Goal: Task Accomplishment & Management: Manage account settings

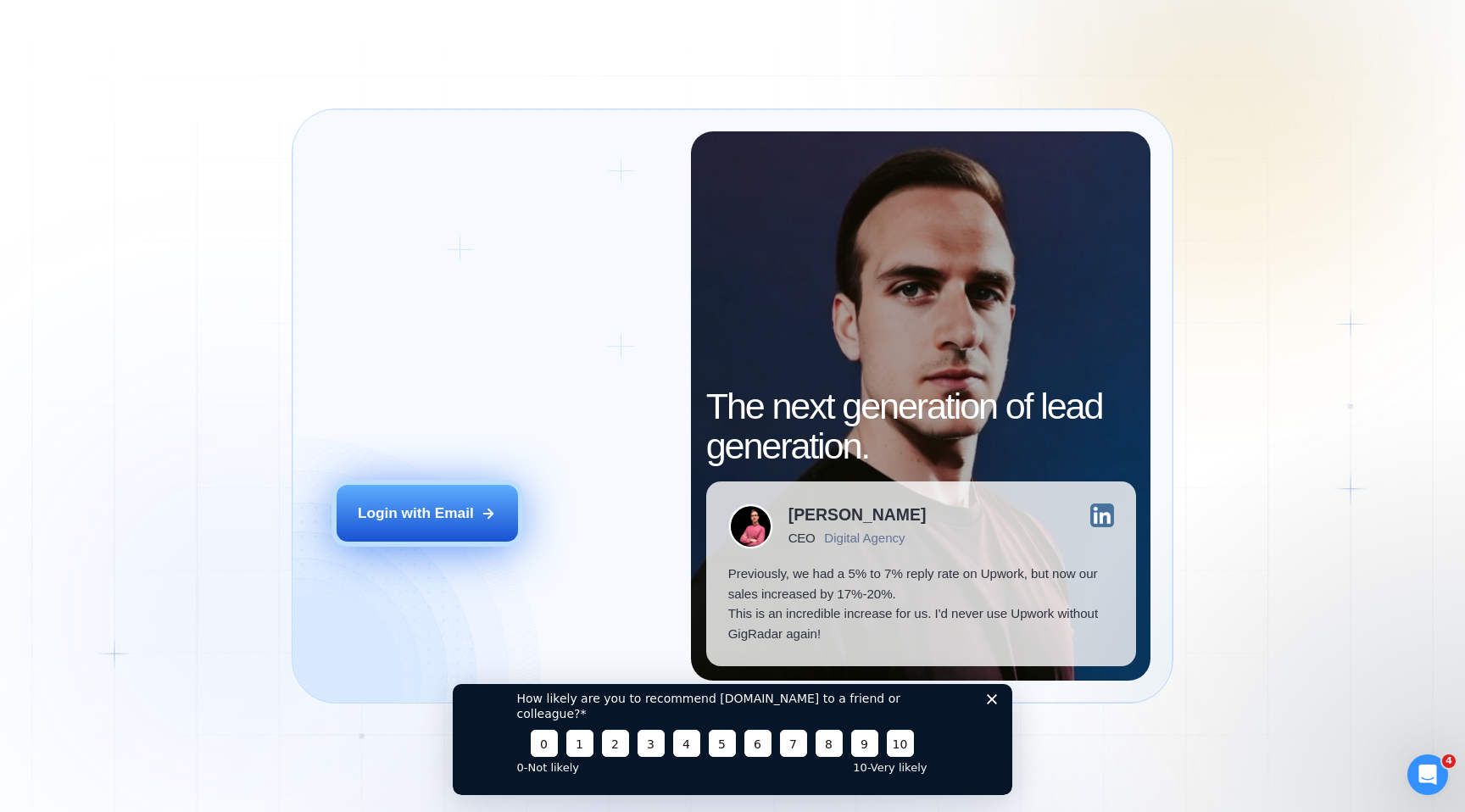
click at [423, 516] on div "Login with Email" at bounding box center [416, 514] width 116 height 21
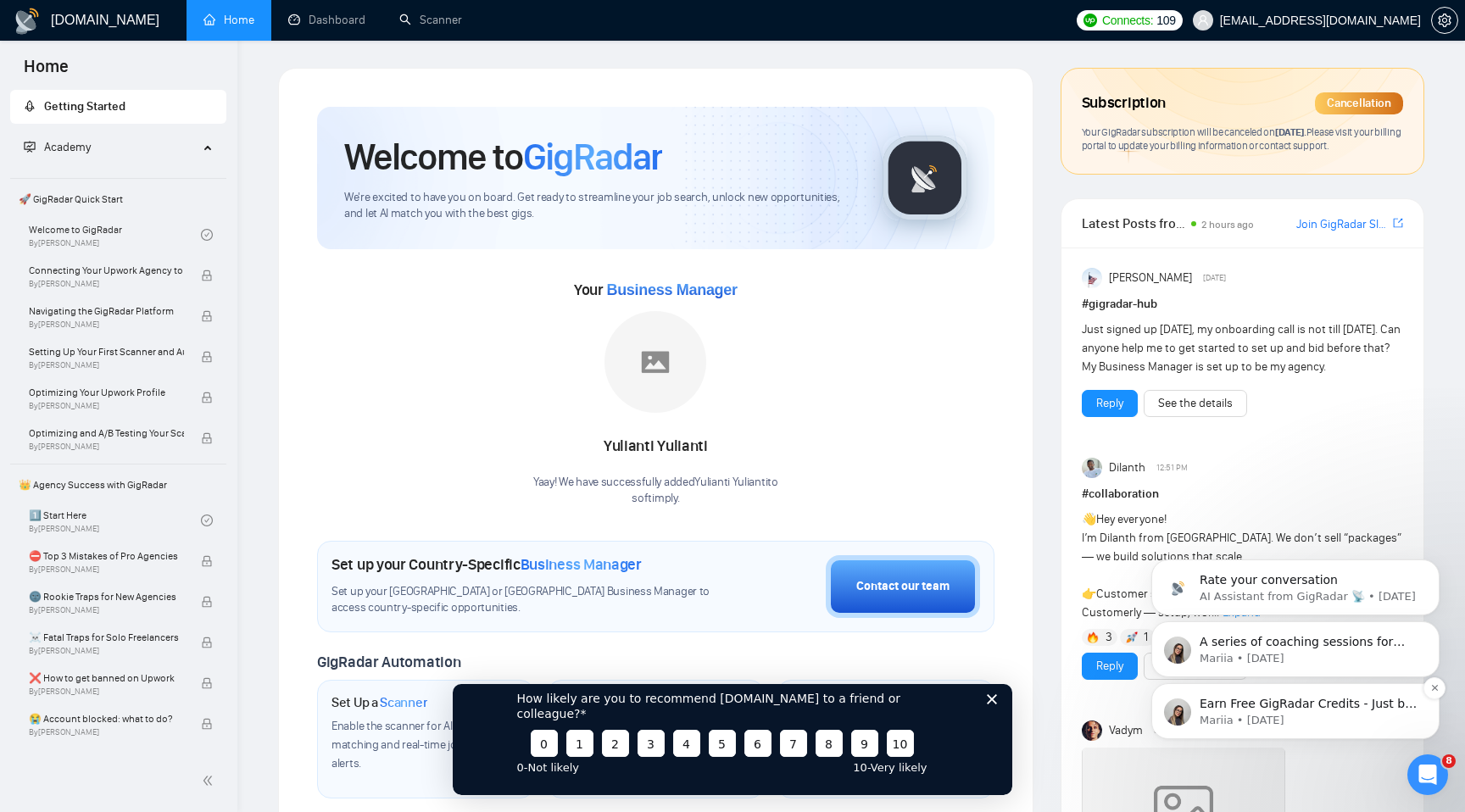
click at [1244, 725] on p "Mariia • 5d ago" at bounding box center [1309, 721] width 219 height 16
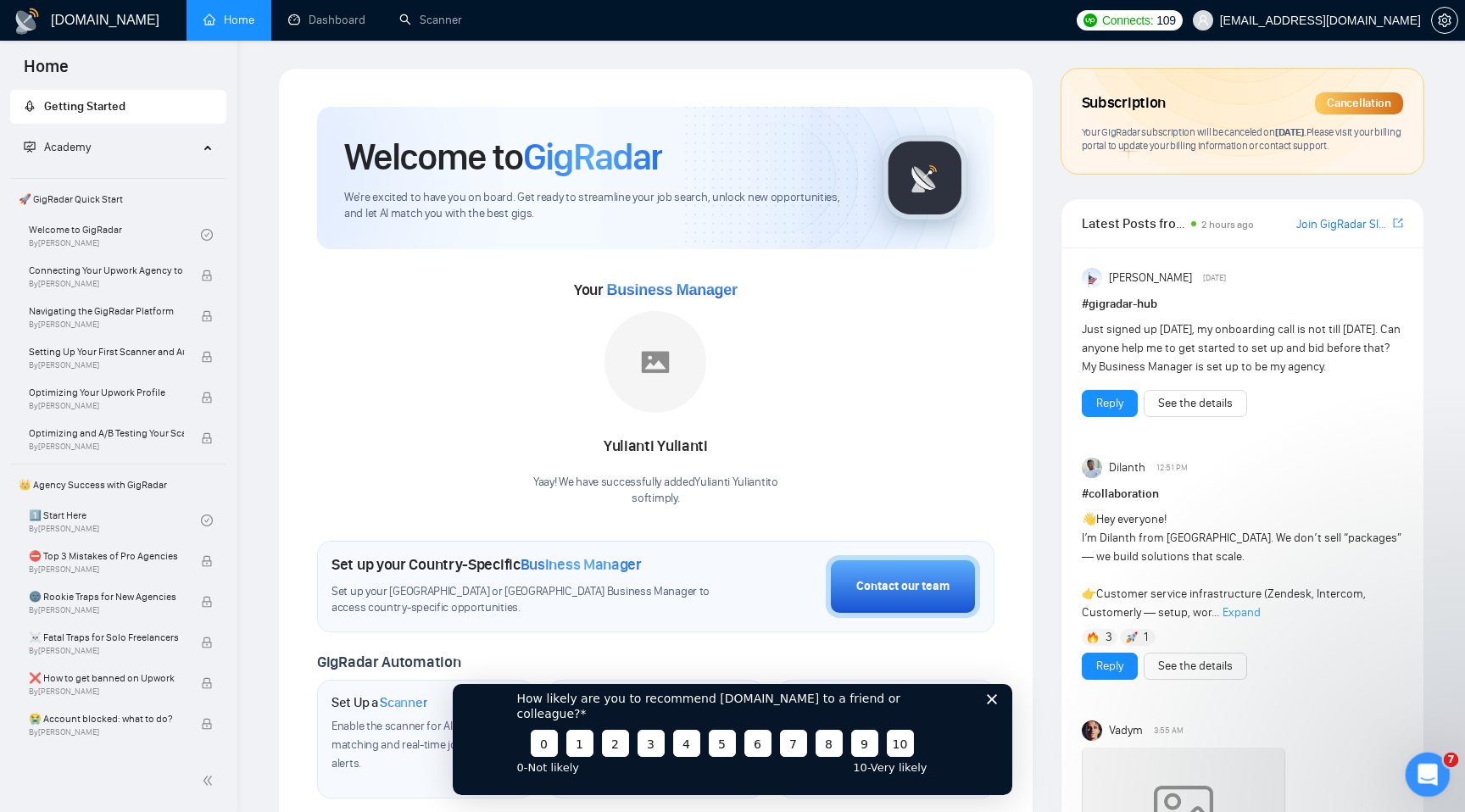
click at [1433, 768] on icon "Open Intercom Messenger" at bounding box center [1426, 773] width 28 height 28
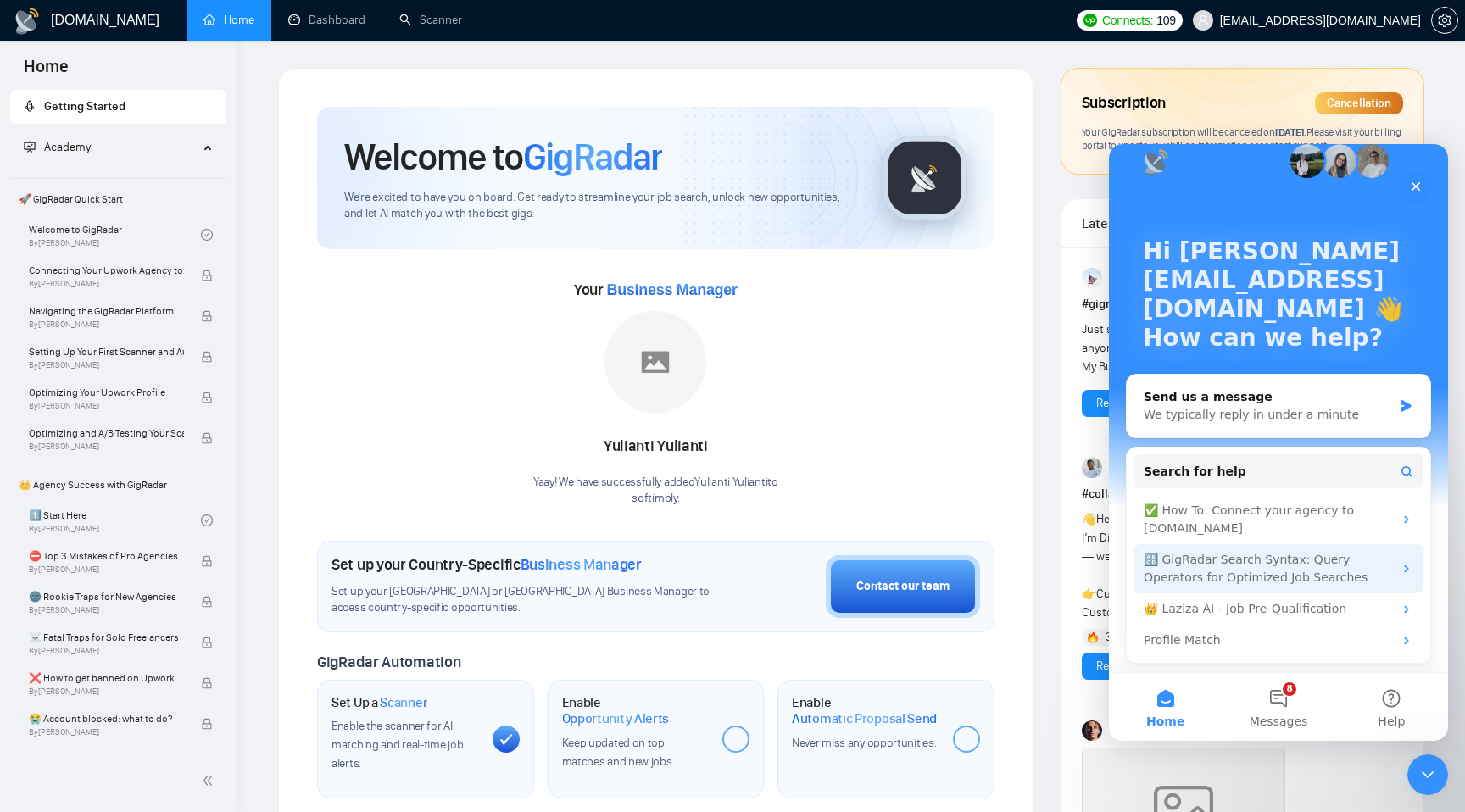
scroll to position [18, 0]
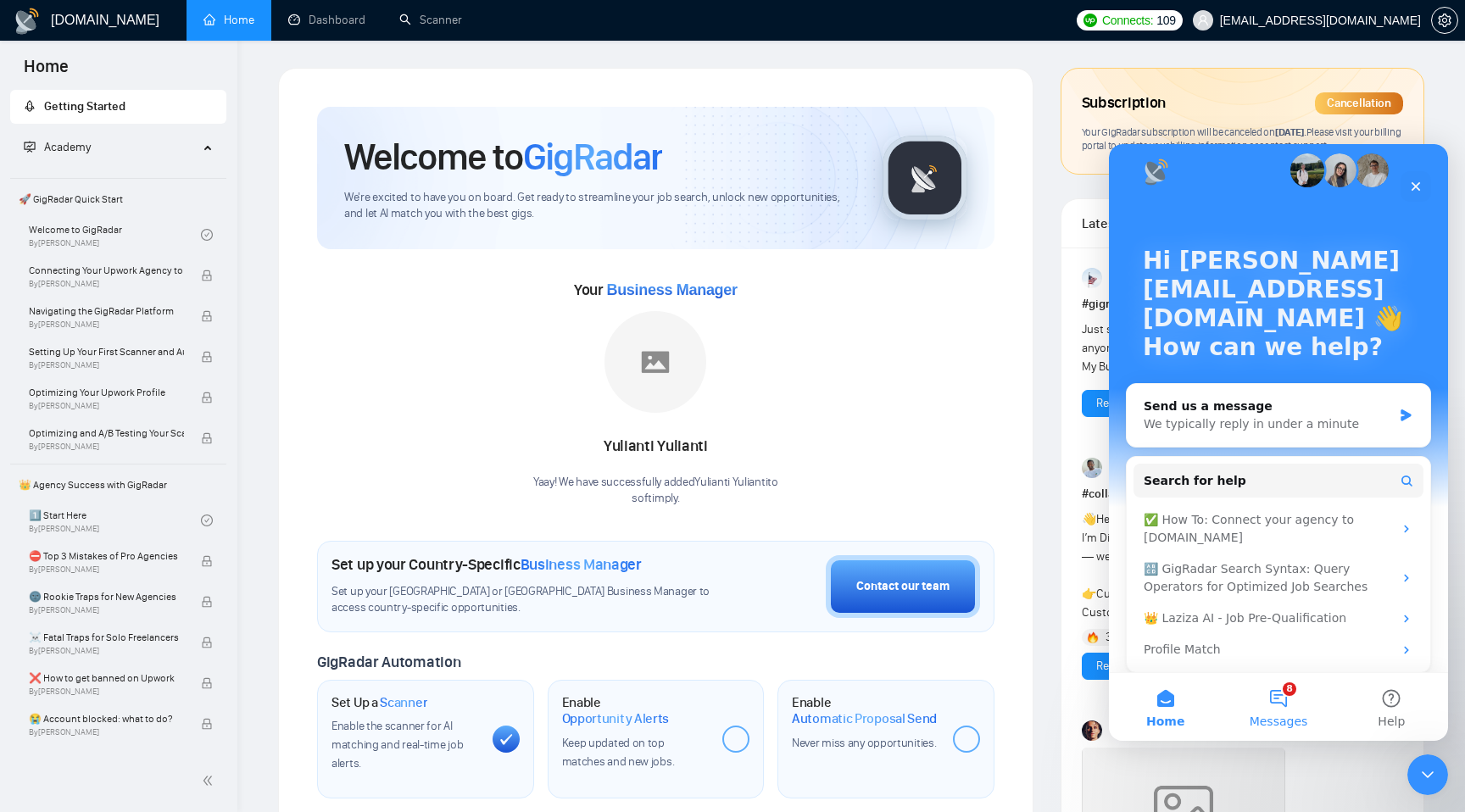
click at [1276, 686] on button "8 Messages" at bounding box center [1278, 707] width 113 height 68
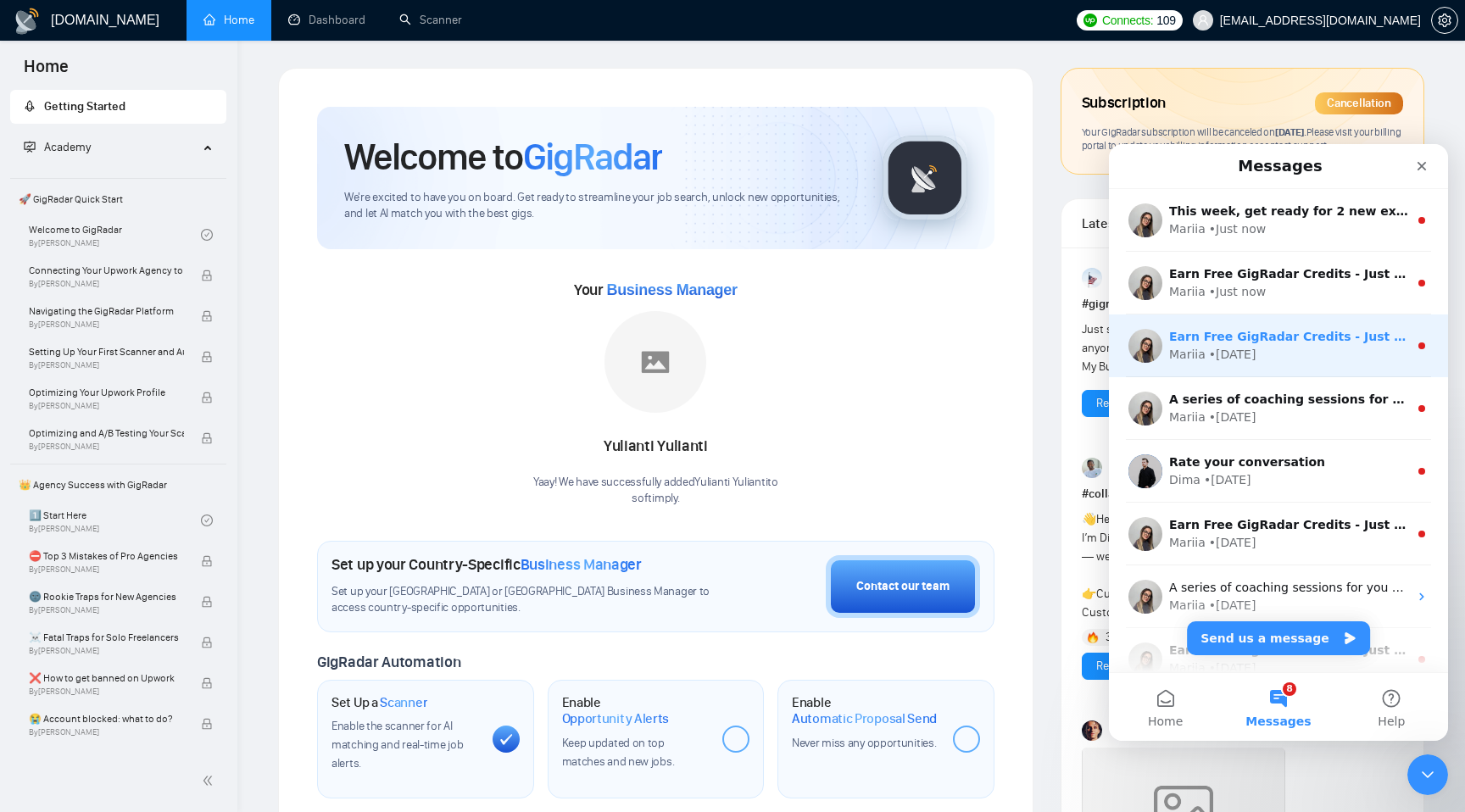
click at [1241, 345] on div "Earn Free GigRadar Credits - Just by Sharing Your Story! 💬 Want more credits fo…" at bounding box center [1289, 337] width 239 height 18
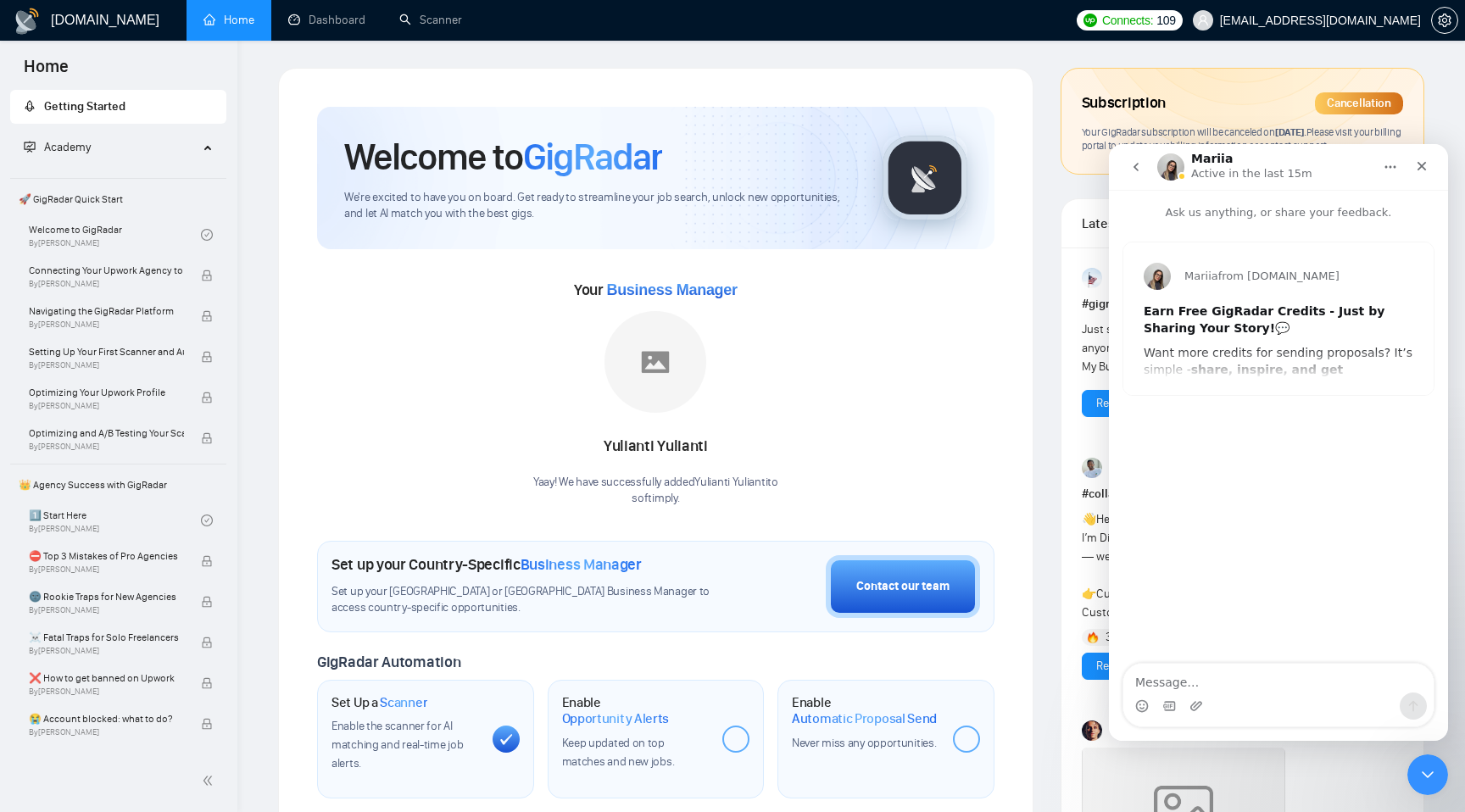
click at [1144, 166] on button "go back" at bounding box center [1136, 166] width 32 height 32
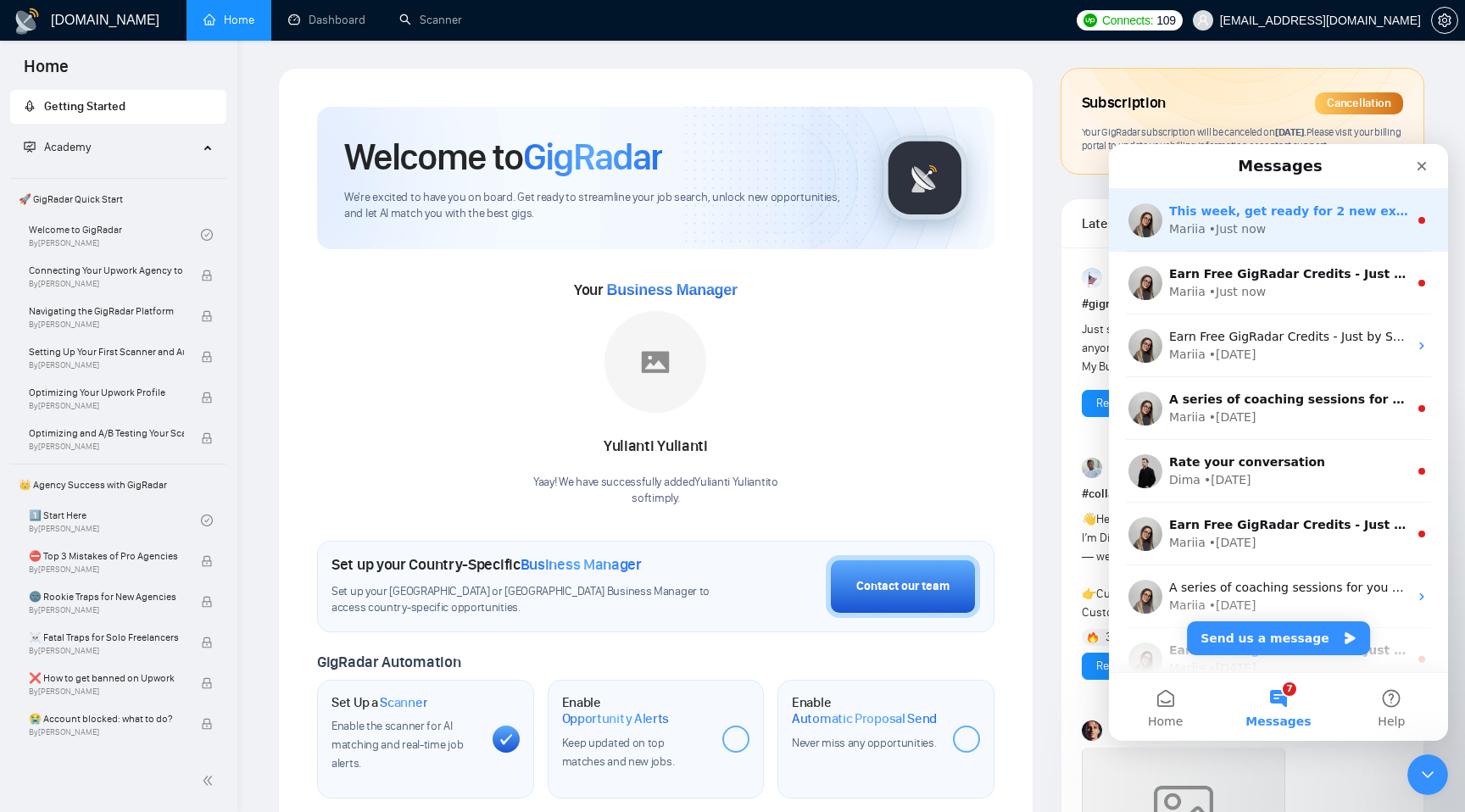
click at [1263, 229] on div "Mariia • Just now" at bounding box center [1289, 229] width 239 height 18
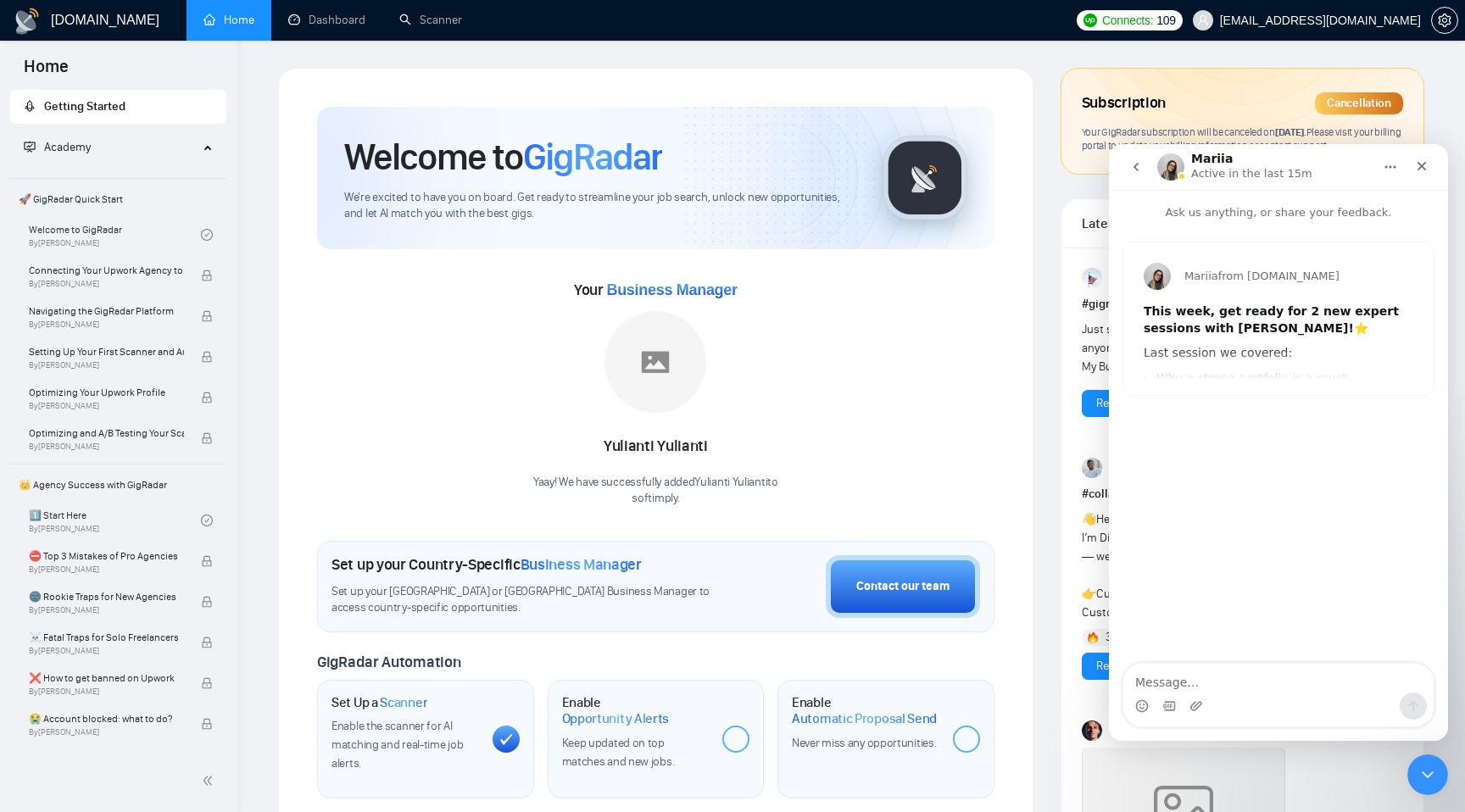
click at [1130, 168] on icon "go back" at bounding box center [1137, 167] width 14 height 14
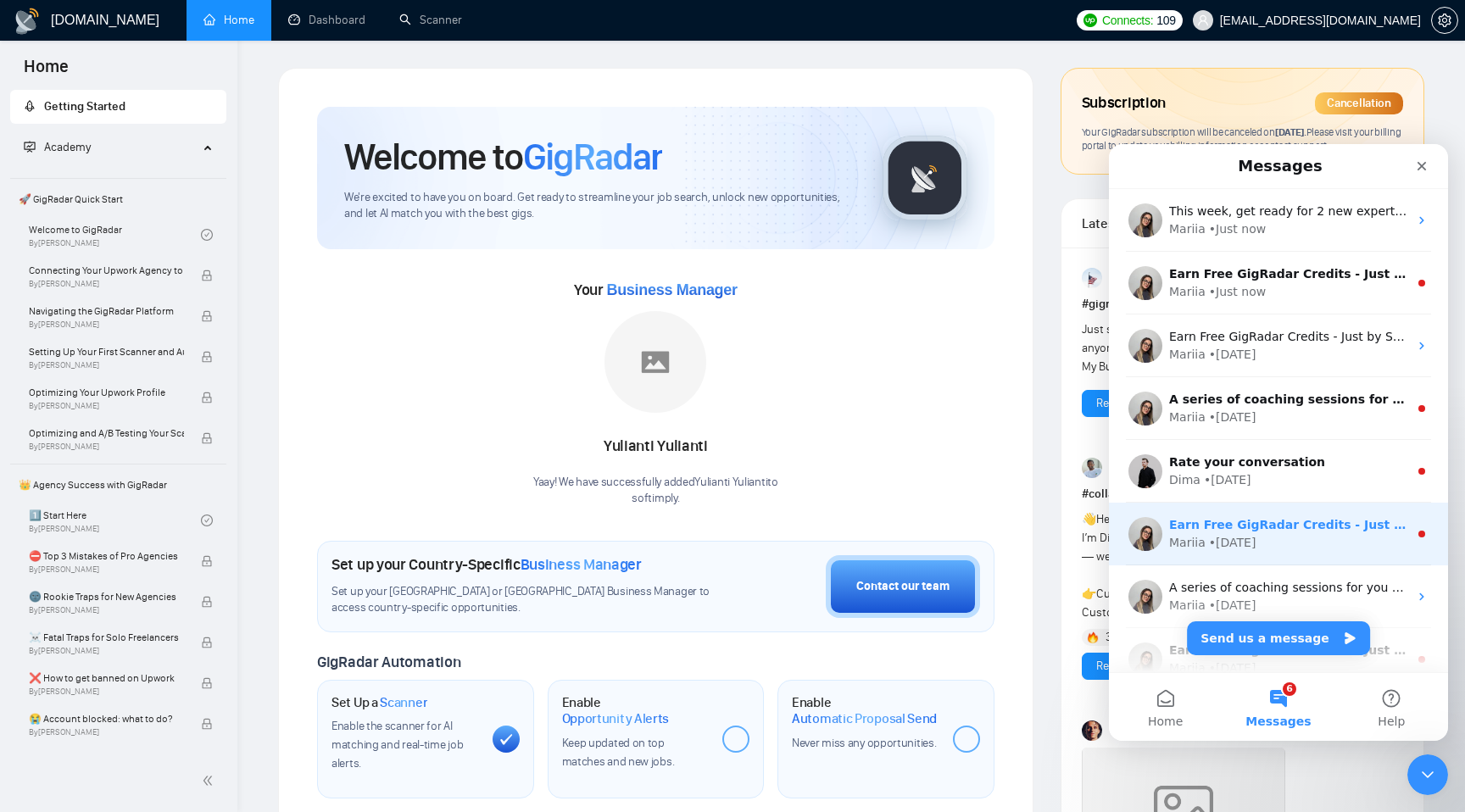
click at [1273, 503] on div "Earn Free GigRadar Credits - Just by Sharing Your Story! 💬 Want more credits fo…" at bounding box center [1279, 534] width 339 height 62
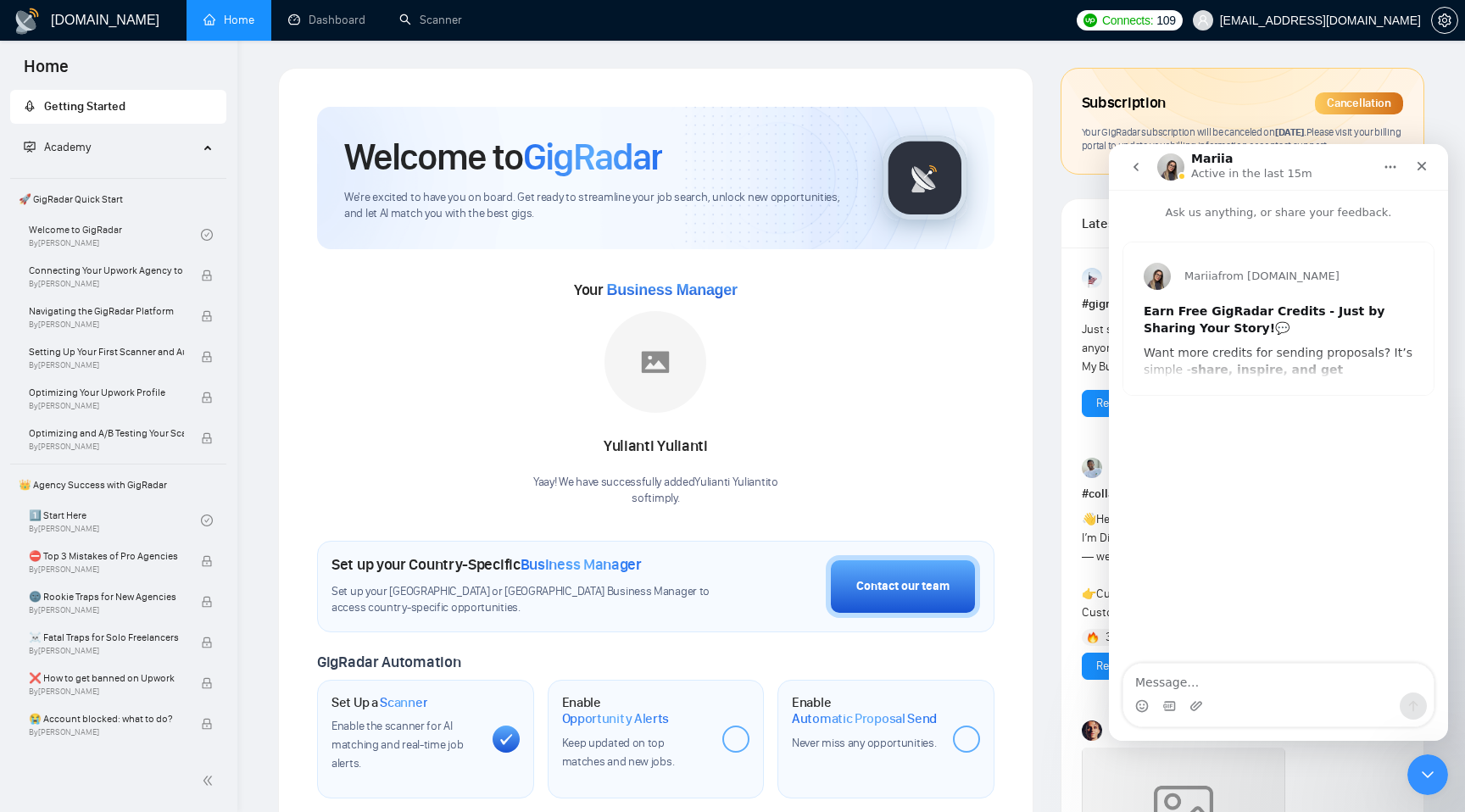
click at [1127, 166] on button "go back" at bounding box center [1136, 166] width 32 height 32
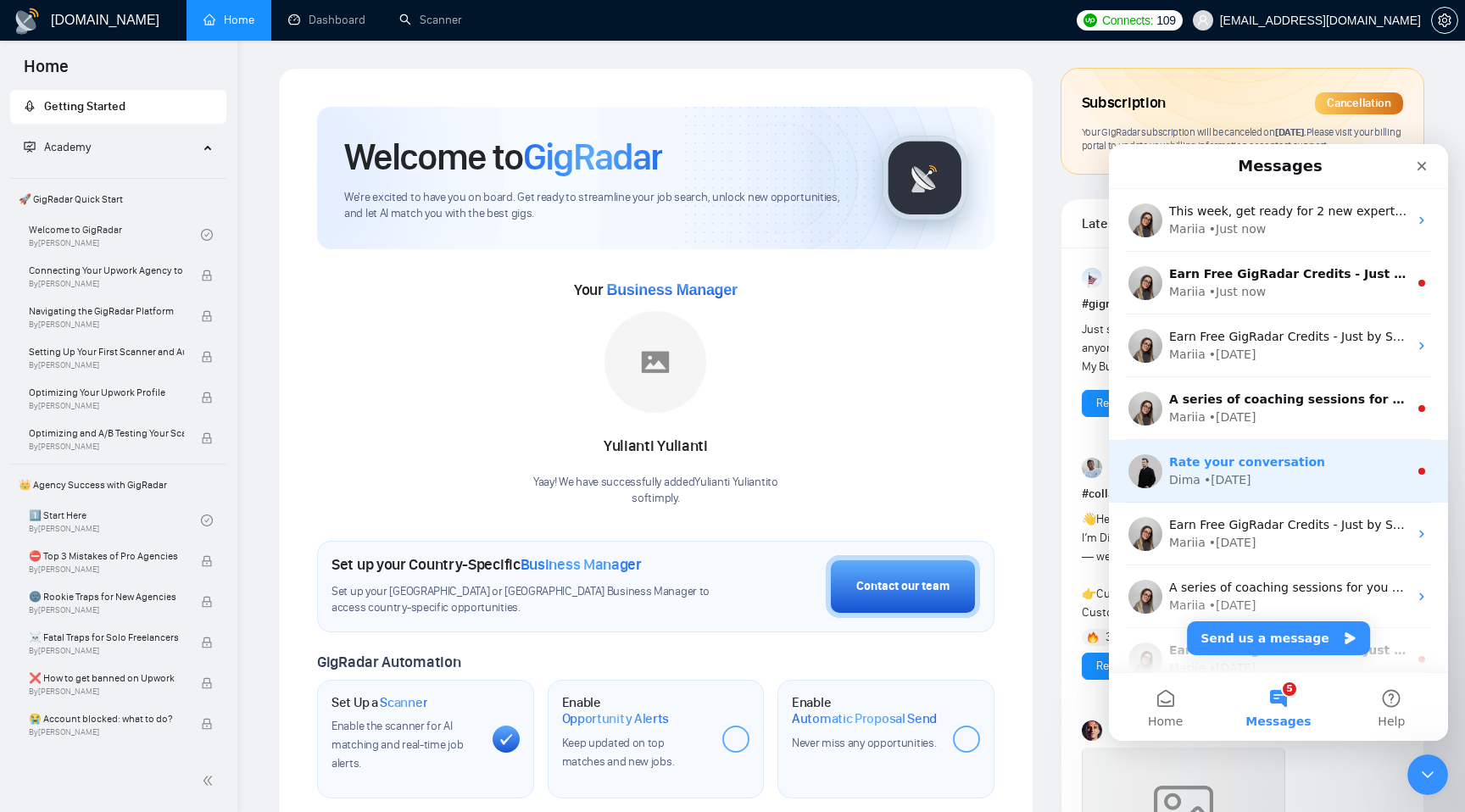
click at [1295, 485] on div "Dima • 1w ago" at bounding box center [1289, 480] width 239 height 18
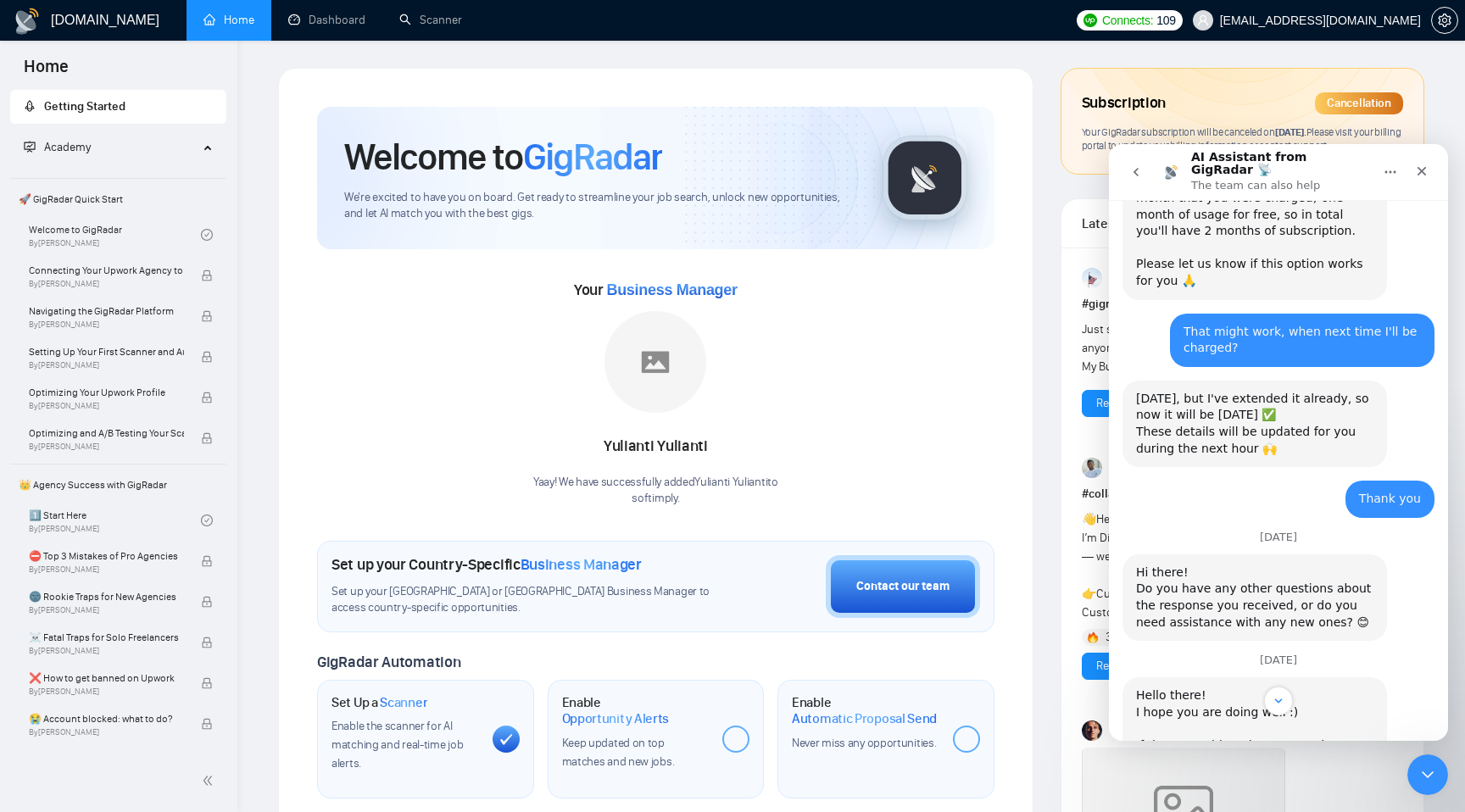
scroll to position [2097, 0]
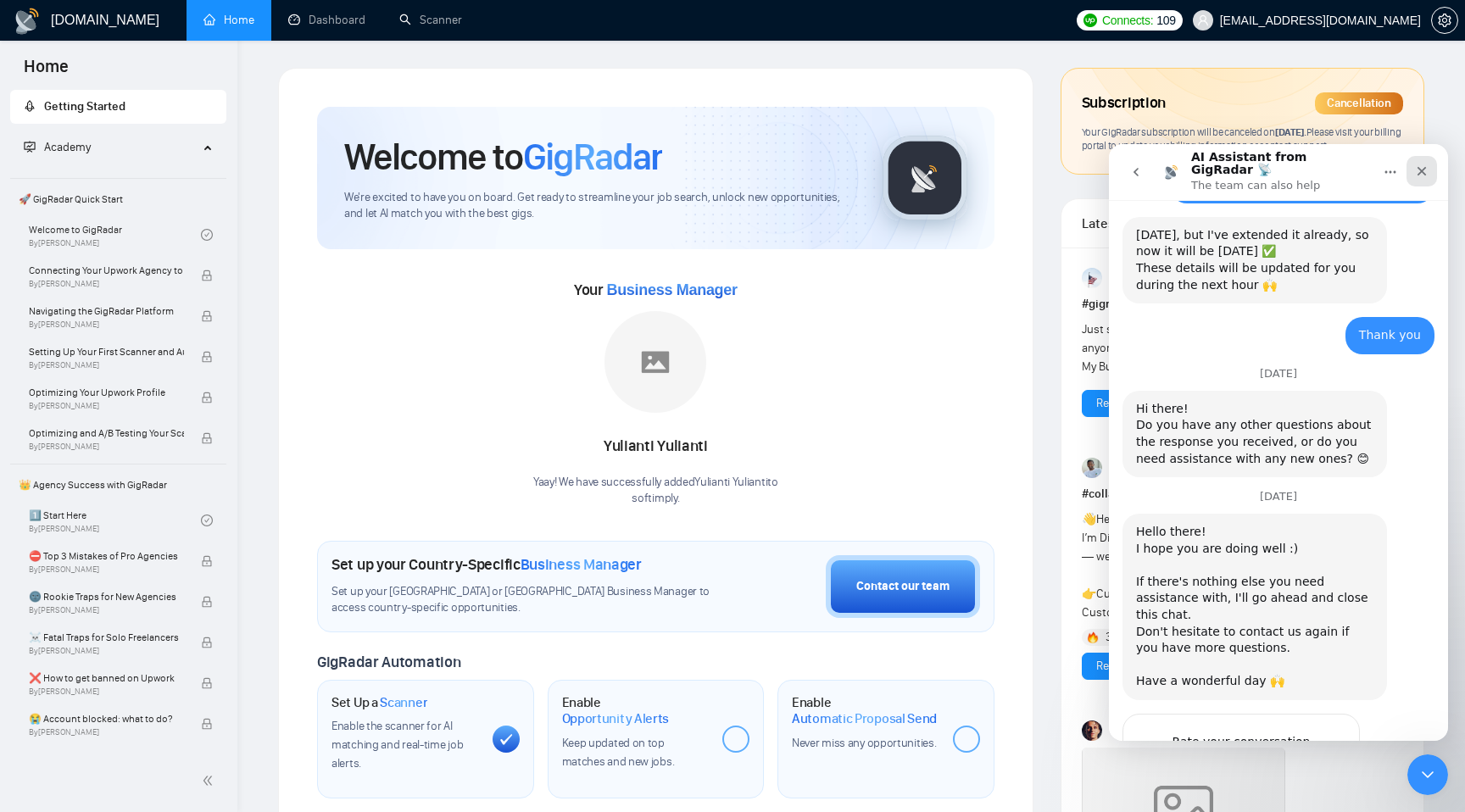
click at [1423, 164] on icon "Close" at bounding box center [1423, 171] width 14 height 14
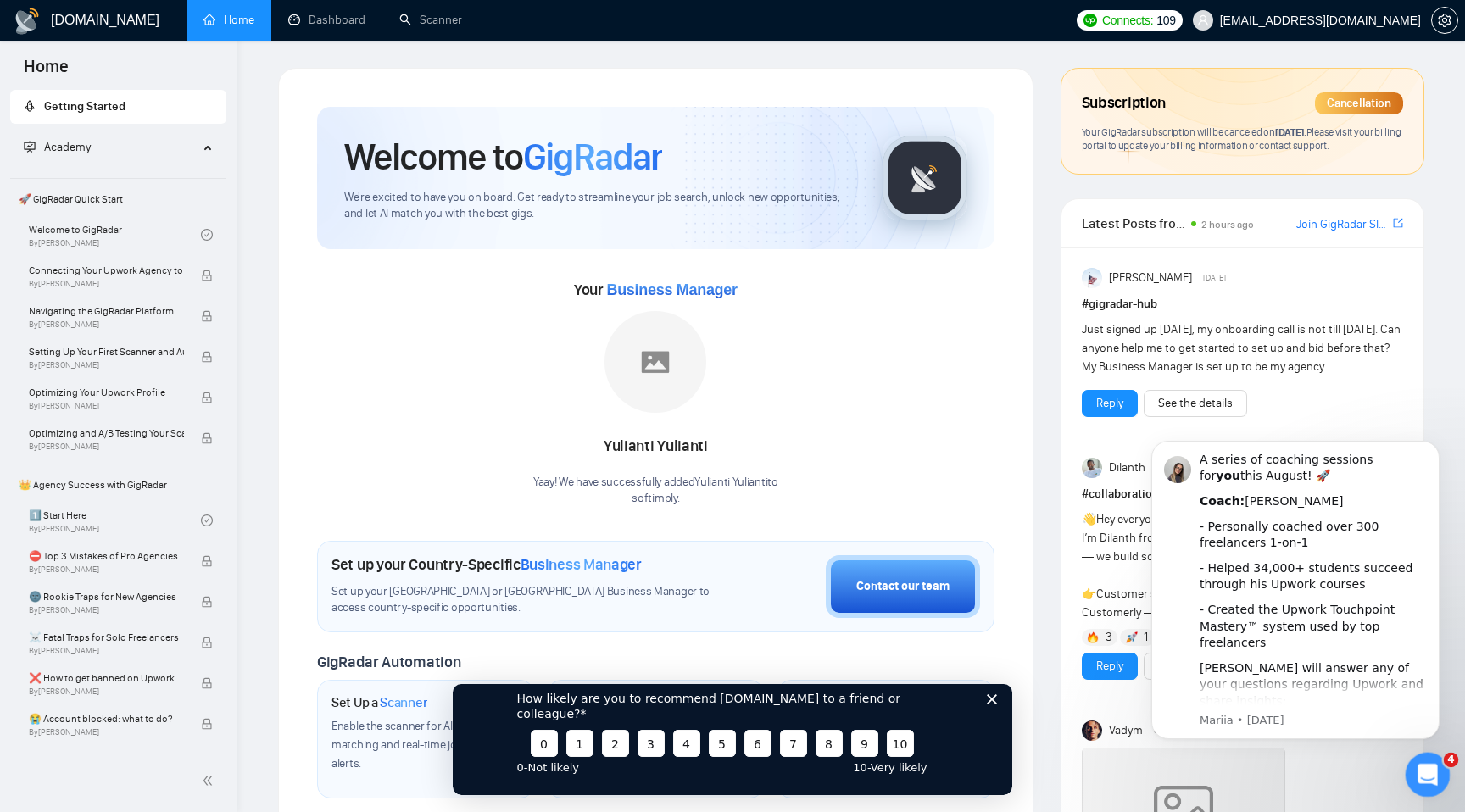
click at [1424, 774] on icon "Open Intercom Messenger" at bounding box center [1426, 772] width 12 height 14
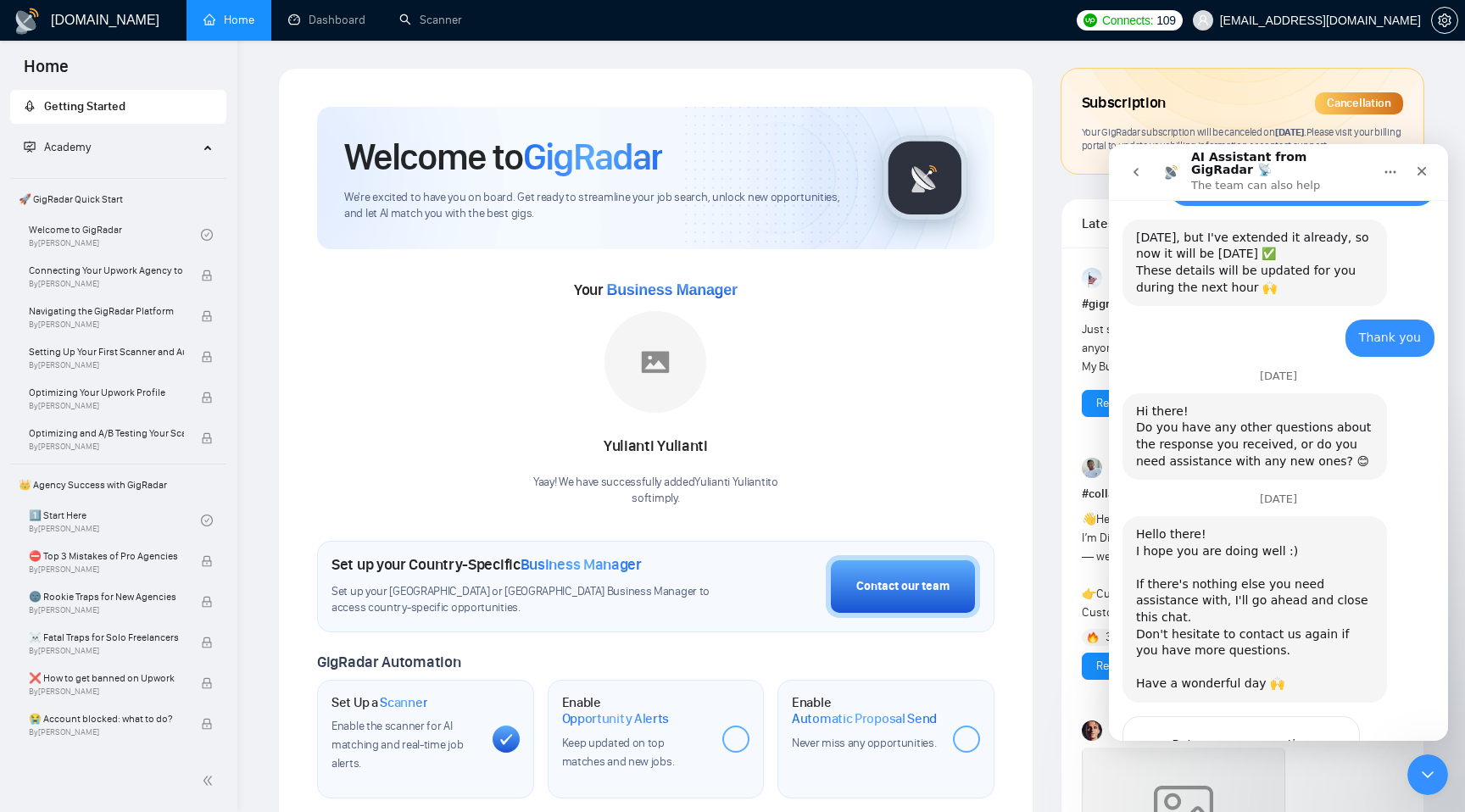
click at [1281, 763] on span "Great" at bounding box center [1281, 777] width 30 height 30
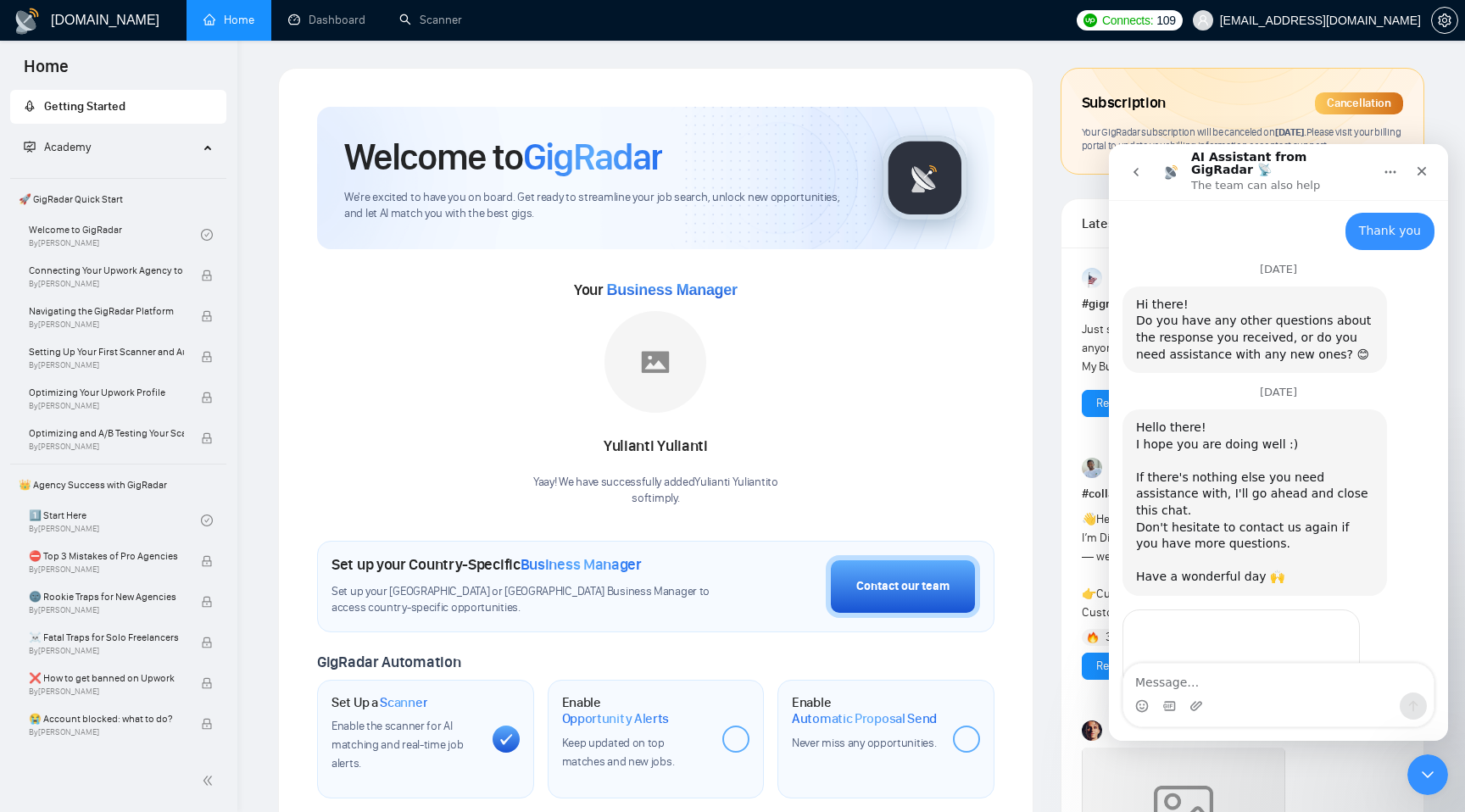
scroll to position [2137, 0]
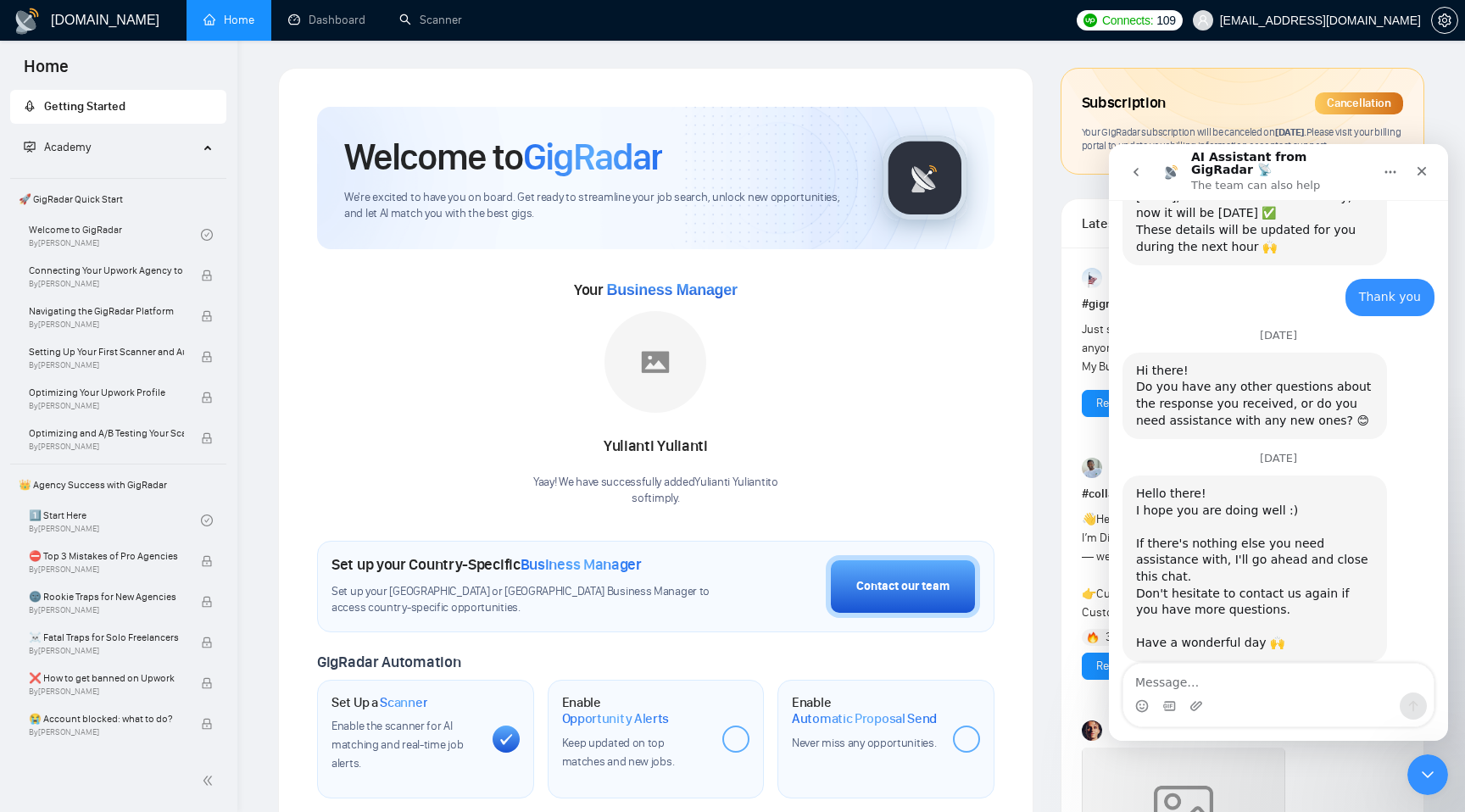
click at [1406, 156] on button "Home" at bounding box center [1391, 171] width 32 height 32
click at [1427, 165] on icon "Close" at bounding box center [1423, 171] width 14 height 14
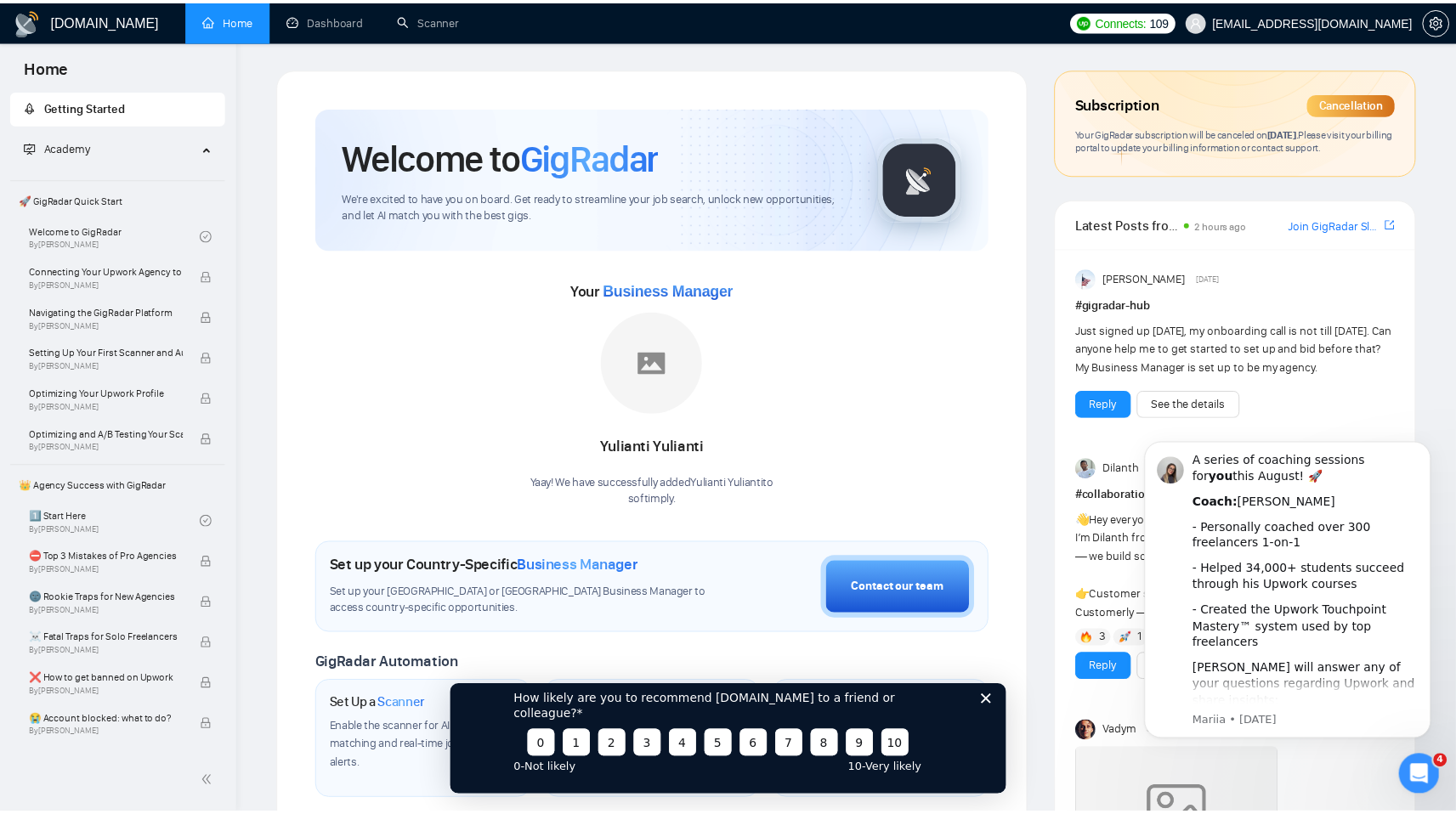
scroll to position [0, 0]
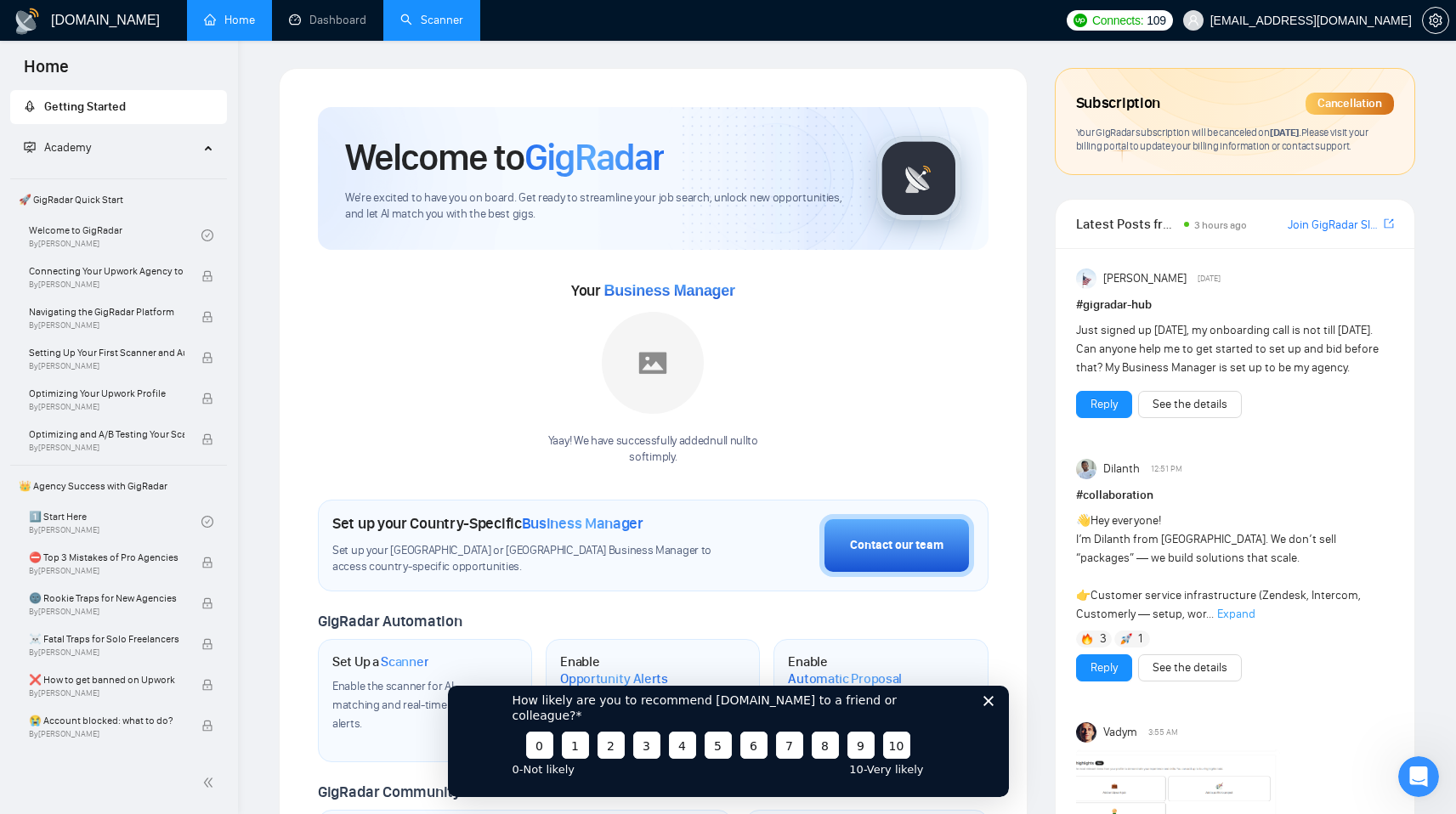
click at [434, 17] on link "Scanner" at bounding box center [431, 20] width 62 height 15
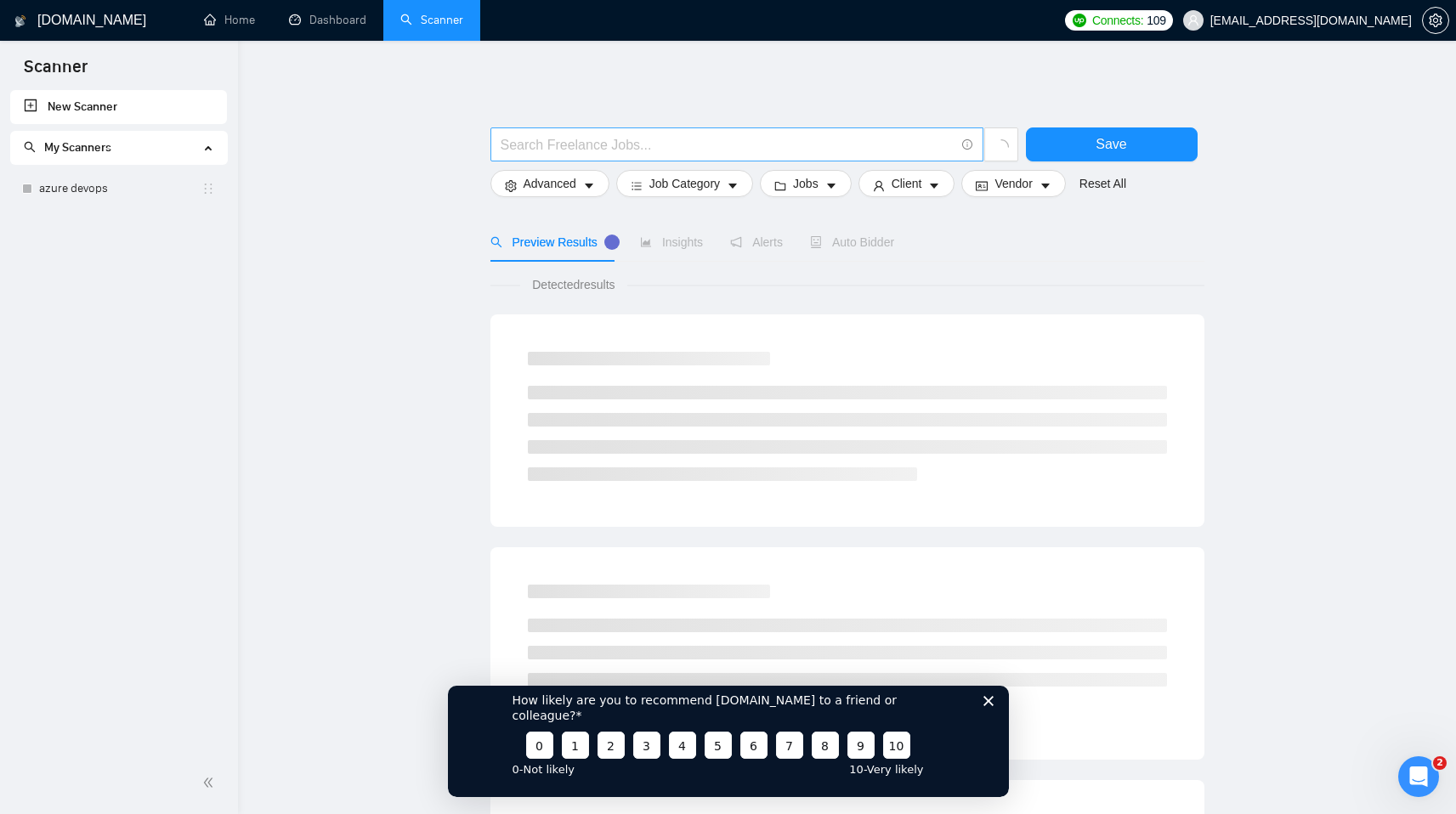
click at [577, 144] on input "text" at bounding box center [727, 145] width 454 height 21
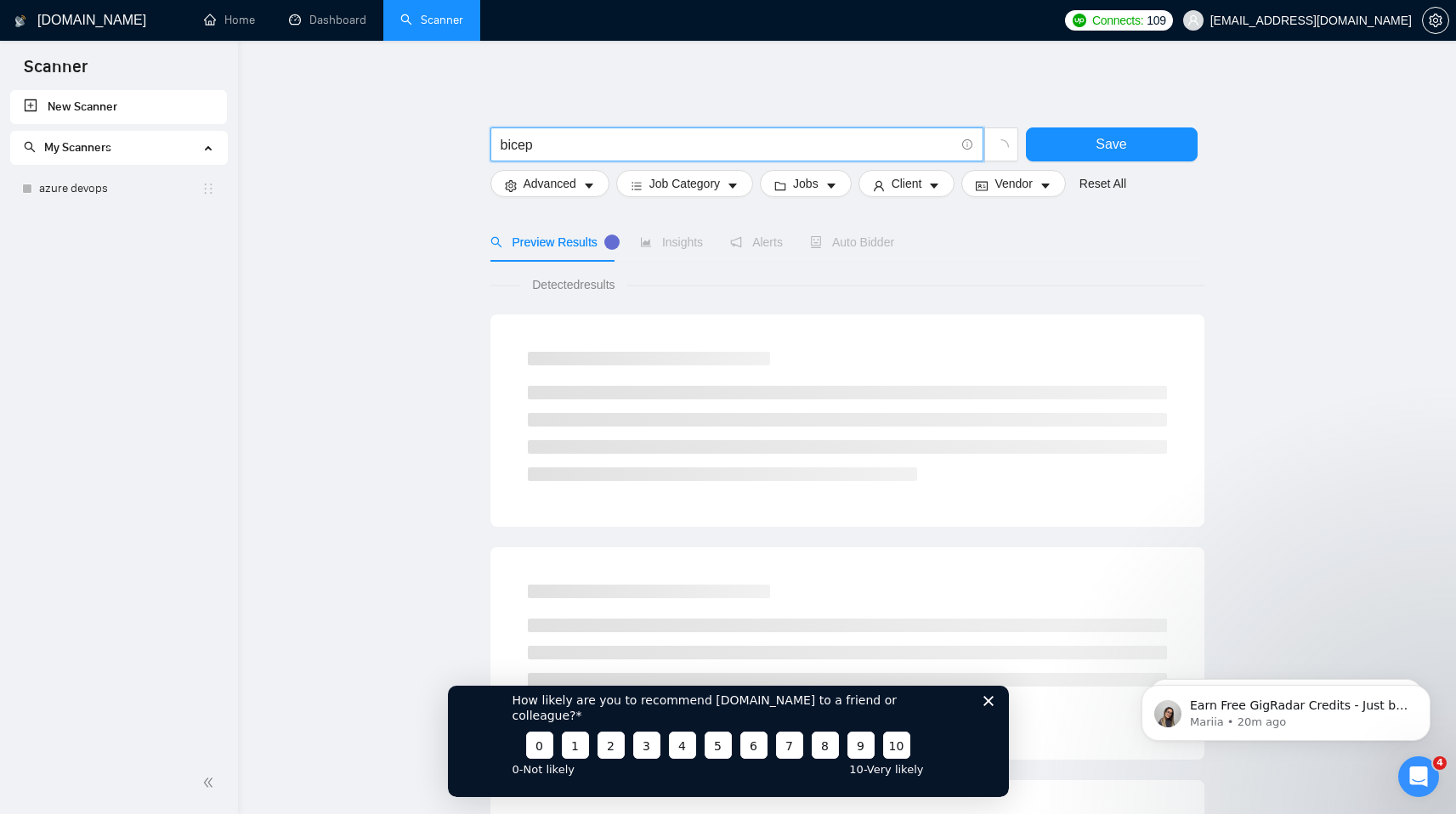
type input "bicep"
click at [992, 706] on icon "Close survey" at bounding box center [987, 700] width 10 height 10
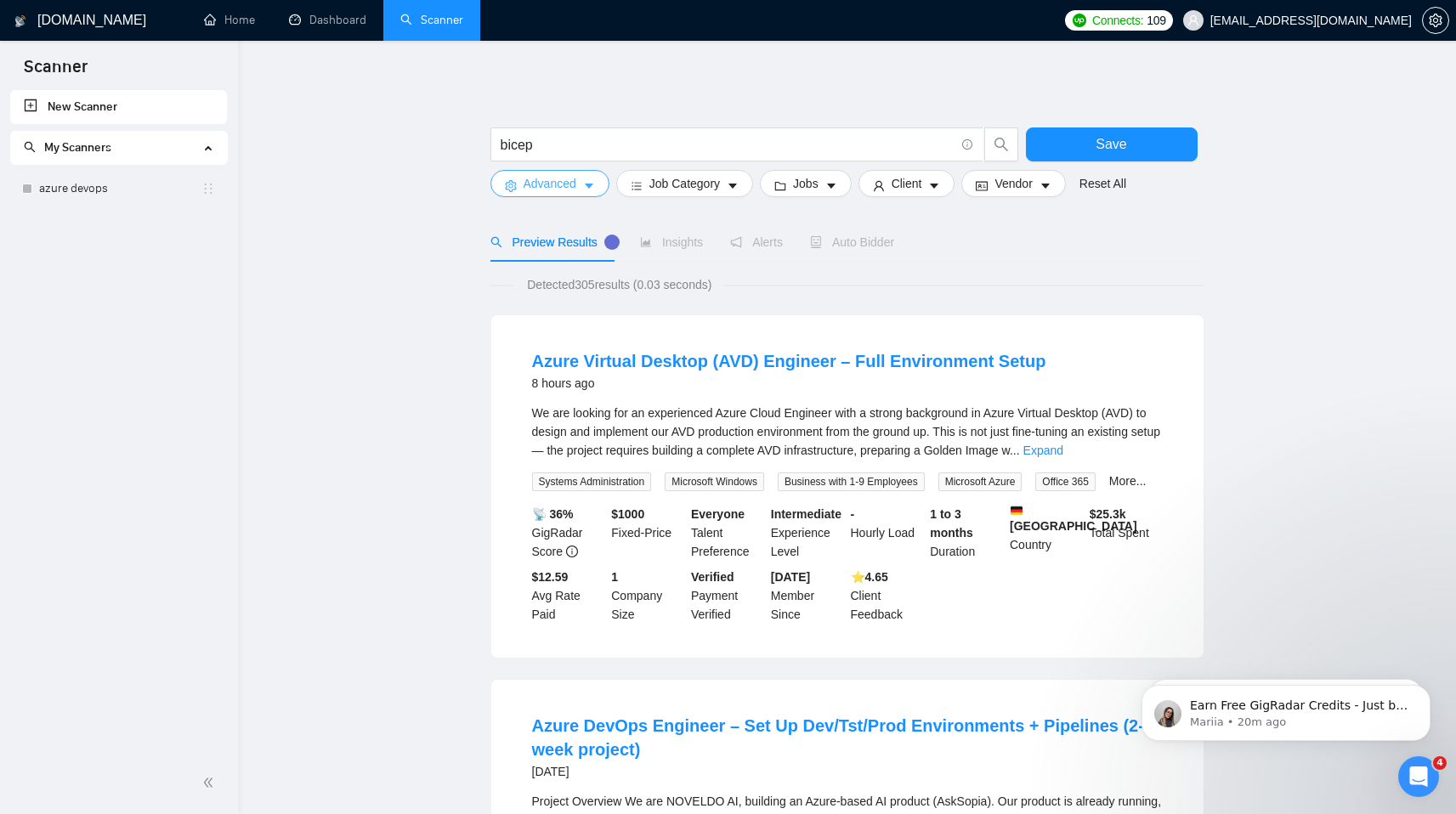
click at [557, 183] on span "Advanced" at bounding box center [549, 184] width 53 height 19
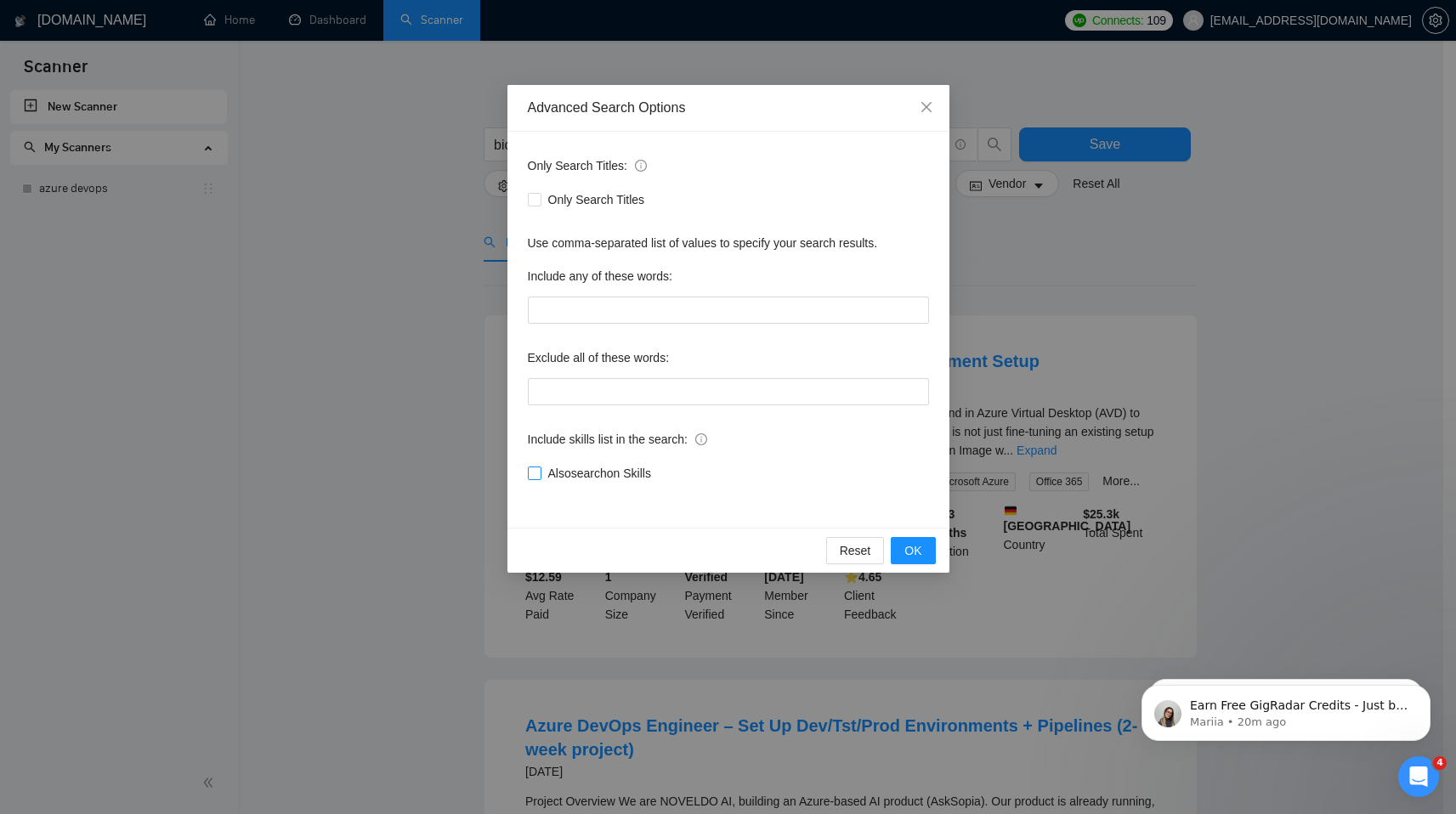
click at [580, 472] on span "Also search on Skills" at bounding box center [600, 474] width 116 height 19
click at [540, 472] on input "Also search on Skills" at bounding box center [534, 473] width 12 height 12
checkbox input "true"
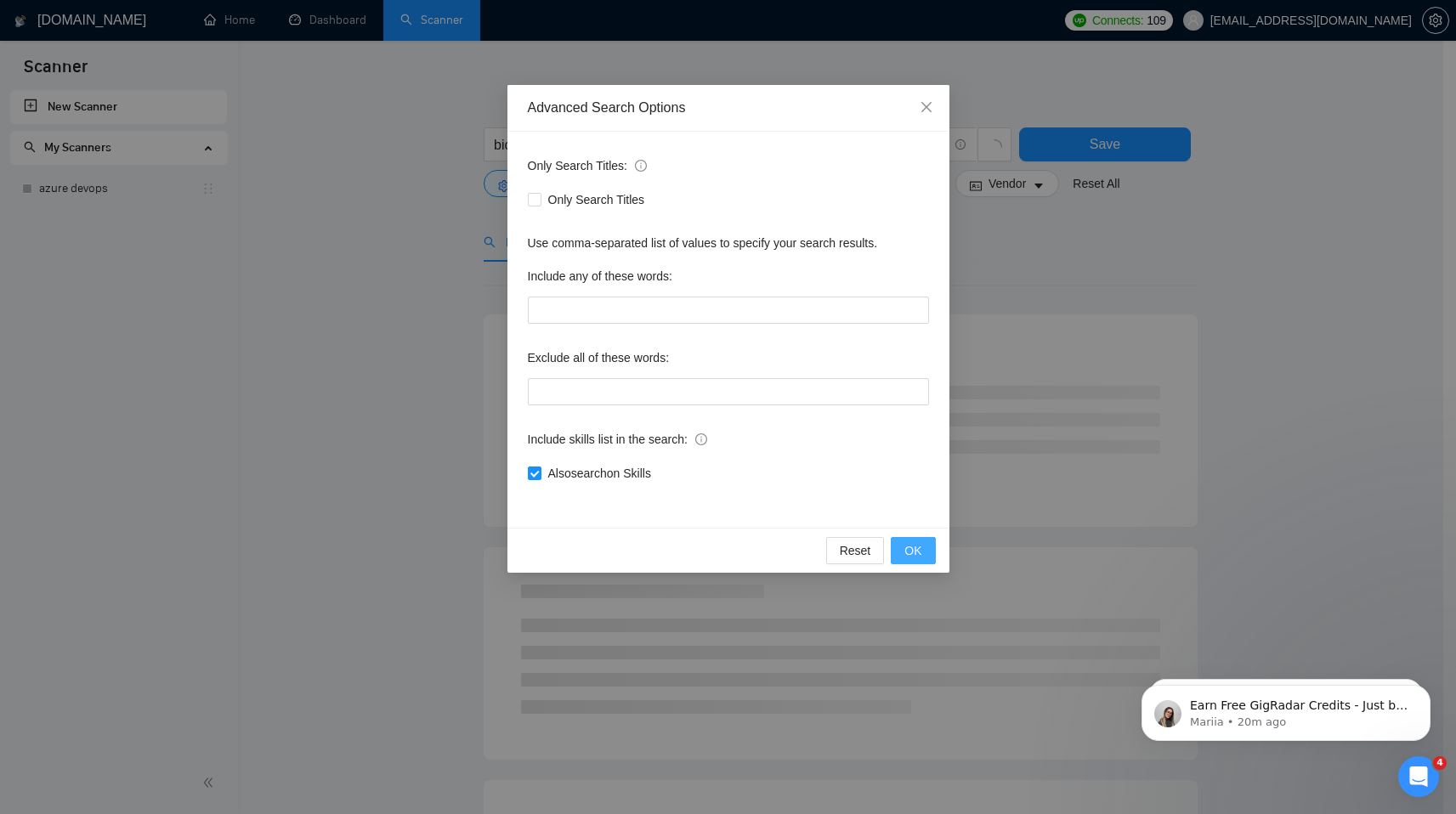
click at [919, 555] on span "OK" at bounding box center [913, 551] width 17 height 19
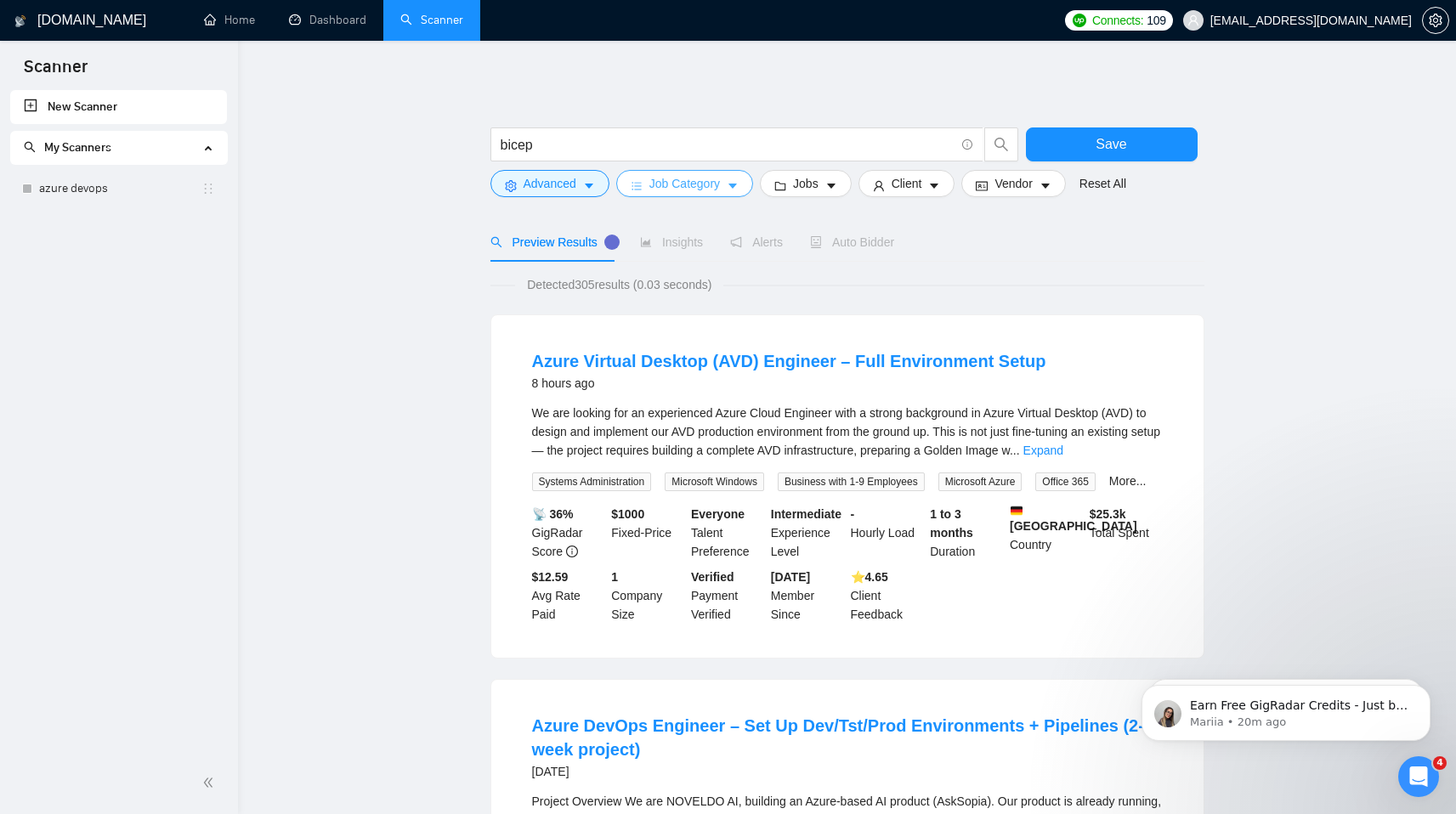
click at [716, 181] on span "Job Category" at bounding box center [684, 184] width 70 height 19
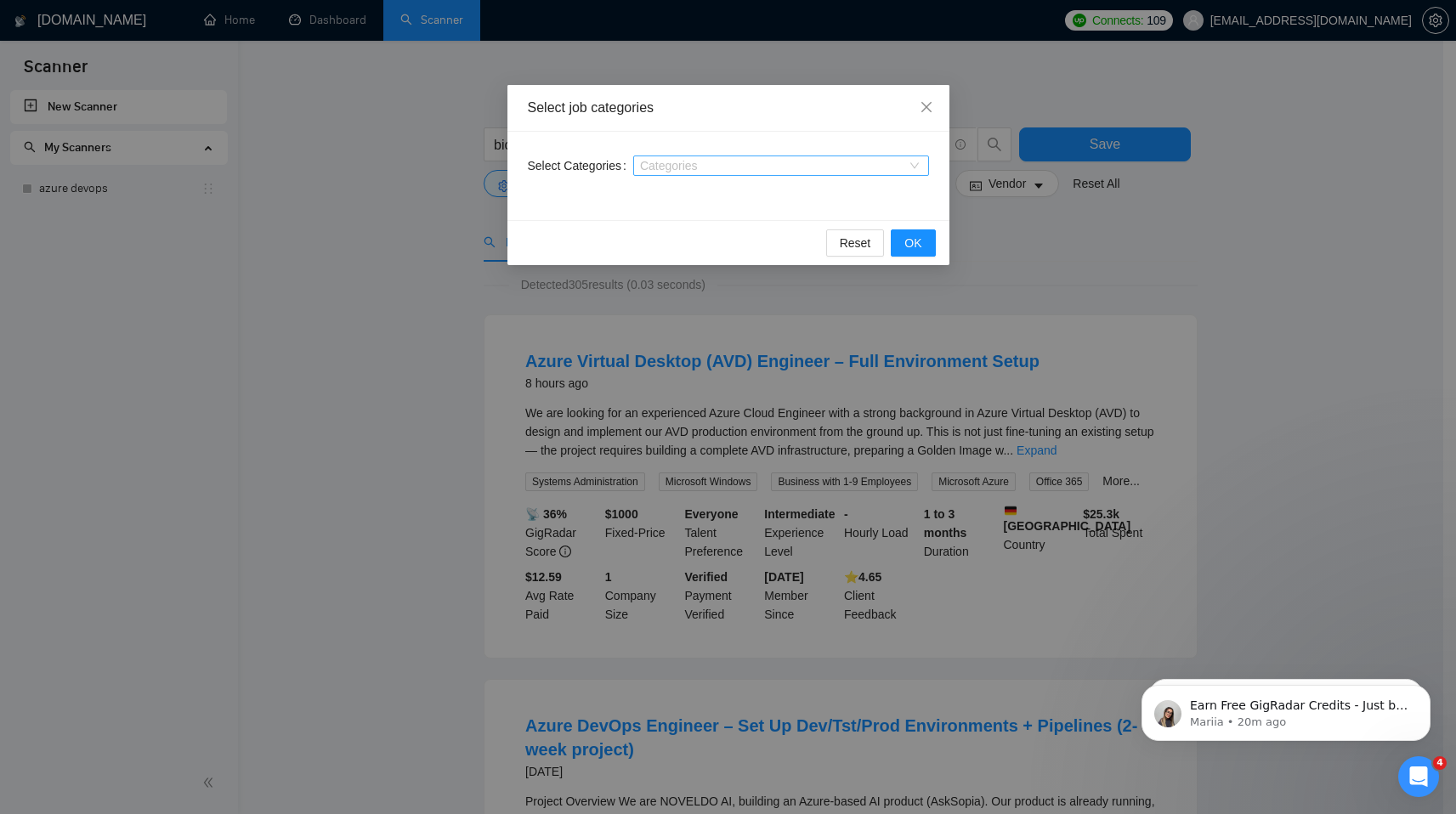
click at [705, 157] on div "Categories" at bounding box center [781, 166] width 296 height 21
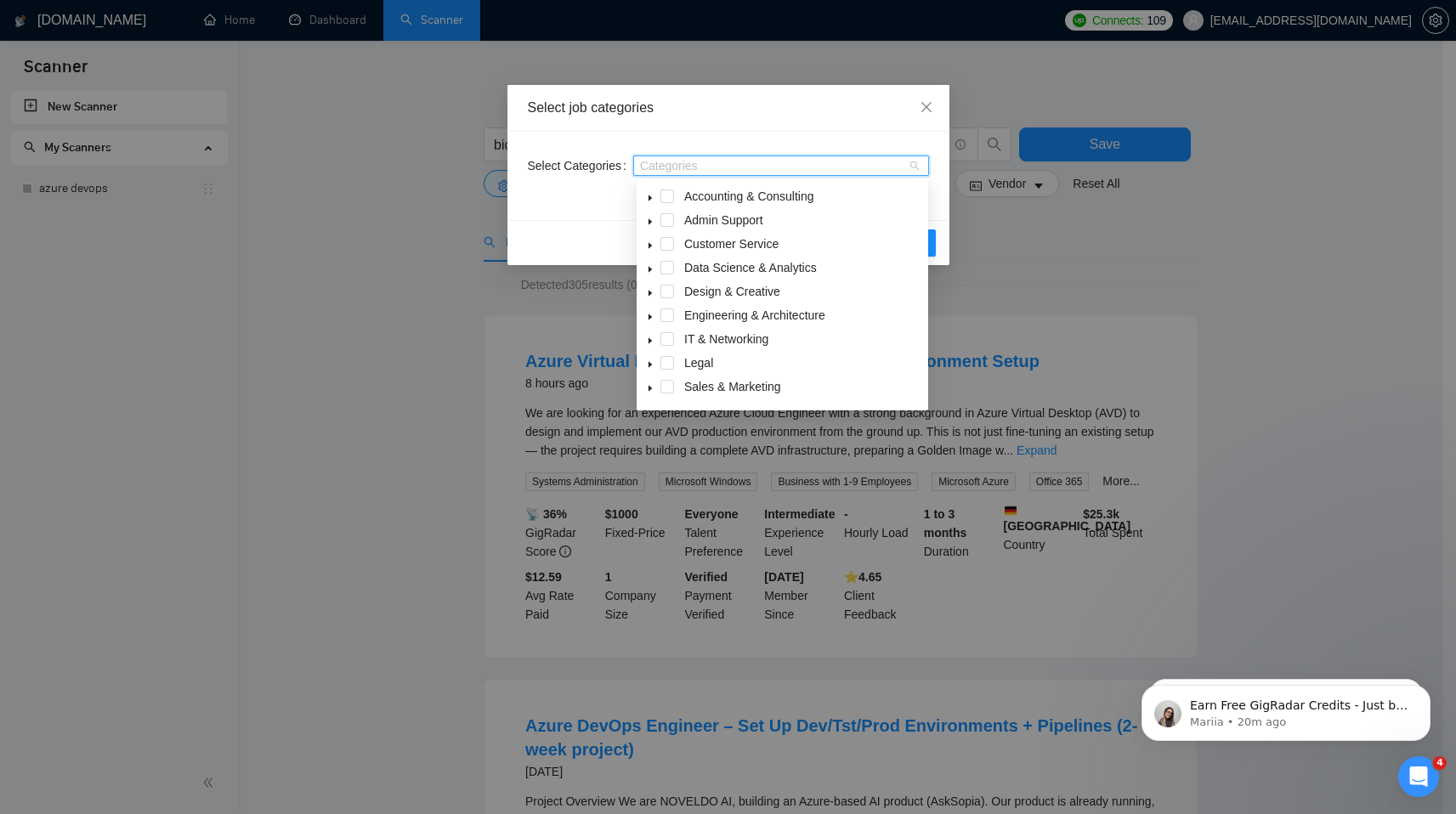
click at [647, 334] on span at bounding box center [651, 339] width 21 height 21
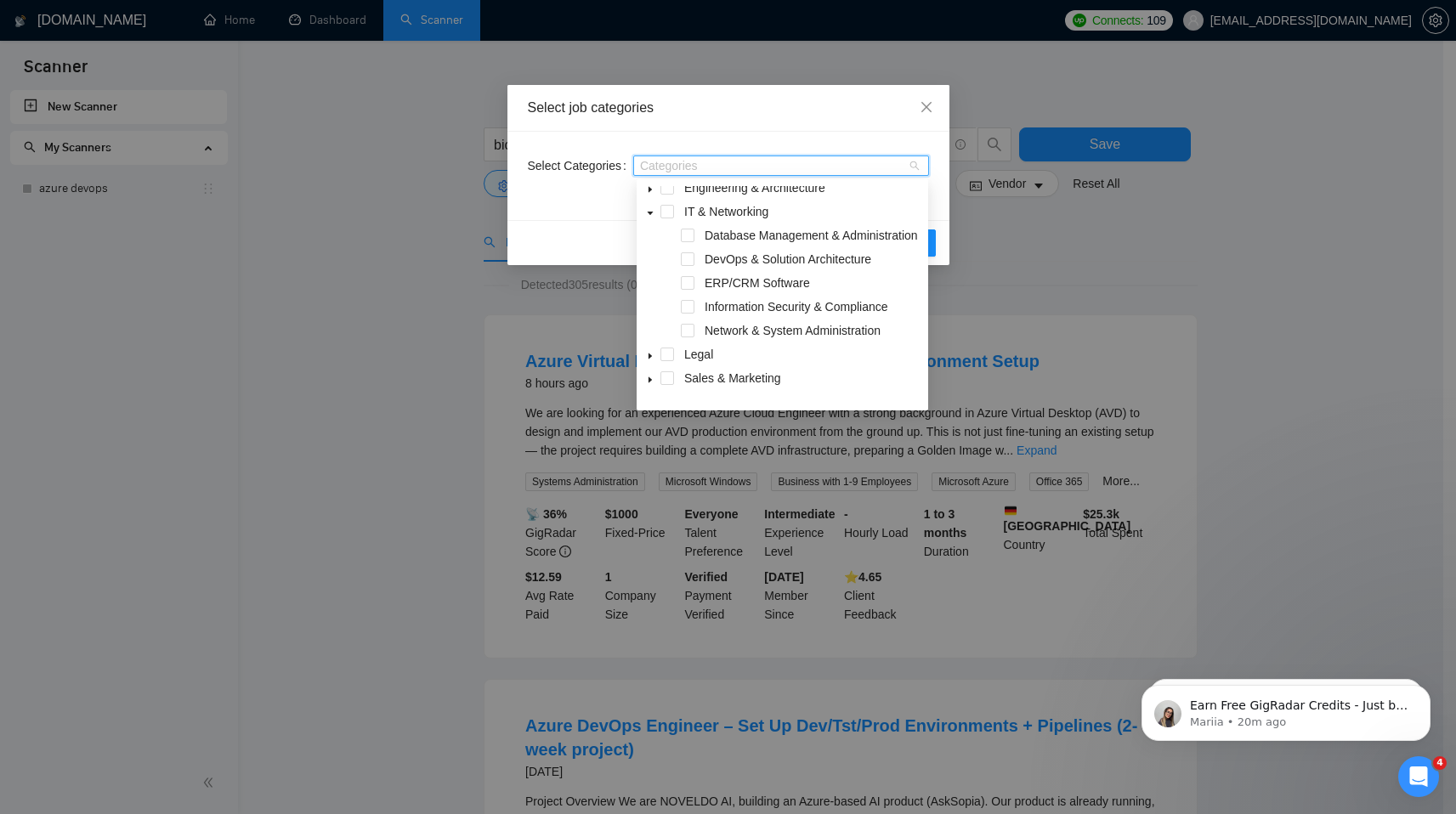
scroll to position [132, 0]
click at [687, 262] on span at bounding box center [688, 255] width 14 height 14
click at [690, 333] on span at bounding box center [688, 326] width 14 height 14
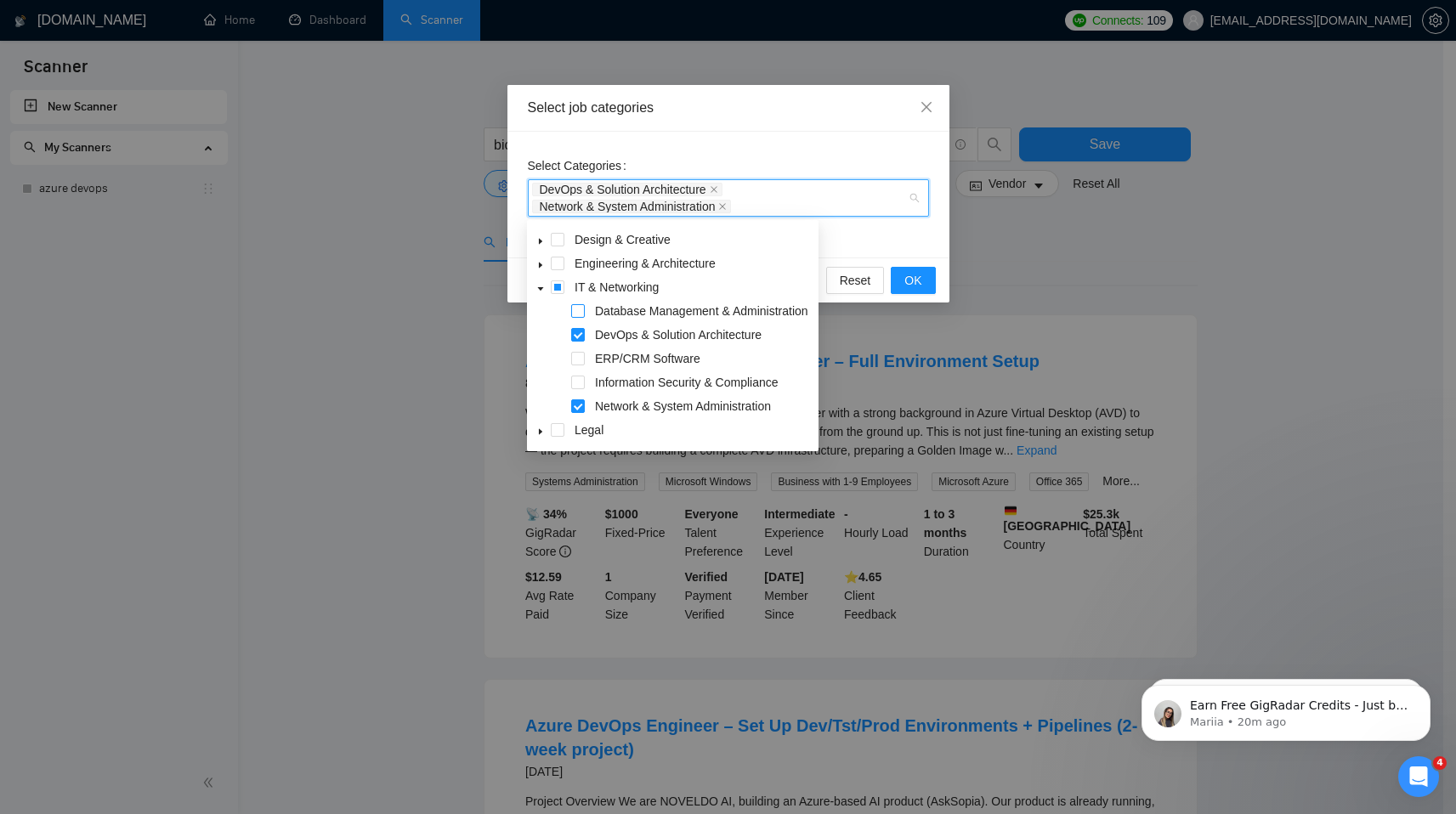
scroll to position [91, 0]
click at [560, 292] on span at bounding box center [558, 289] width 14 height 14
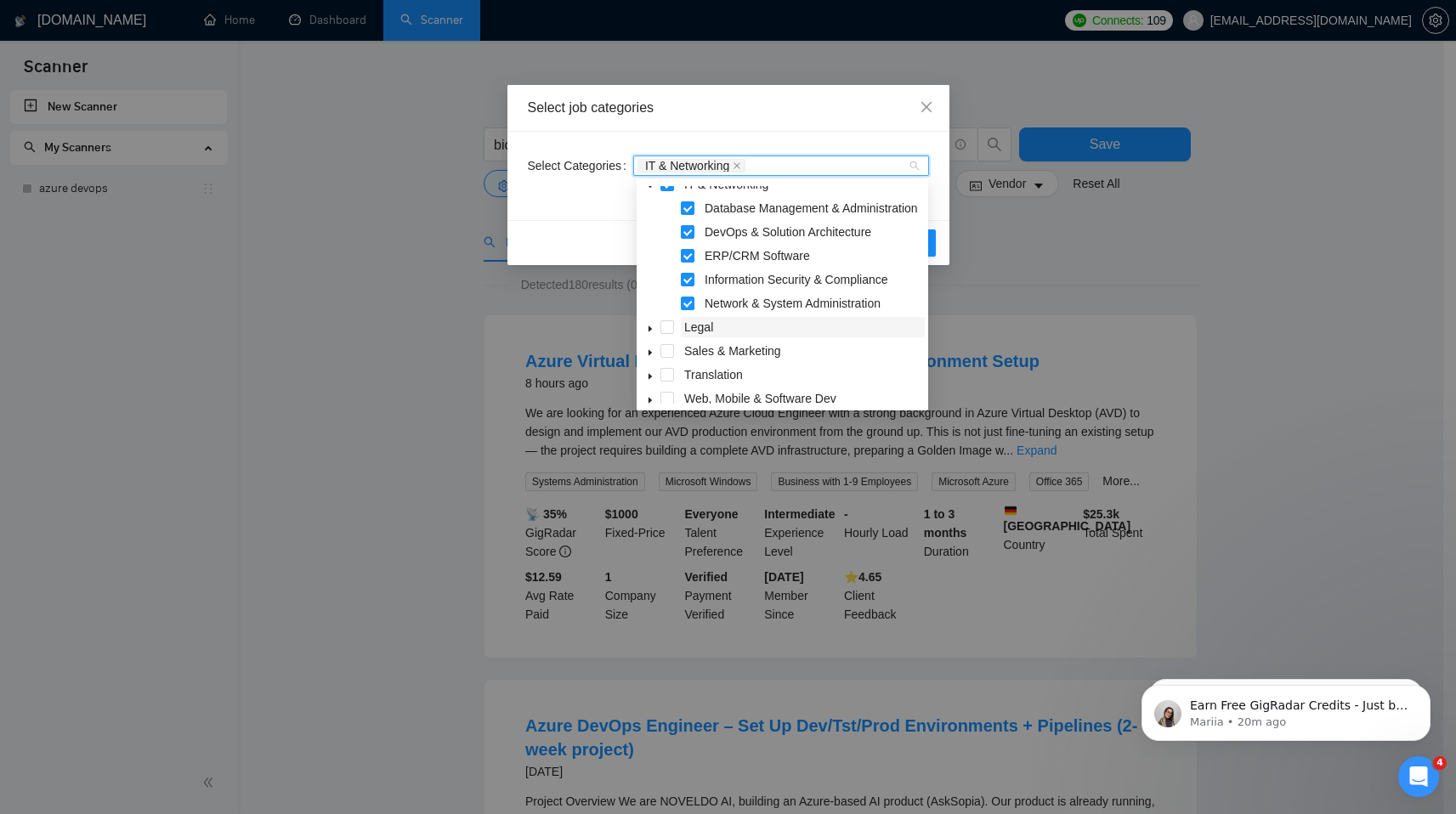
scroll to position [146, 0]
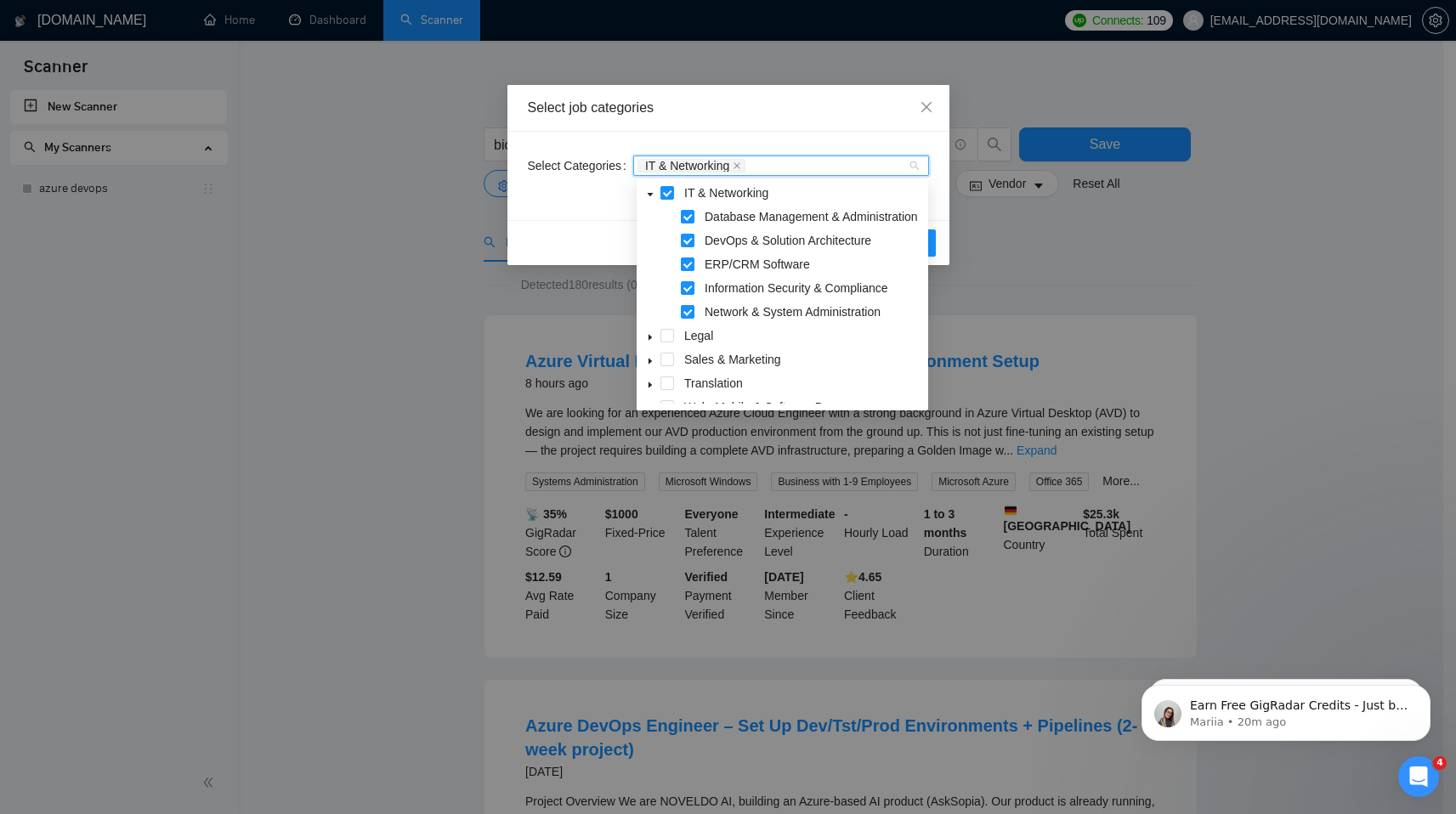
click at [558, 227] on div "Reset OK" at bounding box center [728, 243] width 442 height 45
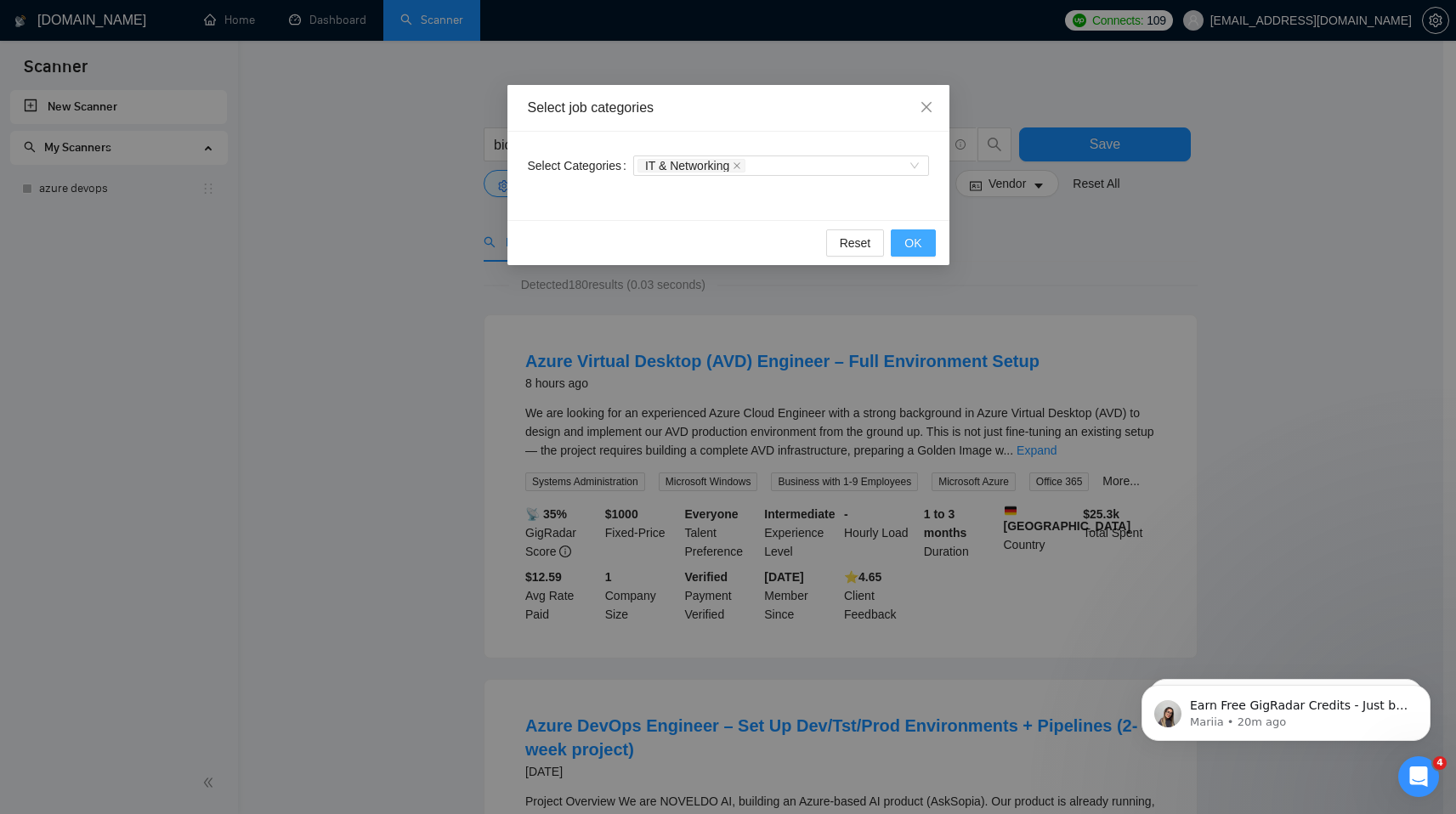
click at [918, 248] on span "OK" at bounding box center [913, 243] width 17 height 19
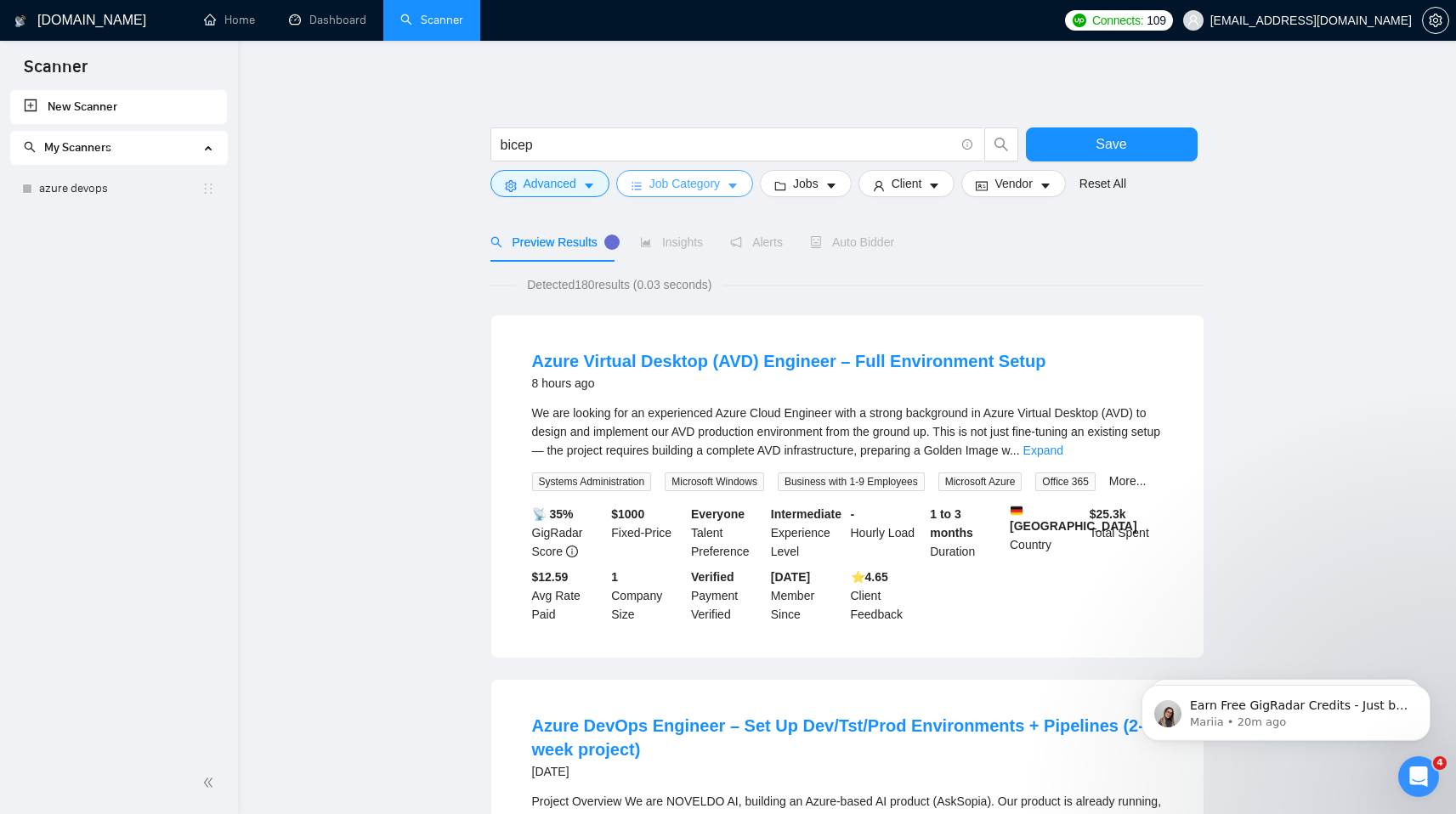
click at [681, 174] on button "Job Category" at bounding box center [685, 183] width 137 height 27
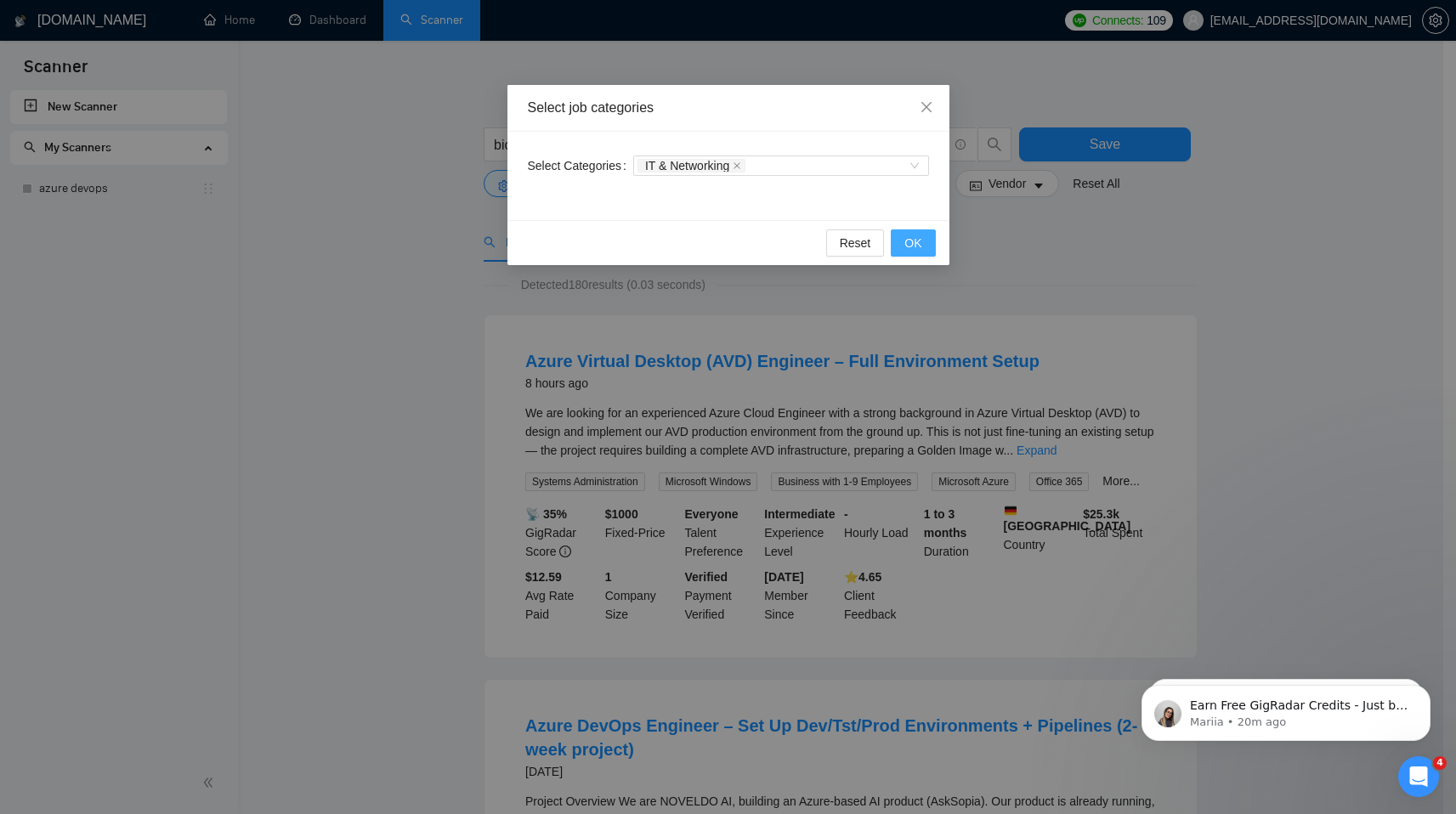
click at [920, 249] on span "OK" at bounding box center [913, 243] width 17 height 19
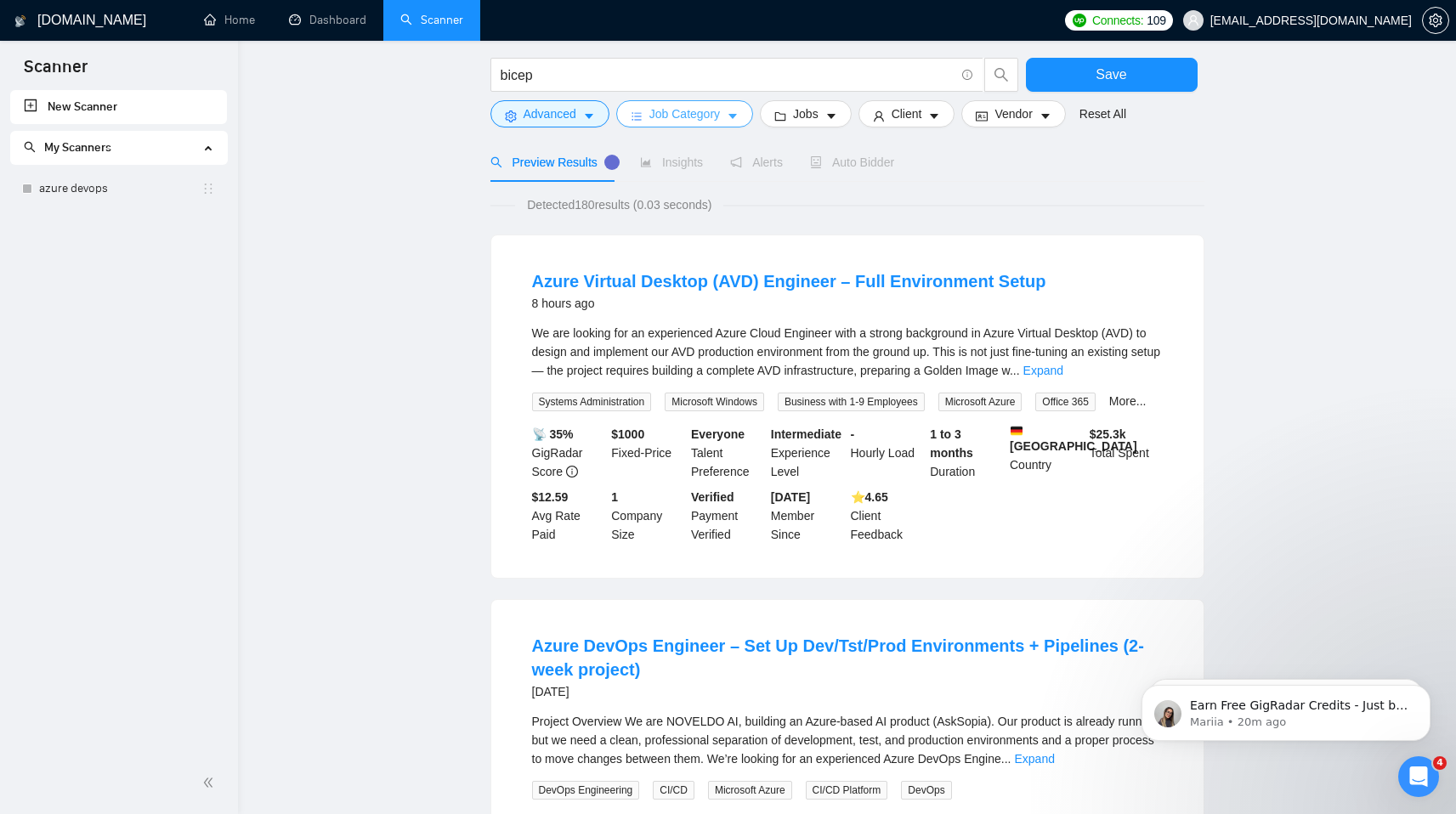
scroll to position [0, 0]
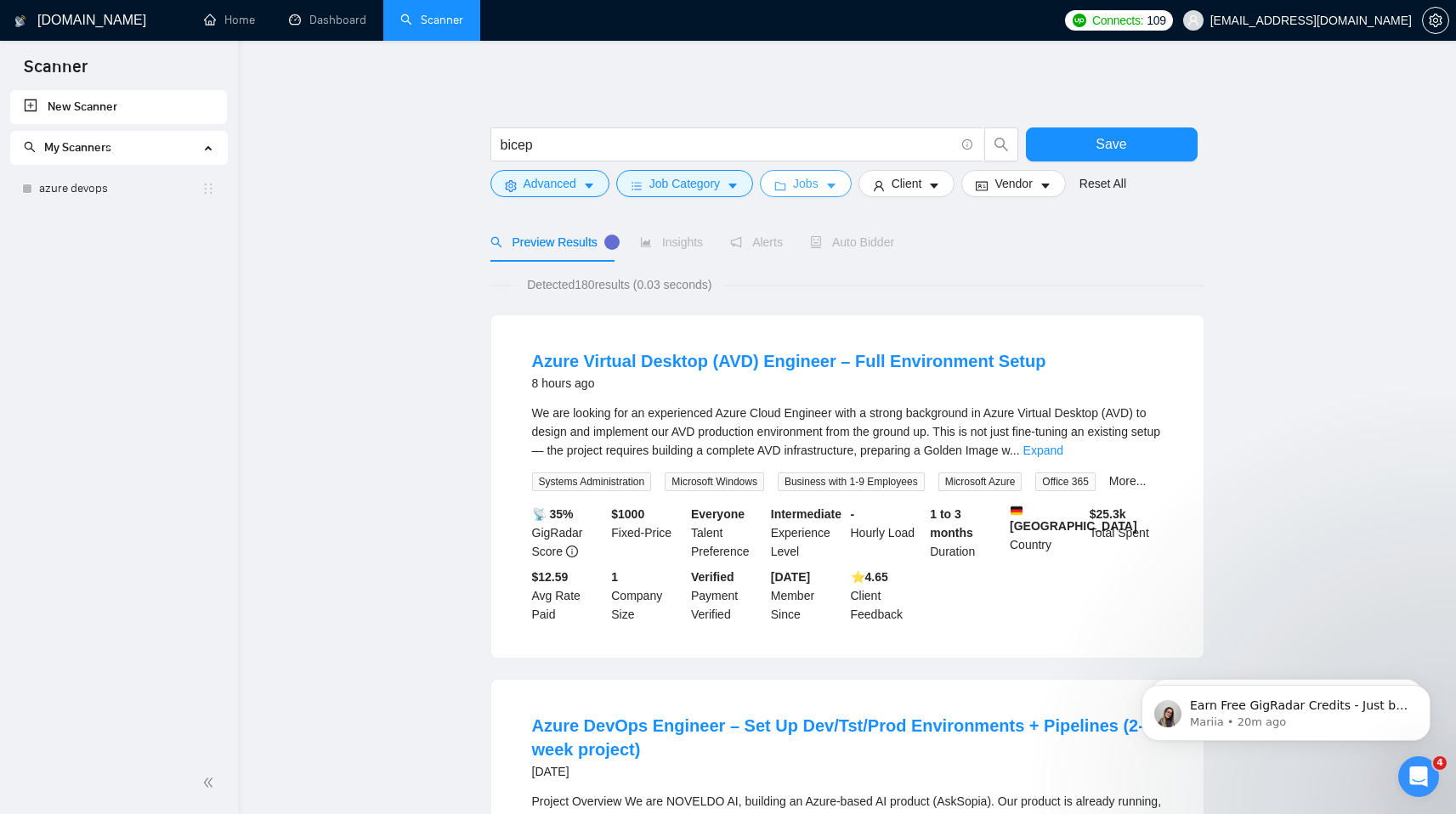
click at [817, 185] on span "Jobs" at bounding box center [805, 184] width 25 height 19
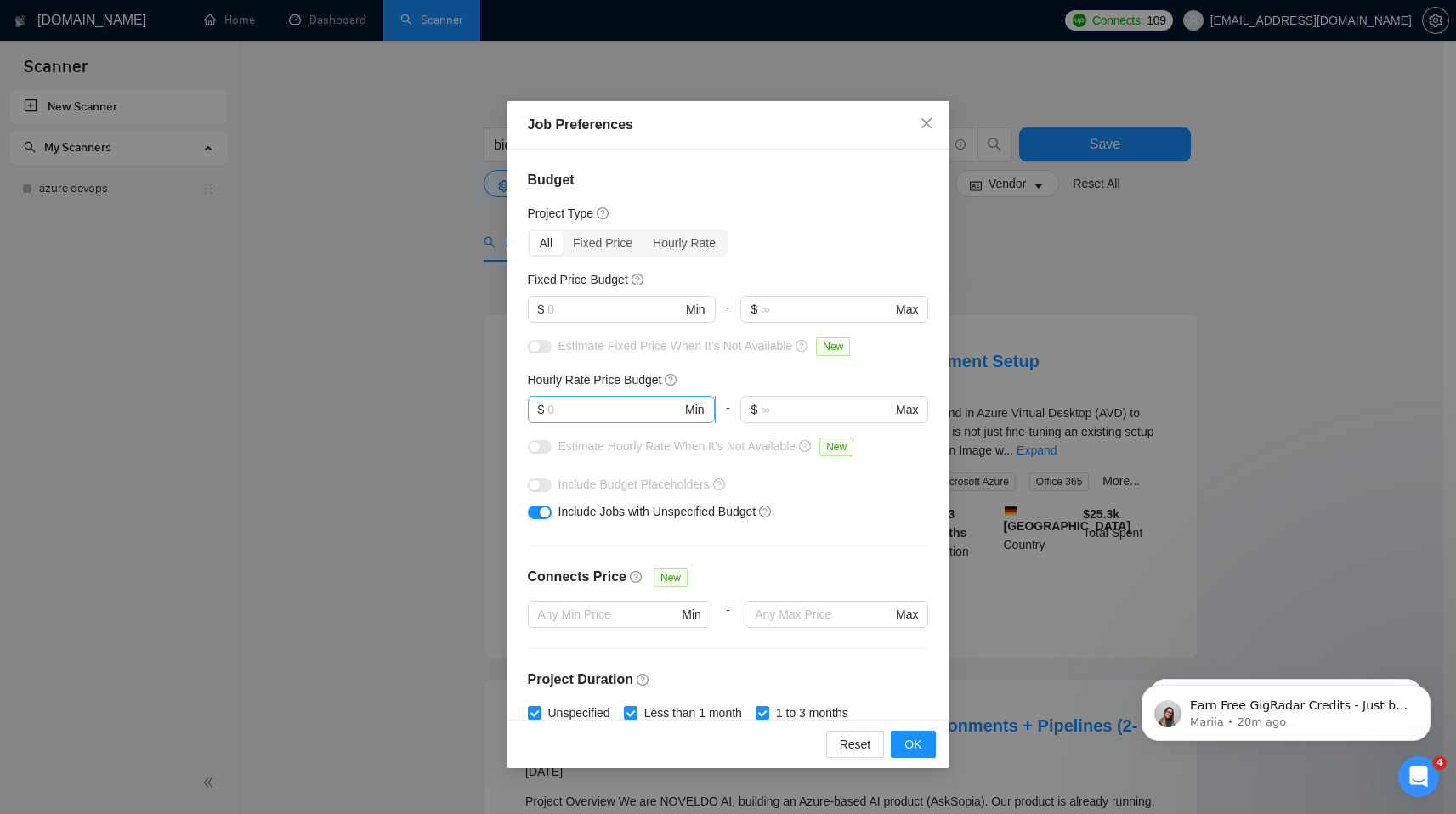
click at [570, 410] on input "text" at bounding box center [614, 410] width 134 height 19
click at [591, 319] on span "$ Min" at bounding box center [620, 309] width 187 height 27
type input "1000"
click at [755, 261] on div "Budget Project Type All Fixed Price Hourly Rate Fixed Price Budget 1000 $ 1000 …" at bounding box center [728, 434] width 442 height 570
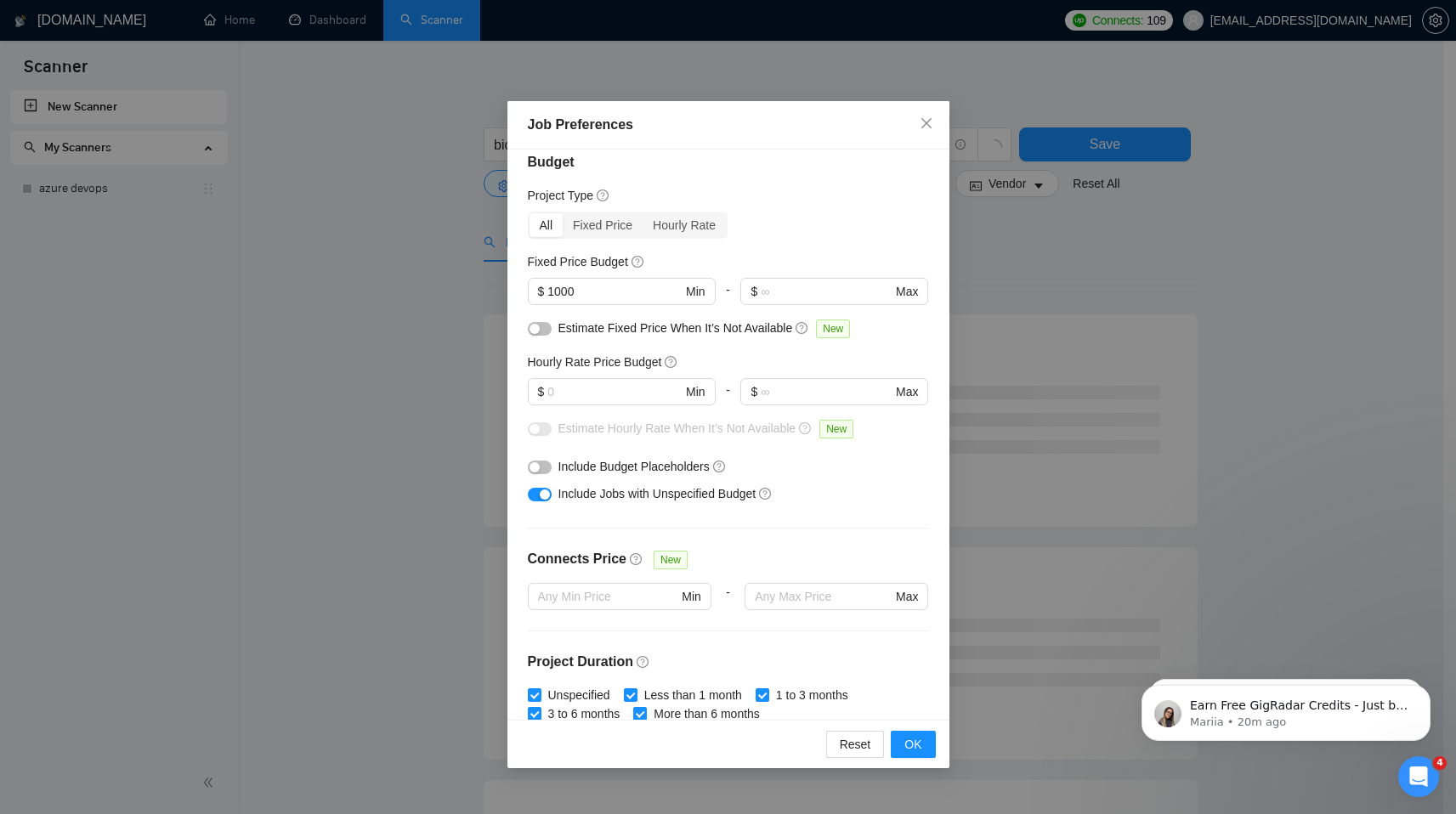
scroll to position [28, 0]
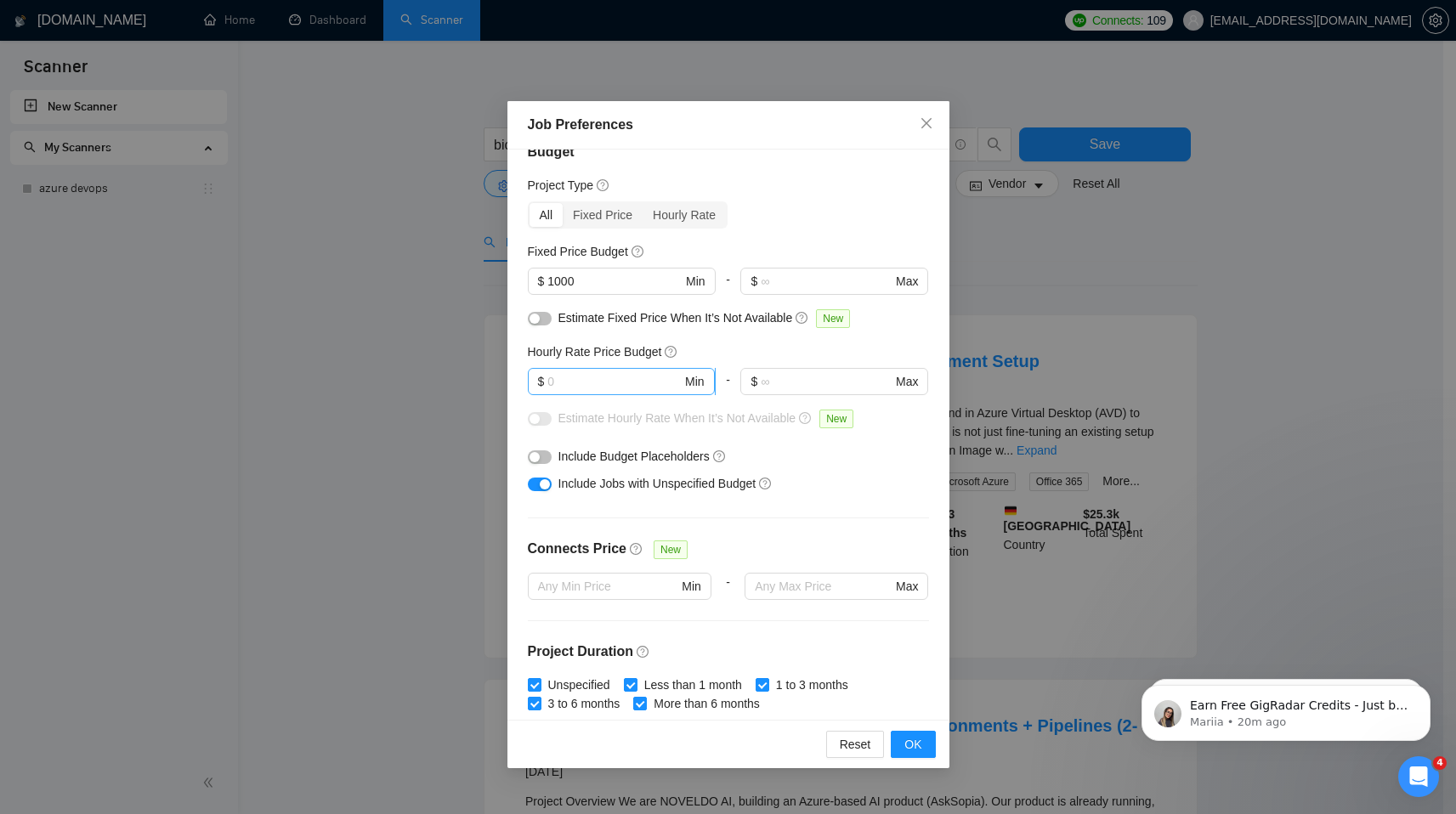
click at [574, 386] on input "text" at bounding box center [614, 382] width 134 height 19
type input "35"
click at [520, 397] on div "Budget Project Type All Fixed Price Hourly Rate Fixed Price Budget $ 1000 Min -…" at bounding box center [728, 434] width 442 height 570
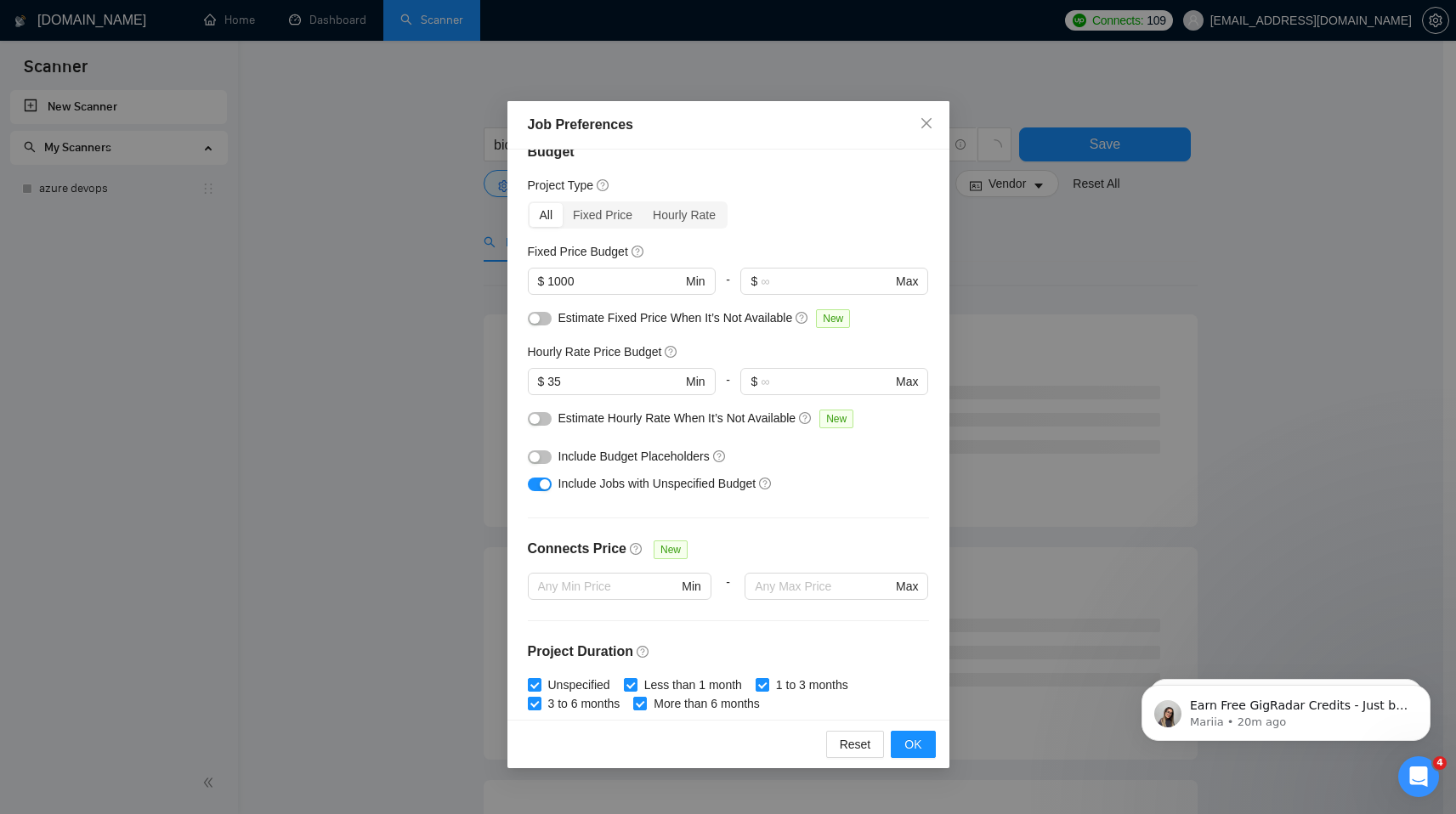
click at [538, 420] on div "button" at bounding box center [535, 419] width 10 height 10
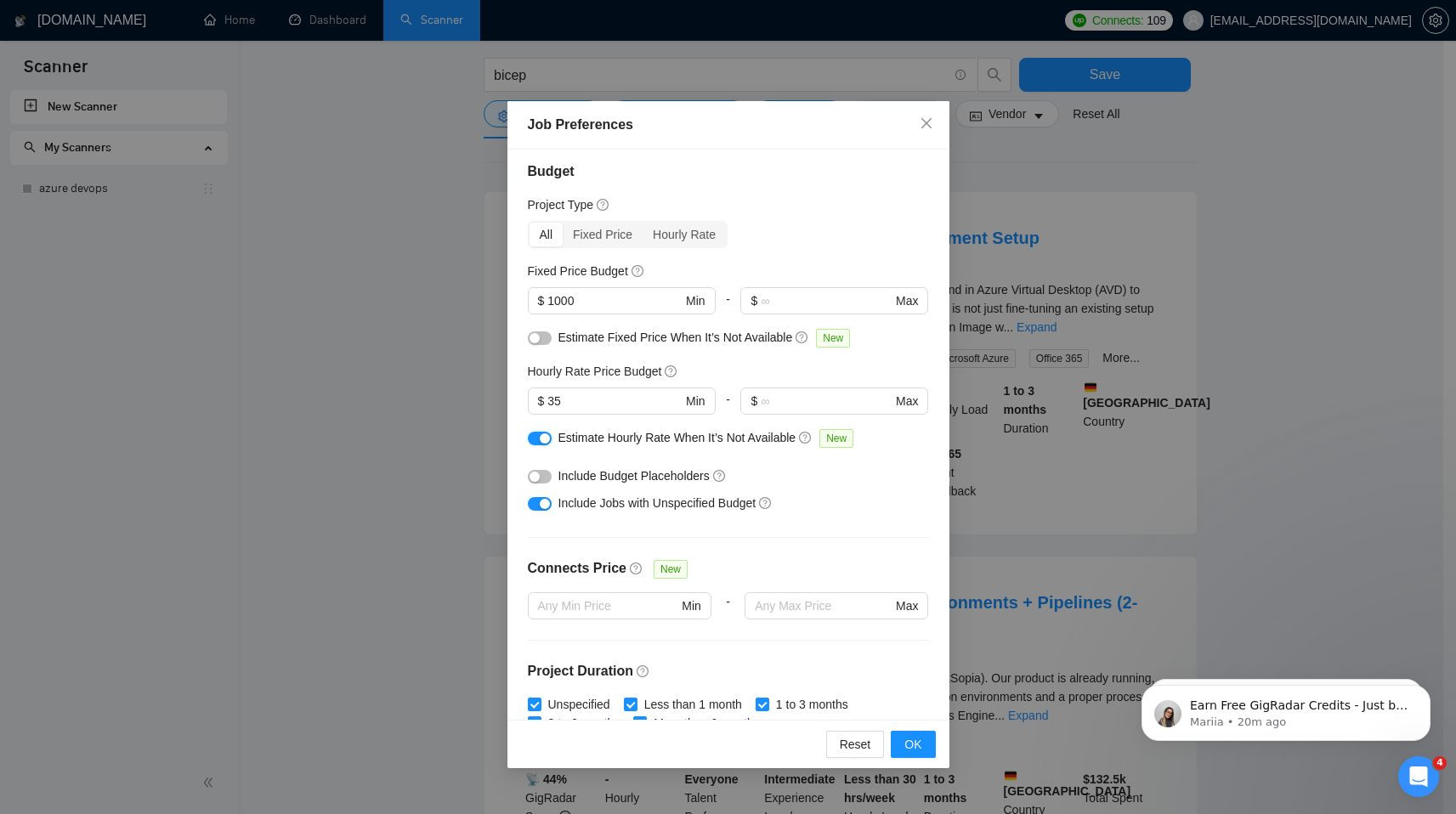
scroll to position [0, 0]
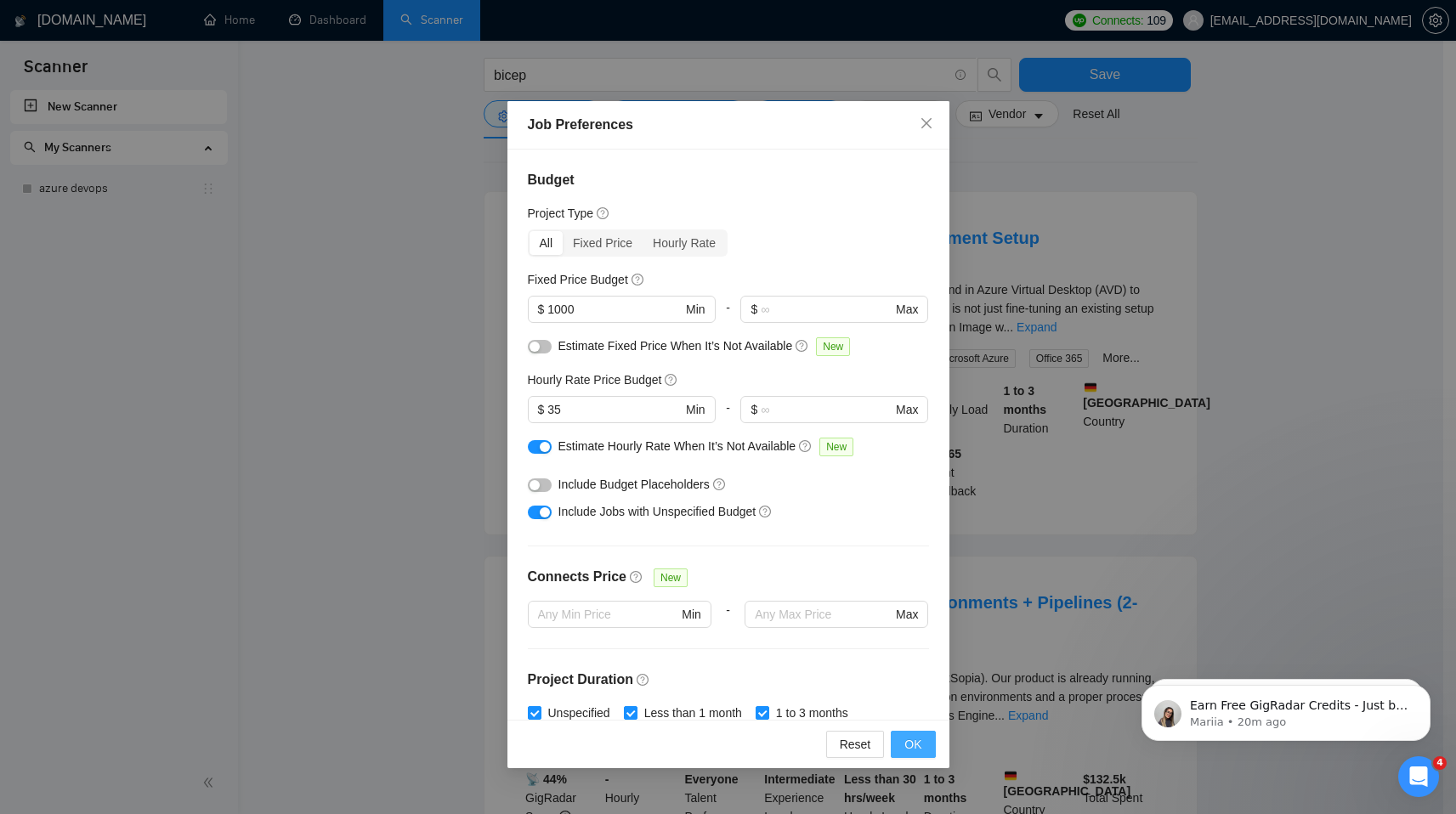
click at [913, 745] on span "OK" at bounding box center [913, 745] width 17 height 19
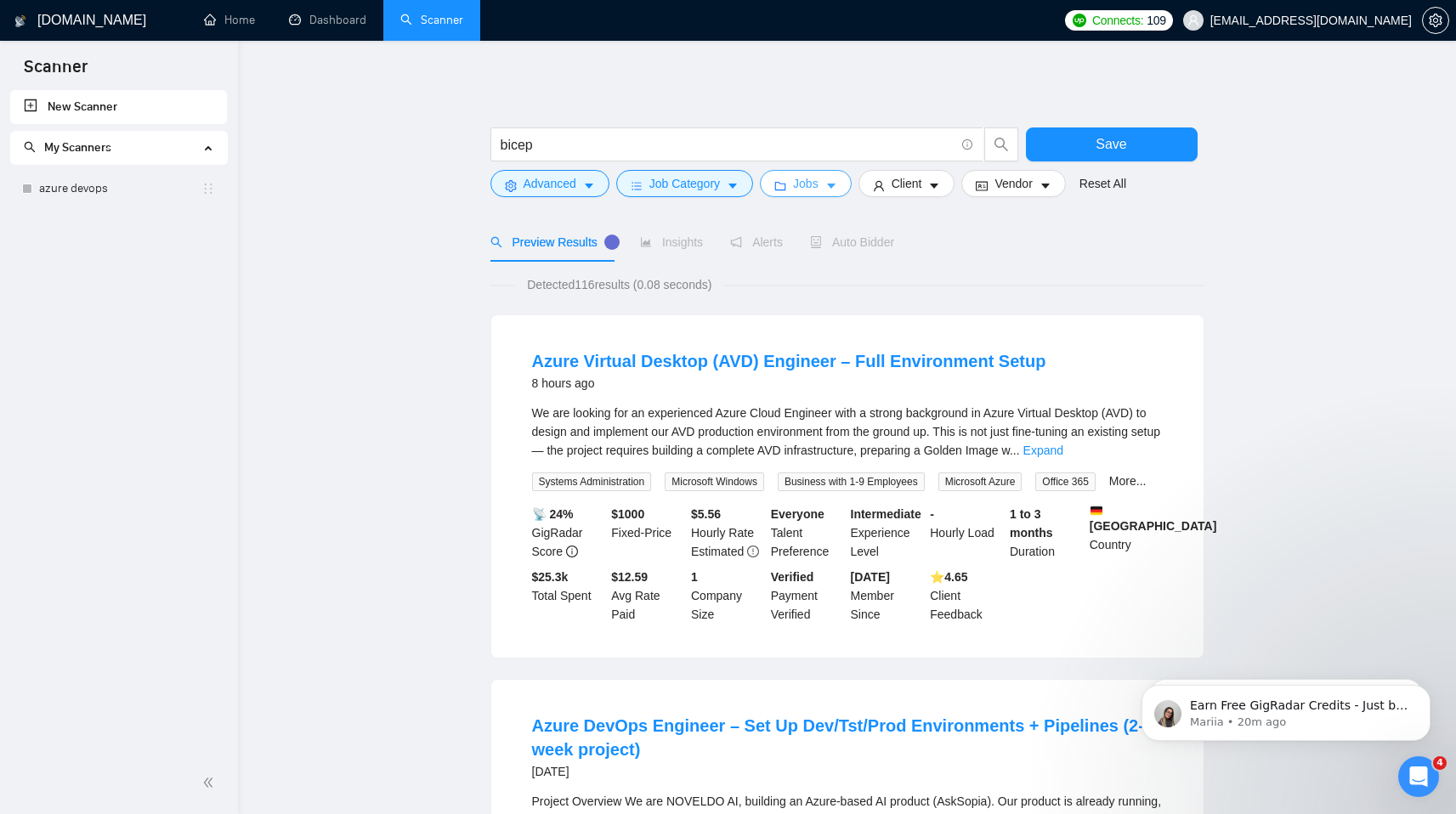
click at [818, 191] on span "Jobs" at bounding box center [805, 184] width 25 height 19
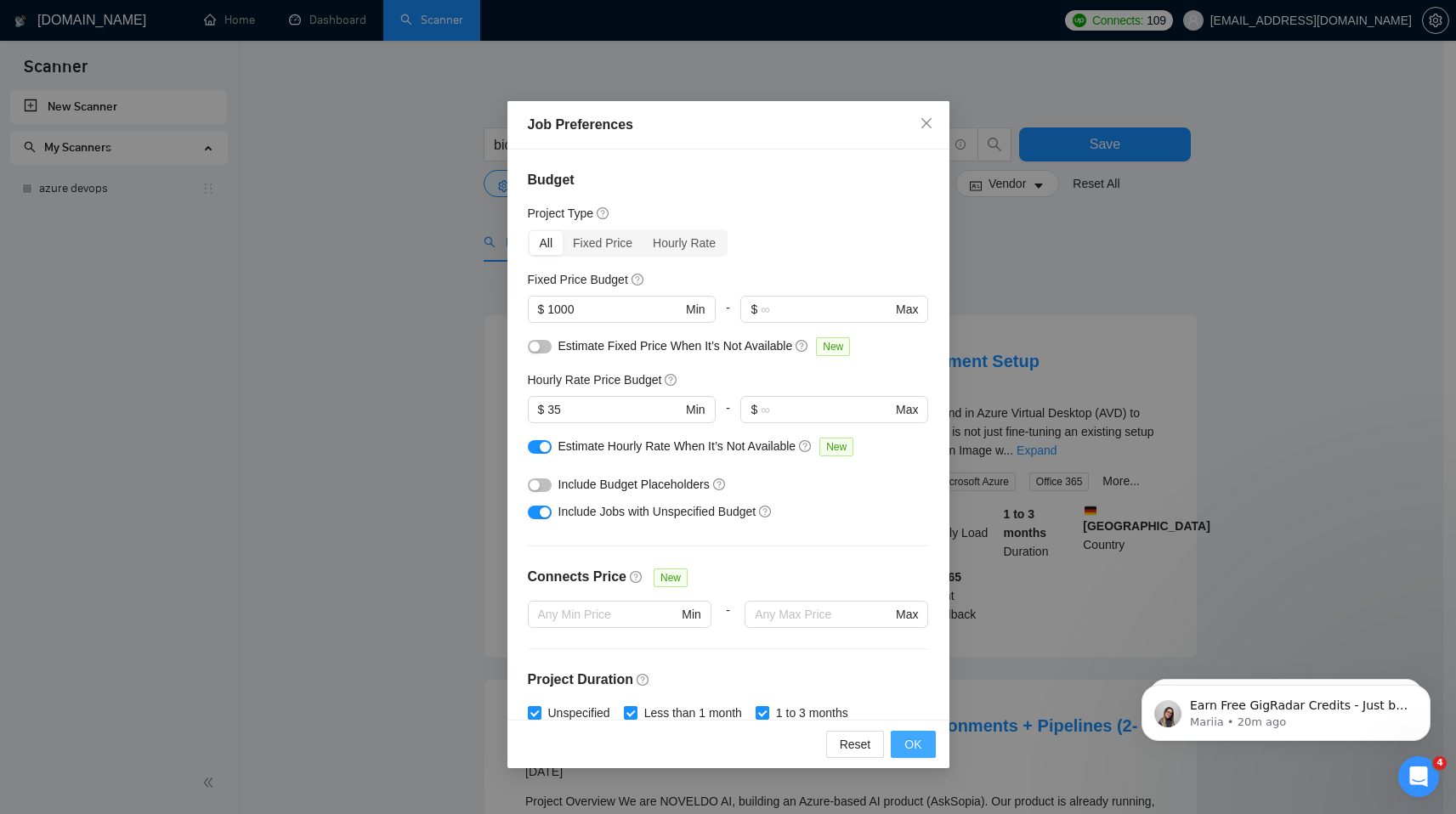
click at [927, 746] on button "OK" at bounding box center [912, 744] width 44 height 27
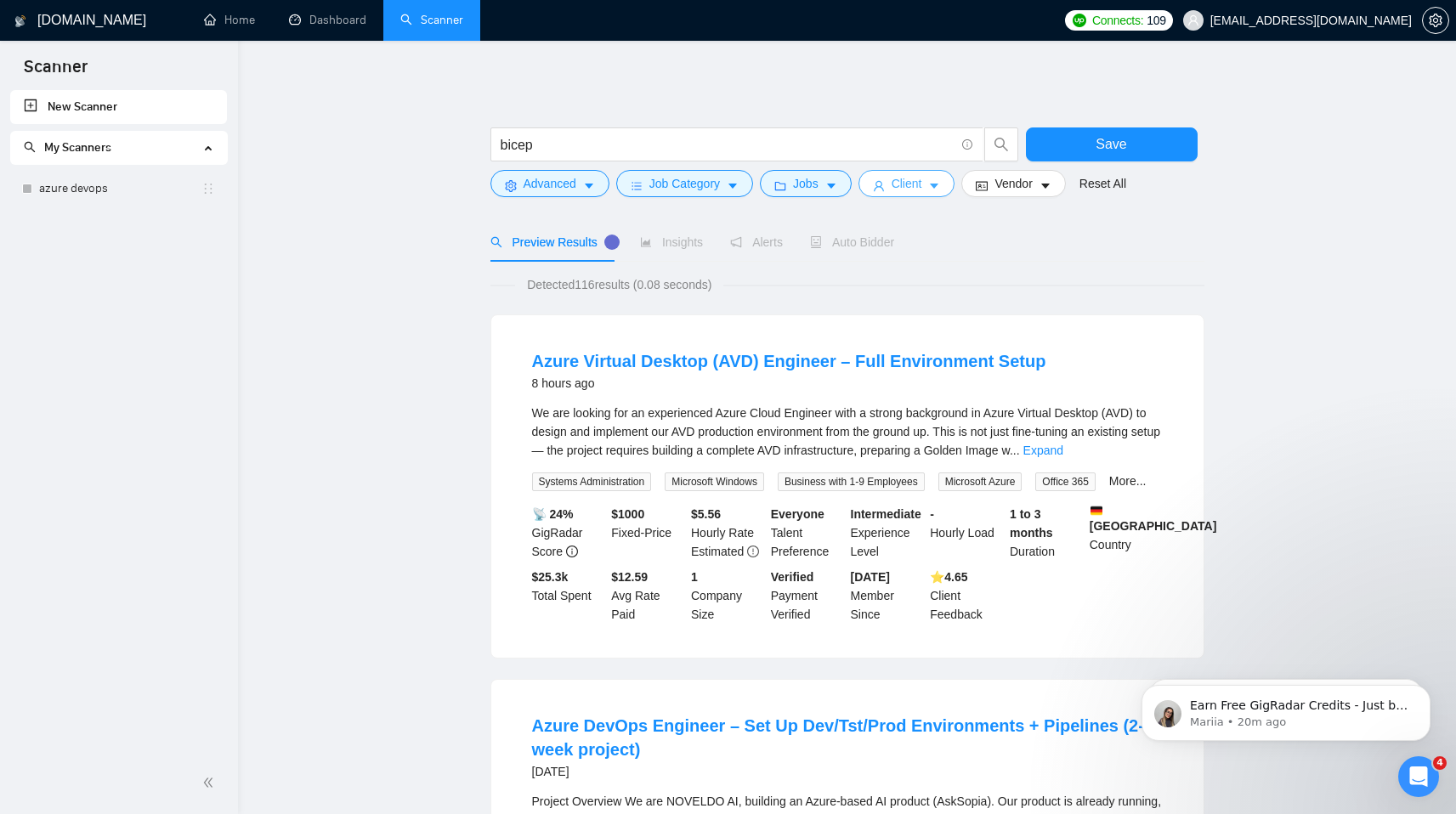
click at [941, 192] on button "Client" at bounding box center [907, 183] width 97 height 27
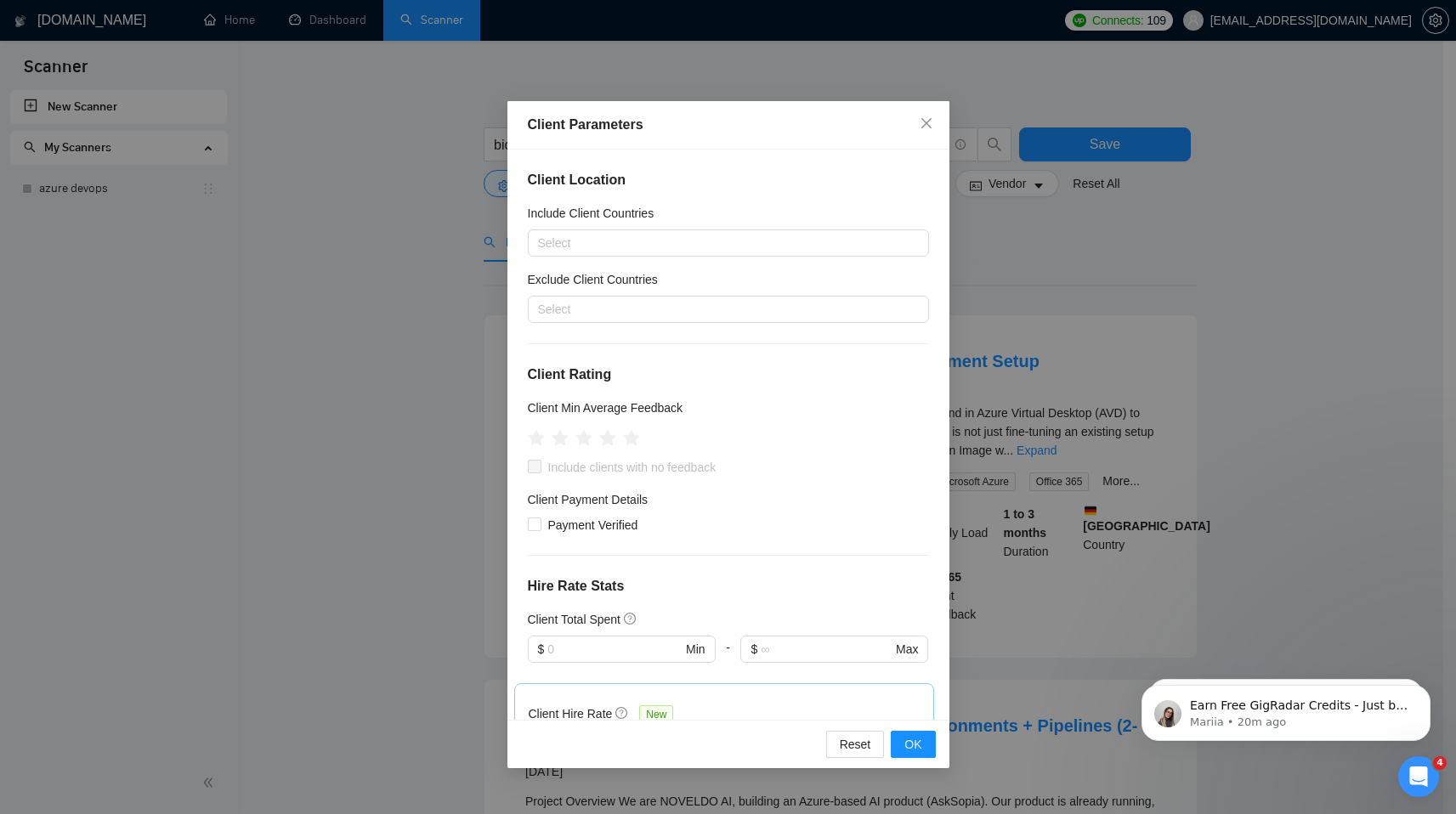
click at [617, 324] on div "Client Location Include Client Countries Select Exclude Client Countries Select…" at bounding box center [728, 434] width 442 height 570
click at [606, 314] on div at bounding box center [719, 310] width 376 height 21
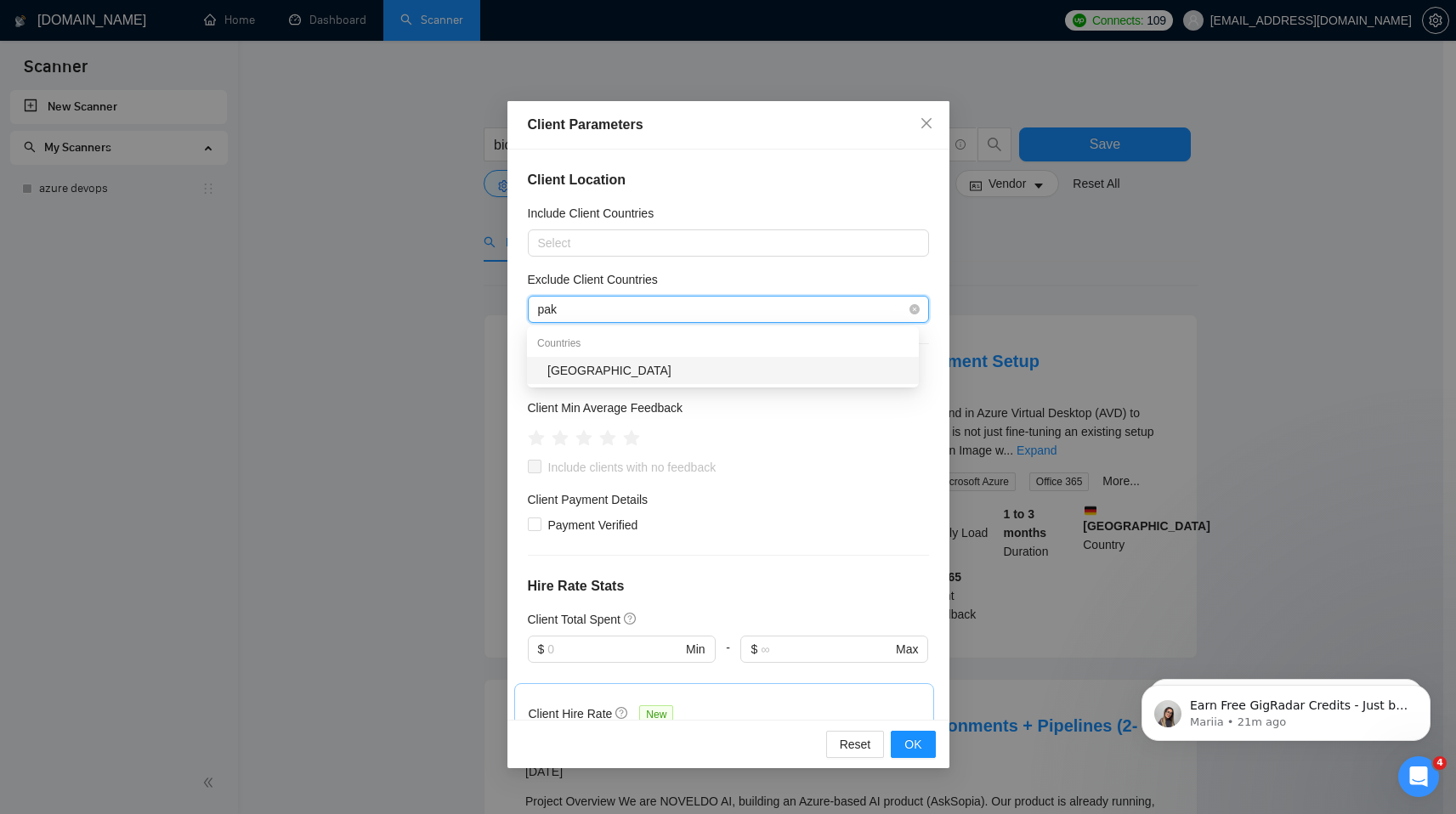
type input "paki"
click at [583, 371] on div "Pakistan" at bounding box center [728, 371] width 361 height 19
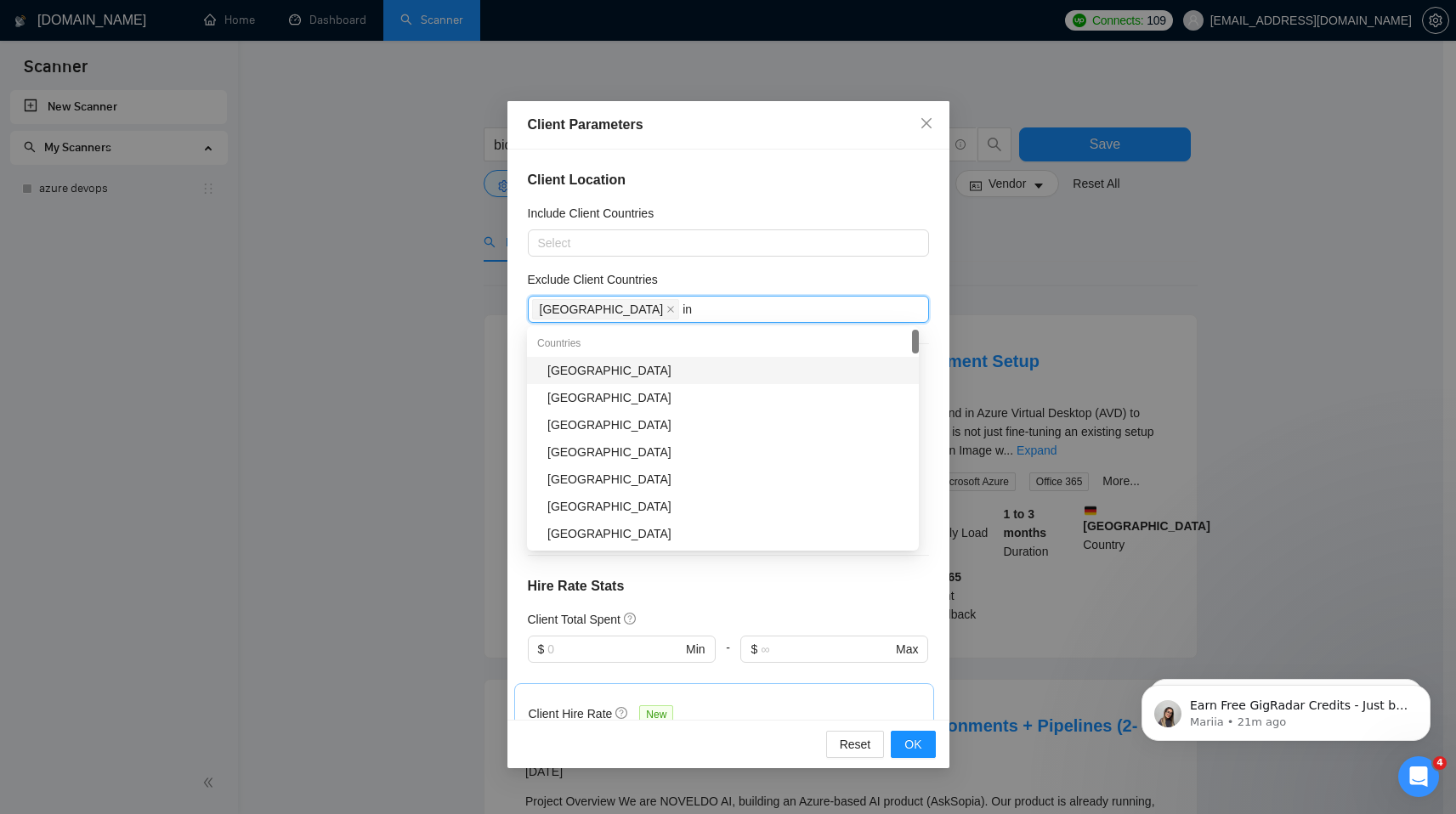
type input "ind"
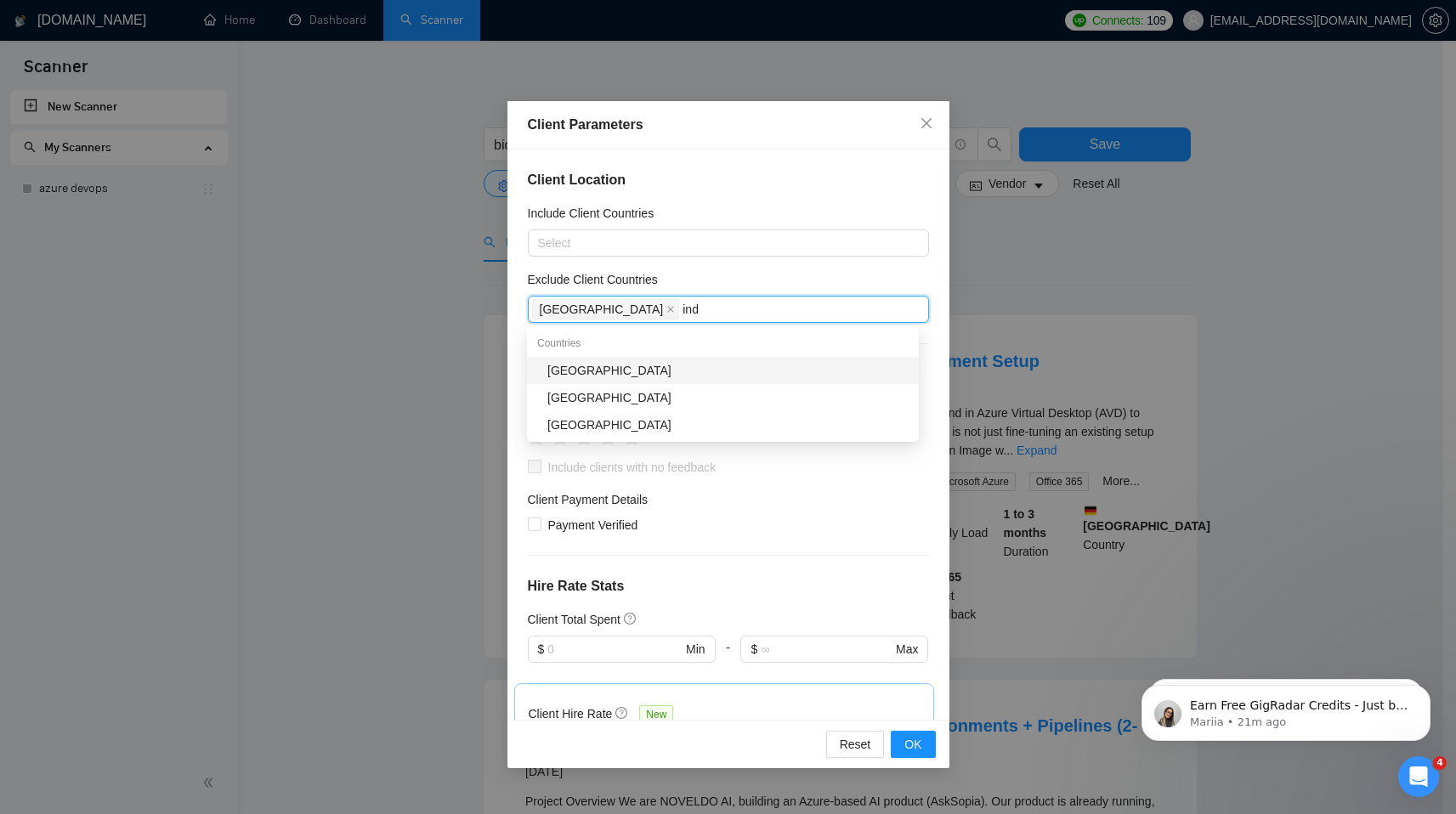
click at [571, 369] on div "India" at bounding box center [728, 371] width 361 height 19
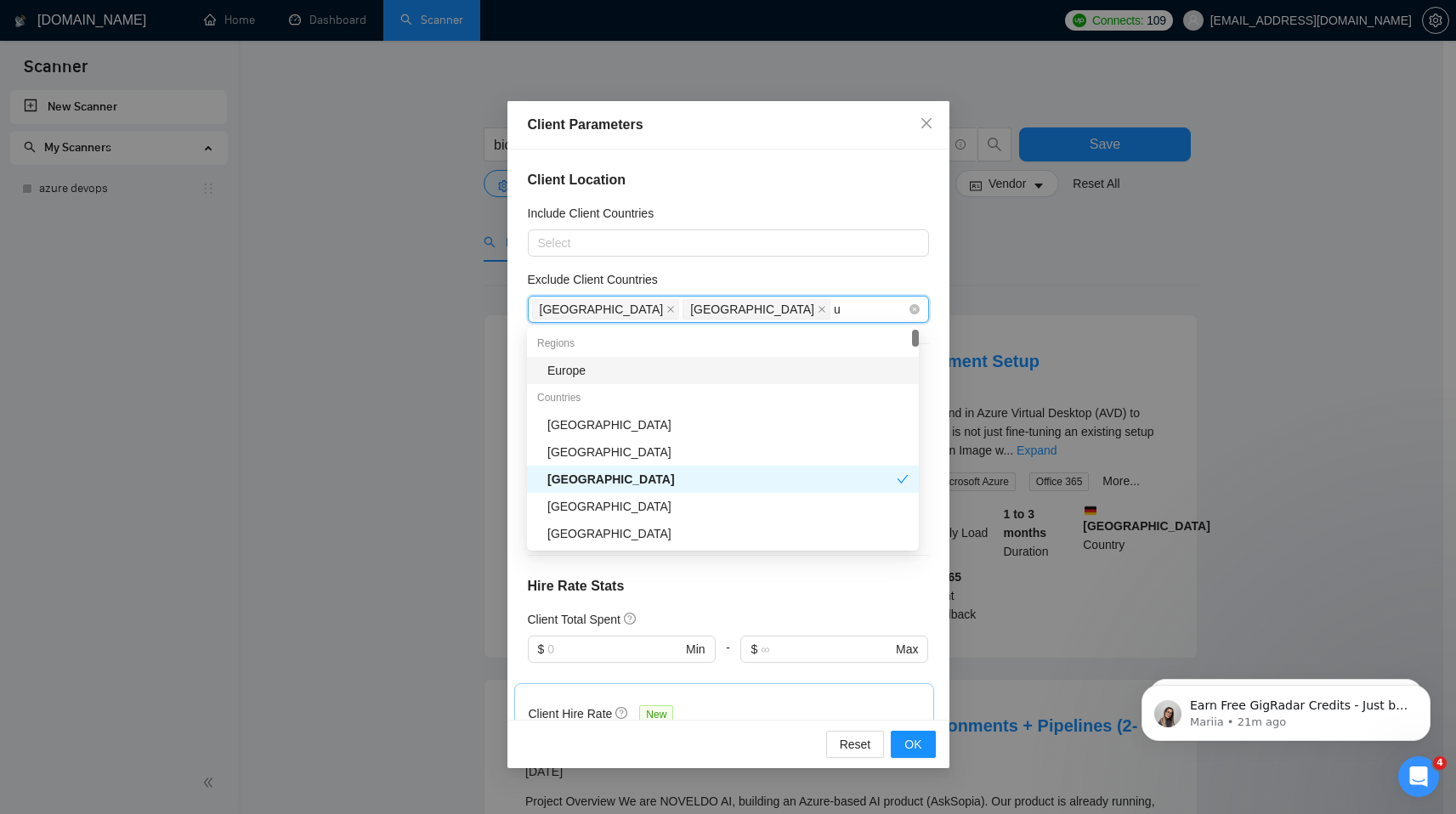
type input "uk"
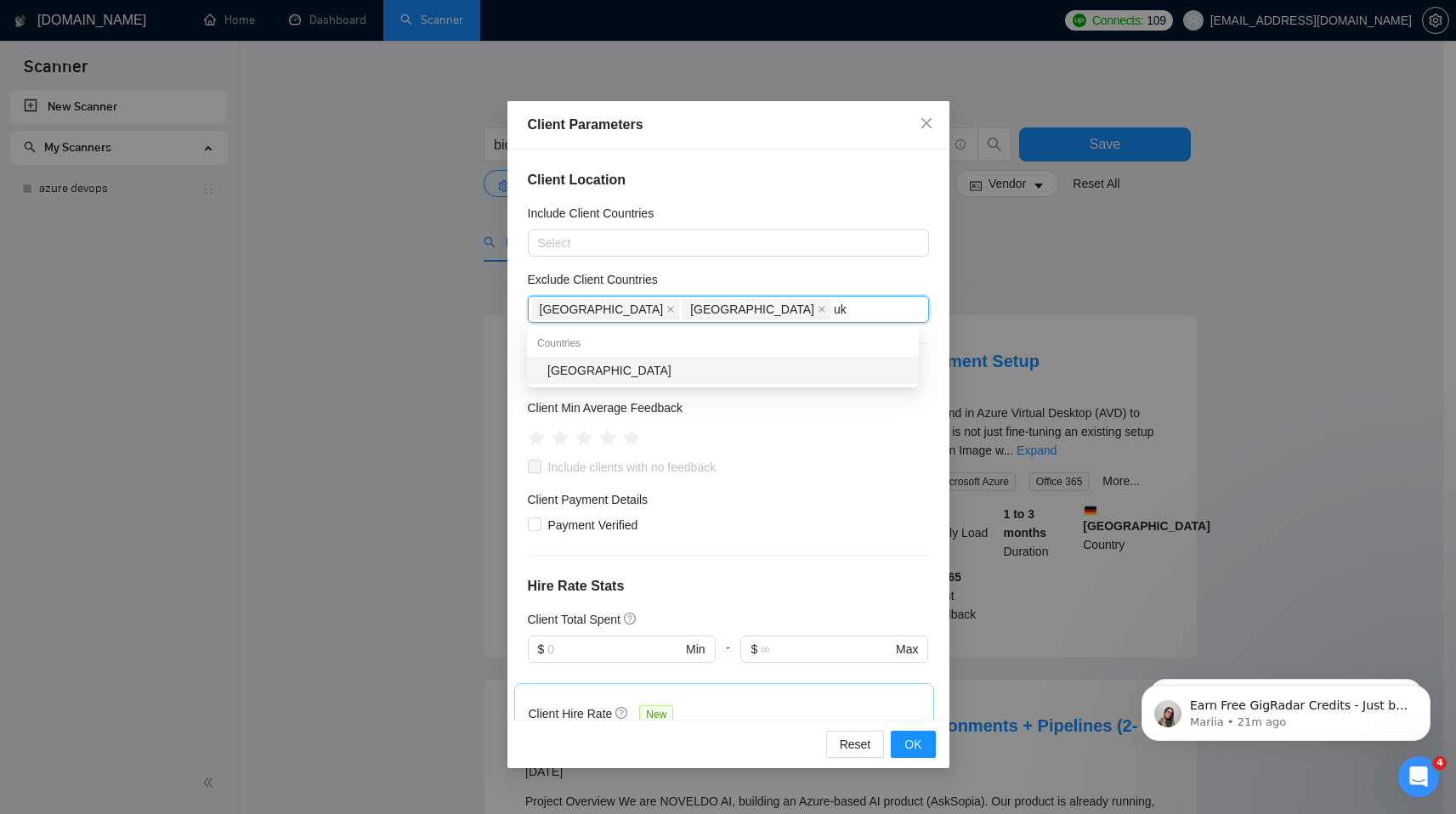
click at [653, 362] on div "Ukraine" at bounding box center [728, 371] width 361 height 19
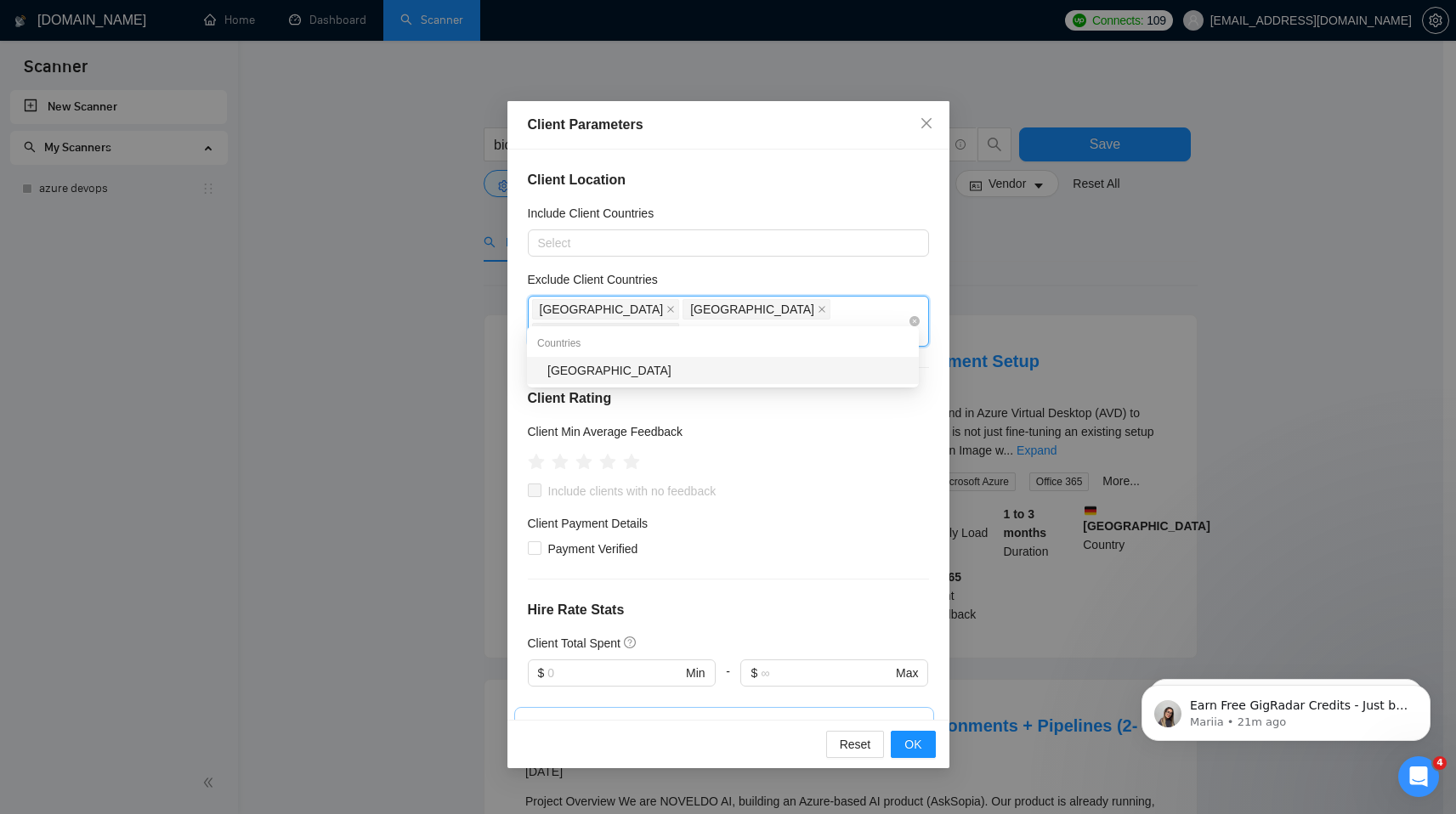
type input "phi"
click at [713, 371] on div "Philippines" at bounding box center [728, 371] width 361 height 19
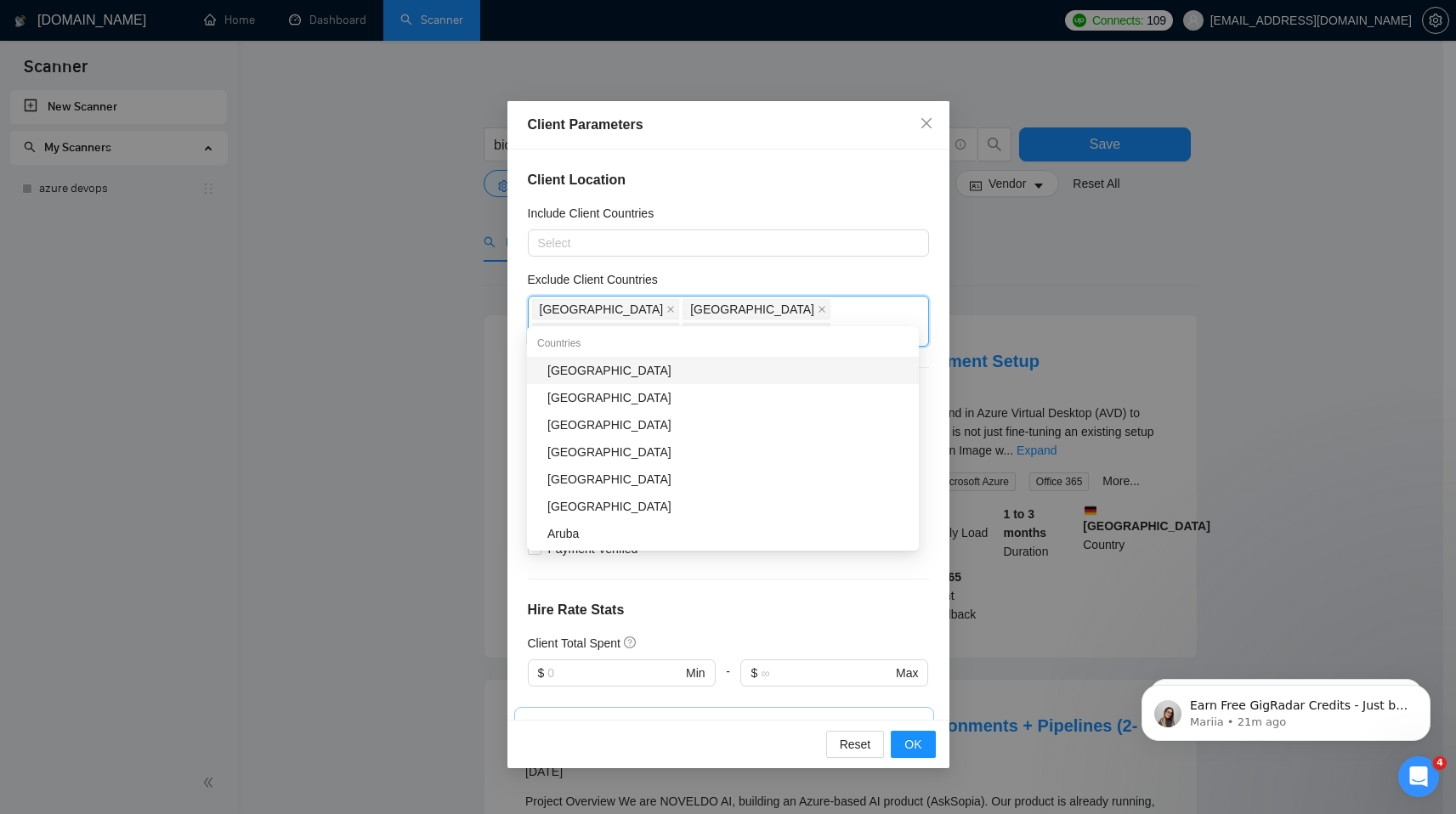
type input "rus"
click at [711, 358] on div "Russia" at bounding box center [723, 370] width 392 height 27
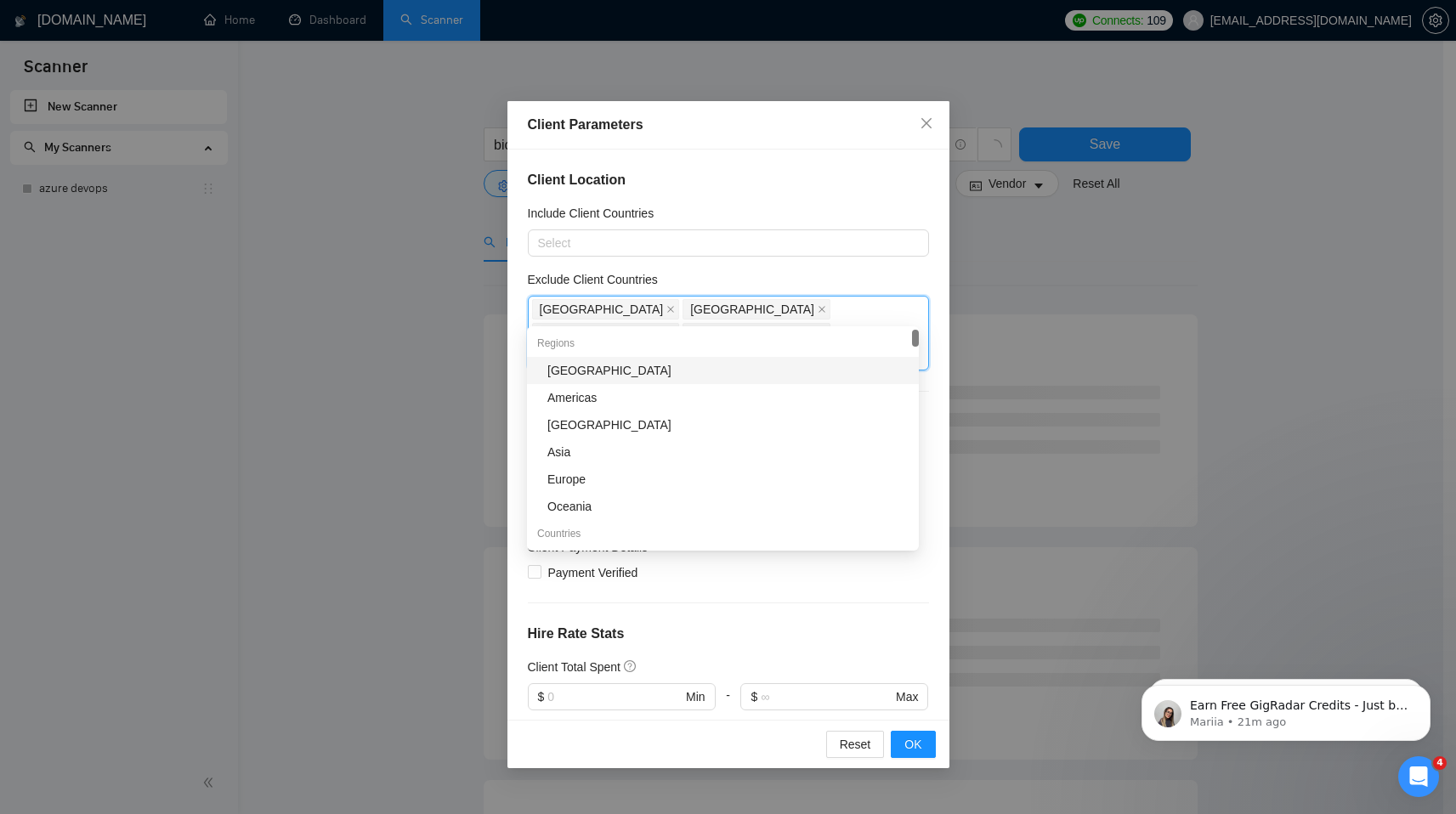
click at [840, 192] on div "Client Location Include Client Countries Select Exclude Client Countries Pakist…" at bounding box center [728, 434] width 442 height 570
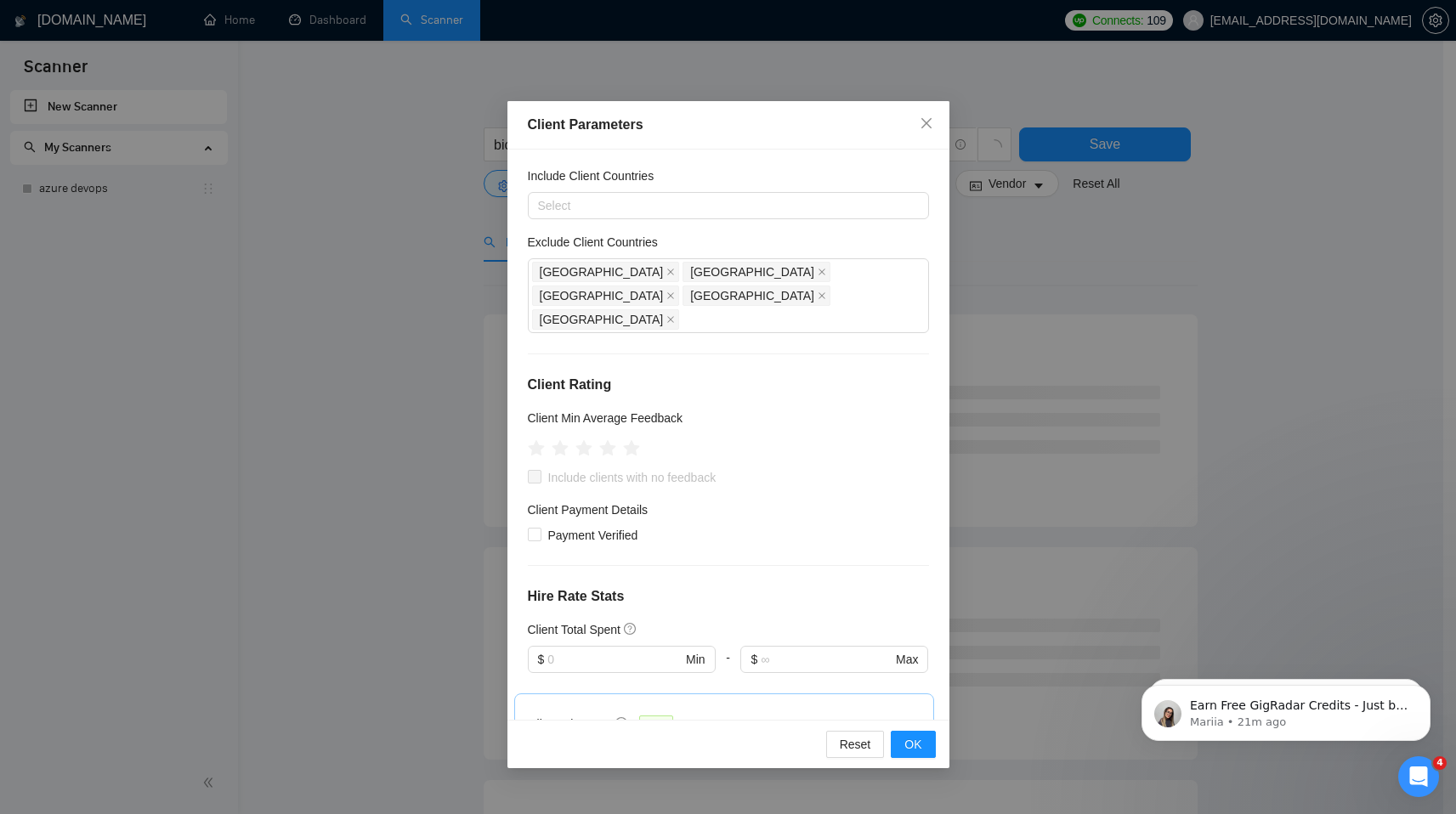
scroll to position [39, 0]
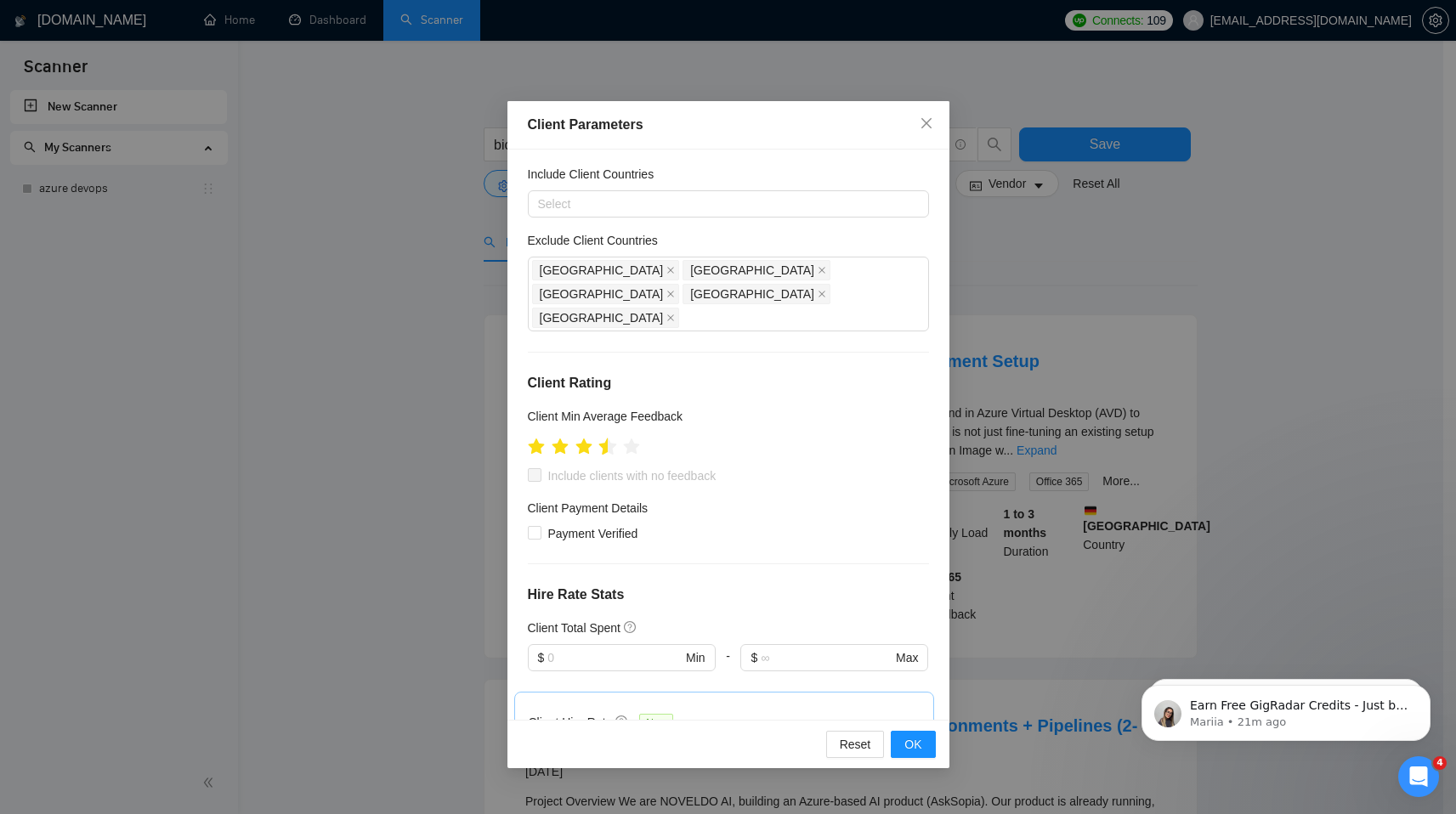
click at [607, 437] on icon "star" at bounding box center [607, 446] width 18 height 17
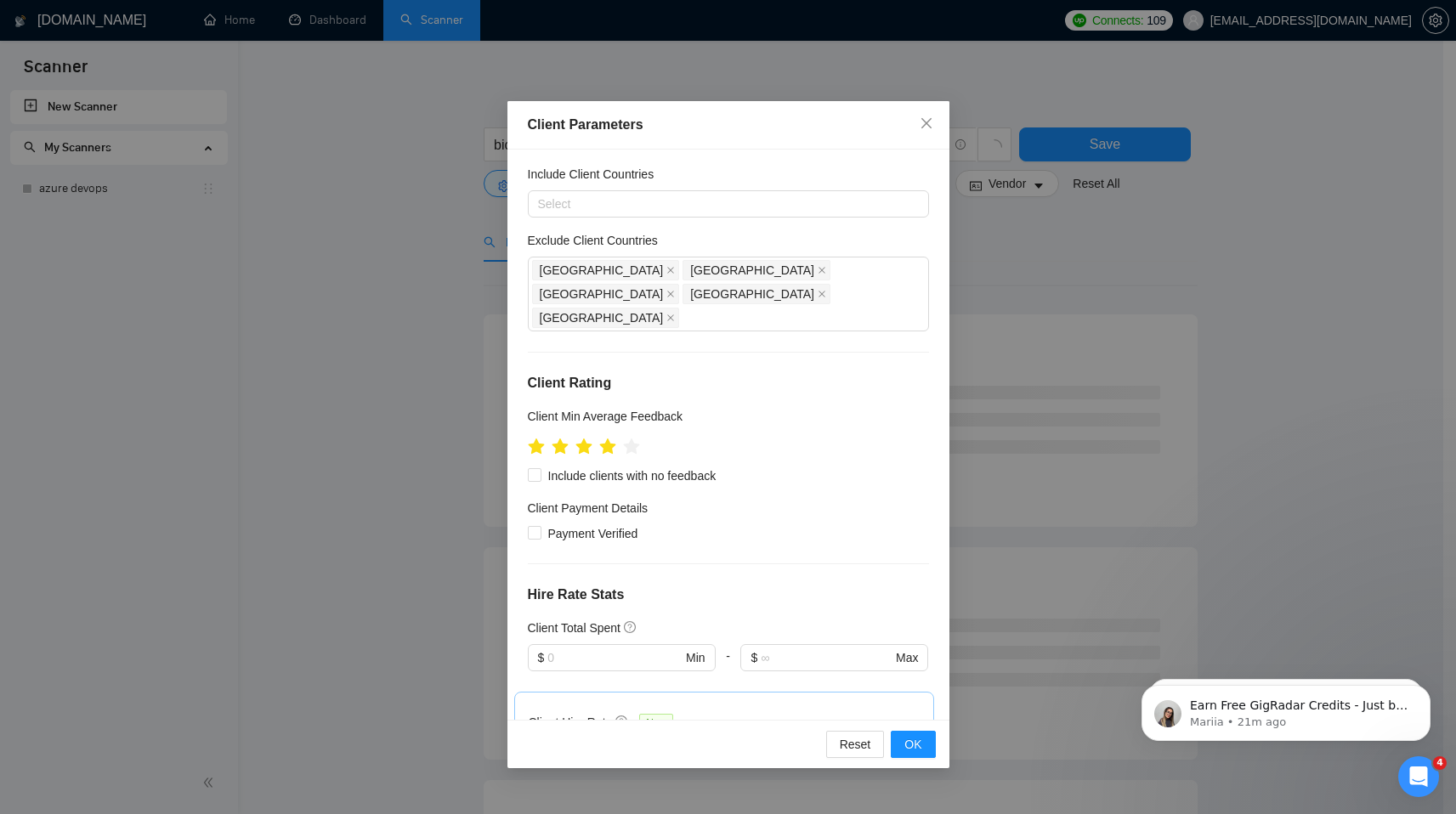
click at [617, 433] on ul at bounding box center [583, 446] width 112 height 26
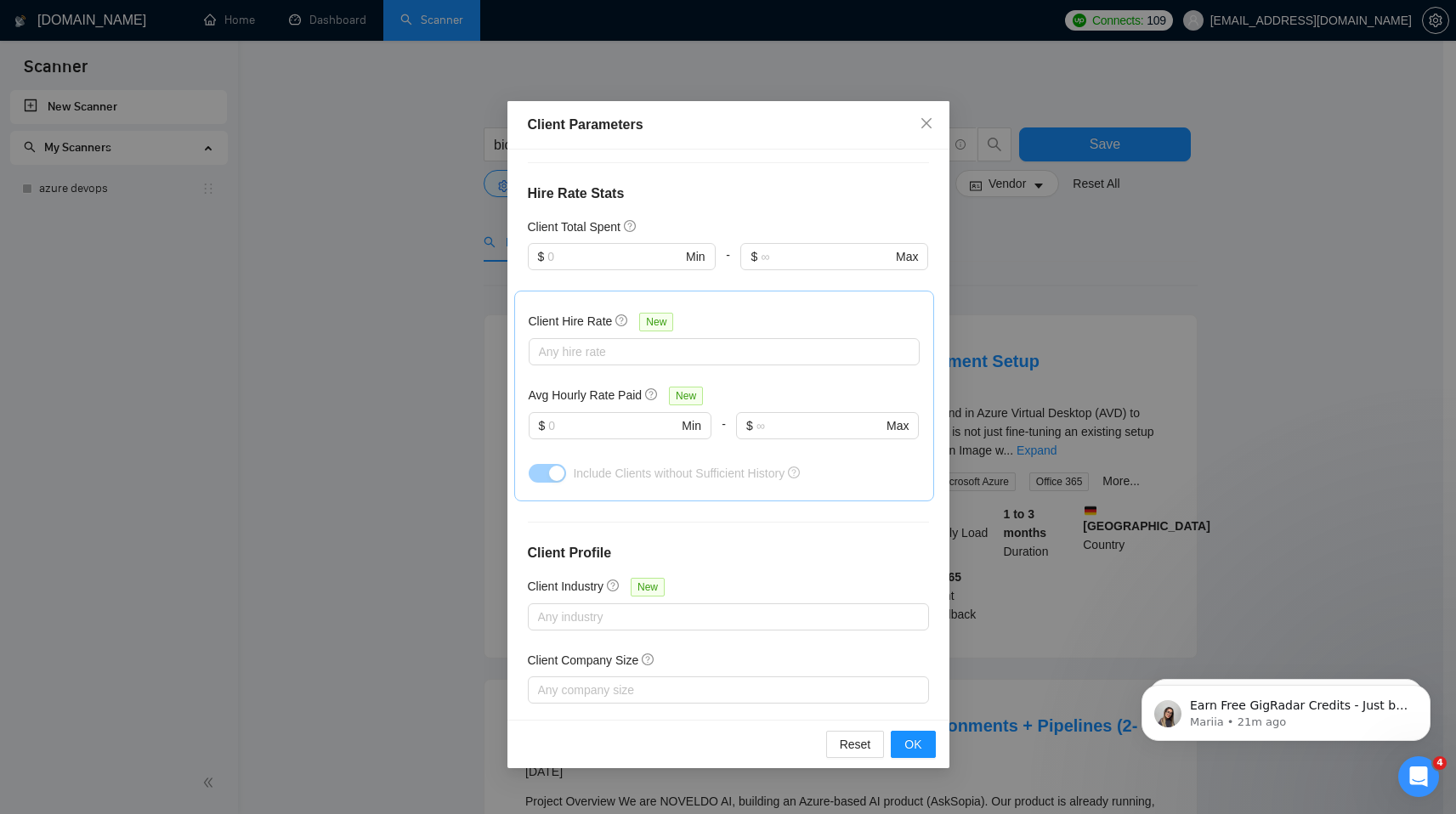
scroll to position [489, 0]
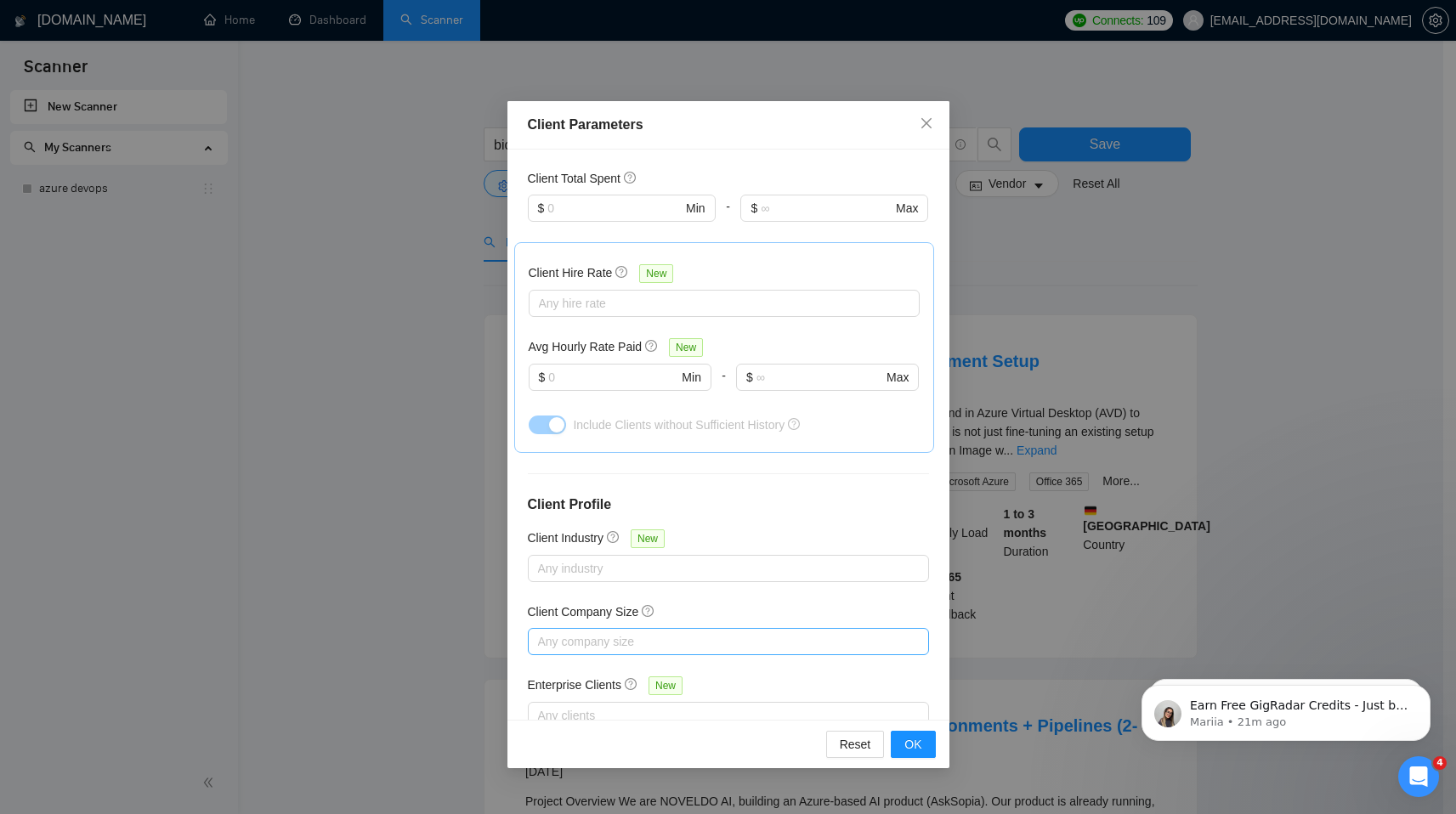
click at [650, 632] on div at bounding box center [719, 642] width 376 height 21
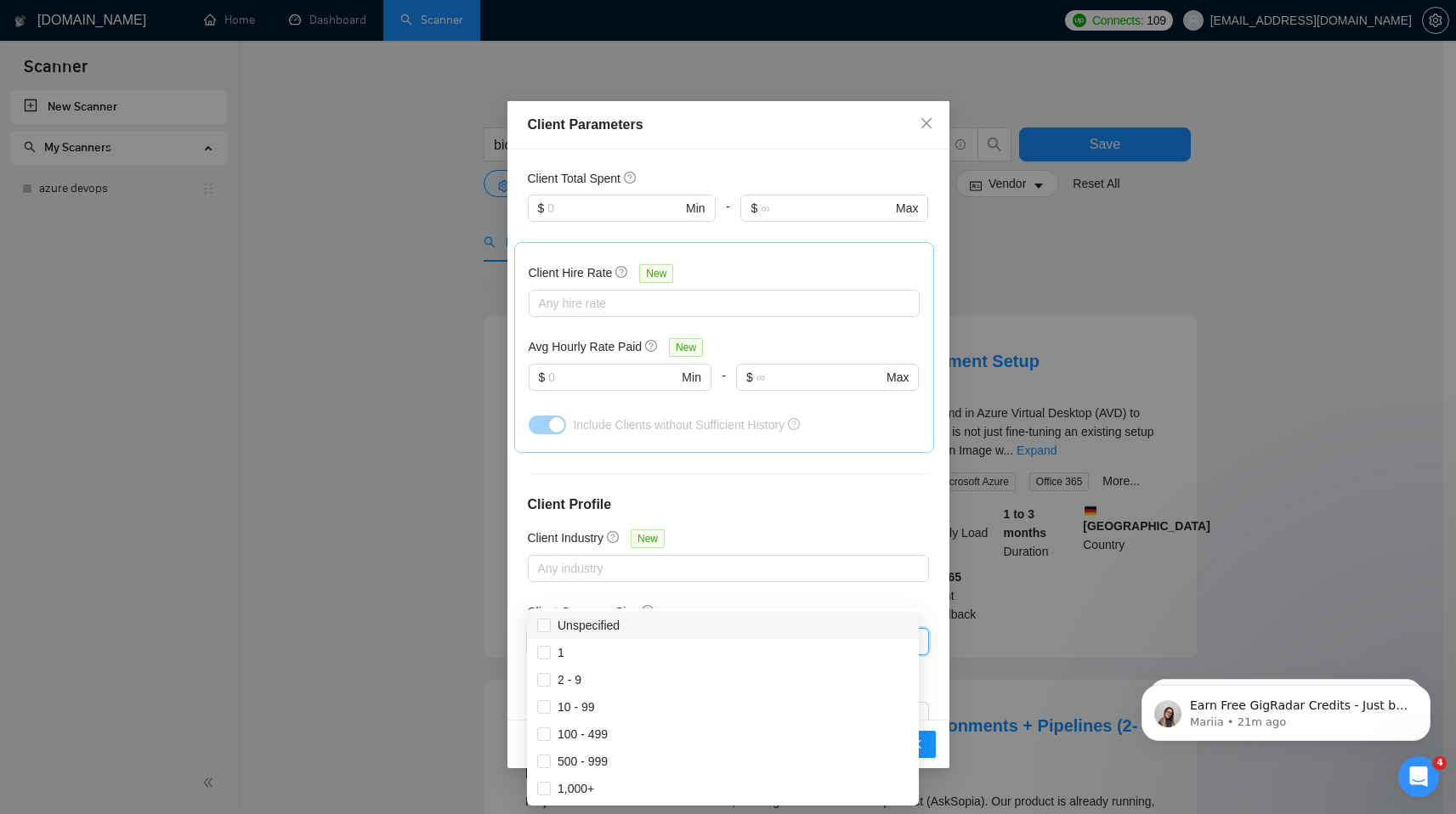
click at [609, 612] on div "Unspecified" at bounding box center [723, 625] width 392 height 27
checkbox input "false"
click at [703, 545] on div "Client Location Include Client Countries Select Exclude Client Countries Pakist…" at bounding box center [728, 434] width 442 height 570
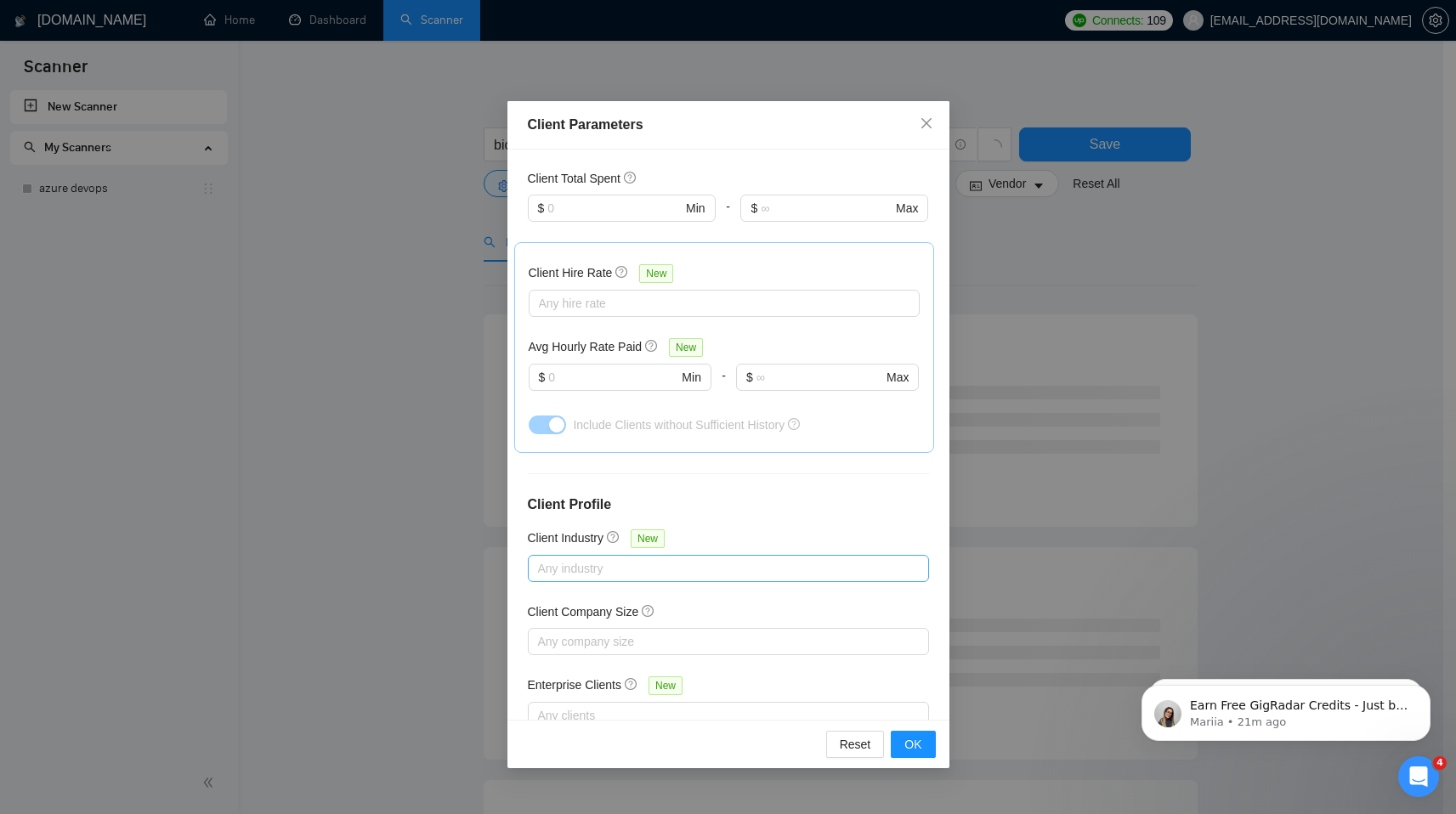
click at [685, 558] on div at bounding box center [719, 568] width 376 height 21
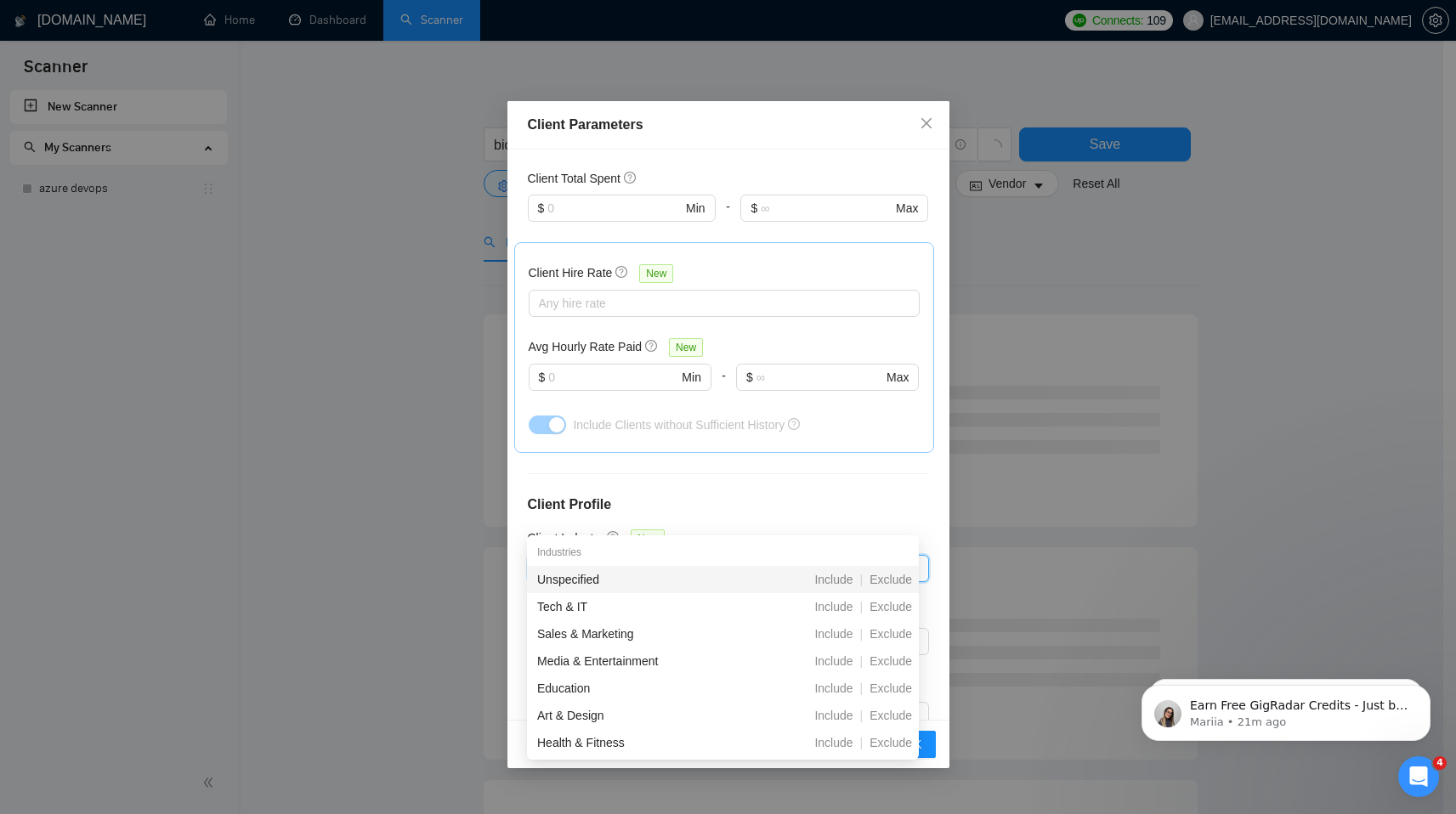
click at [685, 558] on div at bounding box center [719, 568] width 376 height 21
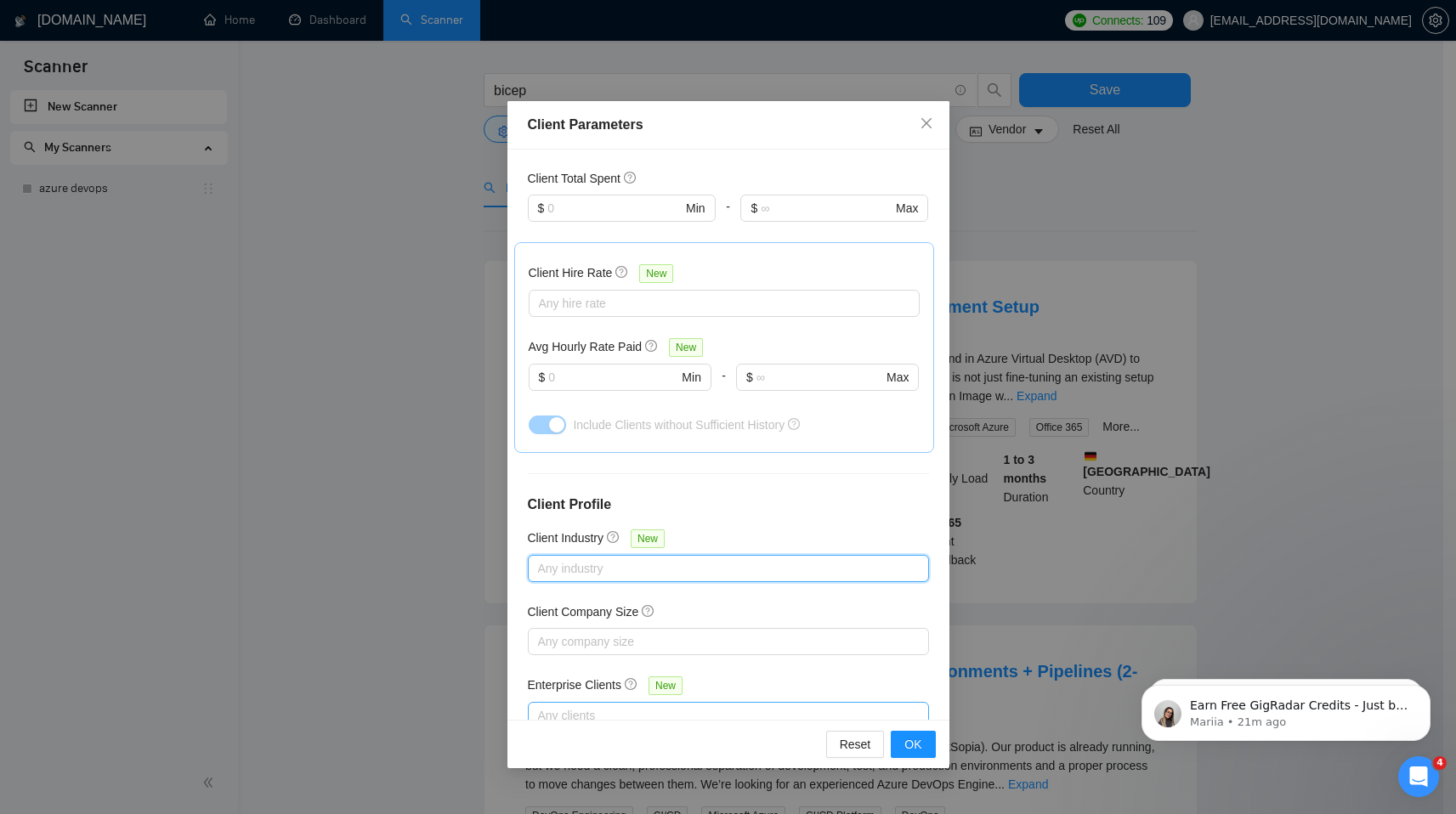
scroll to position [79, 0]
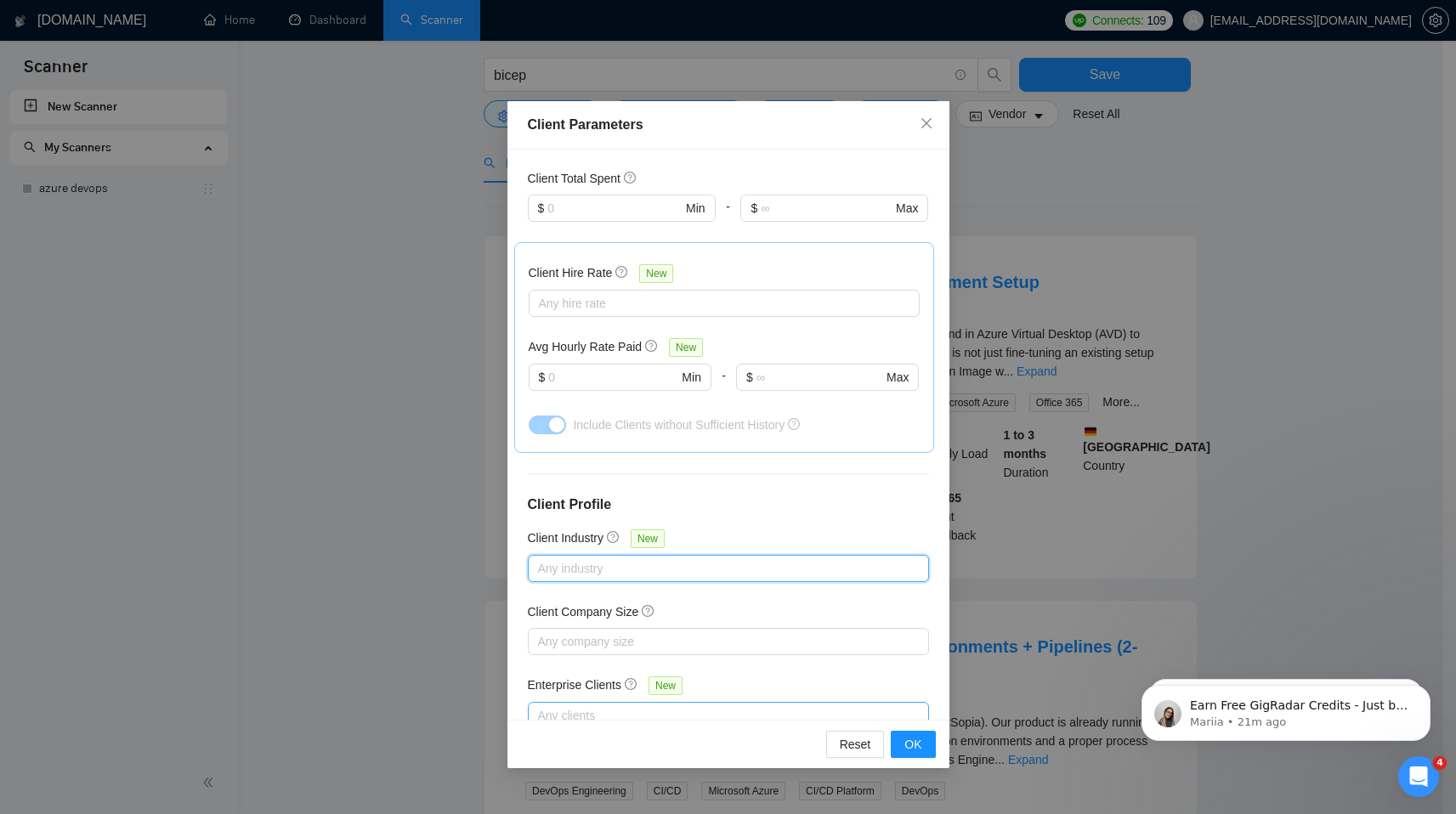
click at [646, 706] on div at bounding box center [719, 716] width 376 height 21
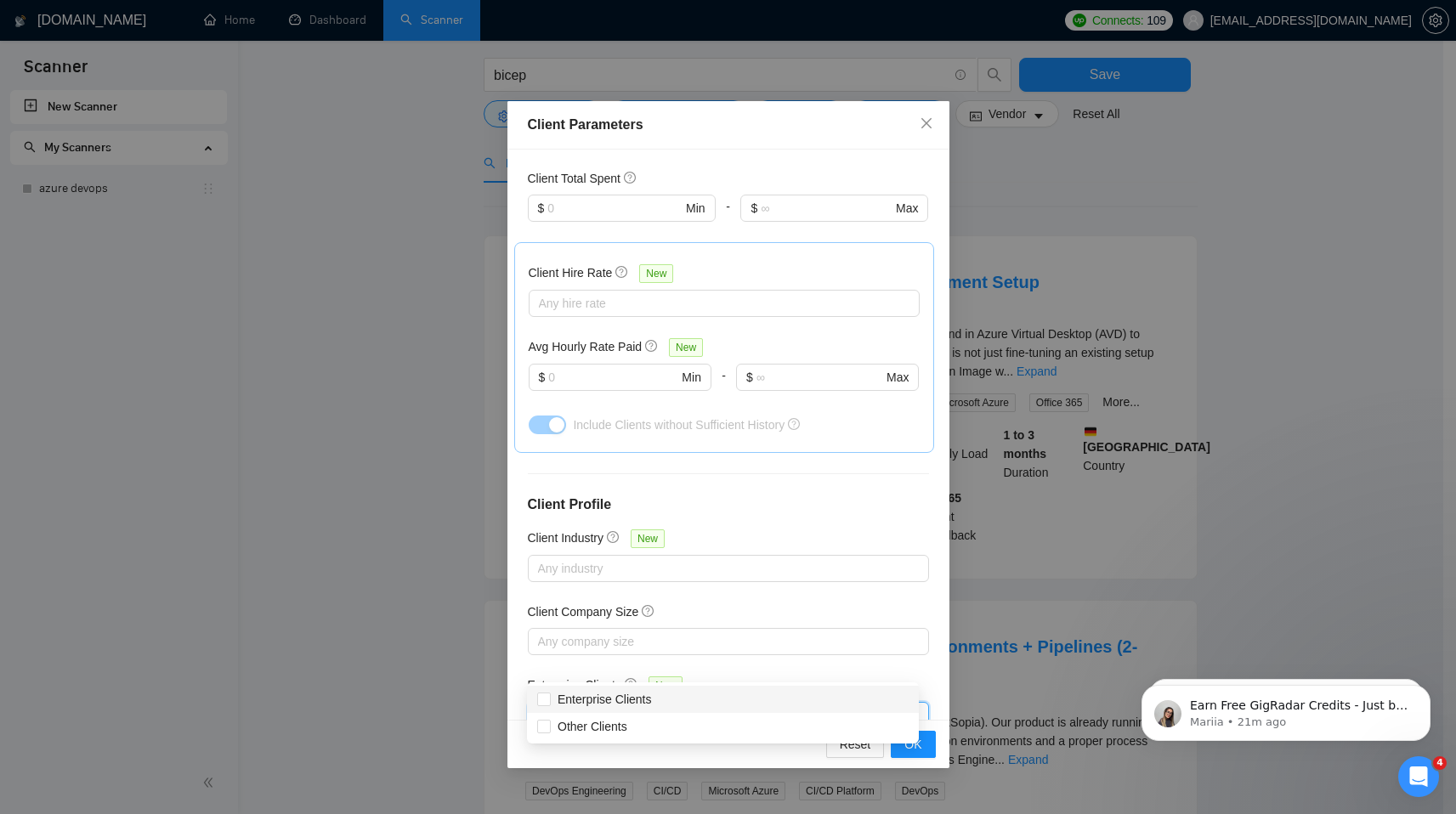
click at [646, 706] on div at bounding box center [719, 716] width 376 height 21
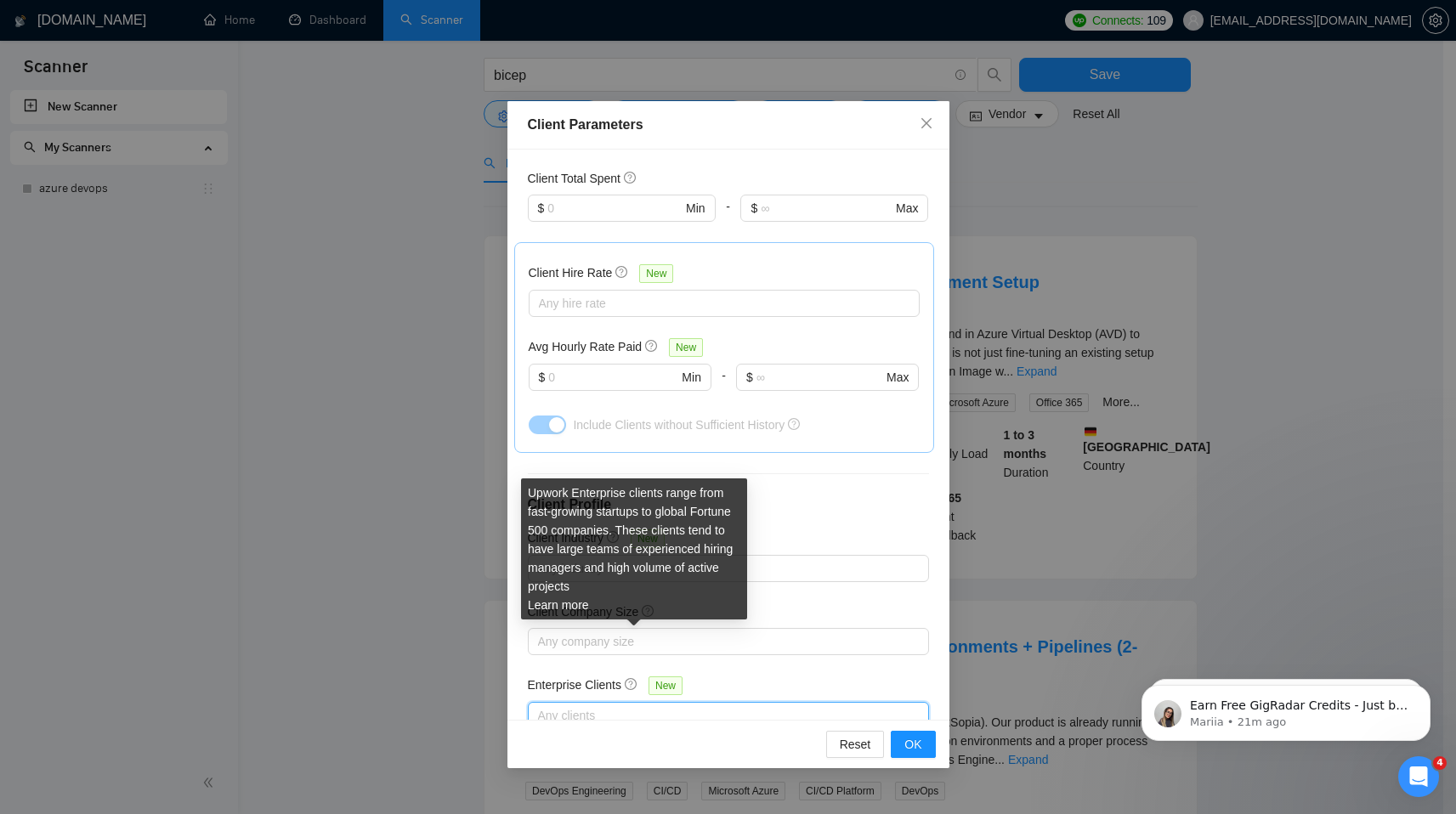
click at [634, 679] on icon "question-circle" at bounding box center [631, 685] width 12 height 12
click at [541, 706] on input "Enterprise Clients New" at bounding box center [540, 716] width 3 height 21
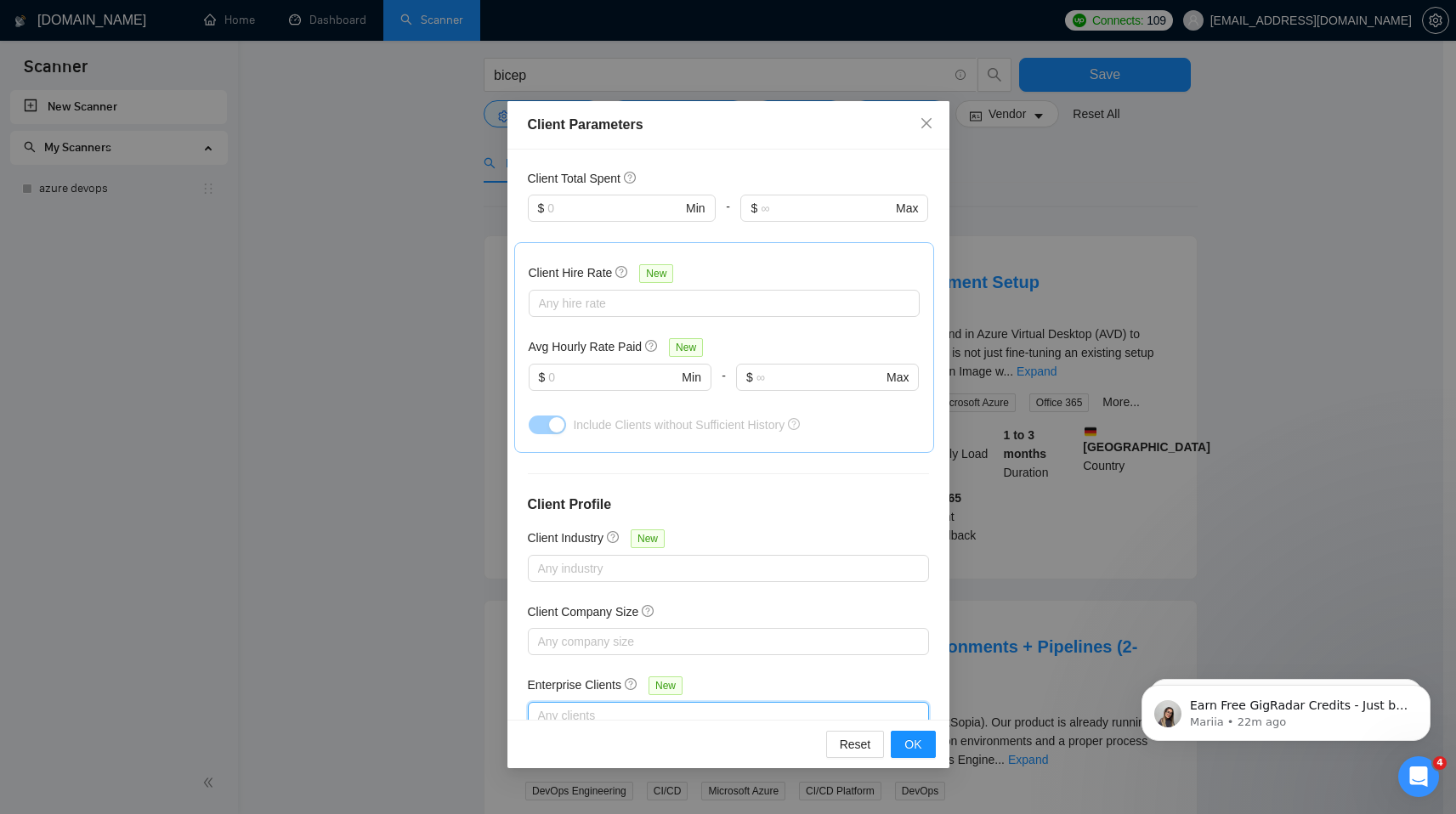
click at [587, 706] on div at bounding box center [719, 716] width 376 height 21
click at [564, 686] on div "Enterprise Clients" at bounding box center [723, 699] width 392 height 27
checkbox input "true"
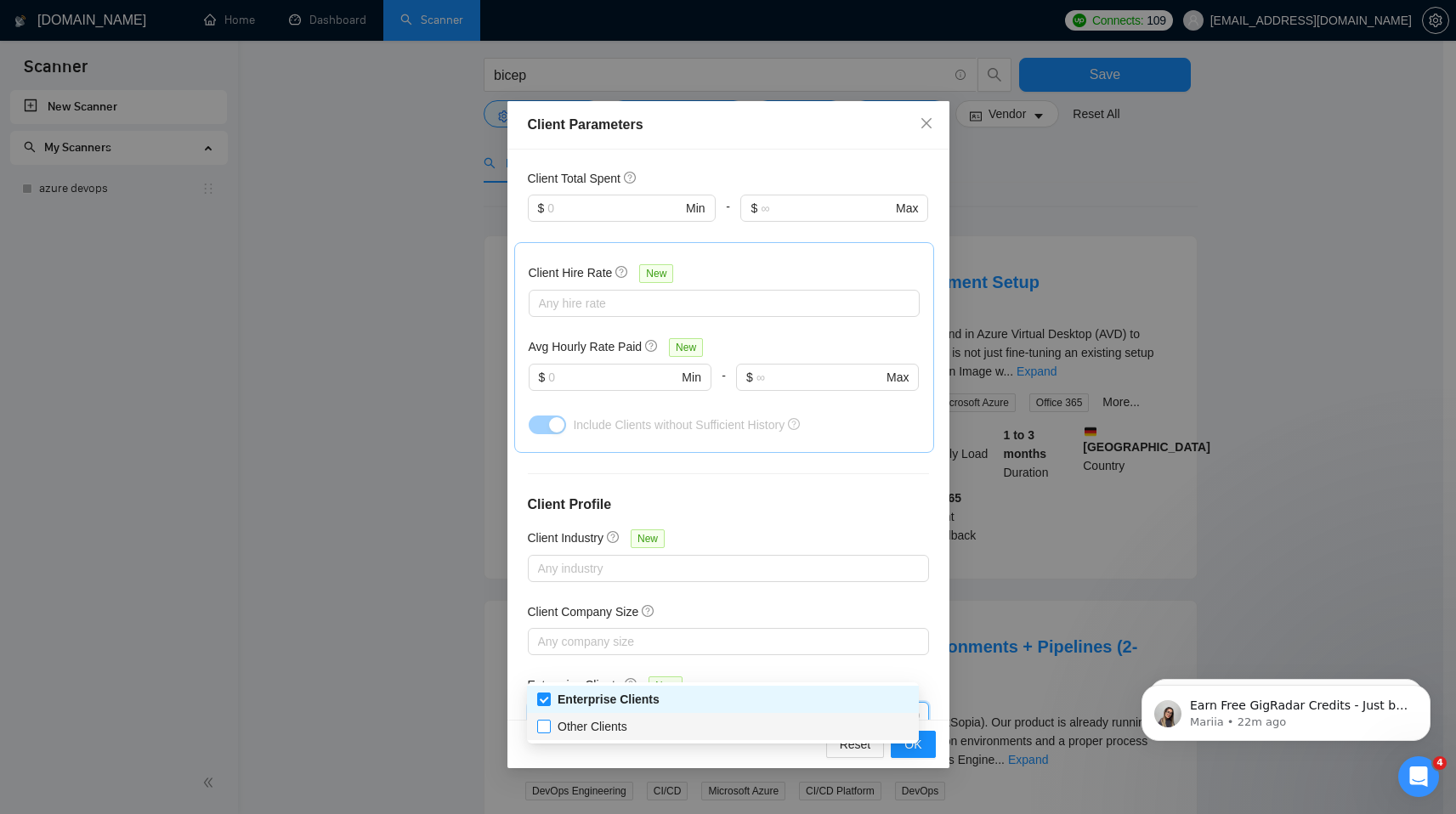
click at [553, 718] on span "Other Clients" at bounding box center [593, 727] width 83 height 19
click at [549, 720] on input "Other Clients" at bounding box center [543, 726] width 12 height 12
click at [553, 722] on span "Other Clients" at bounding box center [593, 727] width 83 height 19
click at [549, 722] on input "Other Clients" at bounding box center [543, 726] width 12 height 12
click at [551, 724] on span "Other Clients" at bounding box center [593, 727] width 83 height 19
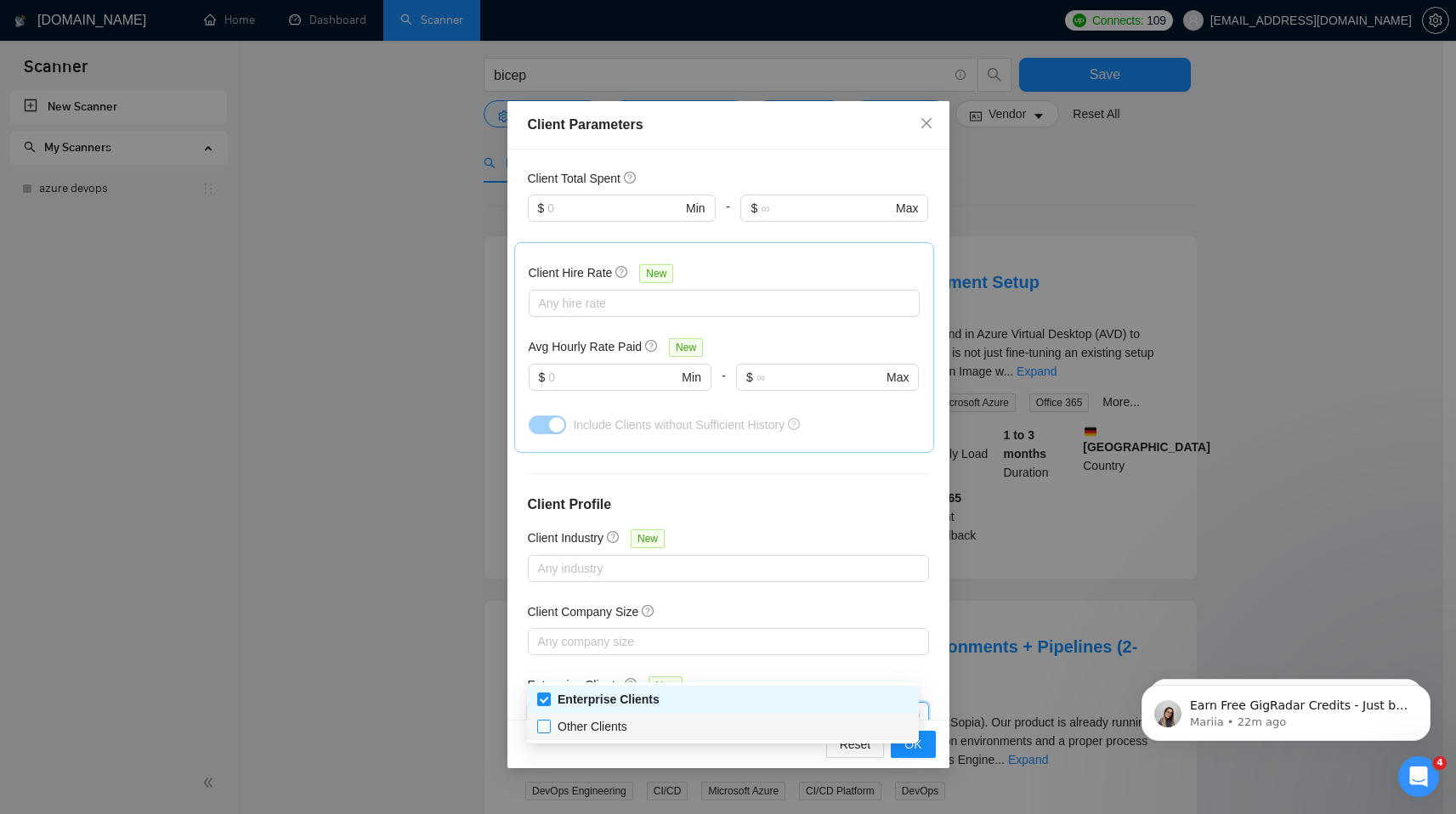
click at [549, 724] on input "Other Clients" at bounding box center [543, 726] width 12 height 12
click at [539, 728] on input "Other Clients" at bounding box center [543, 726] width 12 height 12
checkbox input "true"
click at [741, 676] on div "Enterprise Clients New" at bounding box center [728, 689] width 401 height 26
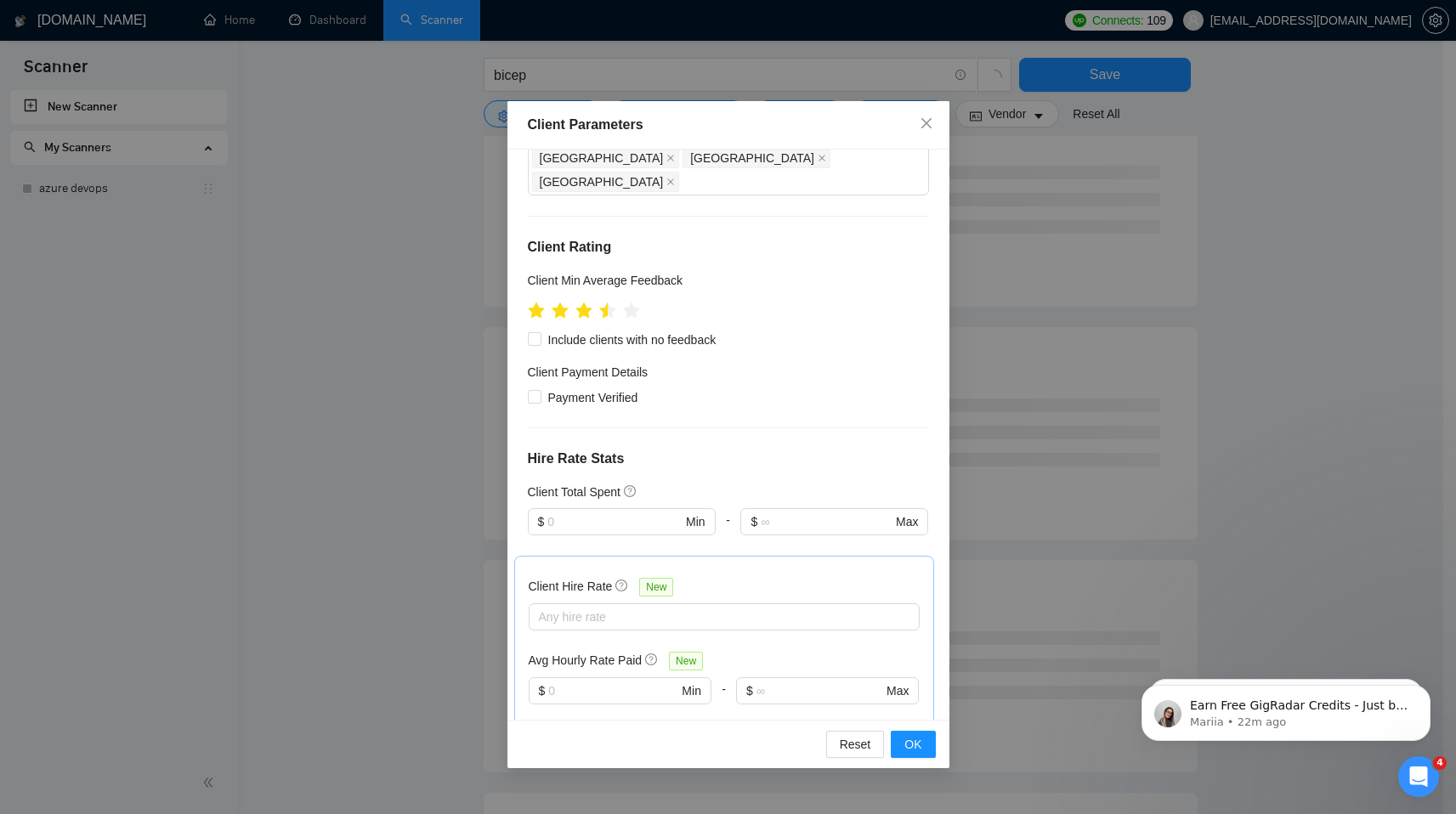
scroll to position [0, 0]
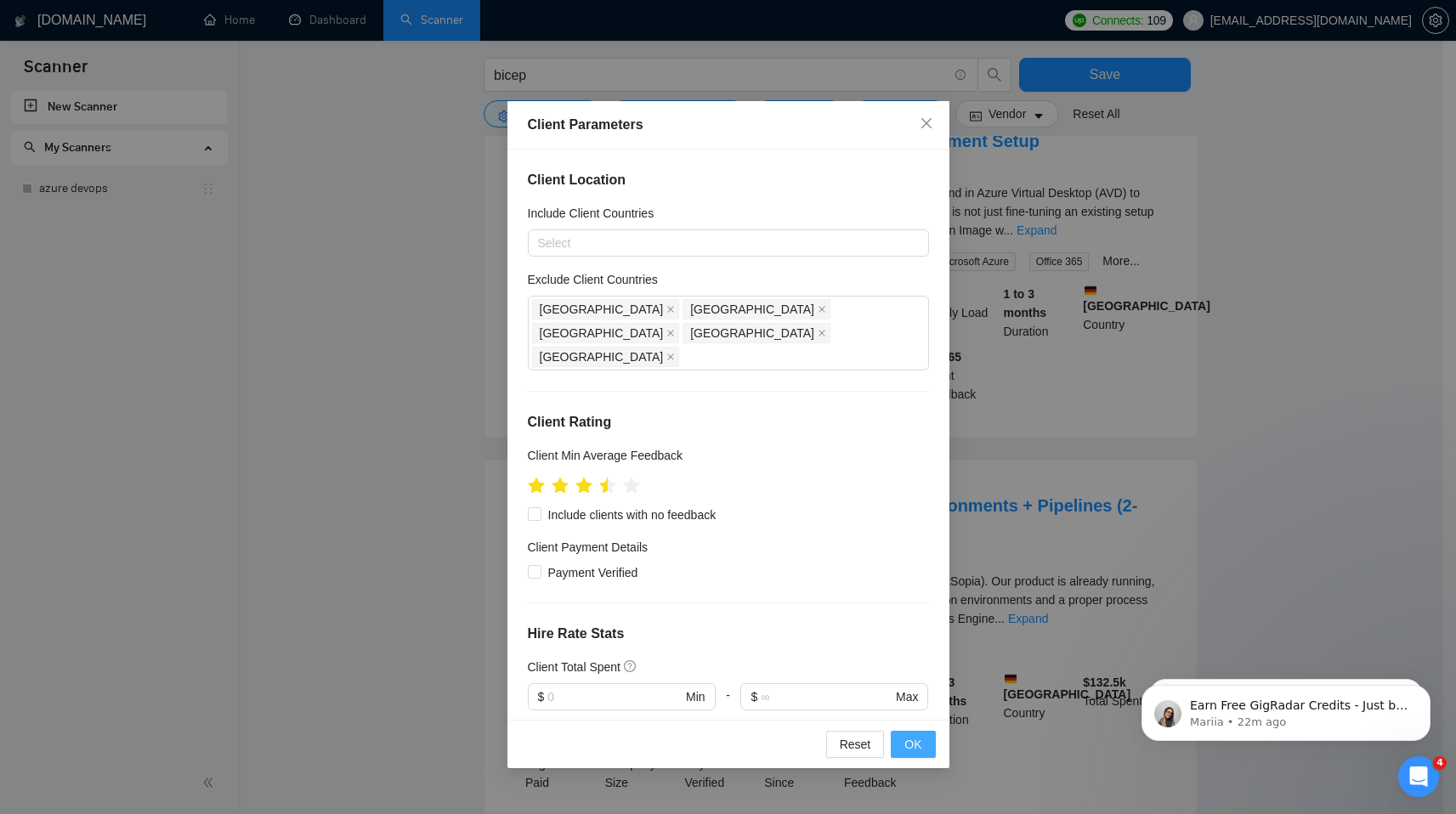
click at [916, 750] on span "OK" at bounding box center [913, 745] width 17 height 19
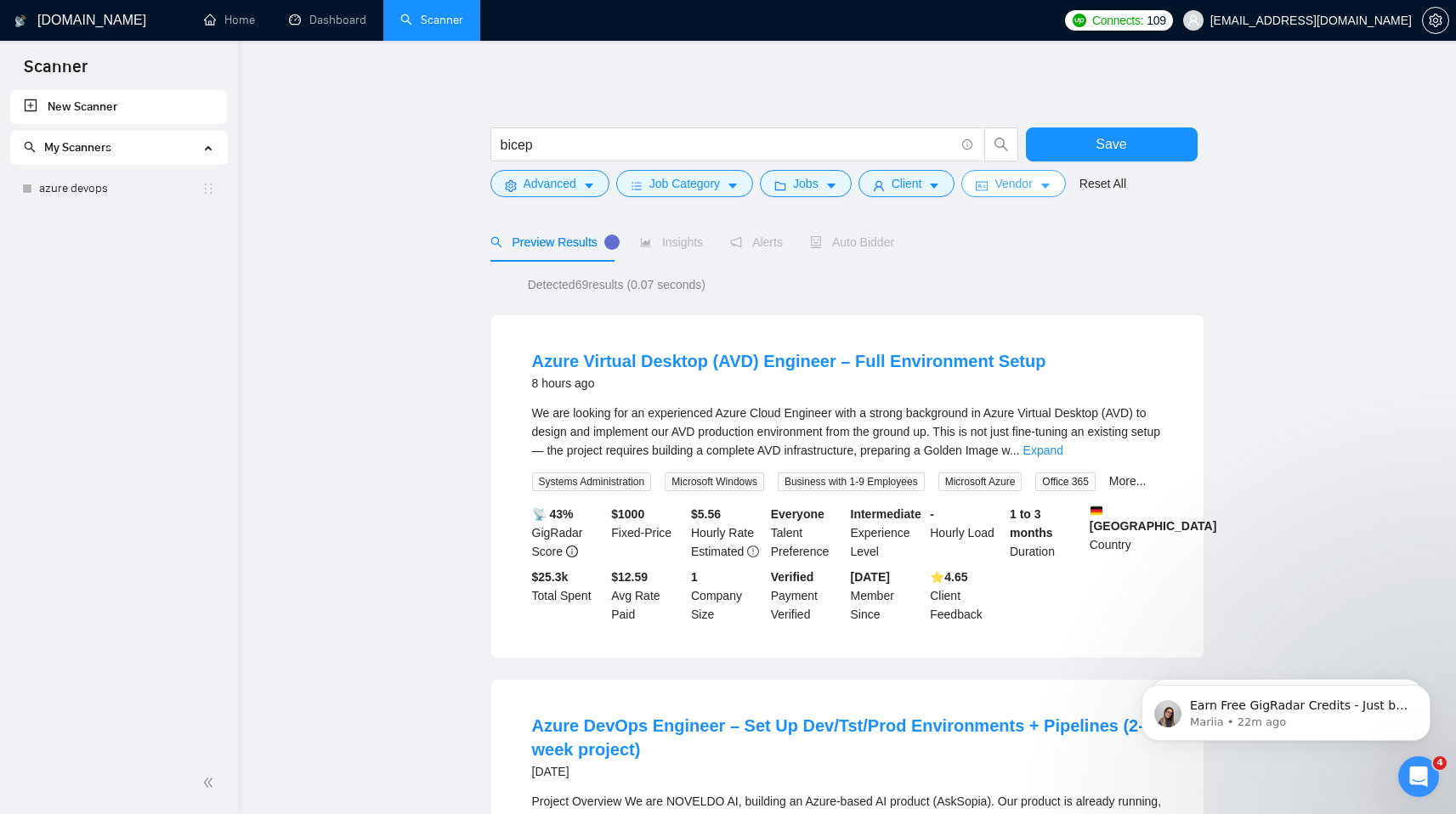
click at [996, 188] on button "Vendor" at bounding box center [1013, 183] width 103 height 27
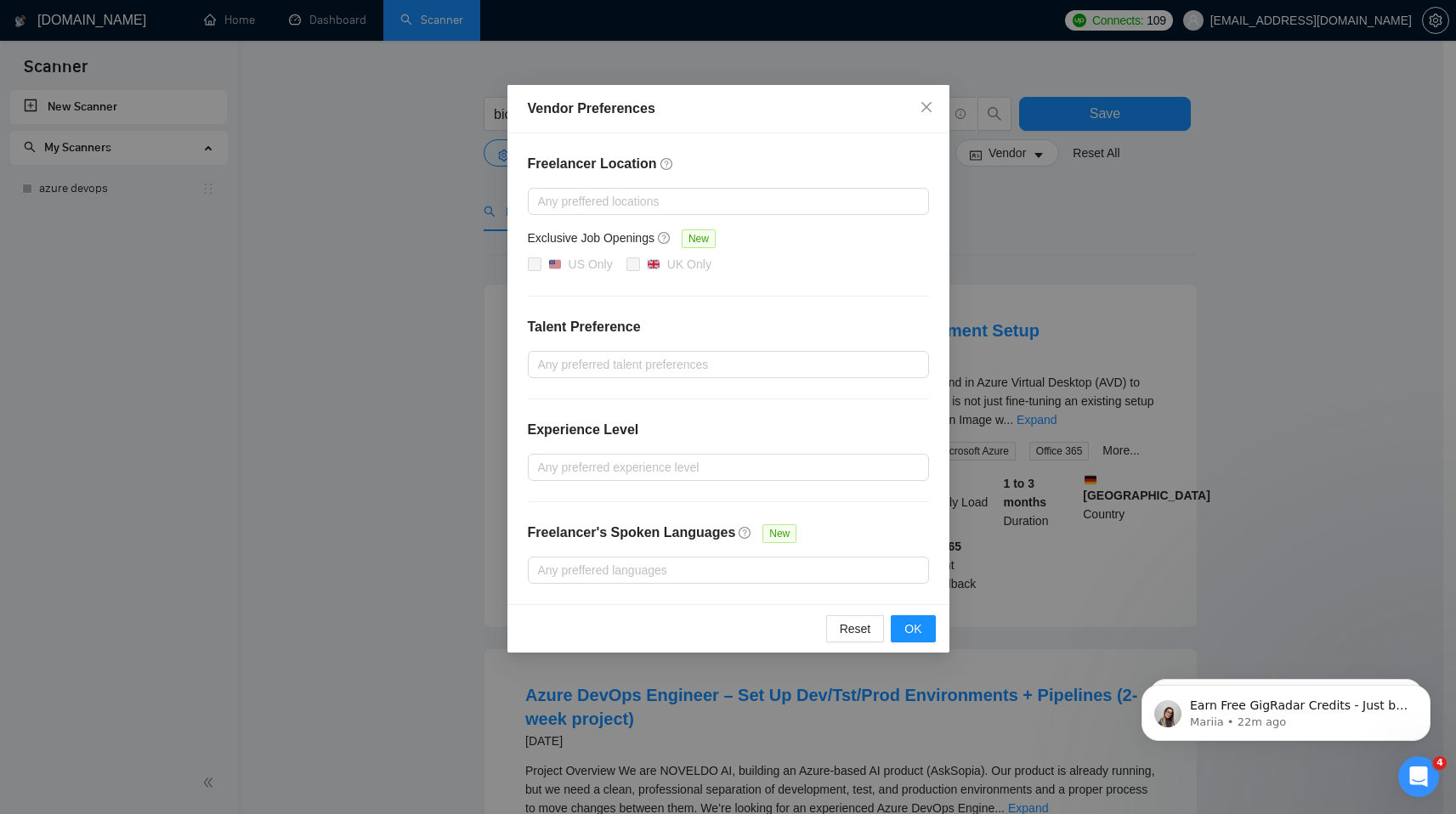
scroll to position [48, 0]
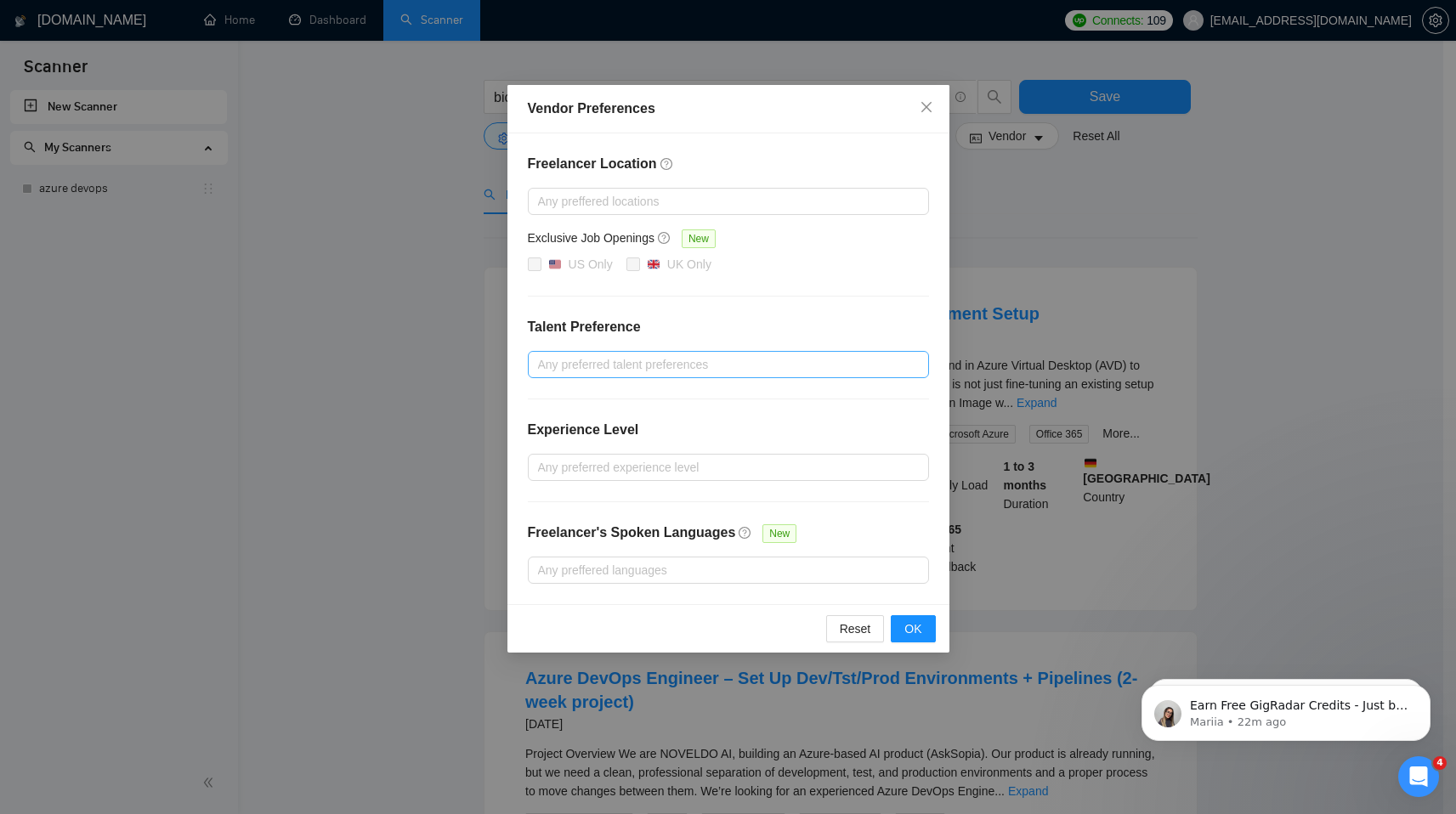
click at [713, 366] on div at bounding box center [719, 364] width 376 height 21
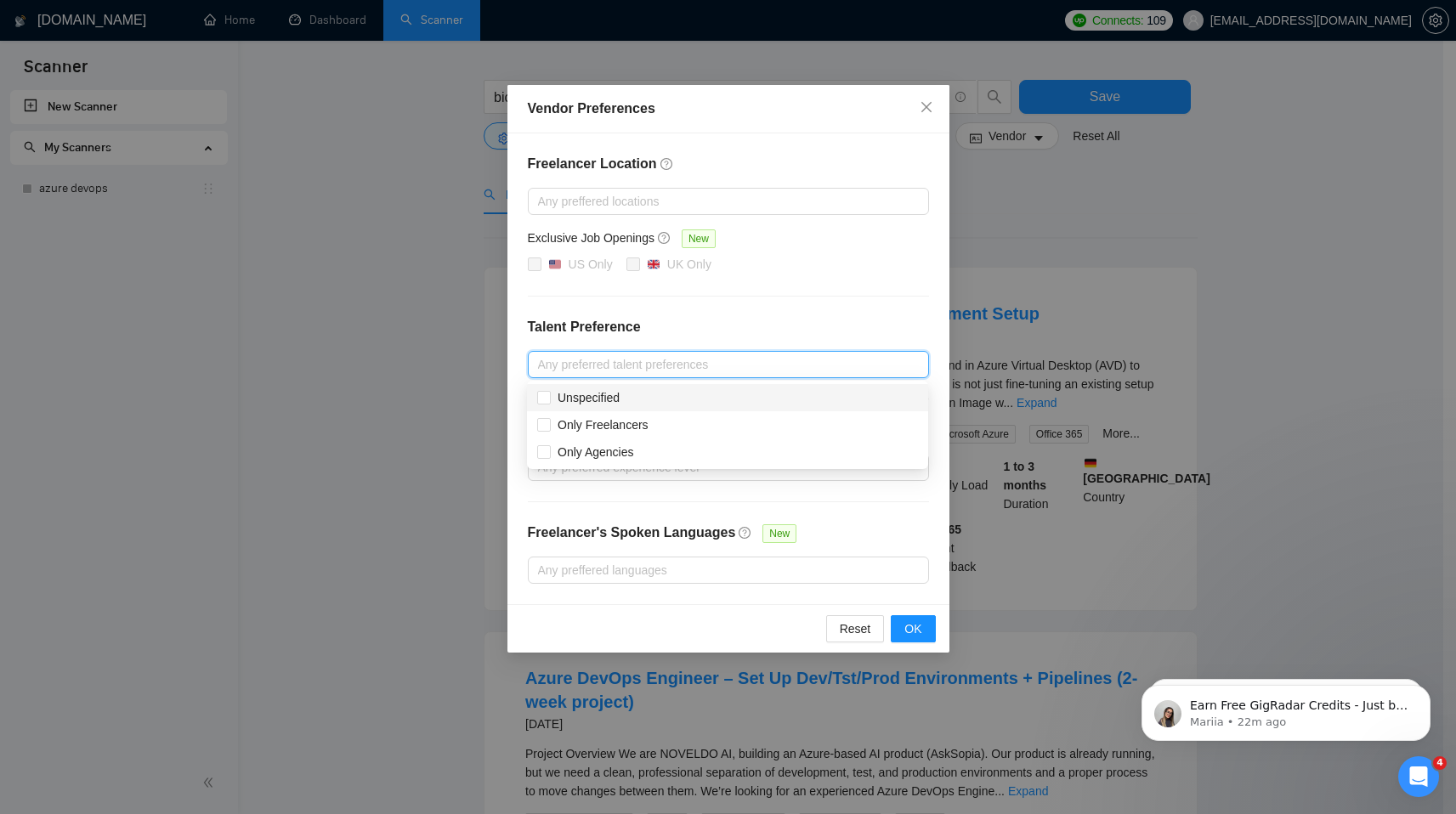
click at [789, 320] on h4 "Talent Preference" at bounding box center [728, 327] width 401 height 21
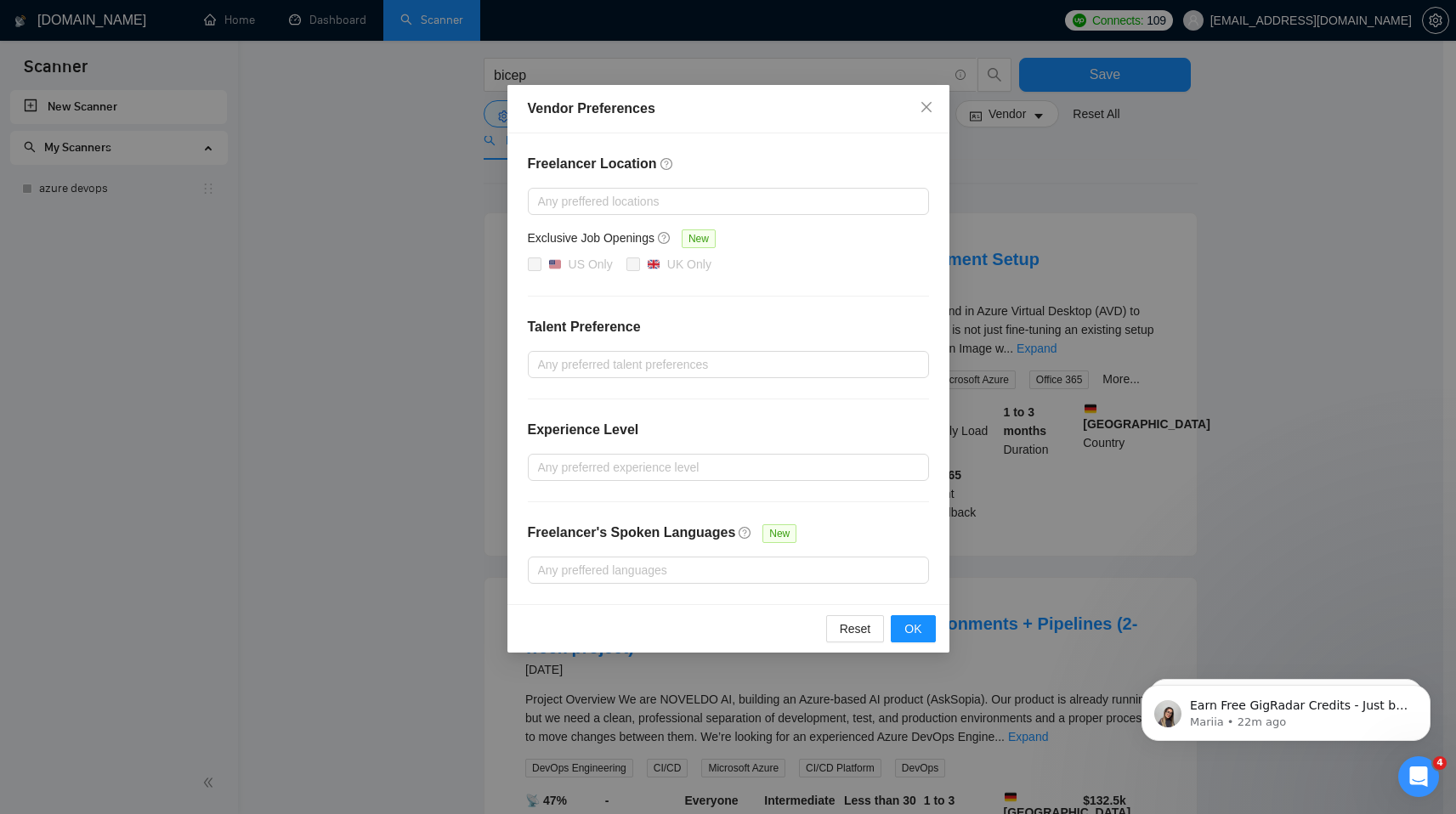
scroll to position [103, 0]
click at [677, 462] on div at bounding box center [719, 468] width 376 height 21
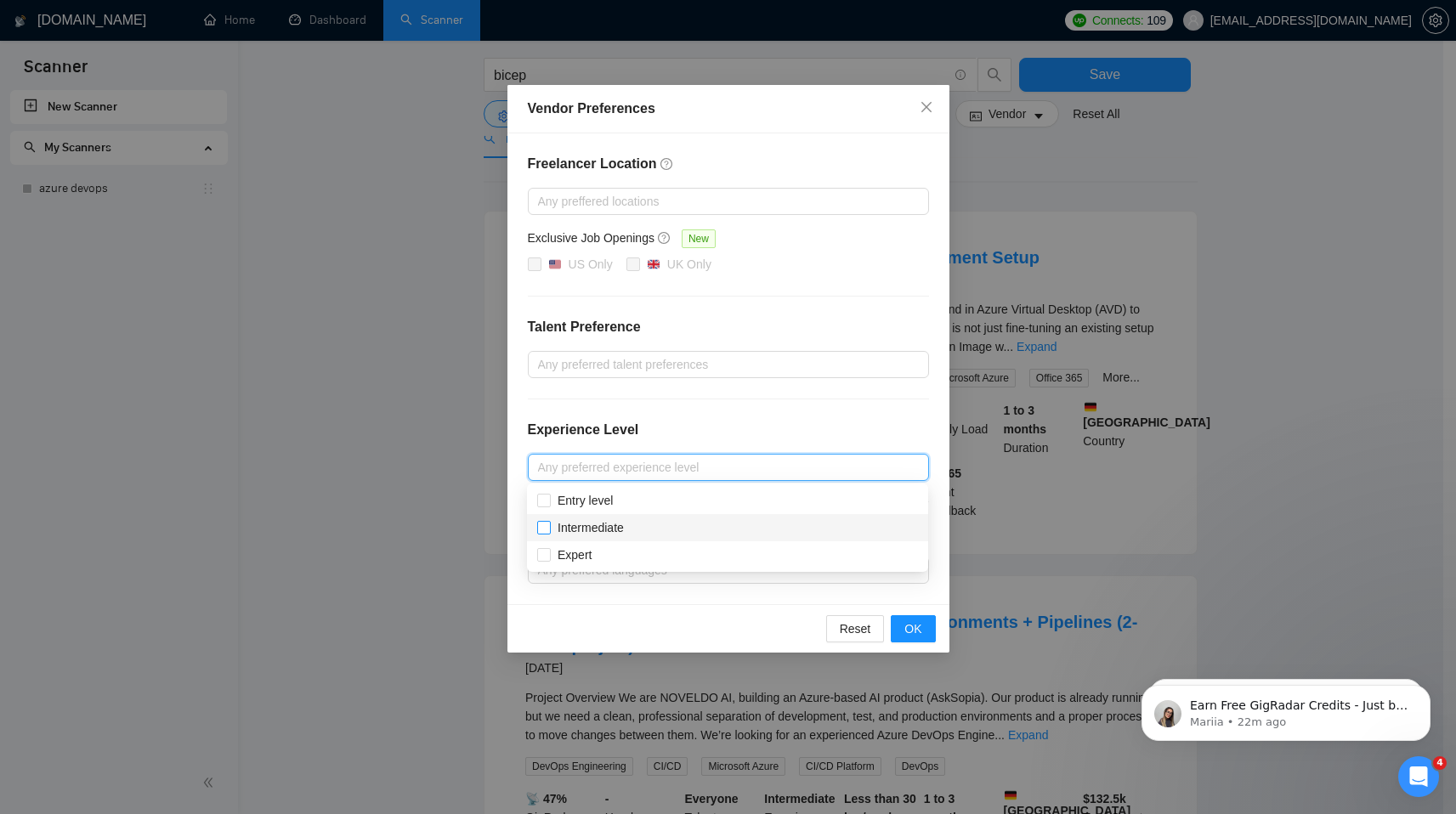
click at [624, 521] on span "Intermediate" at bounding box center [591, 528] width 66 height 14
click at [549, 521] on input "Intermediate" at bounding box center [543, 527] width 12 height 12
checkbox input "true"
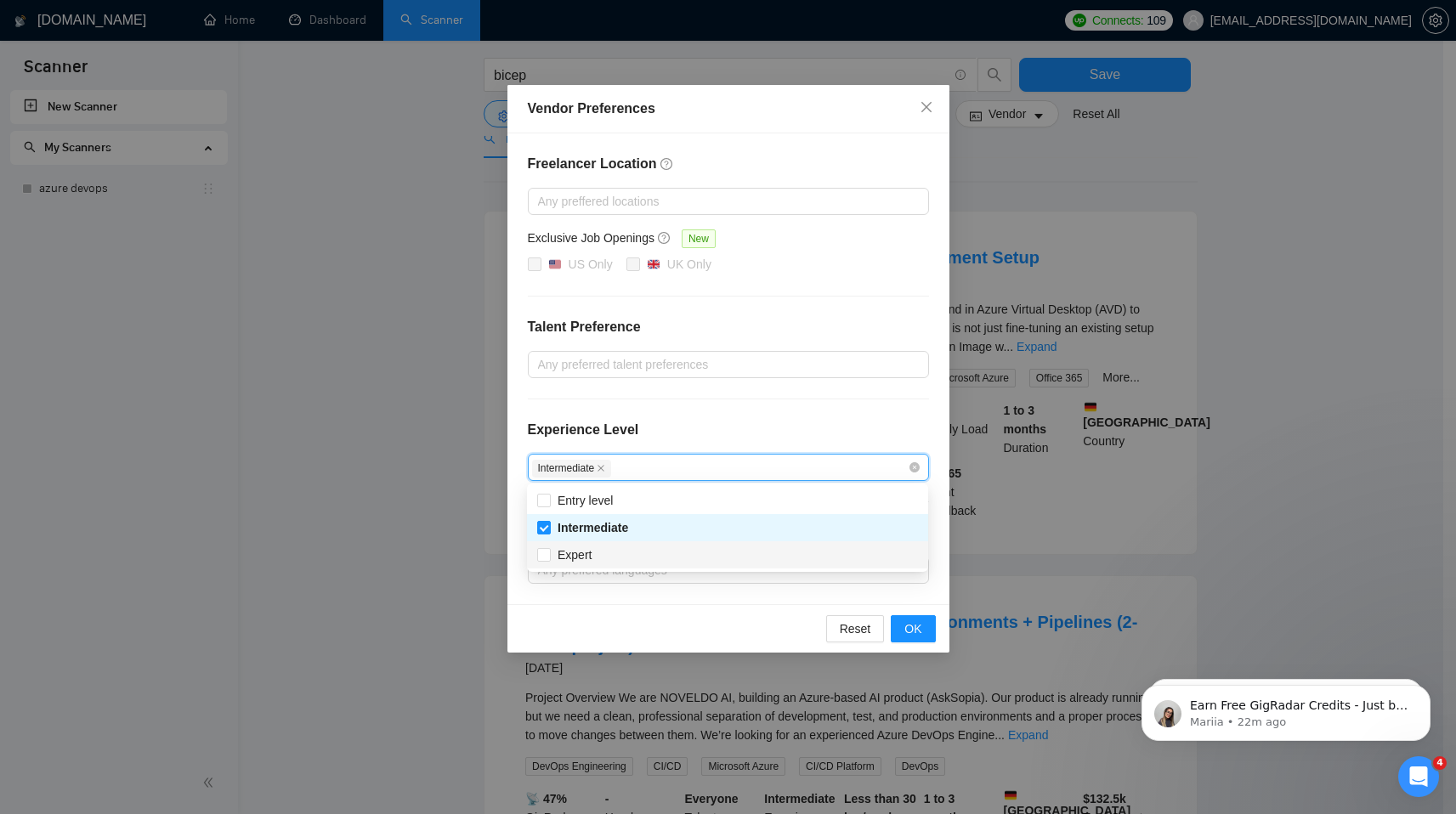
click at [607, 550] on div "Expert" at bounding box center [727, 555] width 381 height 19
checkbox input "true"
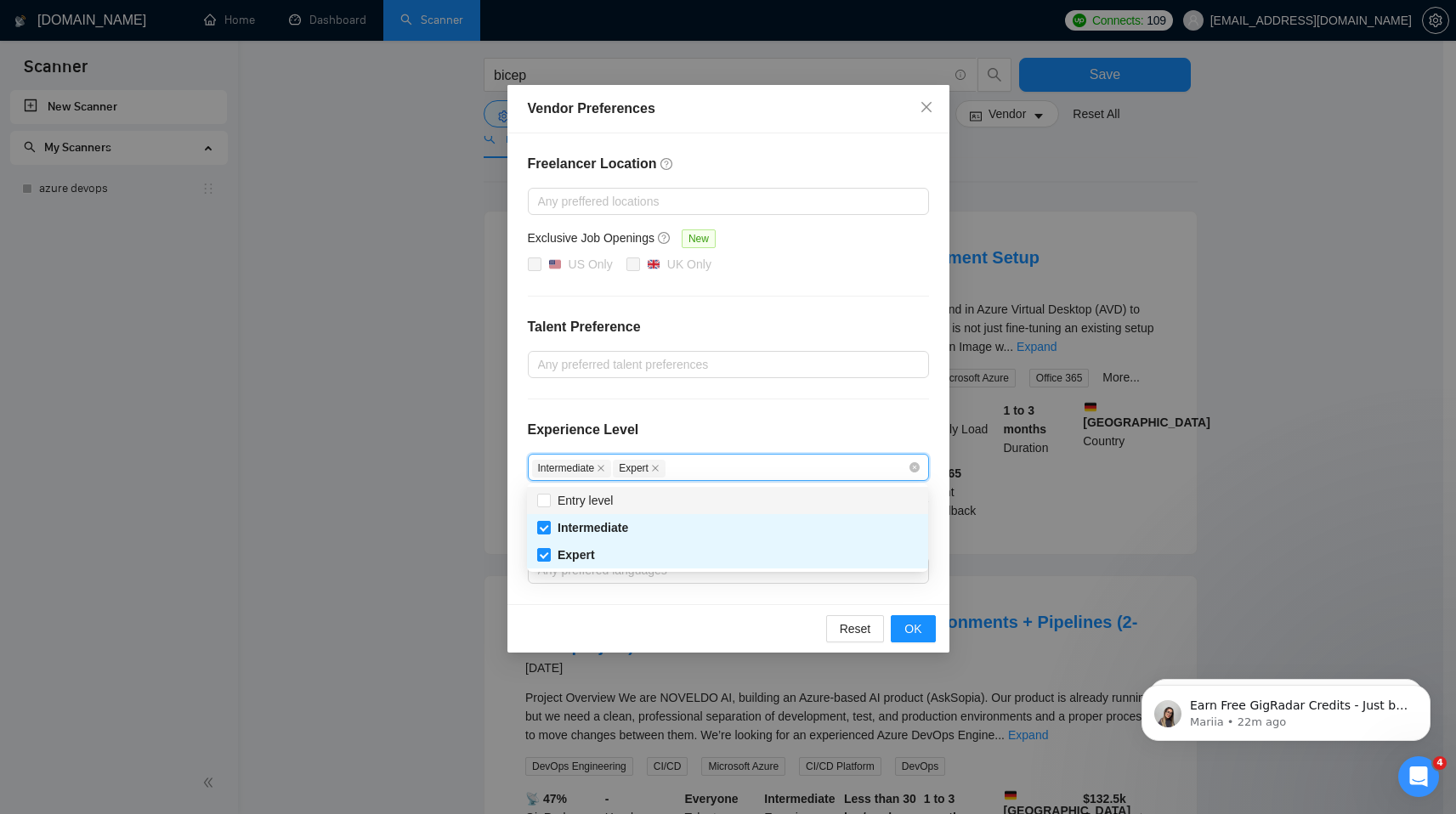
click at [733, 420] on div "Experience Level" at bounding box center [728, 437] width 401 height 34
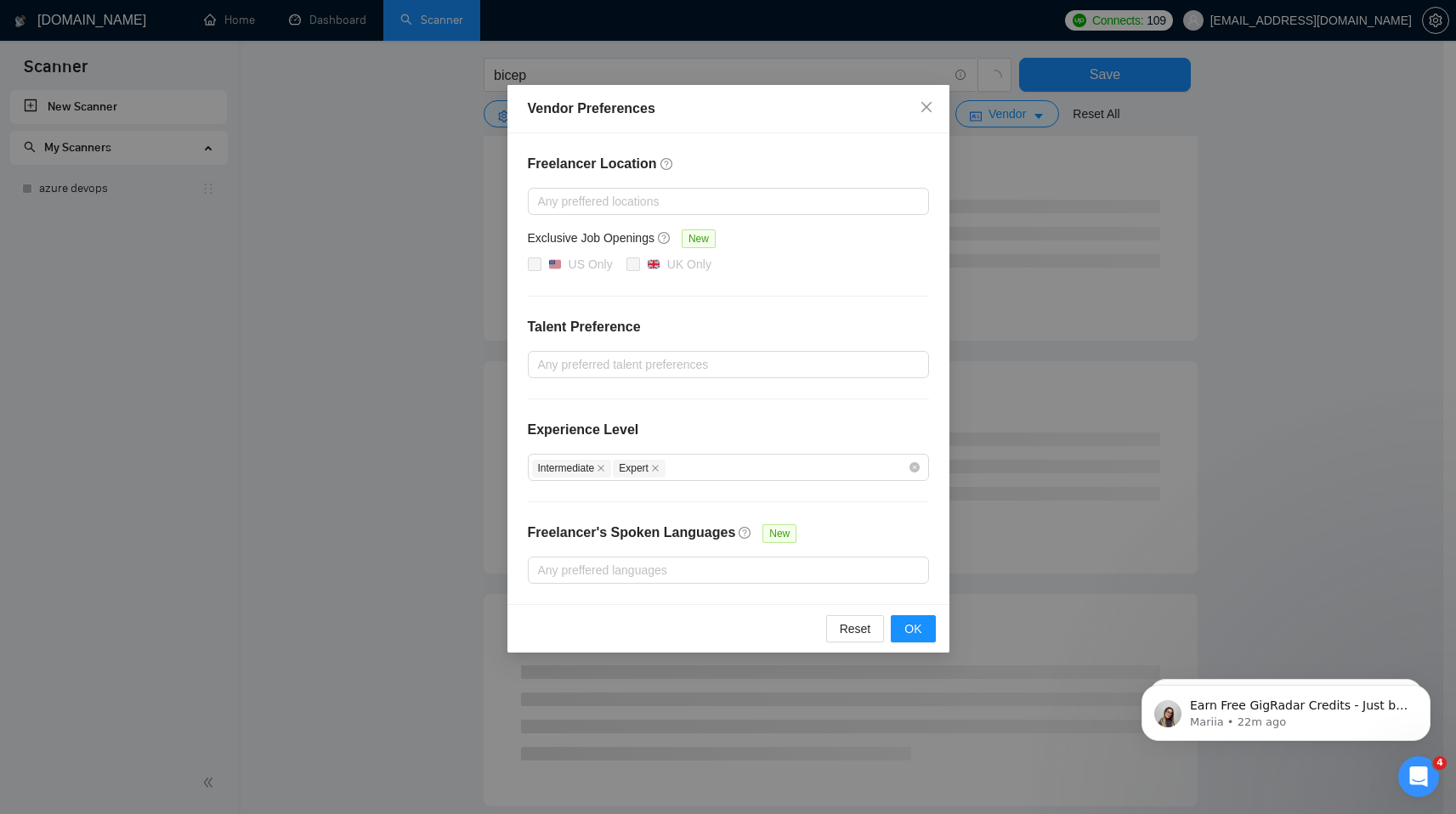
scroll to position [0, 0]
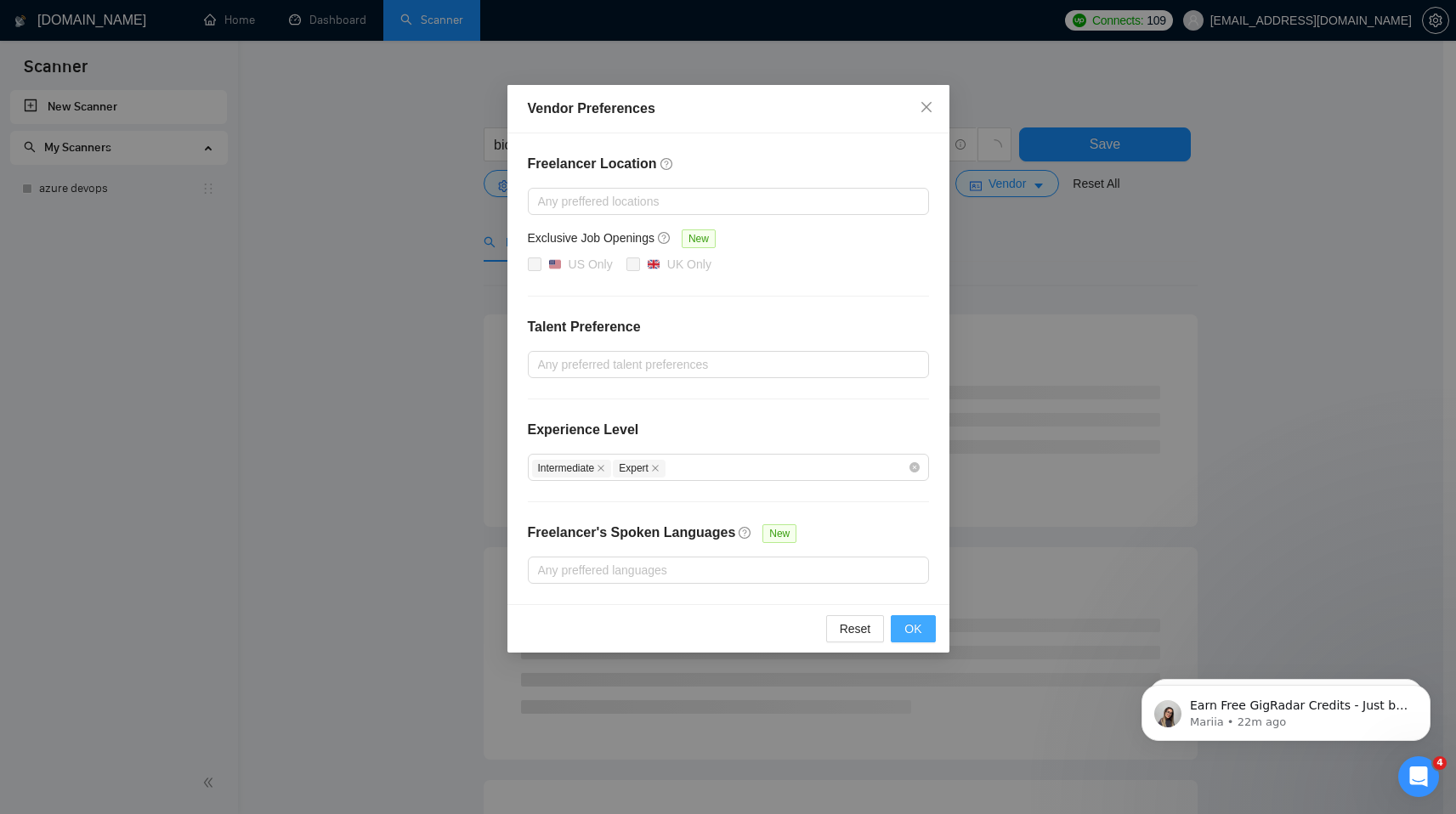
click at [914, 633] on span "OK" at bounding box center [913, 629] width 17 height 19
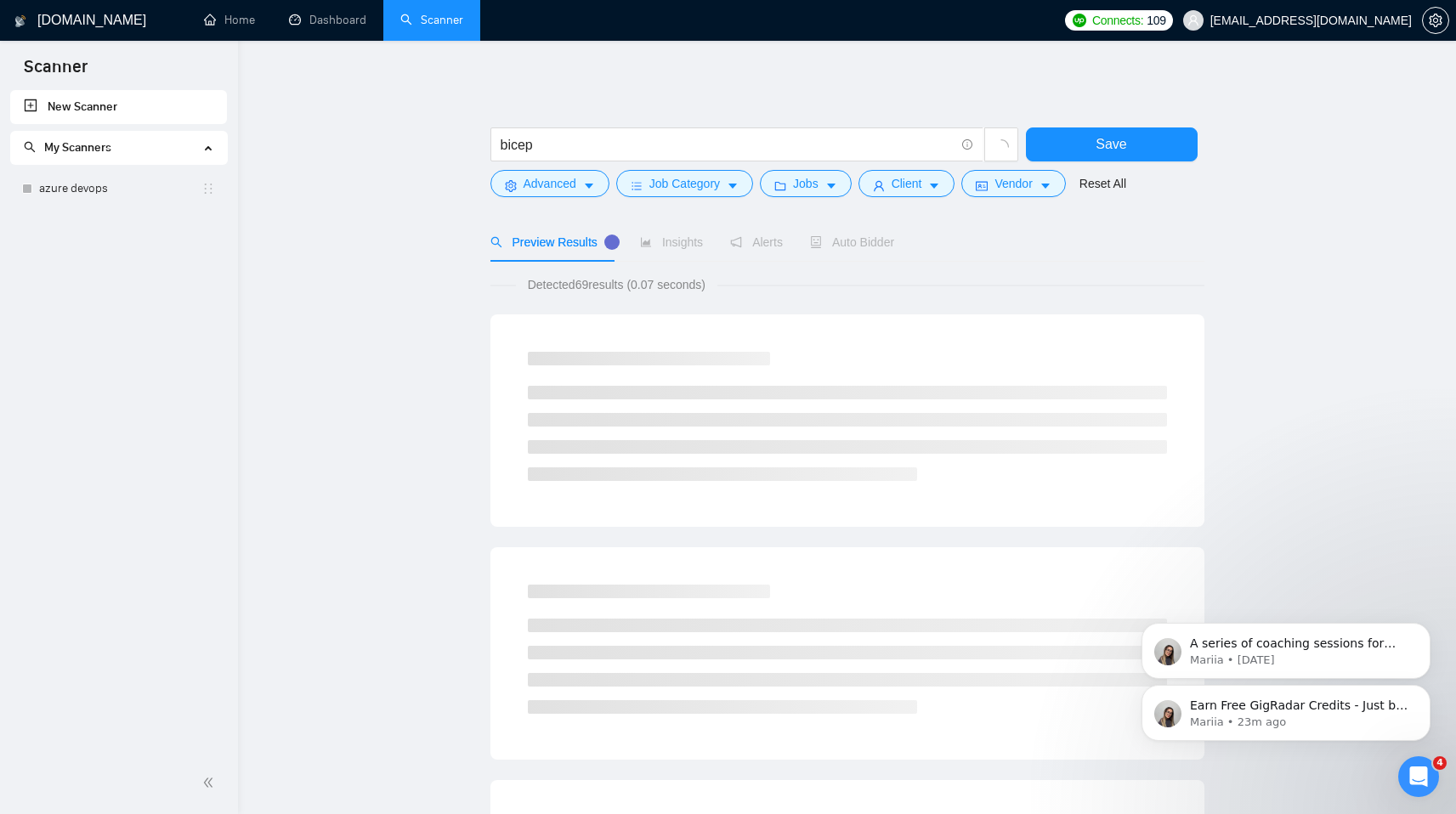
click at [1422, 627] on icon "Dismiss notification" at bounding box center [1426, 628] width 8 height 8
click at [1418, 692] on button "Dismiss notification" at bounding box center [1425, 690] width 22 height 22
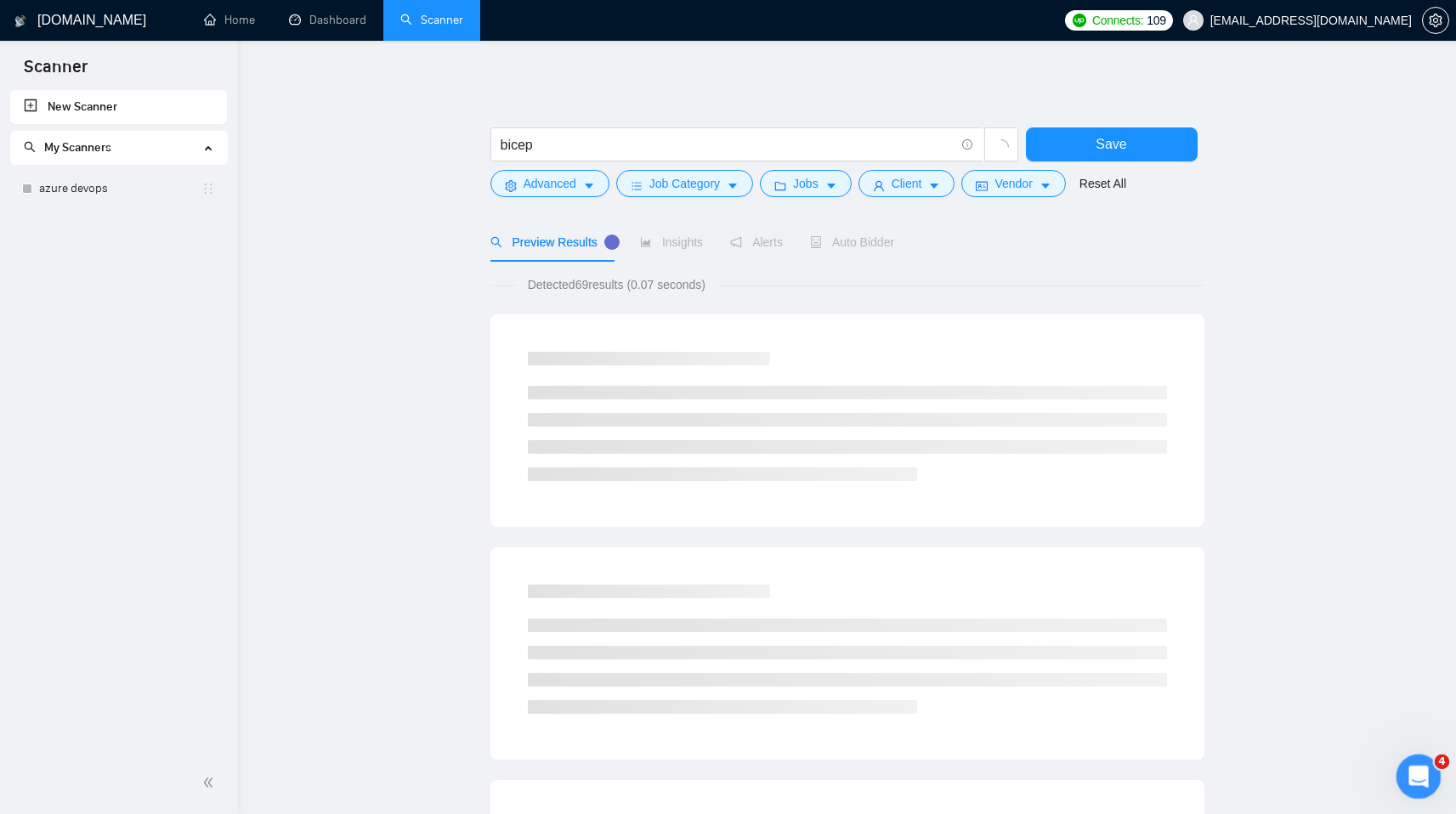
click at [1409, 778] on icon "Open Intercom Messenger" at bounding box center [1416, 775] width 28 height 28
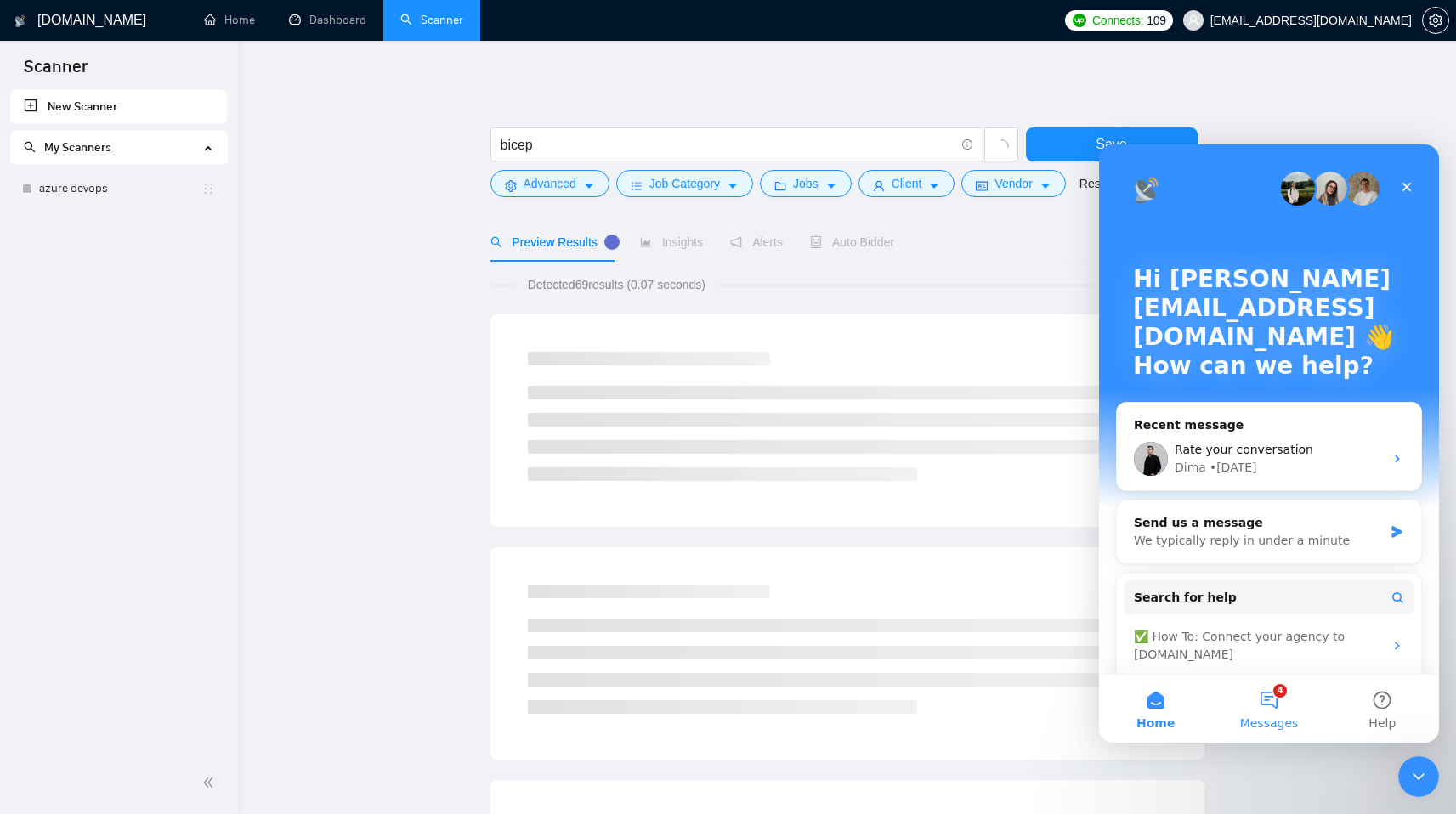
click at [1267, 700] on button "4 Messages" at bounding box center [1269, 709] width 113 height 68
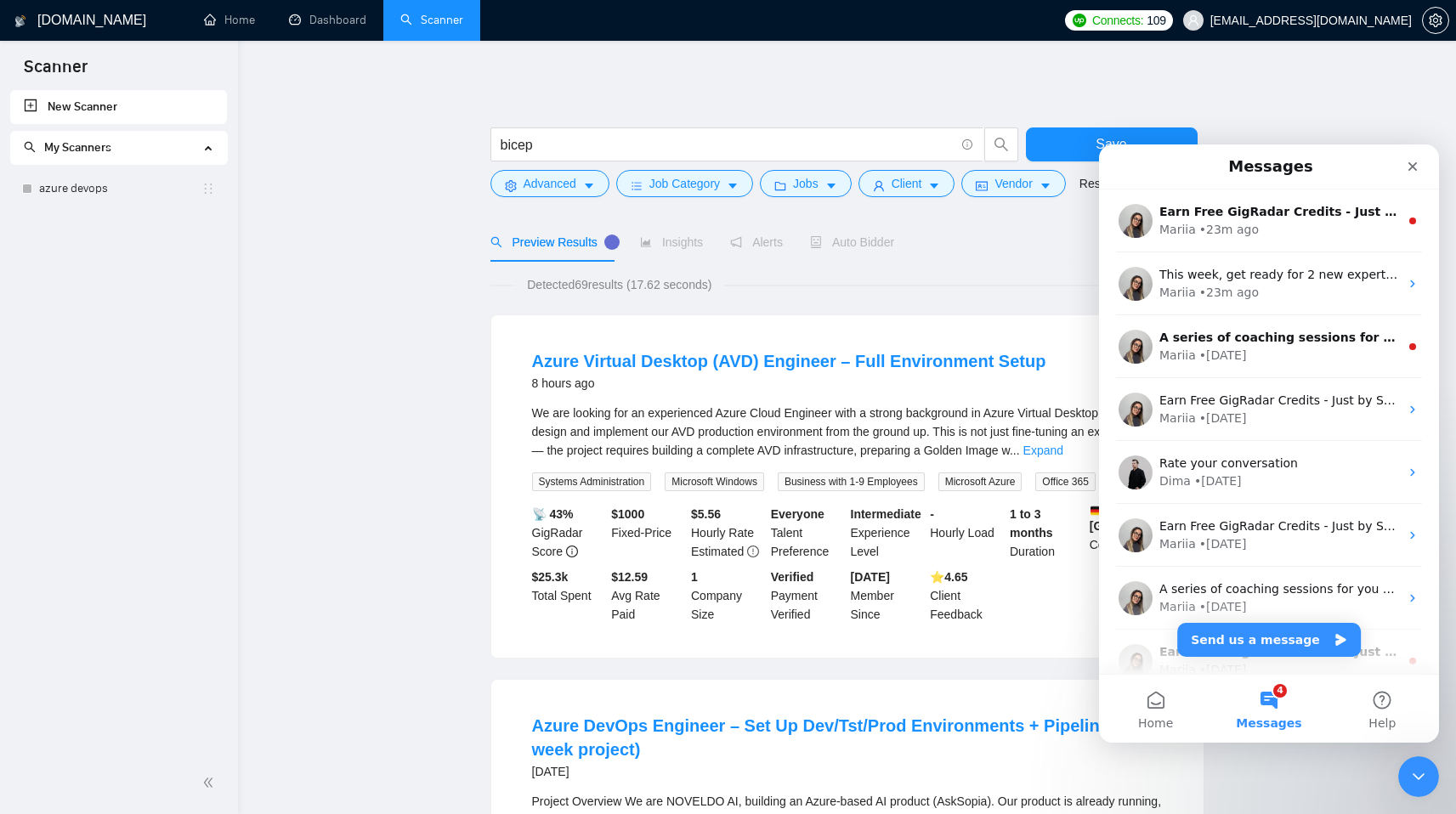
click at [1406, 168] on icon "Close" at bounding box center [1413, 167] width 14 height 14
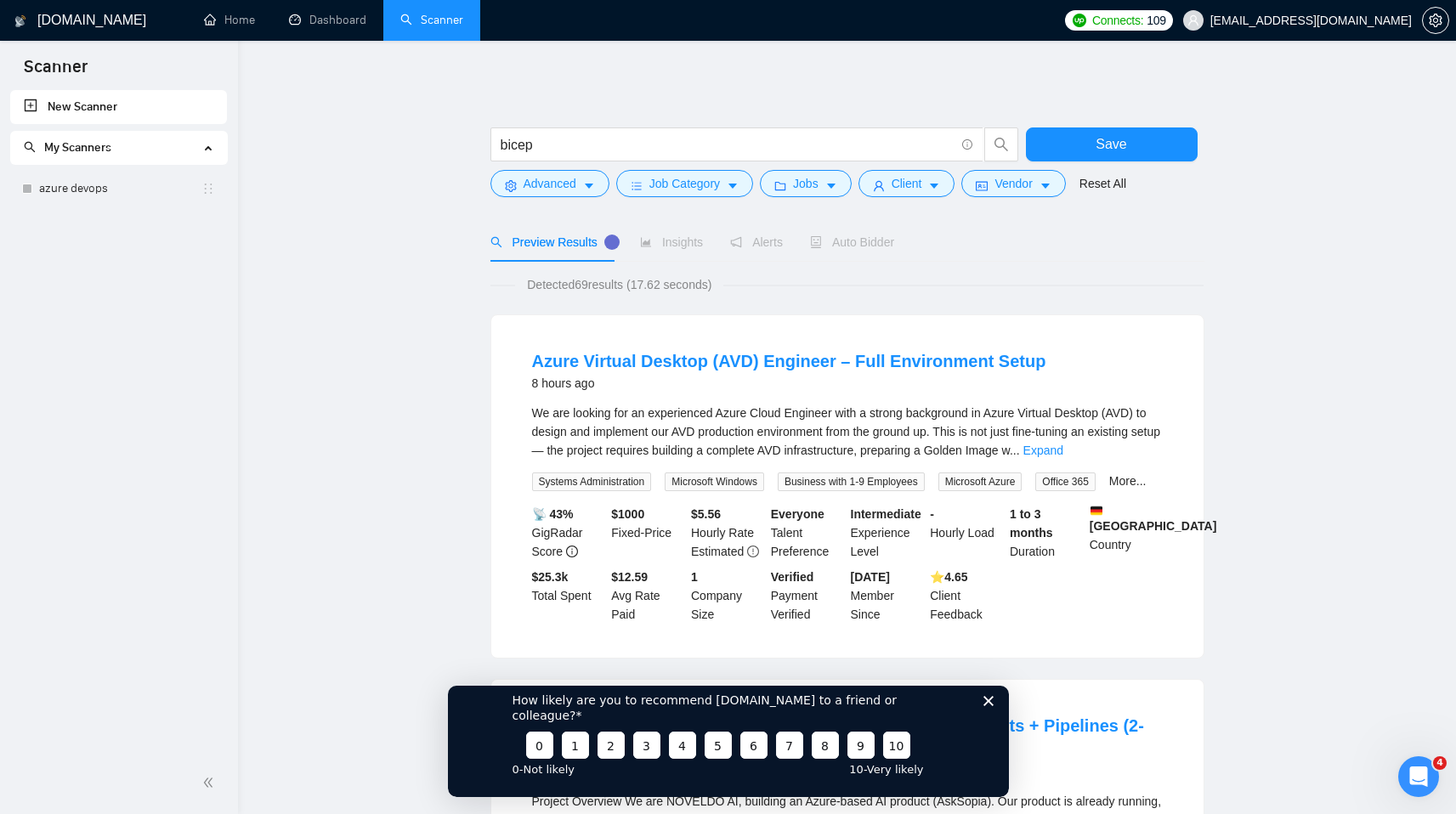
click at [982, 706] on icon "Close survey" at bounding box center [987, 700] width 10 height 10
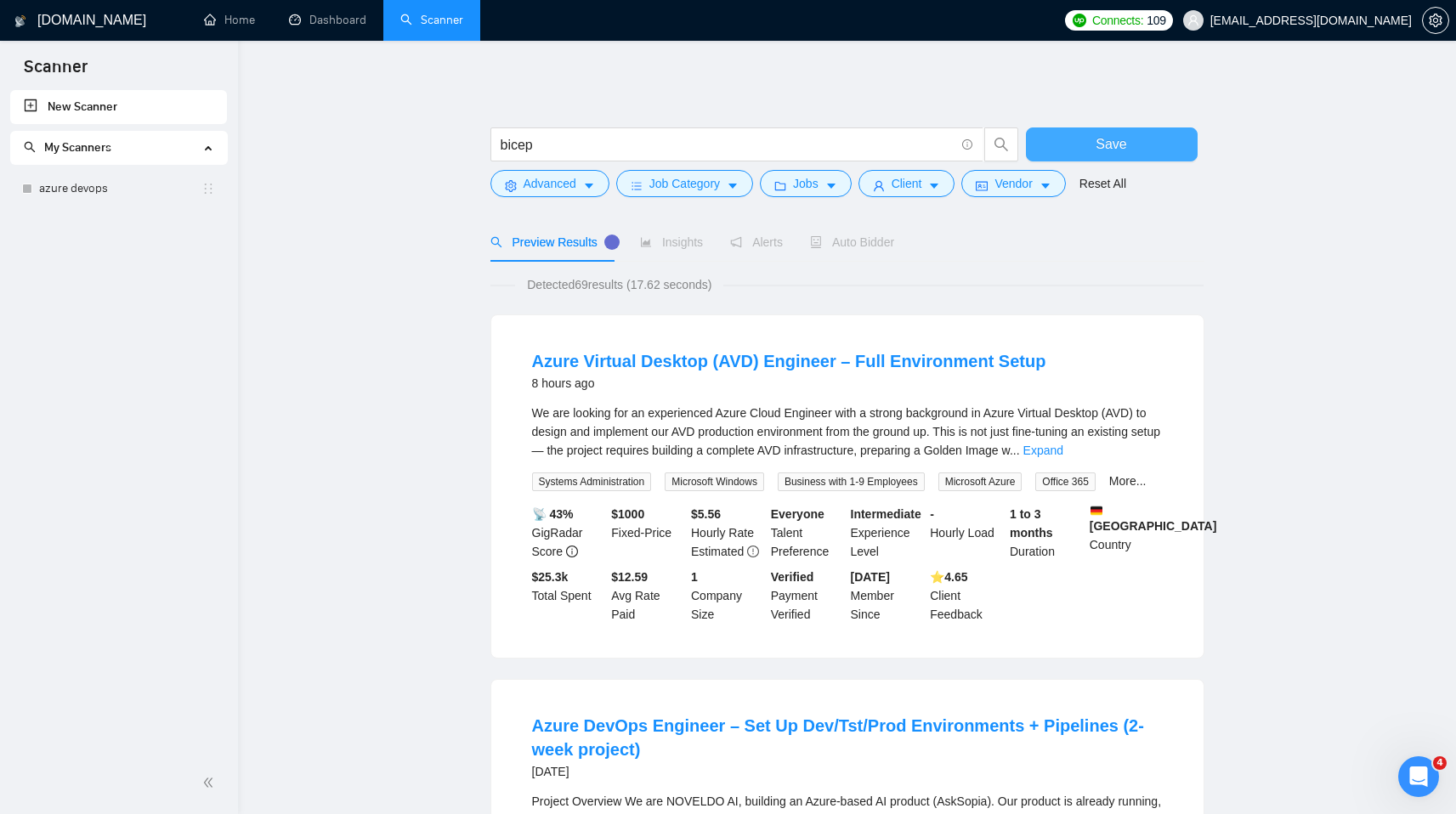
click at [1120, 152] on span "Save" at bounding box center [1110, 144] width 30 height 21
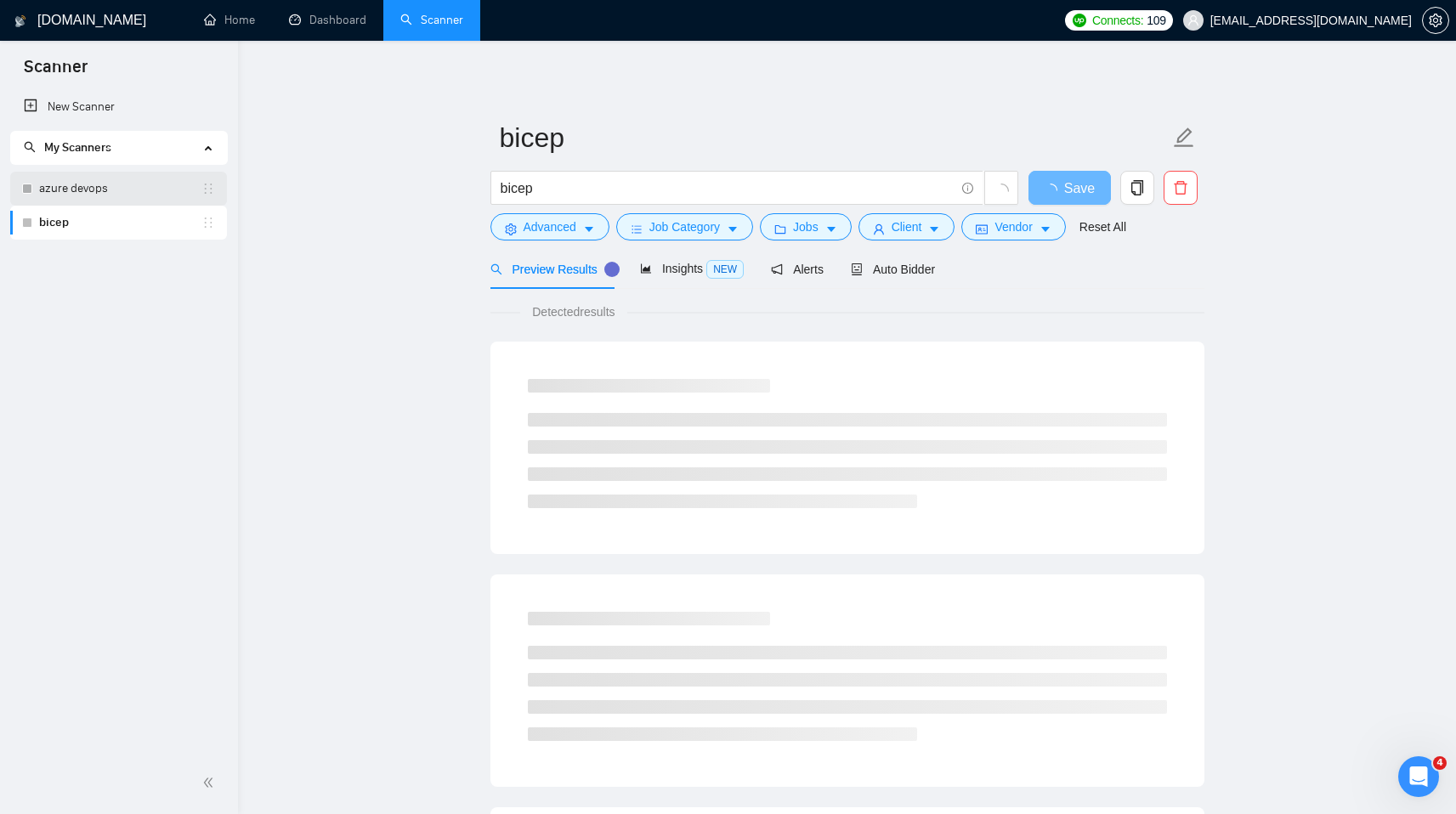
click at [157, 198] on link "azure devops" at bounding box center [120, 188] width 162 height 34
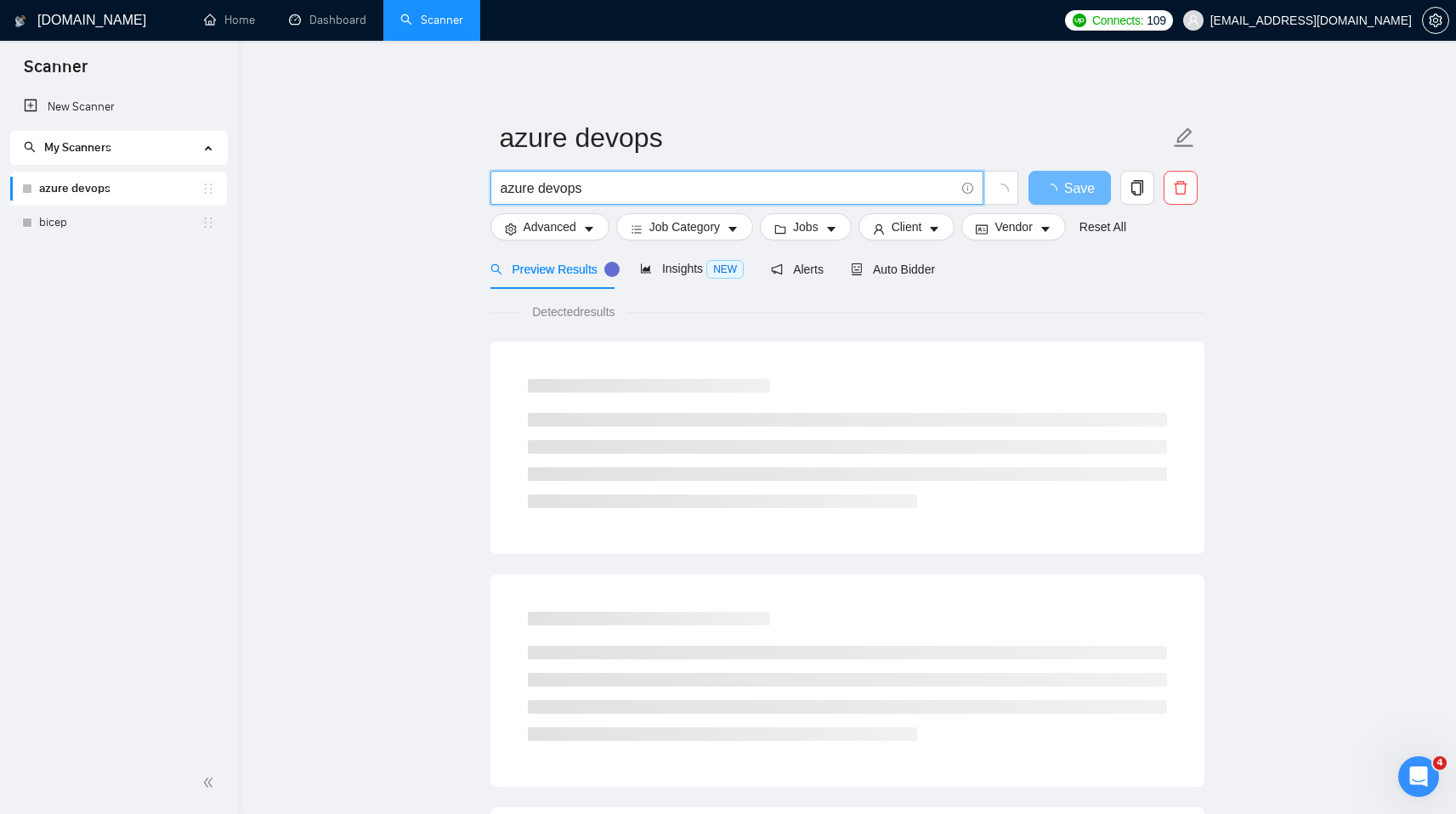
click at [641, 186] on input "azure devops" at bounding box center [727, 188] width 454 height 21
type input "*azure*devops*"
click at [443, 292] on main "azure devops *azure*devops* Save Advanced Job Category Jobs Client Vendor Reset…" at bounding box center [847, 777] width 1164 height 1418
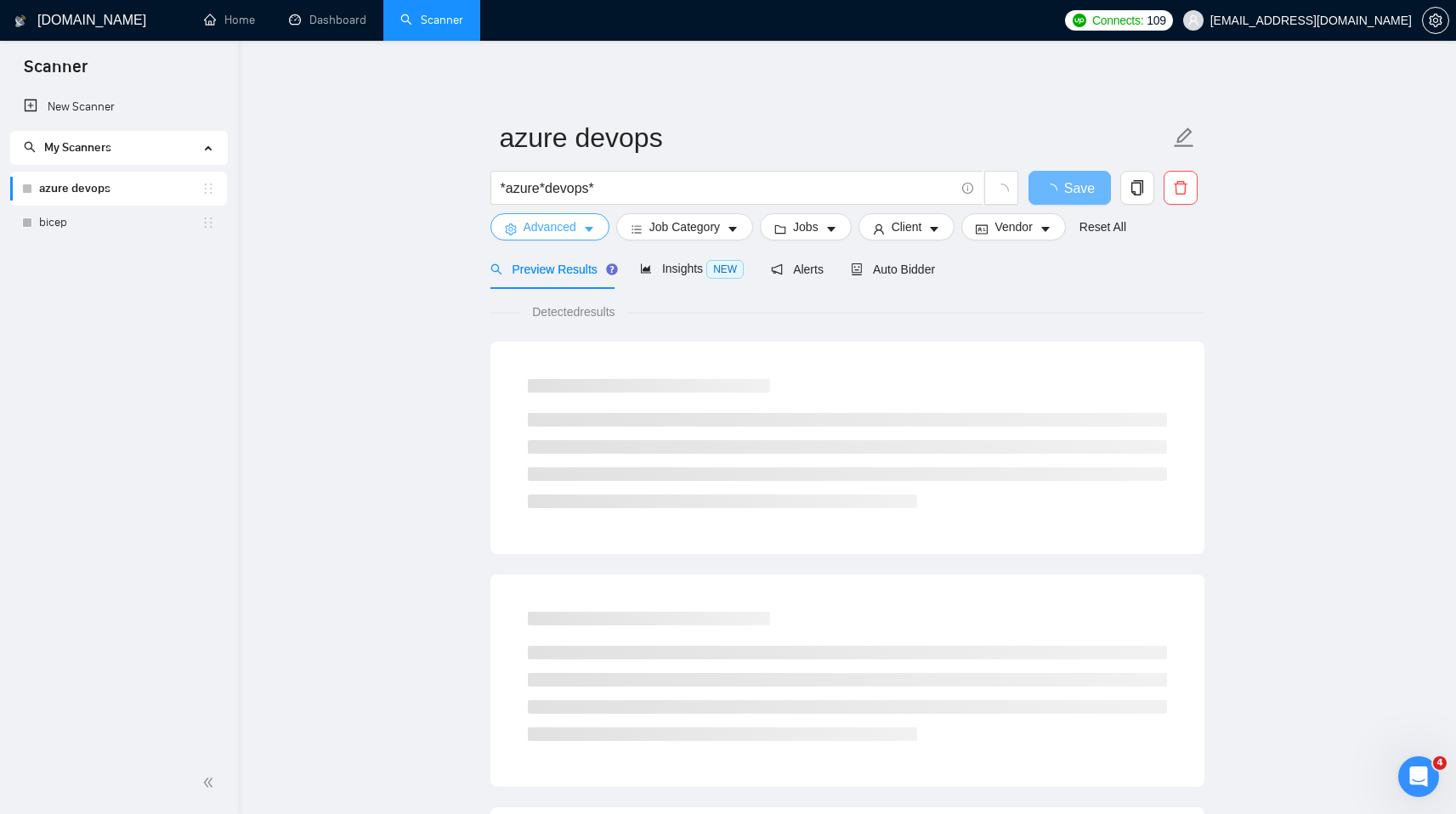
click at [541, 233] on span "Advanced" at bounding box center [549, 227] width 53 height 19
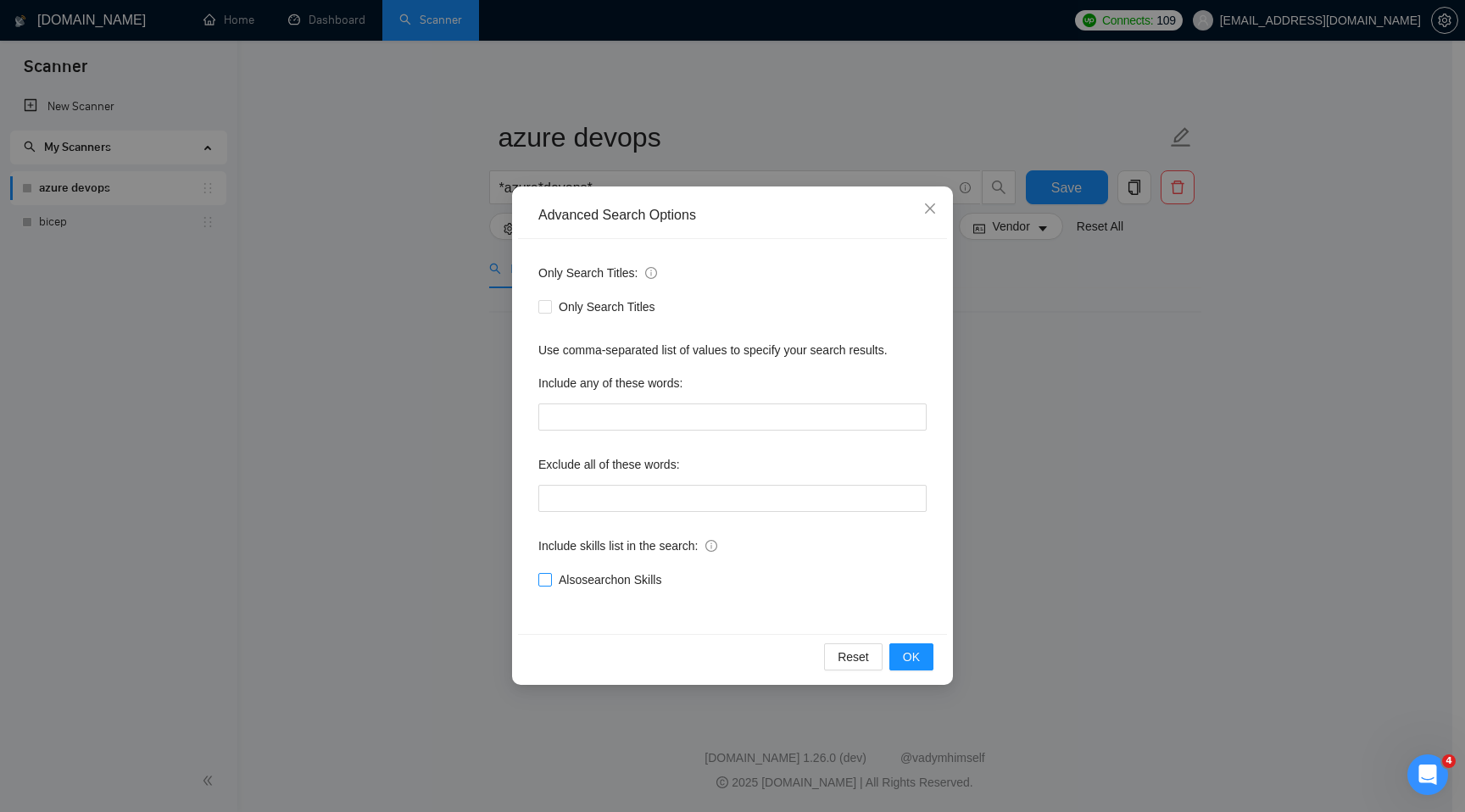
click at [608, 579] on span "Also search on Skills" at bounding box center [610, 580] width 116 height 19
click at [551, 579] on input "Also search on Skills" at bounding box center [545, 579] width 12 height 12
checkbox input "true"
click at [919, 668] on button "OK" at bounding box center [911, 656] width 44 height 27
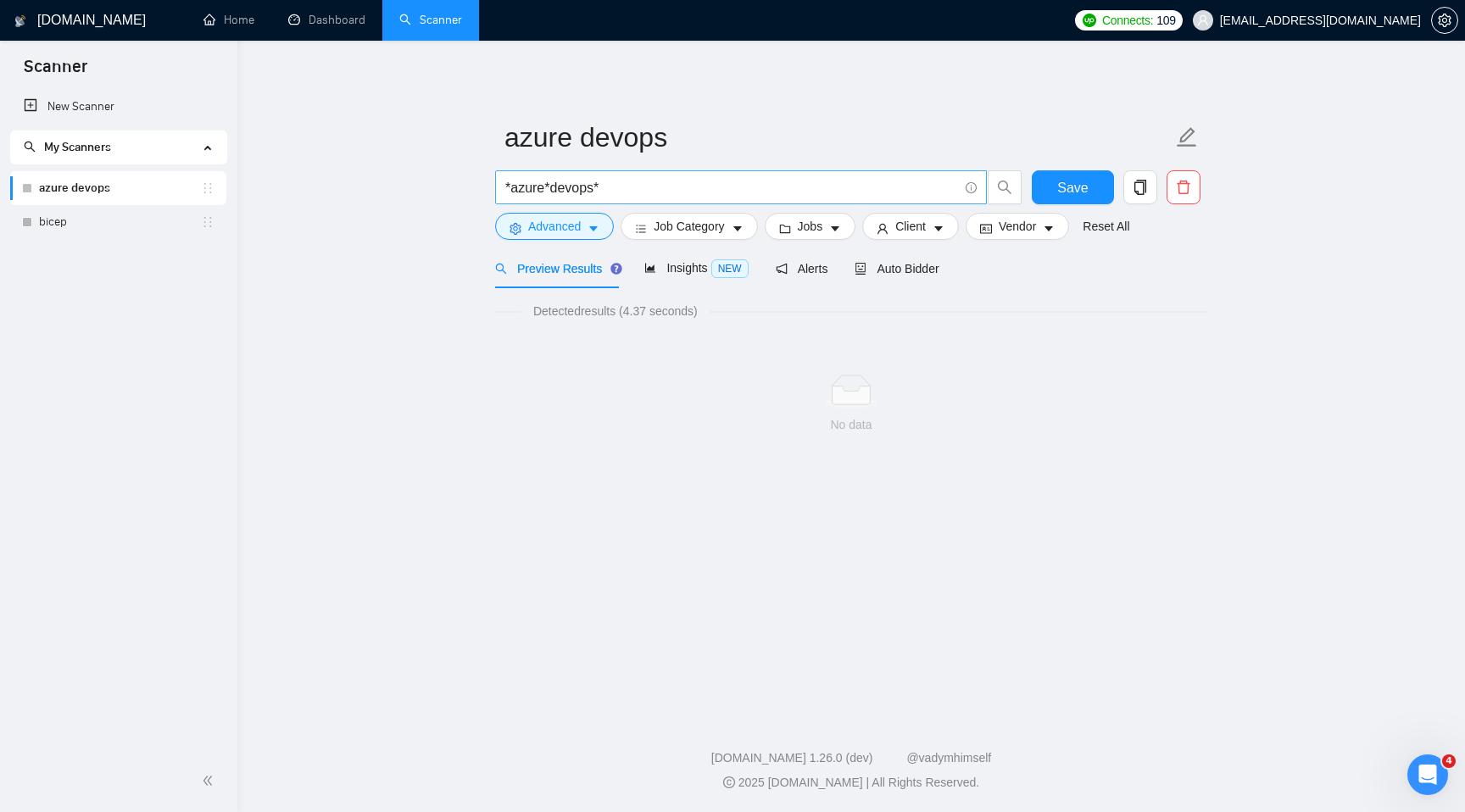
click at [552, 186] on input "*azure*devops*" at bounding box center [732, 188] width 453 height 21
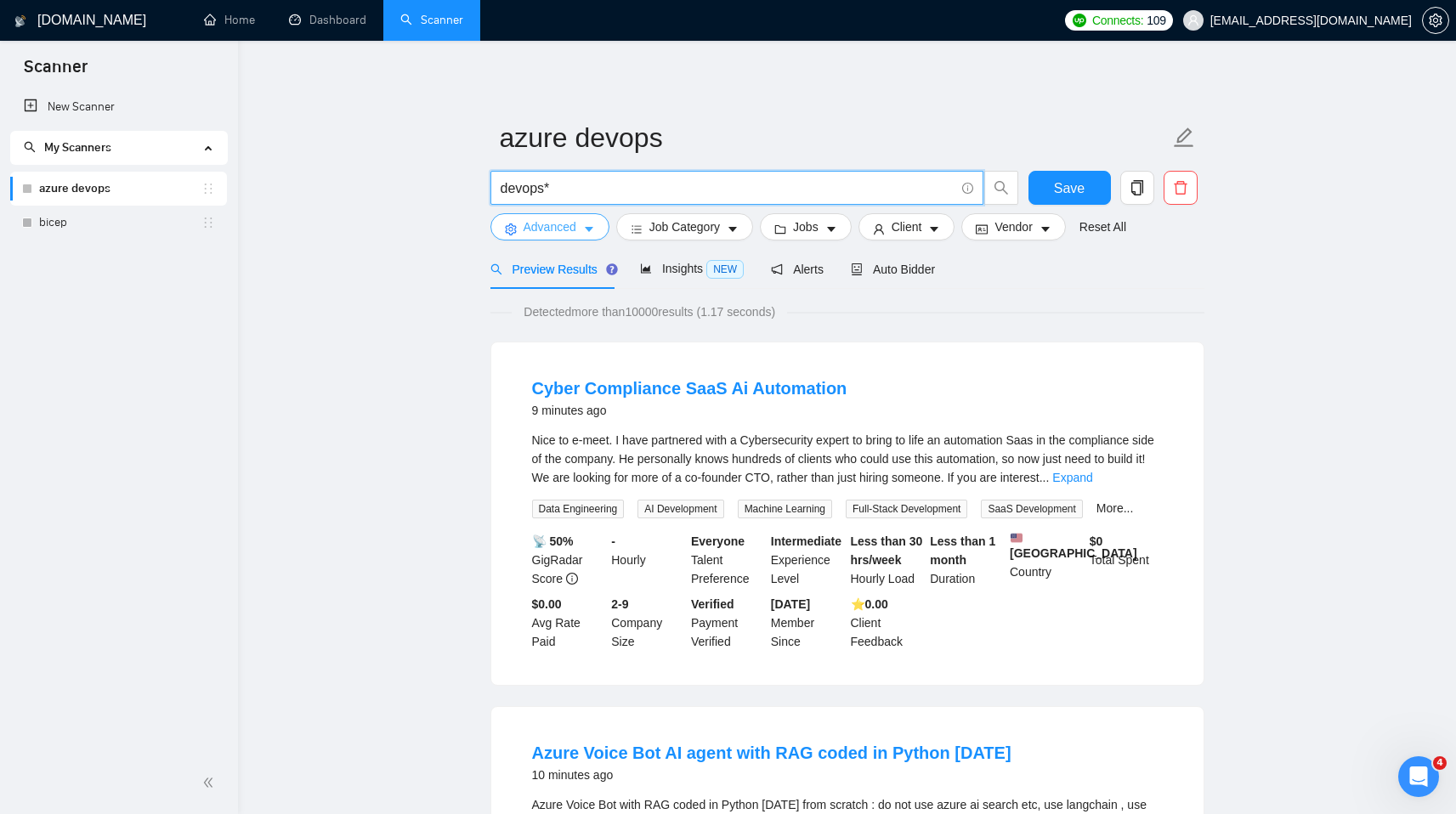
type input "devops*"
click at [564, 227] on span "Advanced" at bounding box center [549, 227] width 53 height 19
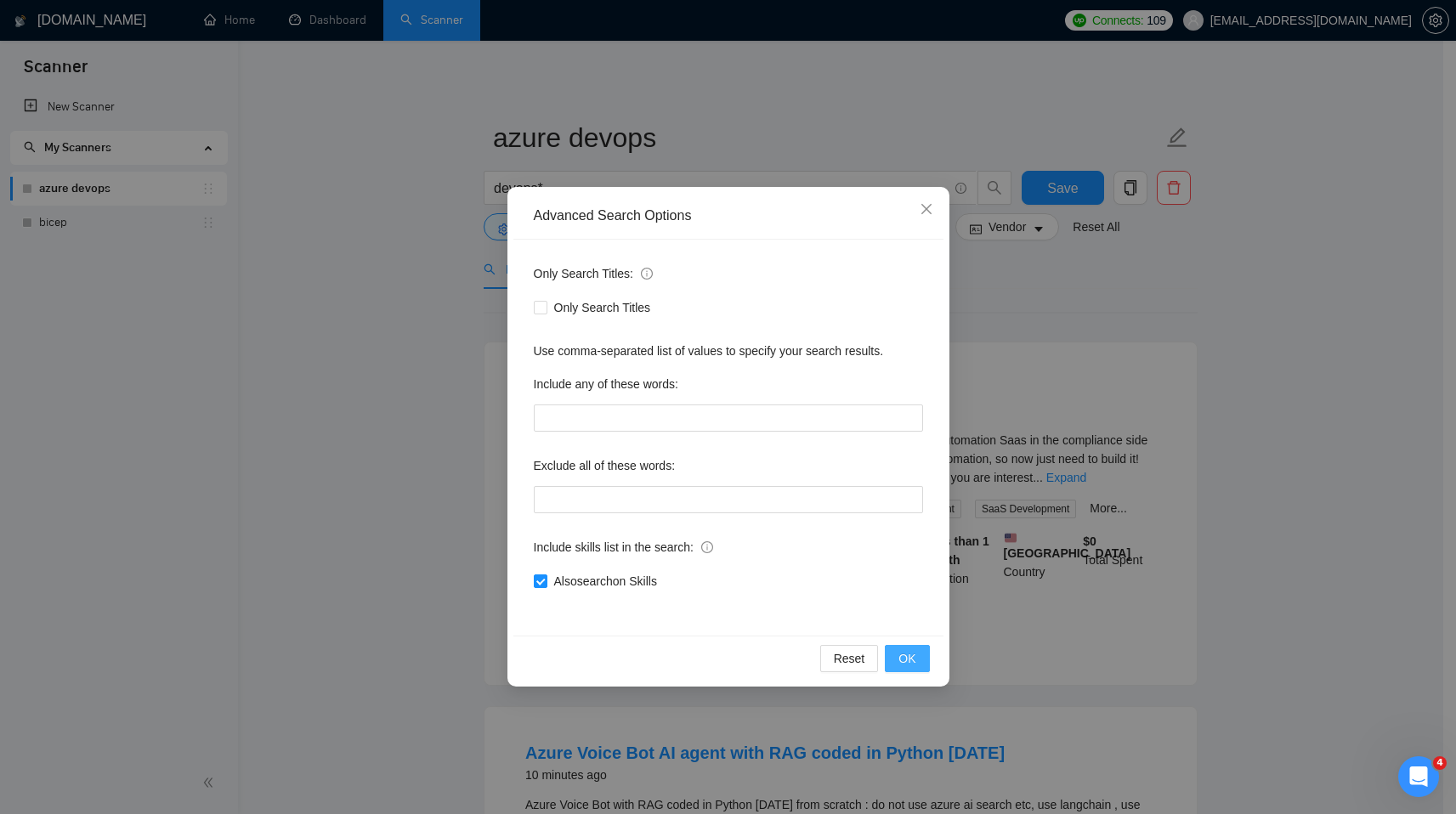
click at [918, 649] on button "OK" at bounding box center [907, 658] width 44 height 27
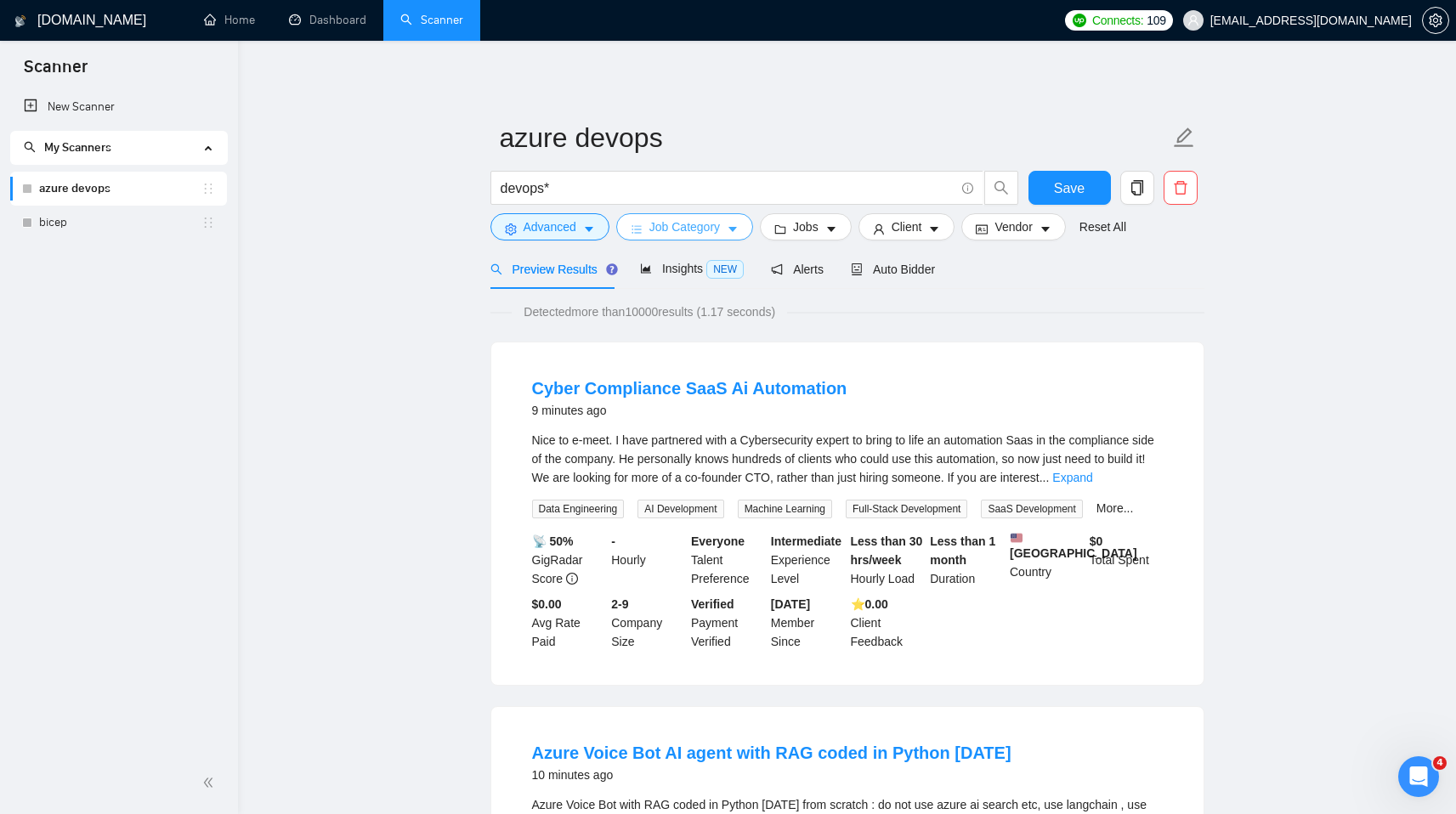
click at [648, 232] on button "Job Category" at bounding box center [685, 226] width 137 height 27
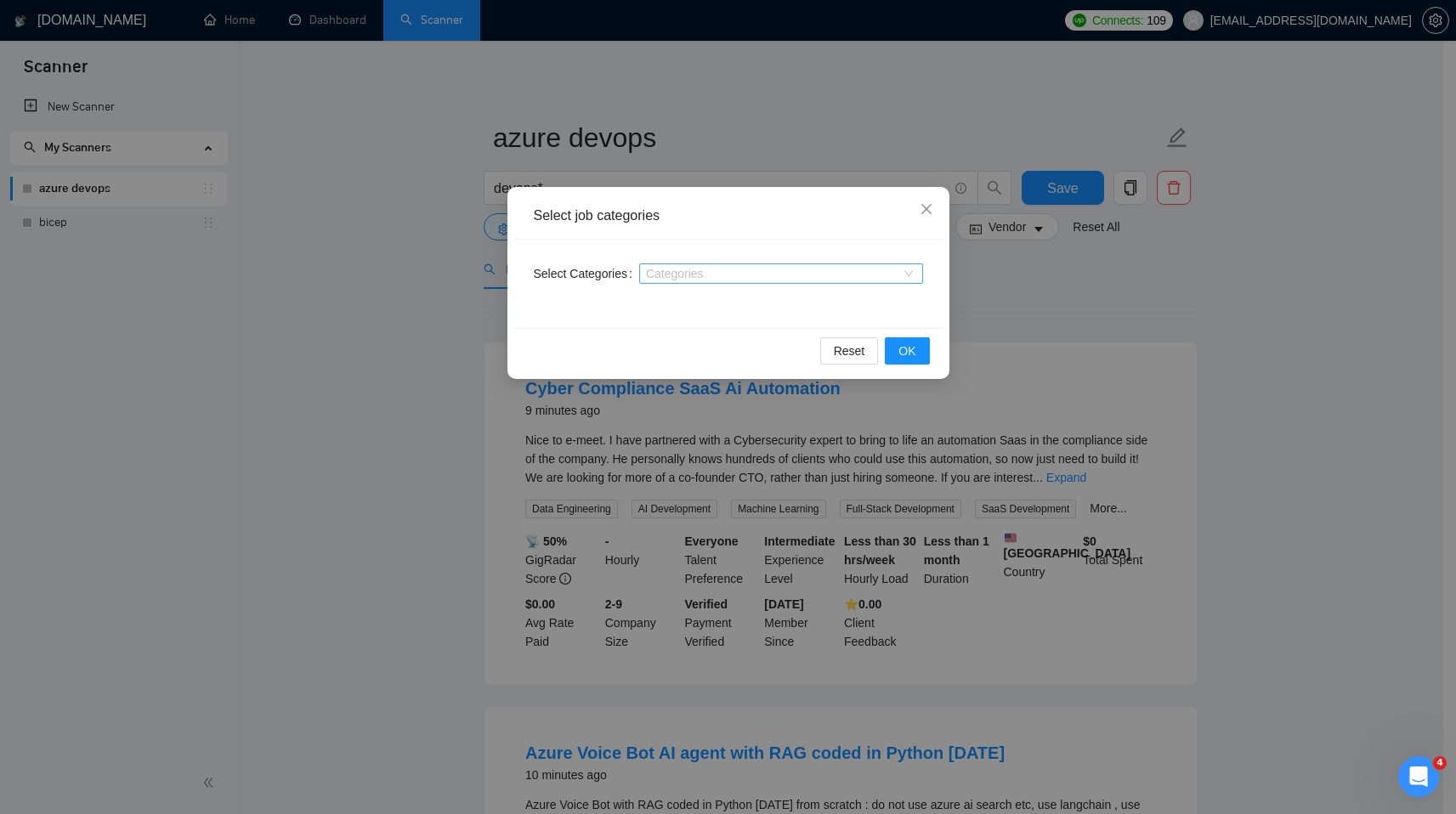
click at [673, 272] on div at bounding box center [772, 274] width 259 height 14
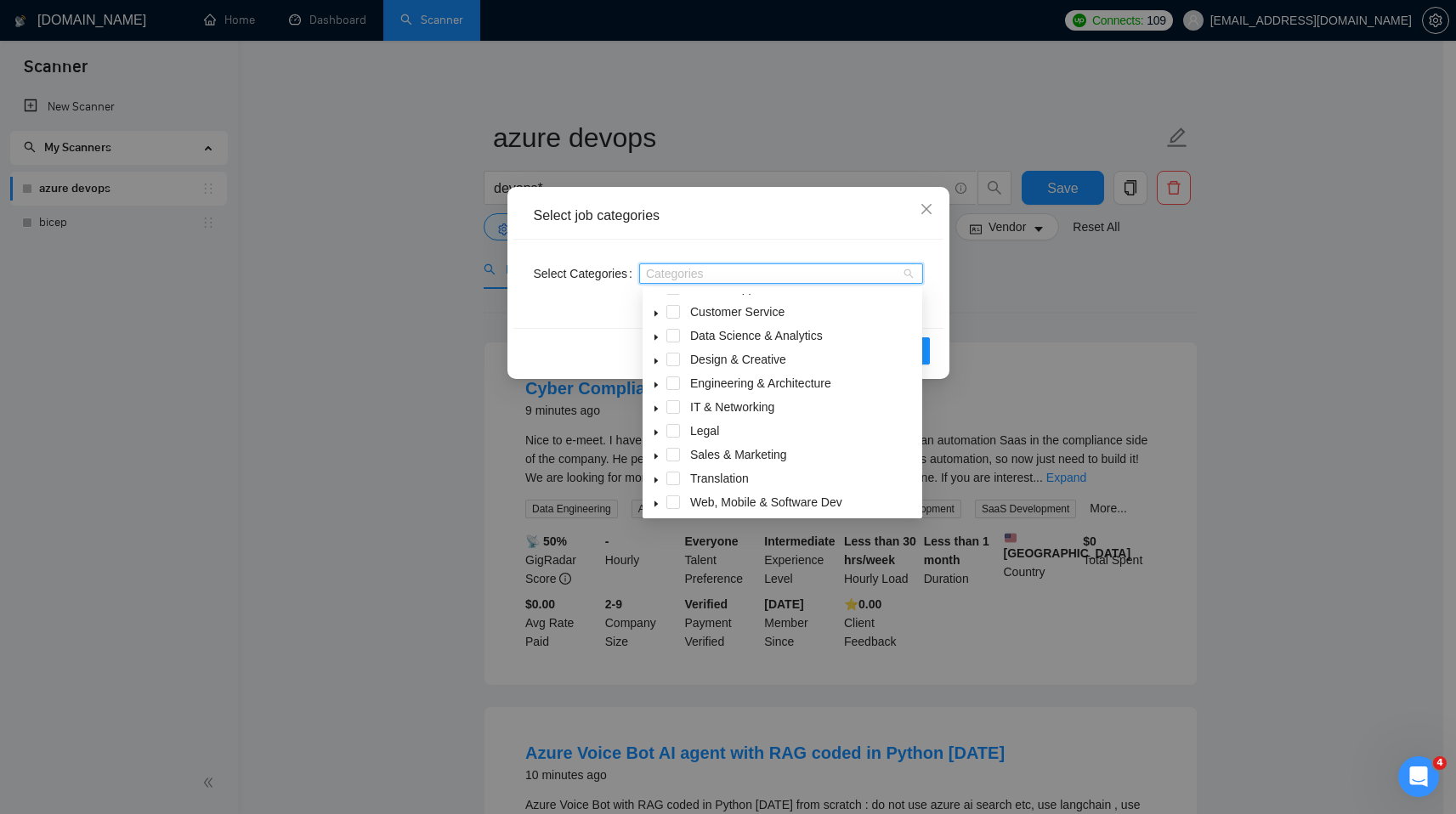
scroll to position [42, 0]
click at [672, 411] on span at bounding box center [673, 405] width 14 height 14
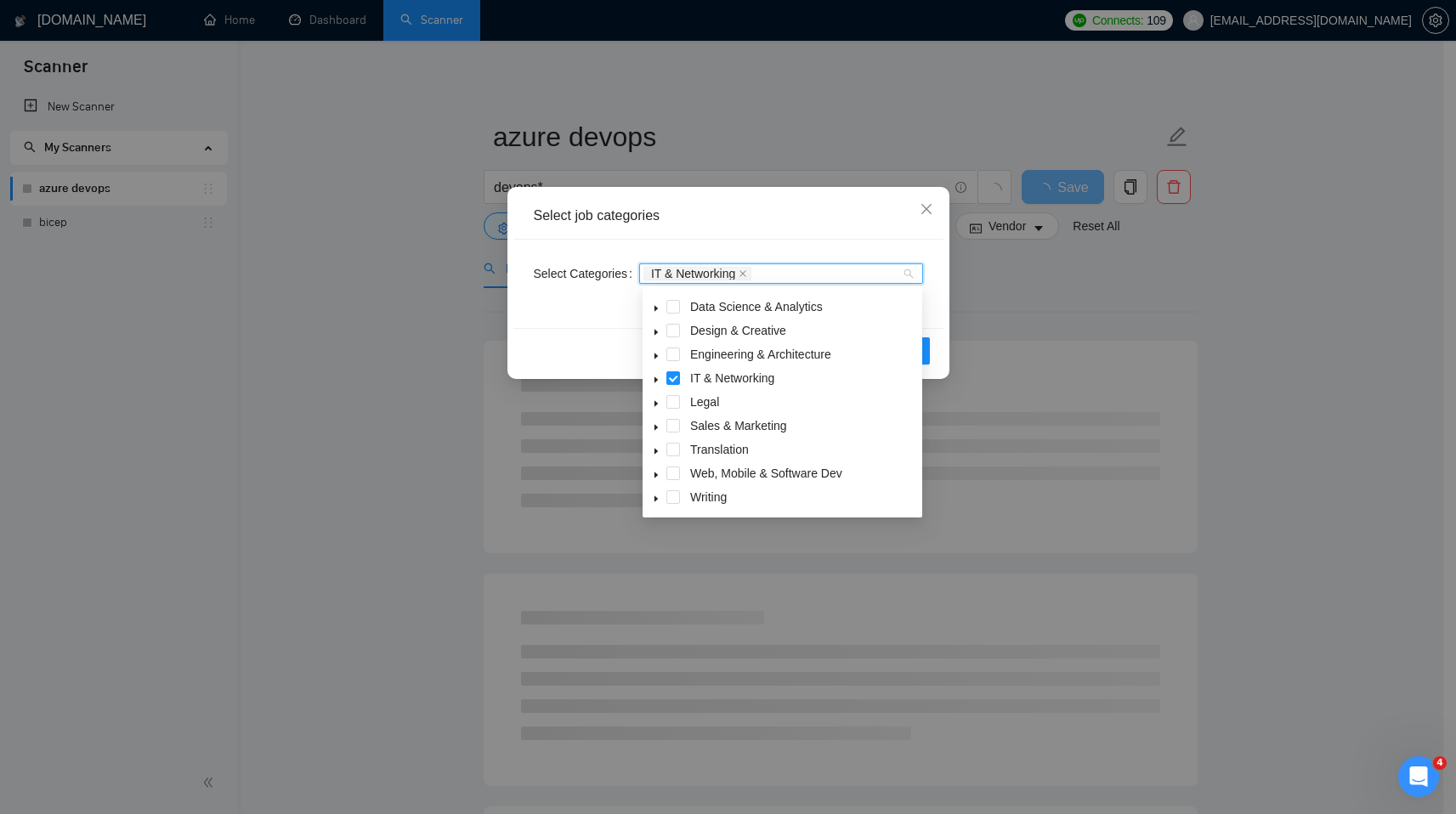
click at [582, 315] on div "Select Categories IT & Networking" at bounding box center [729, 284] width 430 height 89
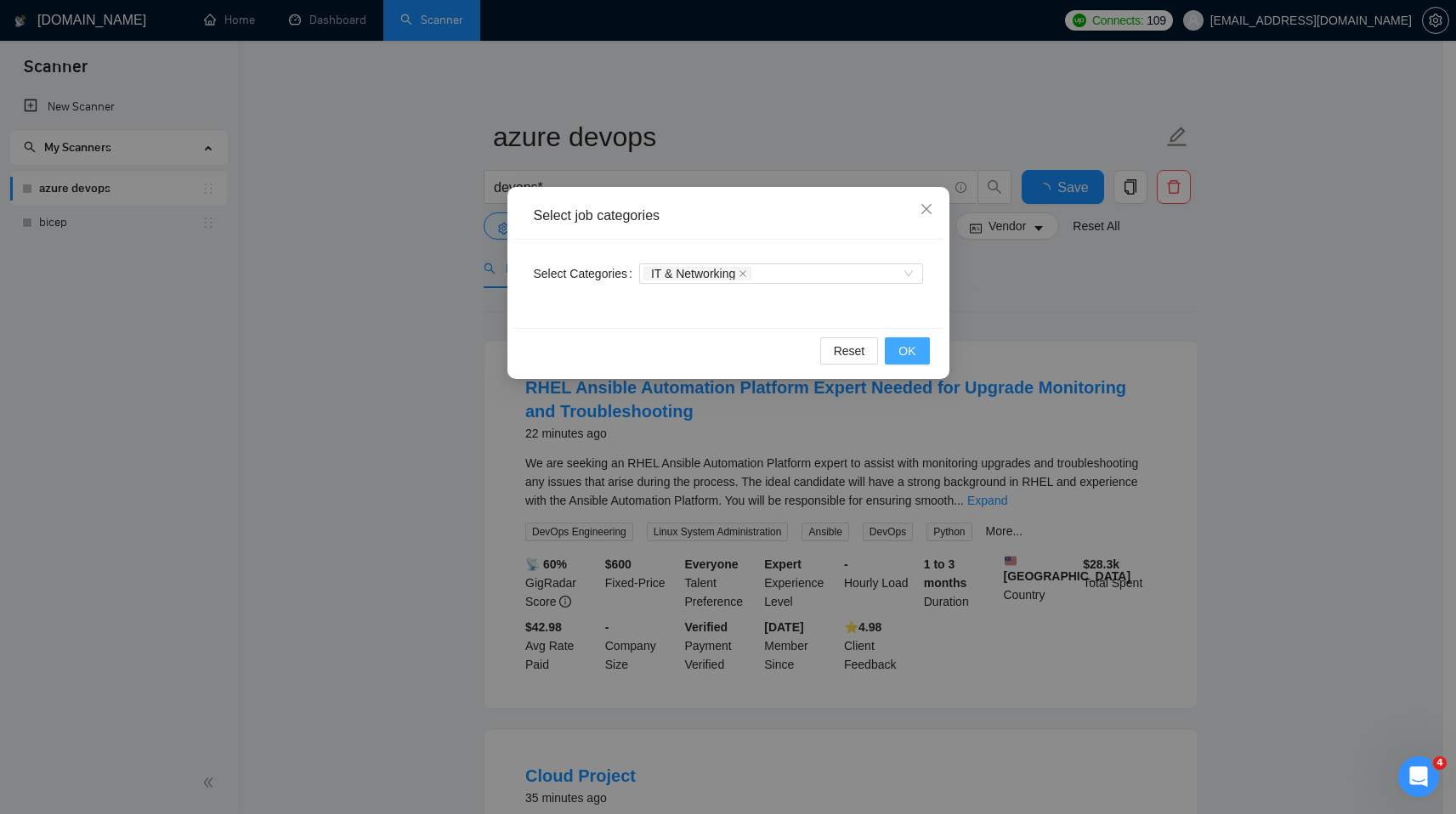
click at [916, 352] on button "OK" at bounding box center [907, 351] width 44 height 27
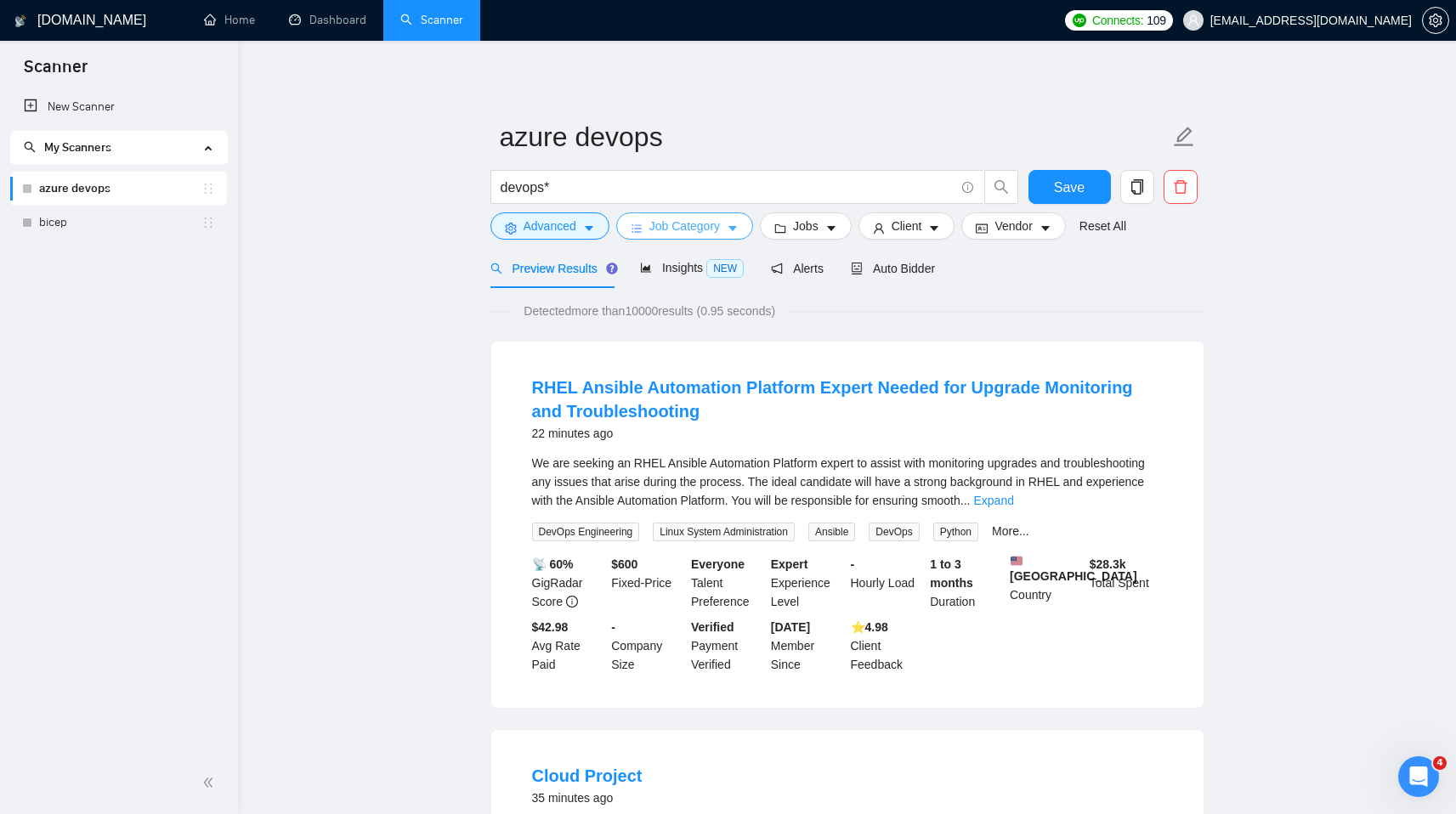
scroll to position [0, 0]
click at [812, 227] on span "Jobs" at bounding box center [805, 227] width 25 height 19
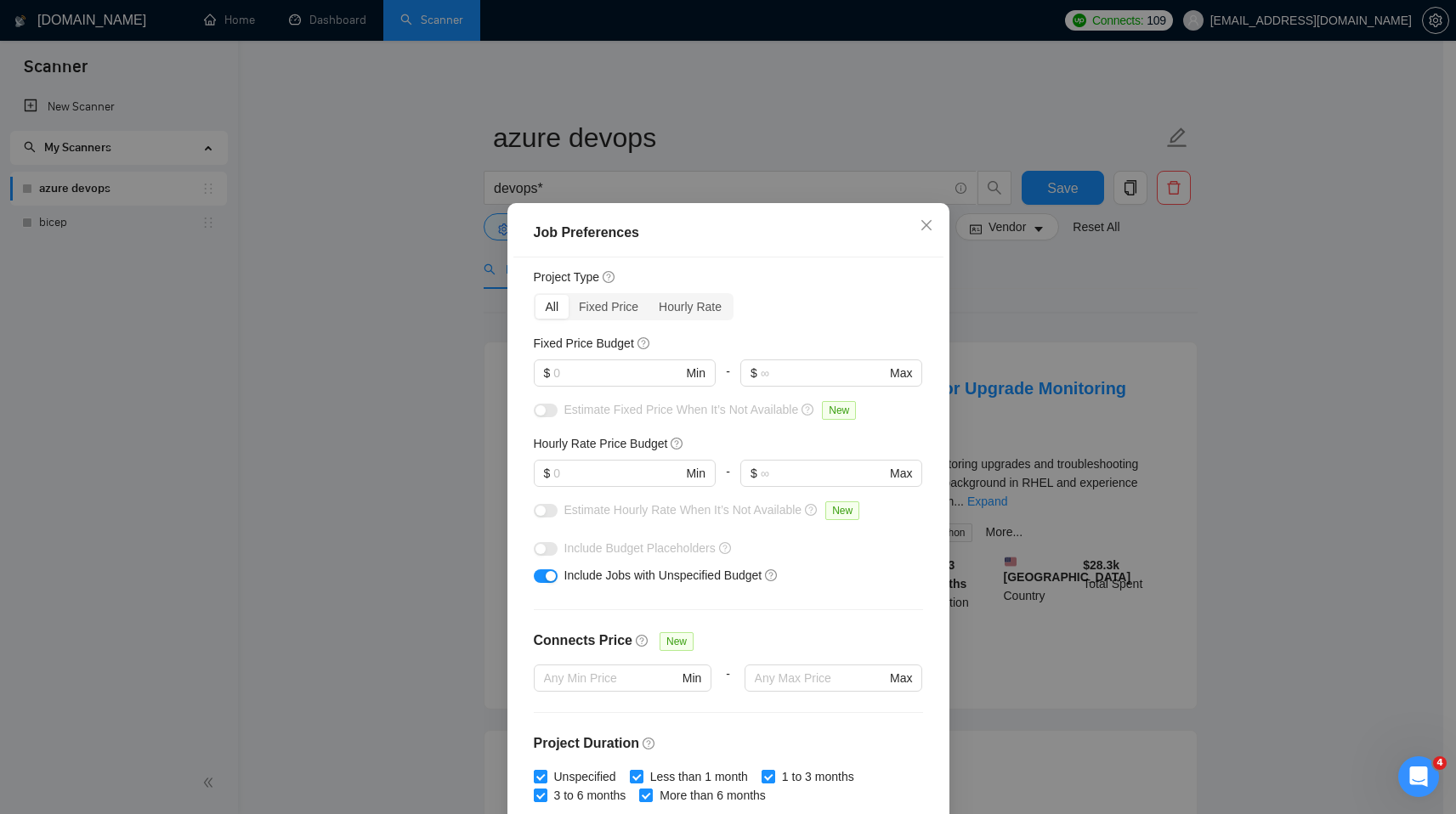
scroll to position [63, 0]
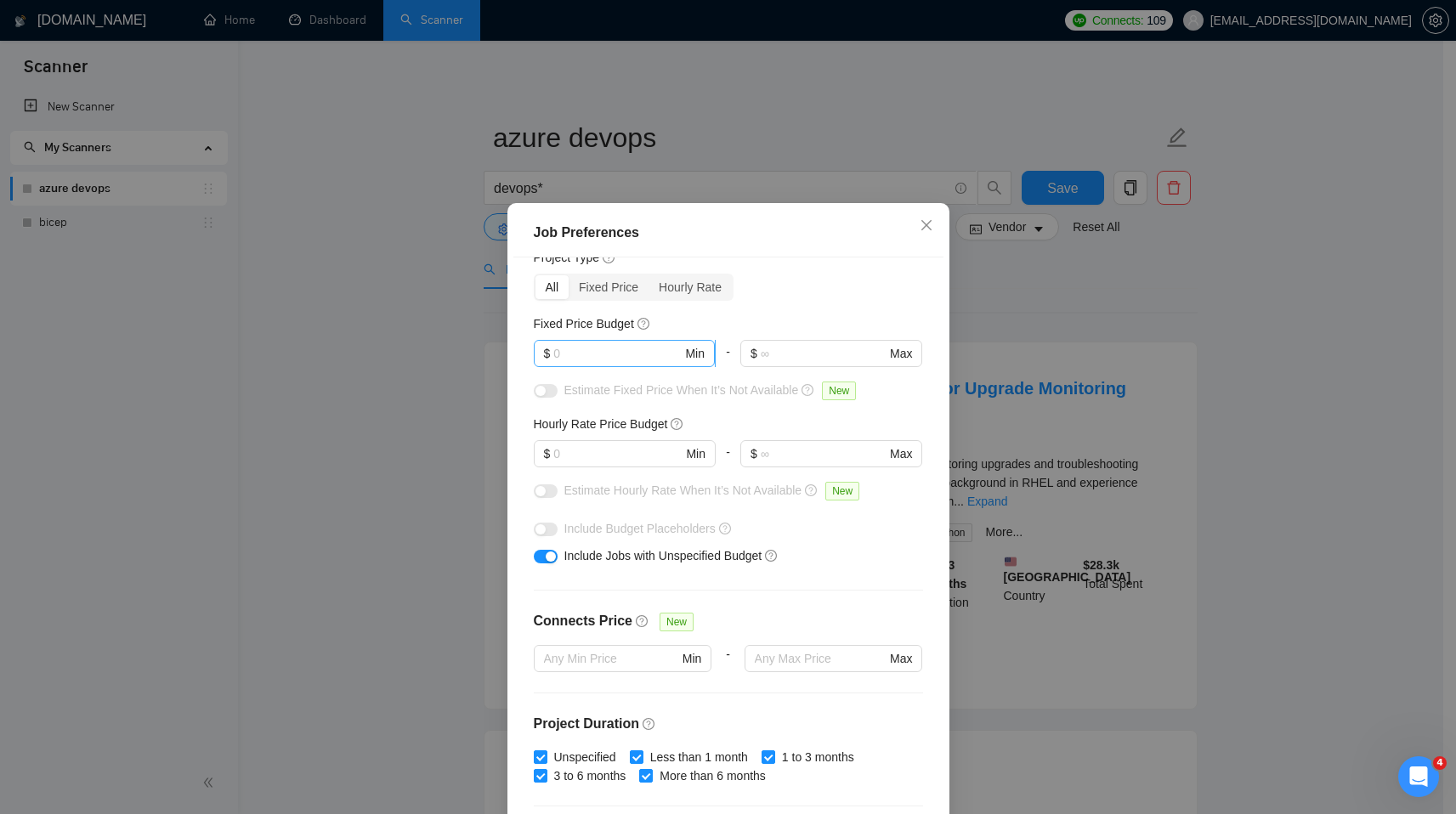
click at [611, 342] on span "$ Min" at bounding box center [624, 353] width 181 height 27
type input "1000"
click at [514, 390] on div "Budget Project Type All Fixed Price Hourly Rate Fixed Price Budget 1000 $ 1000 …" at bounding box center [729, 542] width 430 height 570
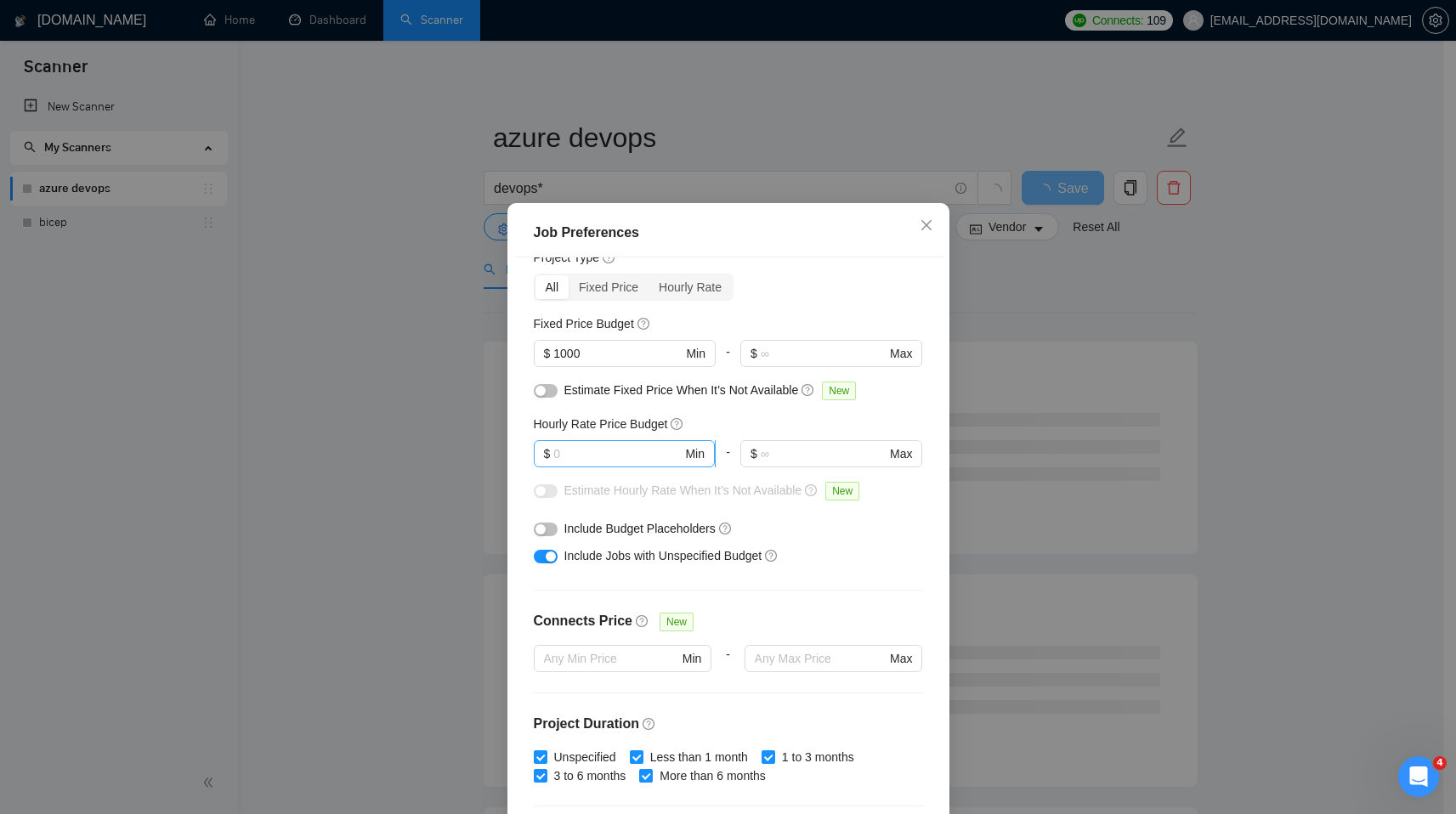
click at [580, 458] on input "text" at bounding box center [618, 454] width 128 height 19
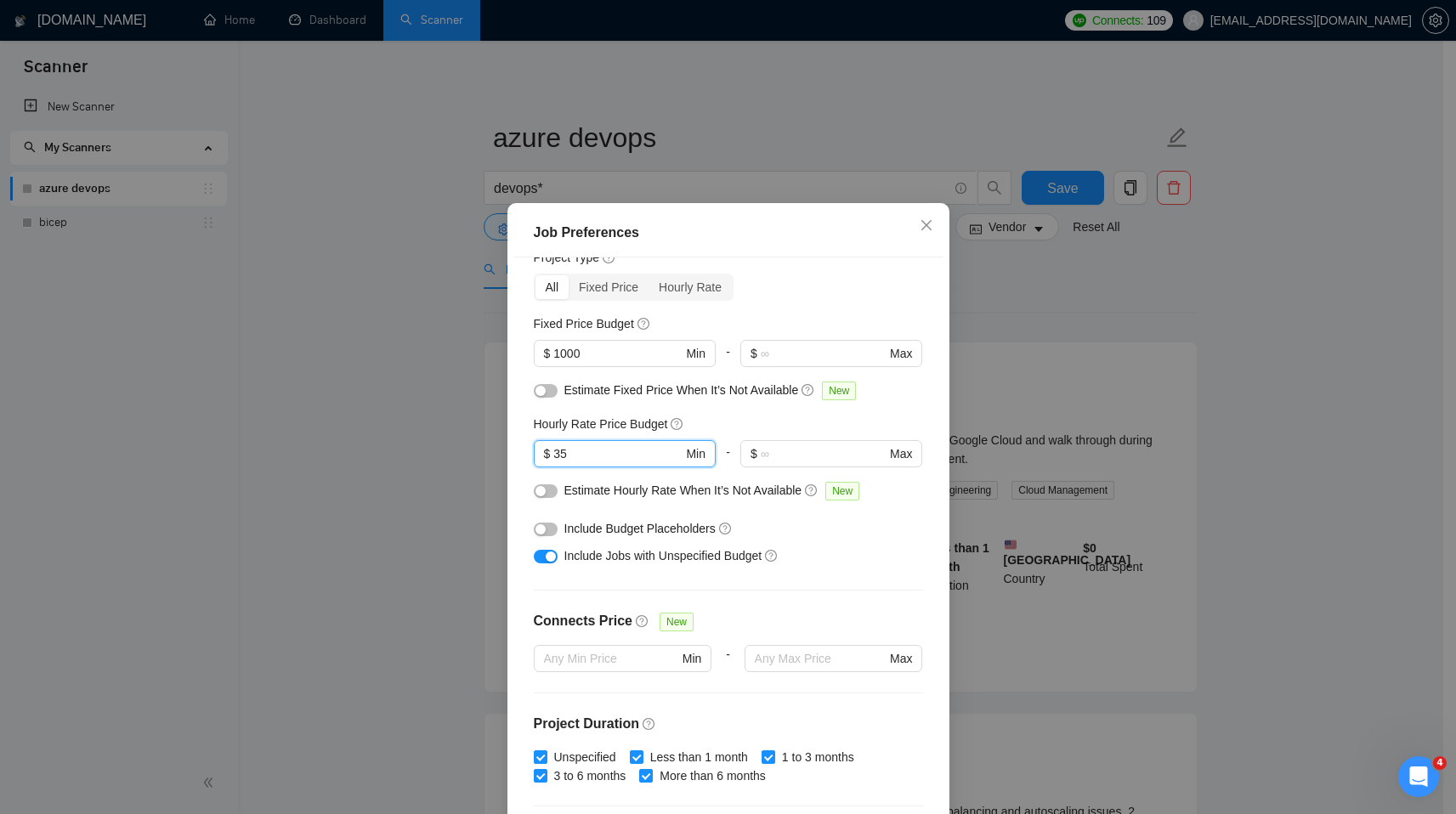
type input "35"
click at [514, 470] on div "Budget Project Type All Fixed Price Hourly Rate Fixed Price Budget $ 1000 Min -…" at bounding box center [729, 542] width 430 height 570
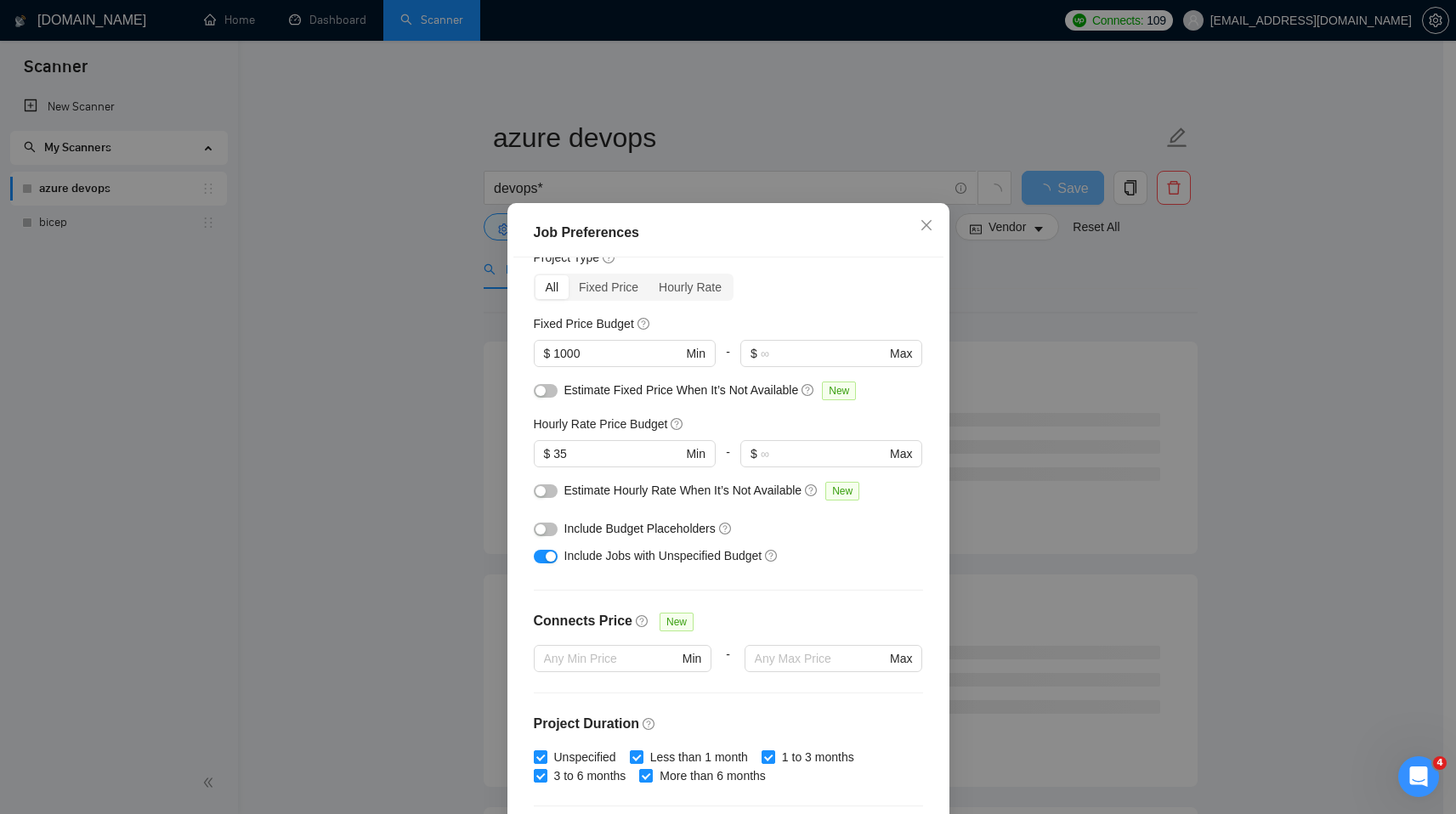
click at [536, 494] on div "button" at bounding box center [541, 491] width 10 height 10
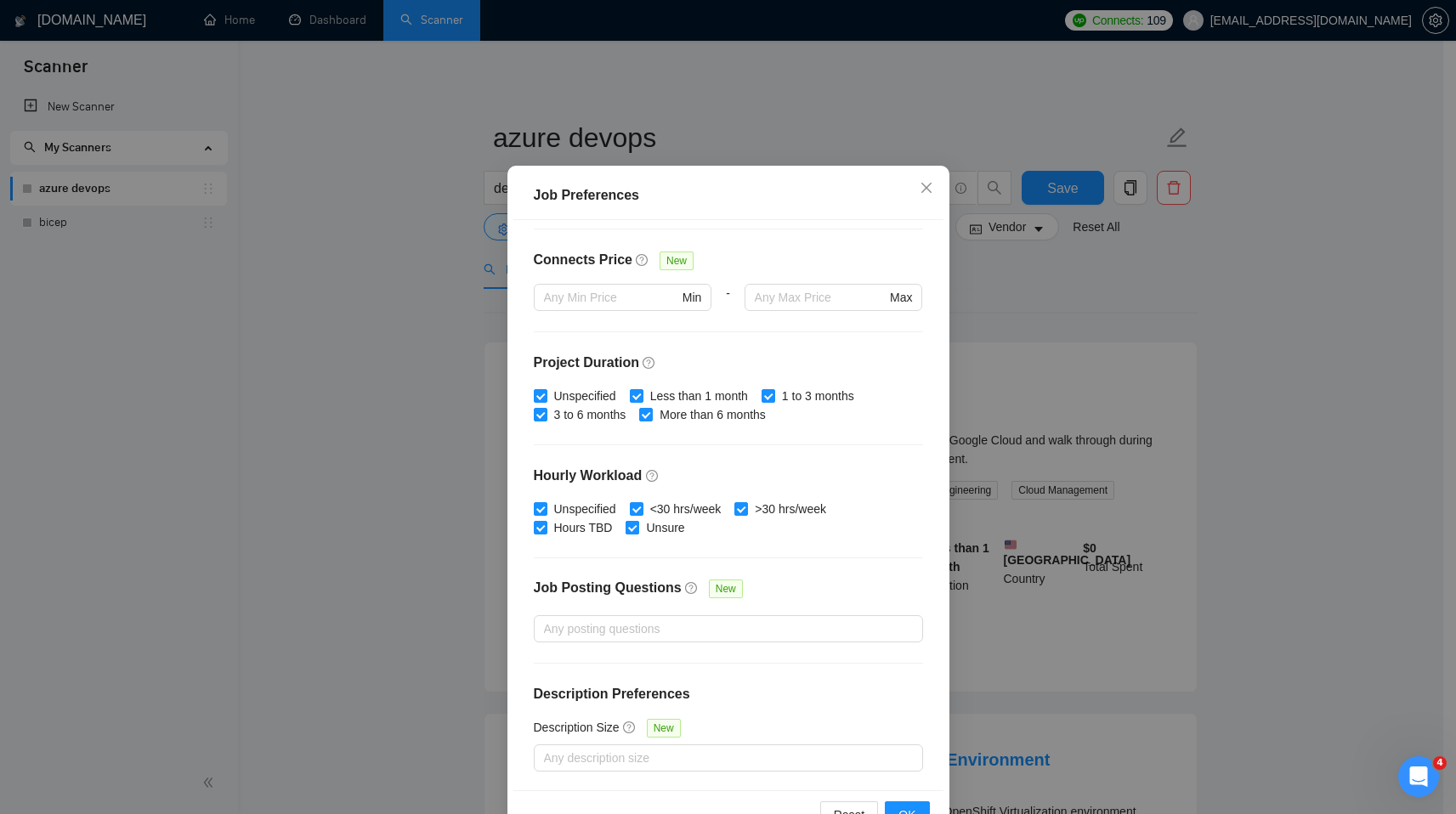
scroll to position [89, 0]
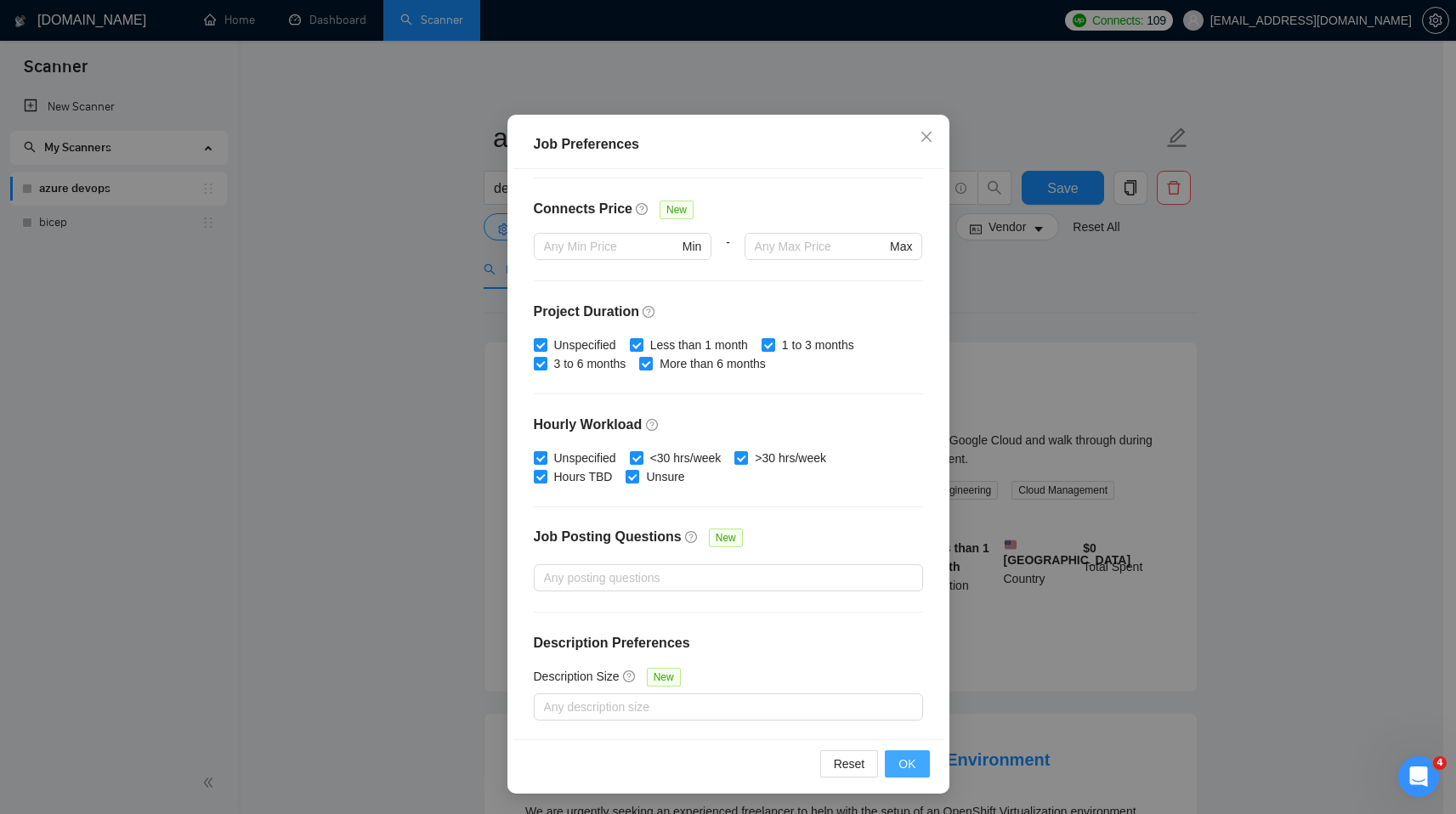
click at [898, 765] on span "OK" at bounding box center [907, 765] width 17 height 19
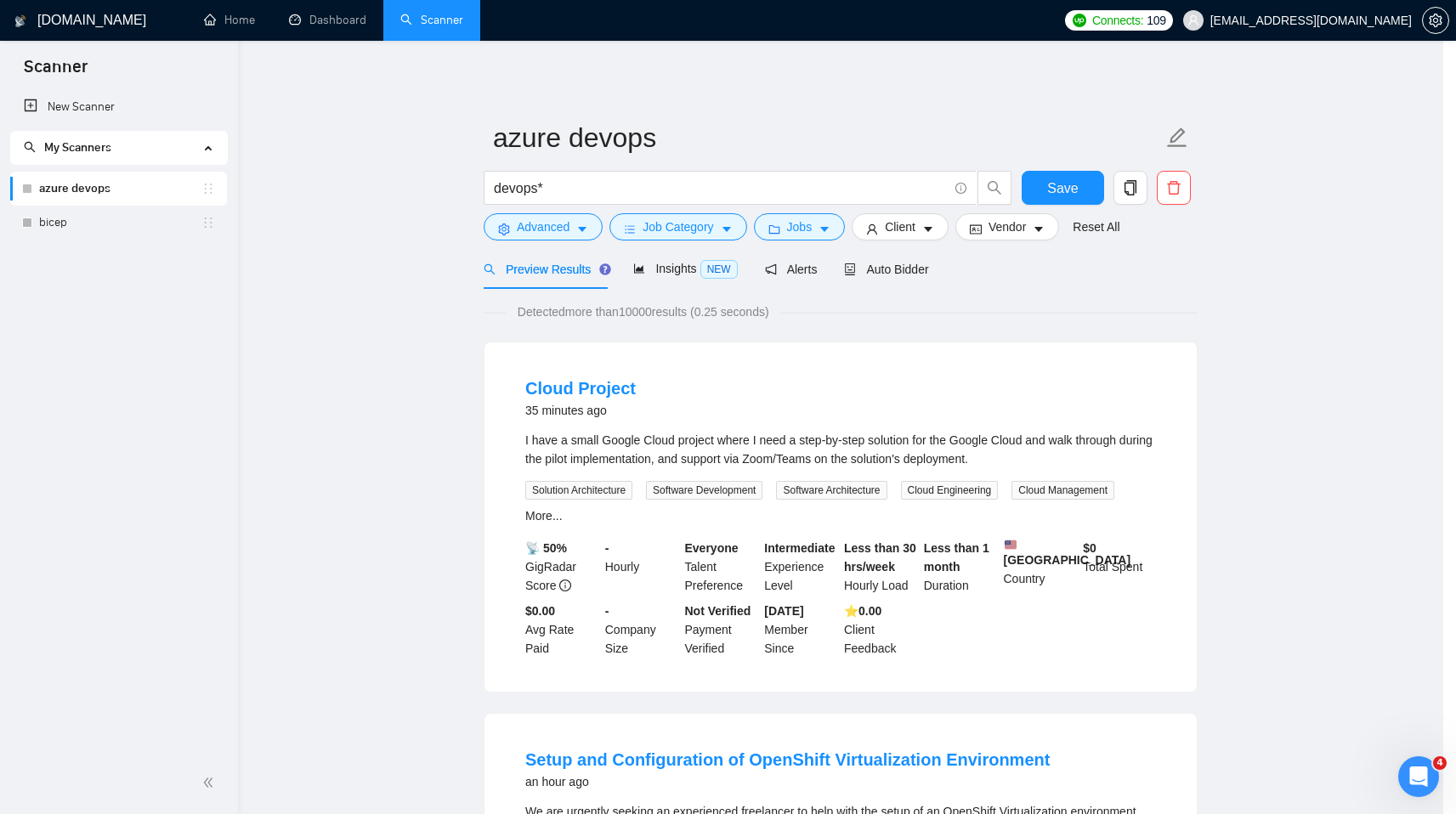
scroll to position [0, 0]
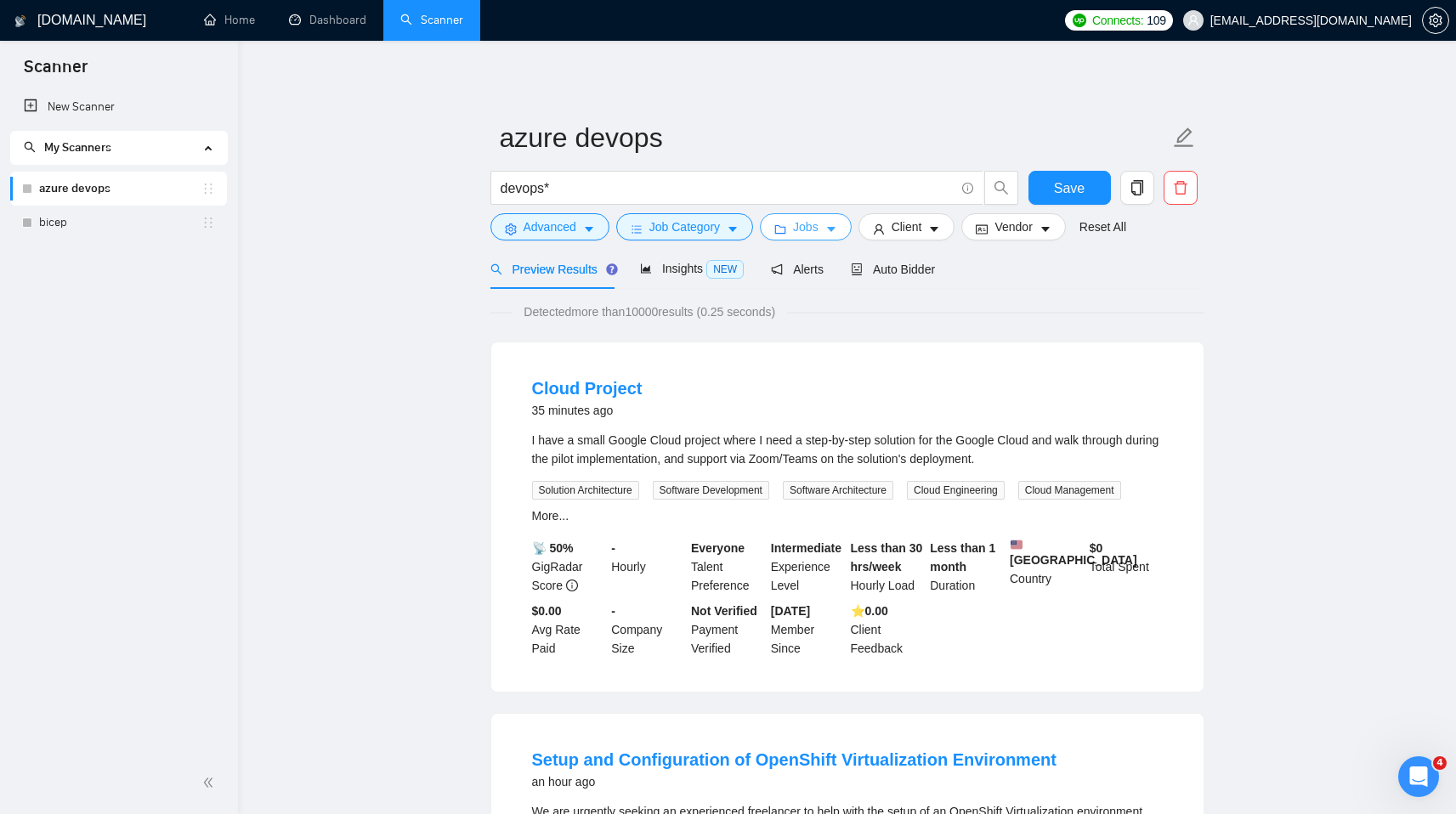
click at [818, 229] on span "Jobs" at bounding box center [805, 227] width 25 height 19
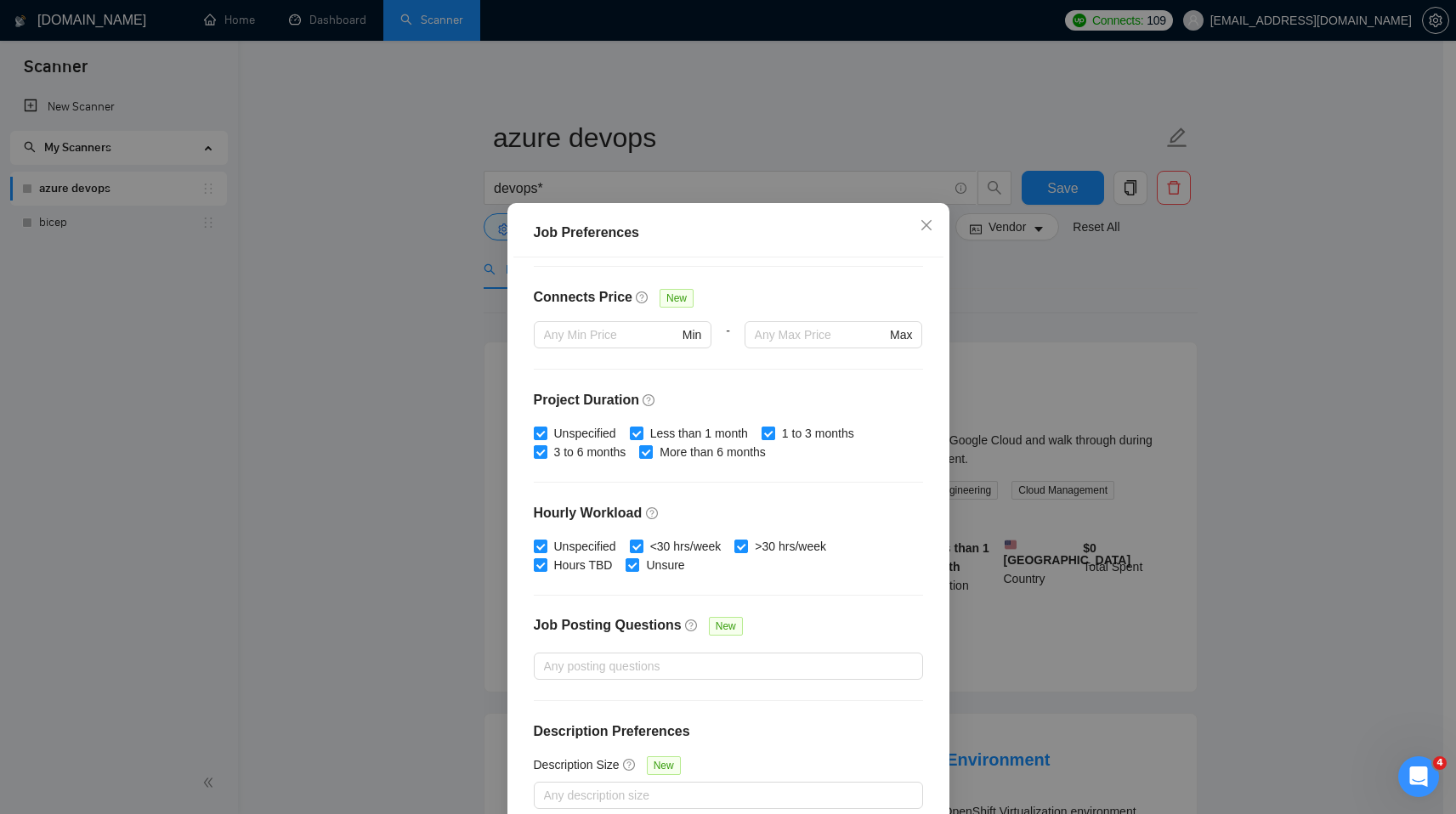
scroll to position [89, 0]
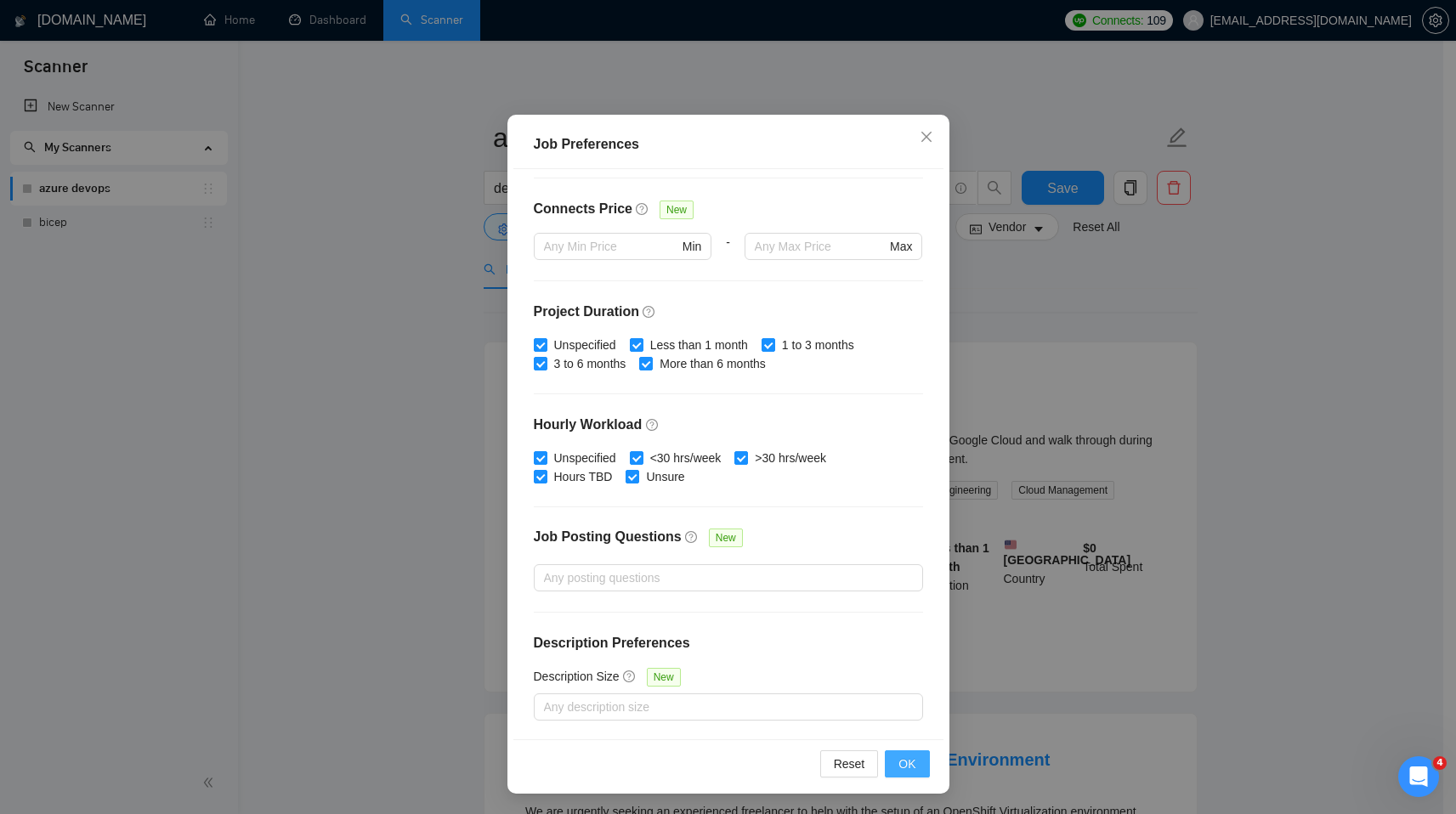
click at [898, 764] on span "OK" at bounding box center [907, 765] width 17 height 19
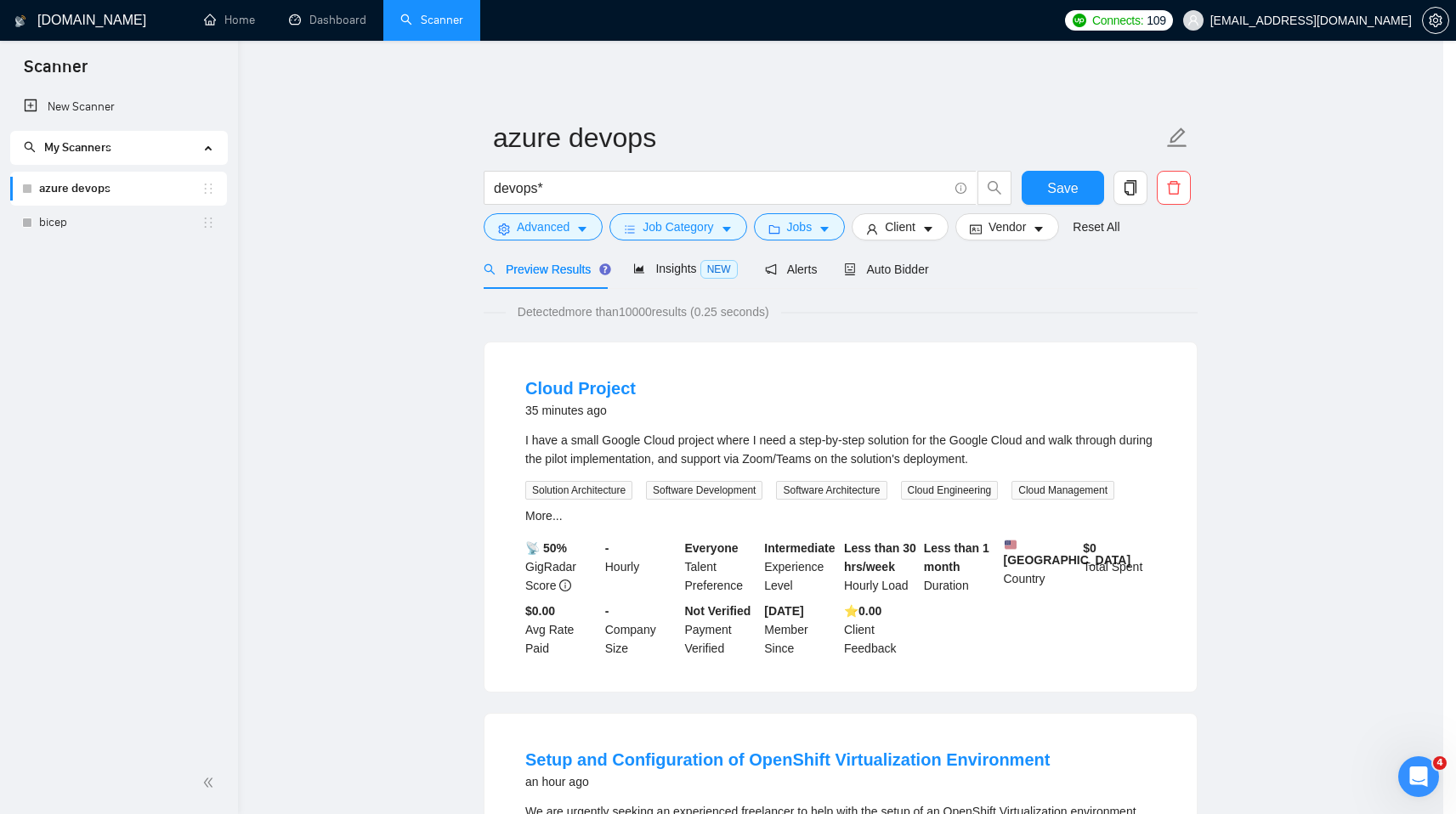
scroll to position [0, 0]
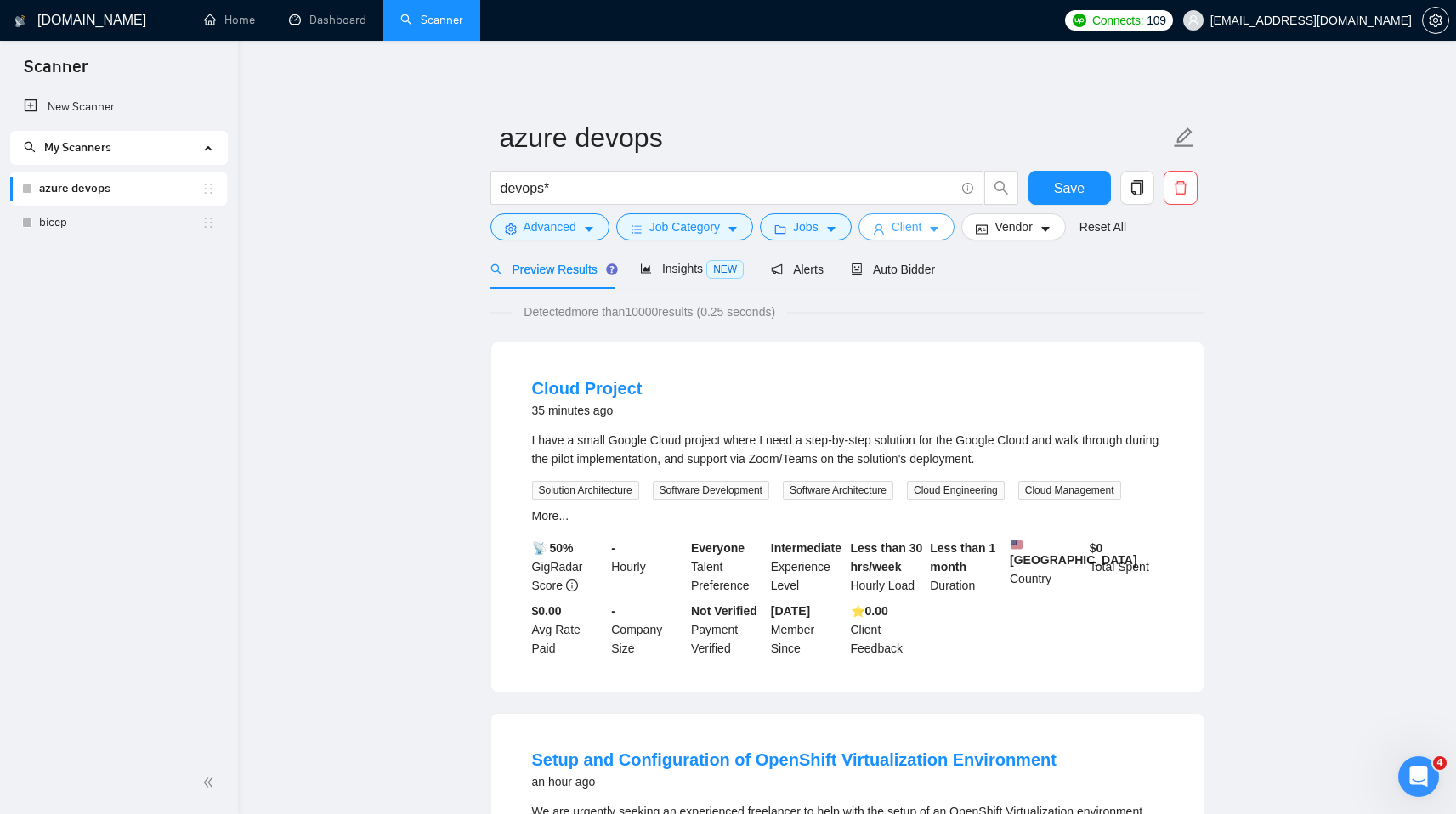
click at [907, 230] on span "Client" at bounding box center [906, 227] width 30 height 19
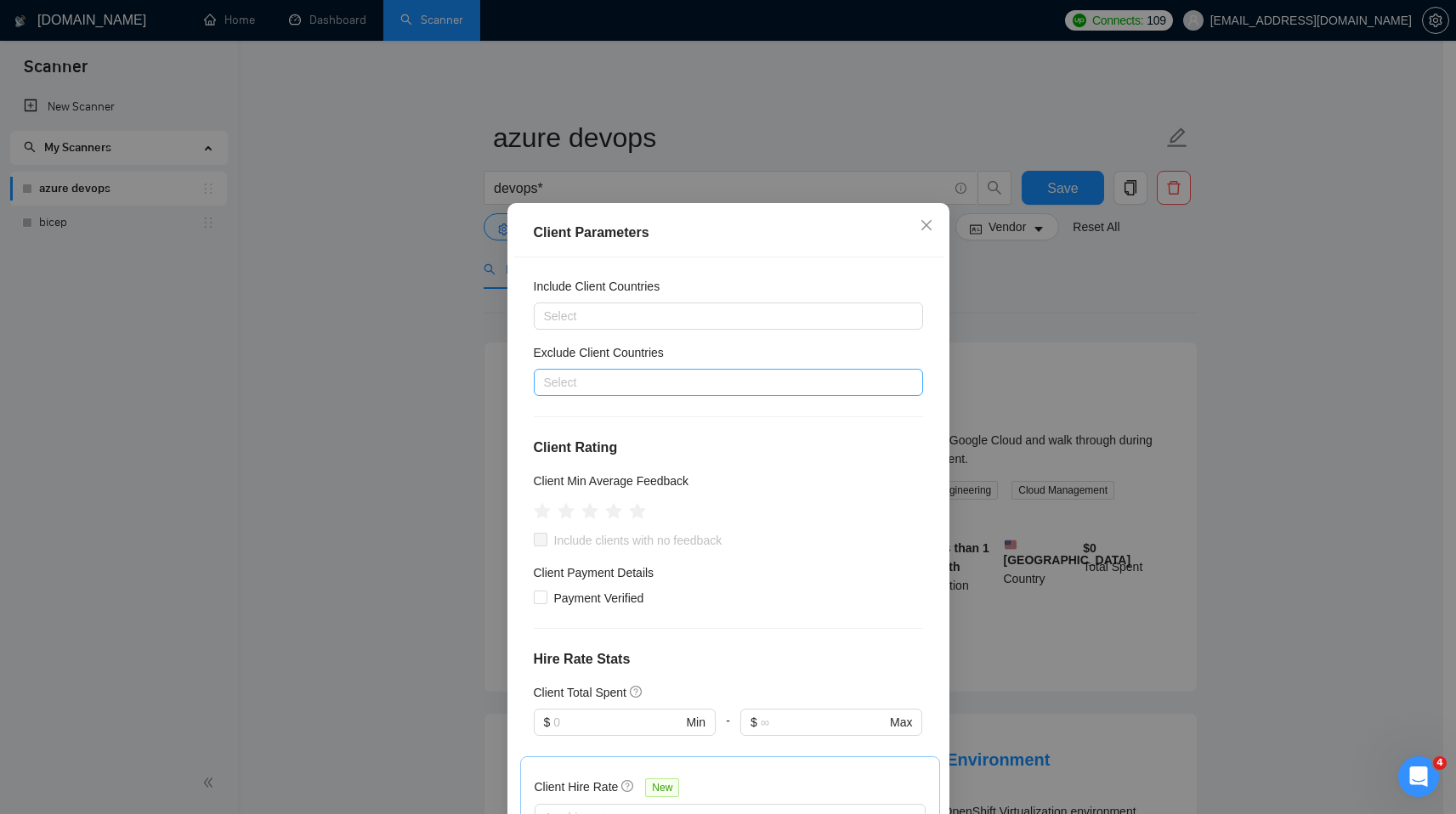
scroll to position [10, 0]
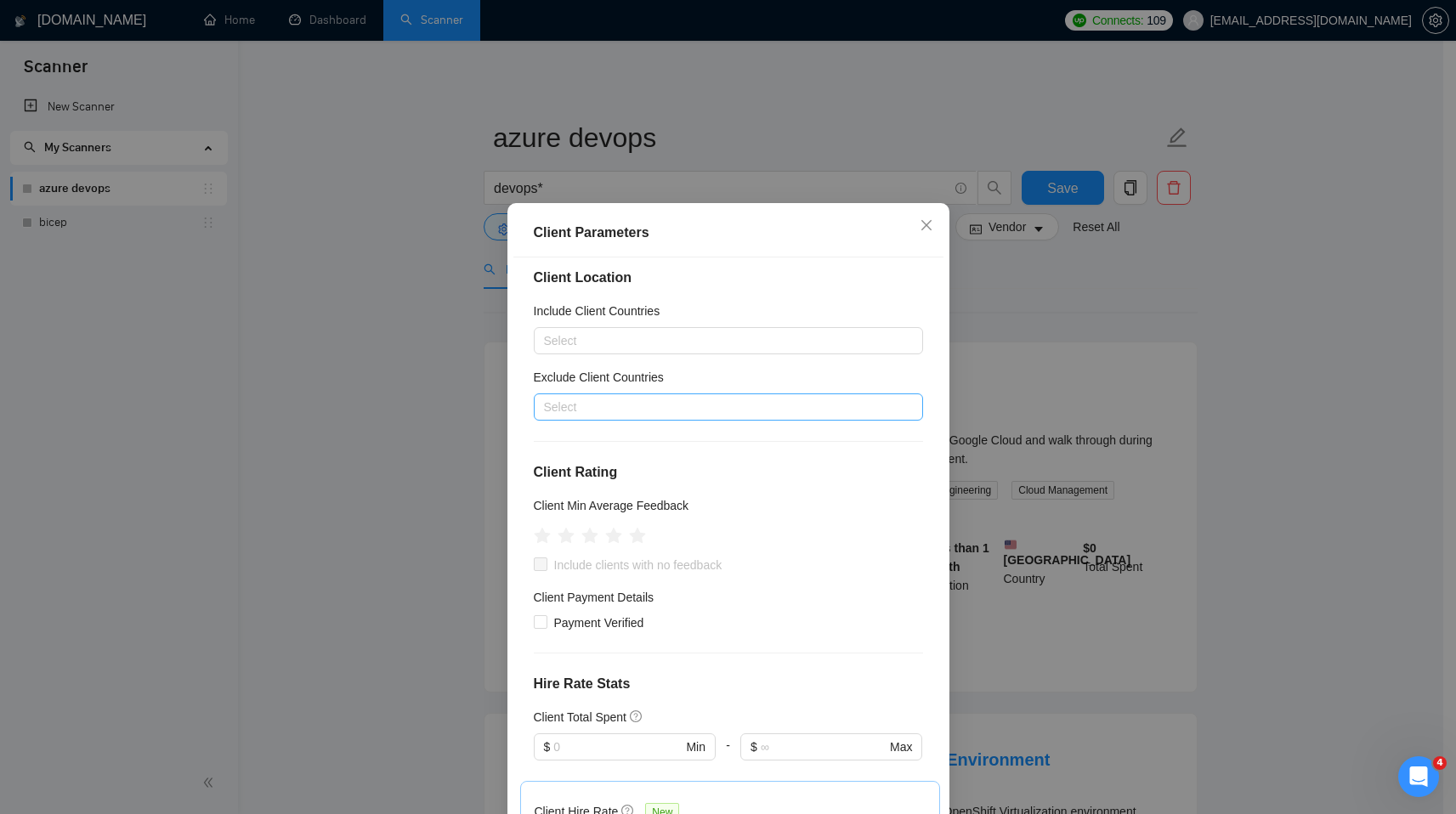
click at [685, 414] on div at bounding box center [719, 407] width 364 height 21
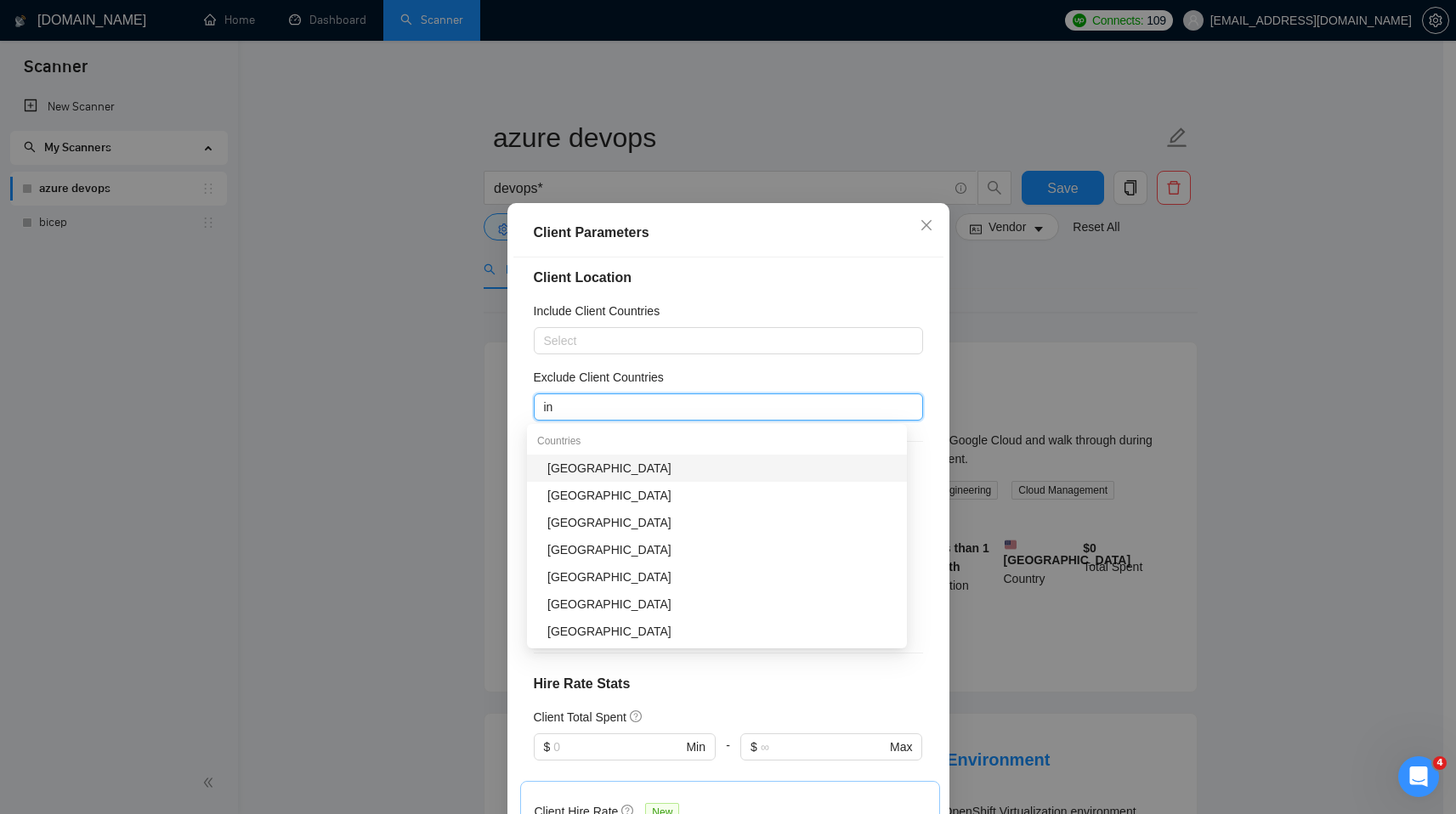
type input "ind"
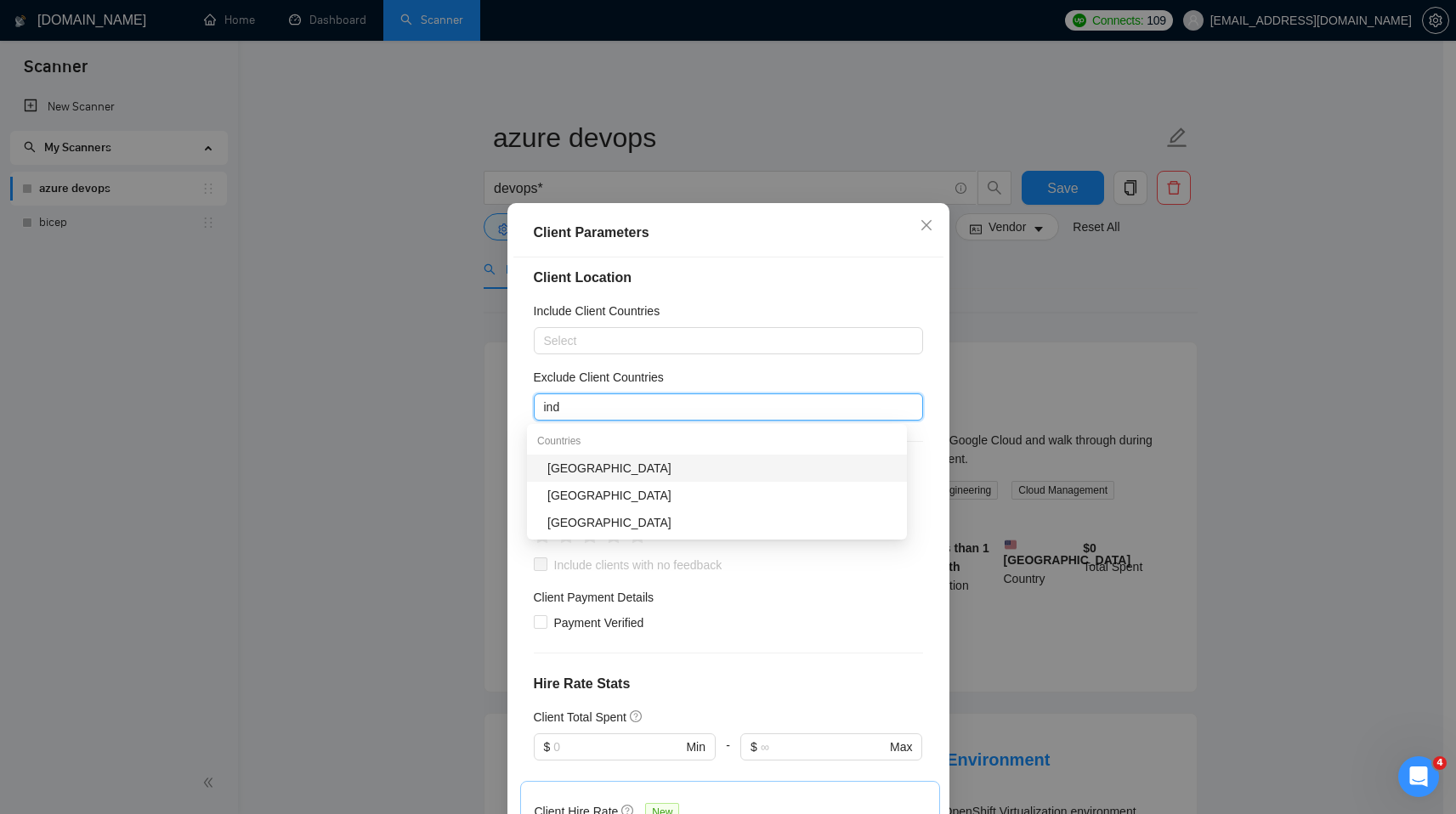
click at [618, 469] on div "India" at bounding box center [722, 469] width 350 height 19
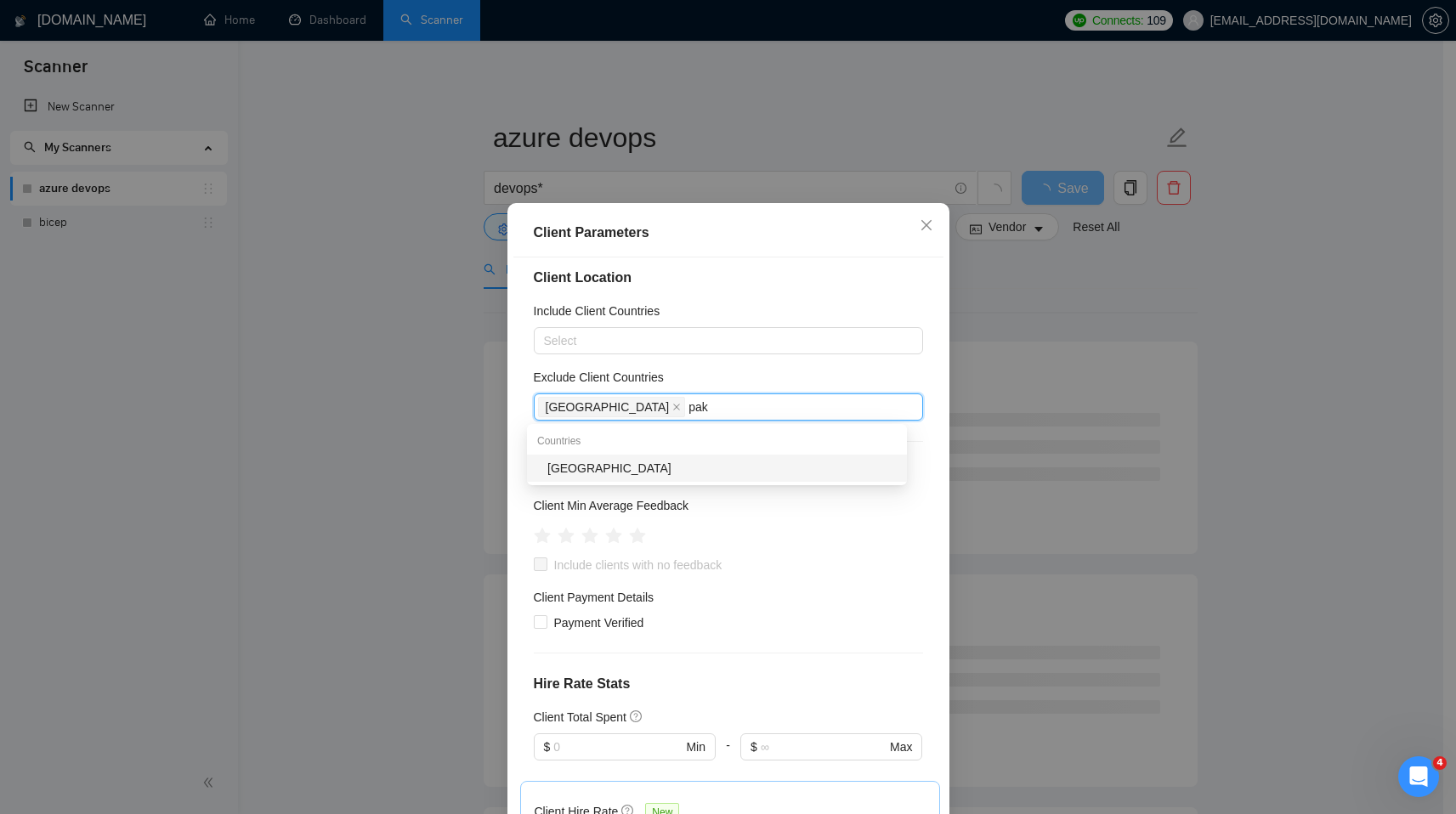
type input "paki"
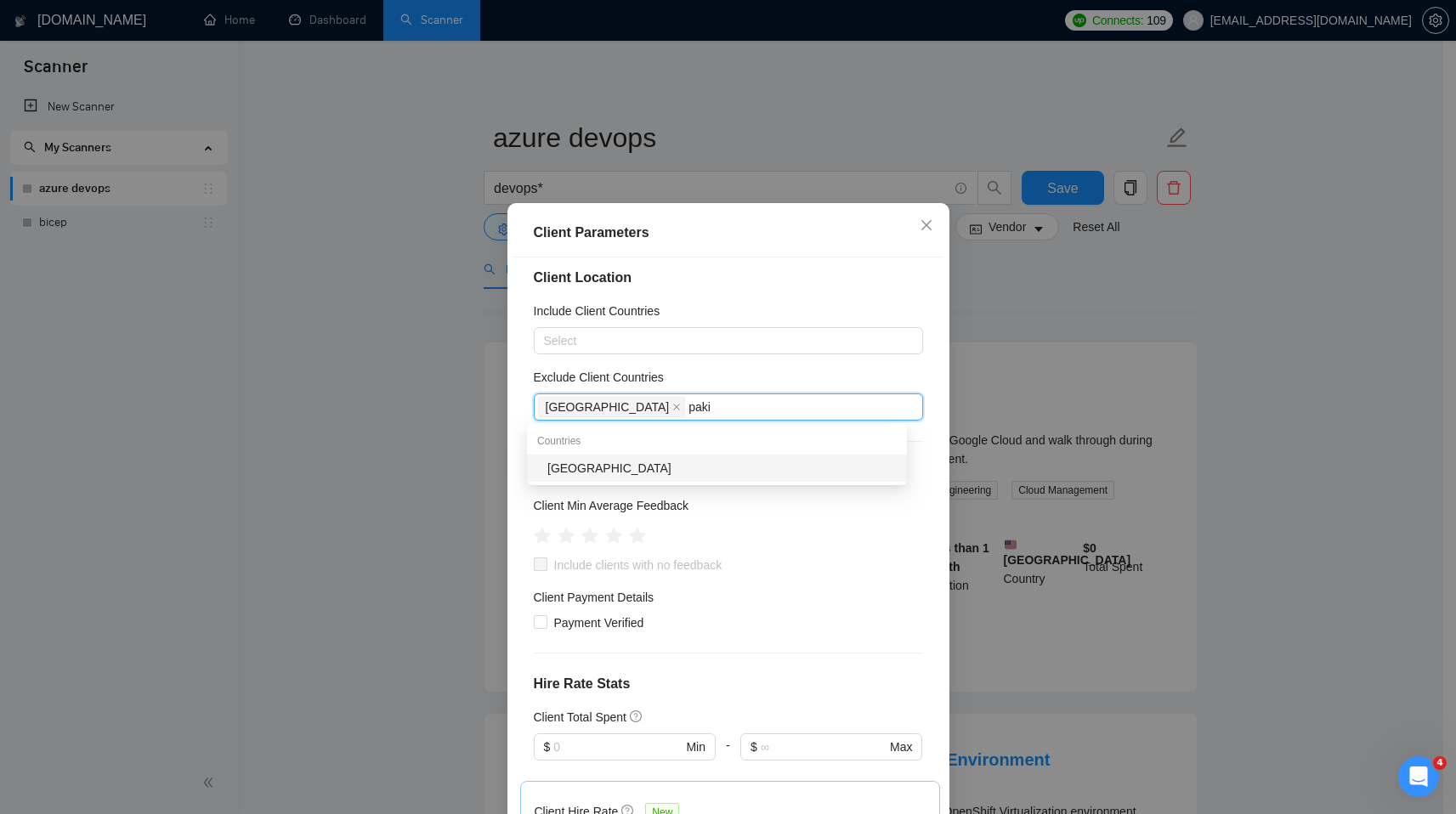
click at [596, 463] on div "Pakistan" at bounding box center [722, 469] width 350 height 19
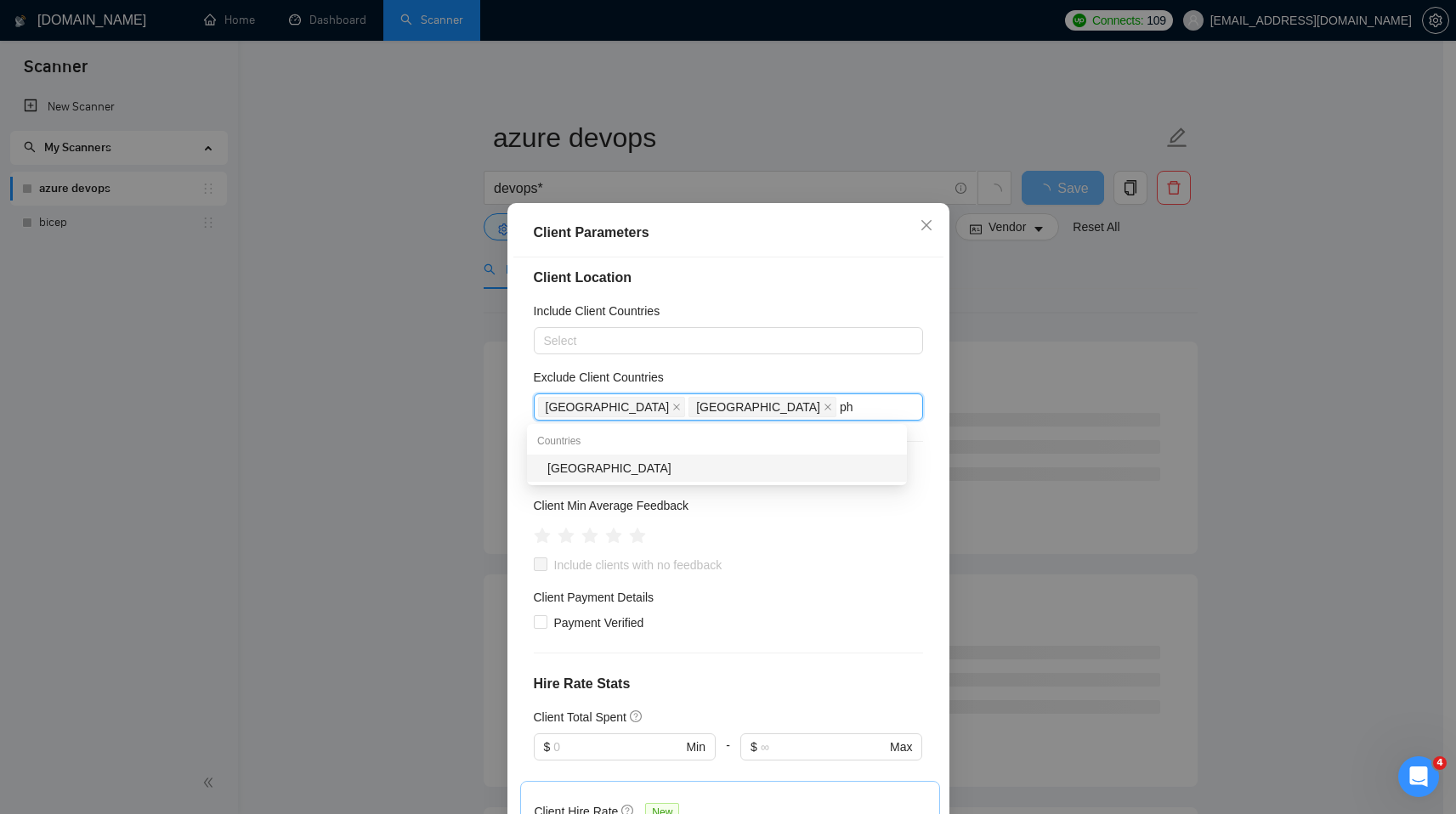
type input "phi"
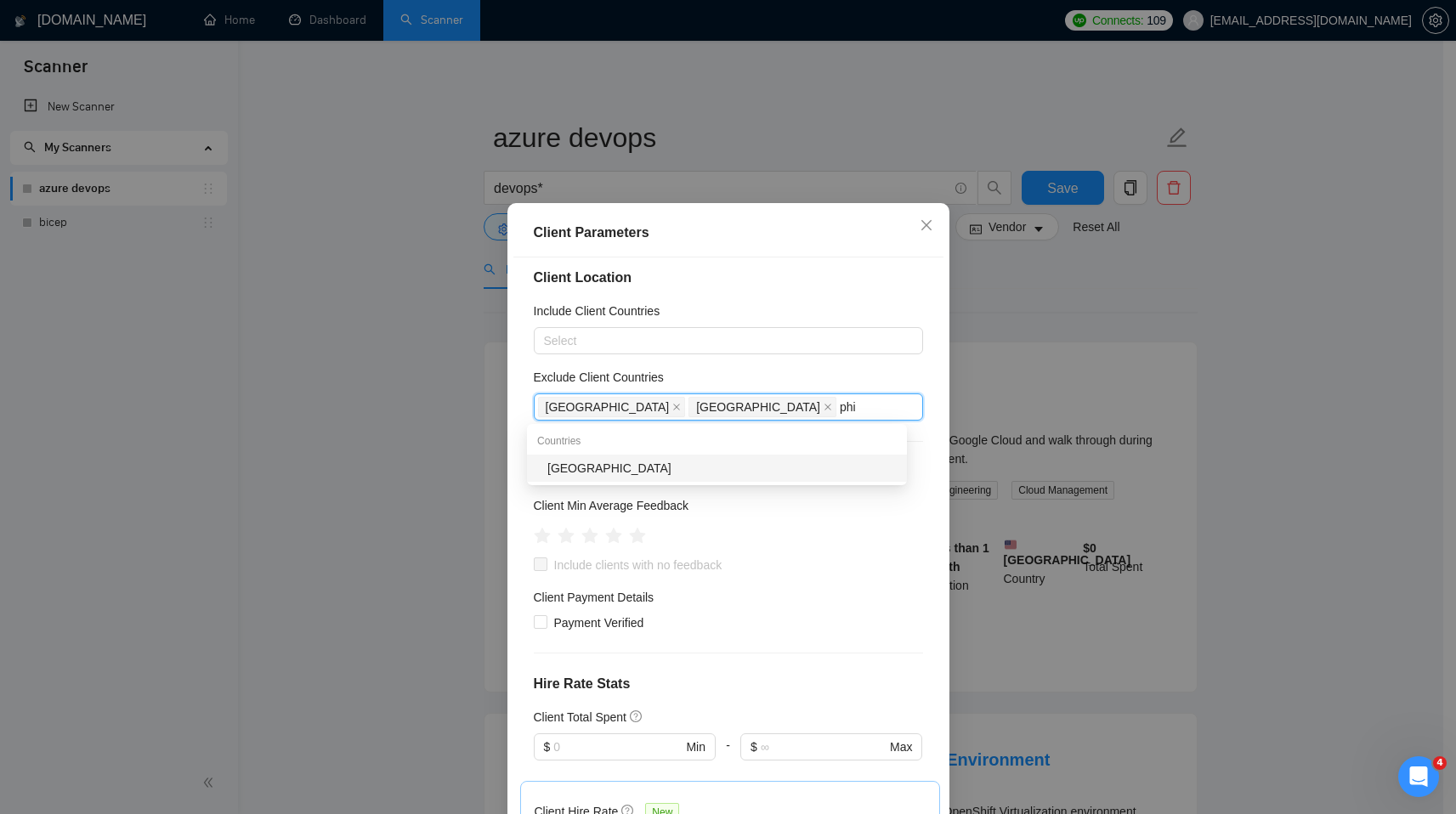
click at [588, 476] on div "Philippines" at bounding box center [722, 469] width 350 height 19
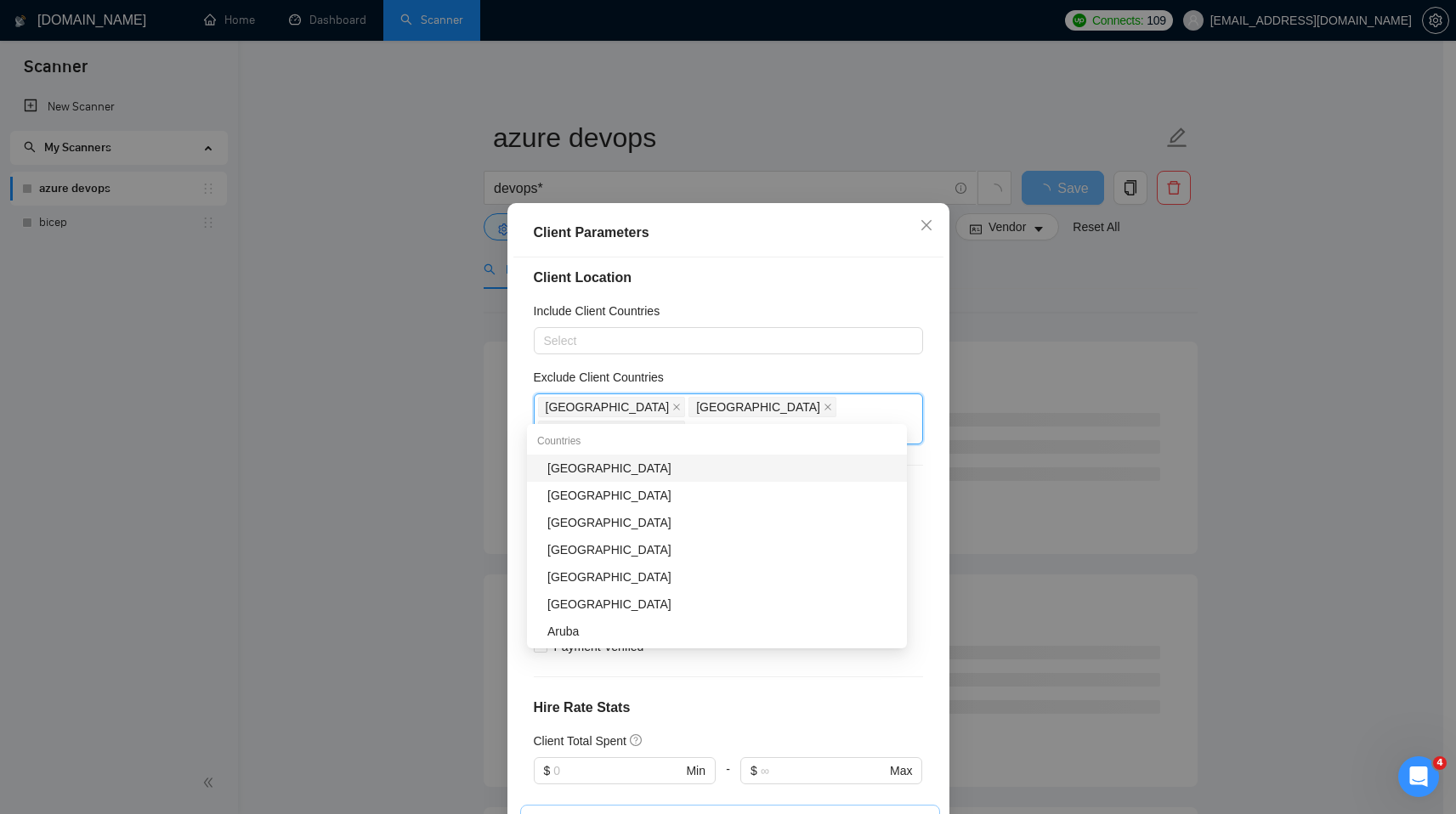
type input "rus"
click at [580, 468] on div "Russia" at bounding box center [722, 469] width 350 height 19
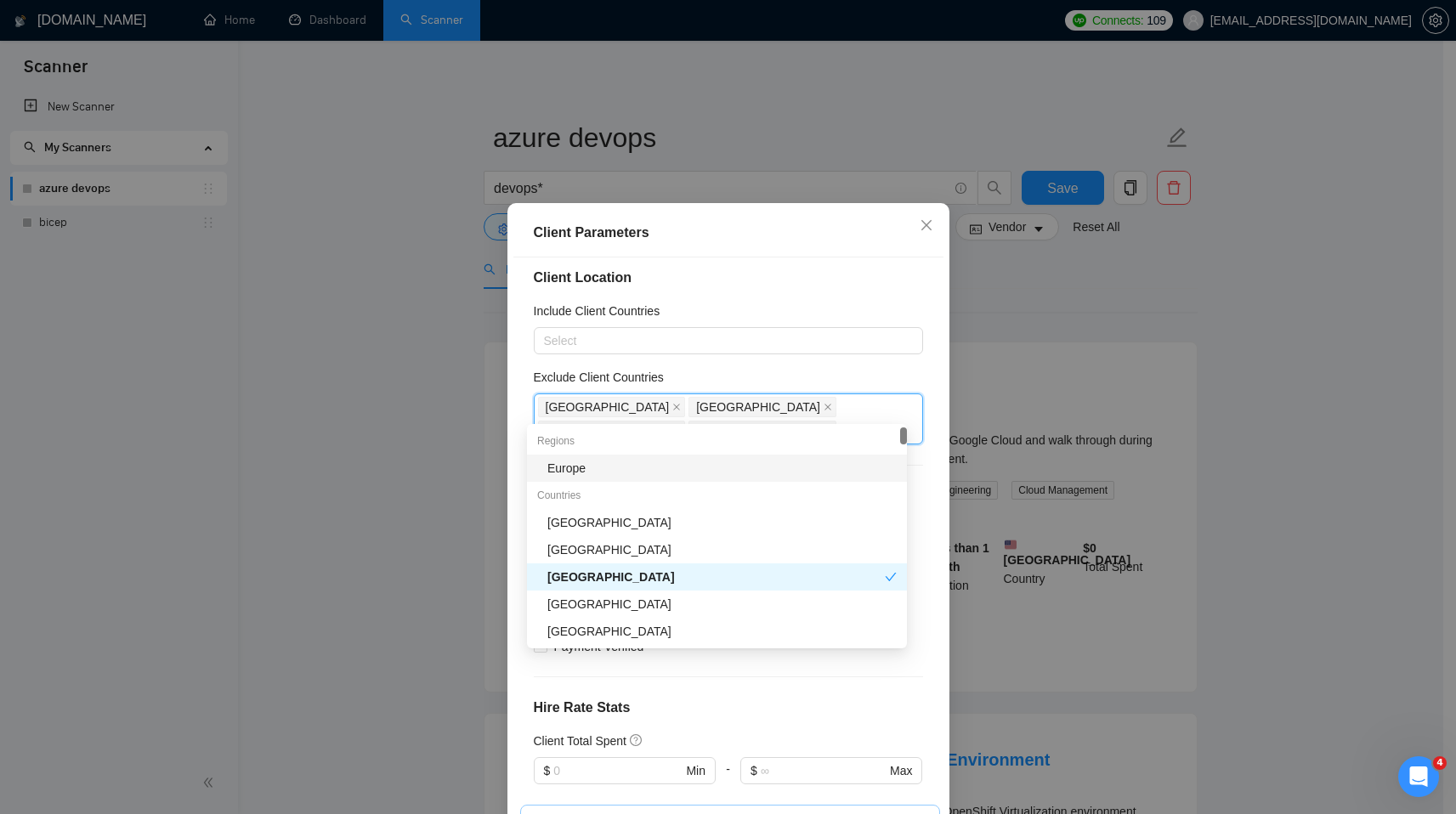
type input "uk"
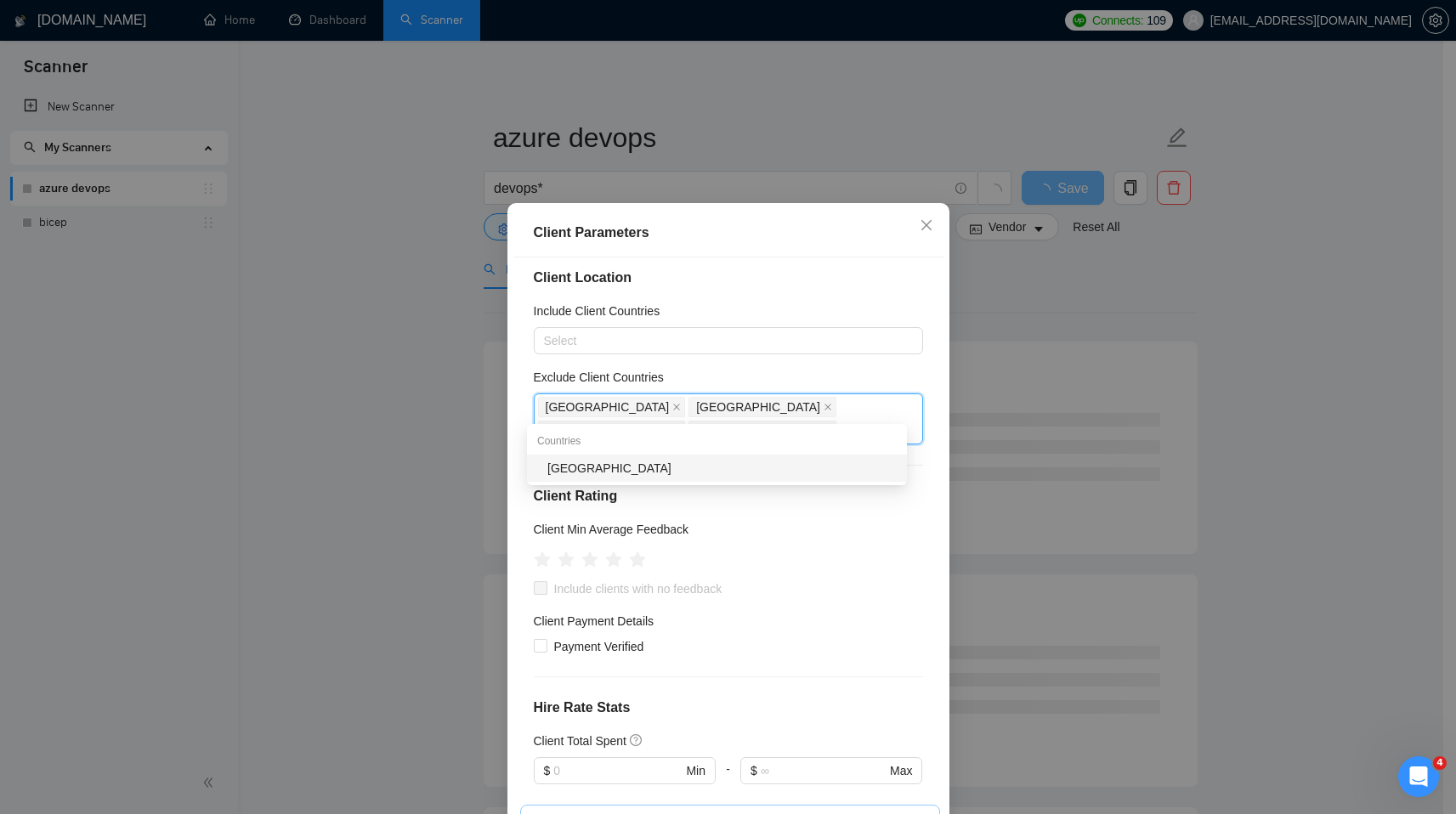
click at [589, 469] on div "Ukraine" at bounding box center [722, 469] width 350 height 19
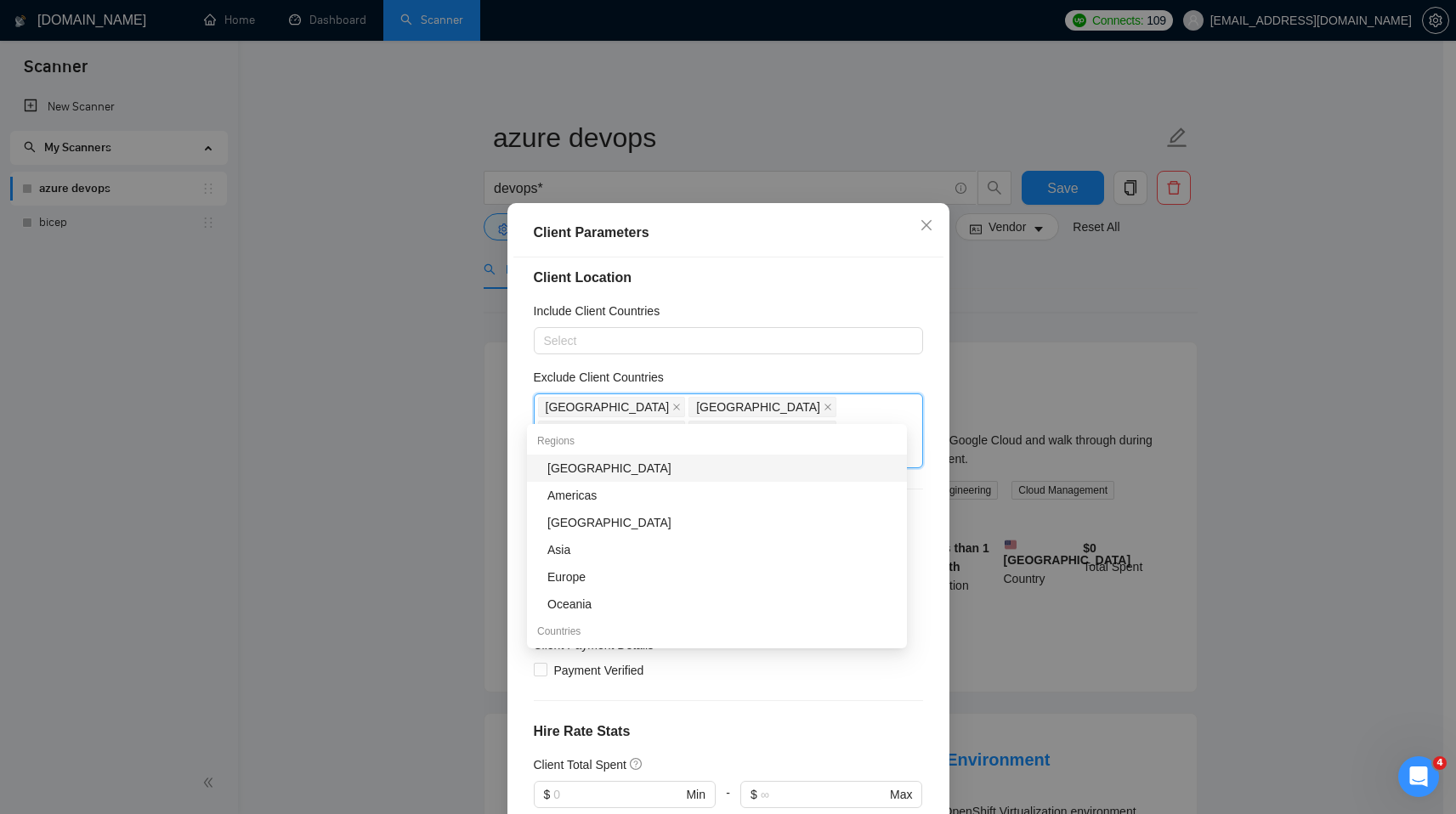
click at [870, 368] on div "Exclude Client Countries" at bounding box center [728, 380] width 390 height 25
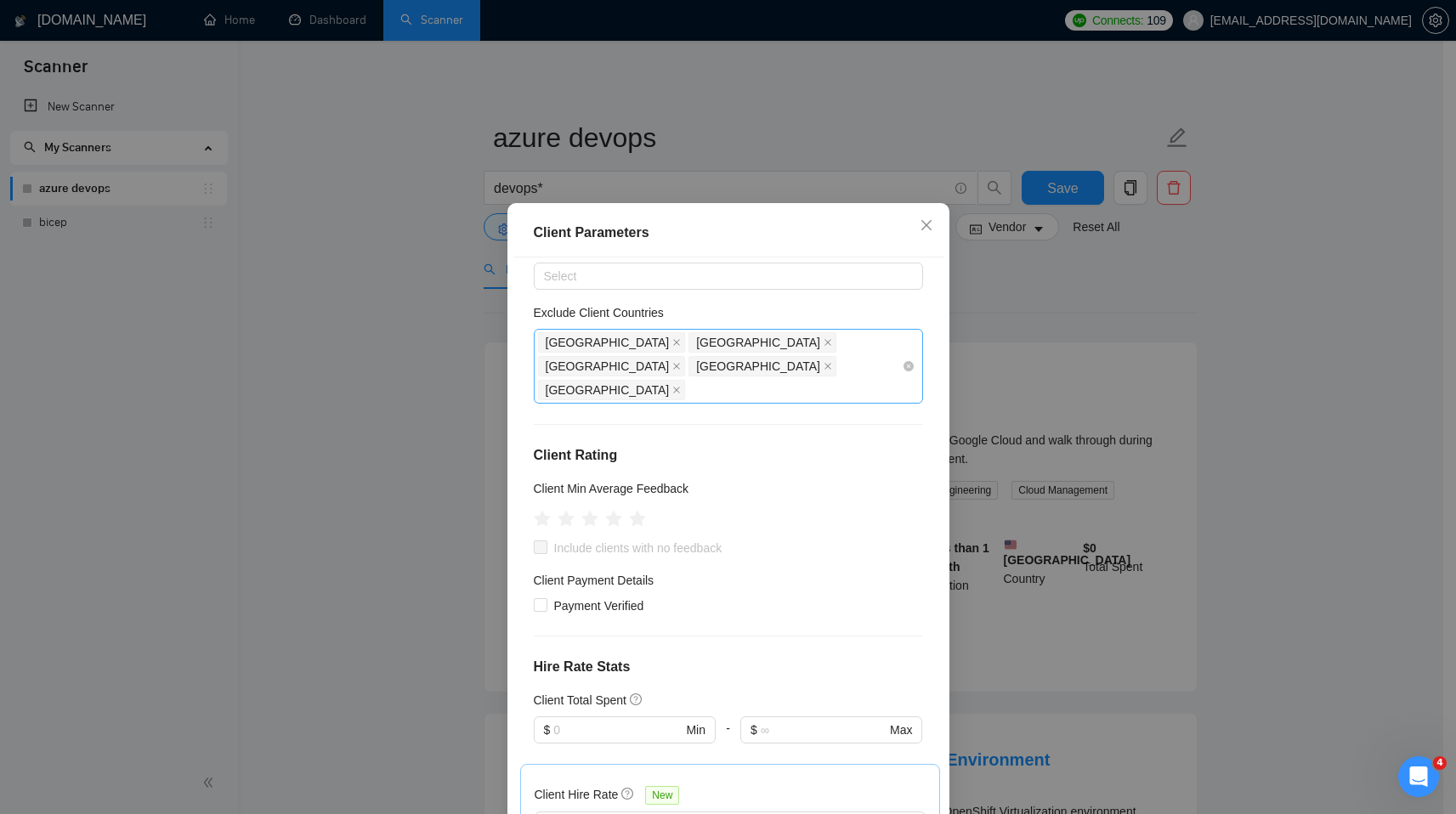
scroll to position [82, 0]
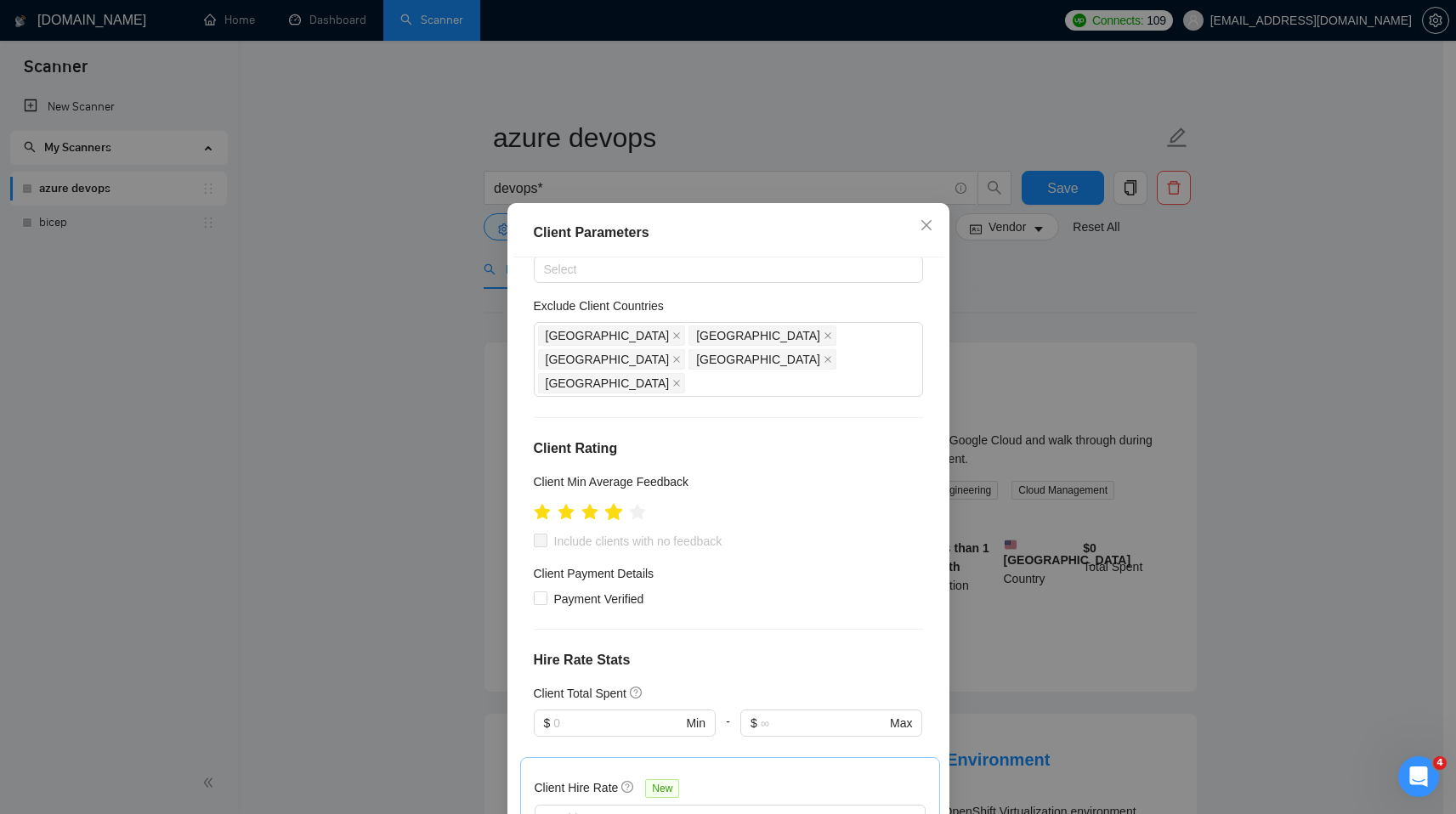
click at [610, 503] on icon "star" at bounding box center [613, 512] width 18 height 17
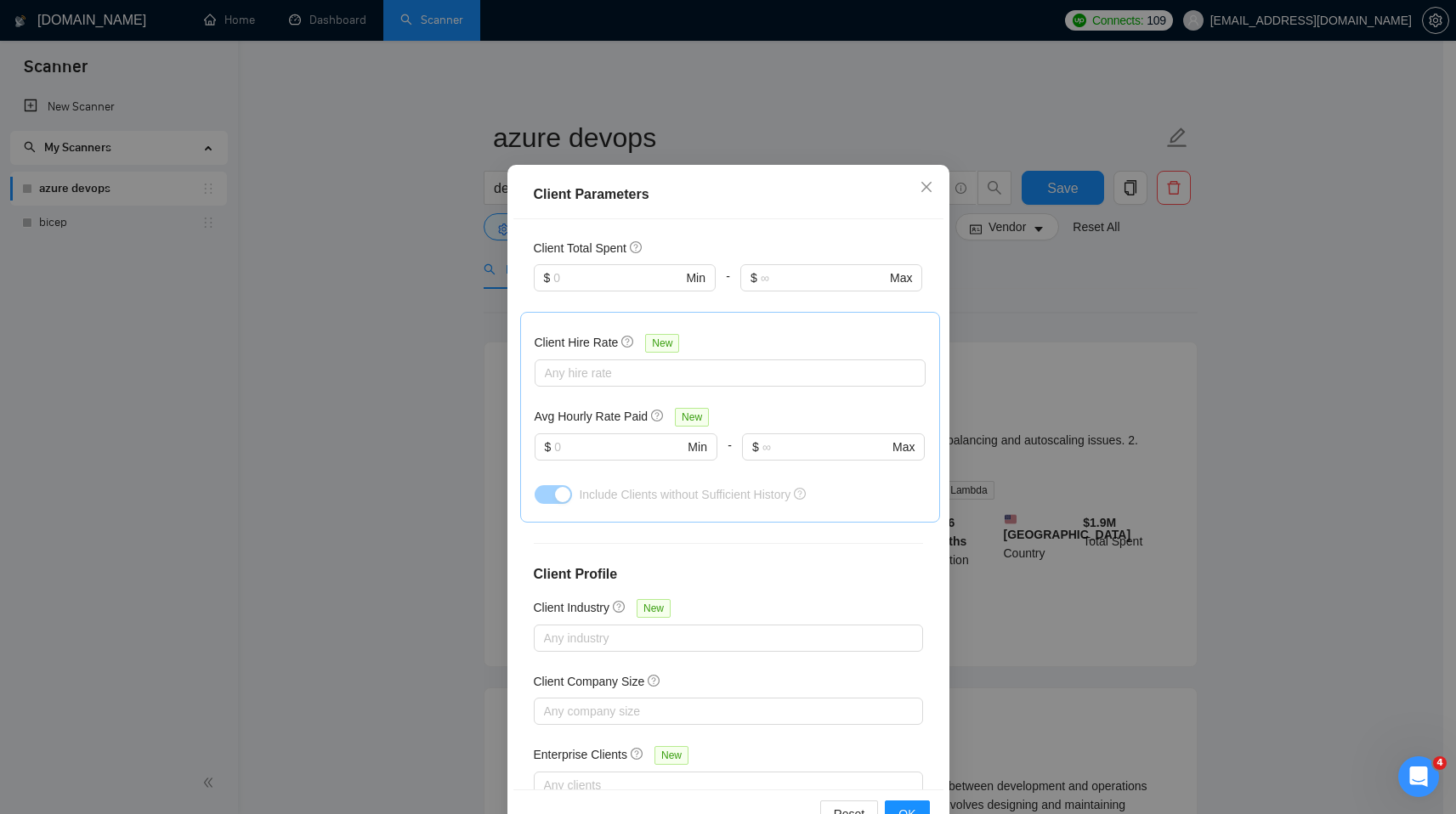
scroll to position [89, 0]
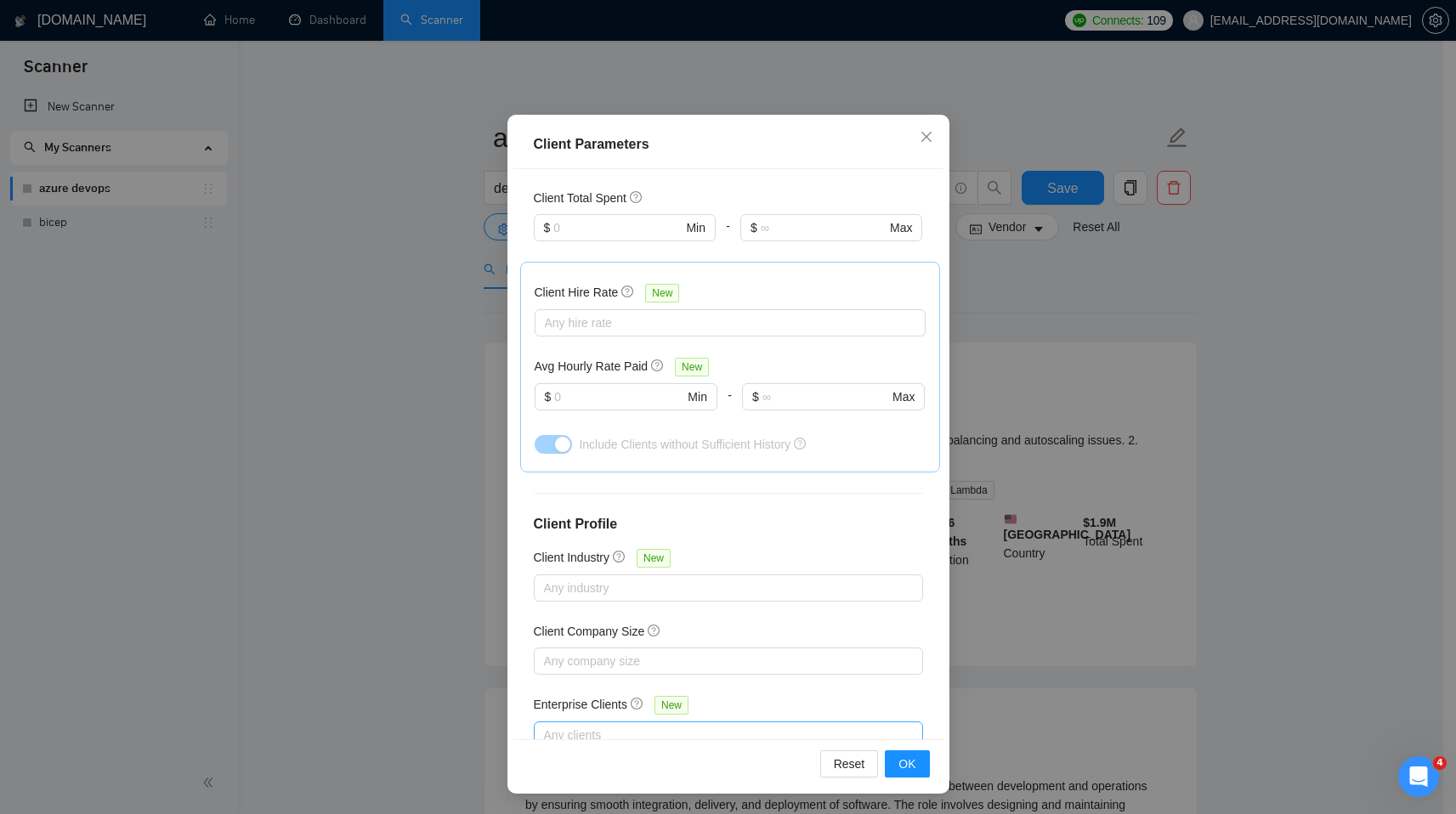
click at [558, 725] on div at bounding box center [719, 735] width 364 height 21
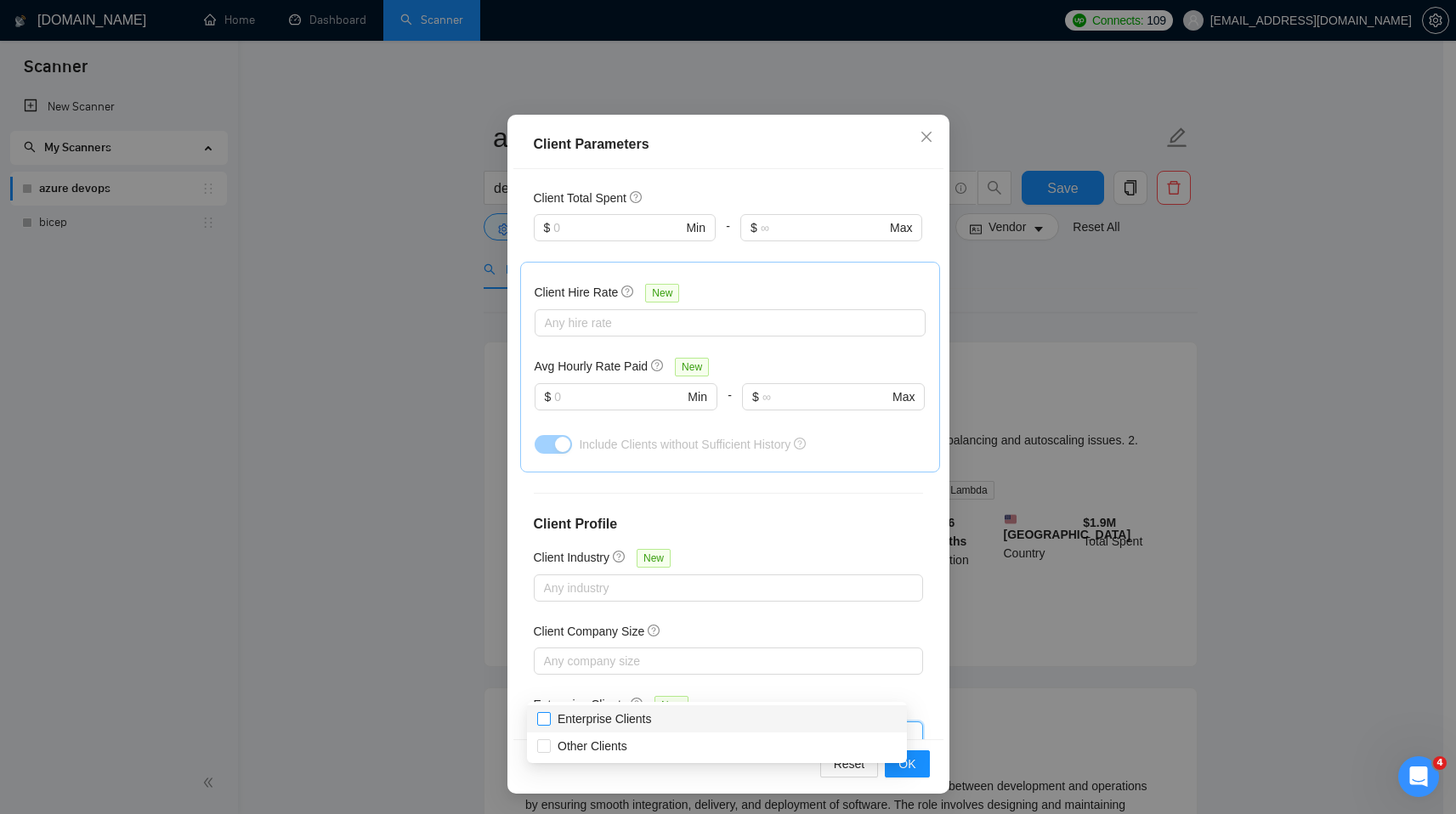
click at [554, 721] on span "Enterprise Clients" at bounding box center [605, 719] width 108 height 19
click at [549, 721] on input "Enterprise Clients" at bounding box center [543, 719] width 12 height 12
checkbox input "false"
click at [554, 752] on span "Other Clients" at bounding box center [593, 746] width 83 height 19
click at [549, 752] on input "Other Clients" at bounding box center [543, 745] width 12 height 12
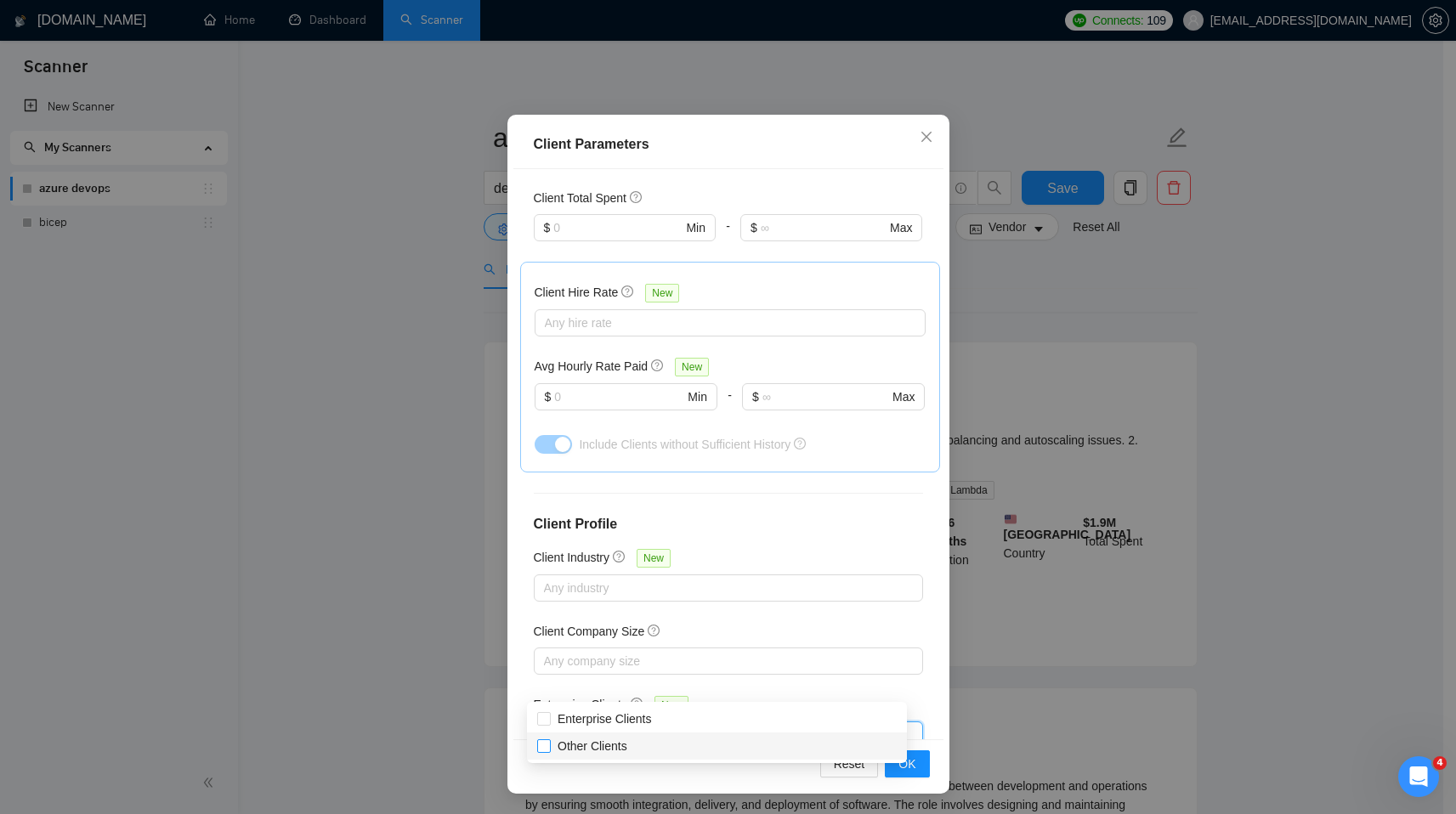
click at [546, 752] on span at bounding box center [544, 746] width 14 height 14
click at [546, 752] on input "Other Clients" at bounding box center [543, 745] width 12 height 12
checkbox input "false"
click at [548, 713] on input "Enterprise Clients" at bounding box center [543, 719] width 12 height 12
checkbox input "true"
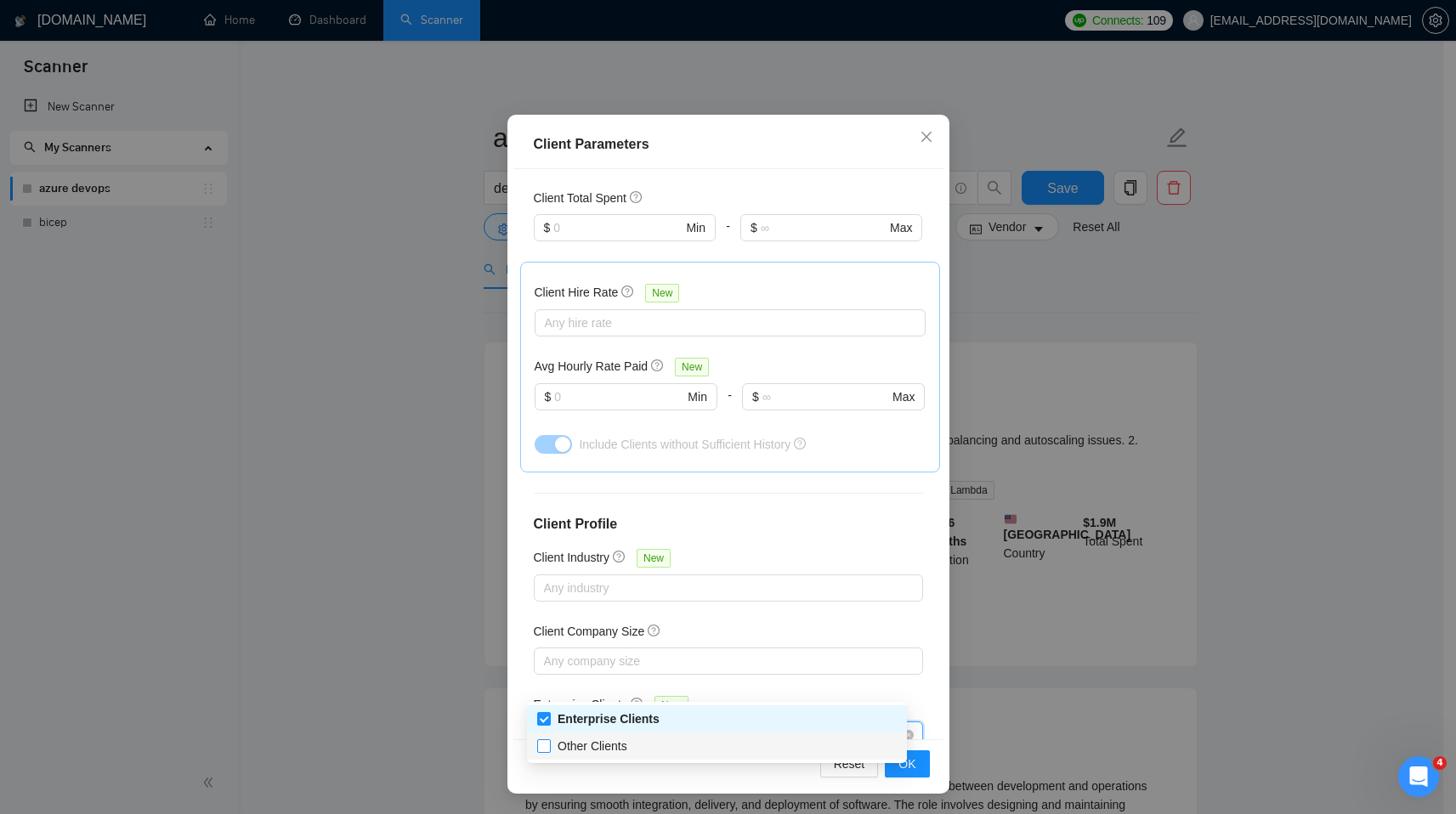
click at [541, 745] on input "Other Clients" at bounding box center [543, 745] width 12 height 12
checkbox input "true"
click at [514, 600] on div "Client Location Include Client Countries Select Exclude Client Countries India …" at bounding box center [729, 454] width 430 height 570
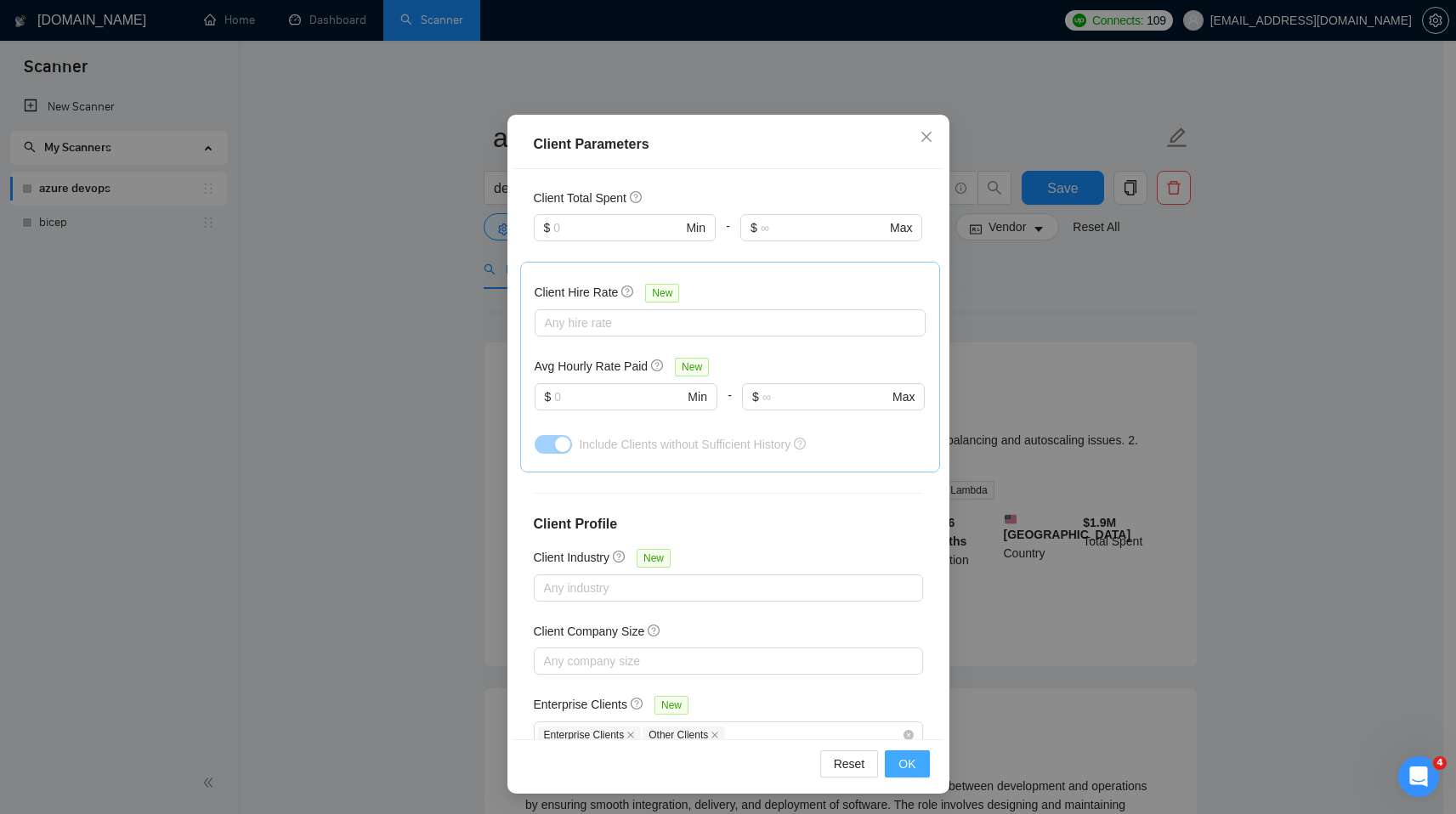
click at [898, 763] on span "OK" at bounding box center [907, 765] width 17 height 19
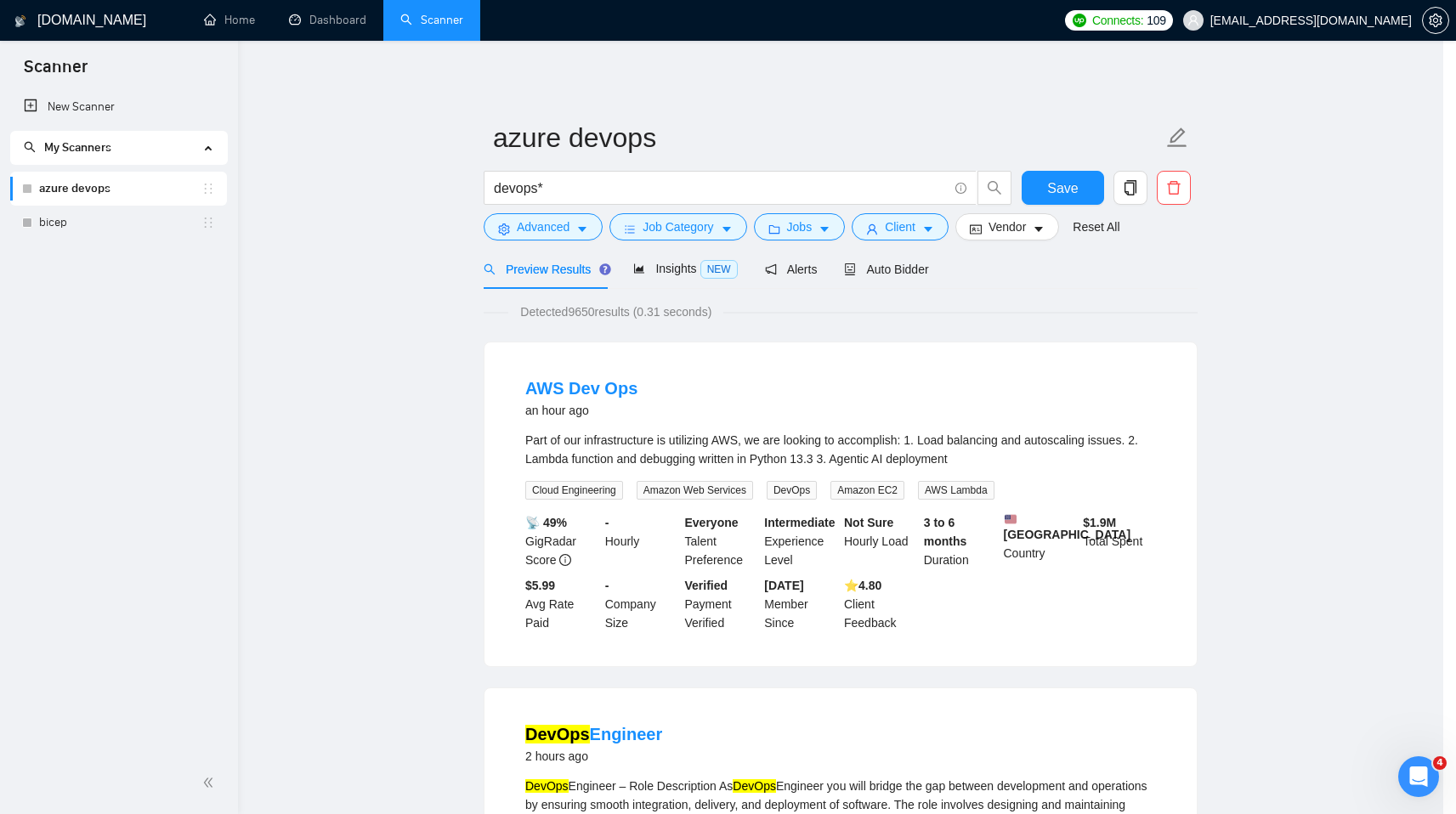
scroll to position [0, 0]
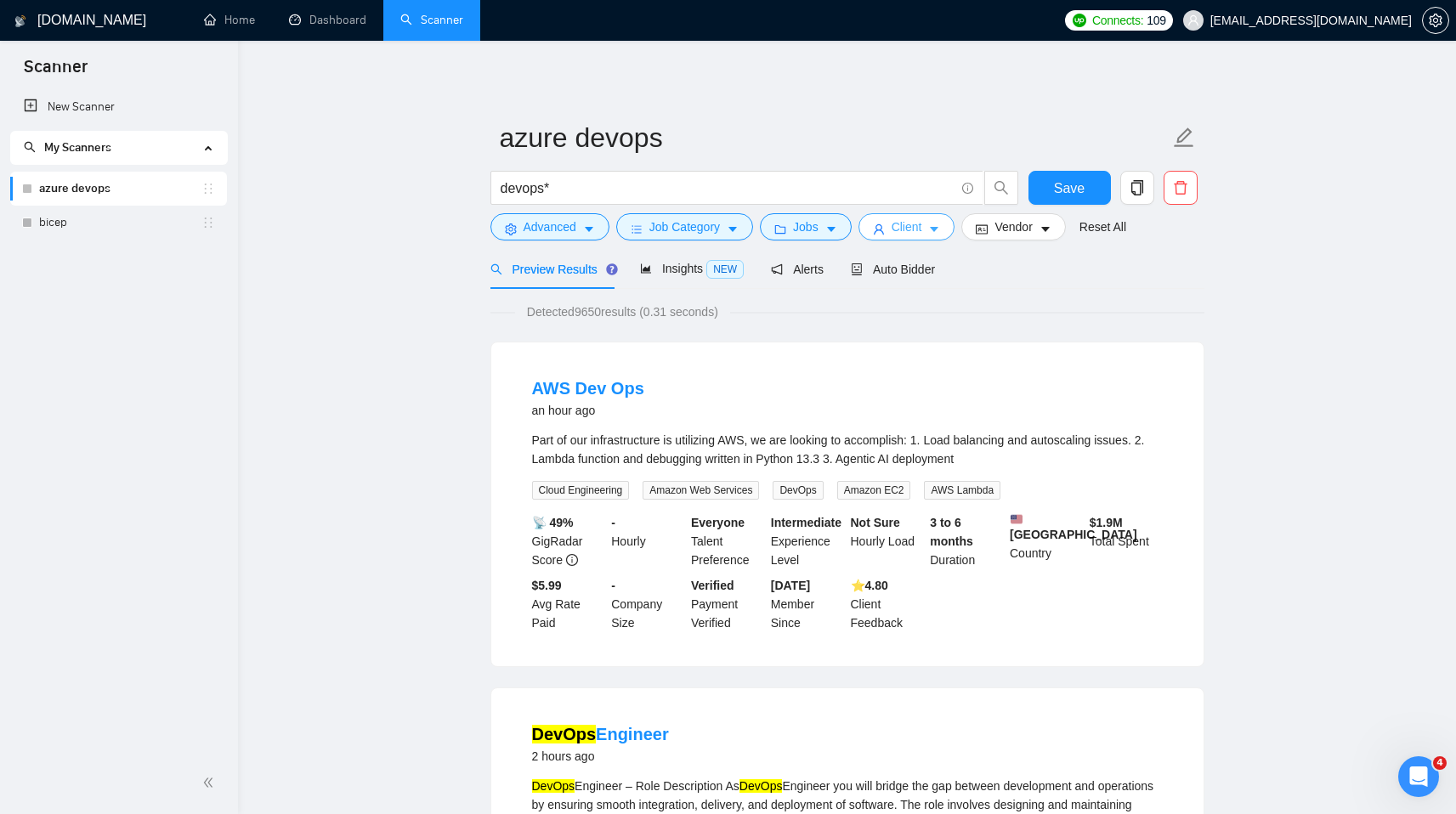
click at [922, 229] on span "Client" at bounding box center [906, 227] width 30 height 19
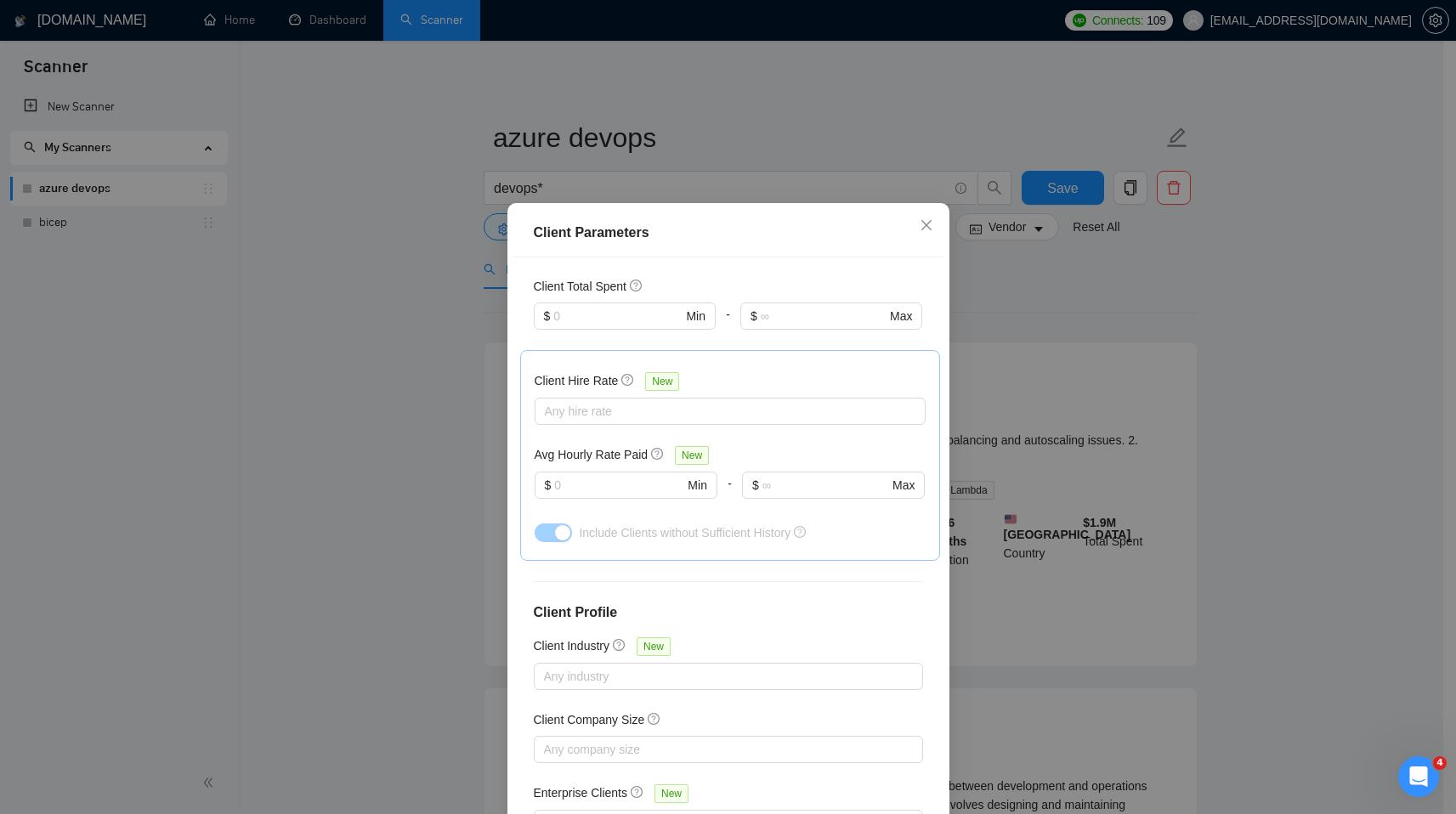
scroll to position [89, 0]
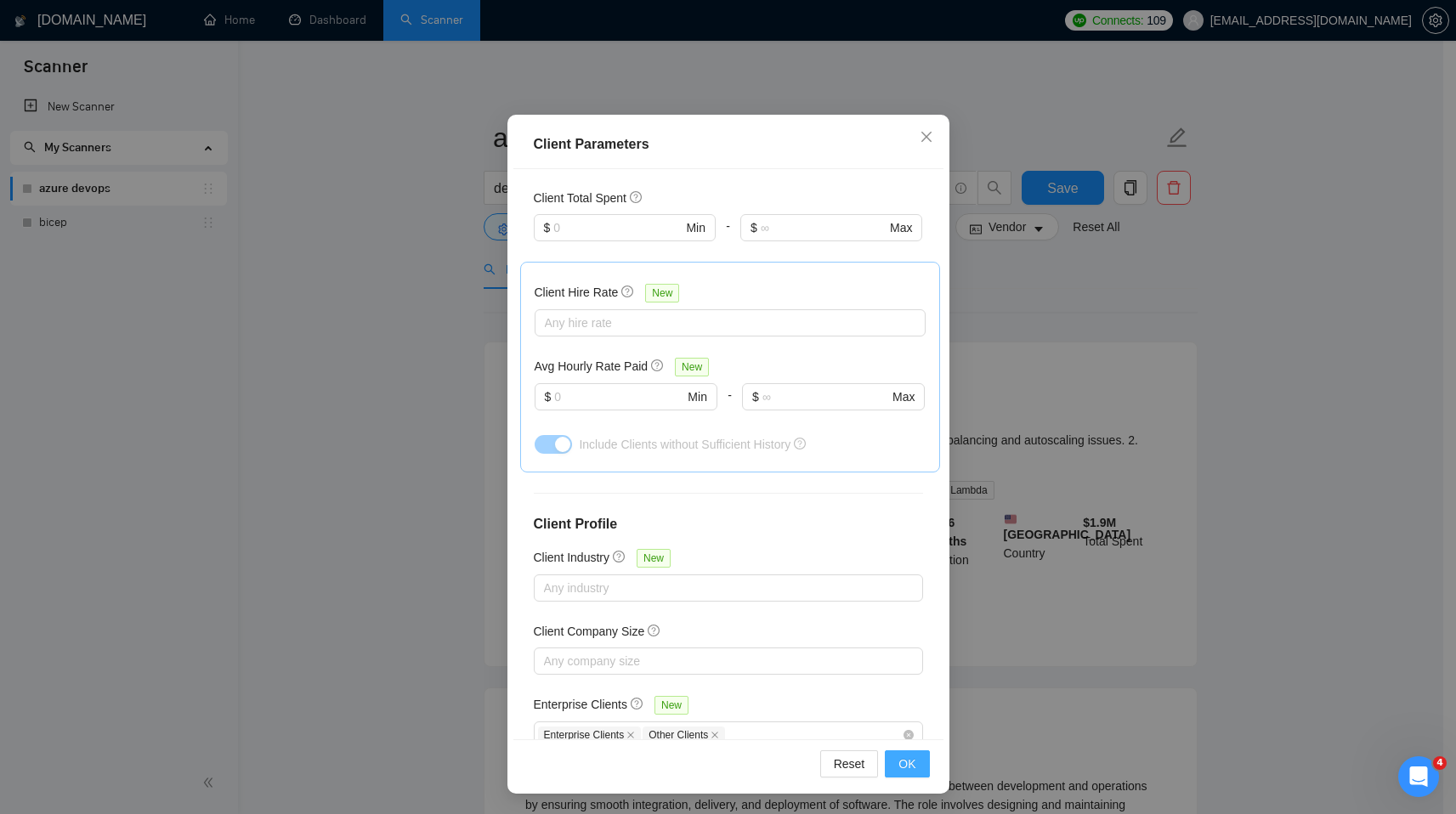
click at [901, 763] on span "OK" at bounding box center [907, 765] width 17 height 19
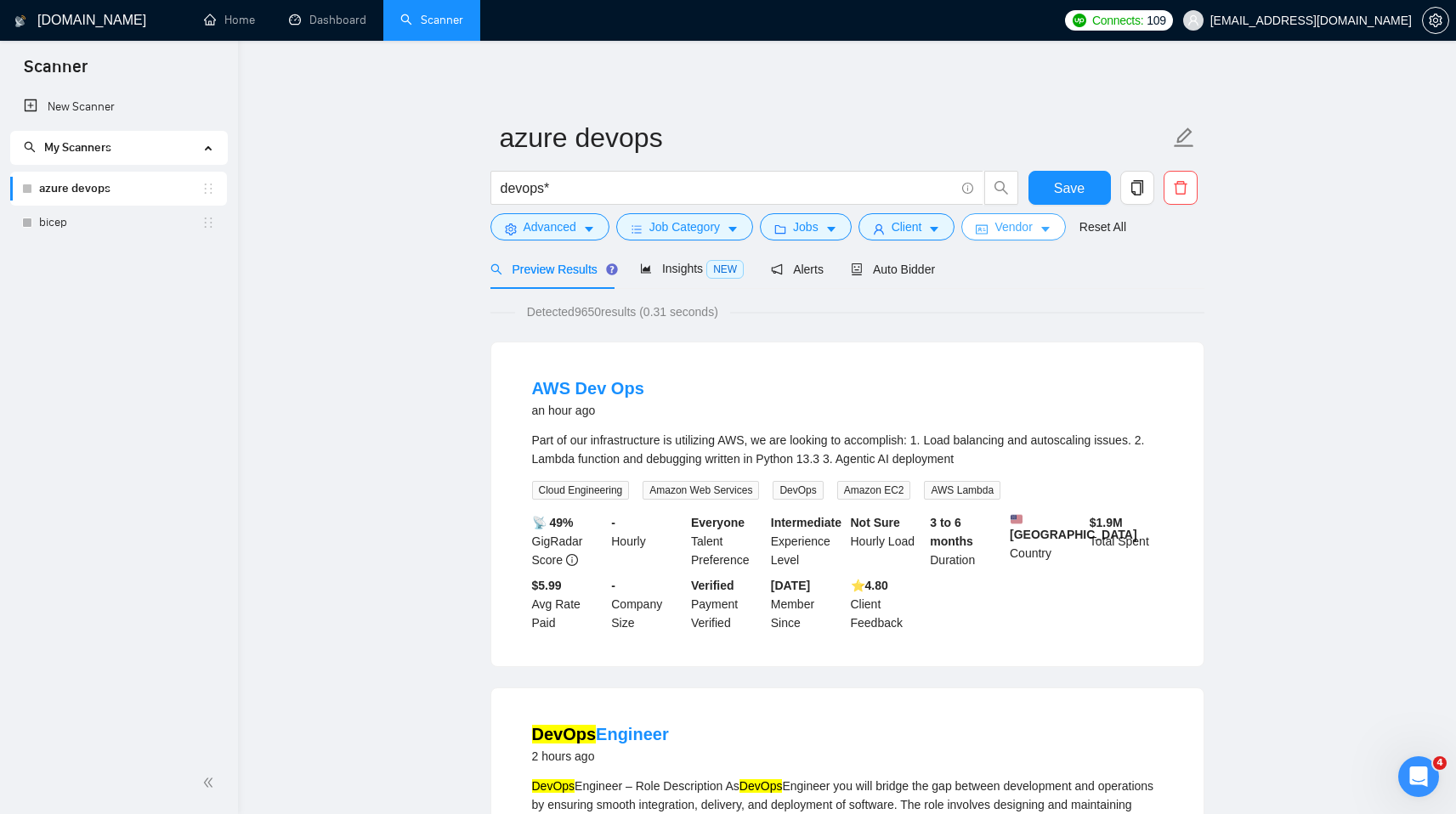
click at [1006, 232] on span "Vendor" at bounding box center [1013, 227] width 37 height 19
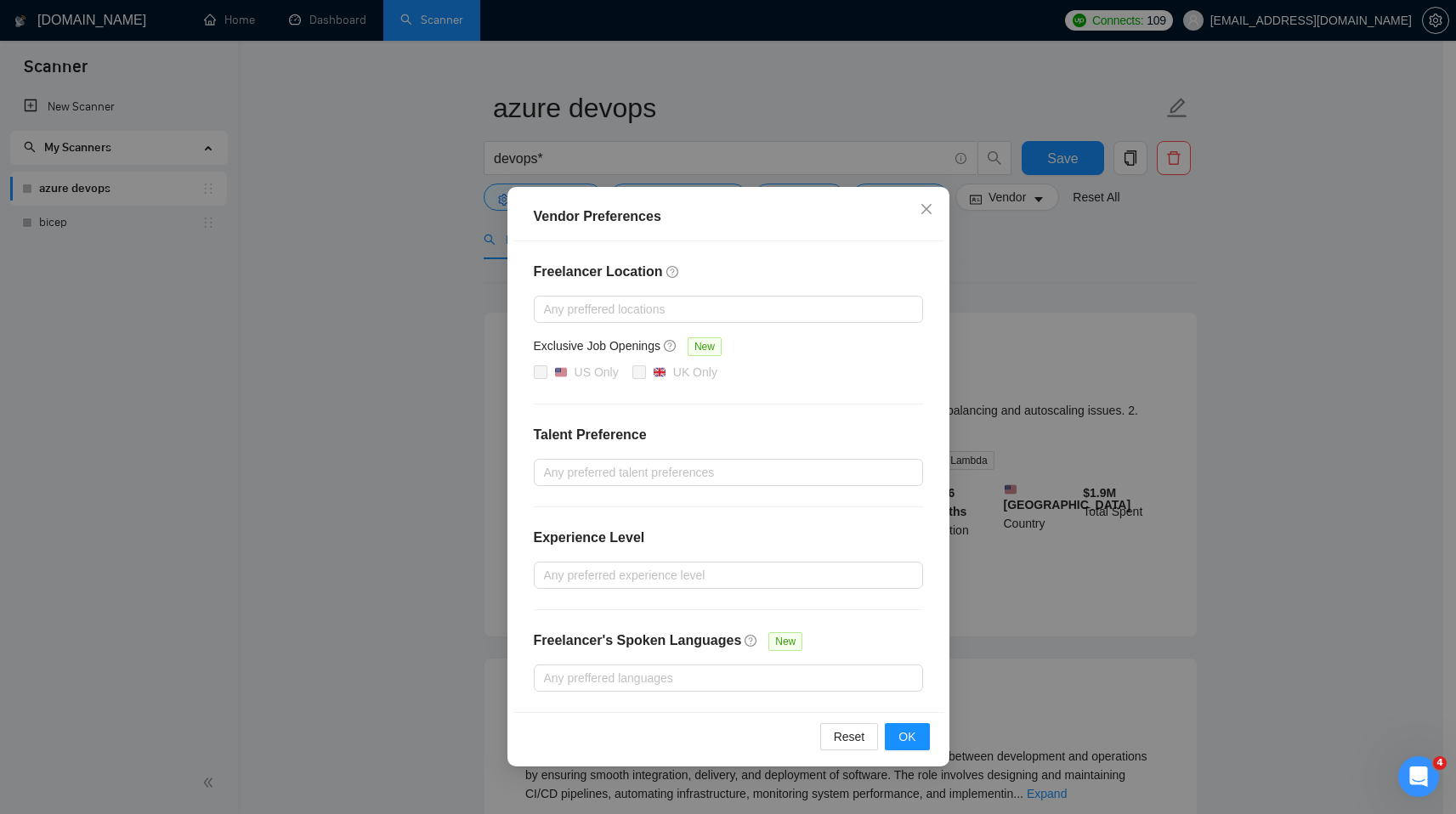
scroll to position [40, 0]
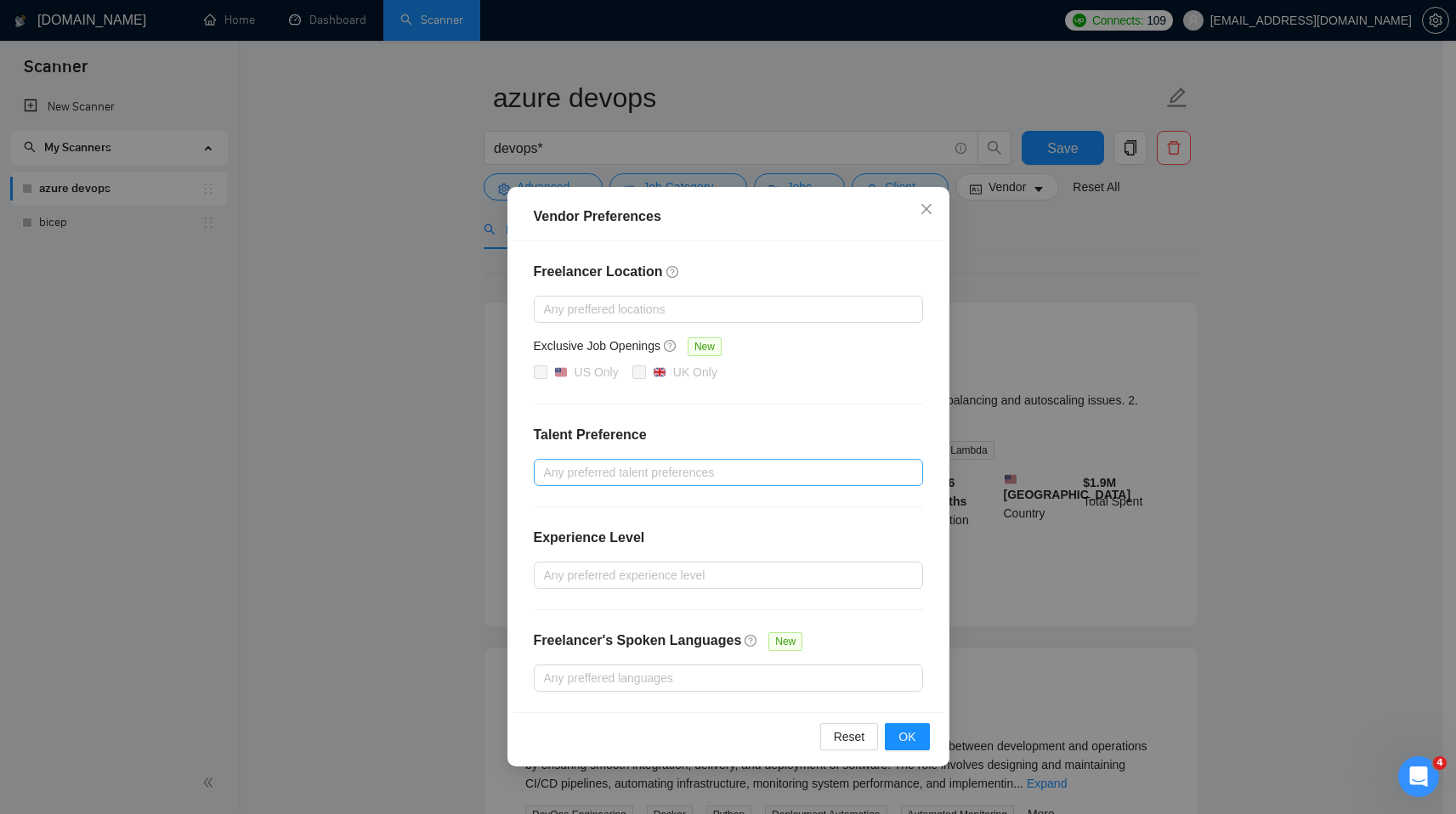
click at [775, 469] on div at bounding box center [719, 473] width 364 height 21
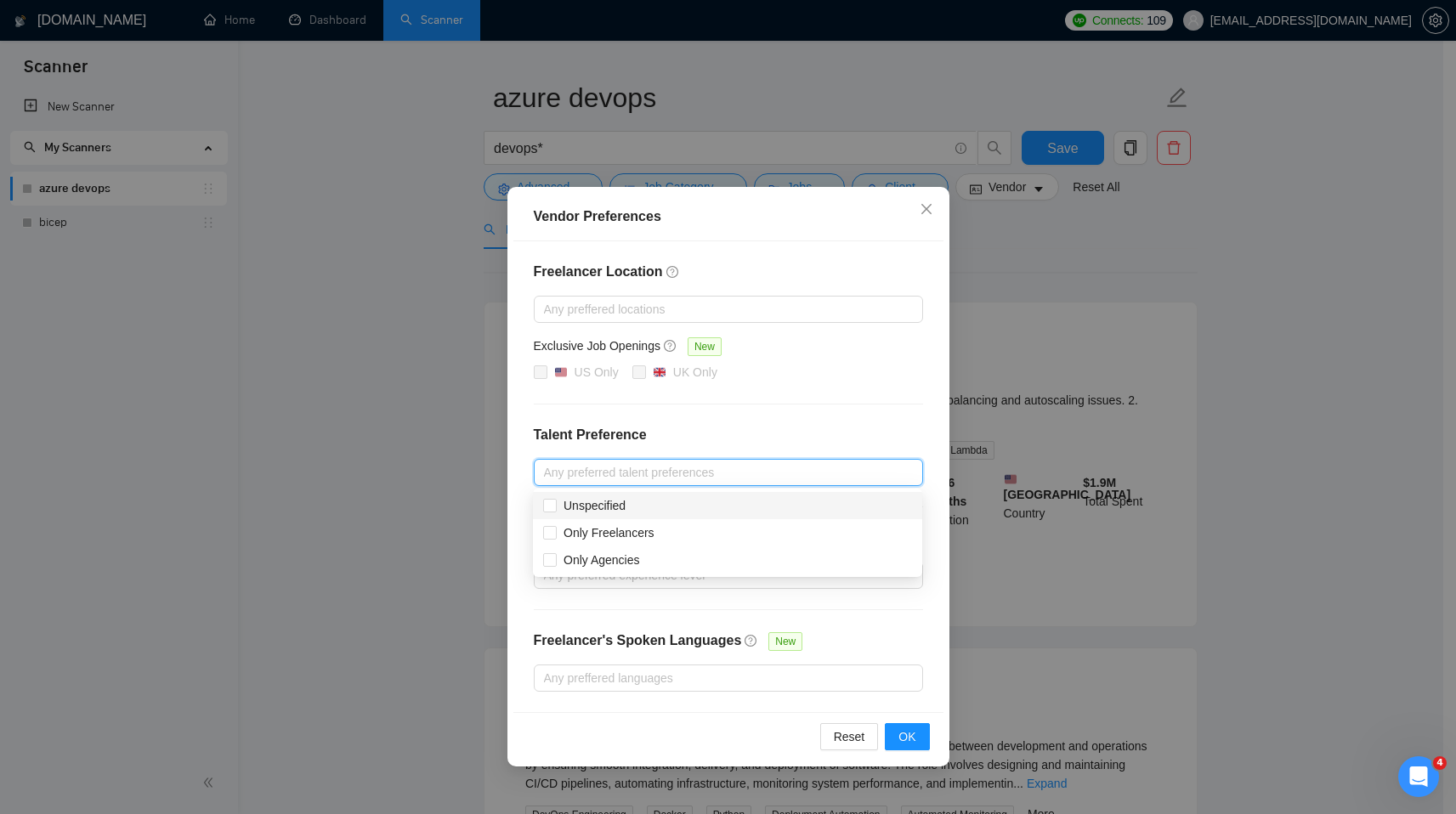
click at [782, 427] on h4 "Talent Preference" at bounding box center [728, 436] width 390 height 21
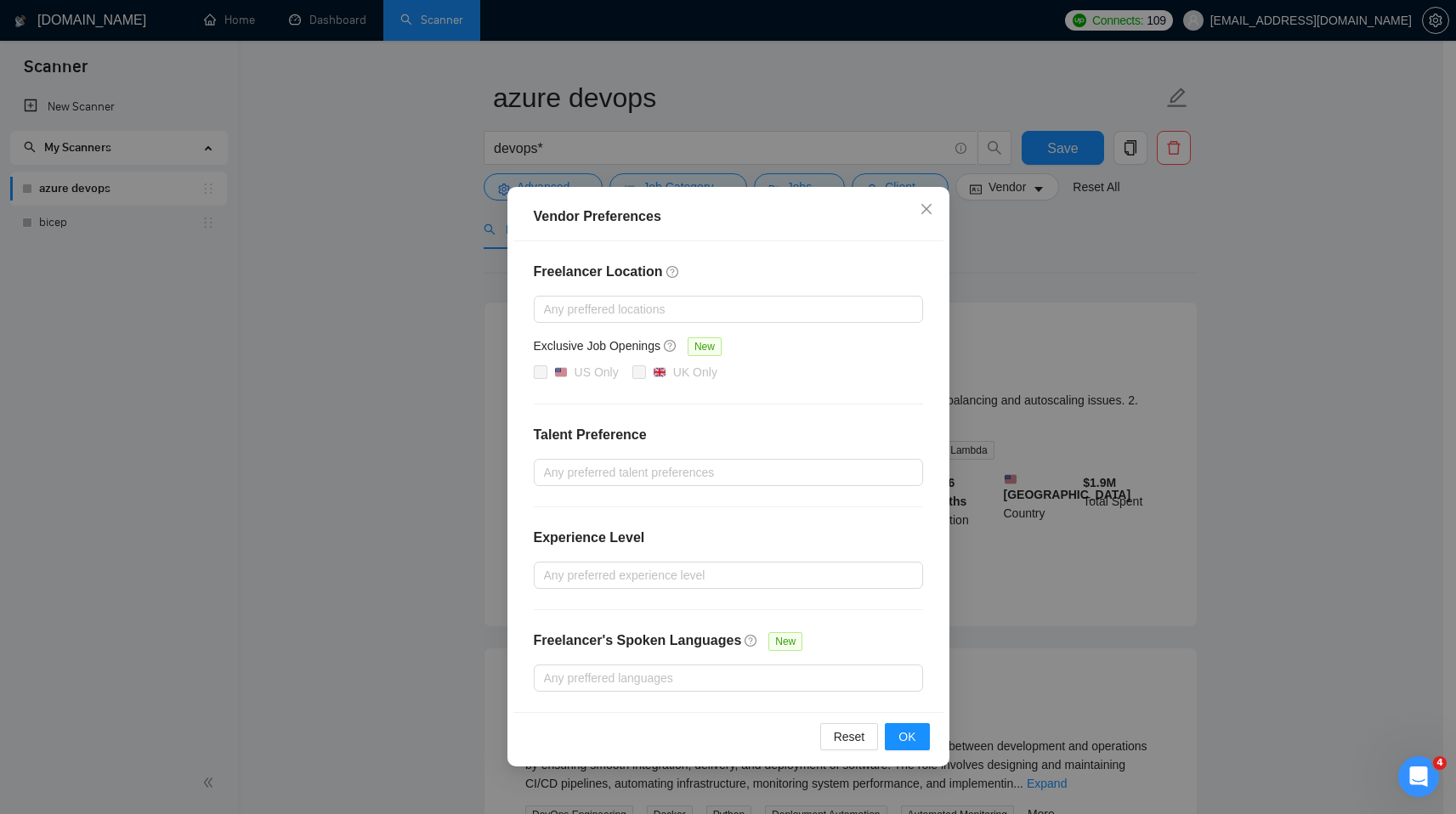
scroll to position [82, 0]
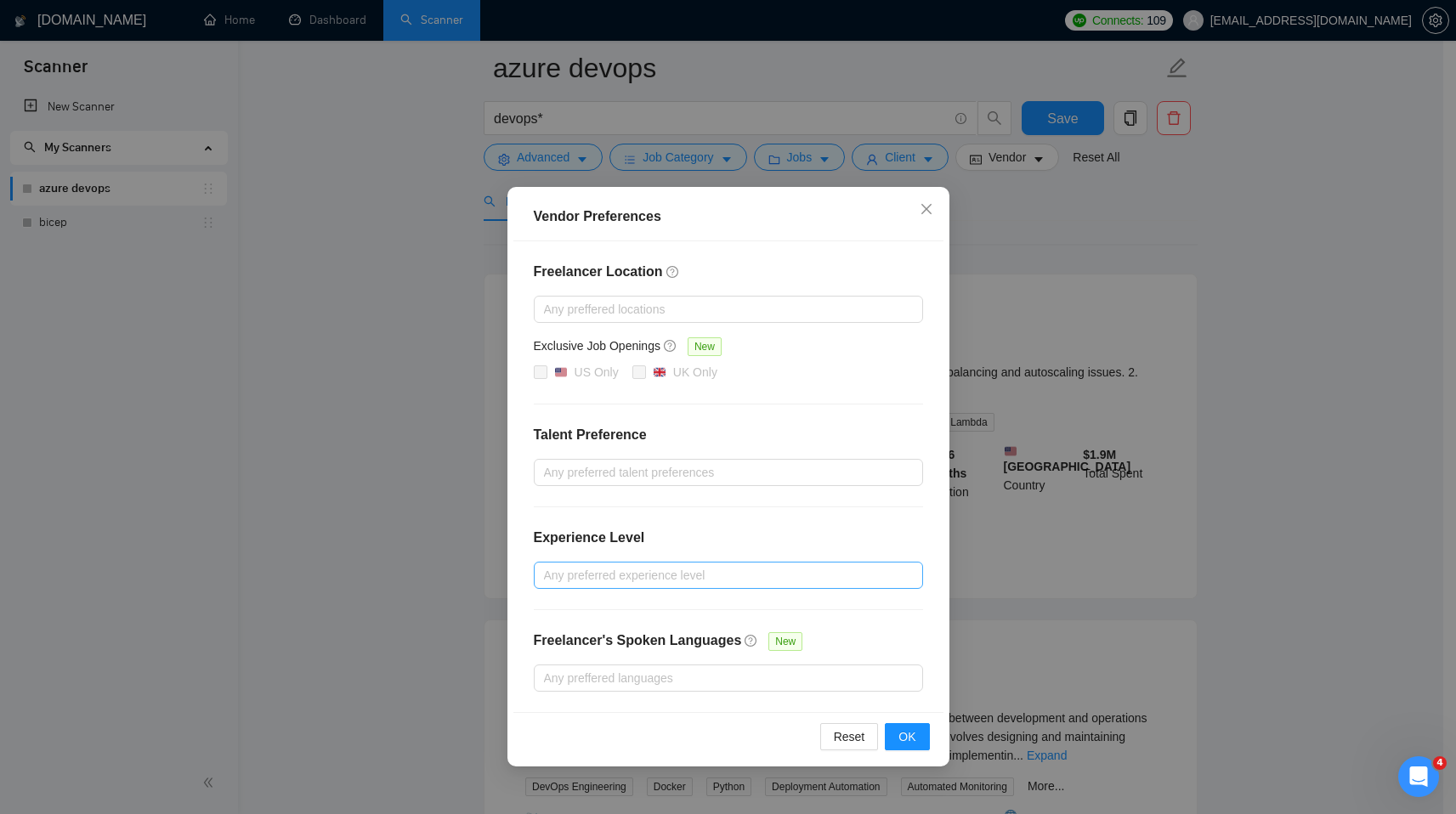
click at [712, 583] on div at bounding box center [719, 575] width 364 height 21
click at [643, 643] on div "Intermediate" at bounding box center [727, 636] width 369 height 19
checkbox input "true"
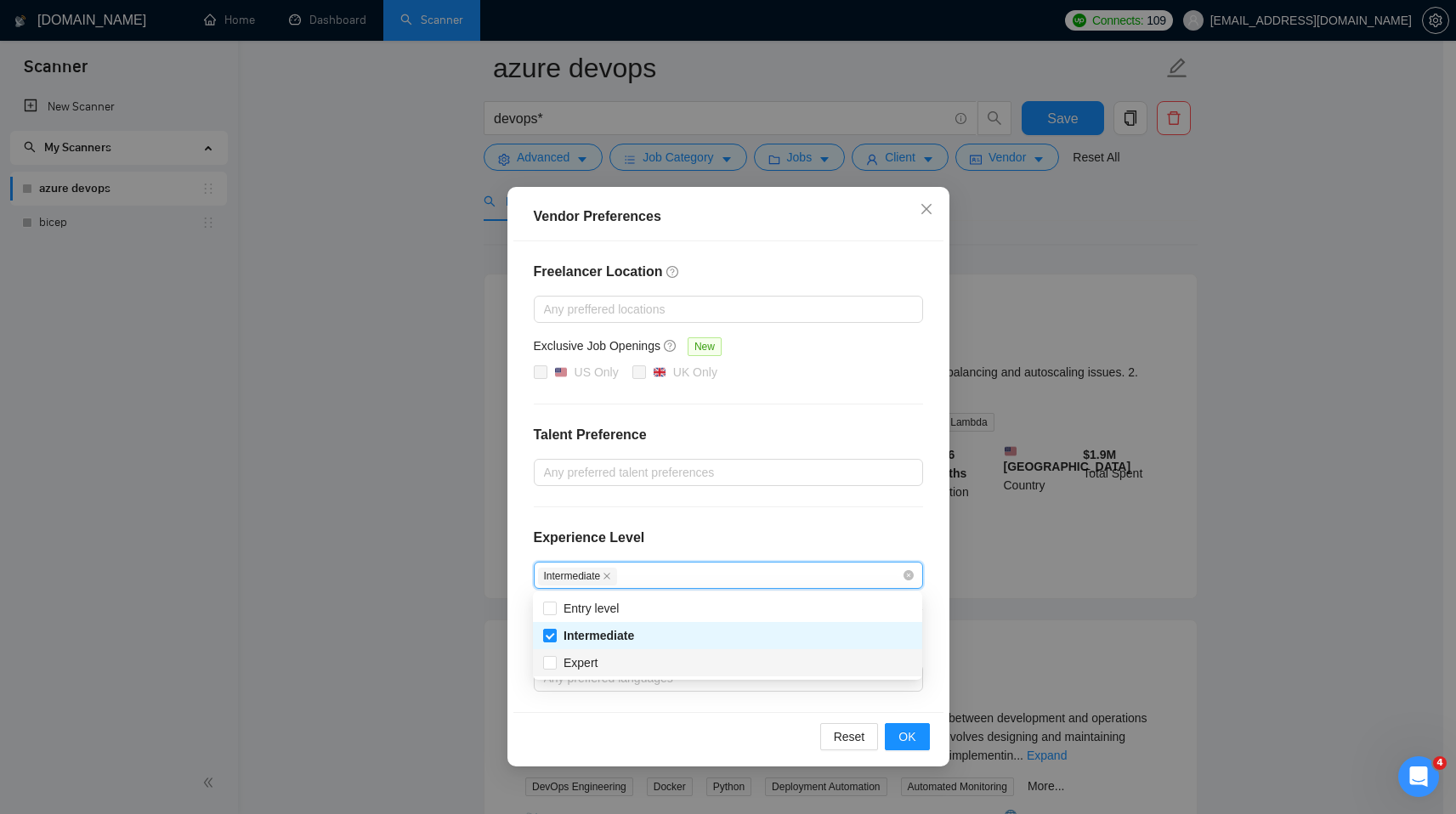
click at [617, 668] on div "Expert" at bounding box center [727, 663] width 369 height 19
checkbox input "true"
click at [685, 737] on div "Reset OK" at bounding box center [729, 737] width 430 height 49
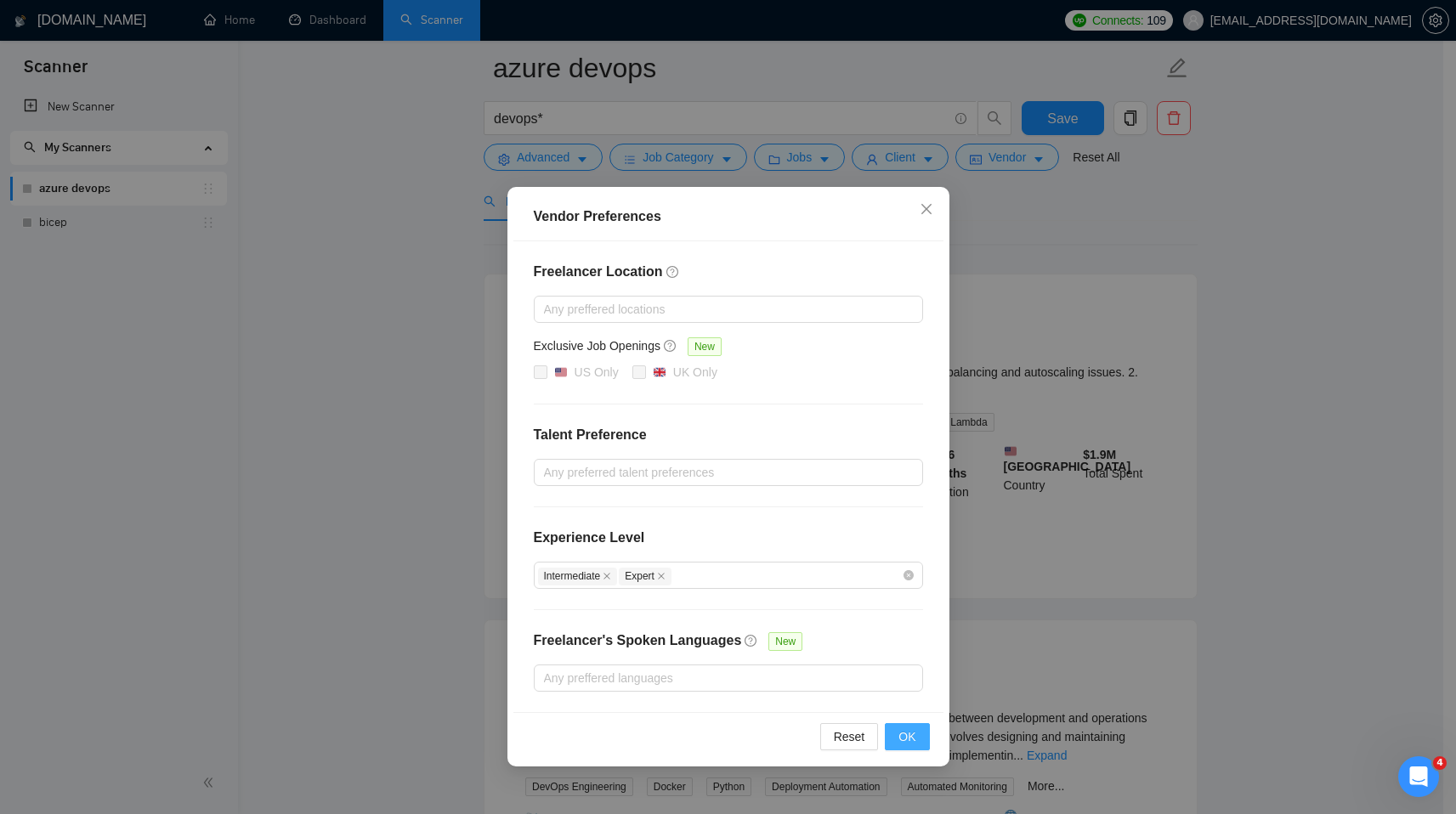
click at [908, 739] on span "OK" at bounding box center [907, 737] width 17 height 19
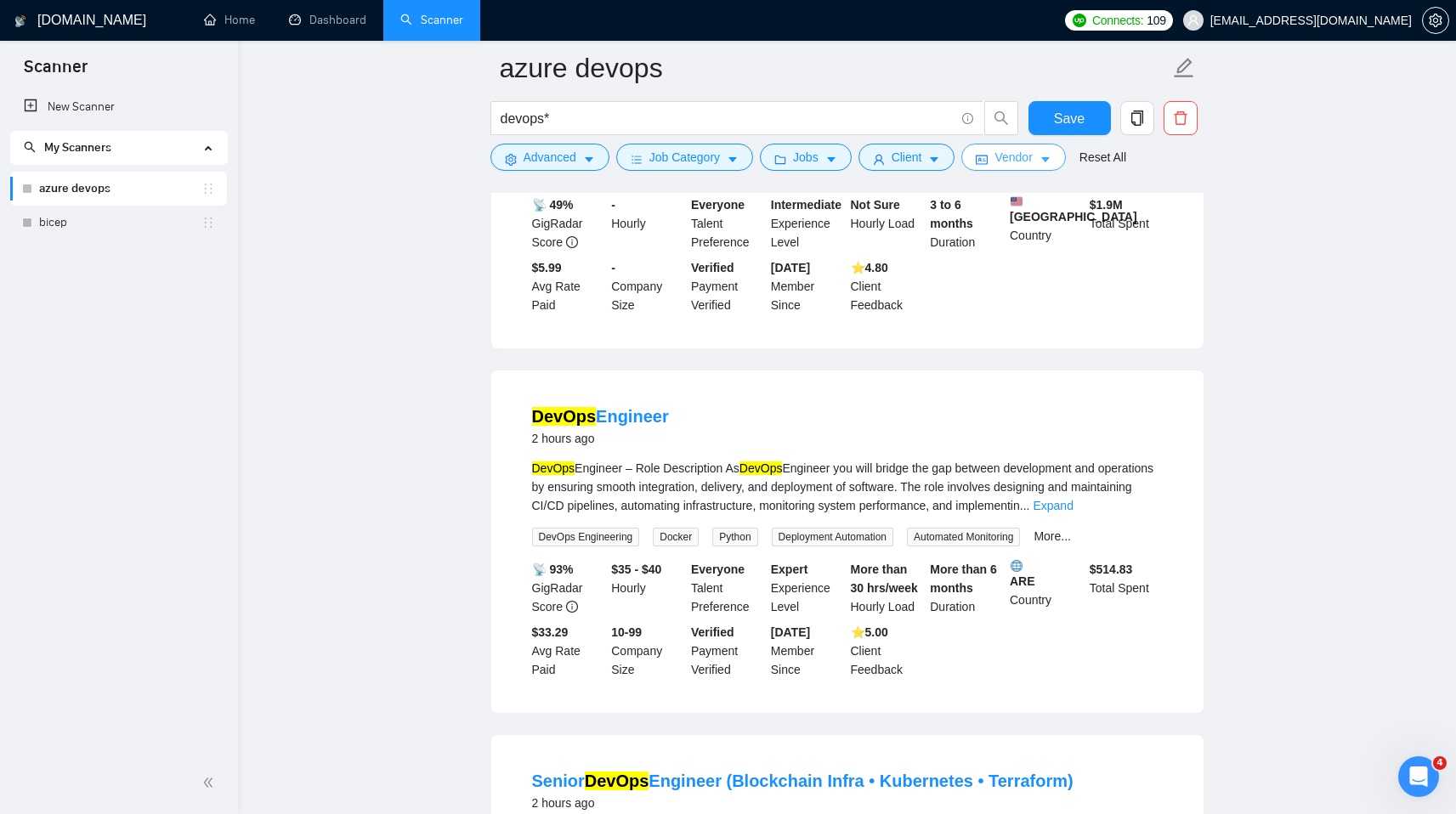
scroll to position [0, 0]
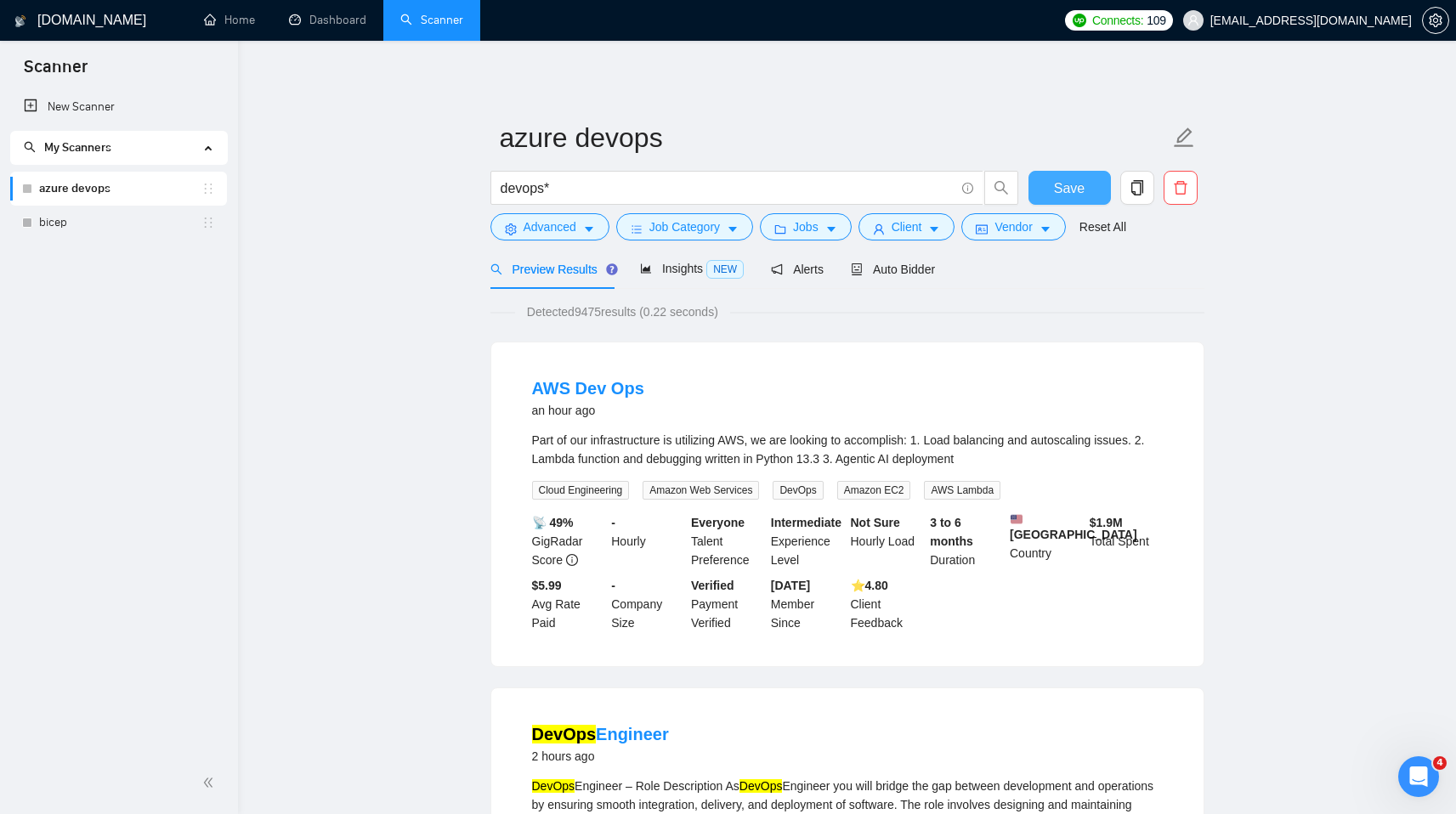
click at [1070, 188] on span "Save" at bounding box center [1068, 188] width 30 height 21
click at [922, 272] on span "Auto Bidder" at bounding box center [892, 270] width 84 height 14
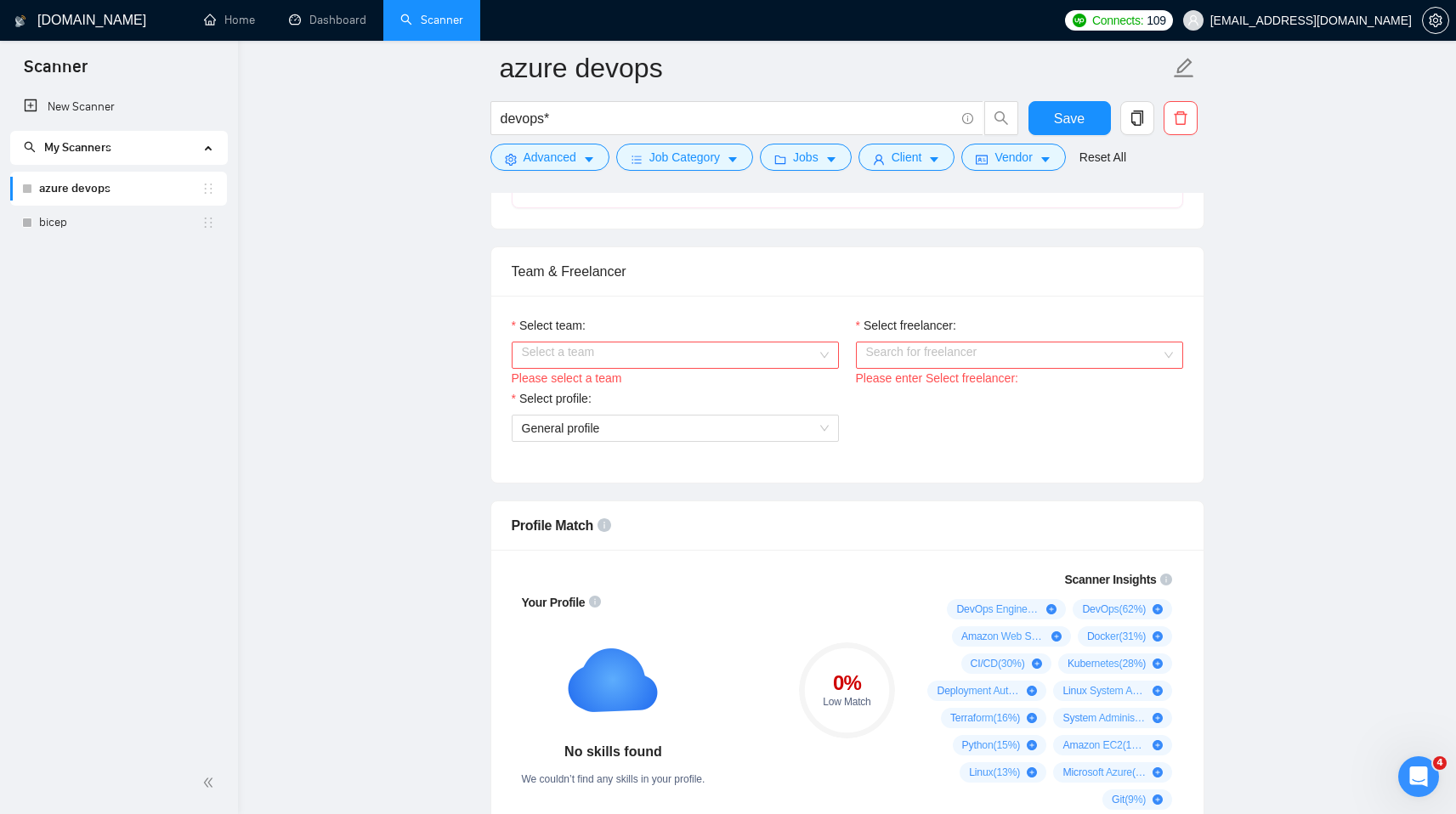
scroll to position [772, 0]
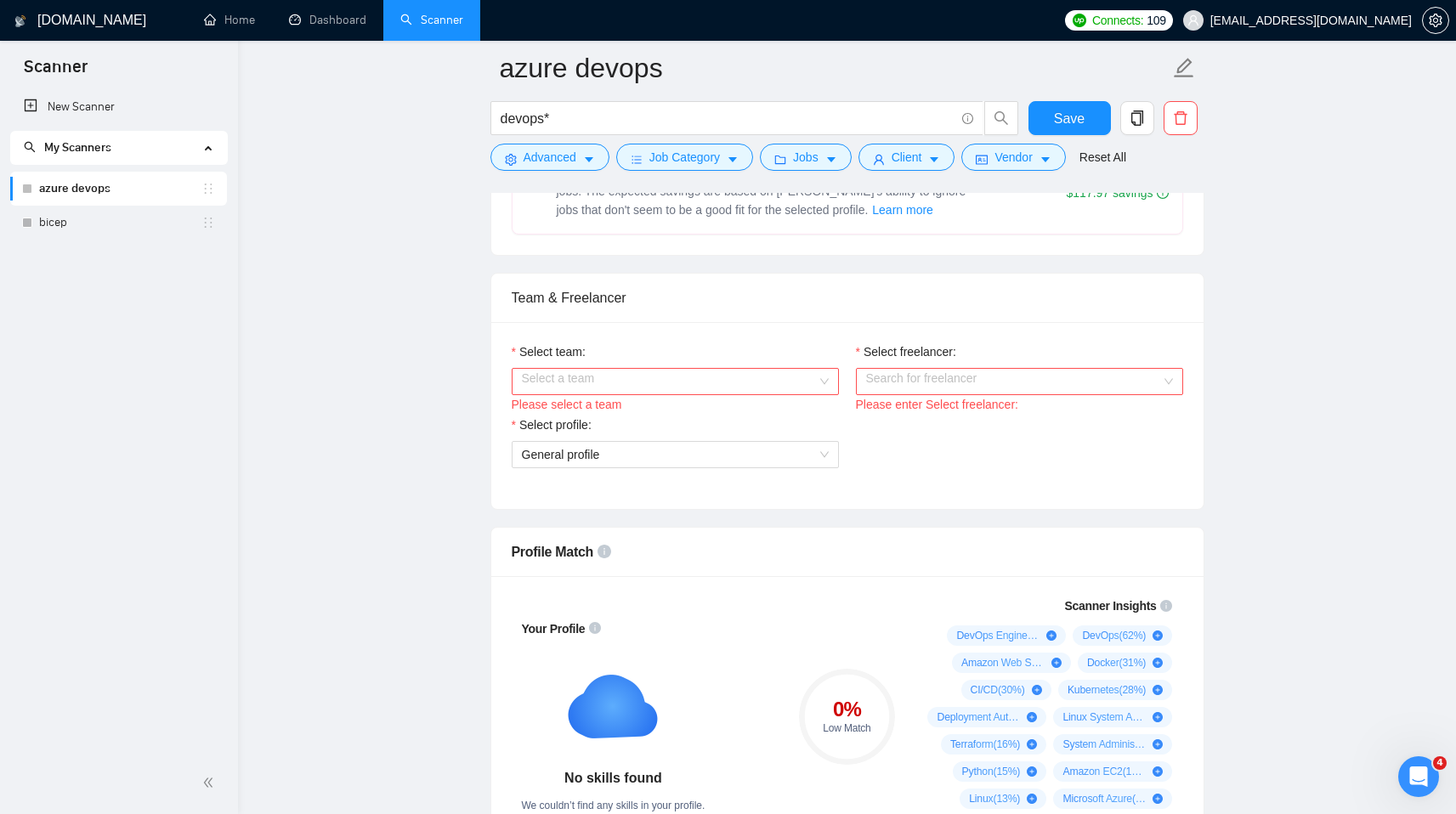
click at [584, 391] on input "Select team:" at bounding box center [669, 381] width 295 height 25
click at [585, 415] on div "softimply" at bounding box center [674, 415] width 307 height 19
click at [848, 380] on div "Select freelancer: Search for freelancer Please enter Select freelancer:" at bounding box center [1019, 379] width 344 height 73
click at [884, 380] on input "Select freelancer:" at bounding box center [1013, 381] width 295 height 25
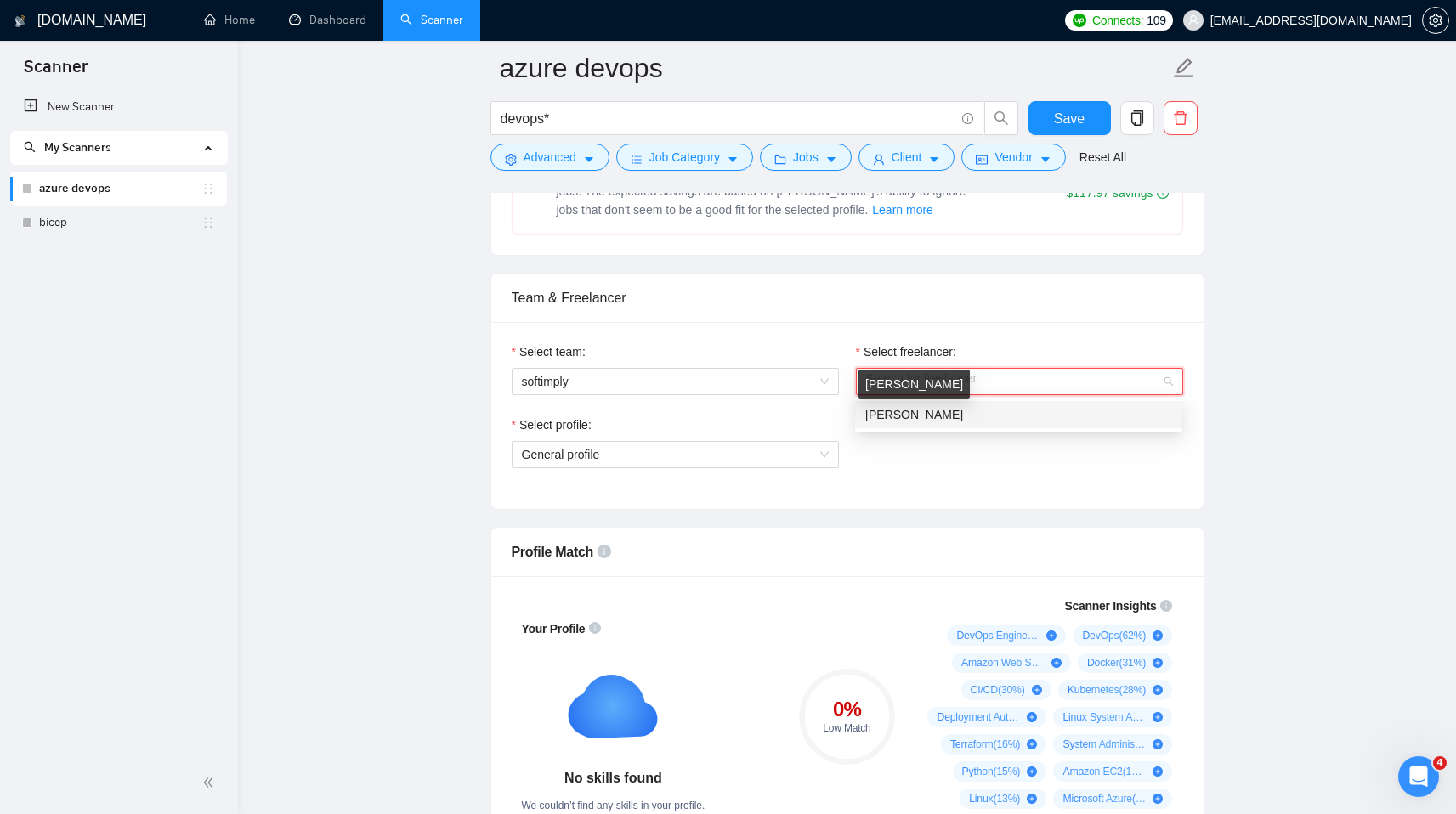
click at [892, 410] on span "[PERSON_NAME]" at bounding box center [914, 415] width 98 height 14
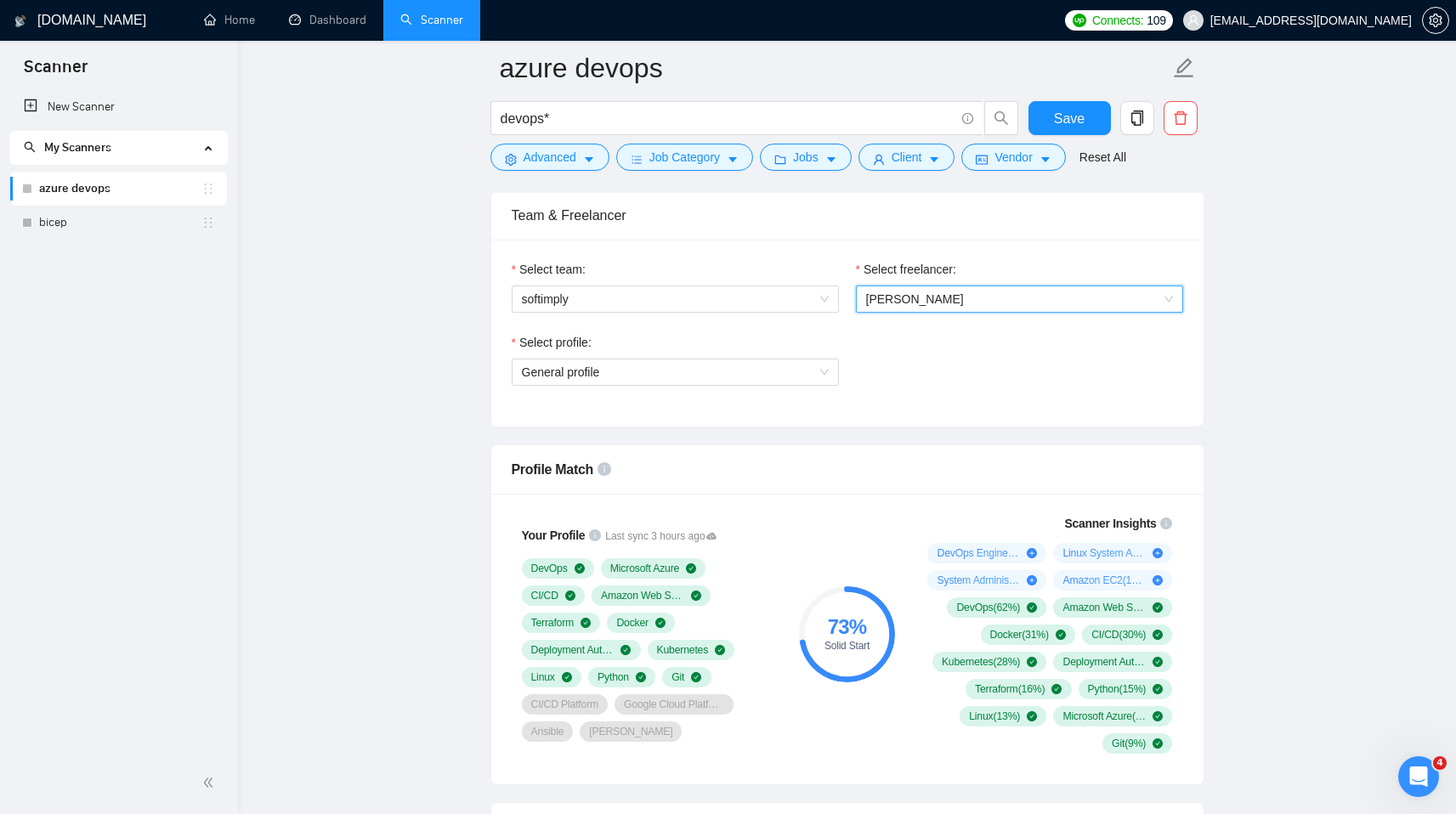
scroll to position [916, 0]
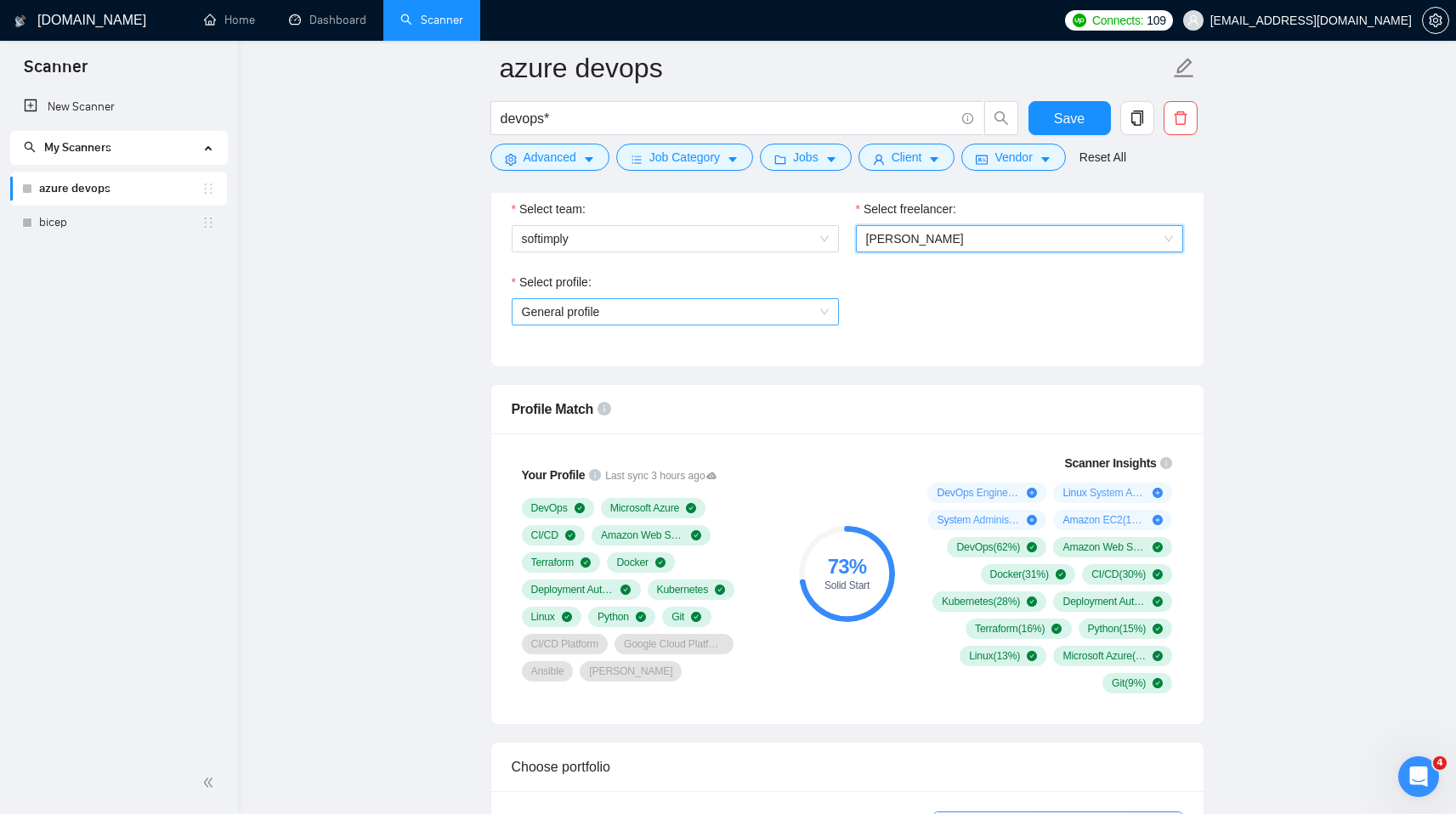
click at [633, 313] on span "General profile" at bounding box center [675, 312] width 307 height 25
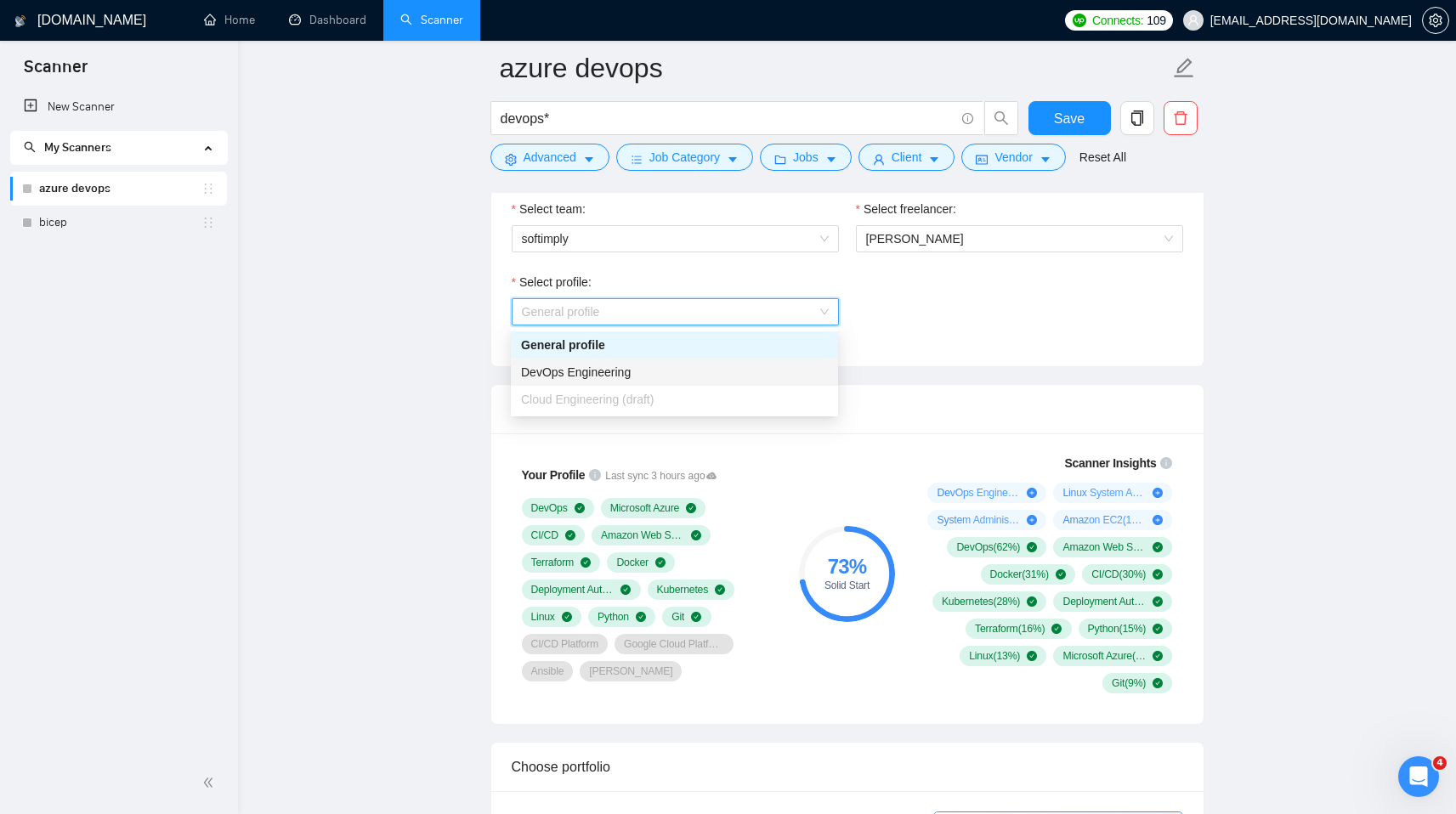
click at [631, 372] on span "DevOps Engineering" at bounding box center [575, 372] width 109 height 14
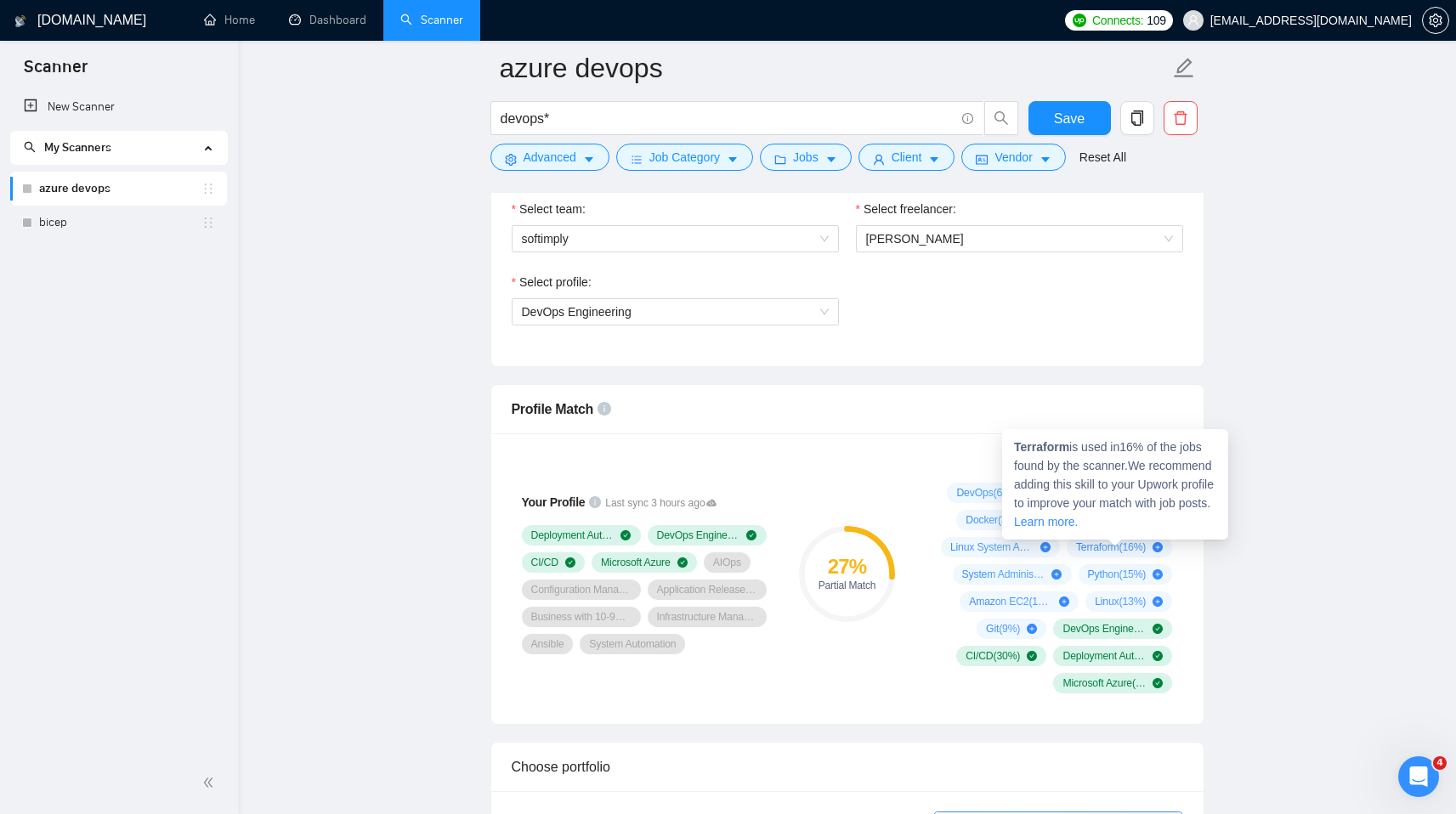
click at [1152, 543] on icon "plus-circle" at bounding box center [1158, 548] width 10 height 10
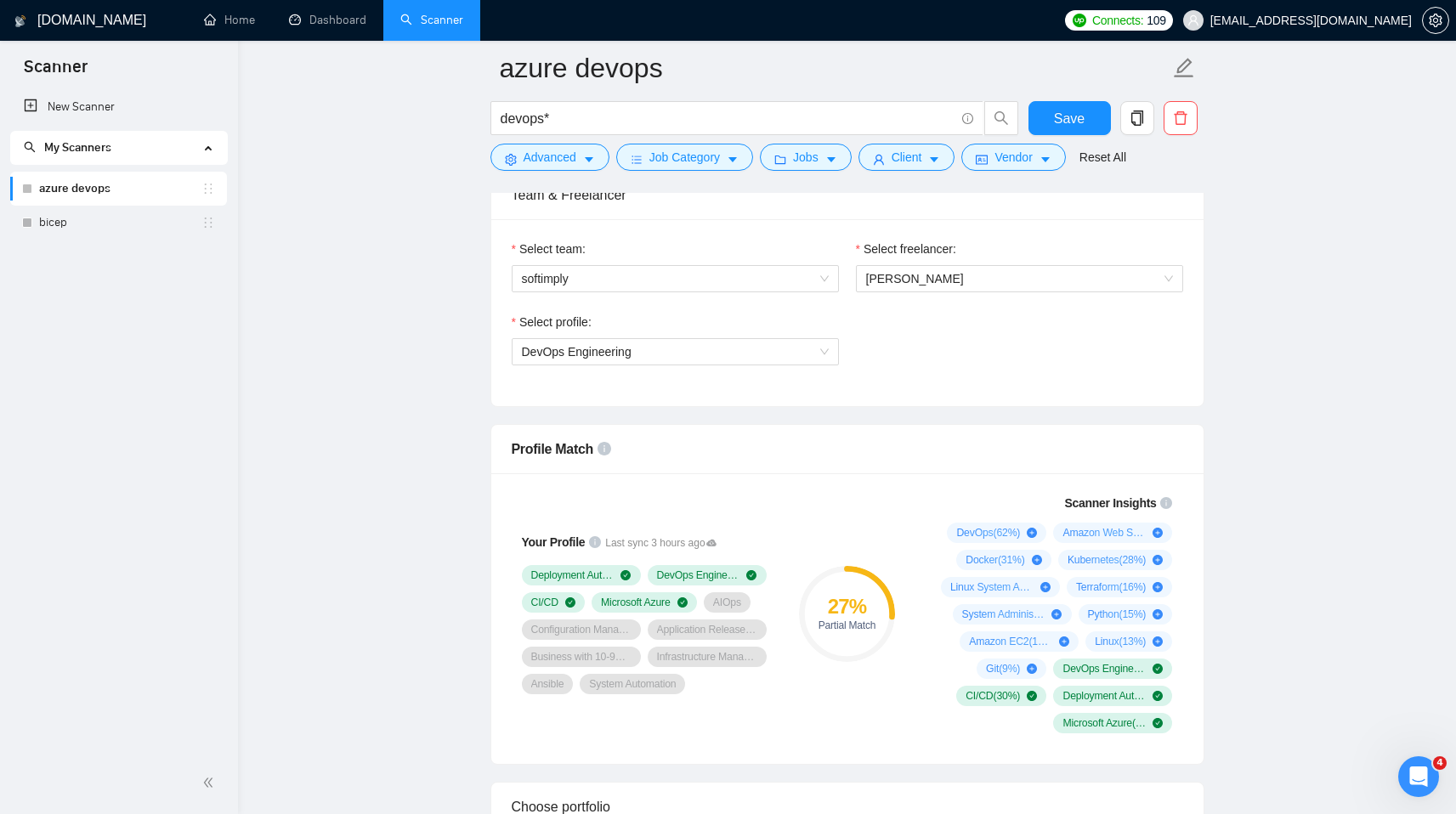
scroll to position [853, 0]
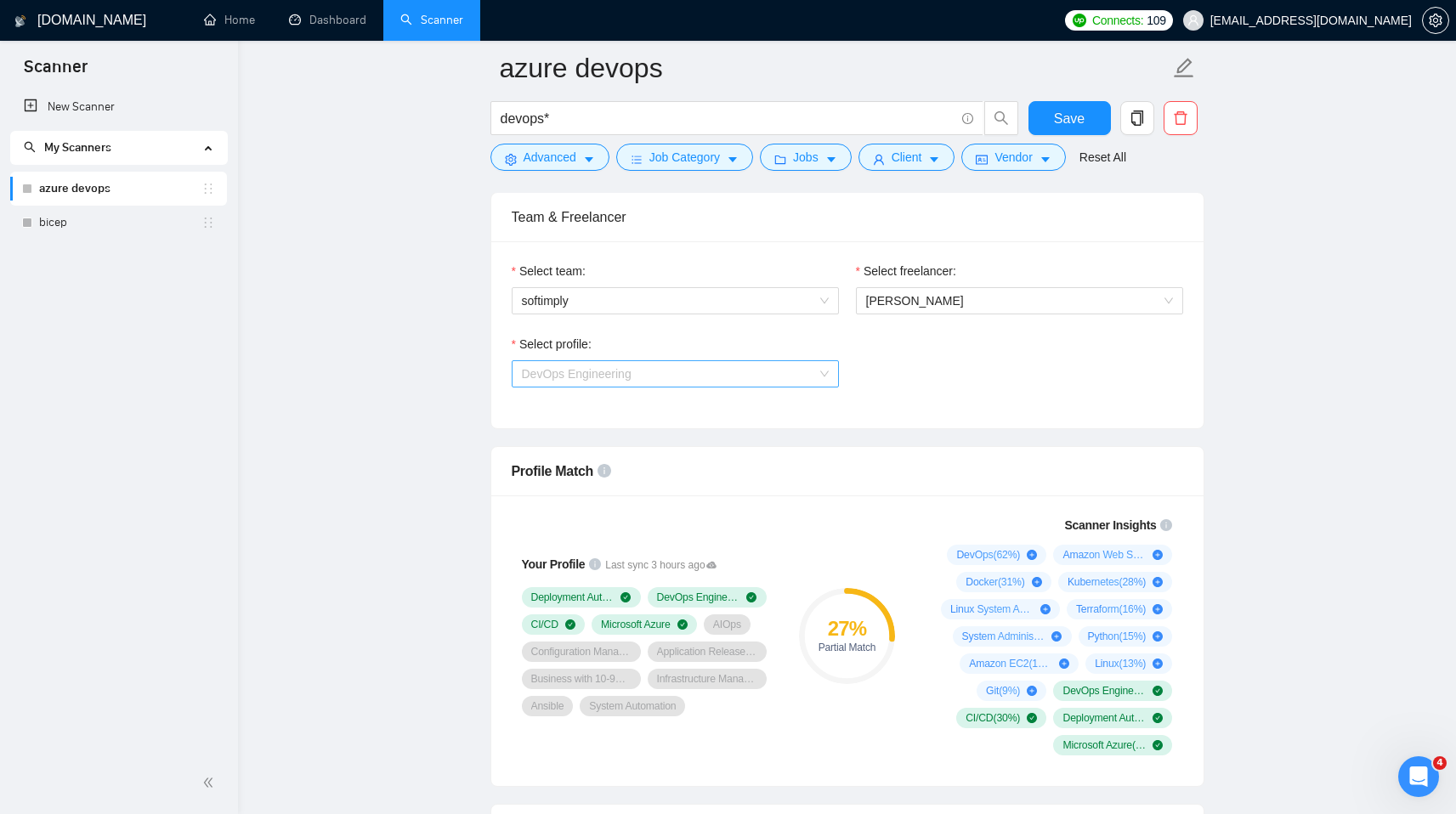
click at [616, 361] on span "DevOps Engineering" at bounding box center [675, 373] width 307 height 25
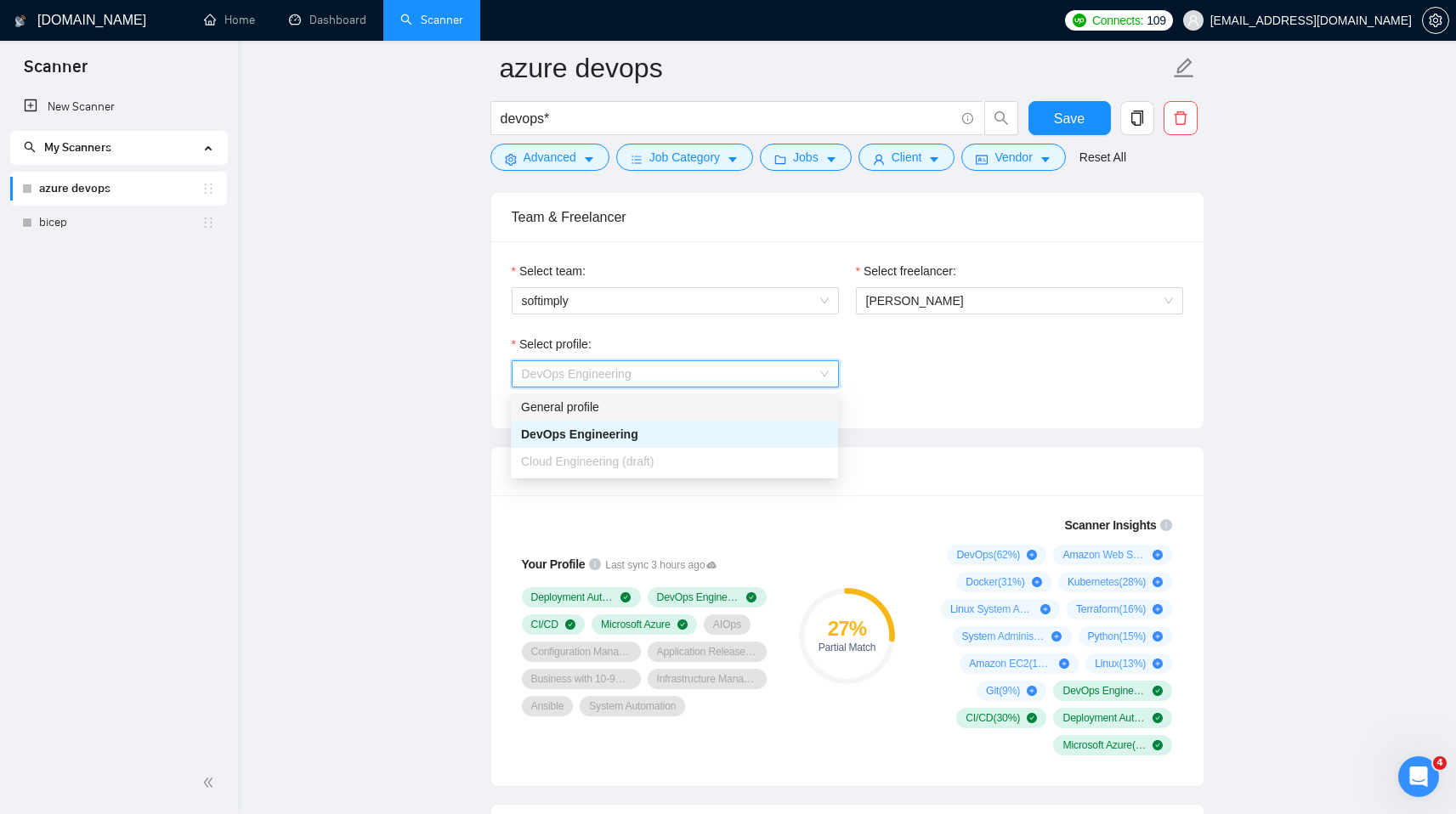
click at [609, 412] on div "General profile" at bounding box center [674, 407] width 307 height 19
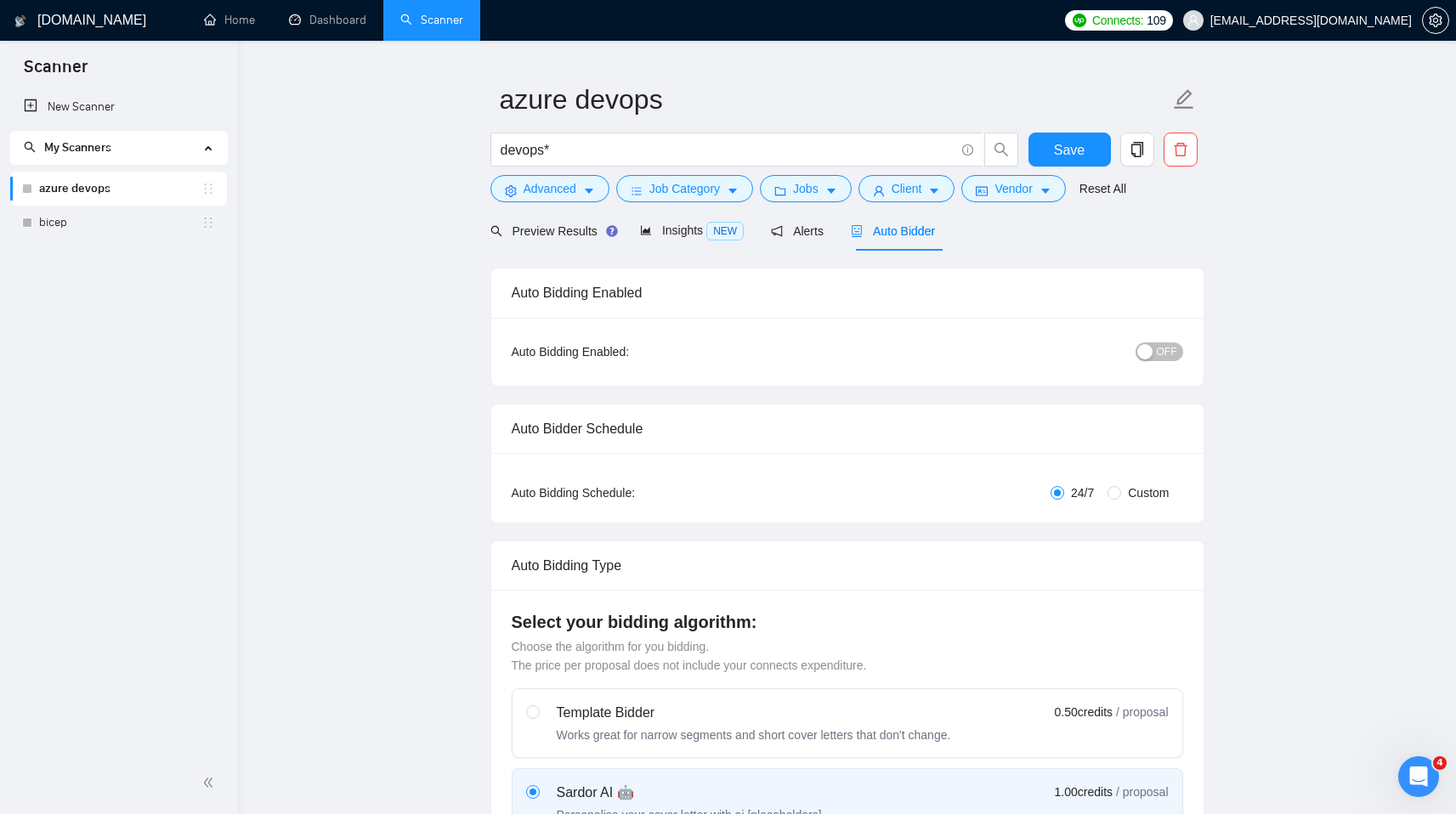
scroll to position [0, 0]
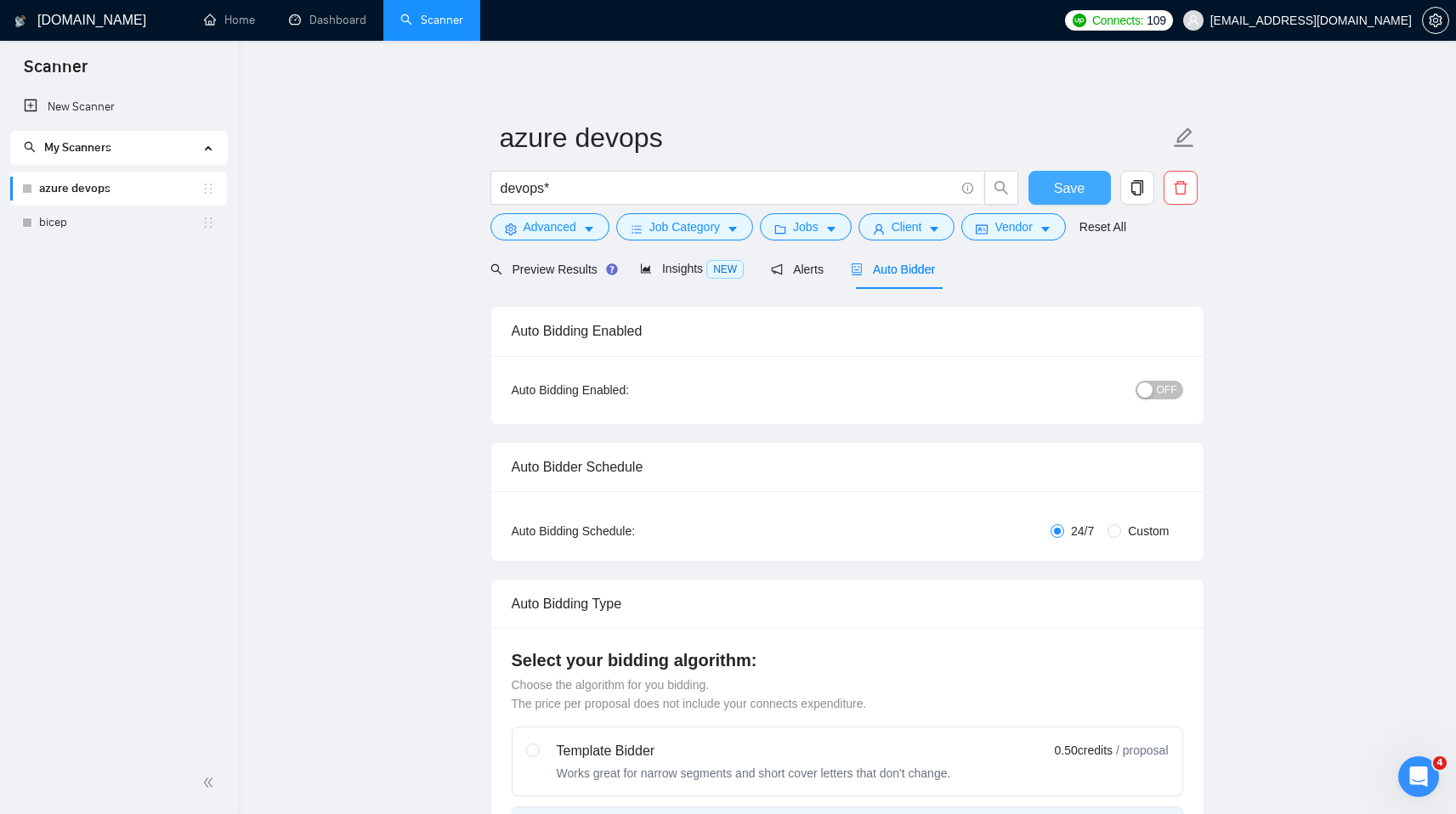
click at [1053, 186] on button "Save" at bounding box center [1069, 187] width 82 height 34
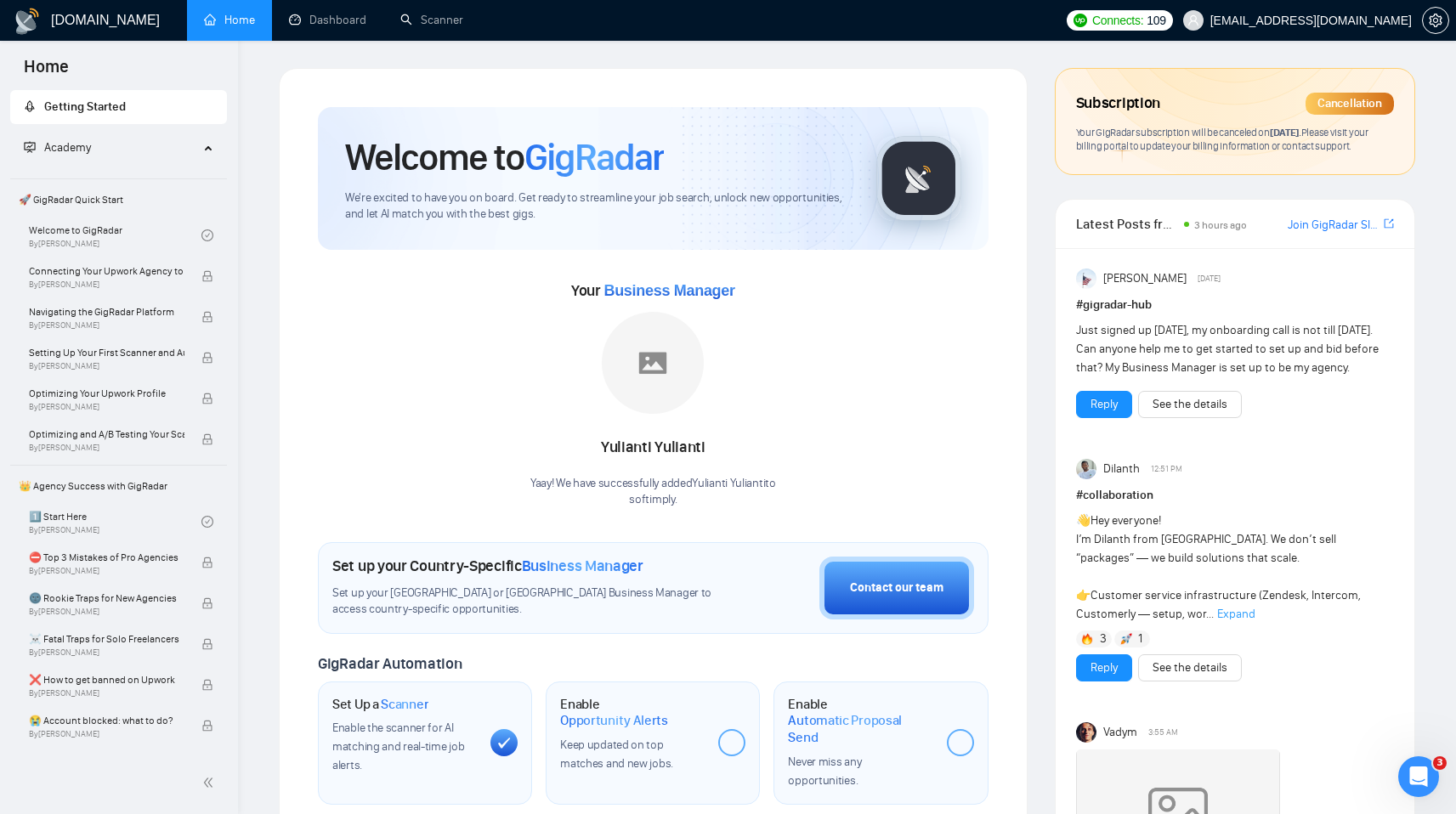
click at [200, 149] on div "Academy" at bounding box center [119, 148] width 218 height 34
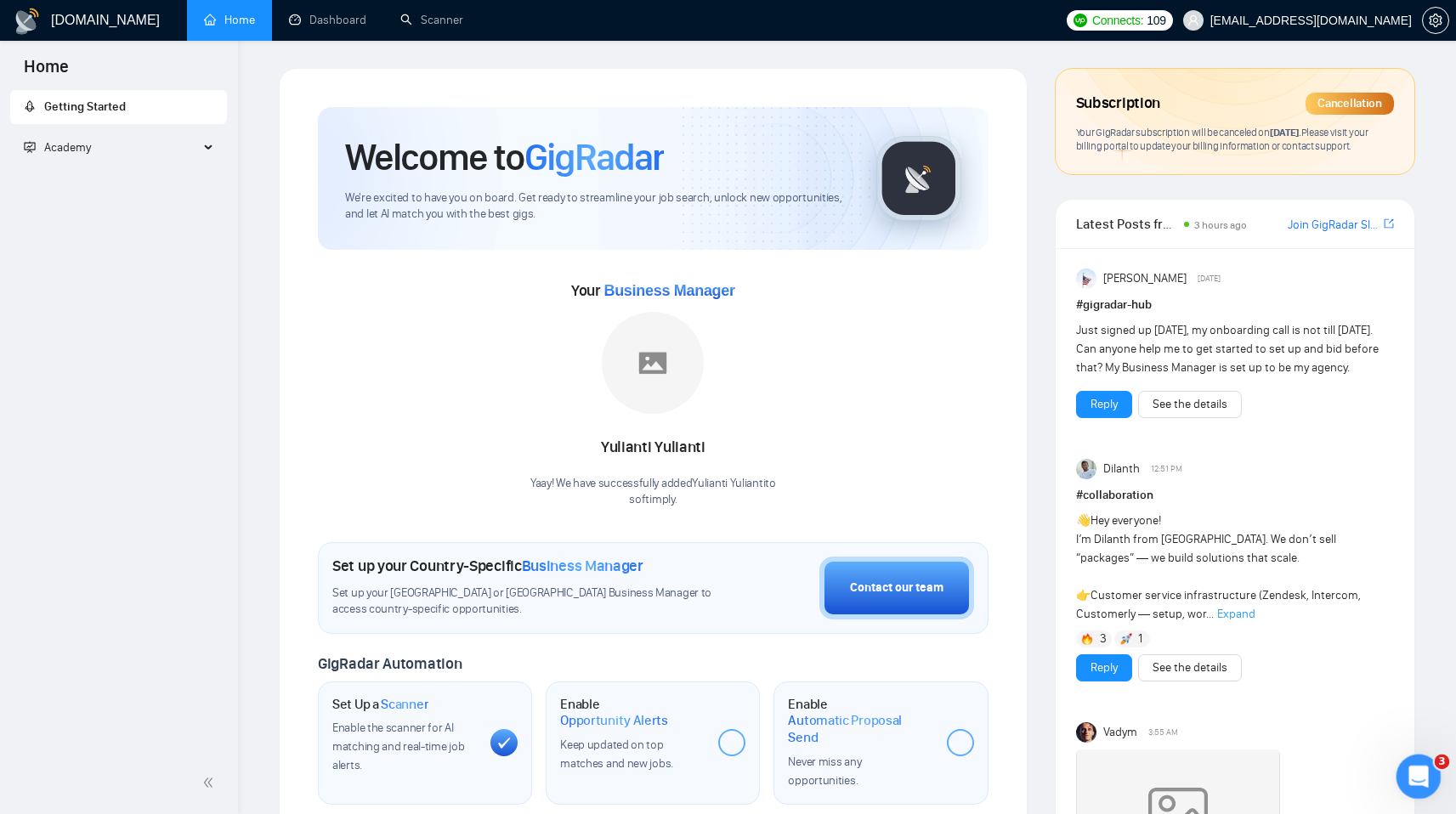
click at [1414, 769] on icon "Open Intercom Messenger" at bounding box center [1416, 775] width 28 height 28
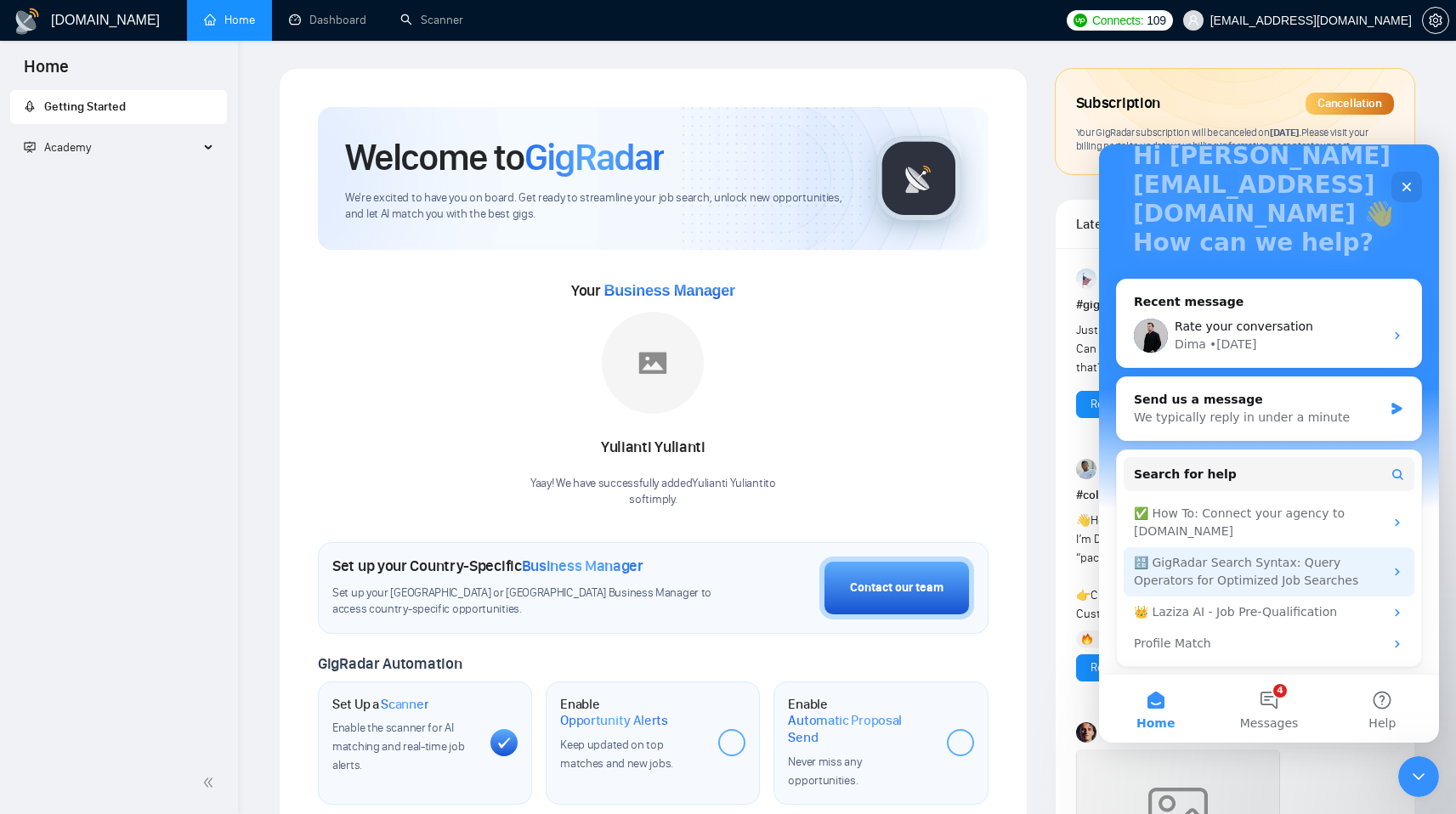
scroll to position [125, 0]
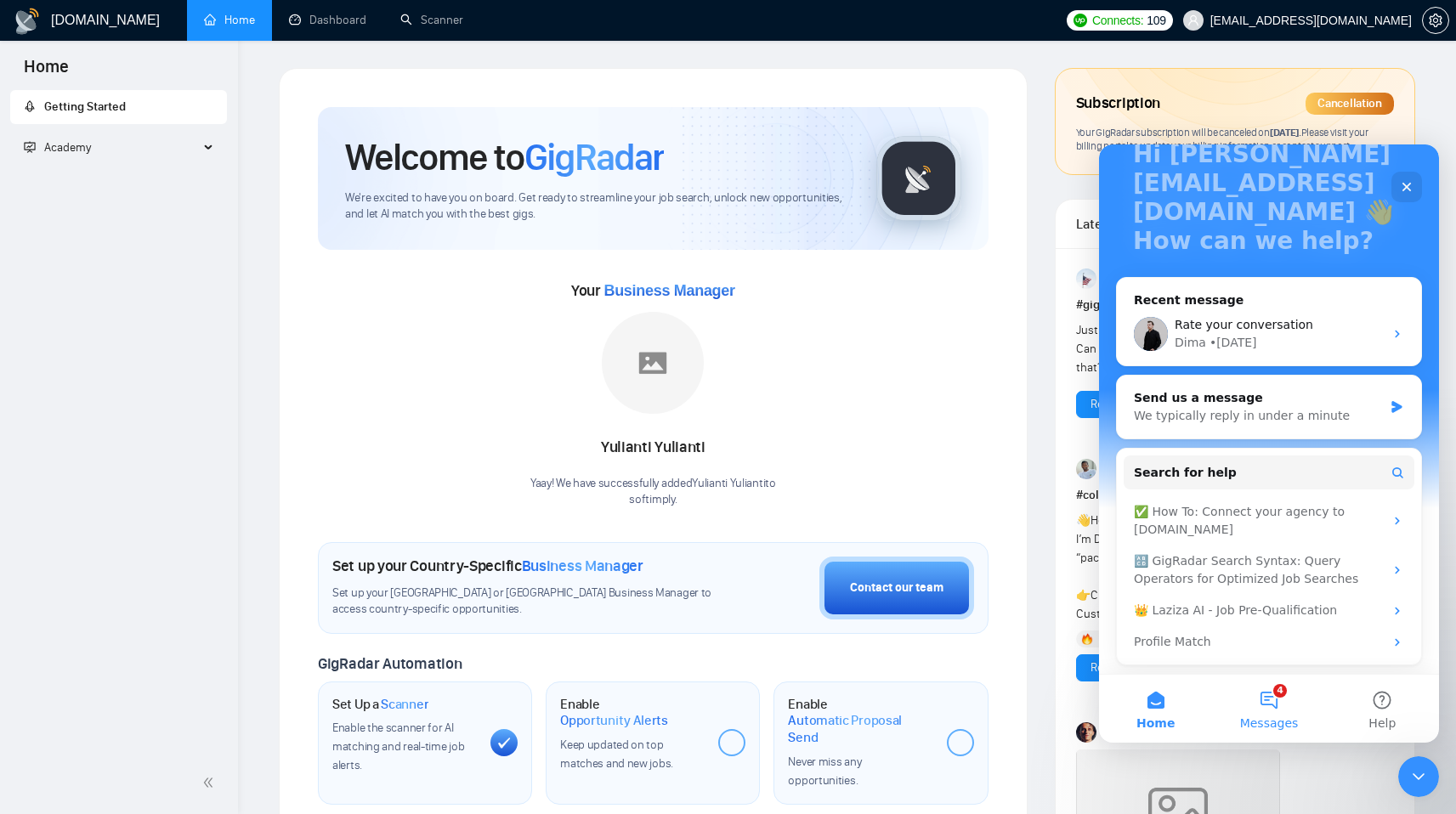
click at [1273, 696] on button "4 Messages" at bounding box center [1269, 709] width 113 height 68
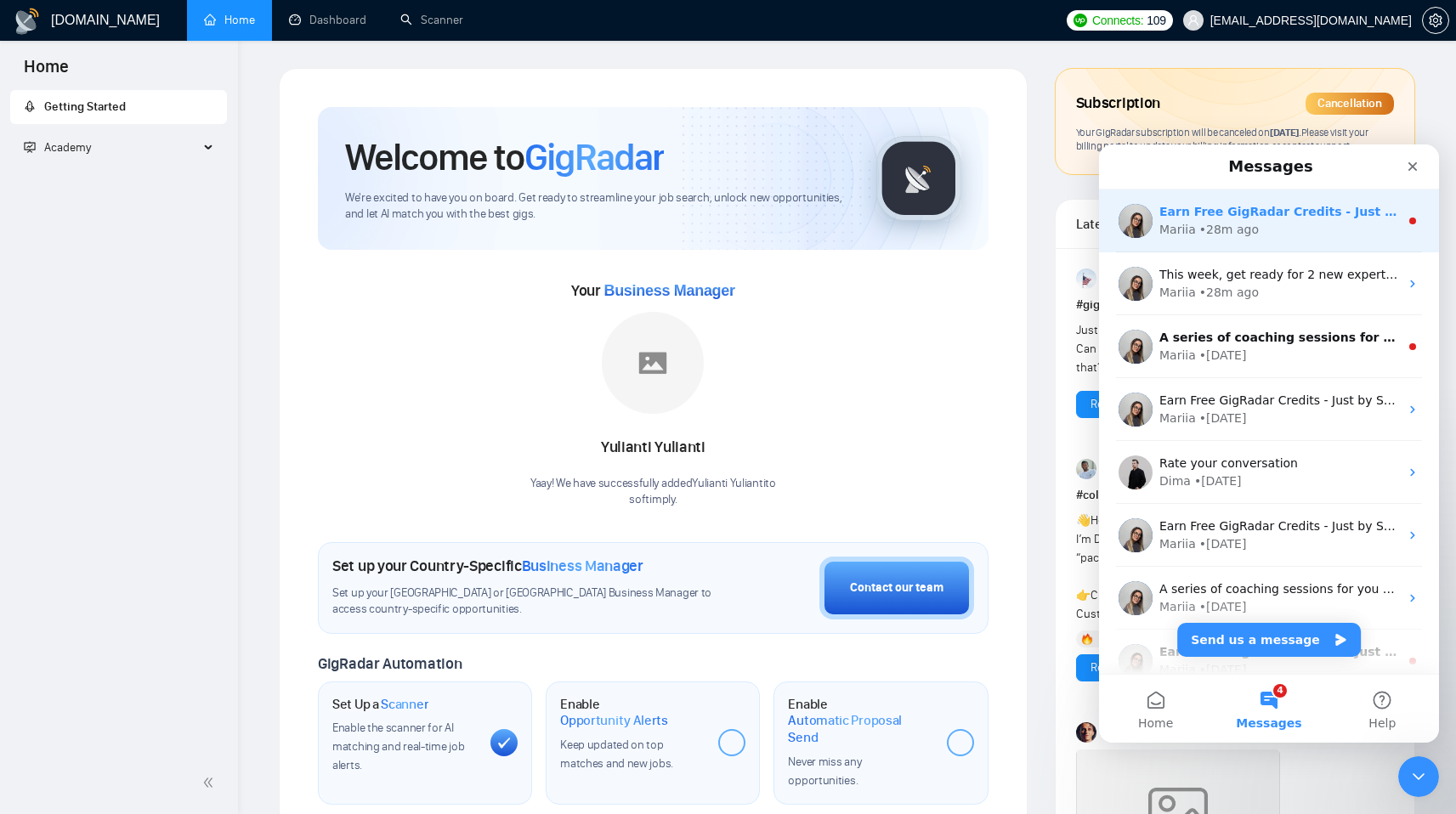
click at [1222, 227] on div "• 28m ago" at bounding box center [1229, 230] width 60 height 18
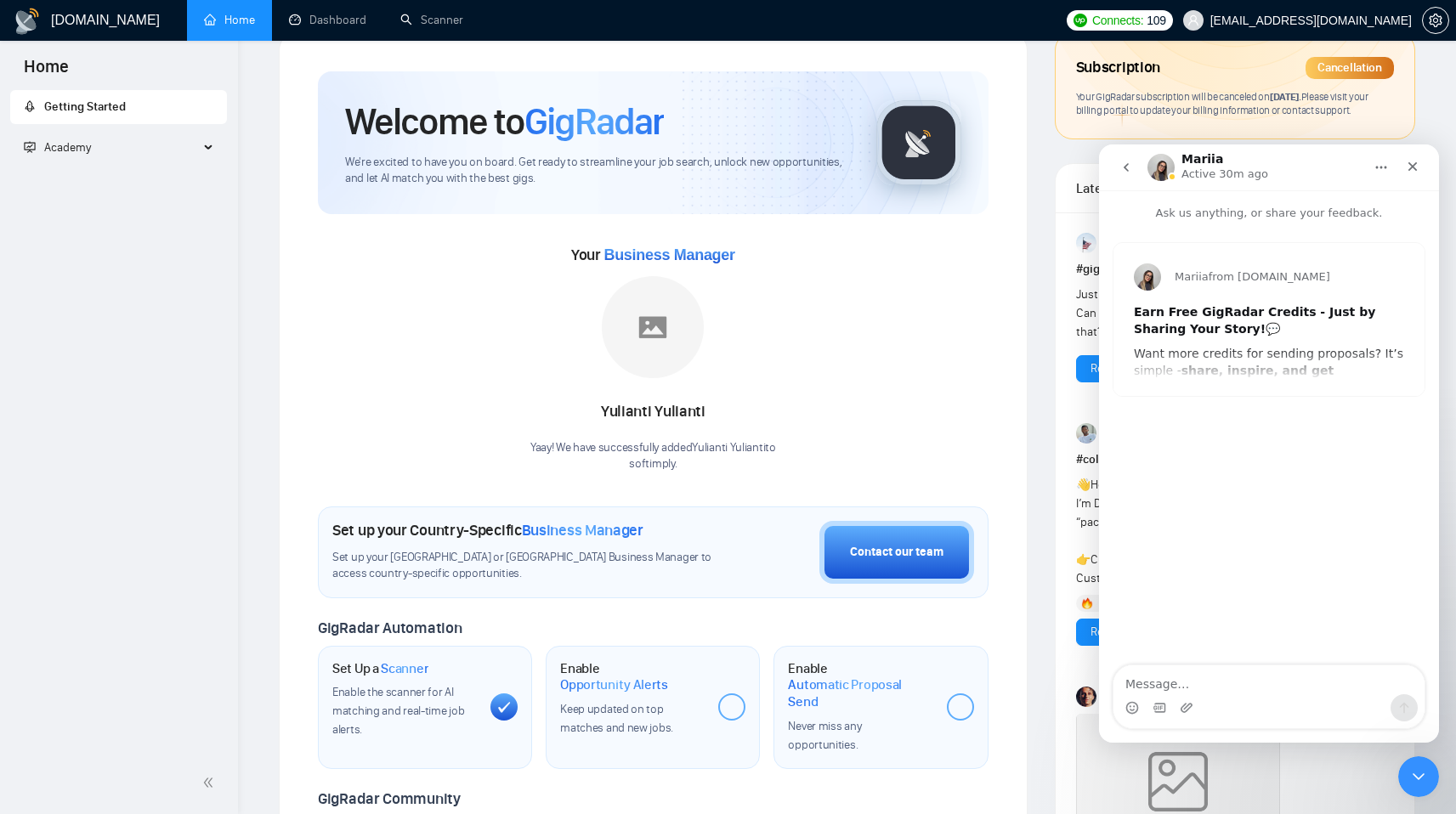
scroll to position [37, 0]
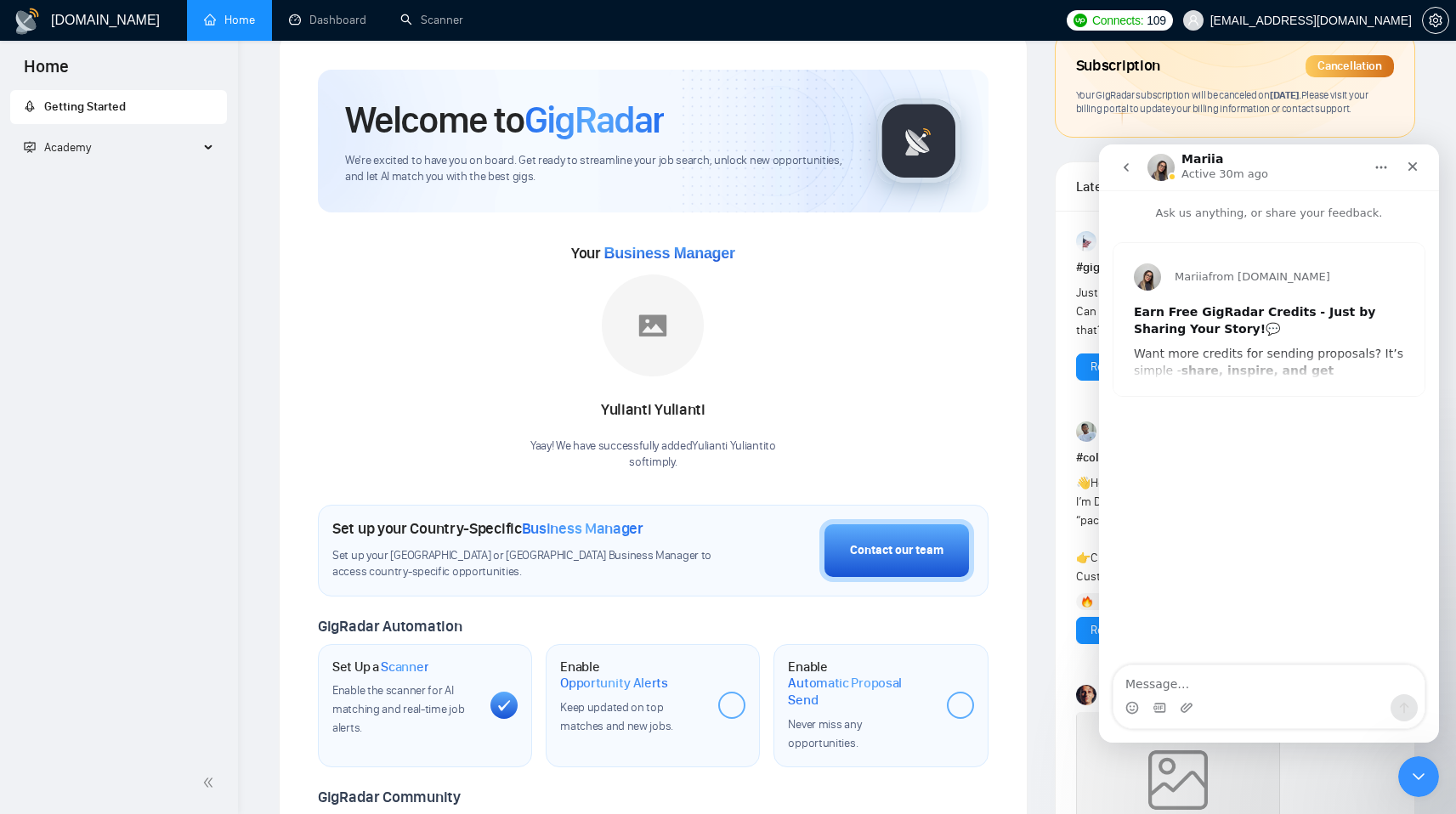
click at [1135, 166] on button "go back" at bounding box center [1125, 167] width 32 height 32
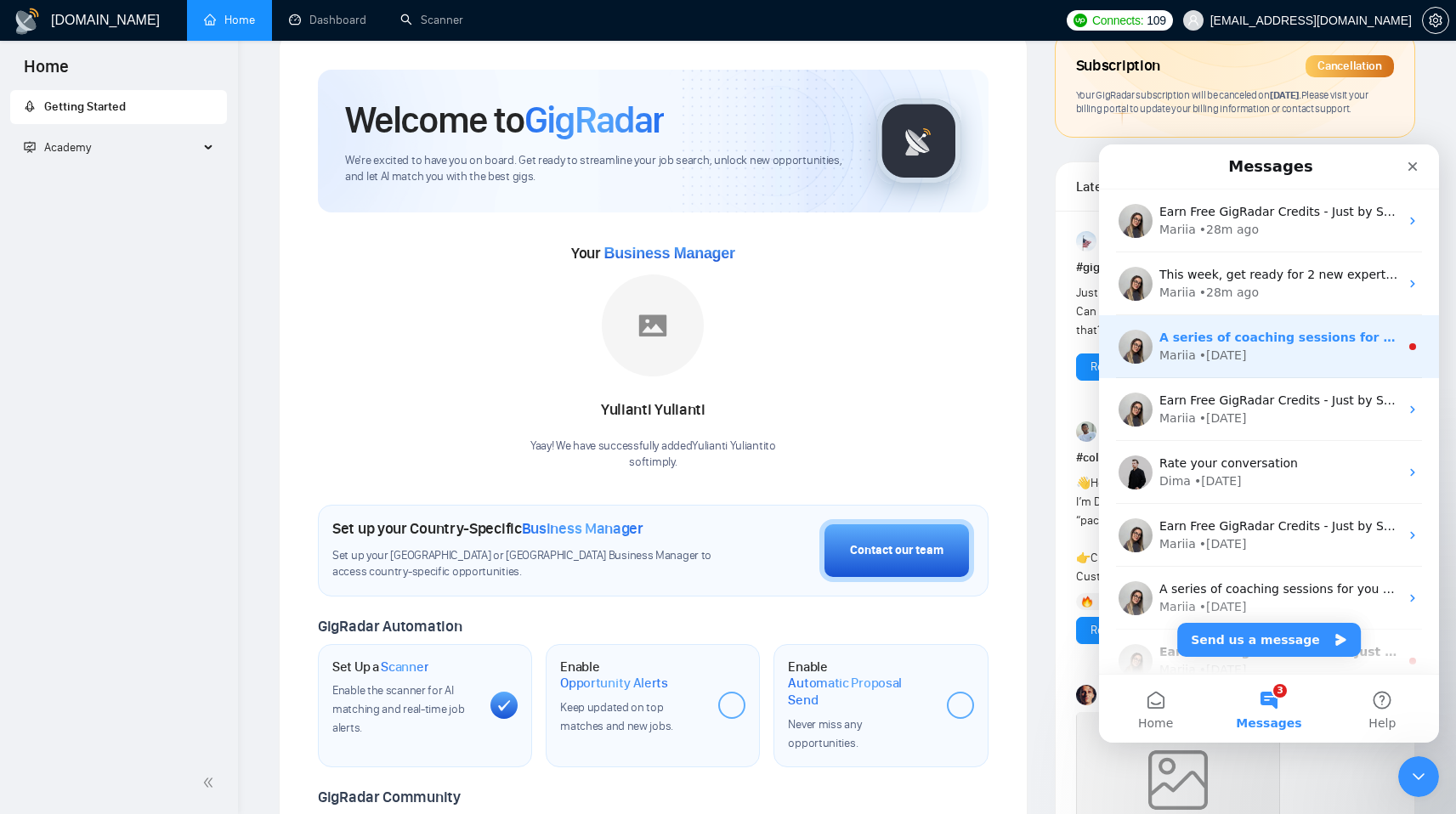
click at [1219, 353] on div "• 5d ago" at bounding box center [1223, 356] width 48 height 18
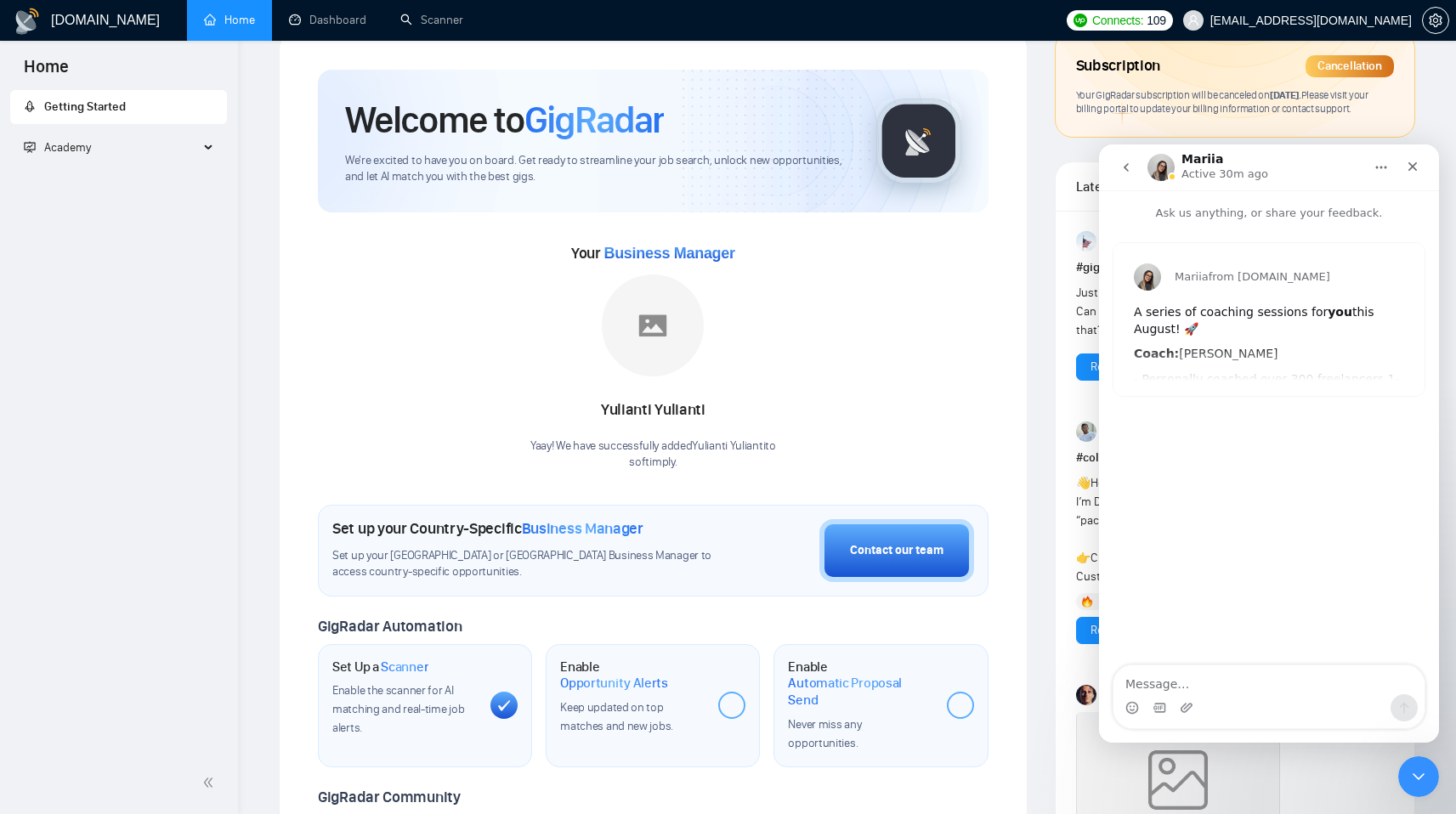
click at [1135, 178] on button "go back" at bounding box center [1125, 167] width 32 height 32
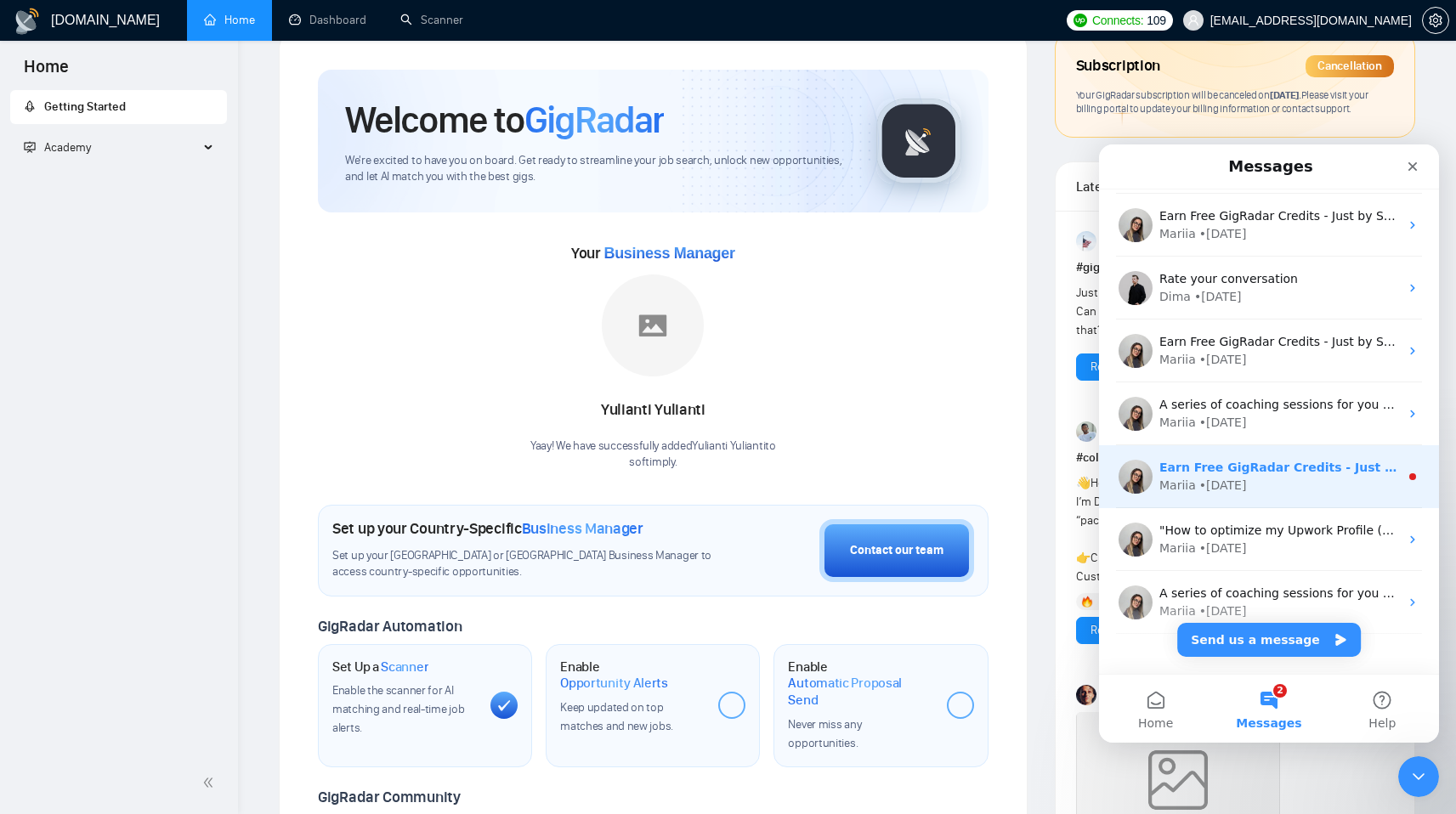
click at [1228, 489] on div "• 1w ago" at bounding box center [1223, 485] width 48 height 18
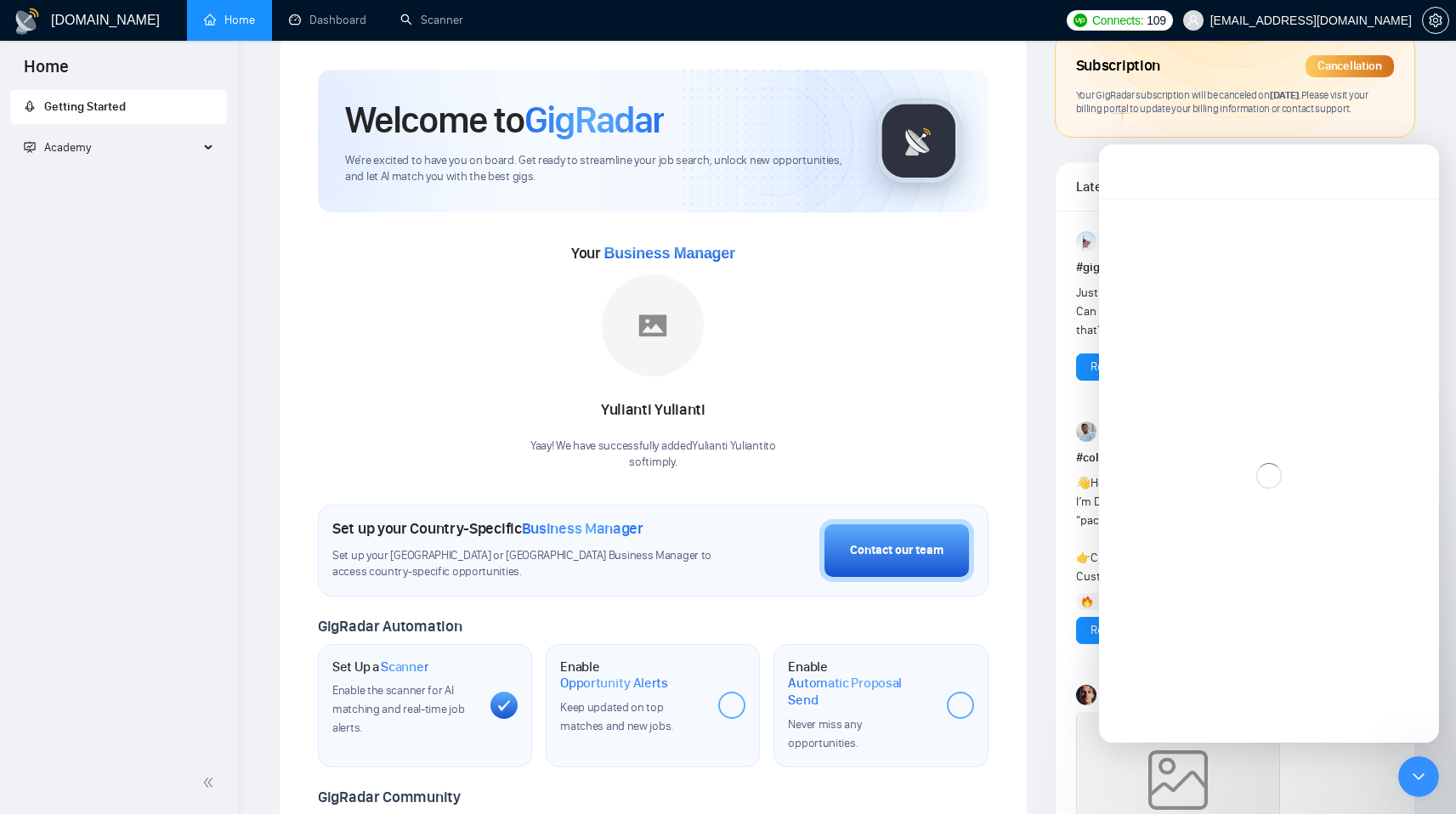
scroll to position [0, 0]
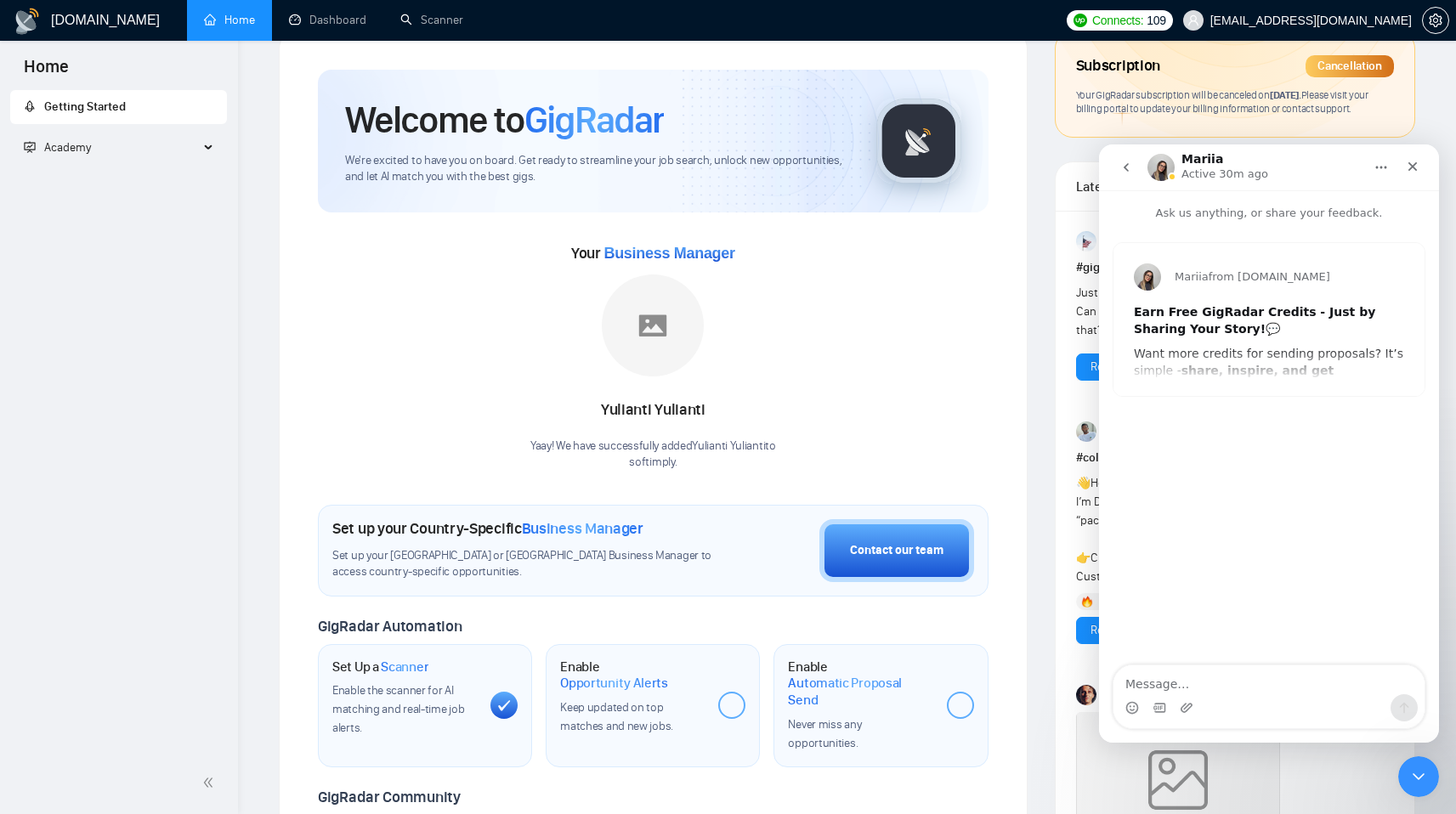
click at [1128, 174] on button "go back" at bounding box center [1125, 167] width 32 height 32
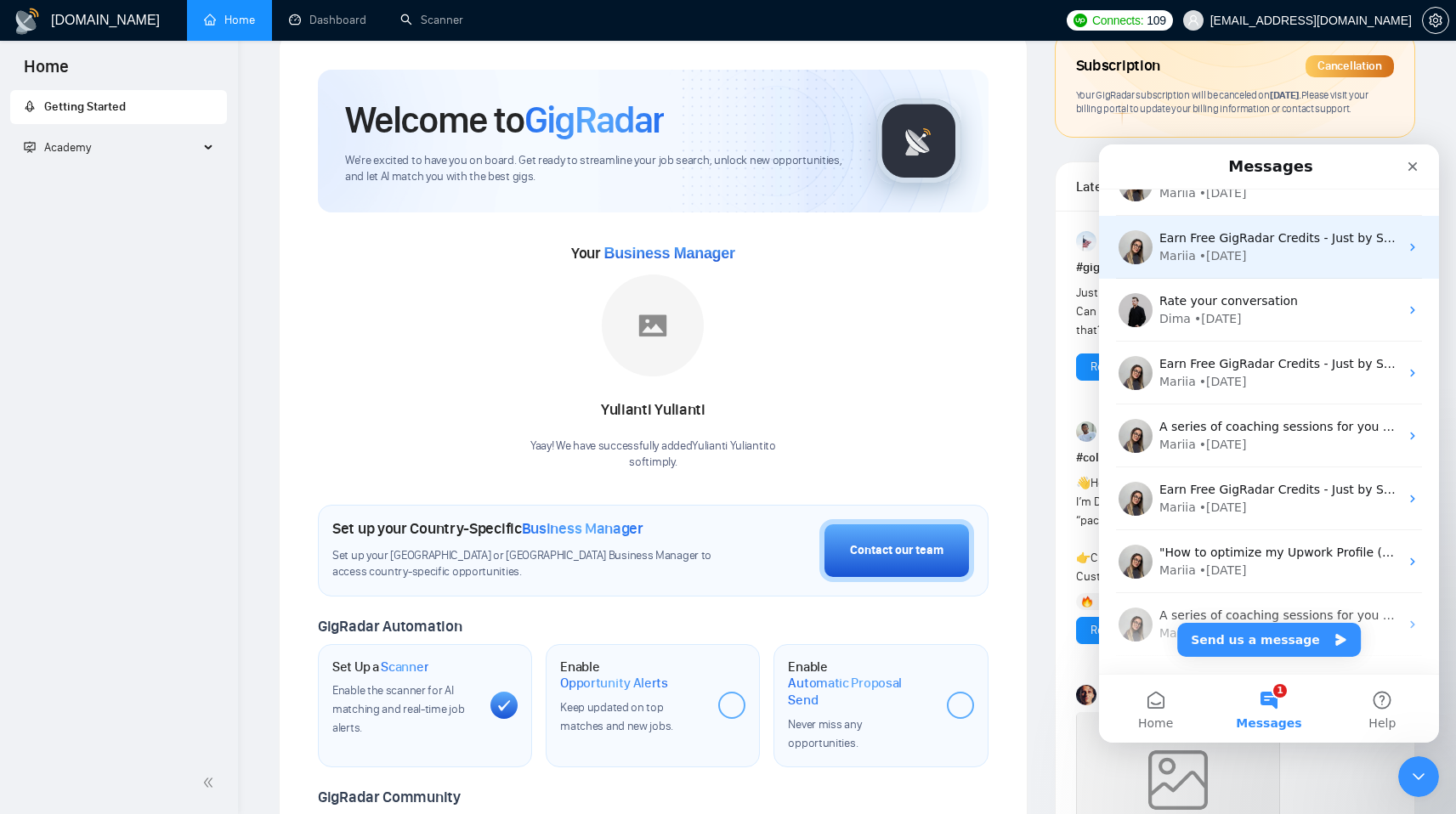
scroll to position [275, 0]
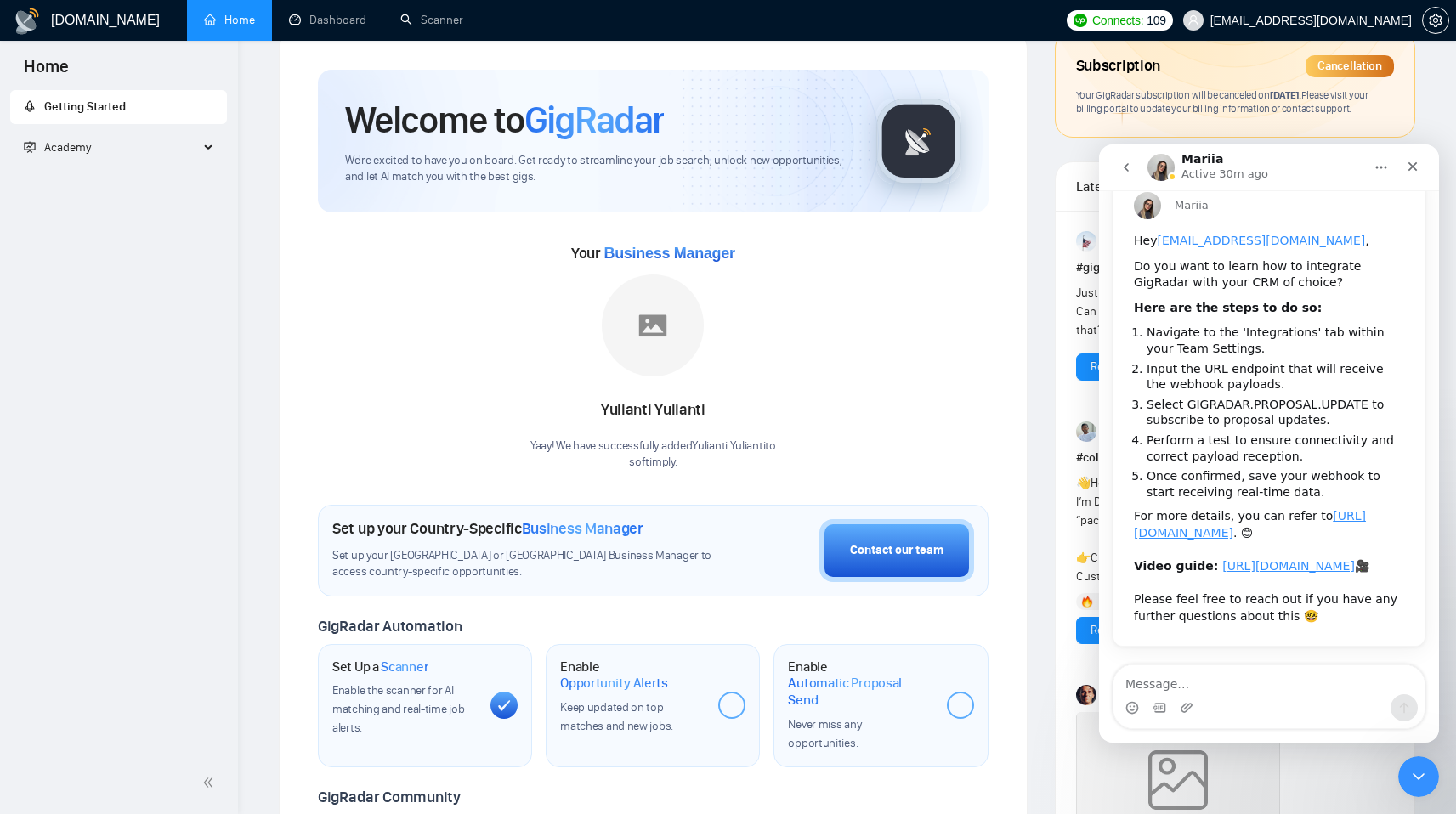
scroll to position [154, 0]
click at [1123, 167] on icon "go back" at bounding box center [1126, 167] width 14 height 14
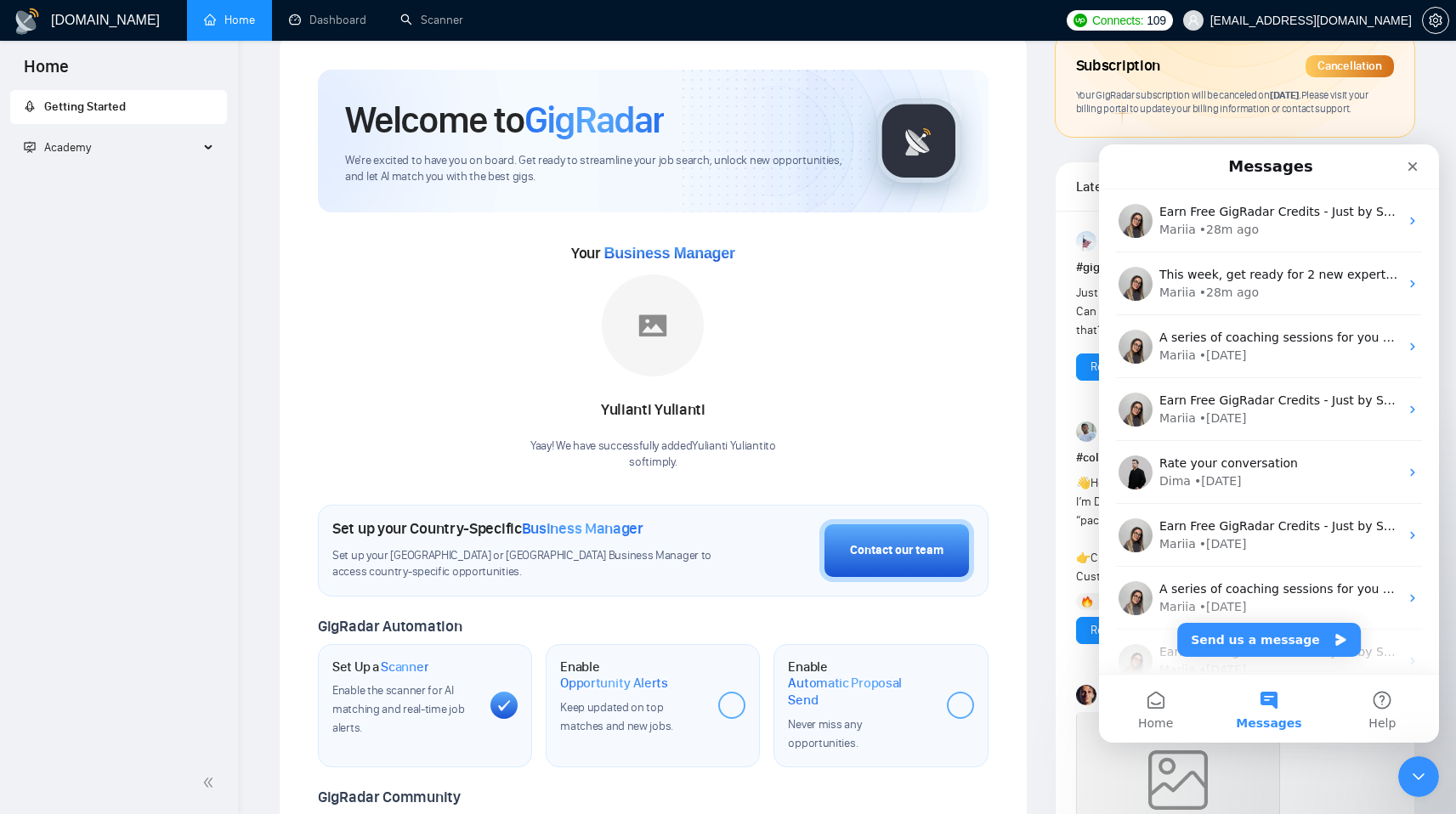
scroll to position [0, 0]
click at [1415, 167] on icon "Close" at bounding box center [1413, 167] width 14 height 14
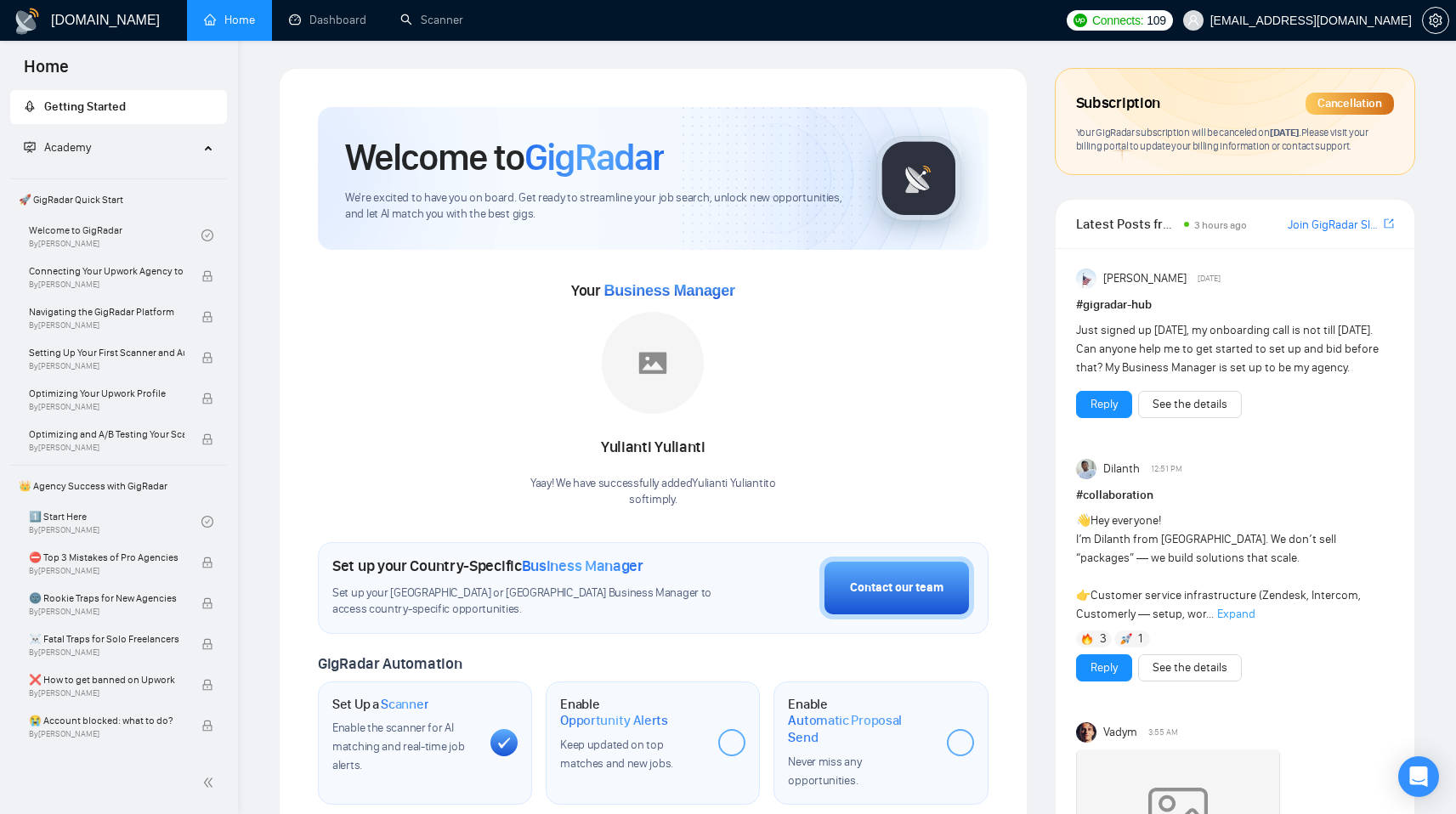
click at [209, 141] on div "Academy" at bounding box center [119, 148] width 218 height 34
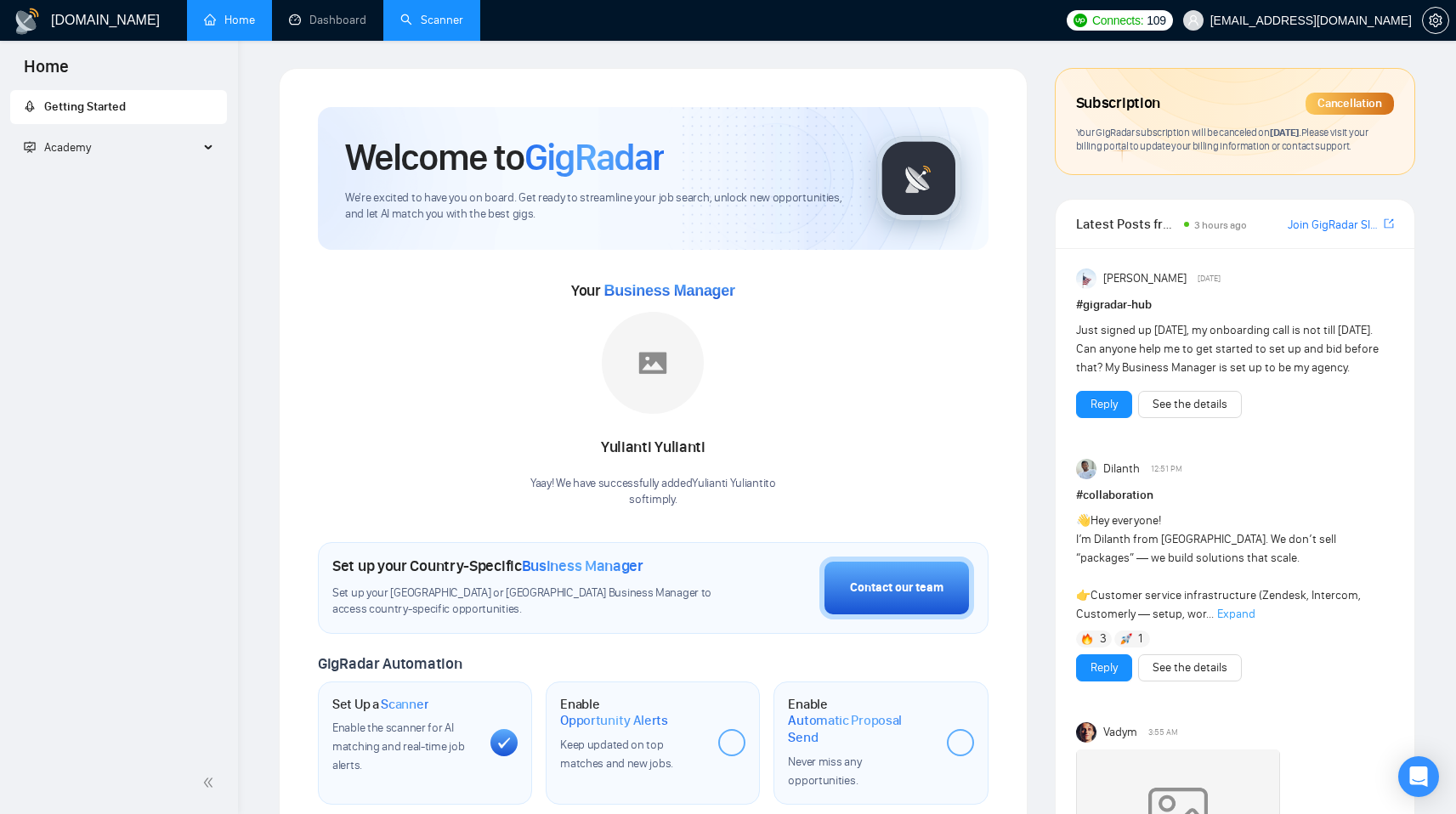
click at [434, 26] on link "Scanner" at bounding box center [431, 20] width 62 height 15
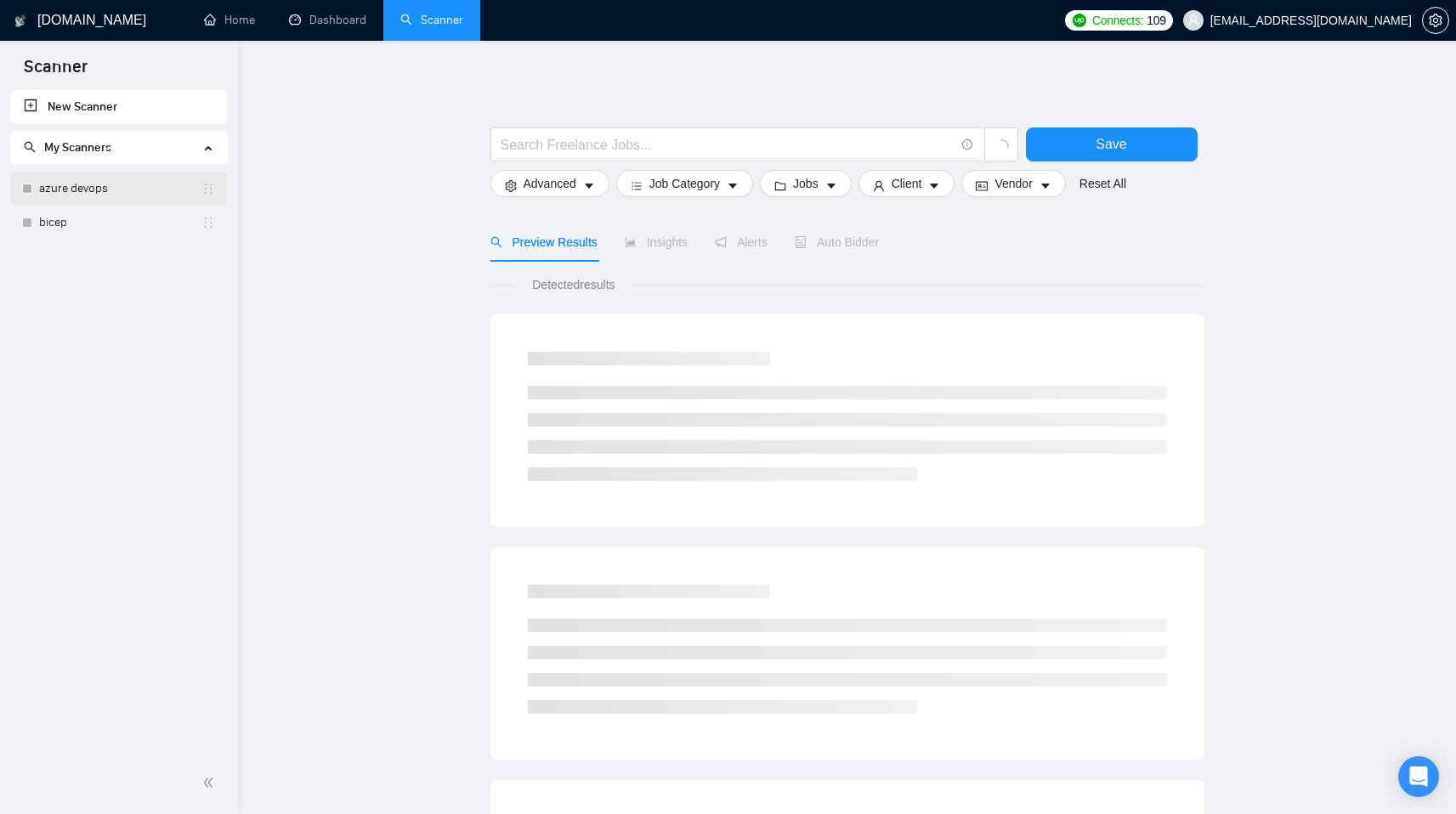
click at [141, 197] on link "azure devops" at bounding box center [120, 188] width 162 height 34
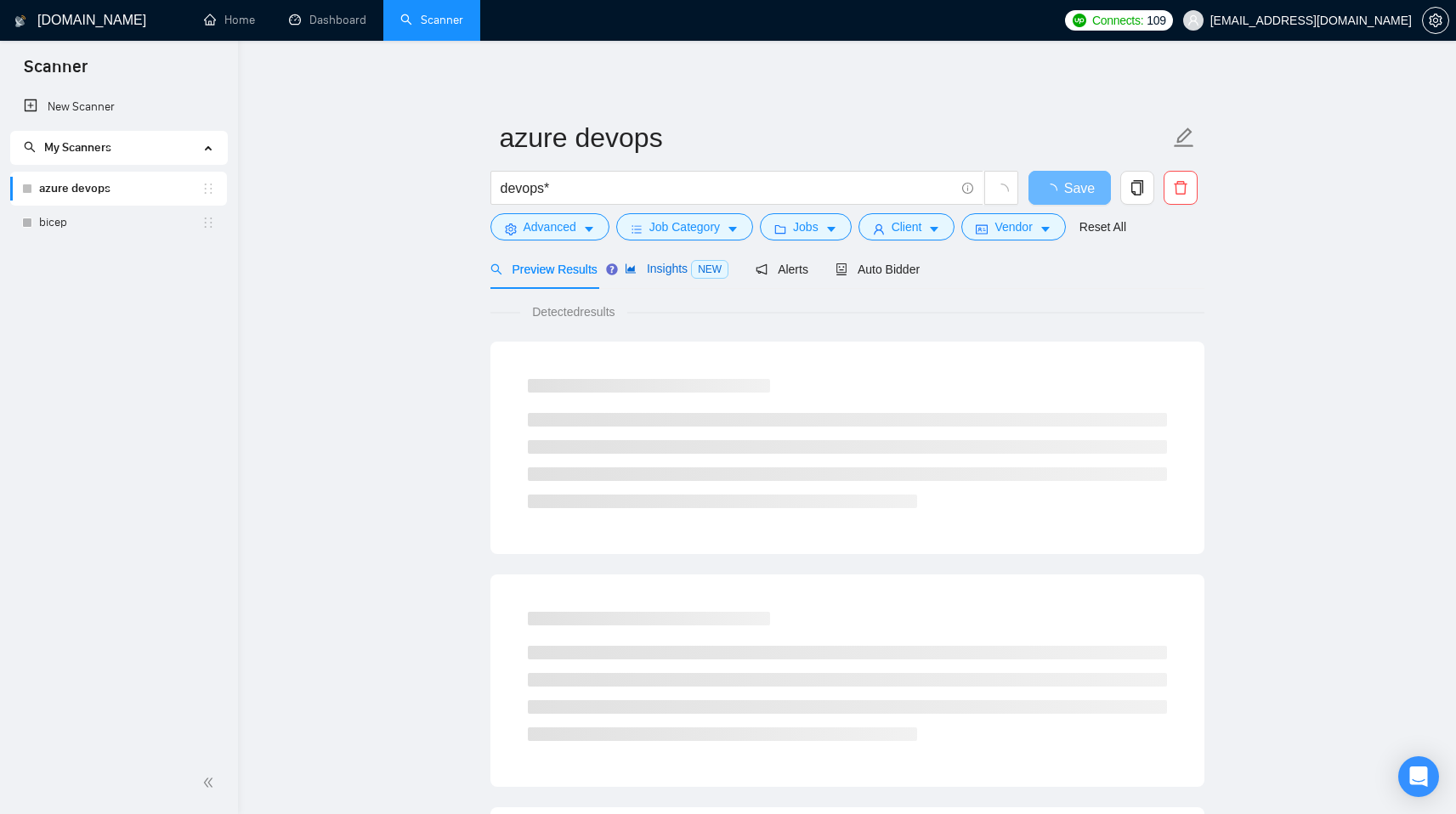
click at [676, 267] on span "Insights NEW" at bounding box center [676, 269] width 103 height 14
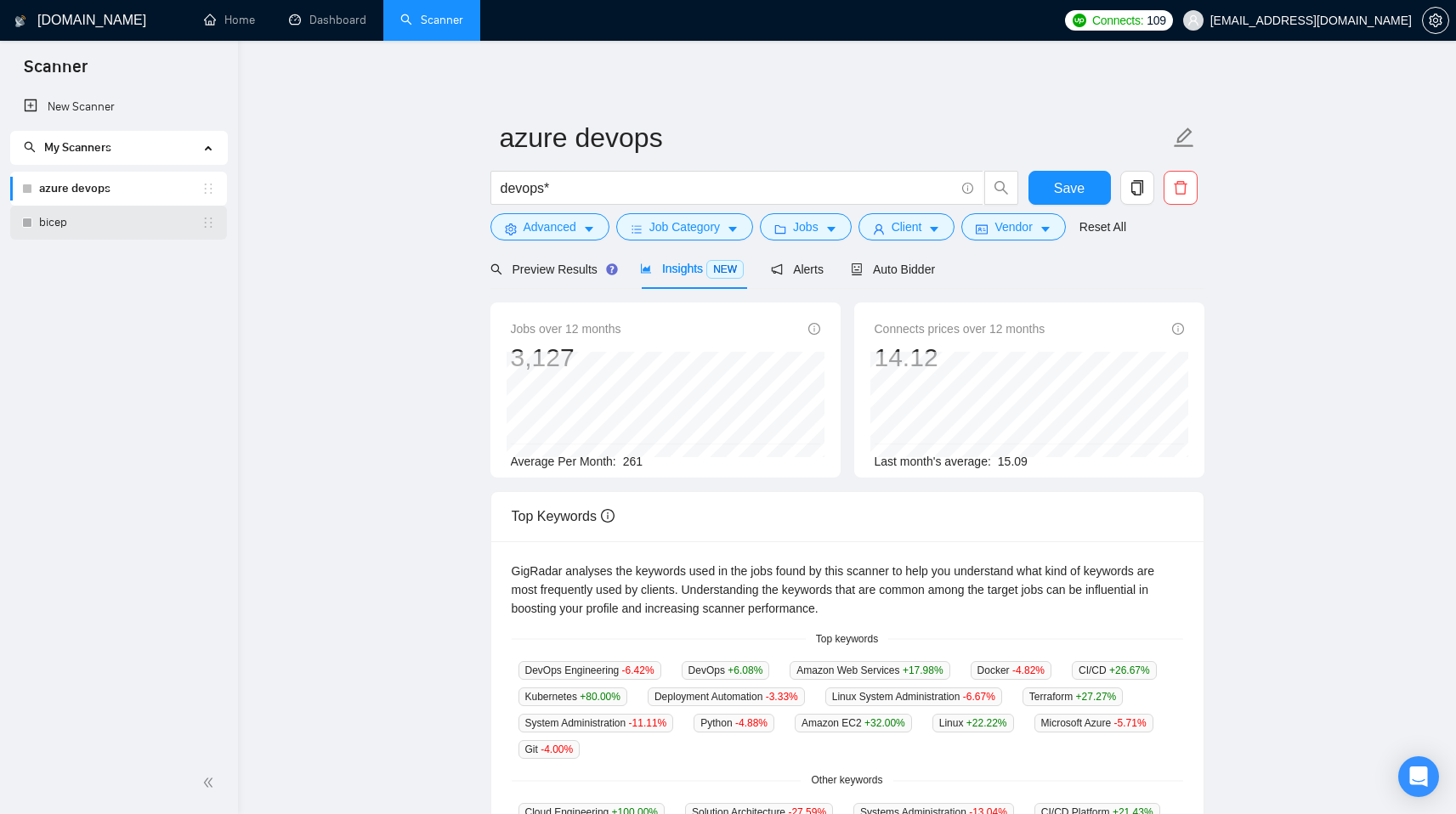
click at [134, 221] on link "bicep" at bounding box center [120, 222] width 162 height 34
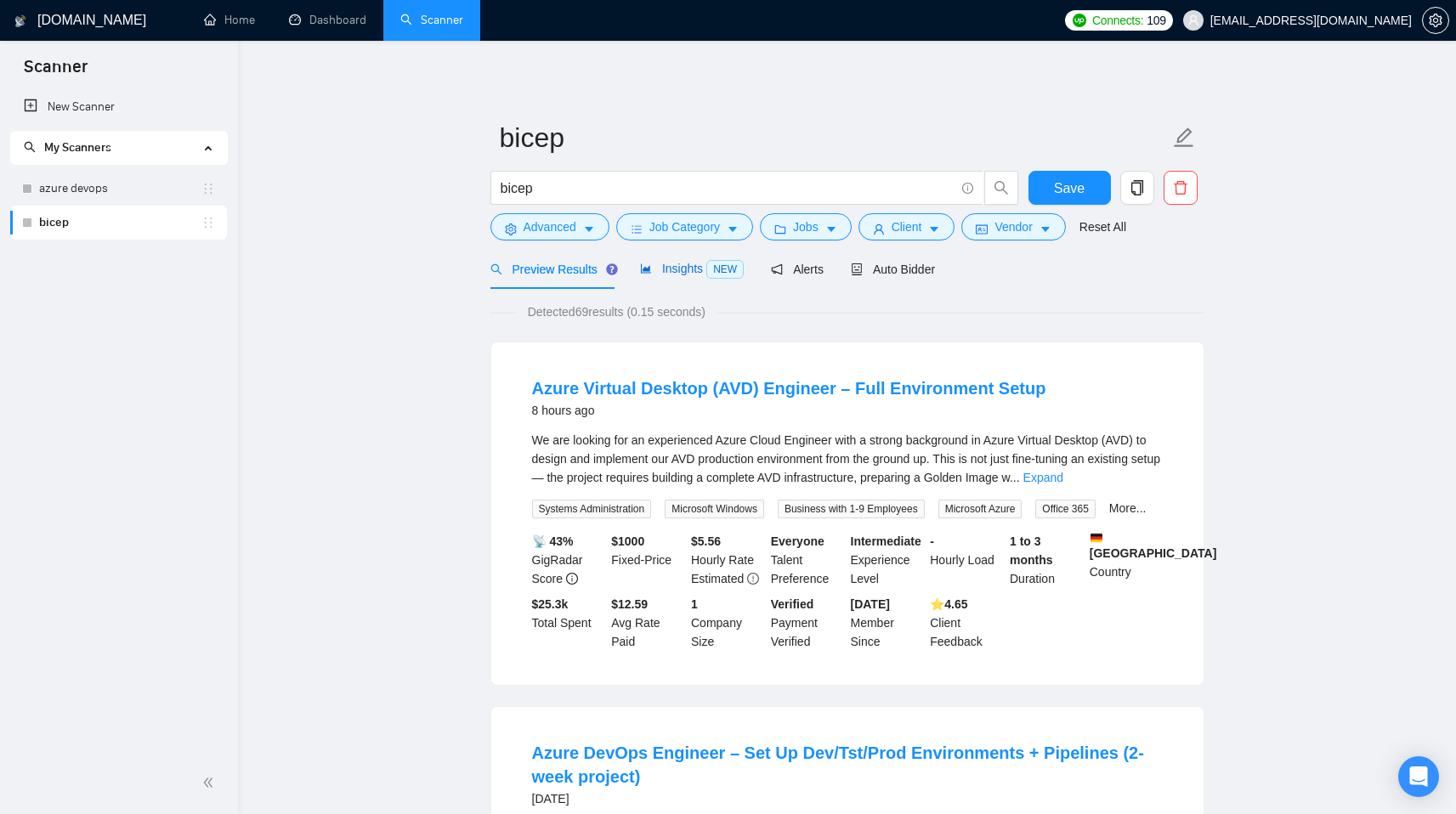
click at [671, 272] on span "Insights NEW" at bounding box center [692, 269] width 103 height 14
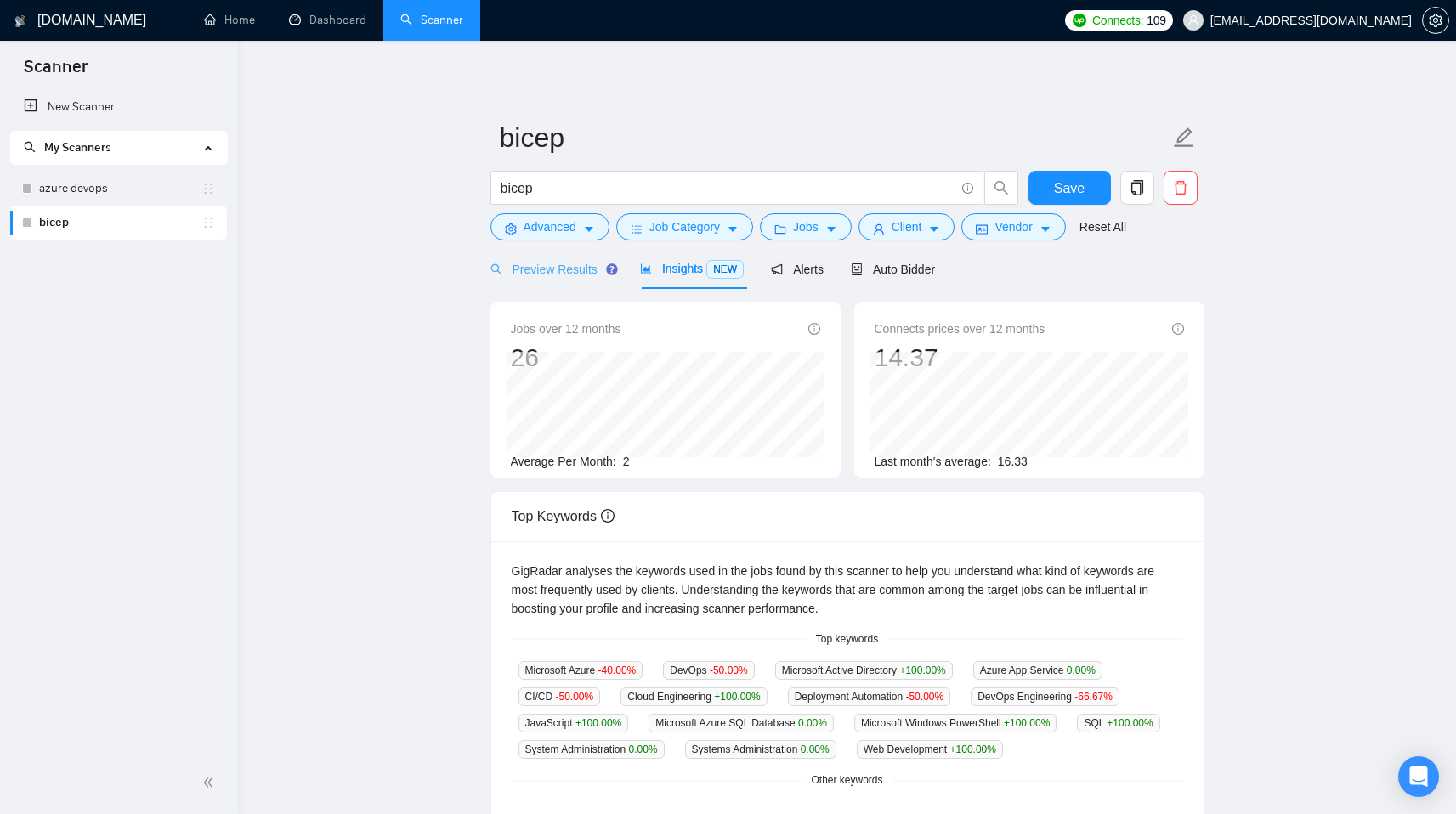
click at [541, 255] on div "Preview Results" at bounding box center [551, 269] width 122 height 40
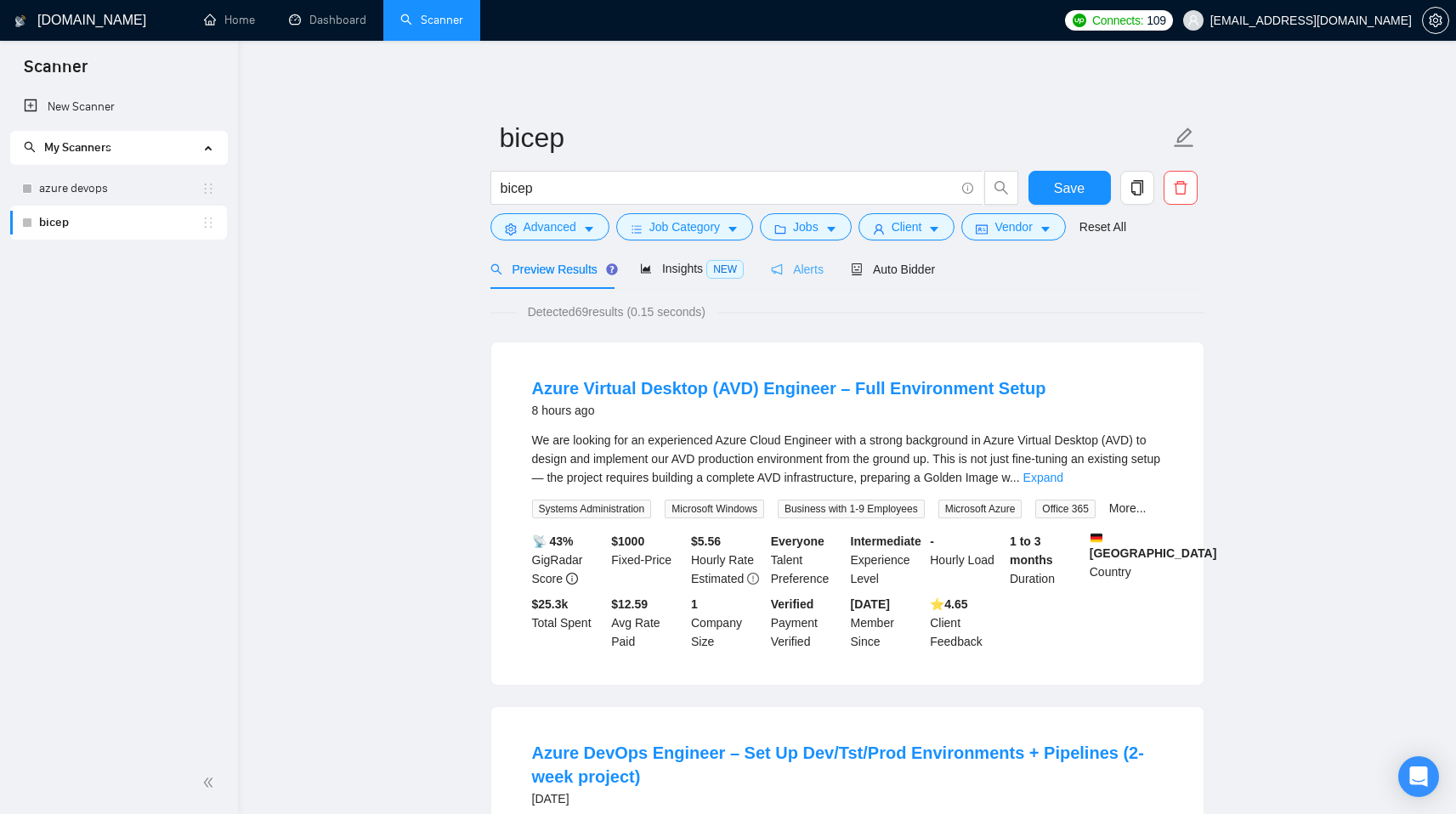
click at [815, 281] on div "Alerts" at bounding box center [797, 269] width 53 height 40
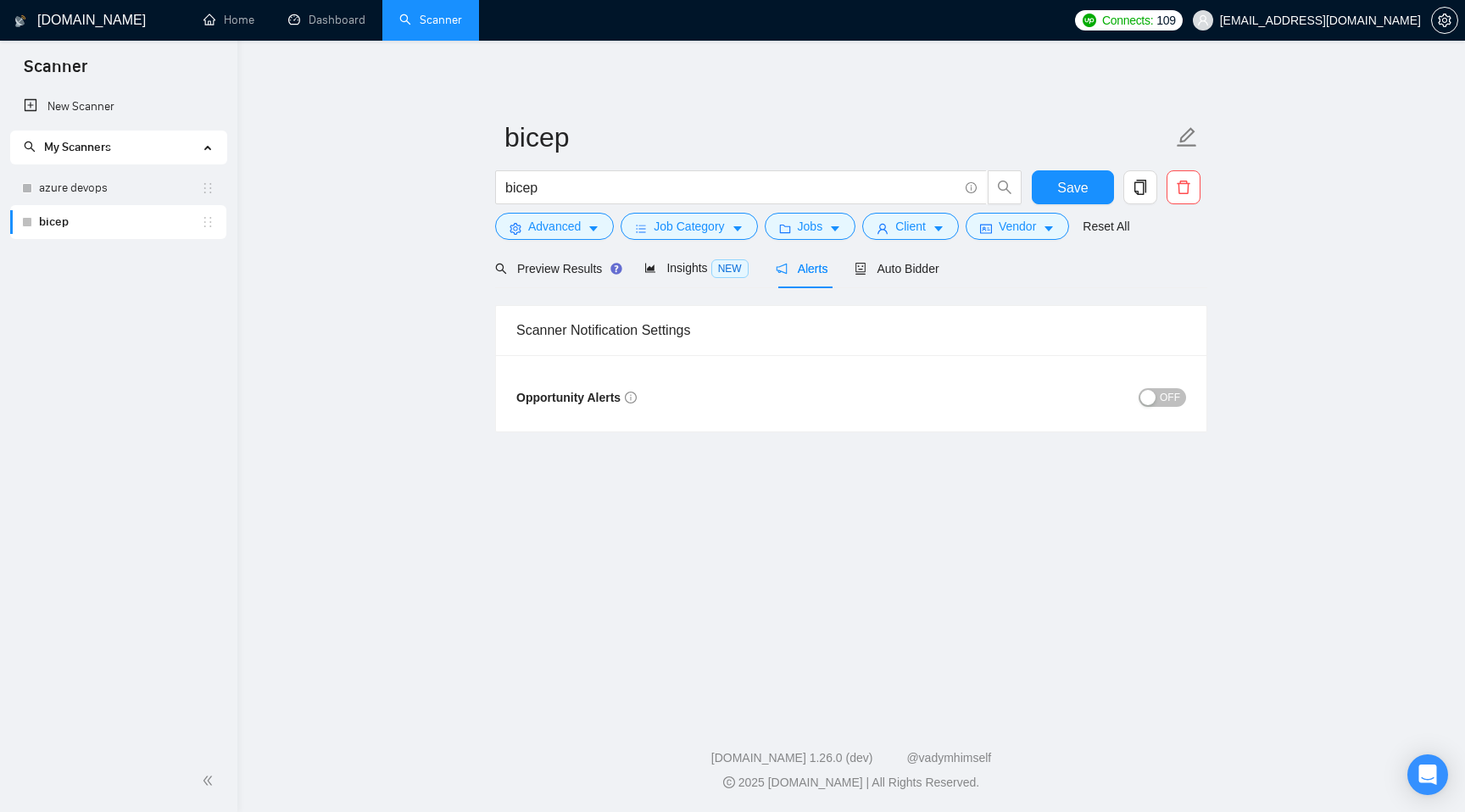
click at [1176, 395] on span "OFF" at bounding box center [1171, 398] width 21 height 19
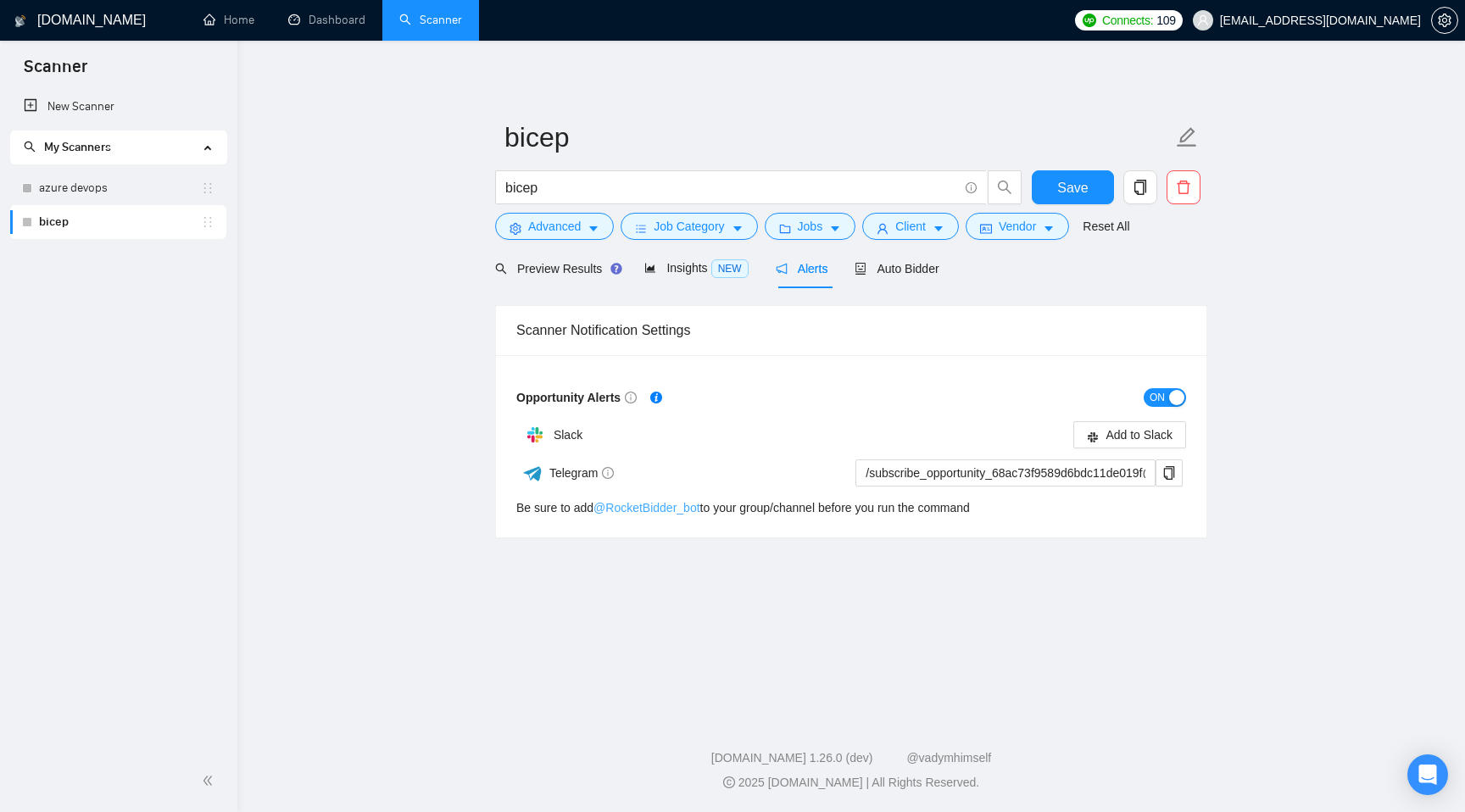
click at [644, 511] on link "@ RocketBidder_bot" at bounding box center [647, 508] width 106 height 14
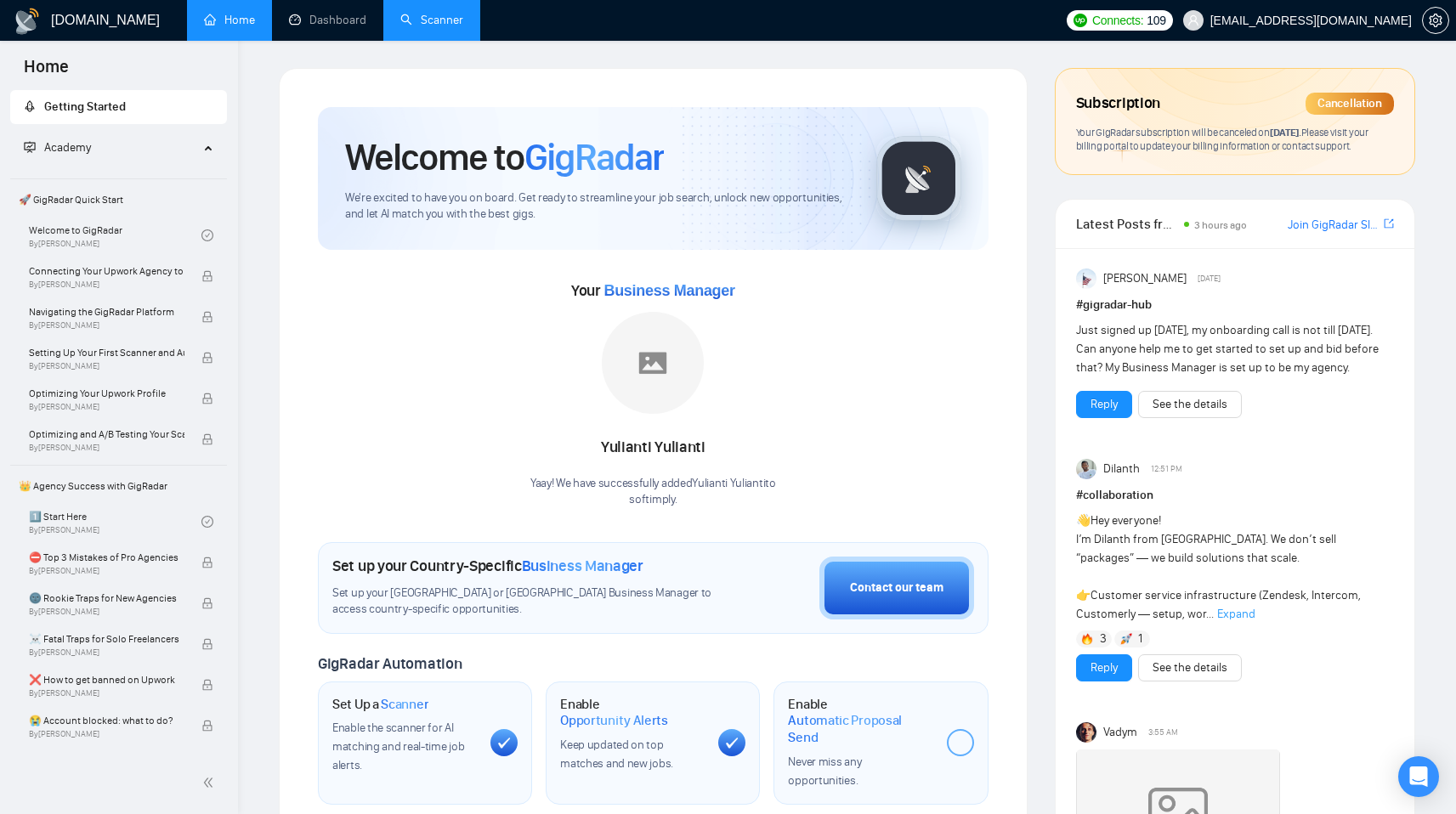
click at [461, 27] on link "Scanner" at bounding box center [431, 20] width 62 height 15
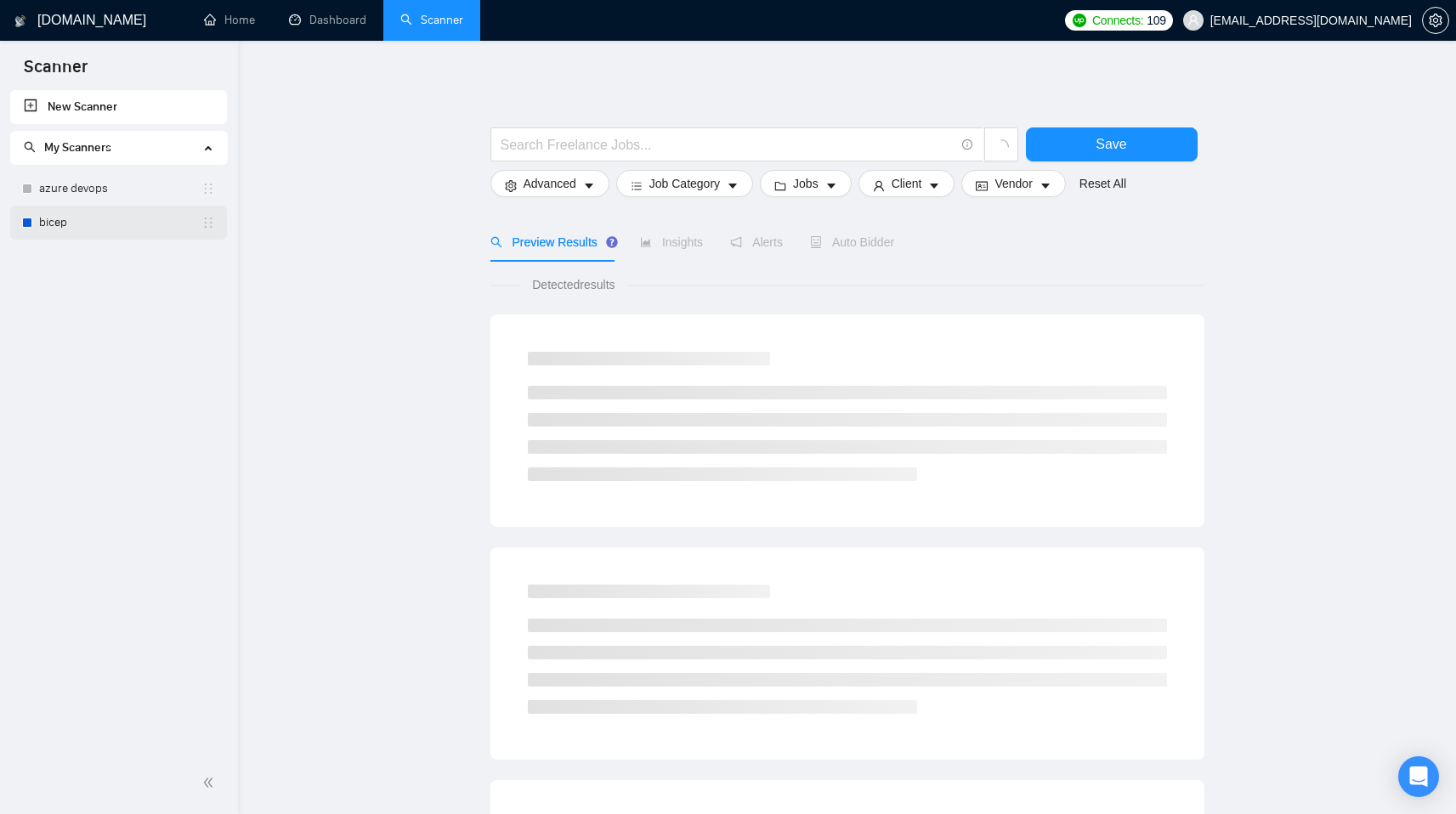
click at [126, 228] on link "bicep" at bounding box center [120, 222] width 162 height 34
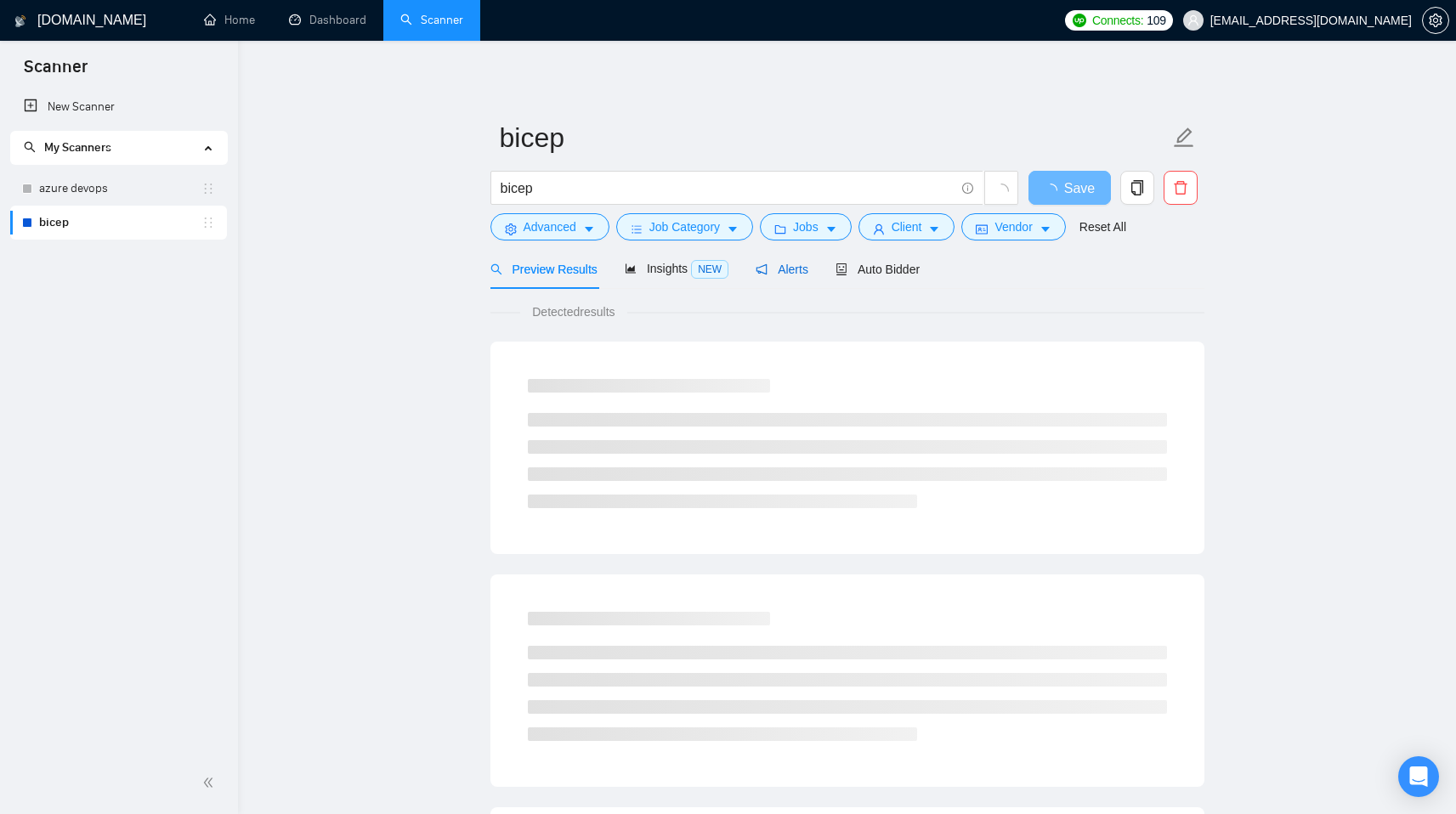
click at [802, 272] on span "Alerts" at bounding box center [782, 270] width 53 height 14
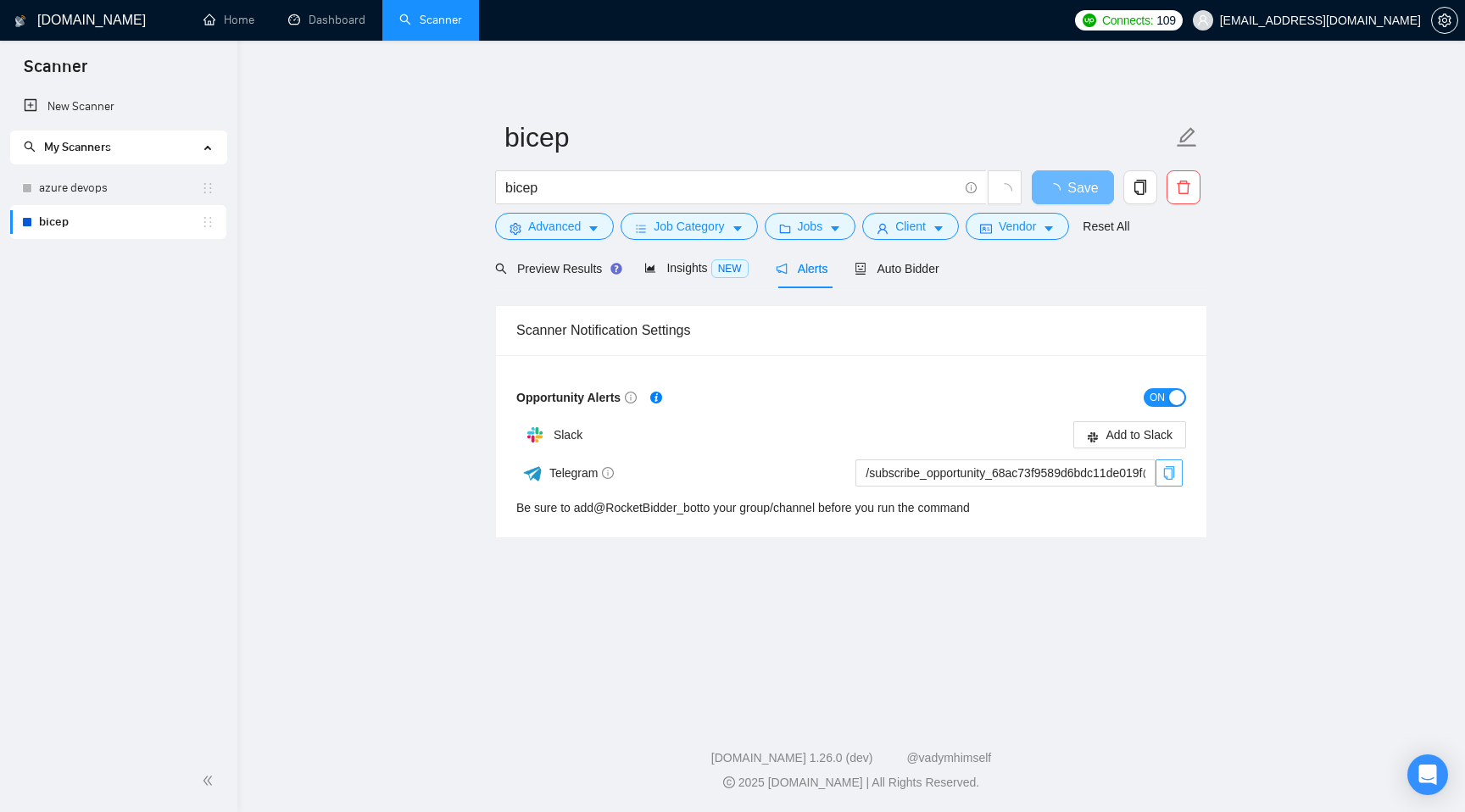
click at [1171, 480] on button "button" at bounding box center [1169, 473] width 27 height 27
click at [117, 197] on link "azure devops" at bounding box center [119, 188] width 162 height 34
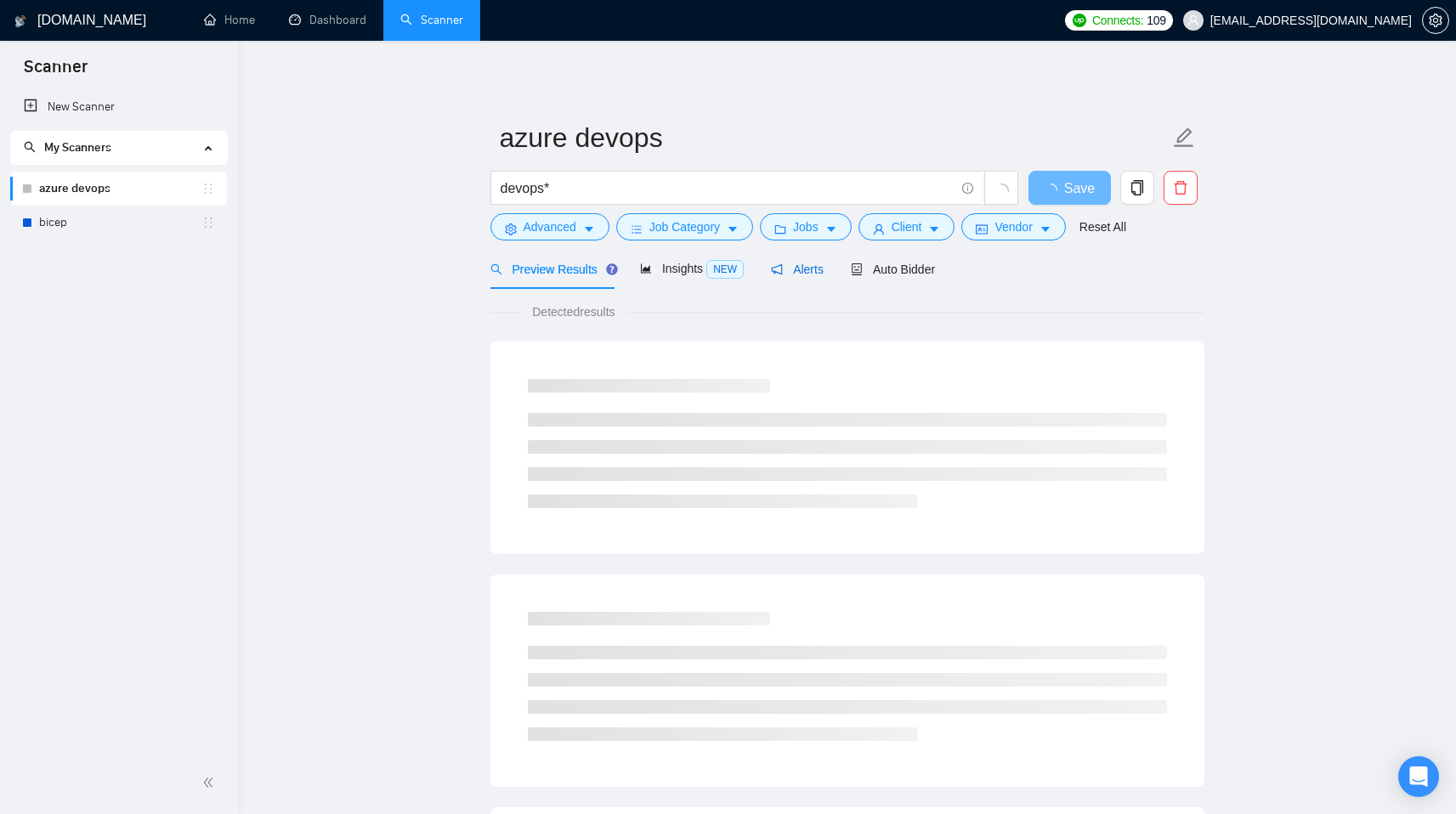
click at [796, 267] on span "Alerts" at bounding box center [797, 270] width 53 height 14
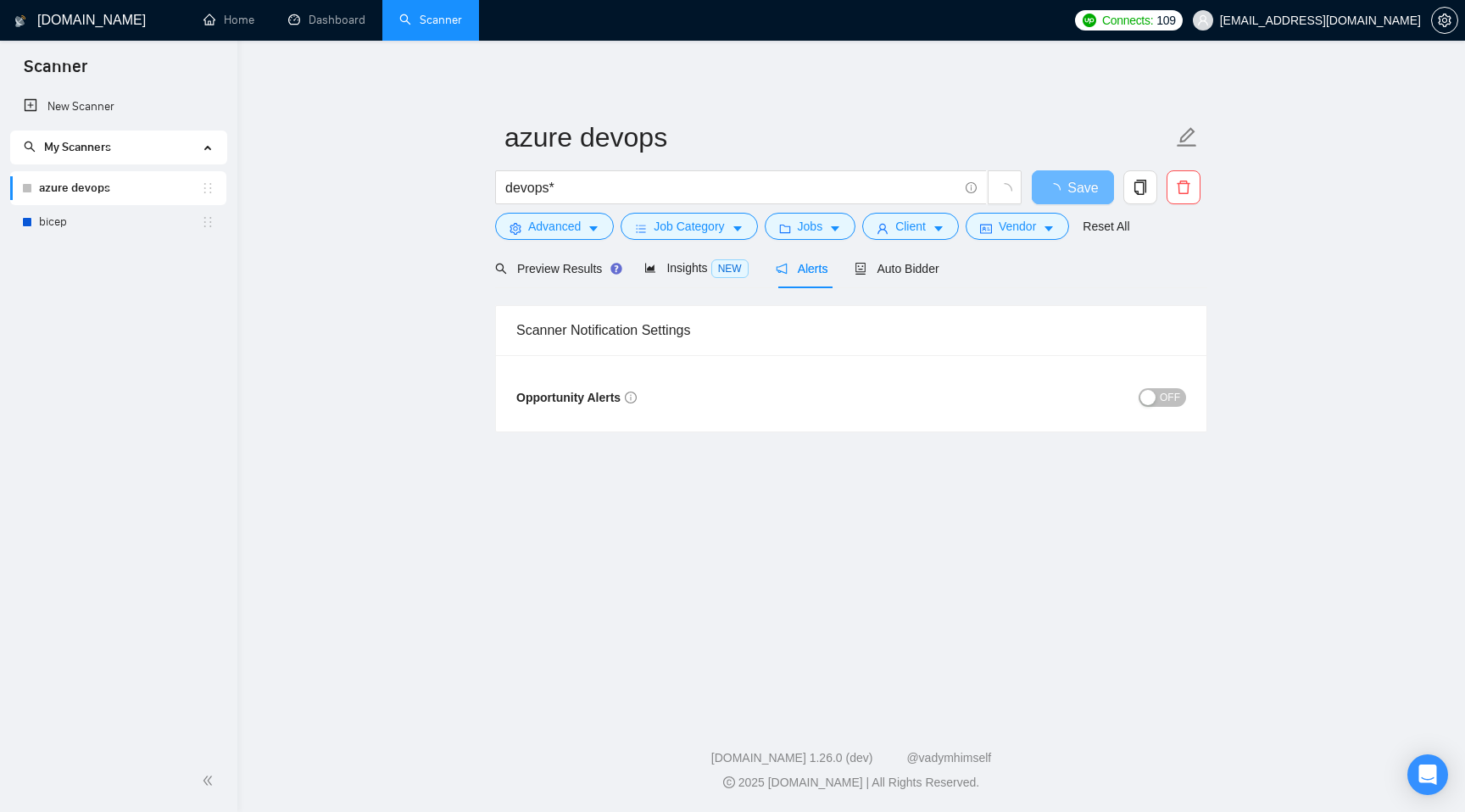
click at [1166, 398] on span "OFF" at bounding box center [1171, 398] width 21 height 19
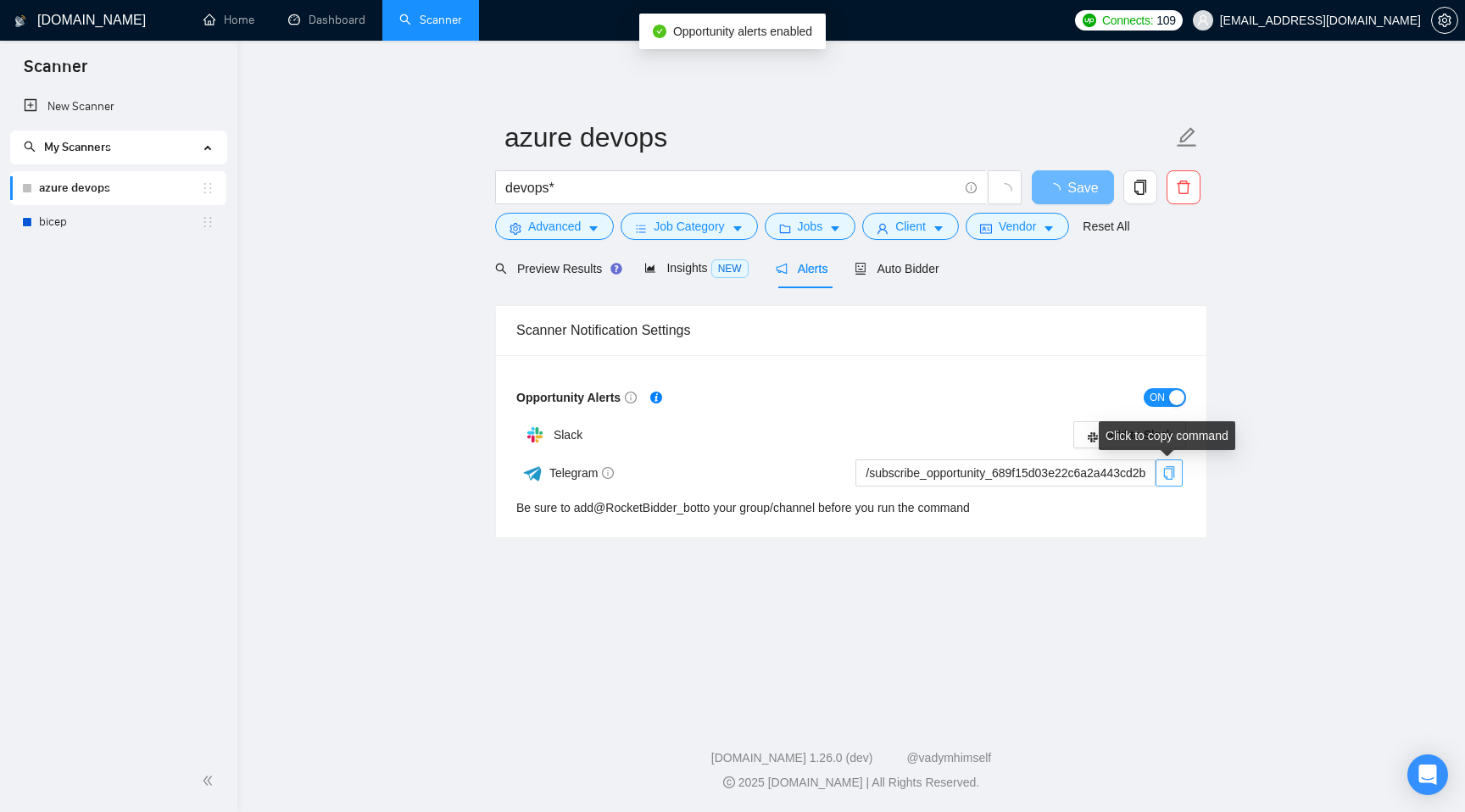
click at [1172, 474] on icon "copy" at bounding box center [1170, 474] width 11 height 14
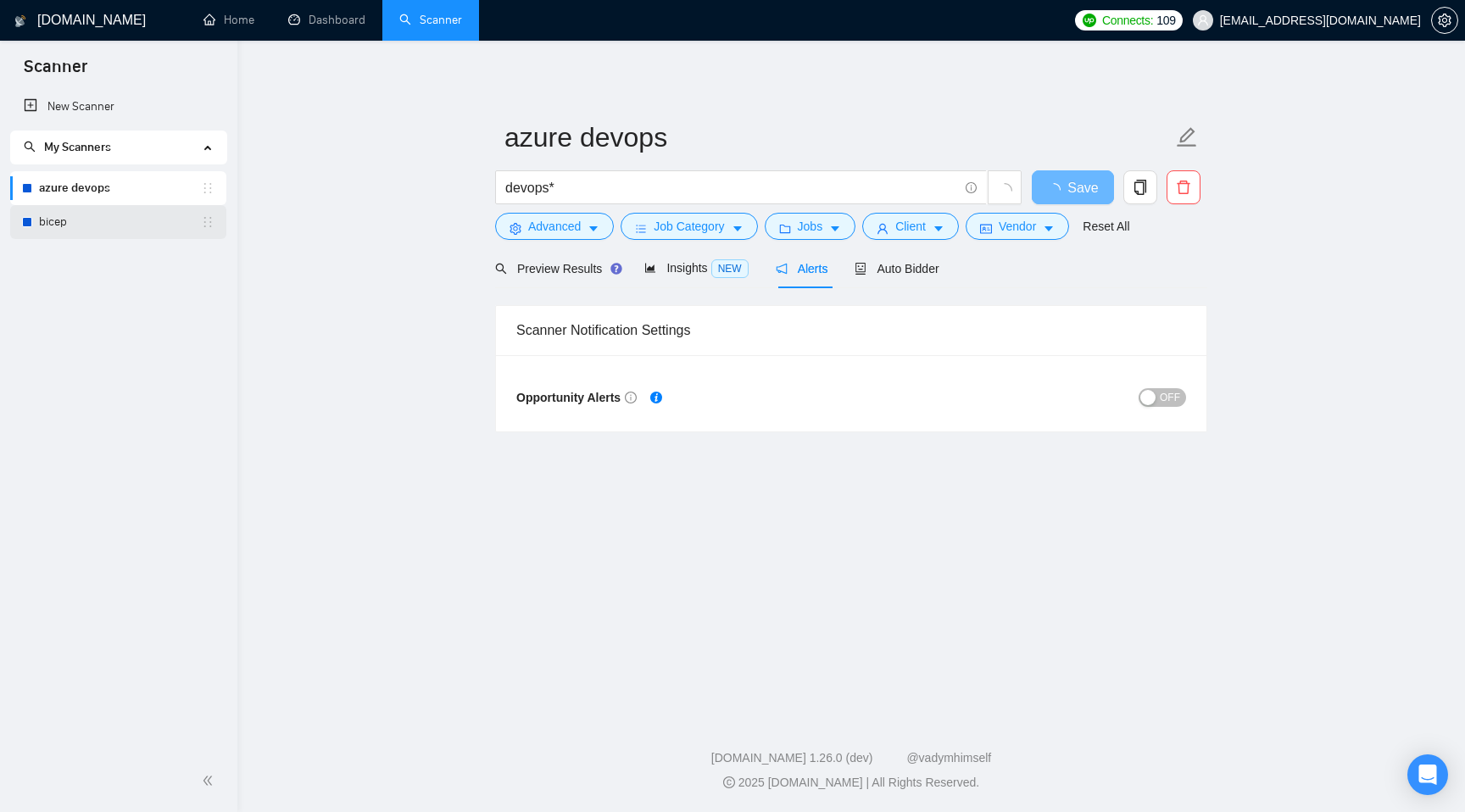
click at [109, 230] on link "bicep" at bounding box center [119, 222] width 162 height 34
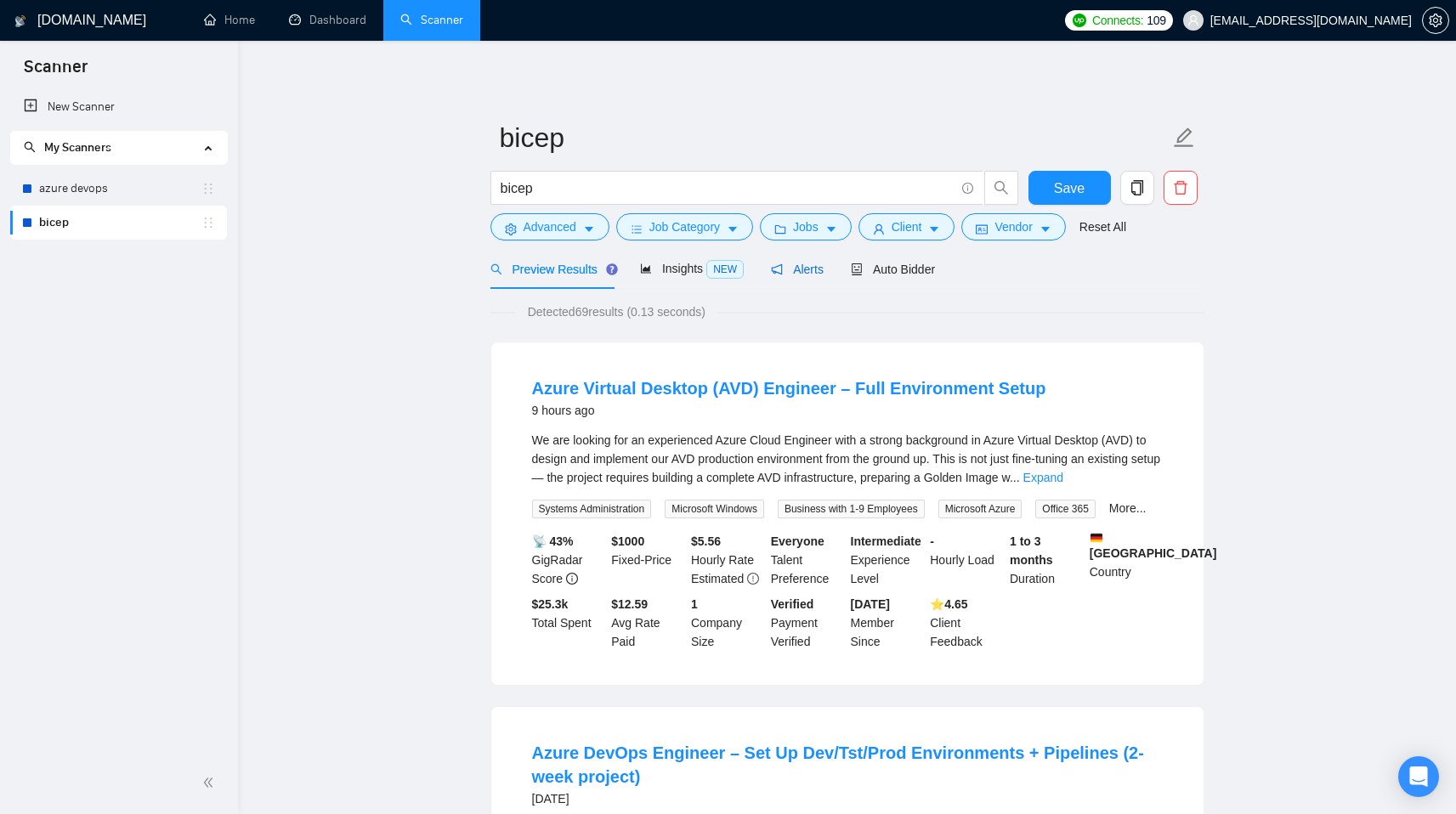
click at [796, 273] on span "Alerts" at bounding box center [797, 270] width 53 height 14
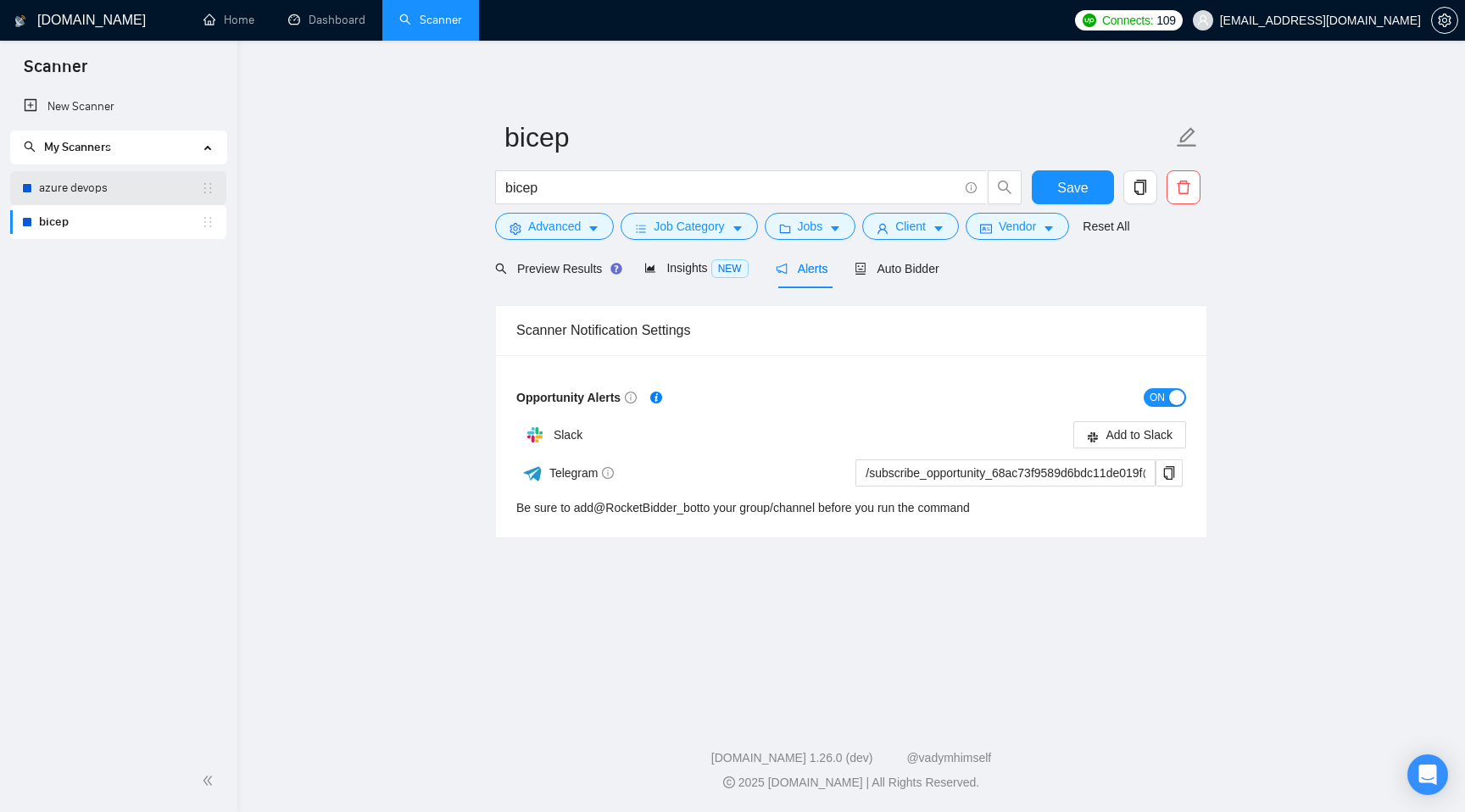
click at [124, 196] on link "azure devops" at bounding box center [119, 188] width 162 height 34
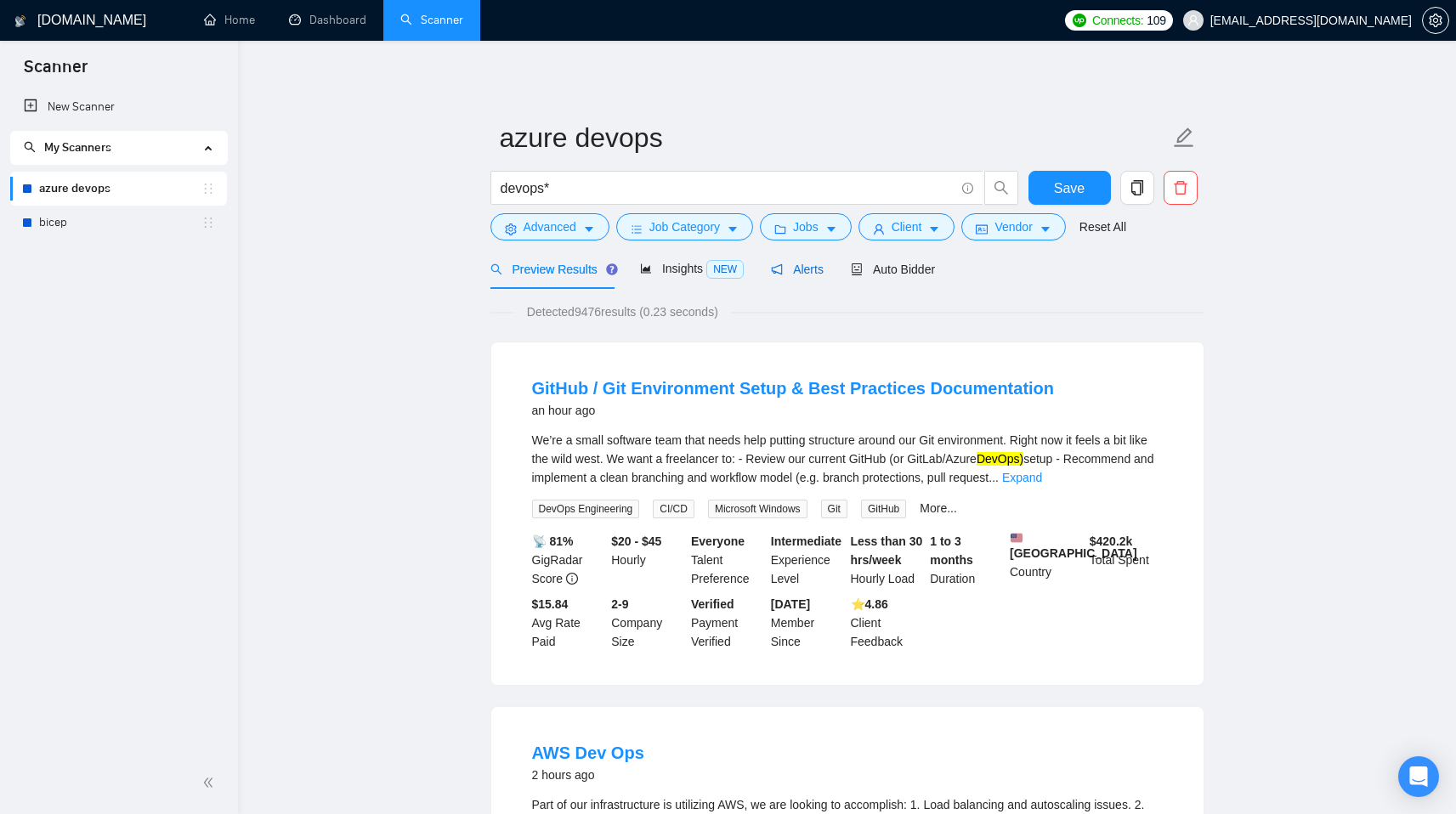
click at [810, 272] on span "Alerts" at bounding box center [797, 270] width 53 height 14
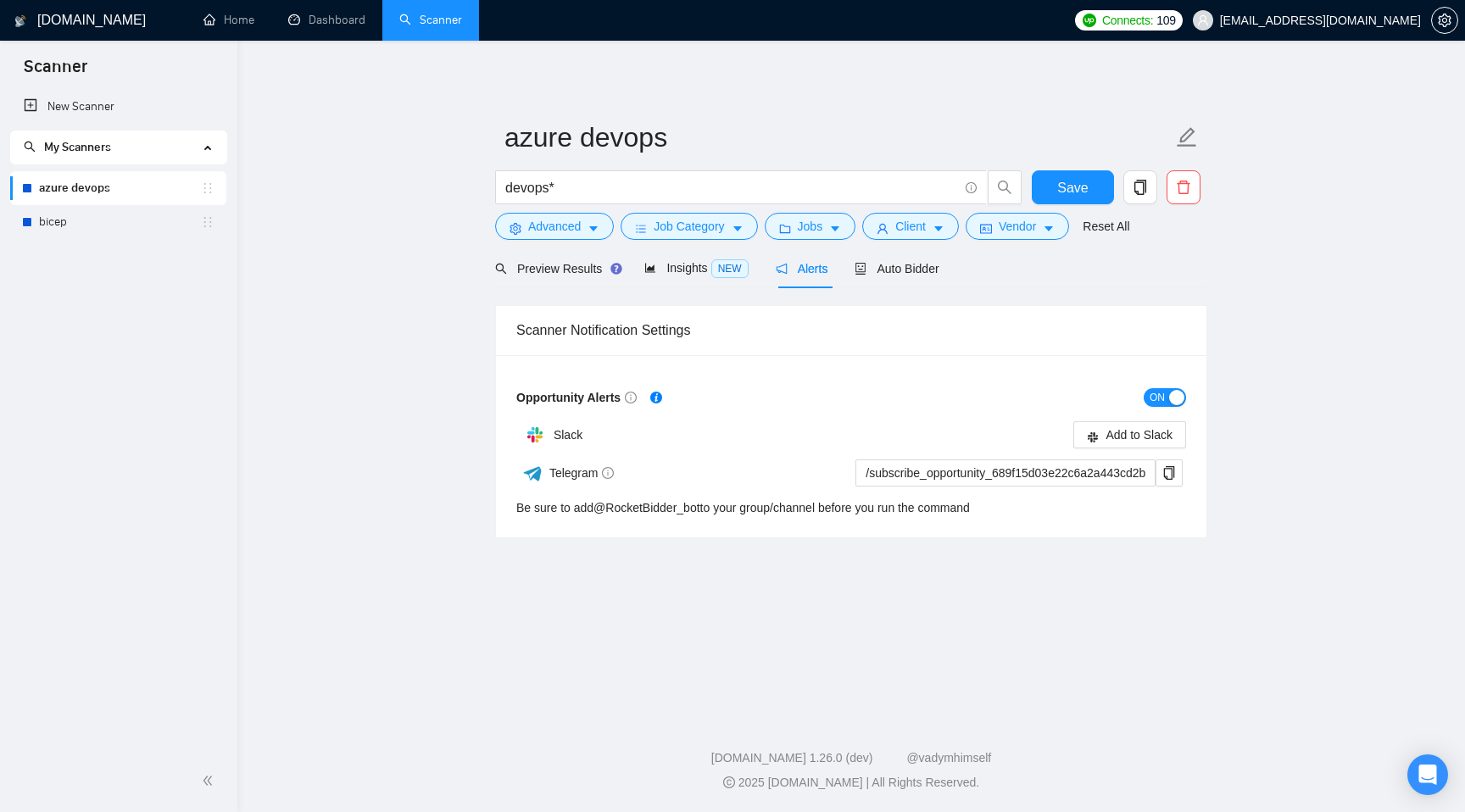
click at [96, 31] on h1 "[DOMAIN_NAME]" at bounding box center [91, 20] width 108 height 41
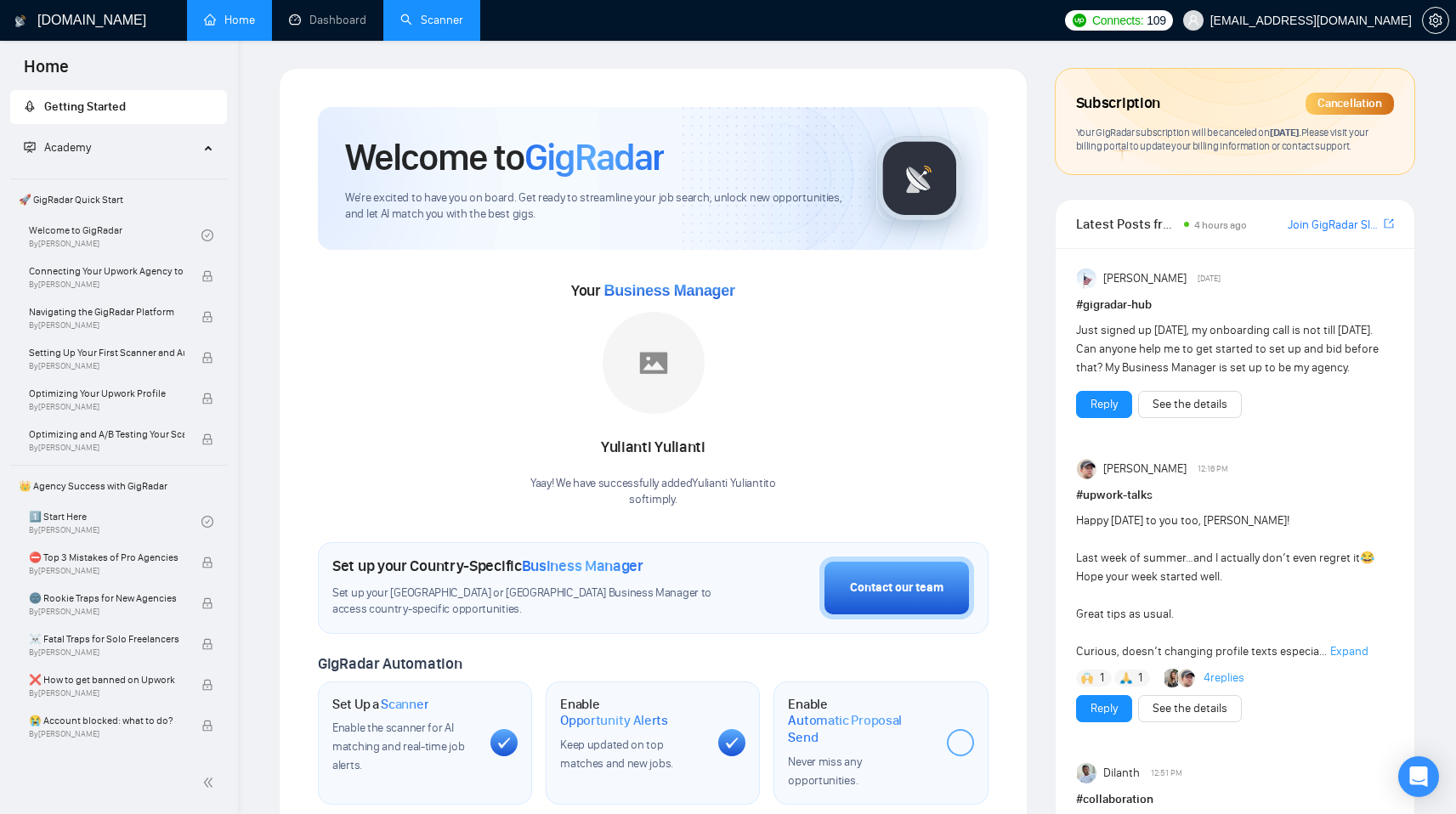
click at [425, 15] on link "Scanner" at bounding box center [431, 20] width 62 height 15
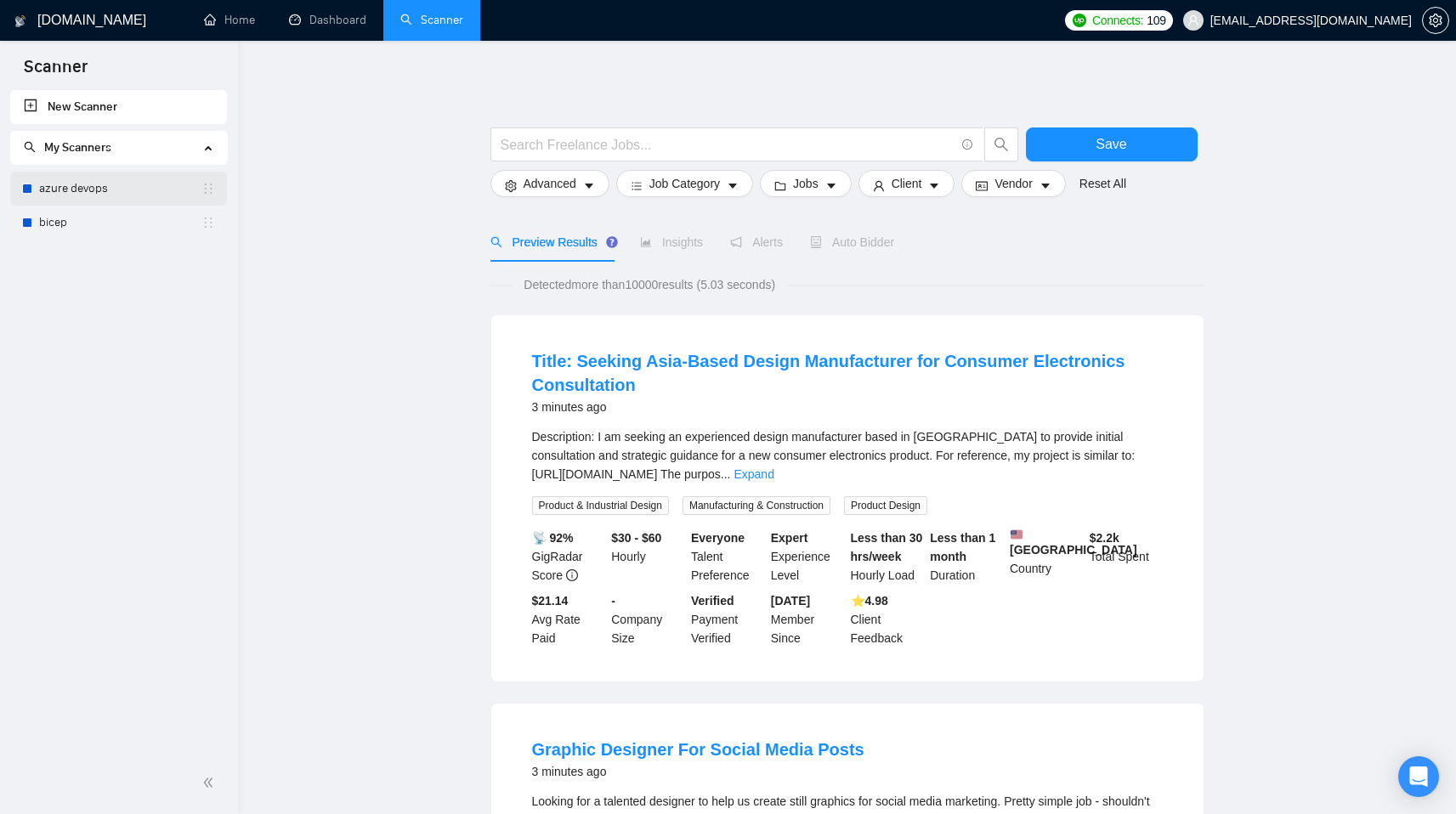
click at [66, 185] on link "azure devops" at bounding box center [120, 188] width 162 height 34
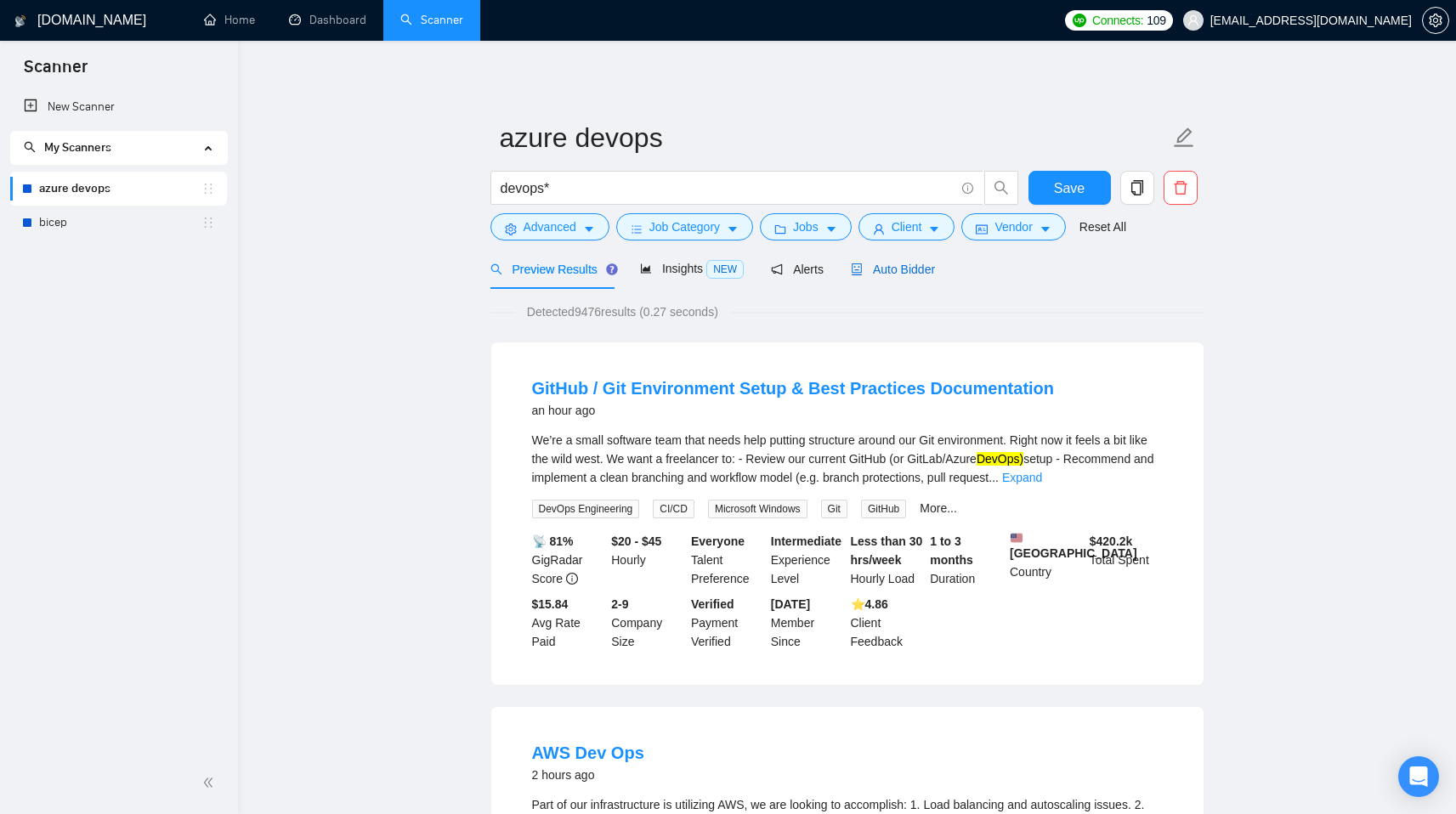
click at [917, 270] on span "Auto Bidder" at bounding box center [892, 270] width 84 height 14
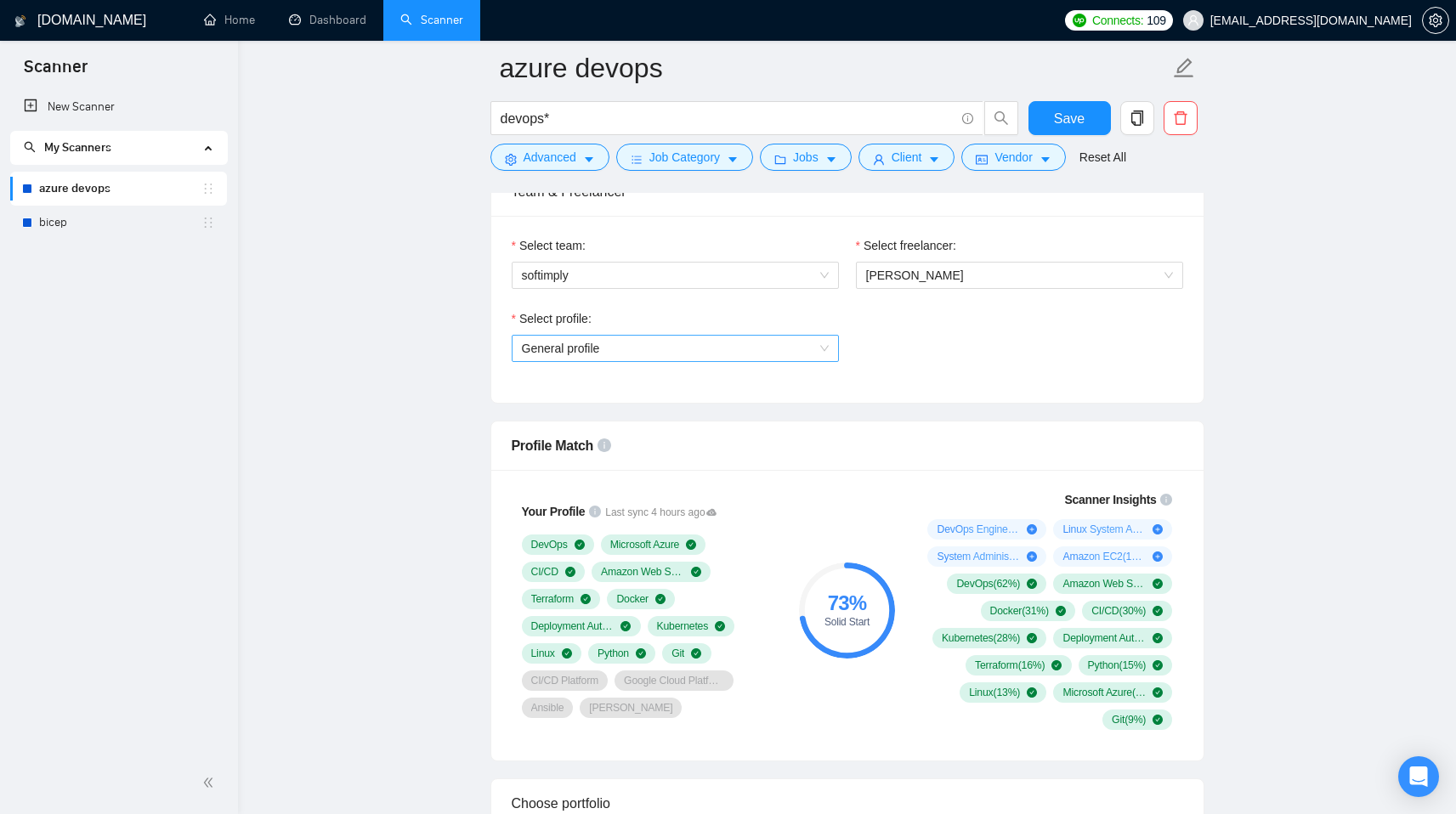
scroll to position [882, 0]
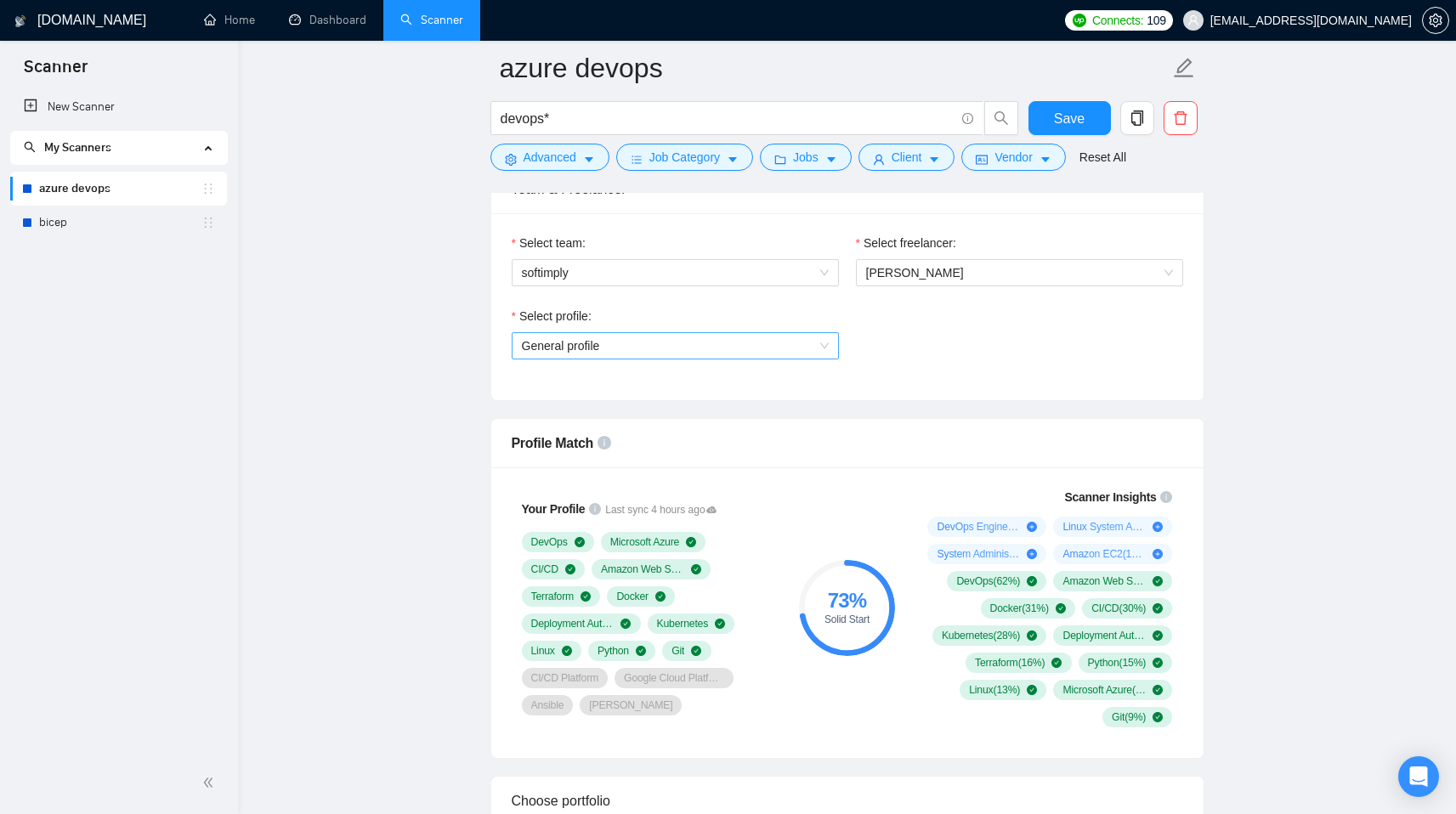
click at [663, 342] on span "General profile" at bounding box center [675, 345] width 307 height 25
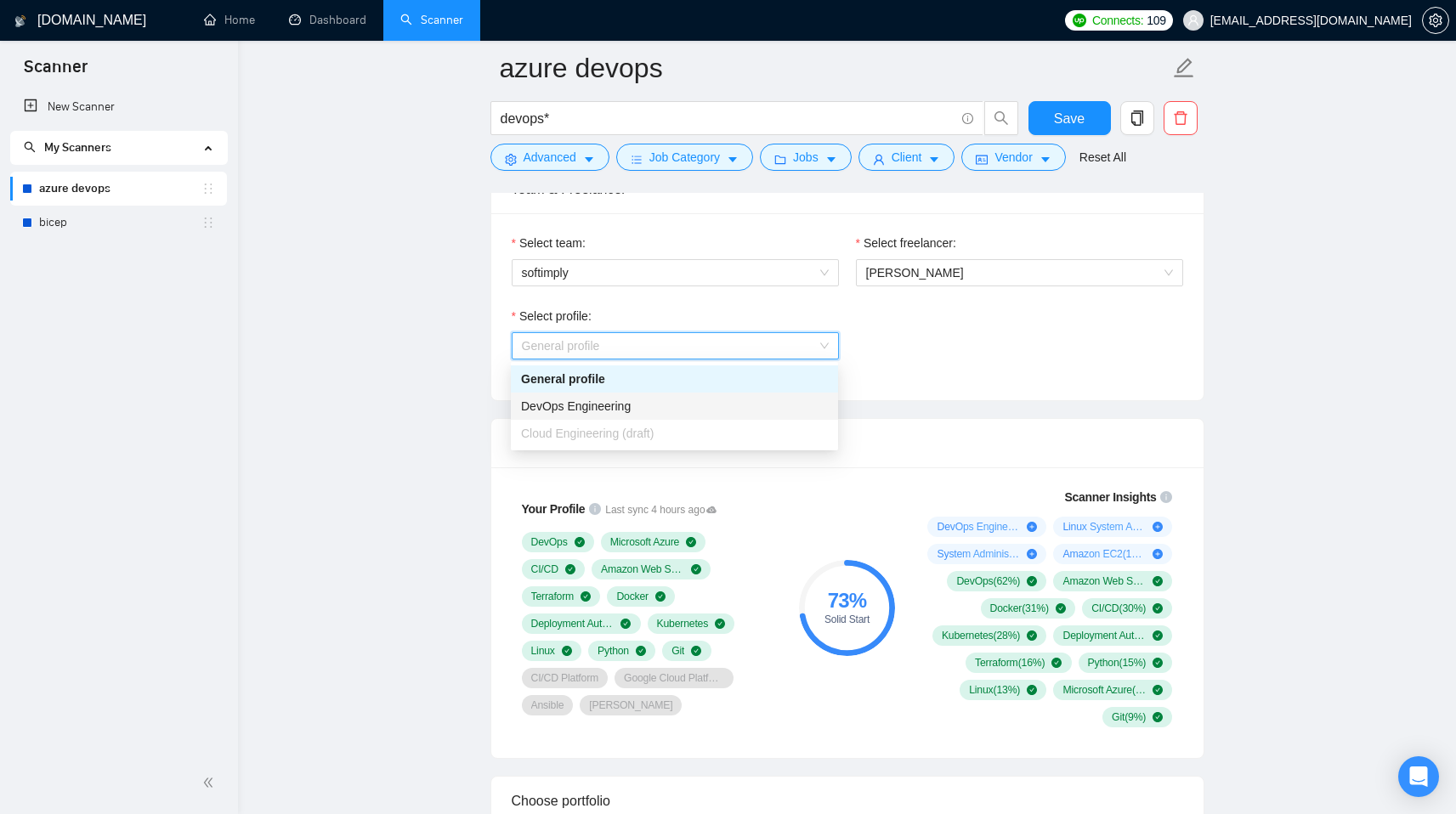
click at [658, 408] on div "DevOps Engineering" at bounding box center [674, 406] width 307 height 19
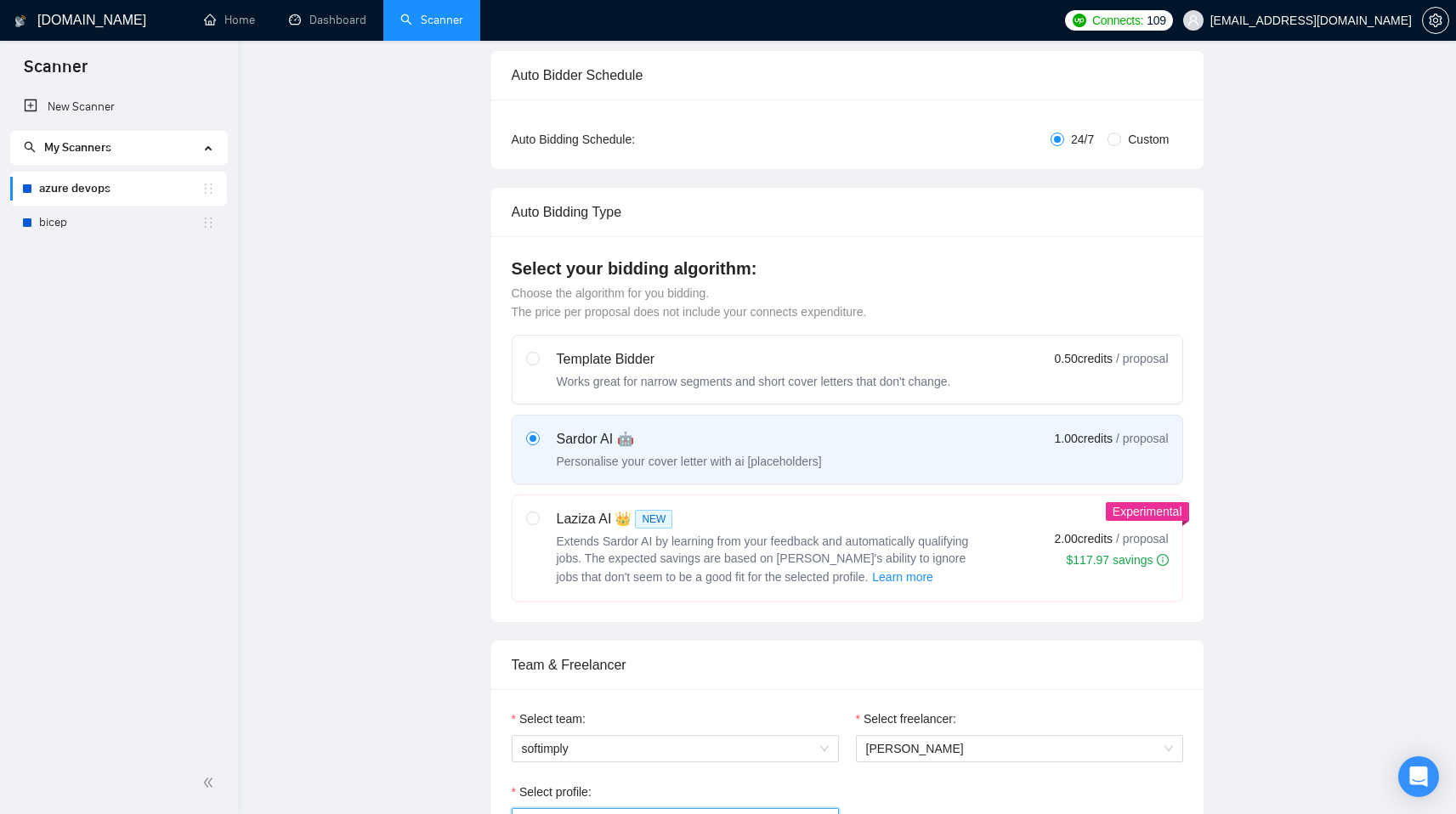
scroll to position [0, 0]
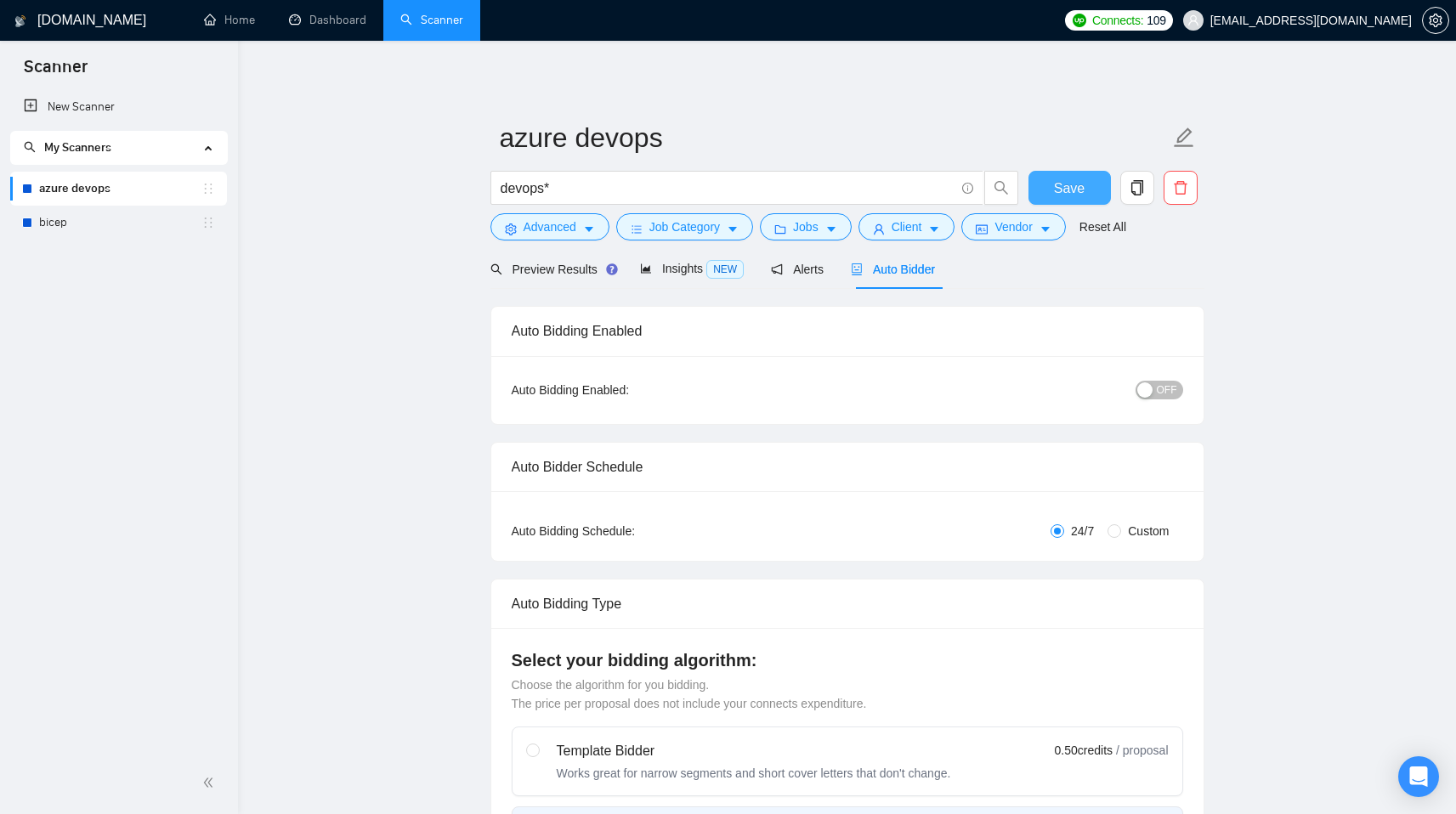
click at [1054, 192] on span "Save" at bounding box center [1068, 188] width 30 height 21
click at [73, 227] on link "bicep" at bounding box center [120, 222] width 162 height 34
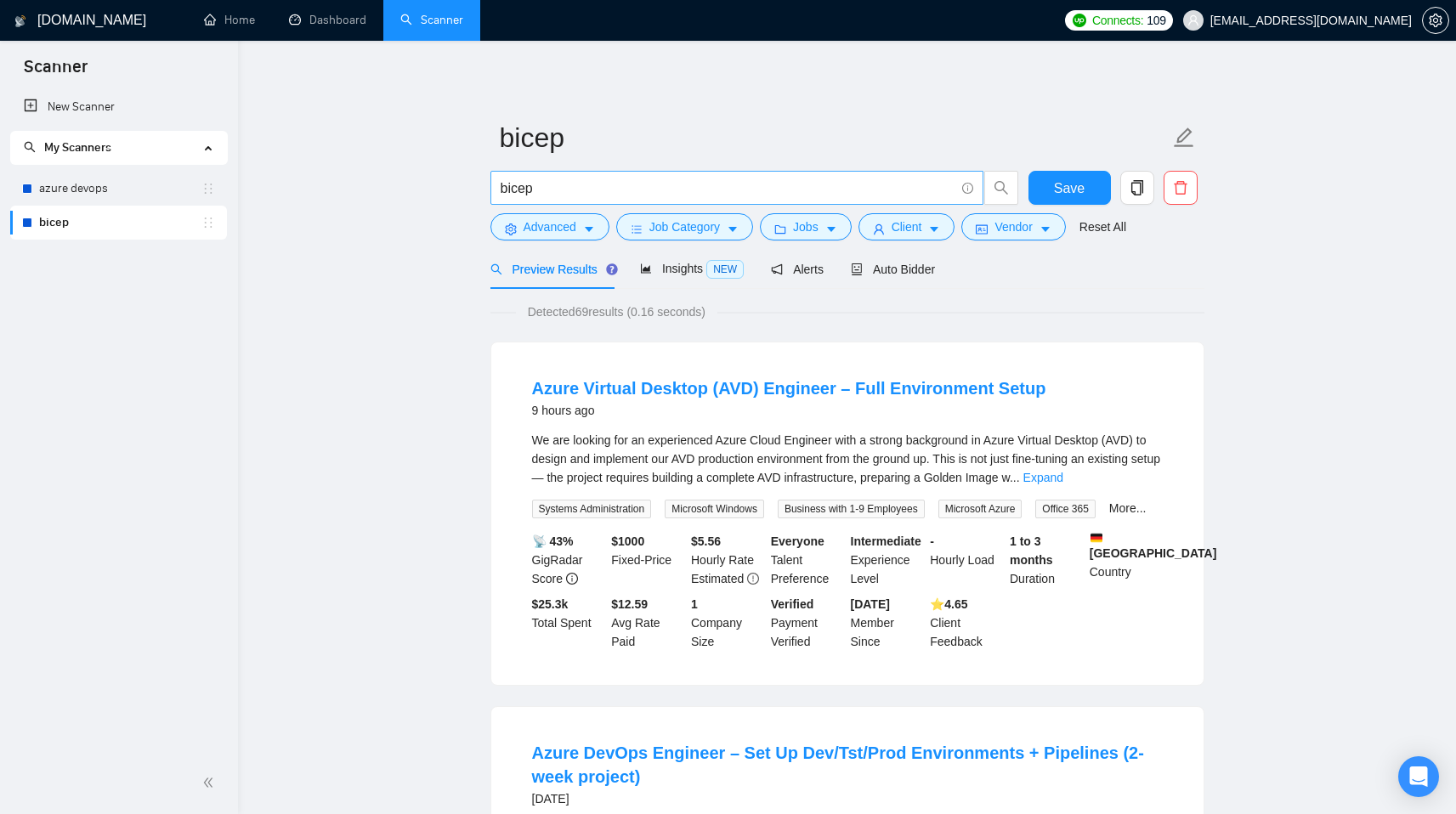
click at [583, 195] on input "bicep" at bounding box center [727, 188] width 454 height 21
click at [546, 225] on span "Advanced" at bounding box center [549, 227] width 53 height 19
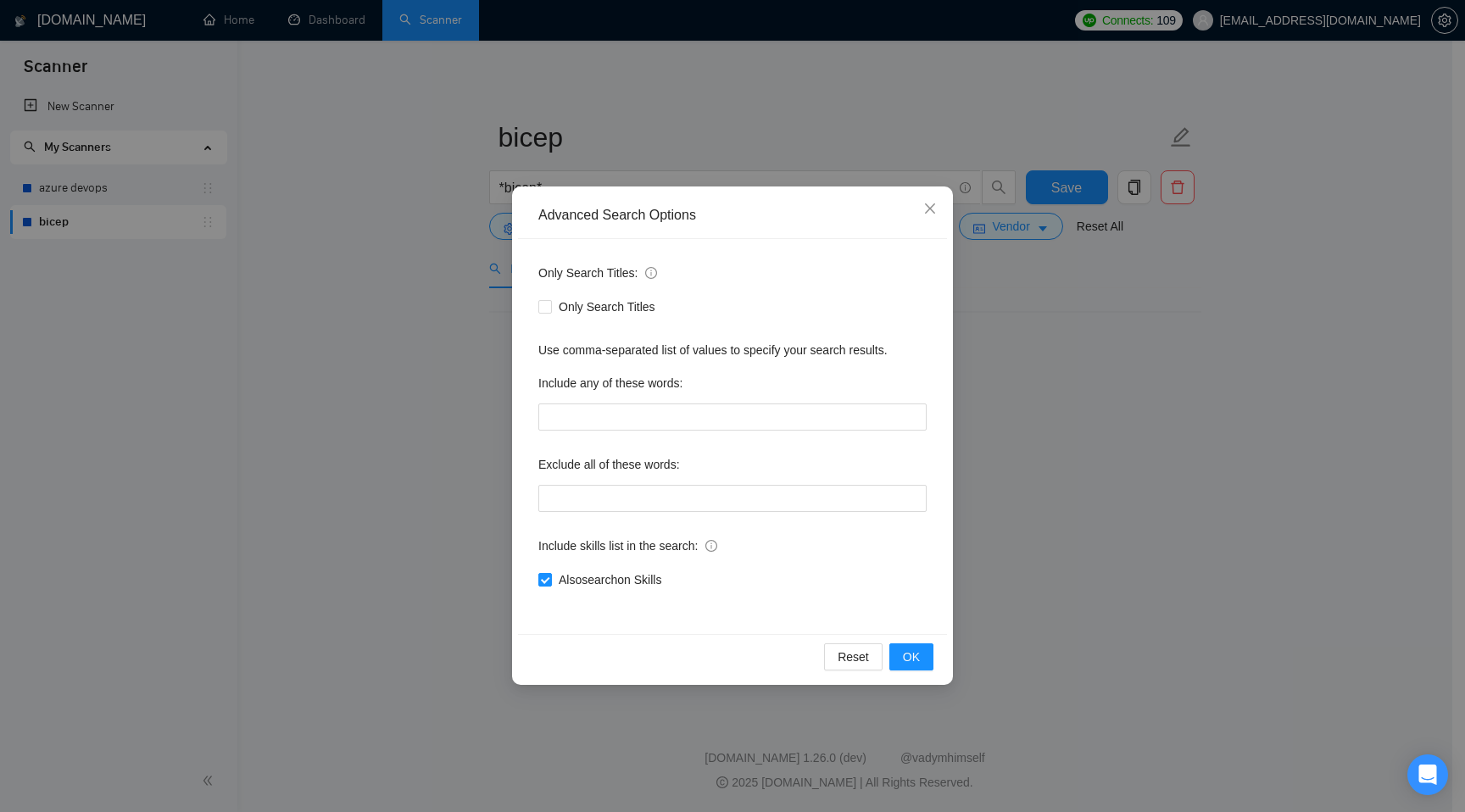
click at [463, 313] on div "Advanced Search Options Only Search Titles: Only Search Titles Use comma-separa…" at bounding box center [732, 406] width 1465 height 812
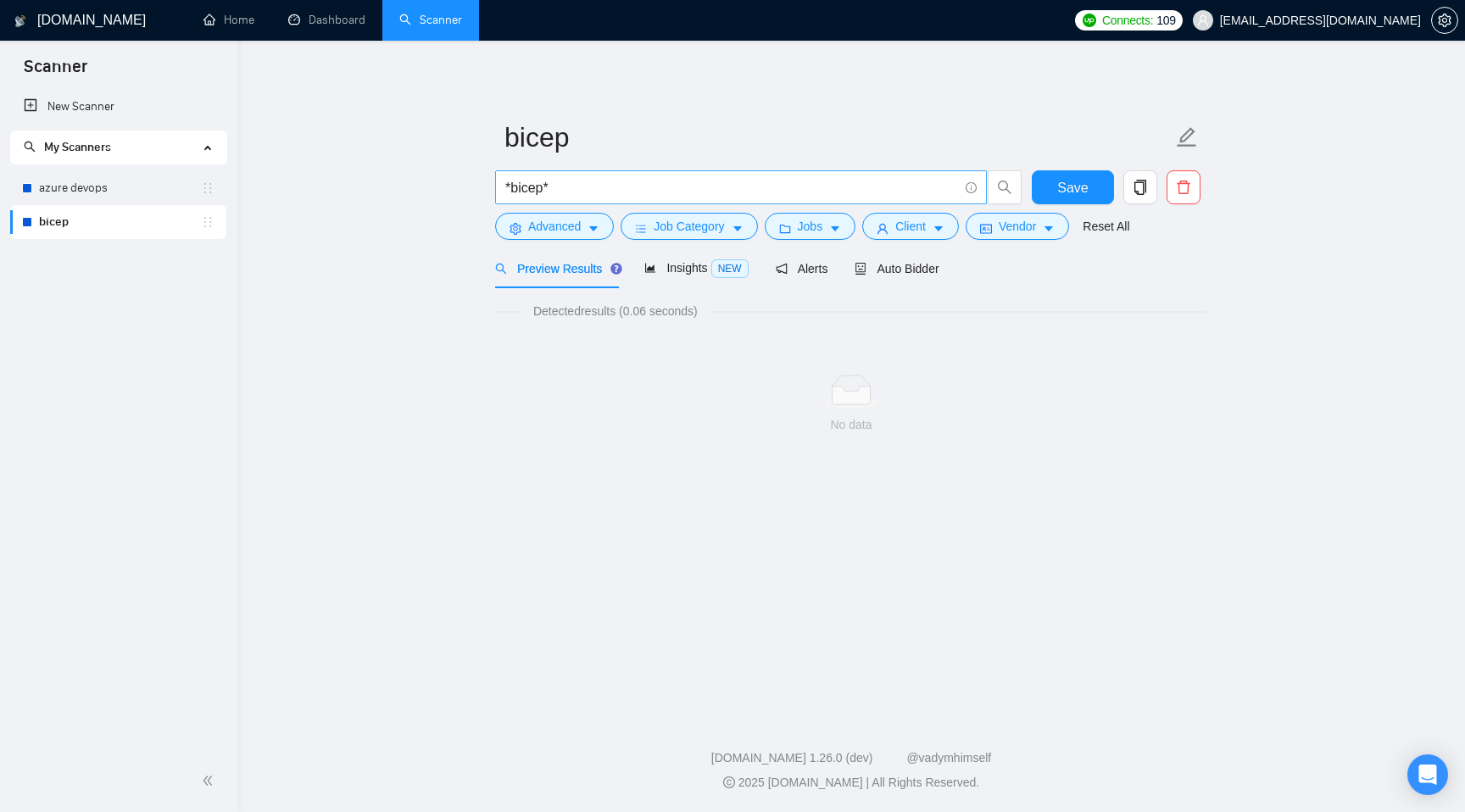
click at [708, 187] on input "*bicep*" at bounding box center [732, 188] width 453 height 21
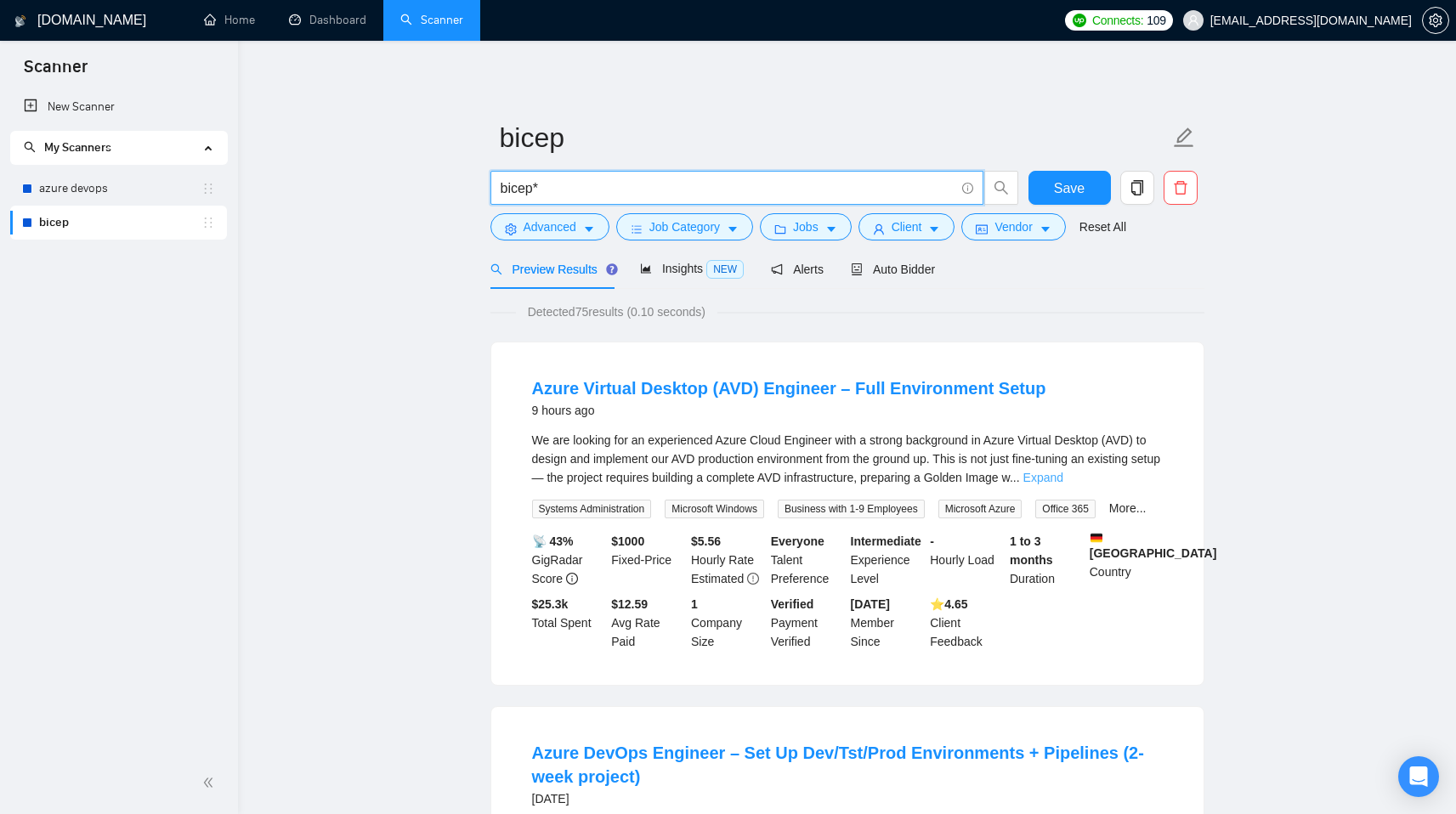
type input "bicep*"
click at [1063, 480] on link "Expand" at bounding box center [1043, 478] width 40 height 14
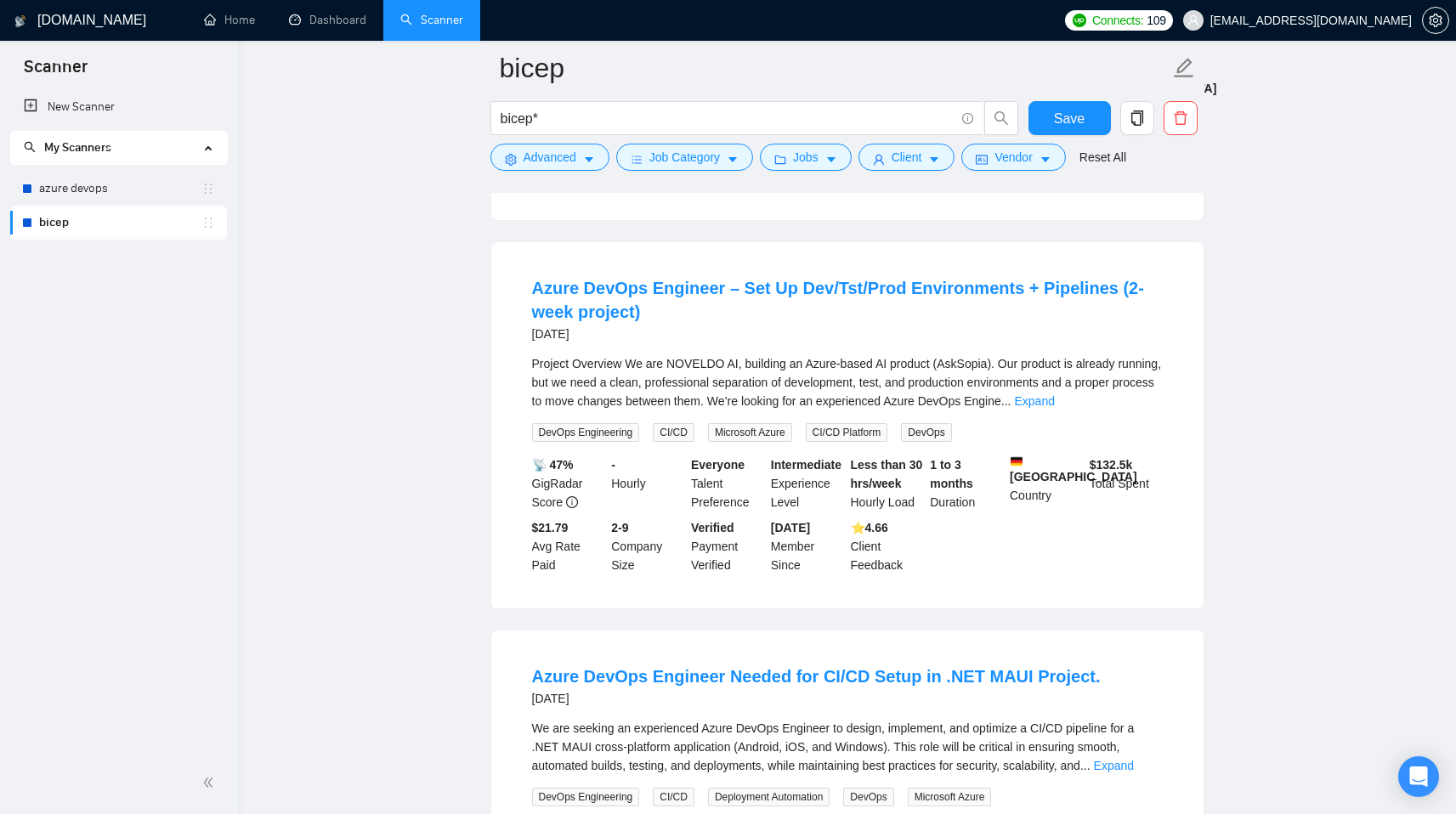
scroll to position [993, 0]
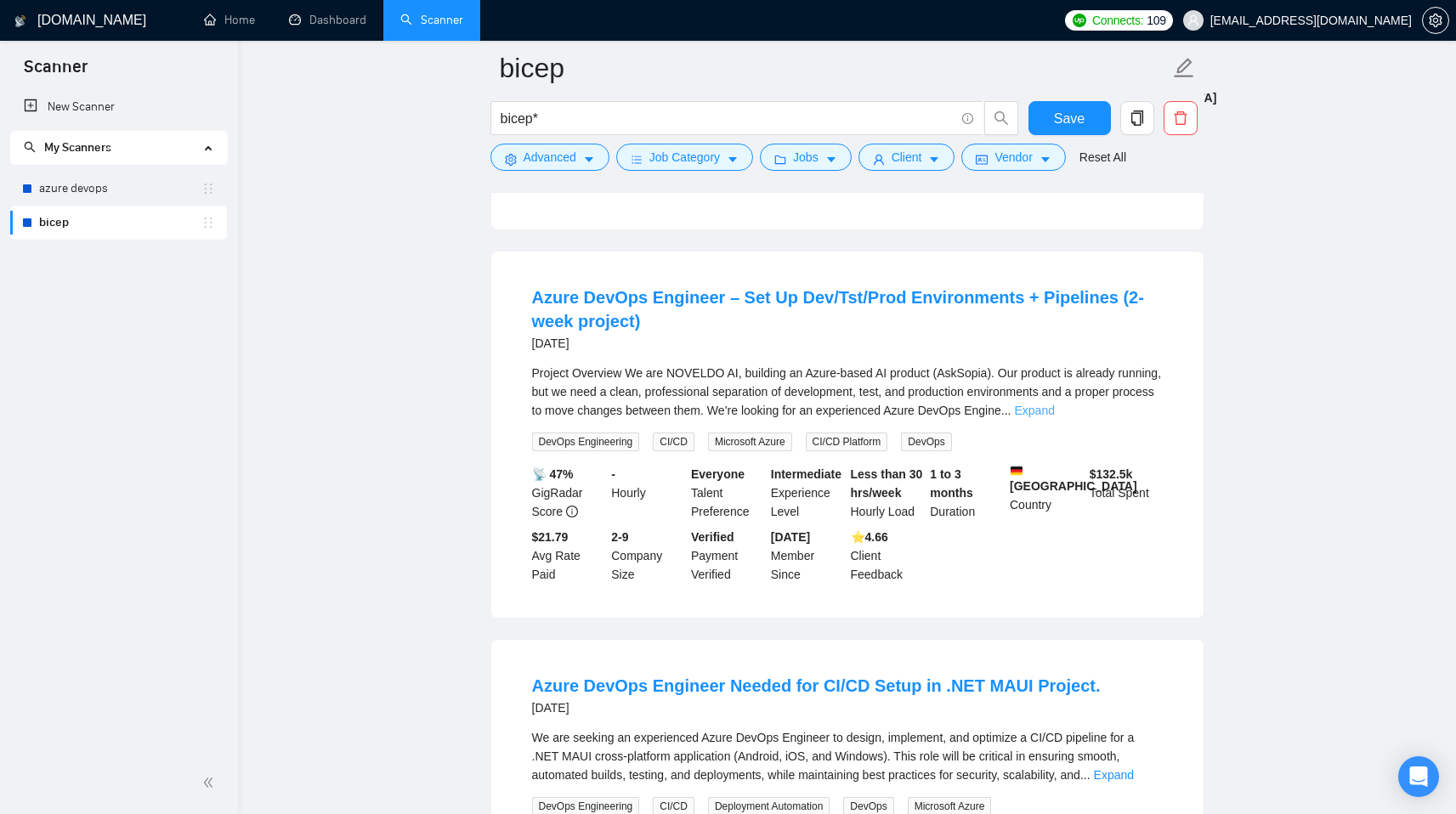
click at [1053, 417] on link "Expand" at bounding box center [1033, 410] width 40 height 14
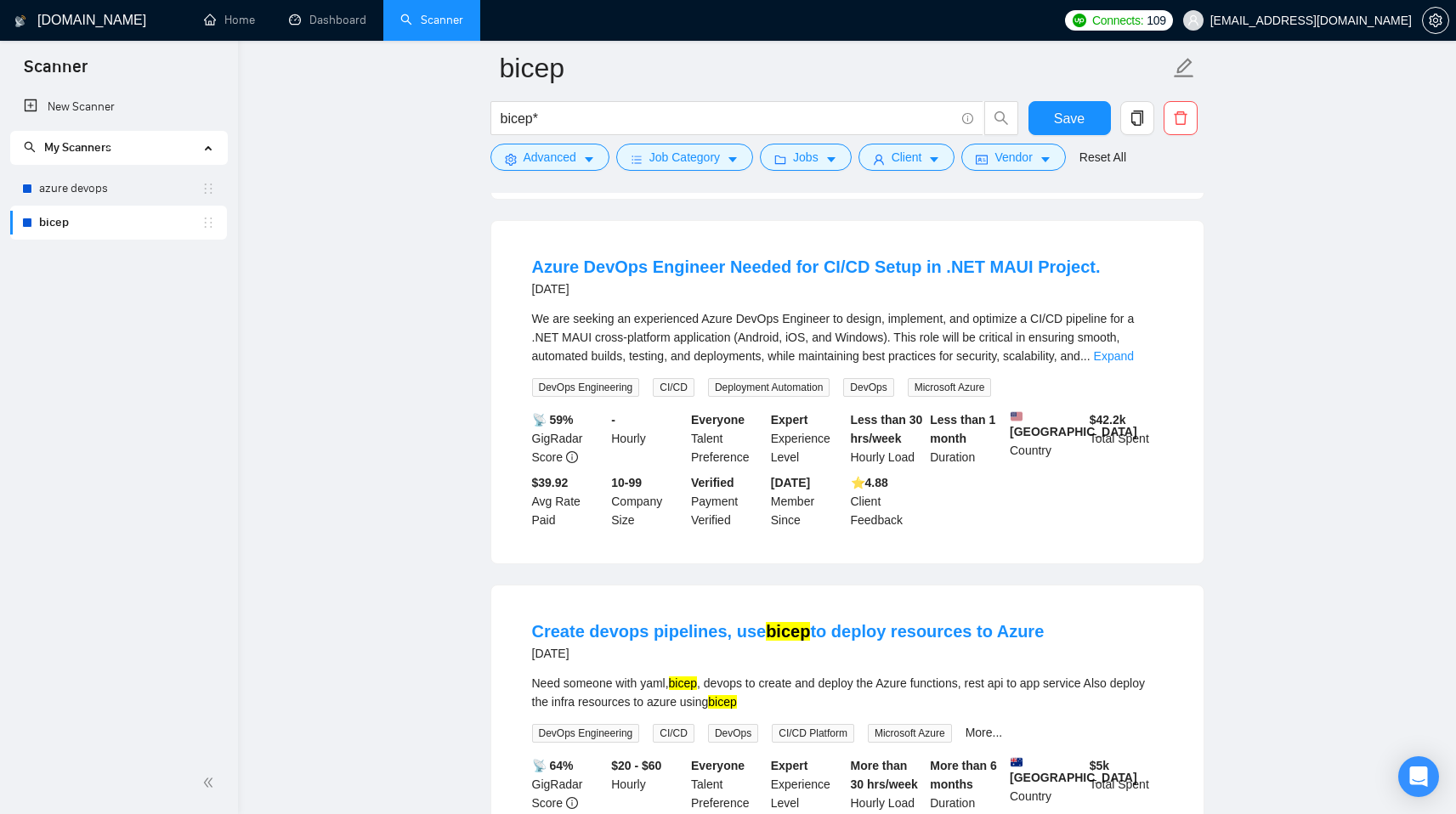
scroll to position [1818, 0]
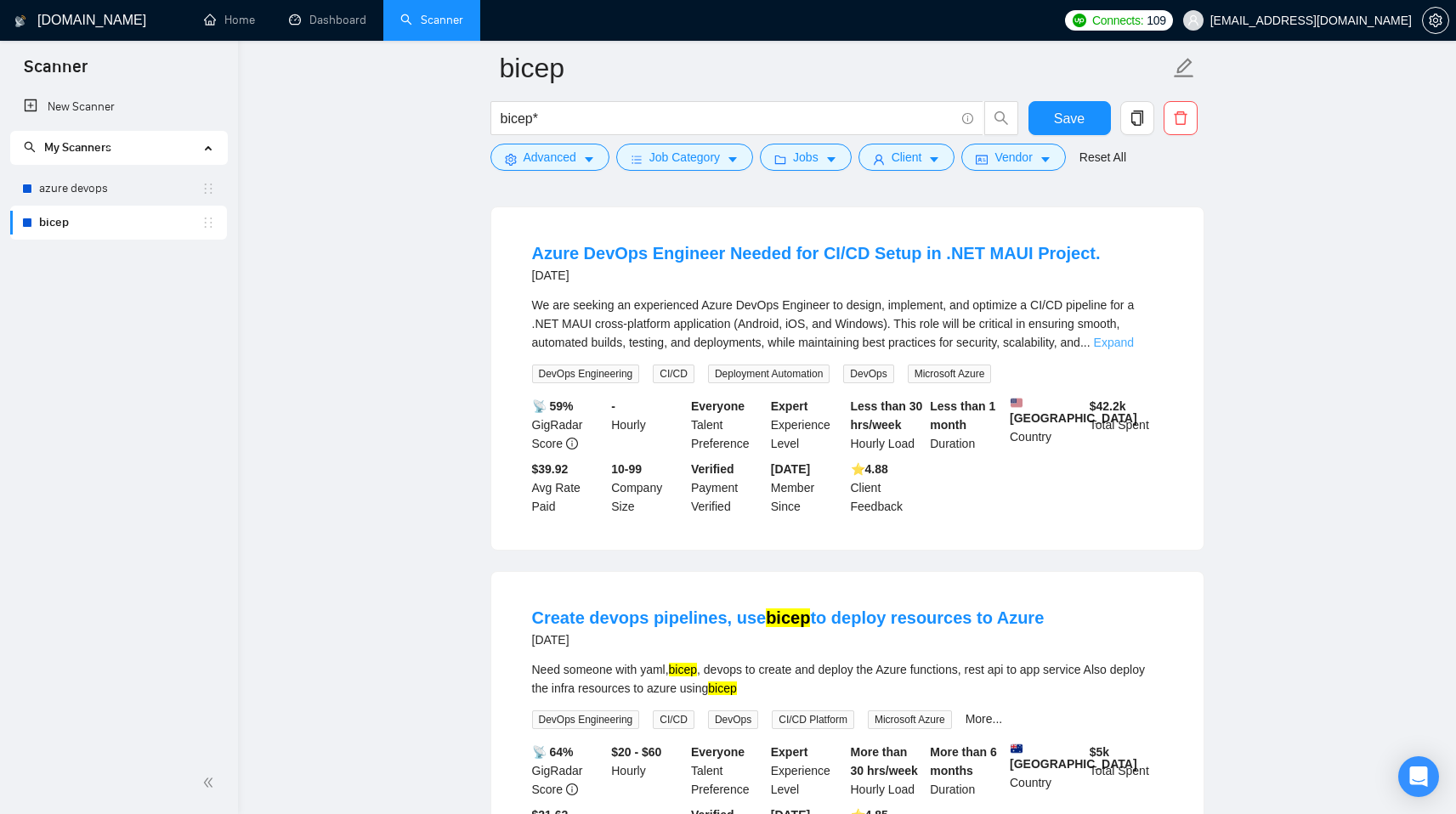
click at [1134, 350] on link "Expand" at bounding box center [1114, 343] width 40 height 14
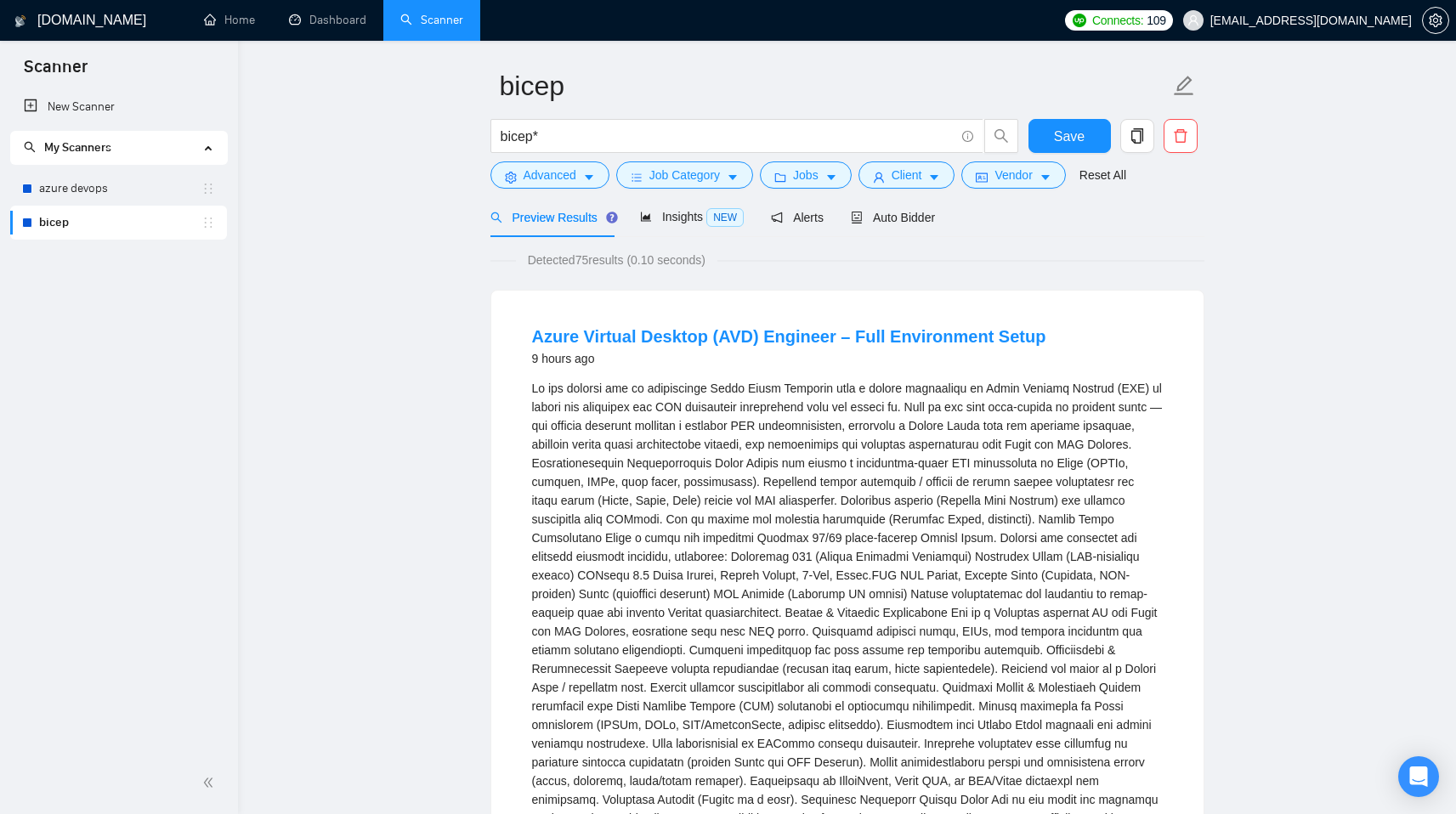
scroll to position [0, 0]
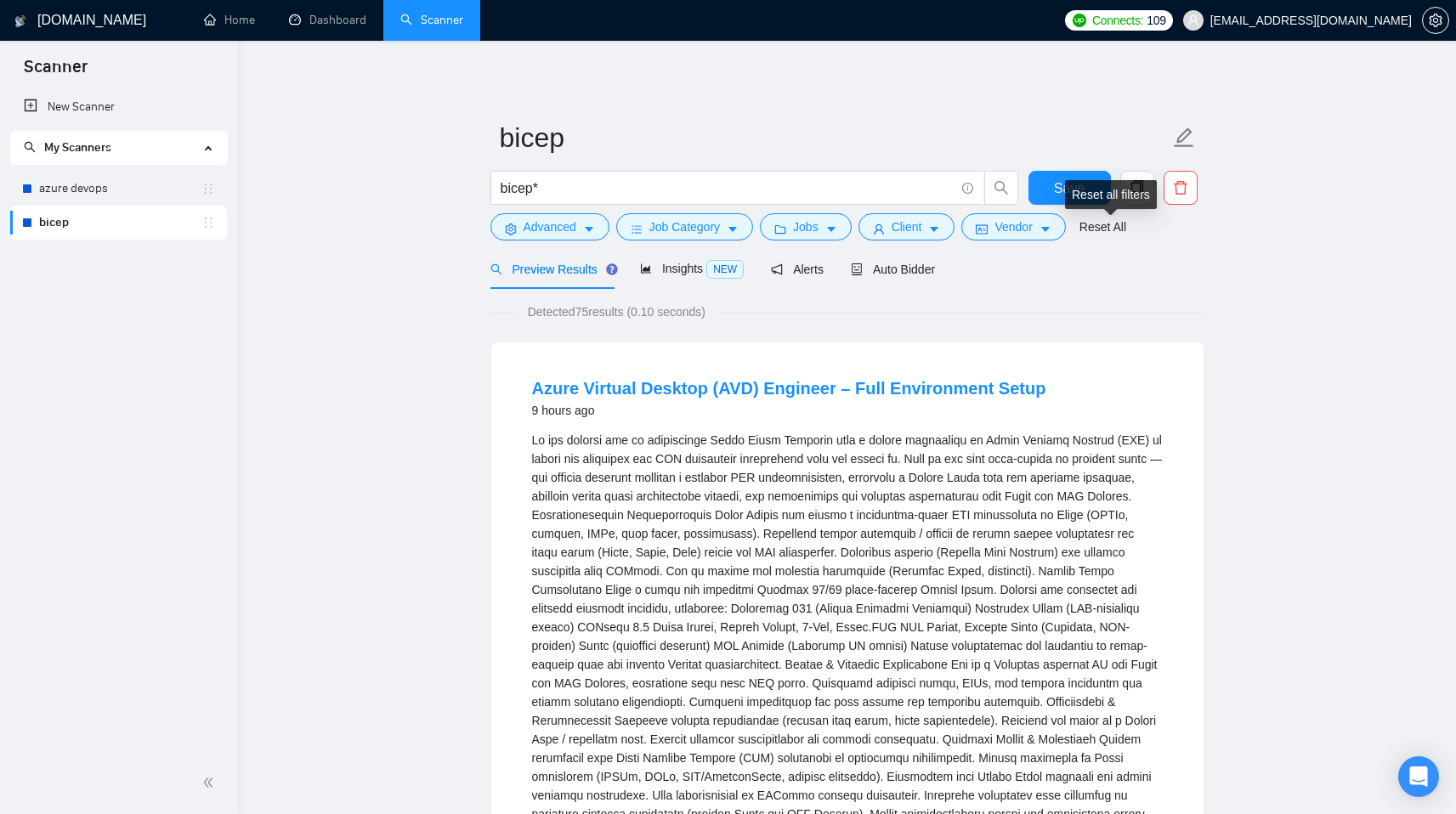
click at [1076, 187] on div "Reset all filters" at bounding box center [1111, 194] width 92 height 29
click at [674, 272] on span "Insights NEW" at bounding box center [692, 269] width 103 height 14
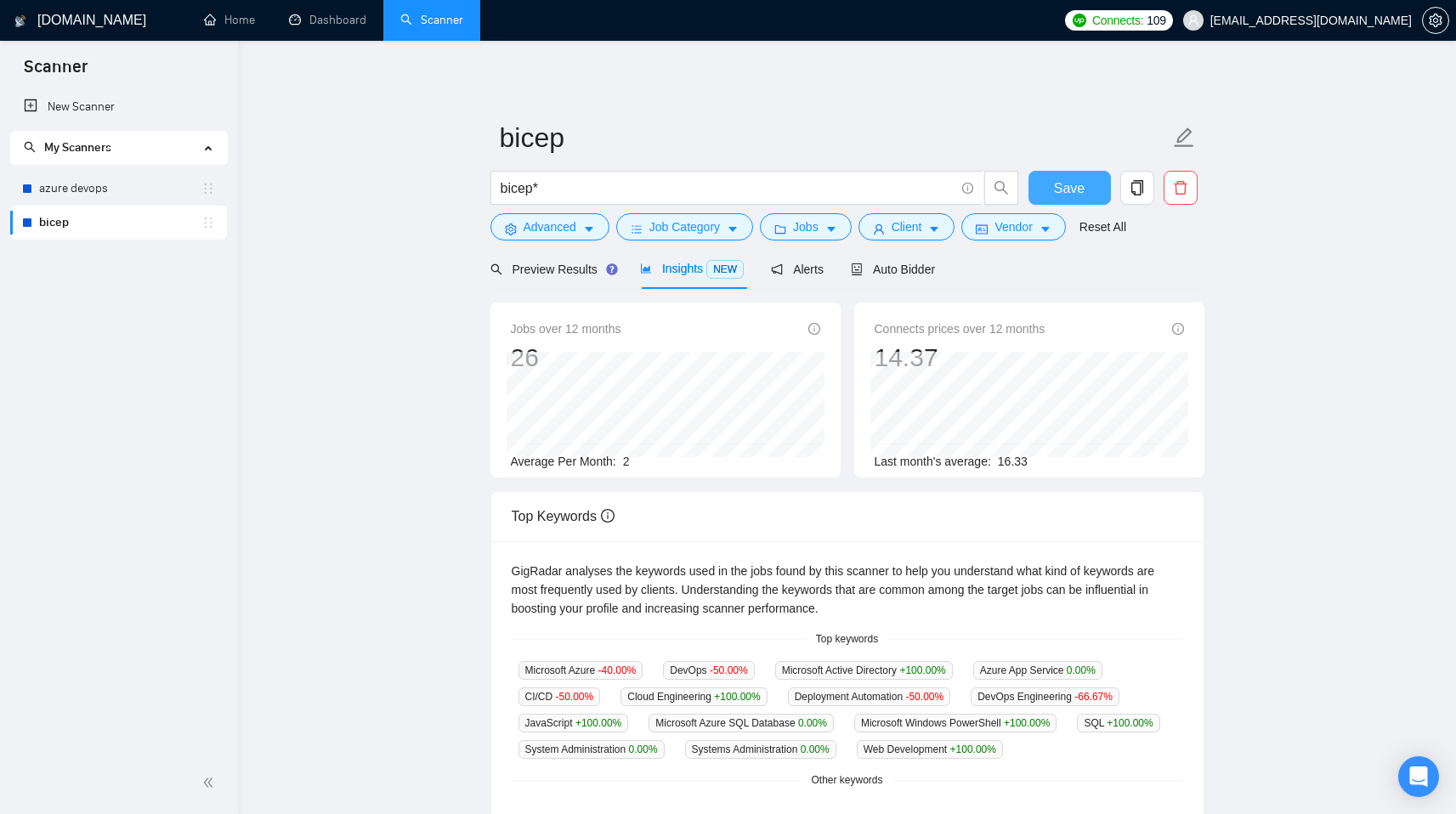
click at [1069, 188] on span "Save" at bounding box center [1068, 188] width 30 height 21
click at [886, 275] on span "Auto Bidder" at bounding box center [892, 270] width 84 height 14
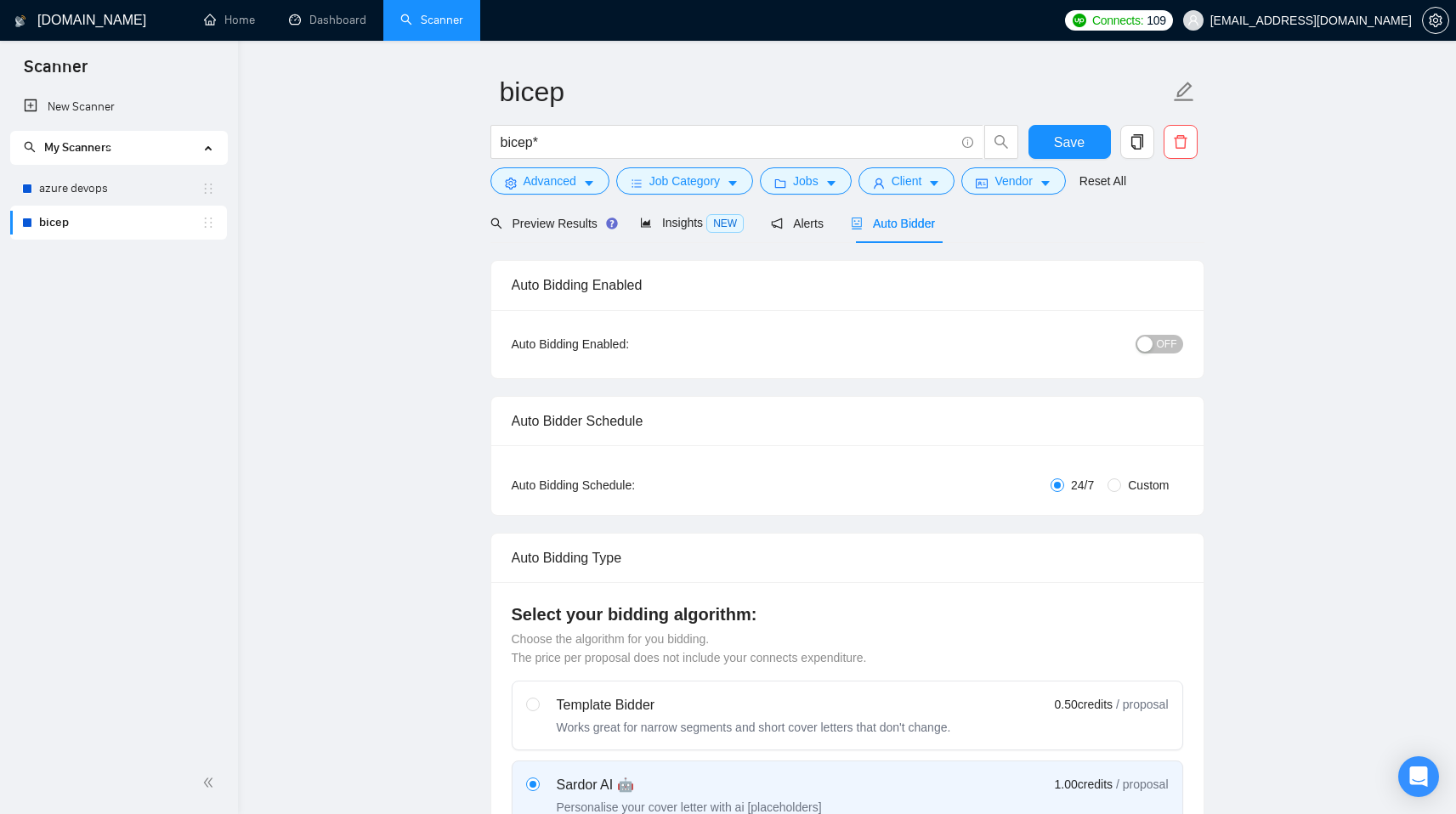
scroll to position [54, 0]
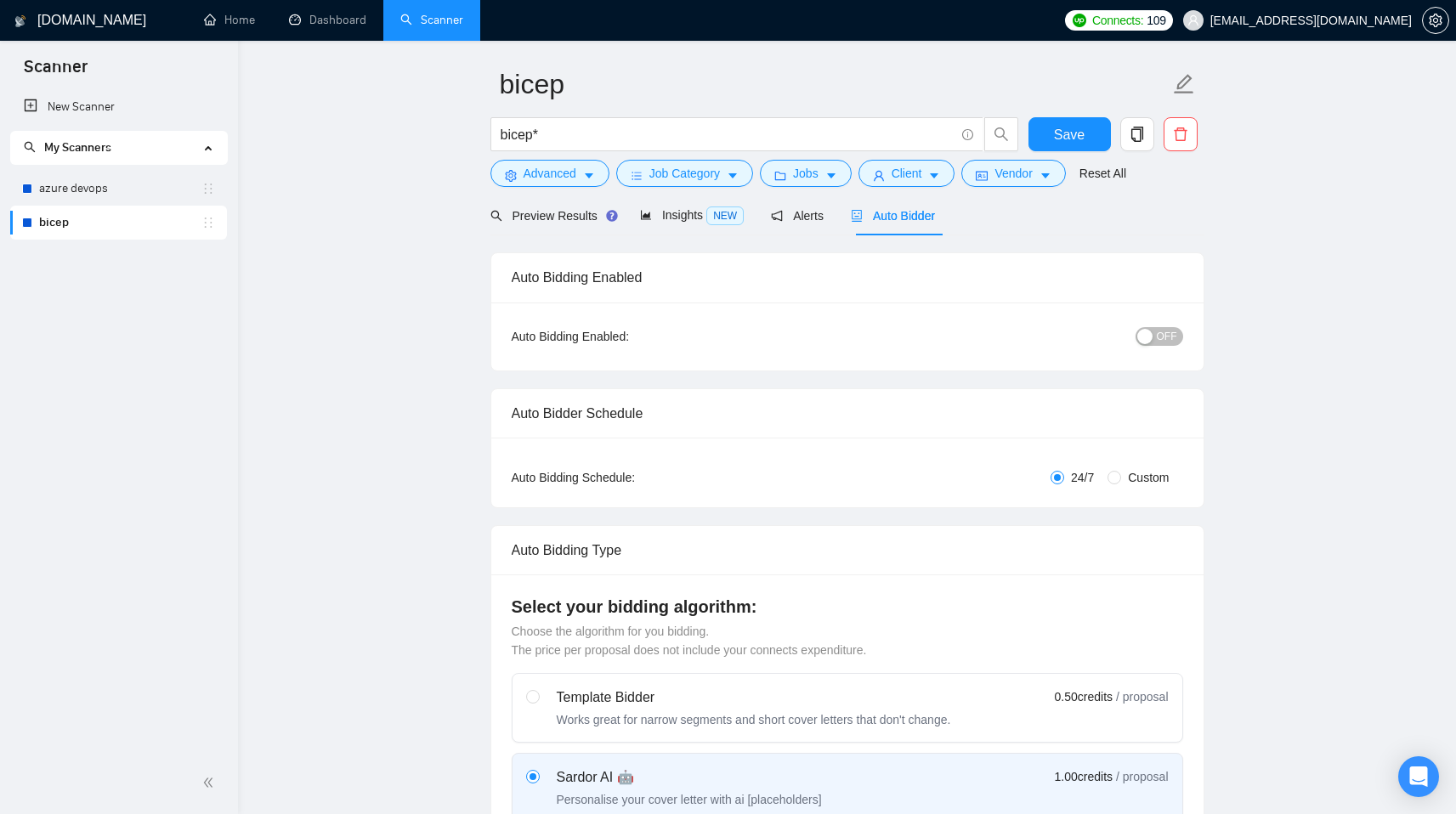
click at [1167, 338] on span "OFF" at bounding box center [1167, 337] width 21 height 19
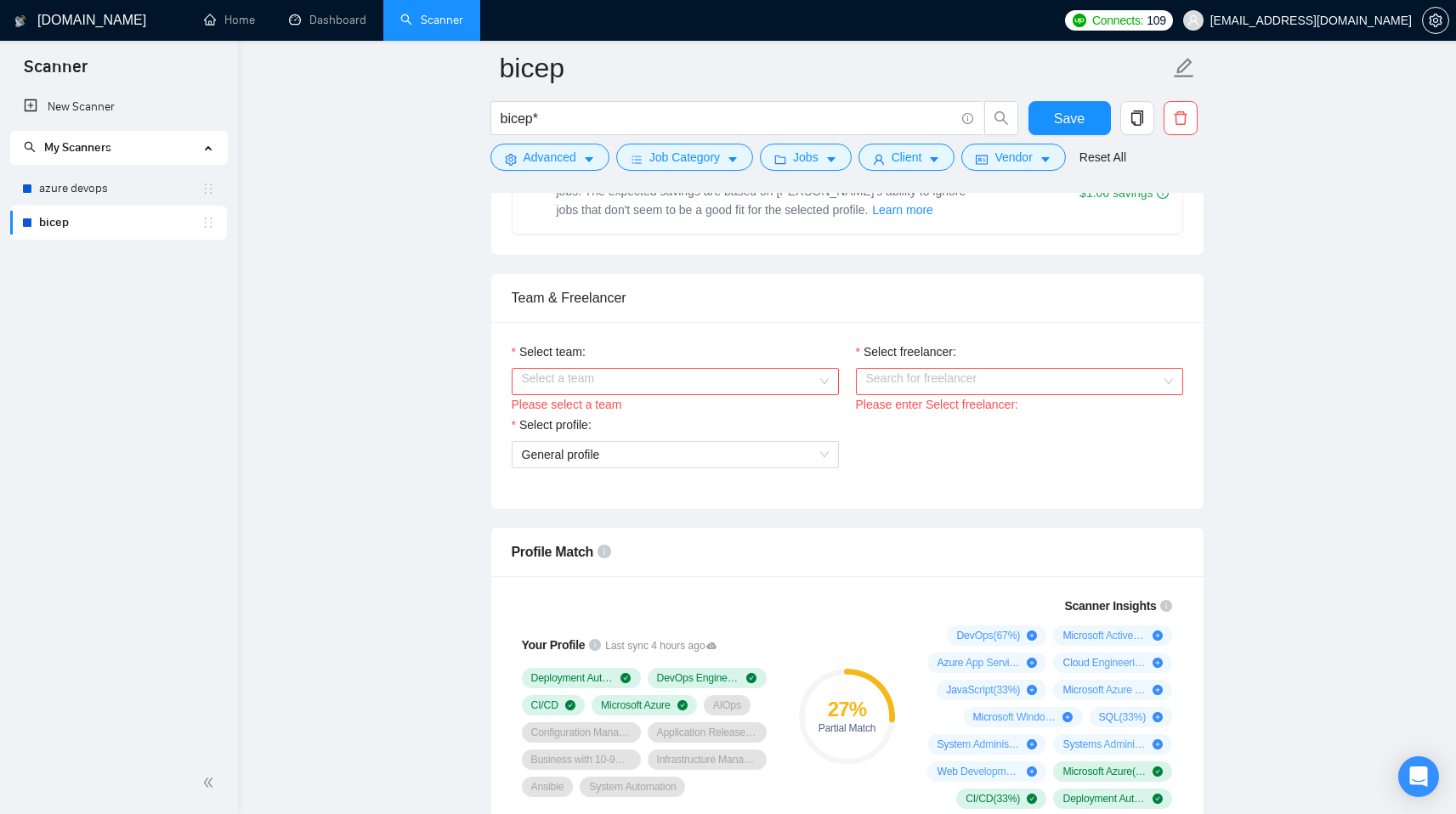
scroll to position [782, 0]
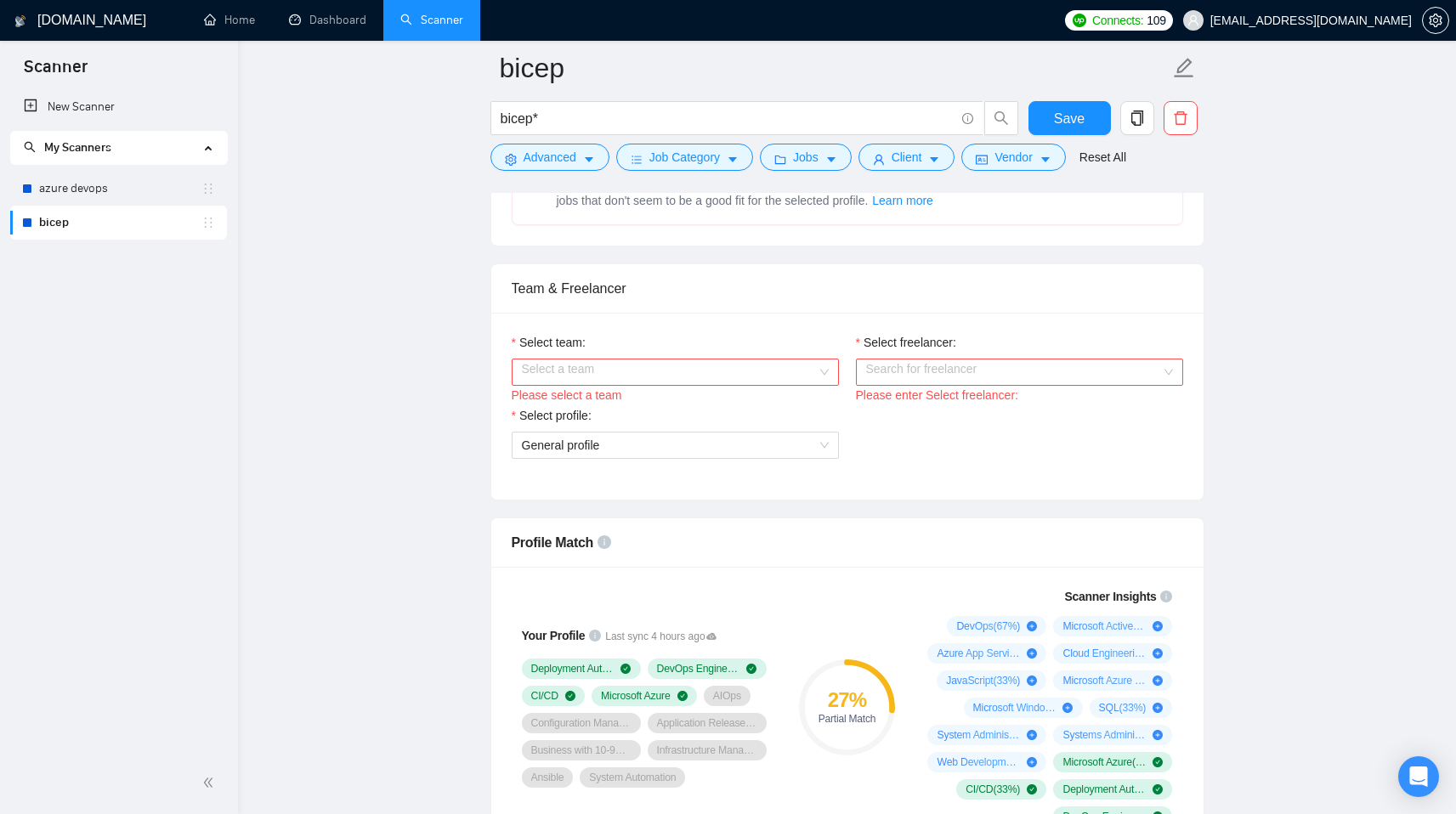
click at [600, 375] on input "Select team:" at bounding box center [669, 371] width 295 height 25
click at [587, 407] on div "softimply" at bounding box center [674, 405] width 307 height 19
click at [960, 357] on div "Select freelancer:" at bounding box center [1019, 345] width 327 height 25
click at [960, 367] on input "Select freelancer:" at bounding box center [1013, 371] width 295 height 25
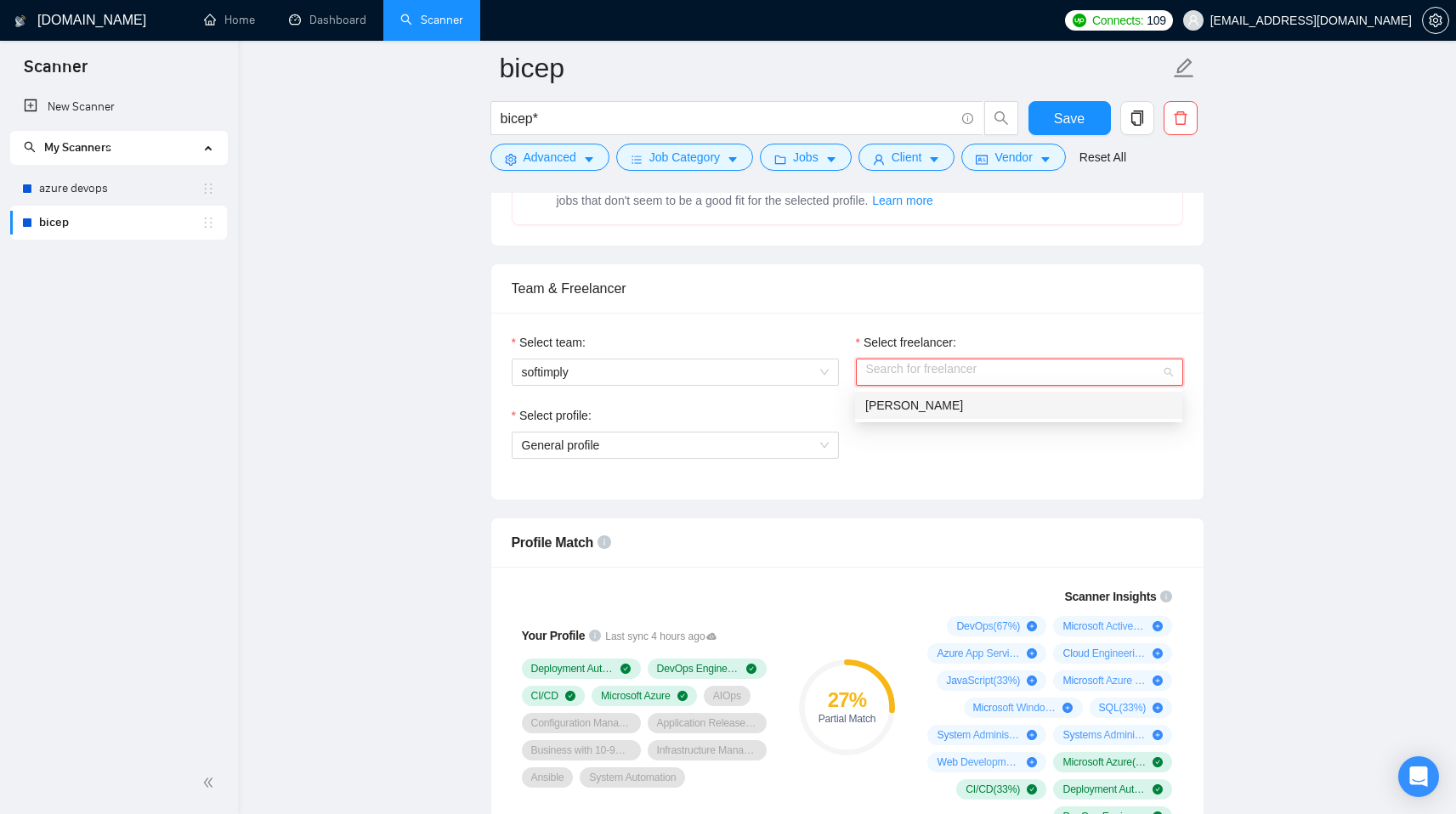
click at [940, 408] on div "[PERSON_NAME]" at bounding box center [1019, 405] width 307 height 19
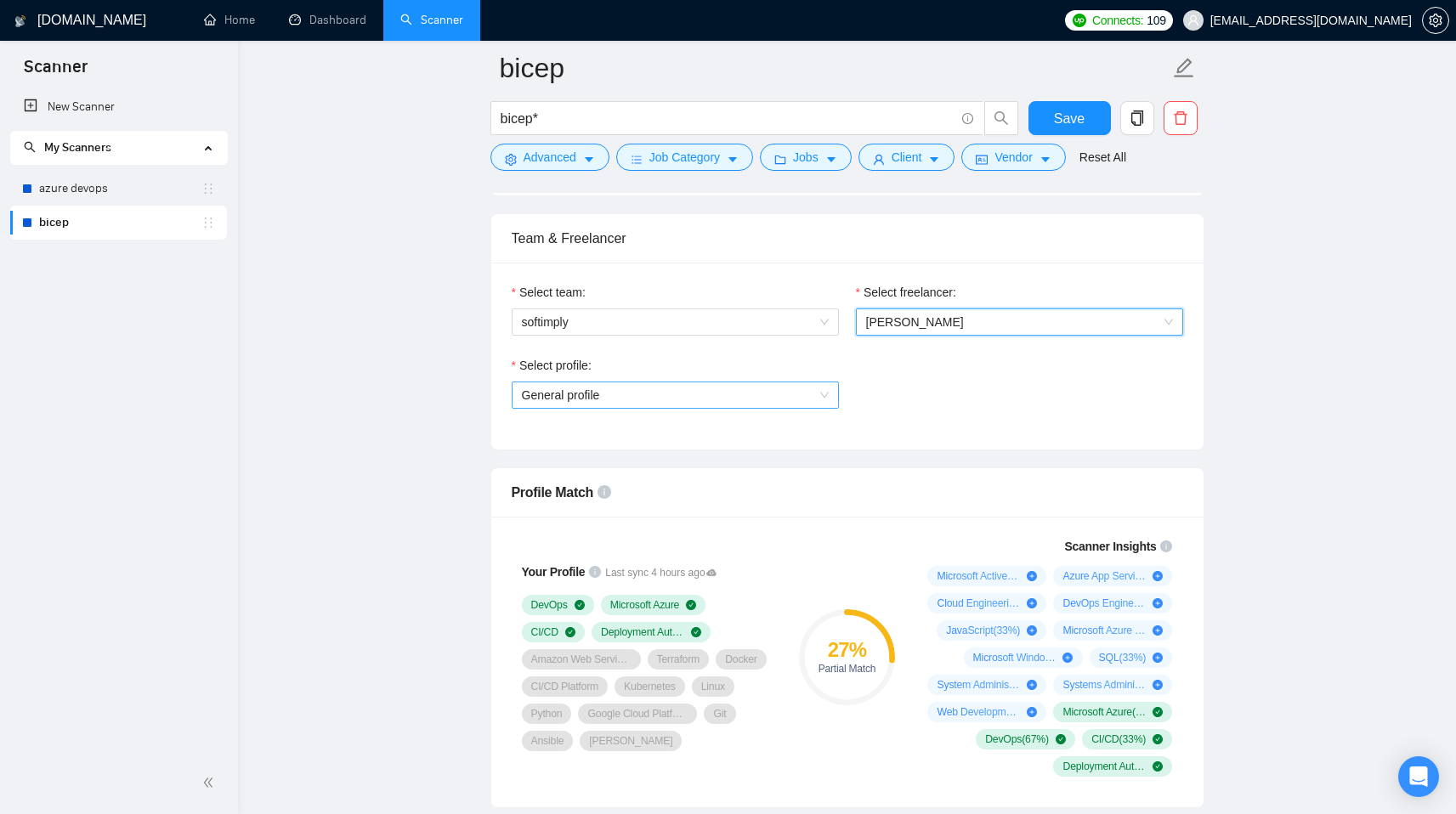
scroll to position [829, 0]
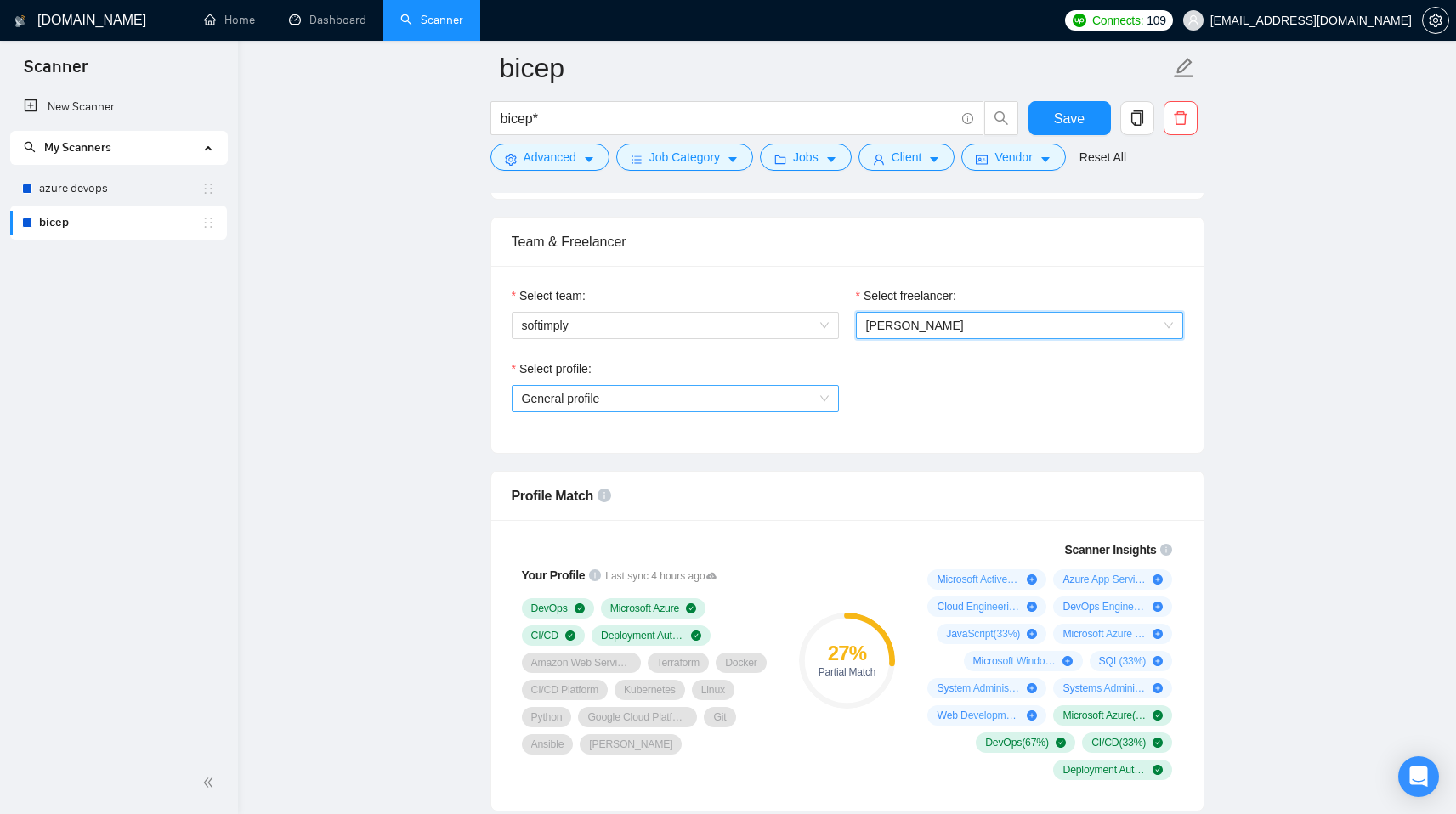
click at [605, 401] on span "General profile" at bounding box center [675, 398] width 307 height 25
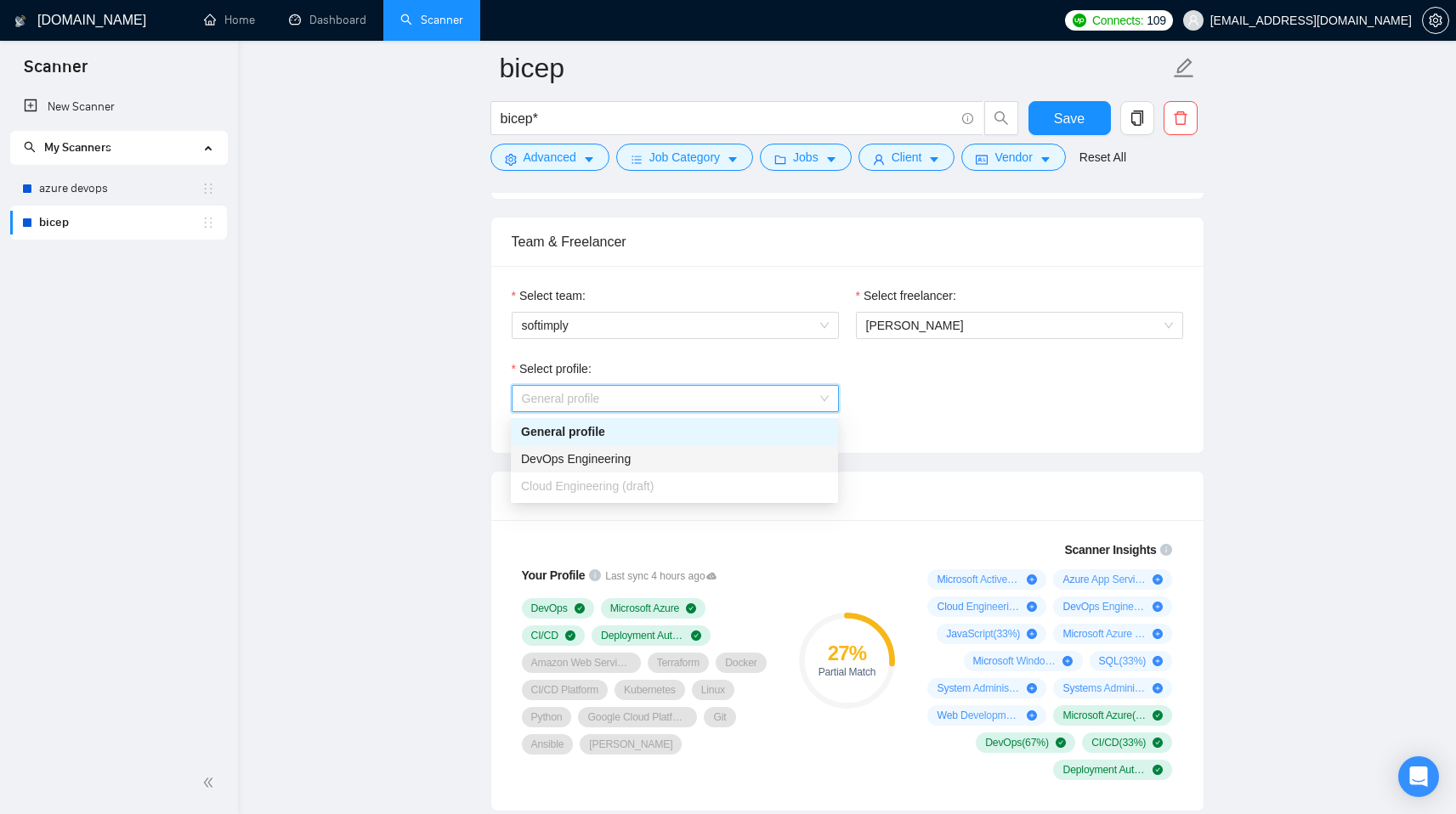
click at [581, 457] on span "DevOps Engineering" at bounding box center [575, 459] width 109 height 14
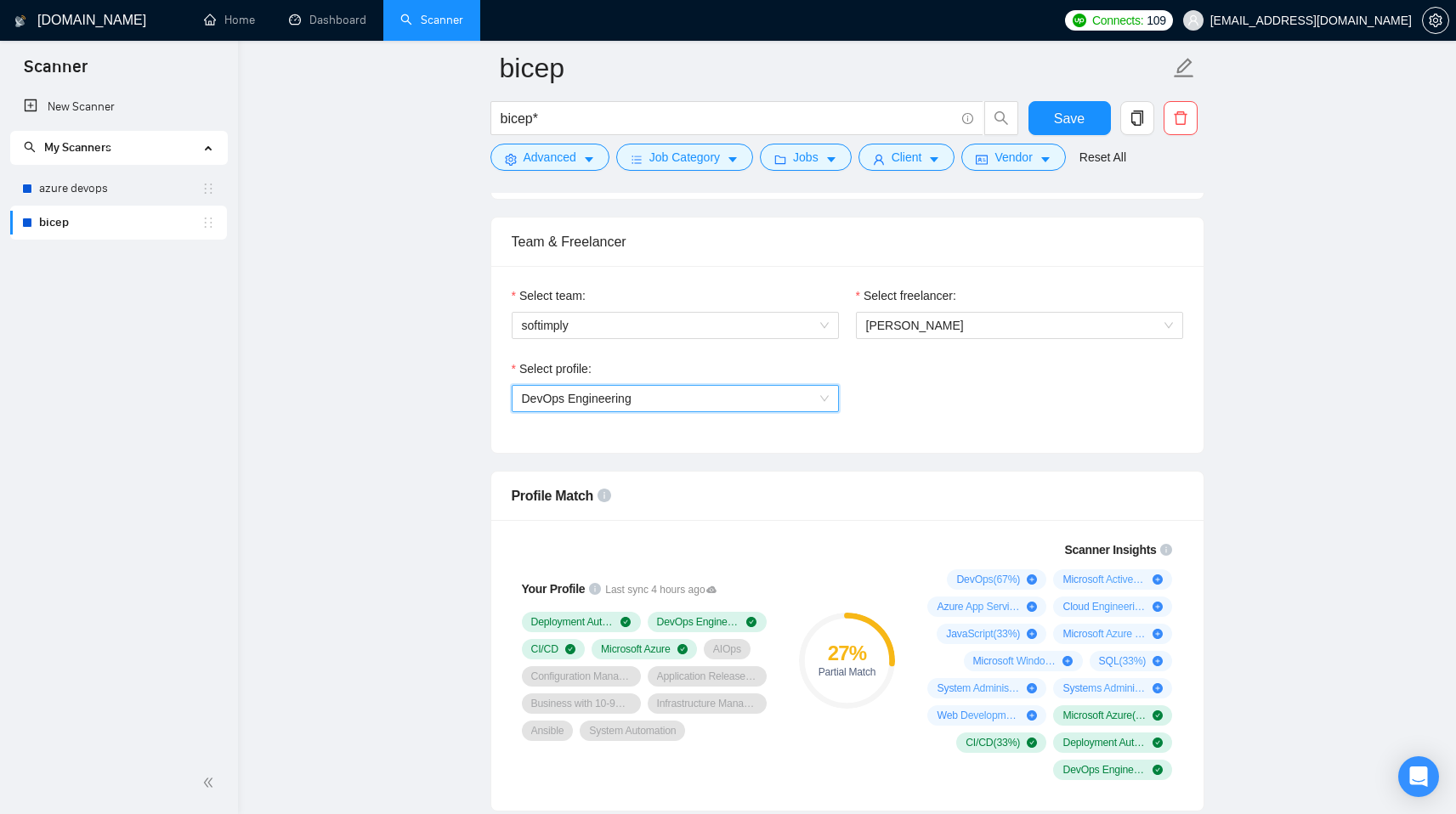
click at [601, 405] on span "DevOps Engineering" at bounding box center [675, 398] width 307 height 25
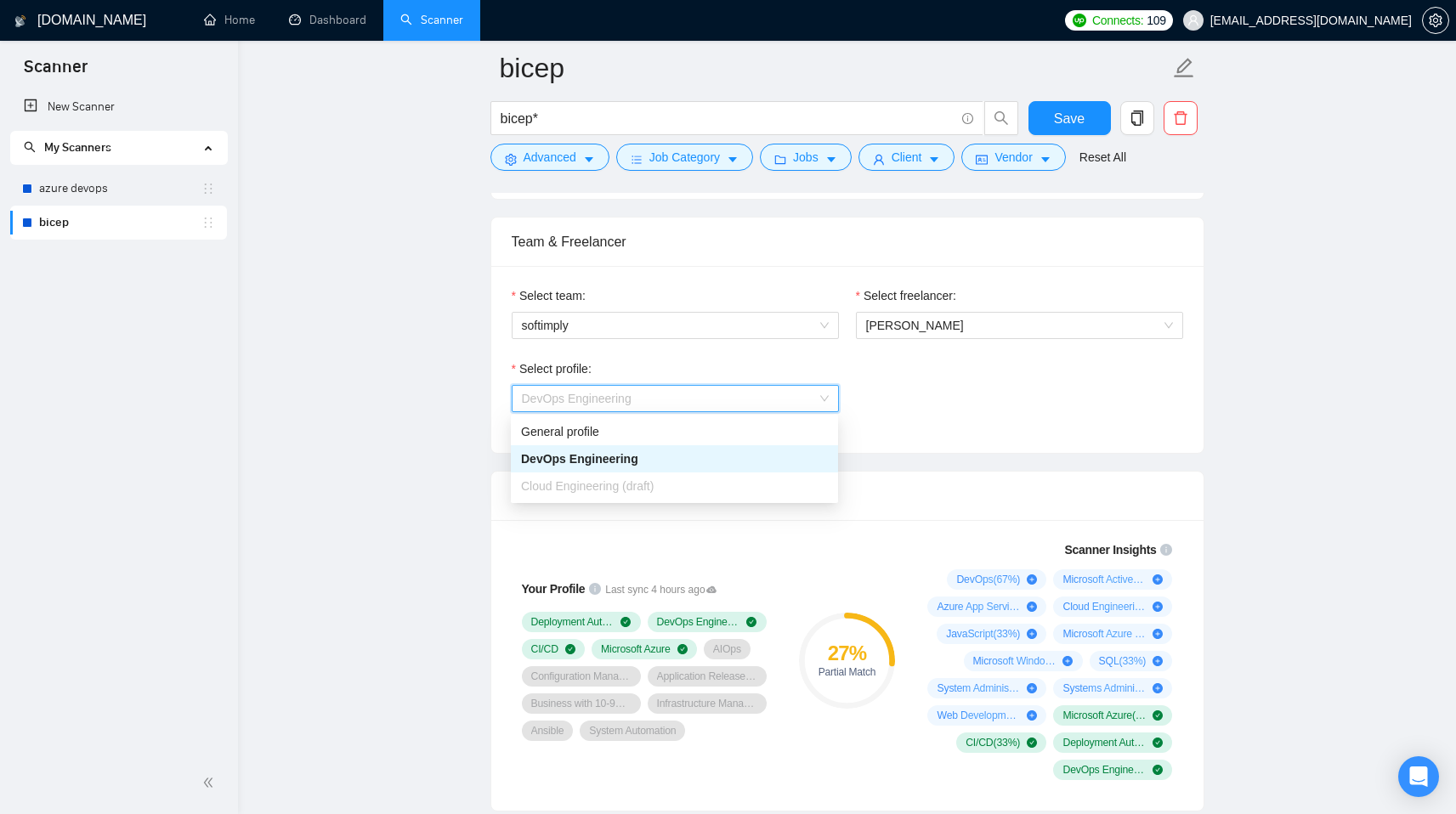
click at [601, 405] on span "DevOps Engineering" at bounding box center [675, 398] width 307 height 25
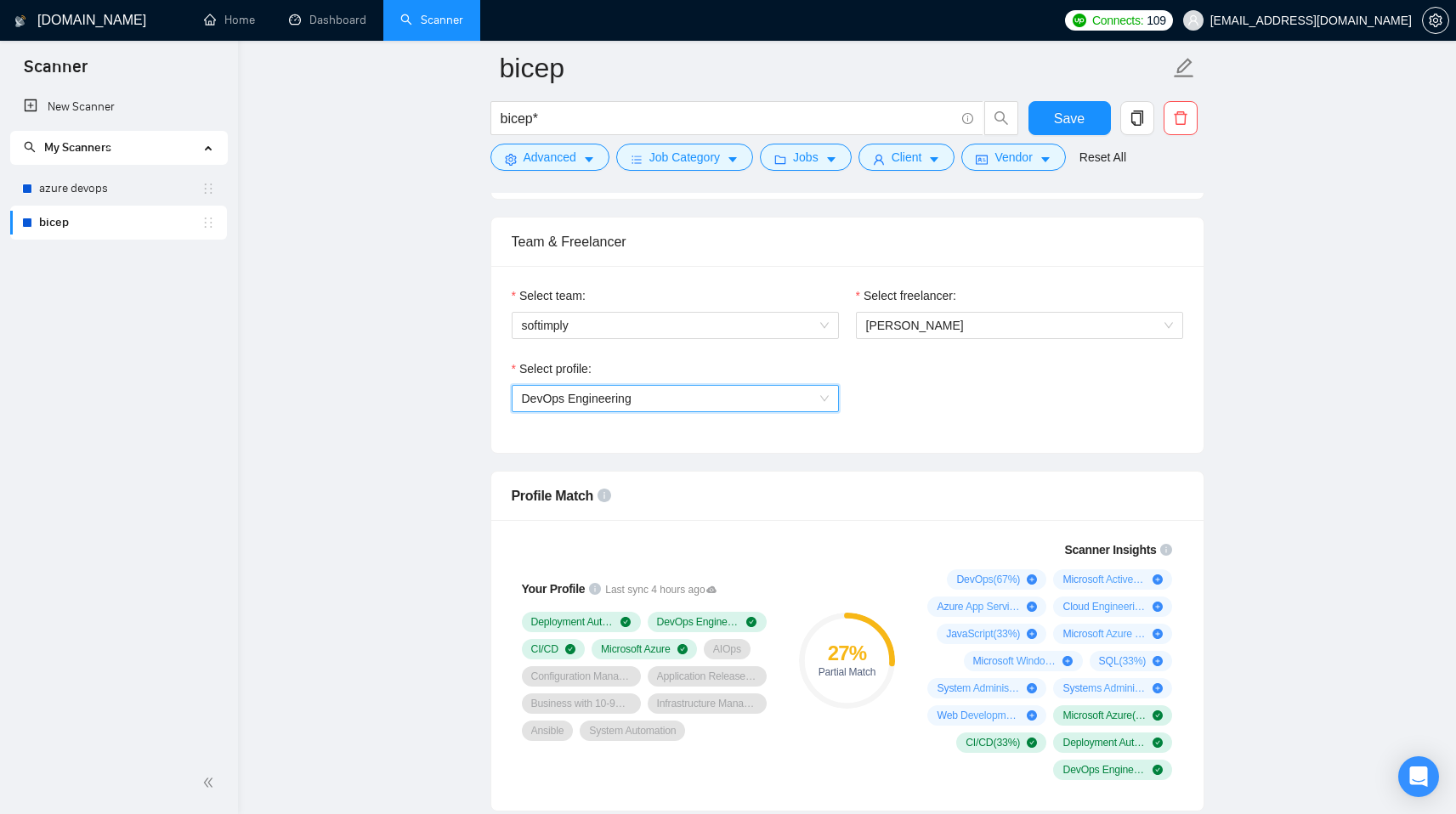
click at [601, 405] on span "DevOps Engineering" at bounding box center [675, 398] width 307 height 25
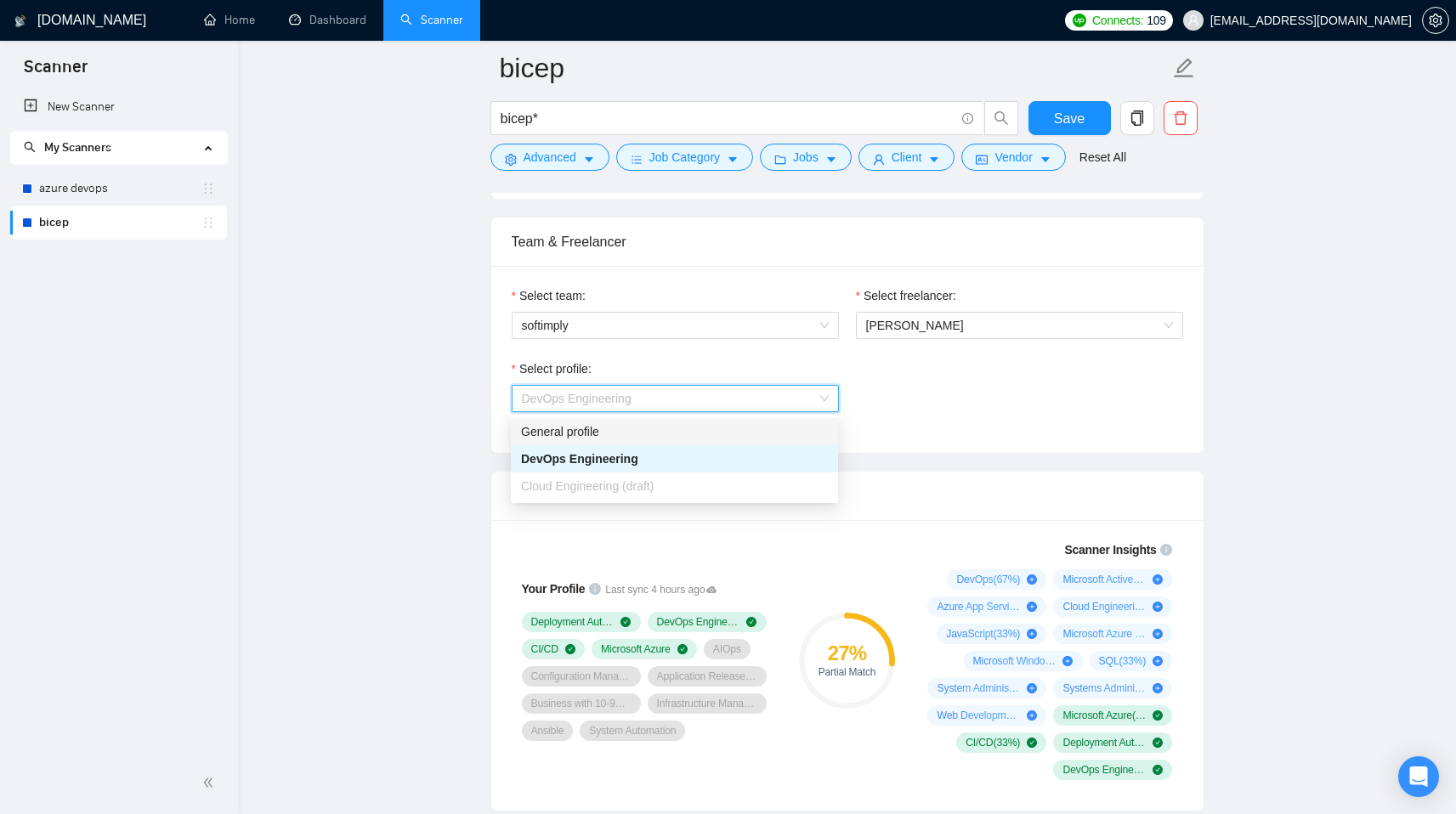
click at [594, 432] on div "General profile" at bounding box center [674, 432] width 307 height 19
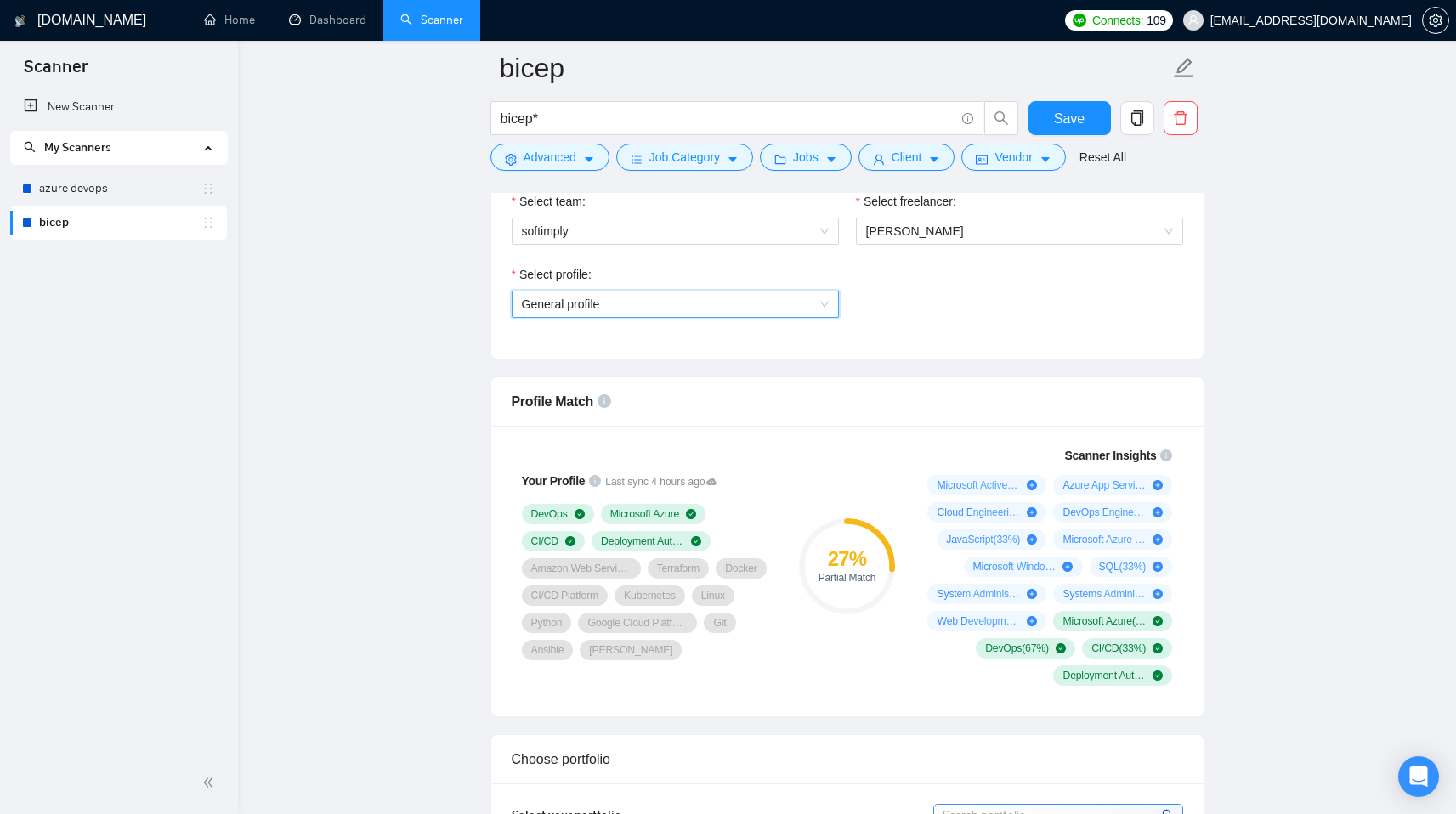
scroll to position [930, 0]
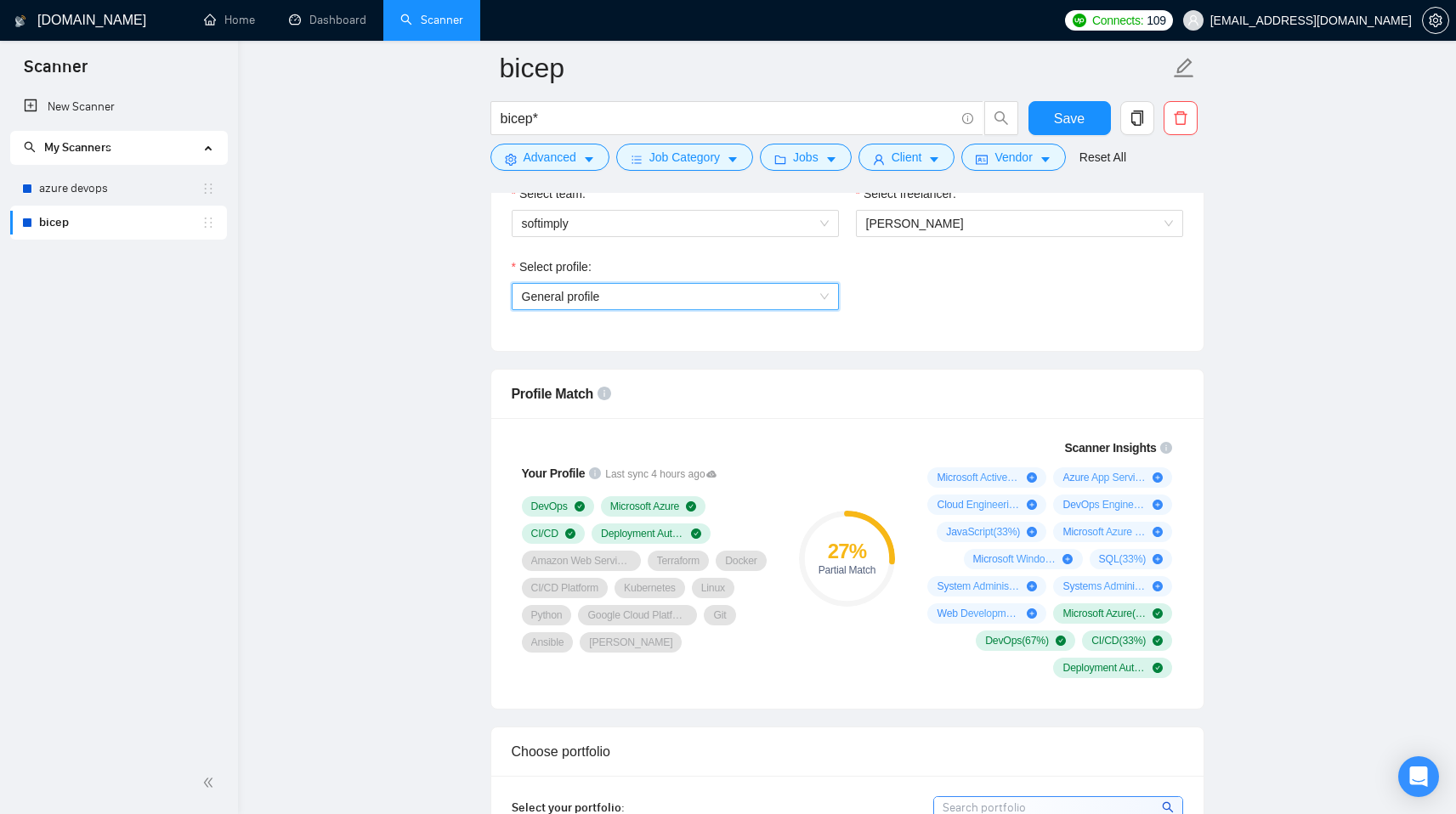
click at [636, 296] on span "General profile" at bounding box center [675, 296] width 307 height 25
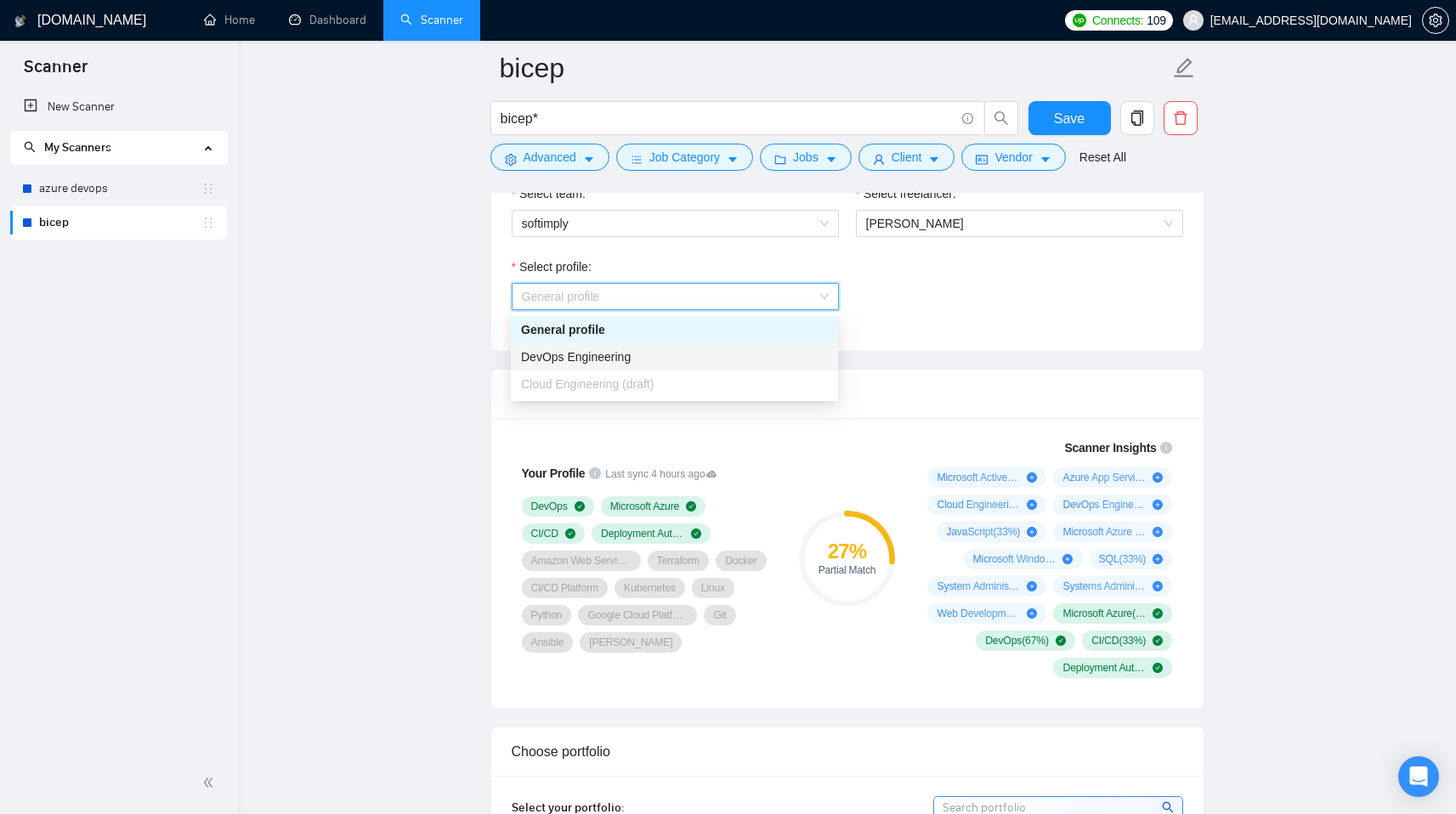
click at [619, 363] on span "DevOps Engineering" at bounding box center [575, 358] width 109 height 14
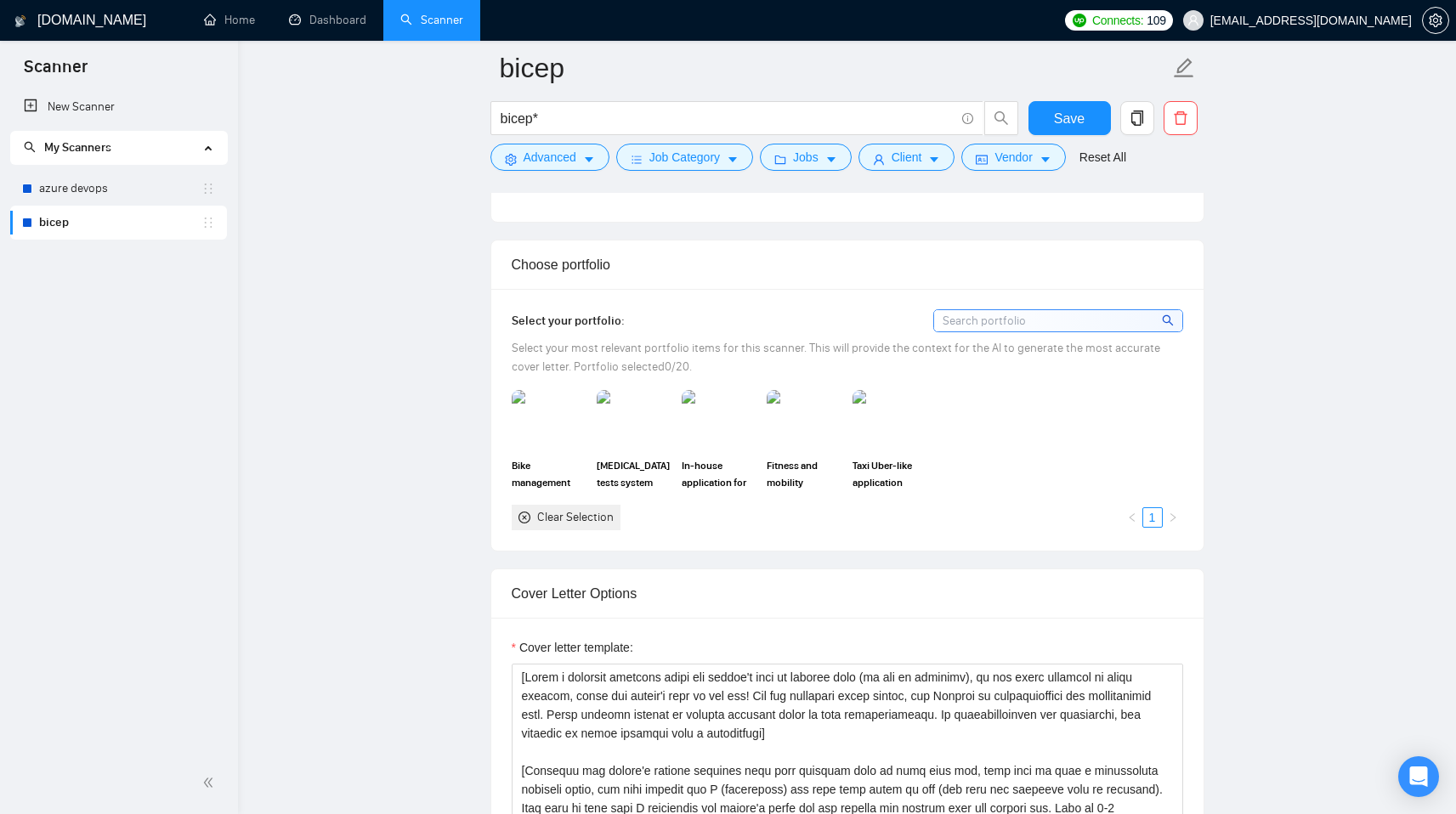
scroll to position [1421, 0]
click at [540, 509] on div "Clear Selection" at bounding box center [575, 515] width 76 height 19
click at [523, 509] on icon "close-circle" at bounding box center [524, 515] width 12 height 12
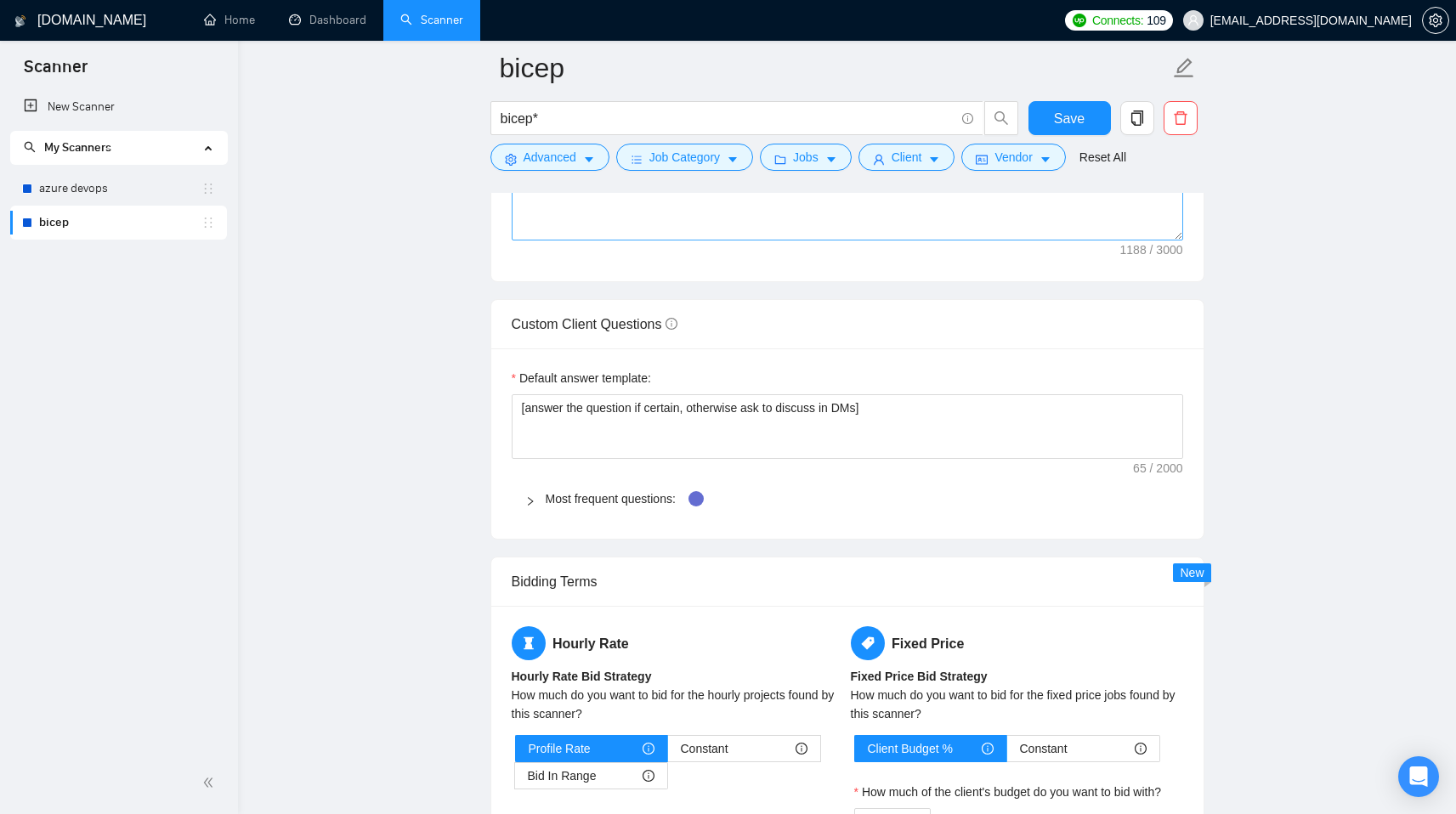
scroll to position [2229, 0]
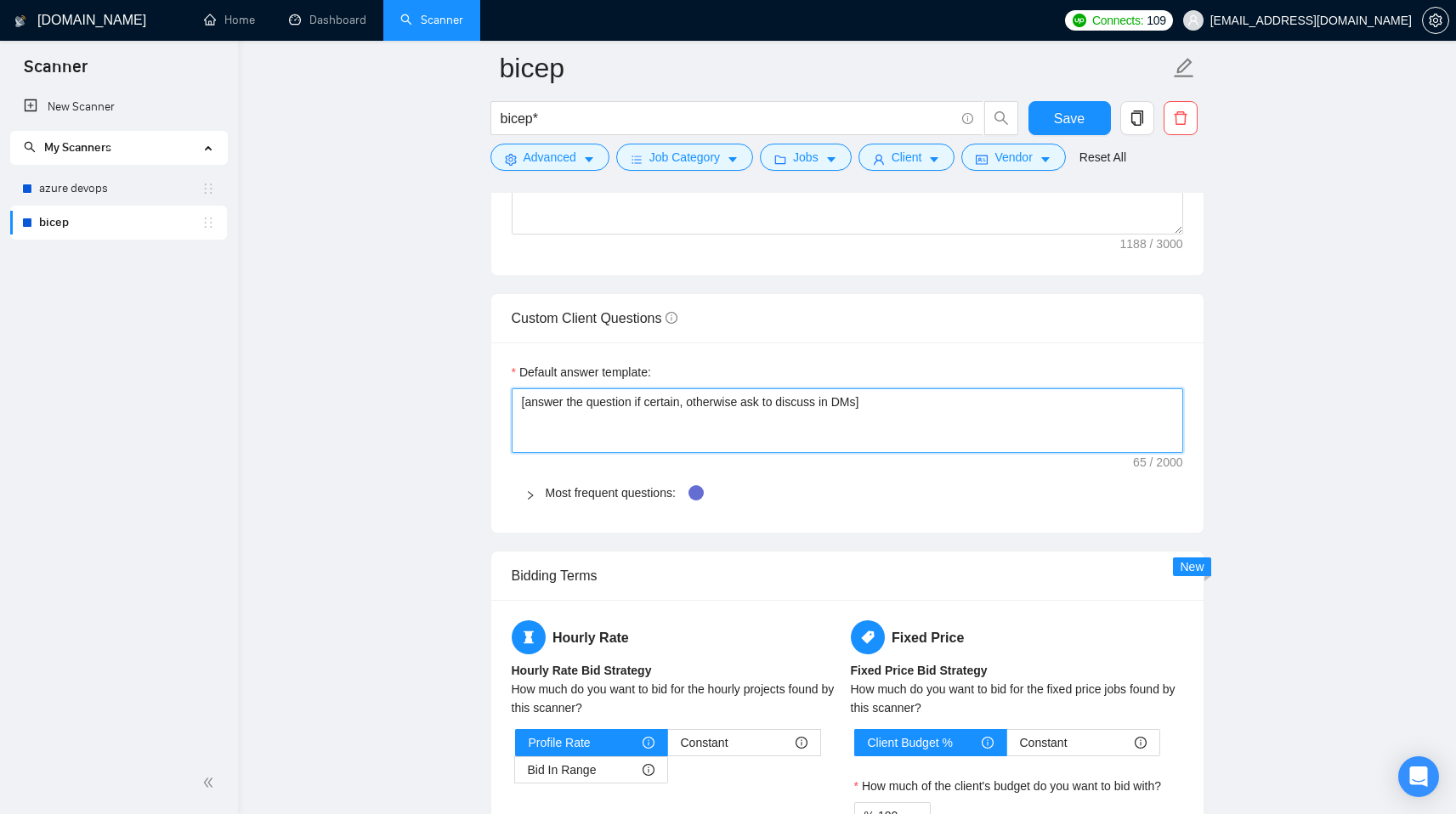
click at [938, 416] on textarea "[answer the question if certain, otherwise ask to discuss in DMs]" at bounding box center [848, 421] width 672 height 64
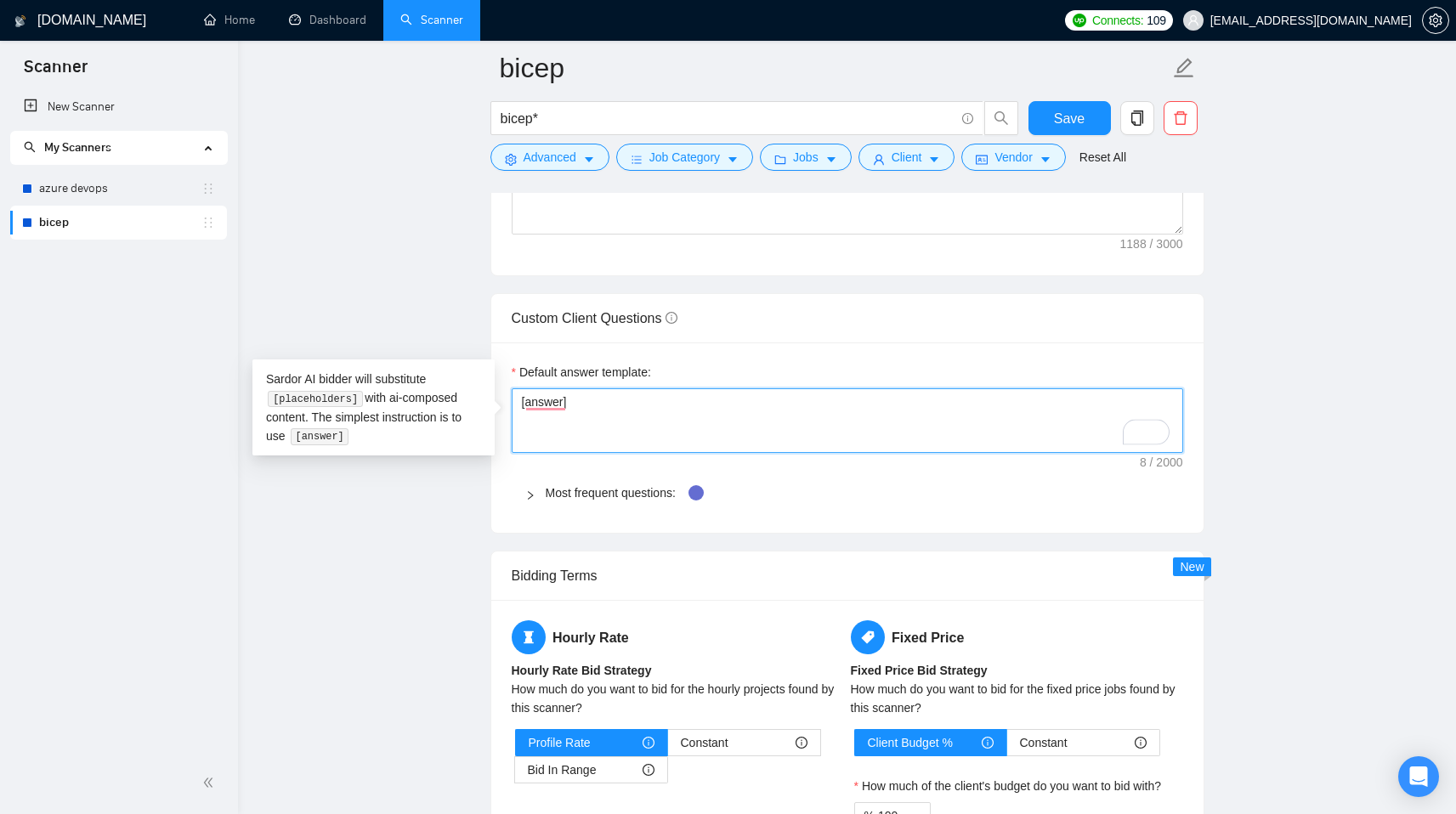
type textarea "[answer]"
click at [700, 342] on div "Custom Client Questions" at bounding box center [848, 318] width 672 height 49
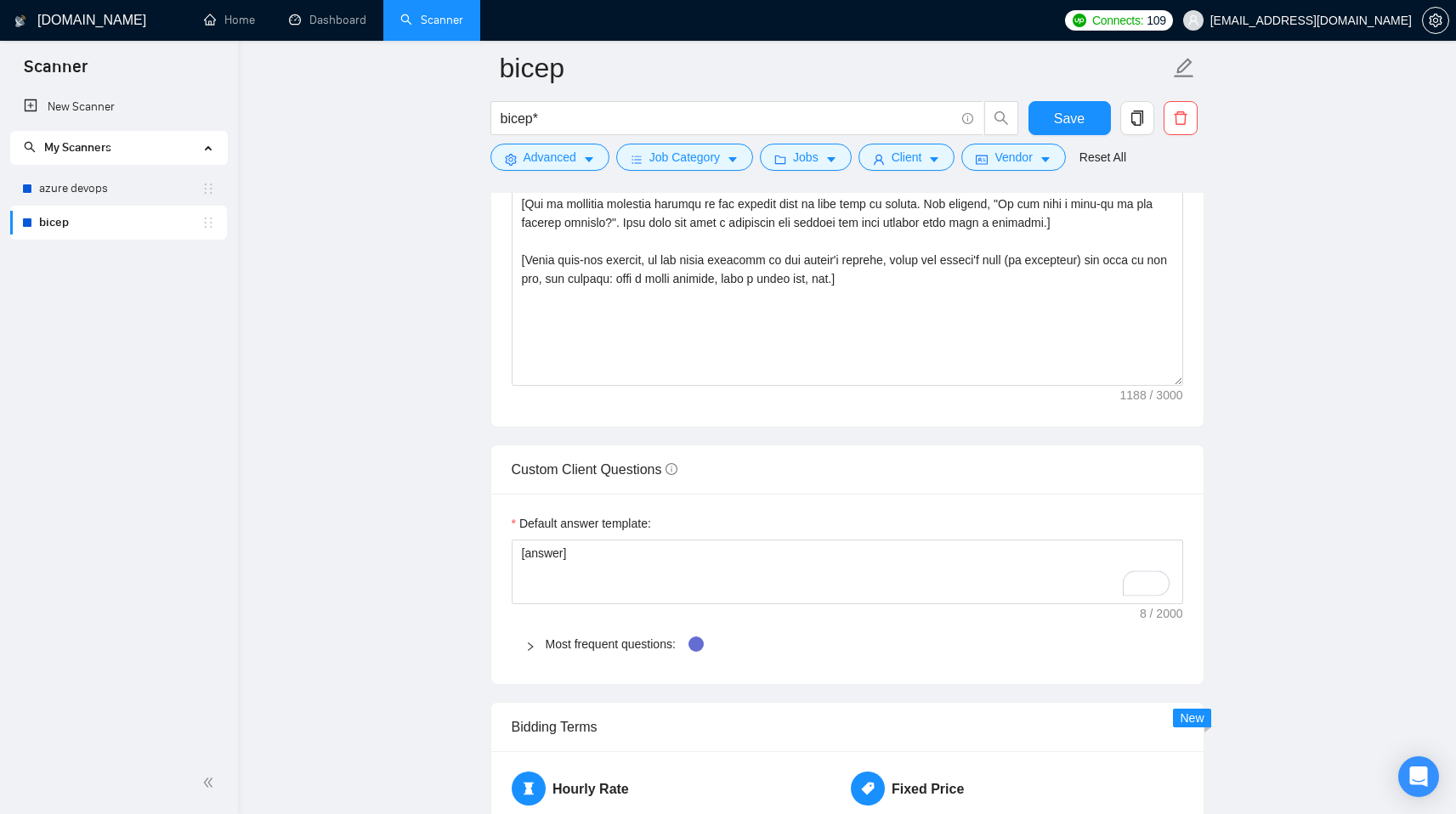
scroll to position [2097, 0]
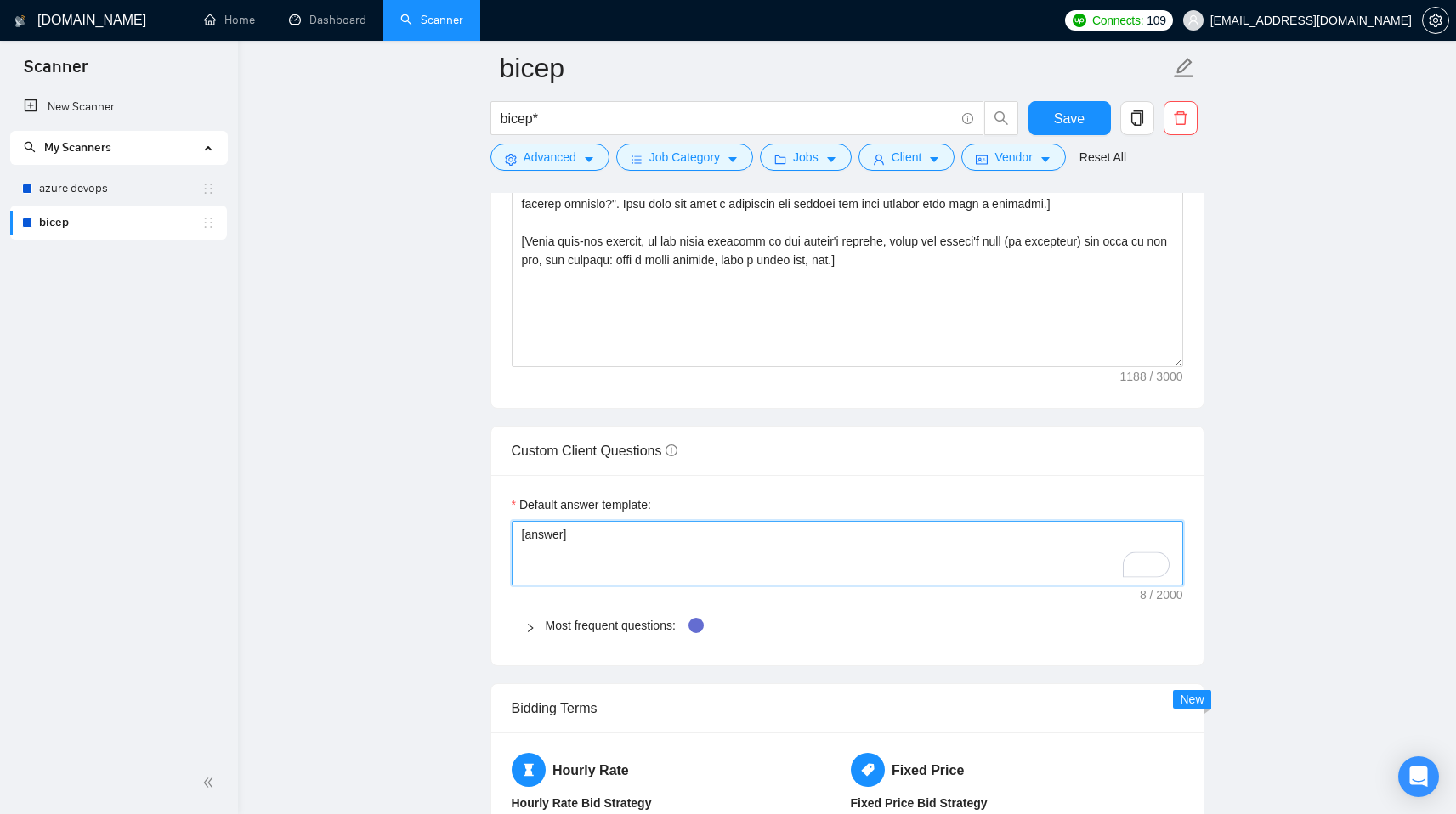
type textarea "[answer the question if certain, otherwise ask to discuss in DMs]"
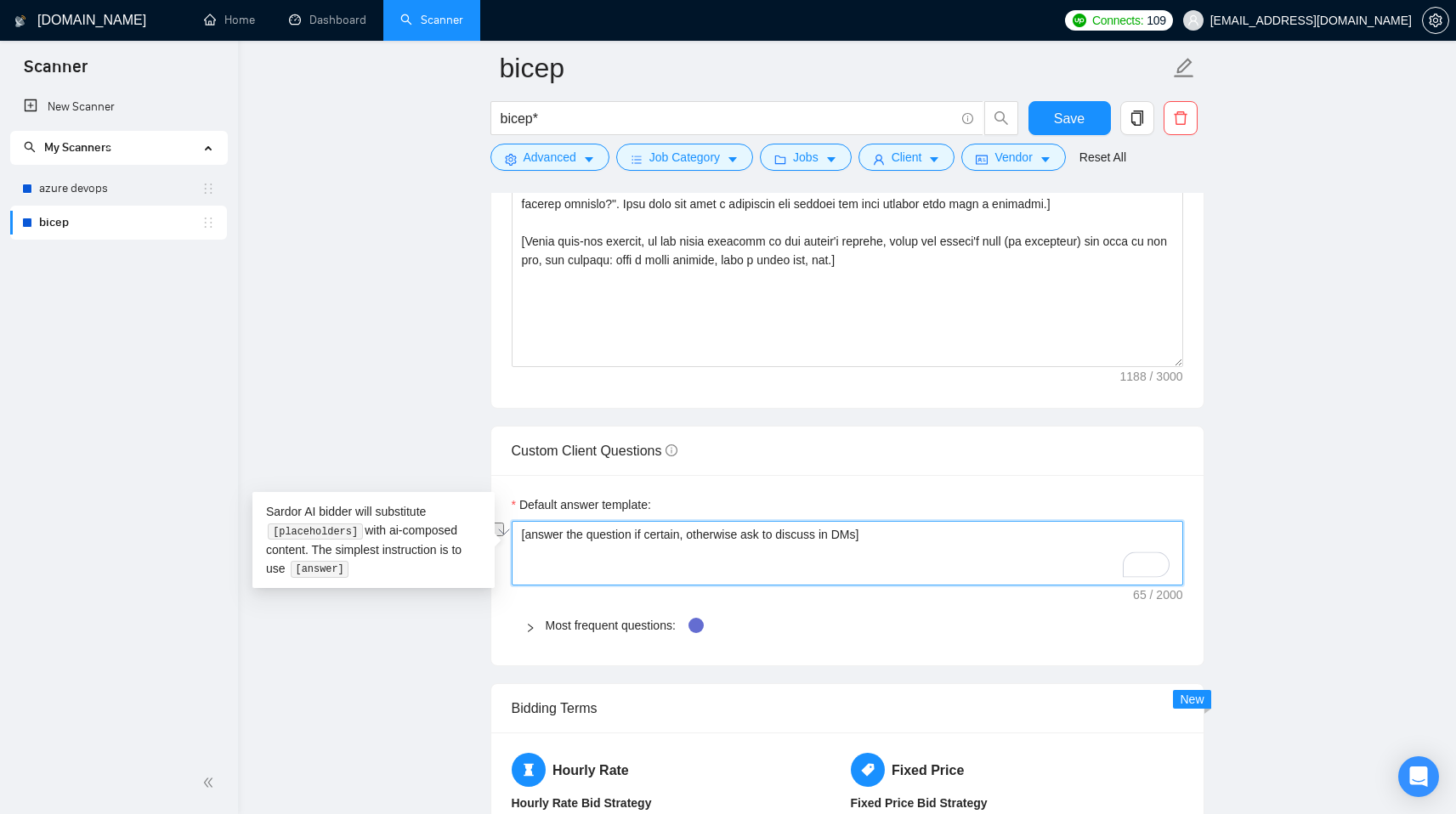
click at [654, 546] on textarea "[answer the question if certain, otherwise ask to discuss in DMs]" at bounding box center [848, 553] width 672 height 64
drag, startPoint x: 630, startPoint y: 538, endPoint x: 985, endPoint y: 578, distance: 357.2
click at [666, 538] on textarea "[answer the question if certain, otherwise ask to discuss in DMs]" at bounding box center [848, 553] width 672 height 64
type textarea "[answer the question]"
click at [864, 397] on div "Cover letter template:" at bounding box center [847, 173] width 712 height 469
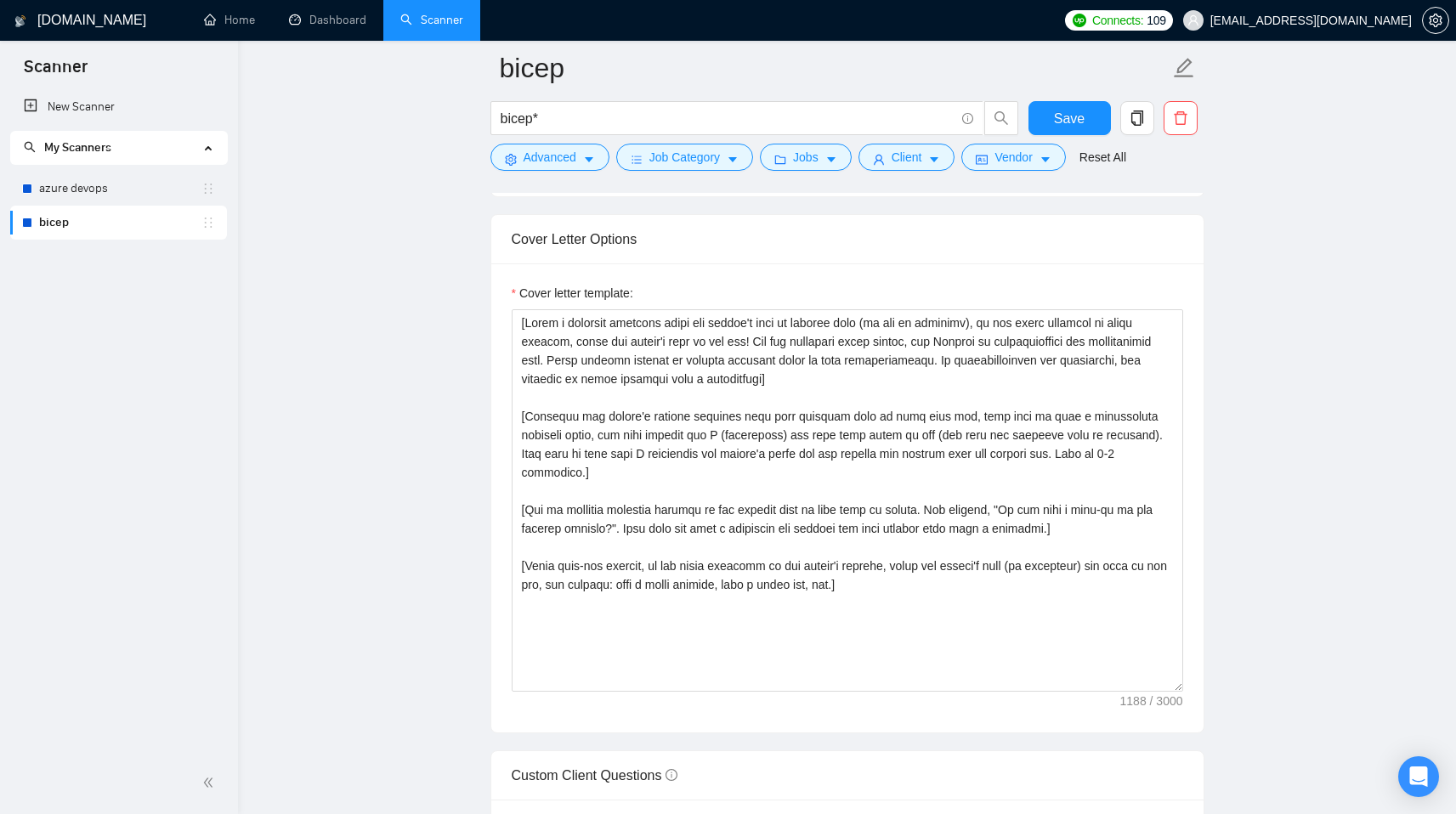
scroll to position [1769, 0]
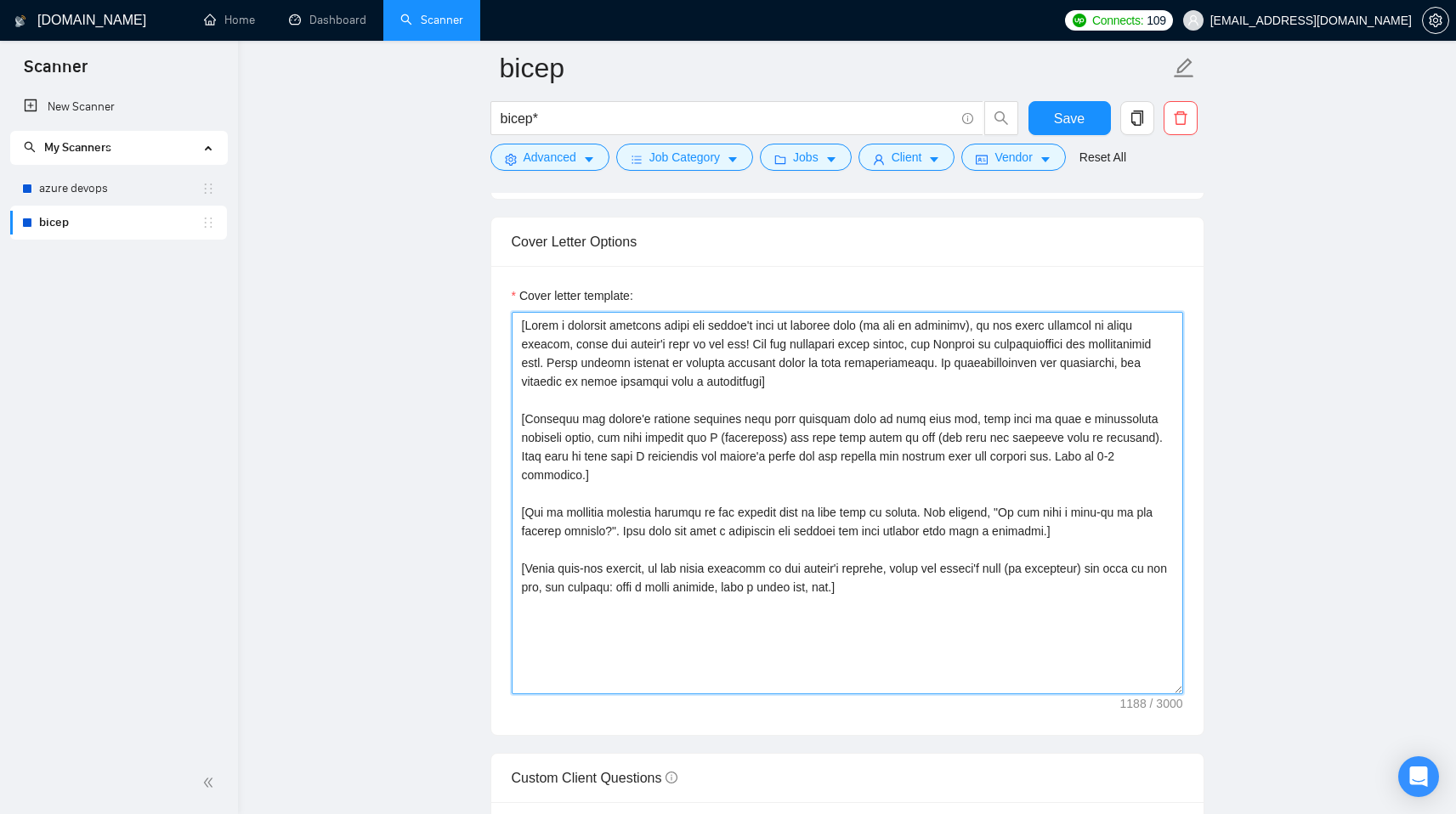
click at [858, 457] on textarea "Cover letter template:" at bounding box center [848, 502] width 672 height 383
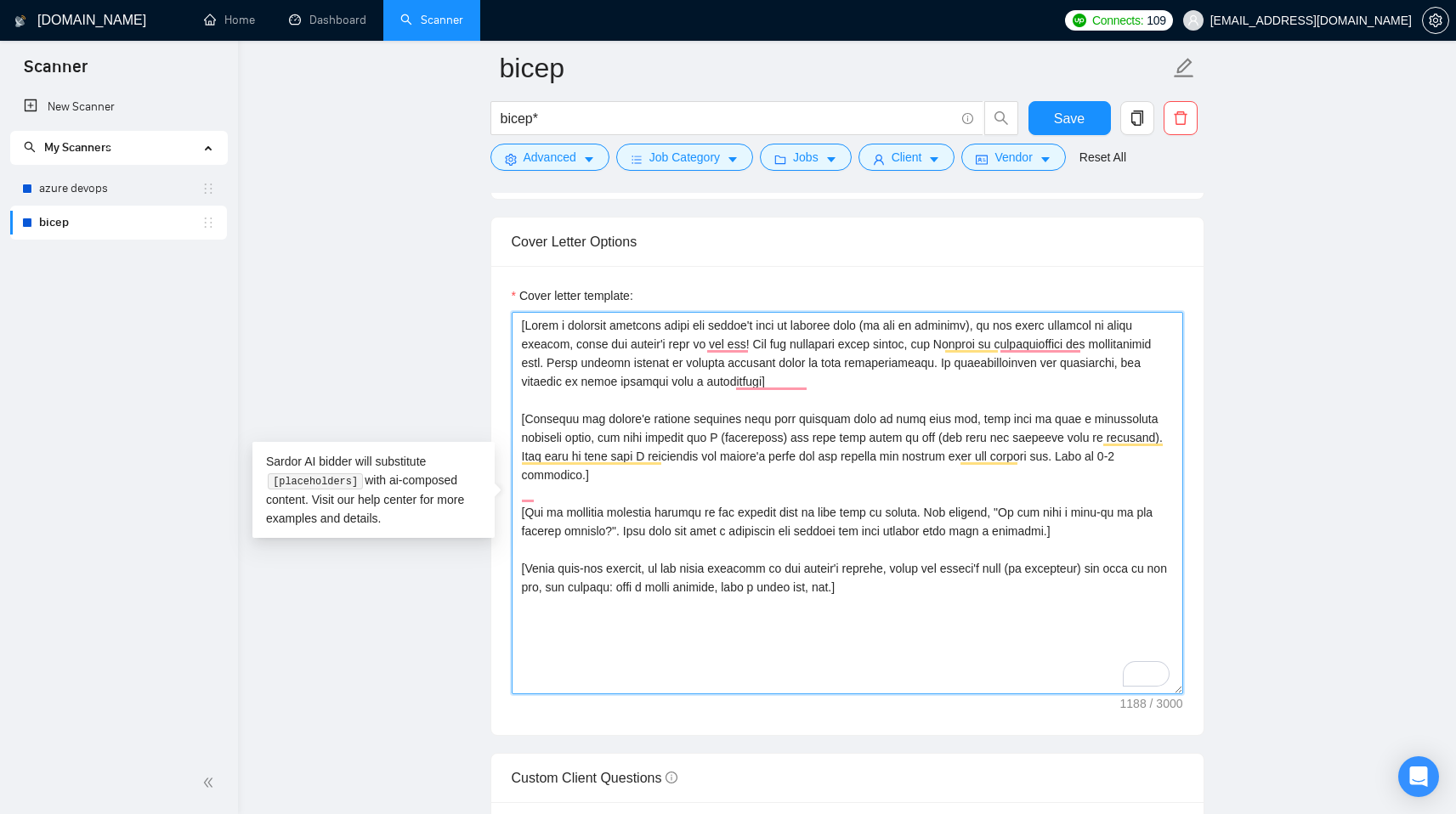
click at [787, 445] on textarea "Cover letter template:" at bounding box center [848, 502] width 672 height 383
click at [762, 496] on textarea "Cover letter template:" at bounding box center [848, 502] width 672 height 383
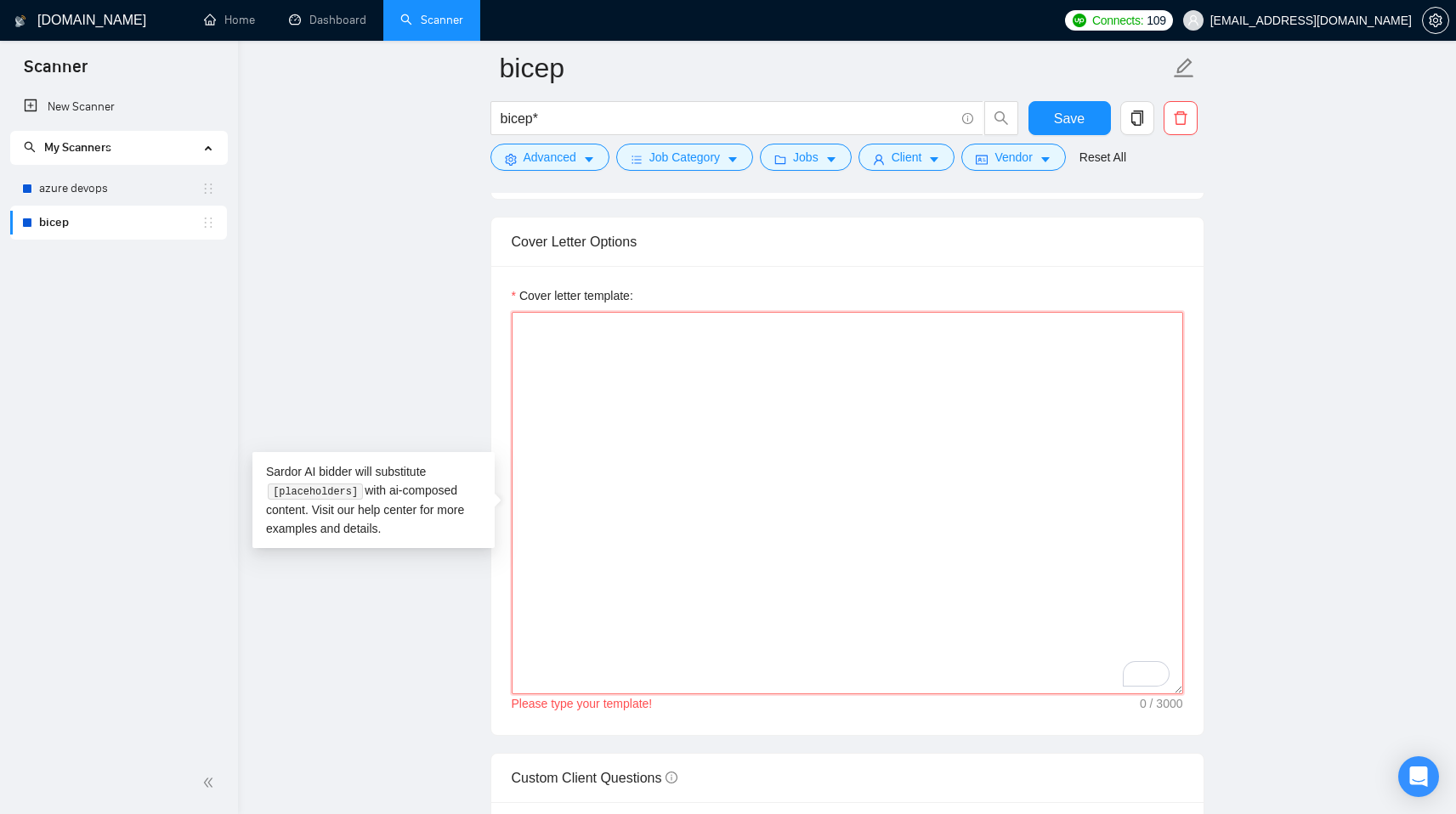
type textarea "`"
click at [682, 410] on textarea "Cover letter template:" at bounding box center [848, 502] width 672 height 383
paste textarea "[Write a couple of bright emojis to make my first line bright] Hi there! I am a…"
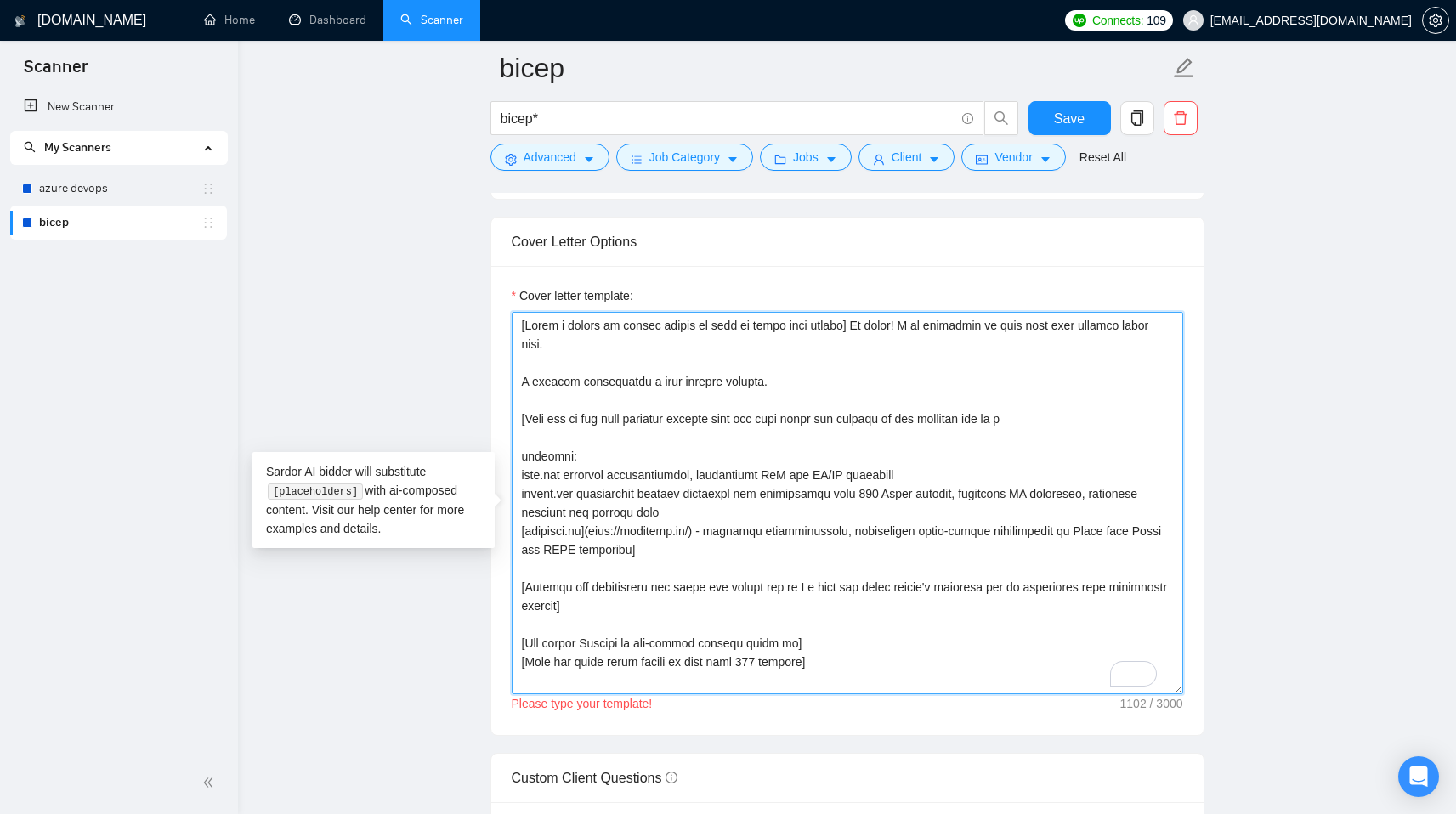
scroll to position [144, 0]
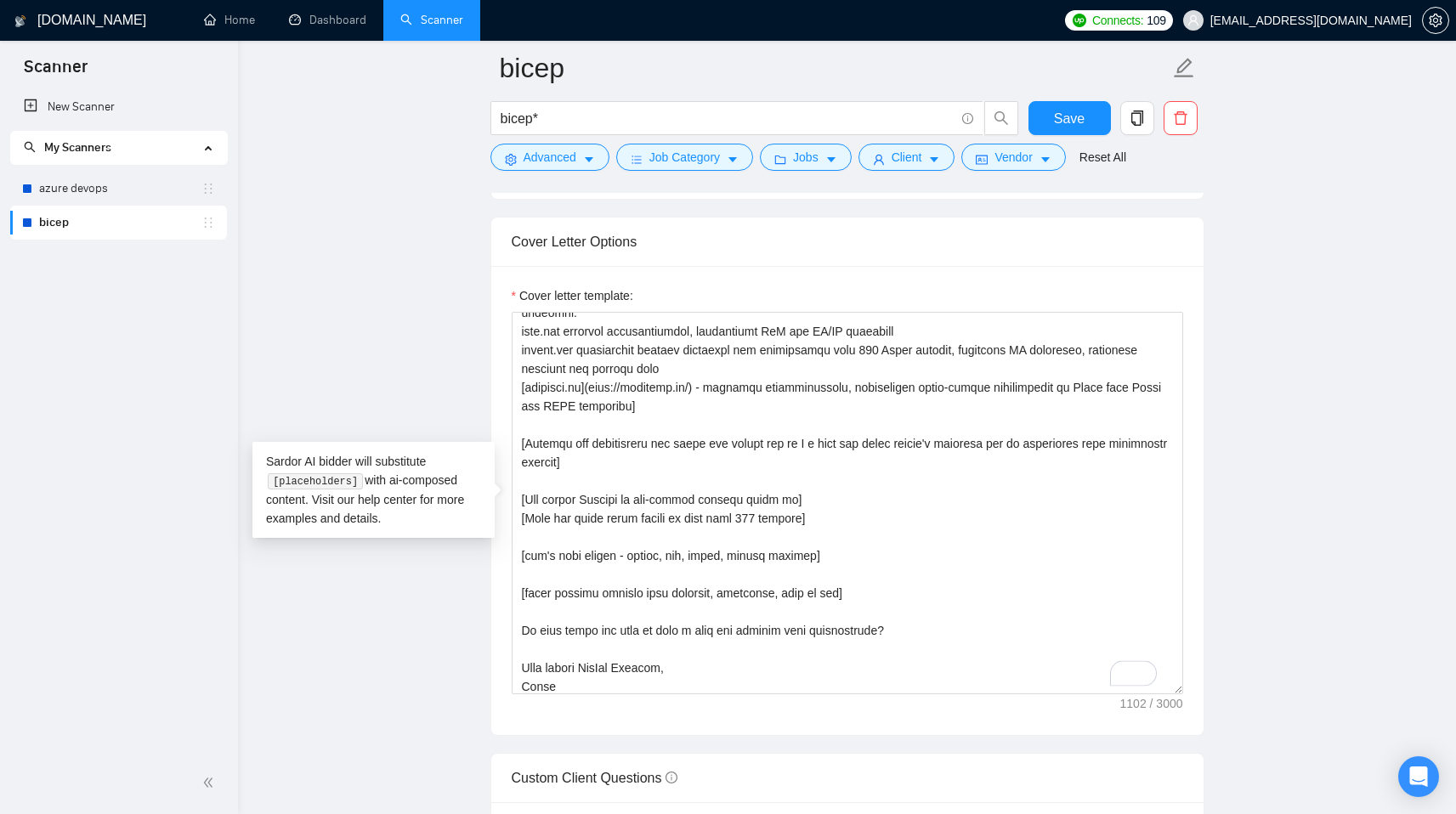
click at [1225, 553] on main "bicep bicep* Save Advanced Job Category Jobs Client Vendor Reset All Preview Re…" at bounding box center [847, 561] width 1164 height 4526
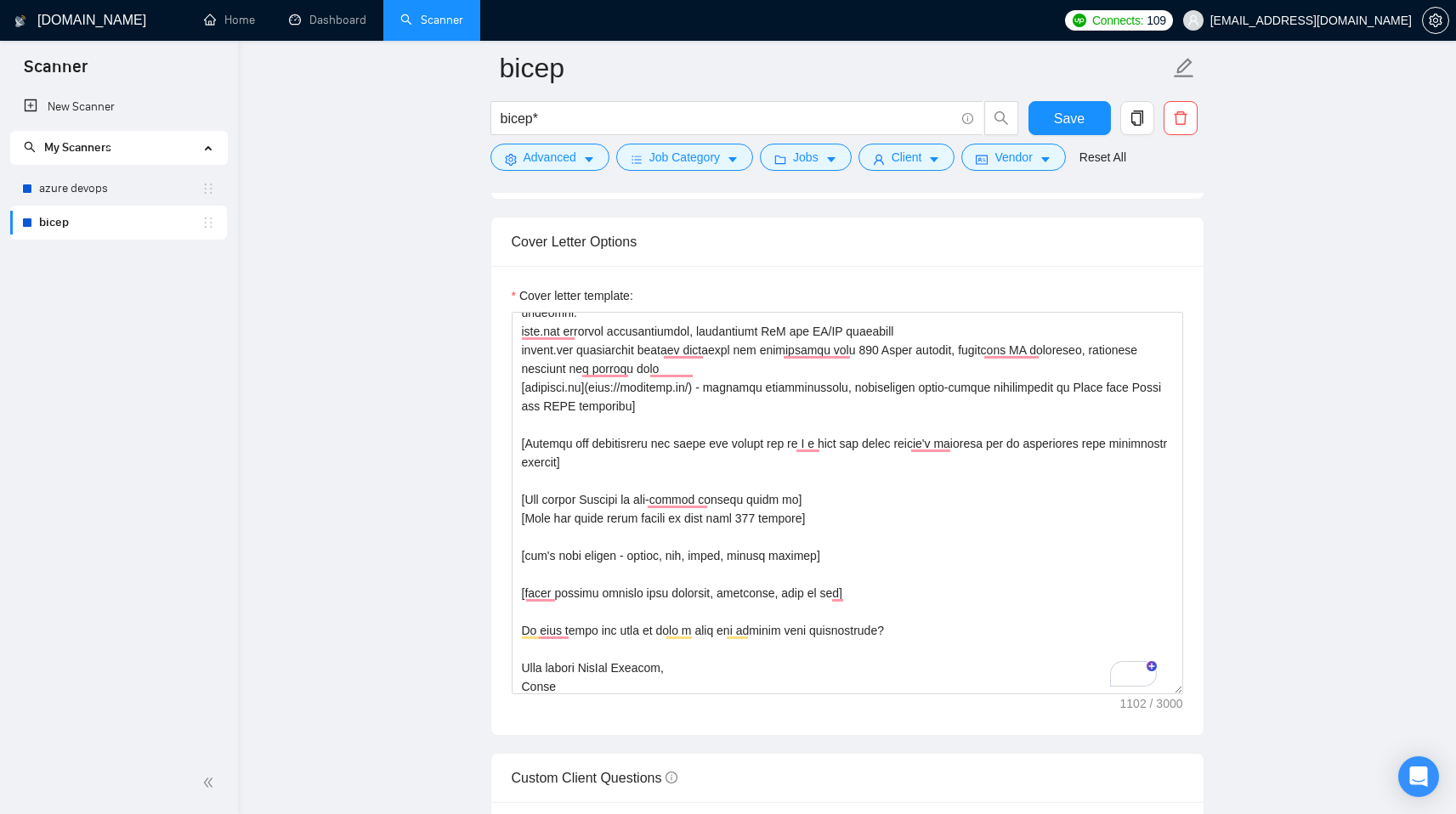
scroll to position [1756, 0]
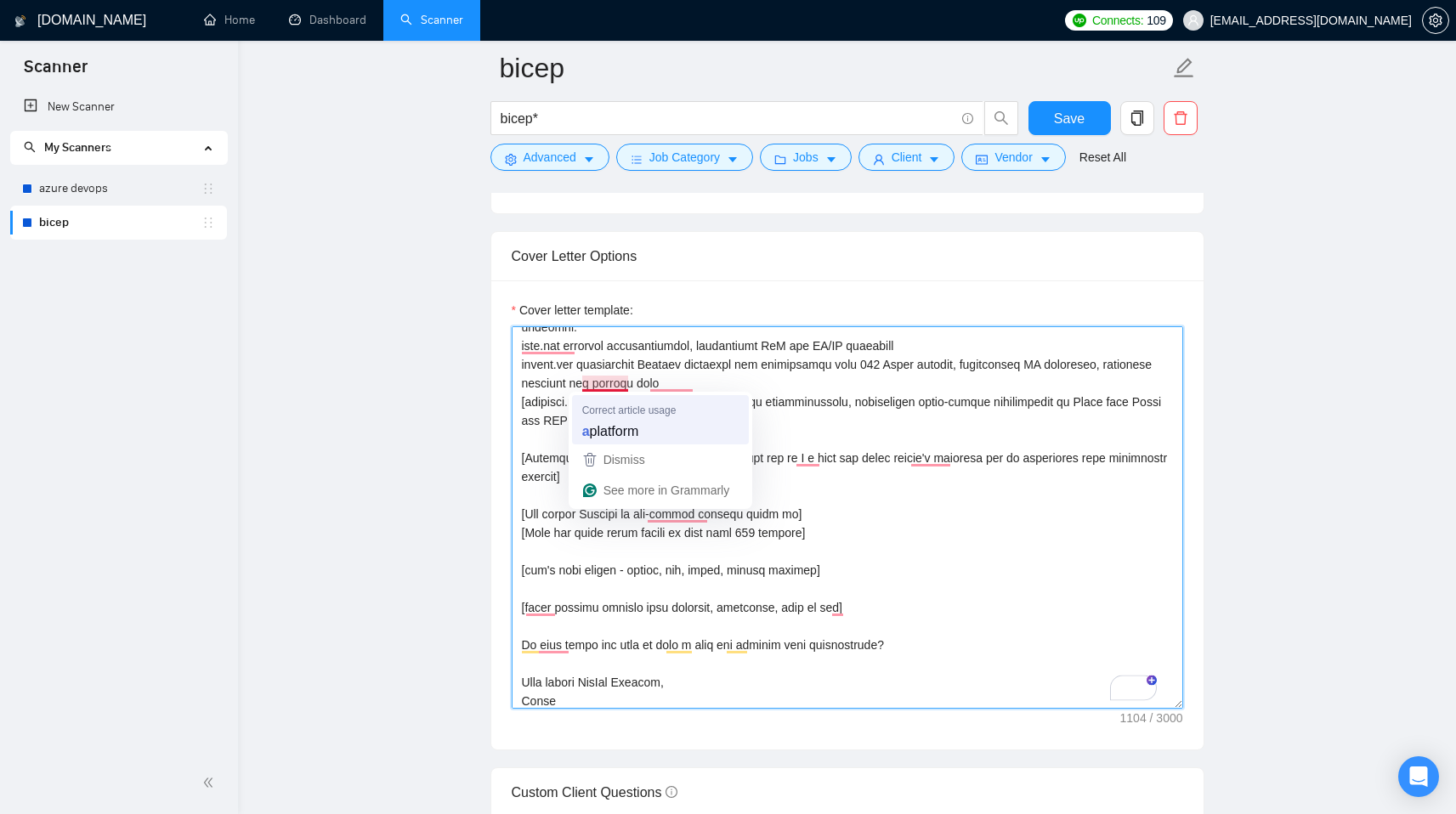
type textarea "[Write a couple of bright emojis to make my first line bright] Hi there! I am a…"
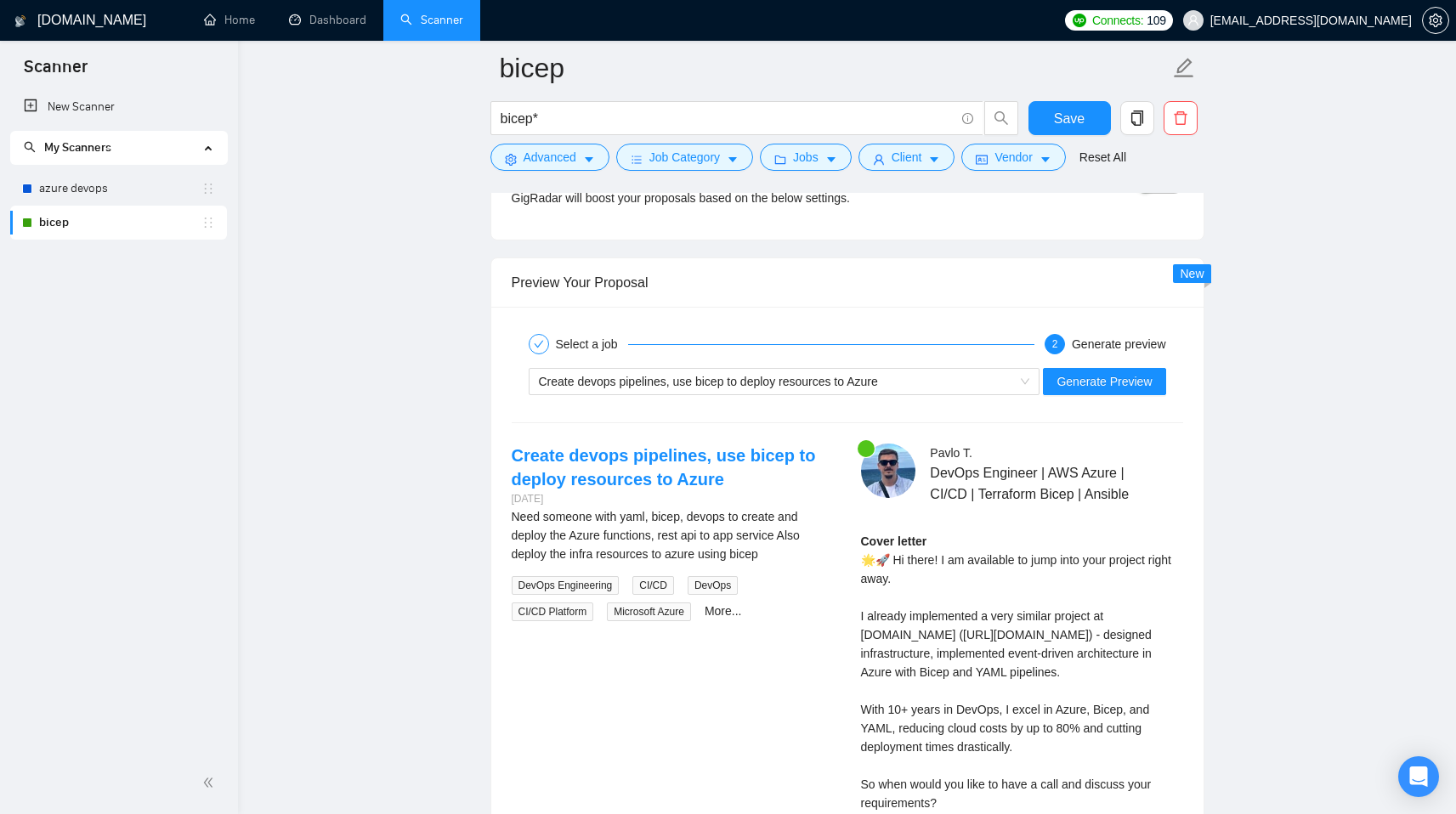
scroll to position [3148, 0]
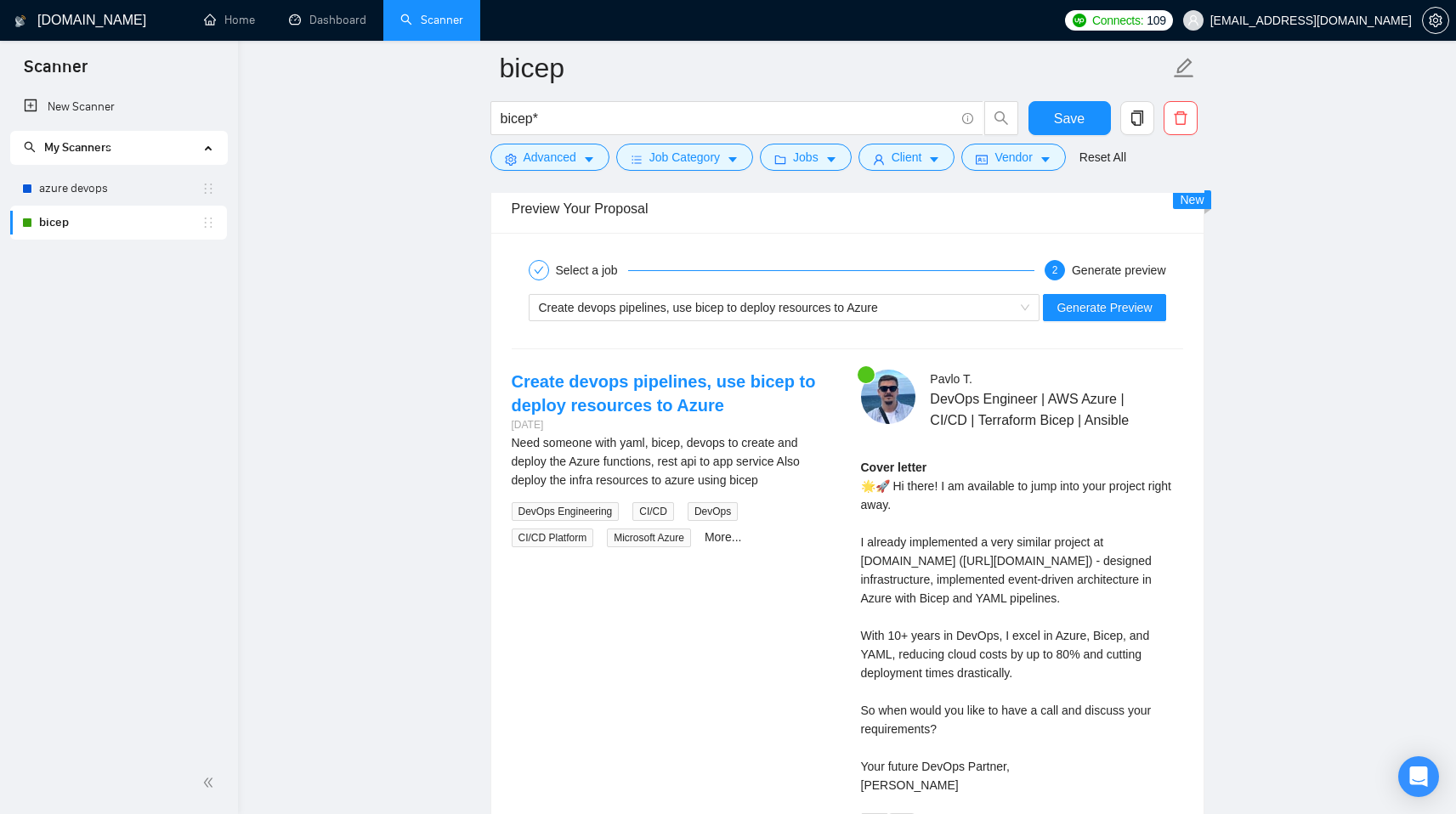
click at [115, 206] on link "bicep" at bounding box center [120, 222] width 162 height 34
click at [115, 187] on link "azure devops" at bounding box center [120, 188] width 162 height 34
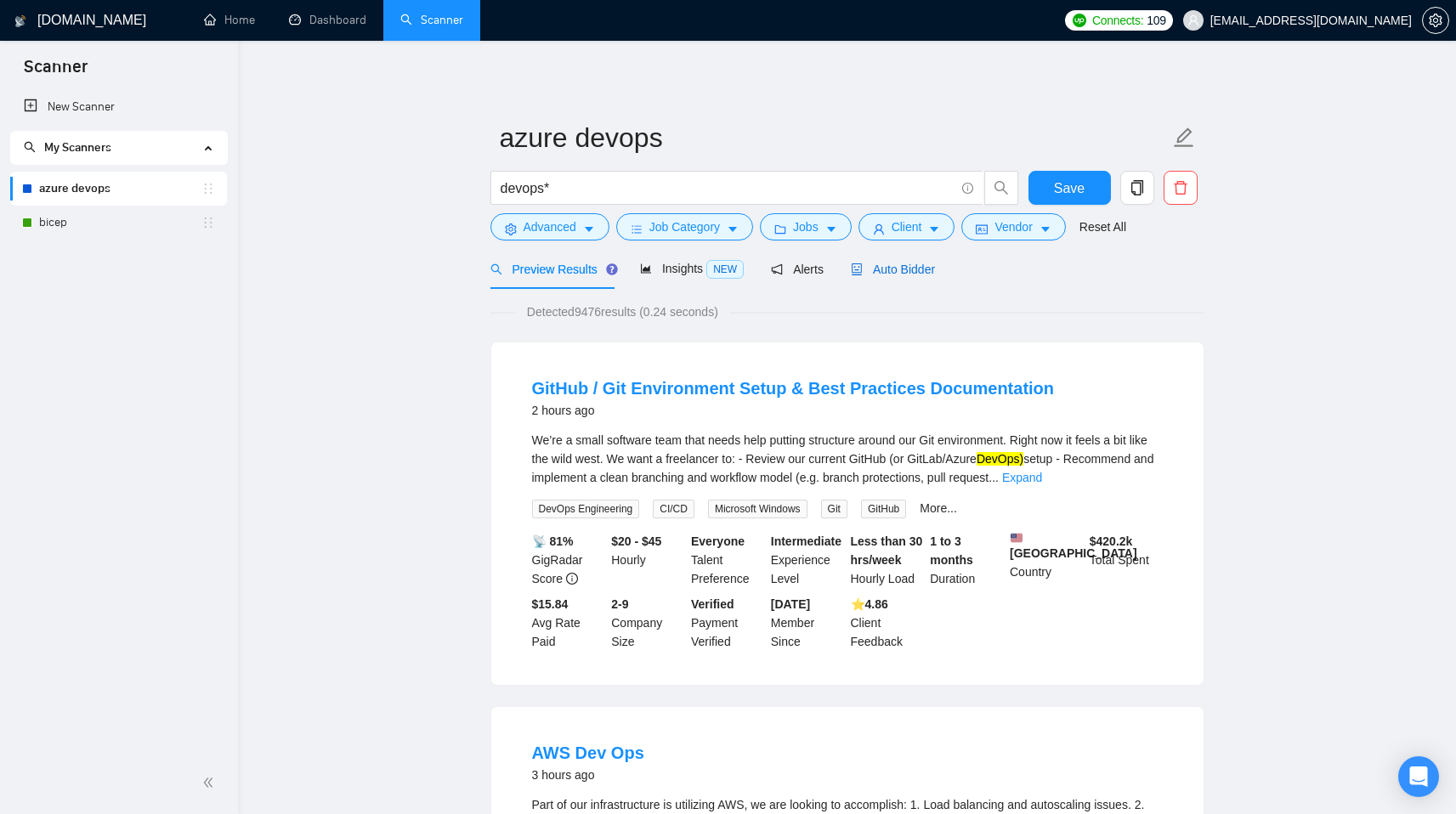
click at [867, 267] on span "Auto Bidder" at bounding box center [892, 270] width 84 height 14
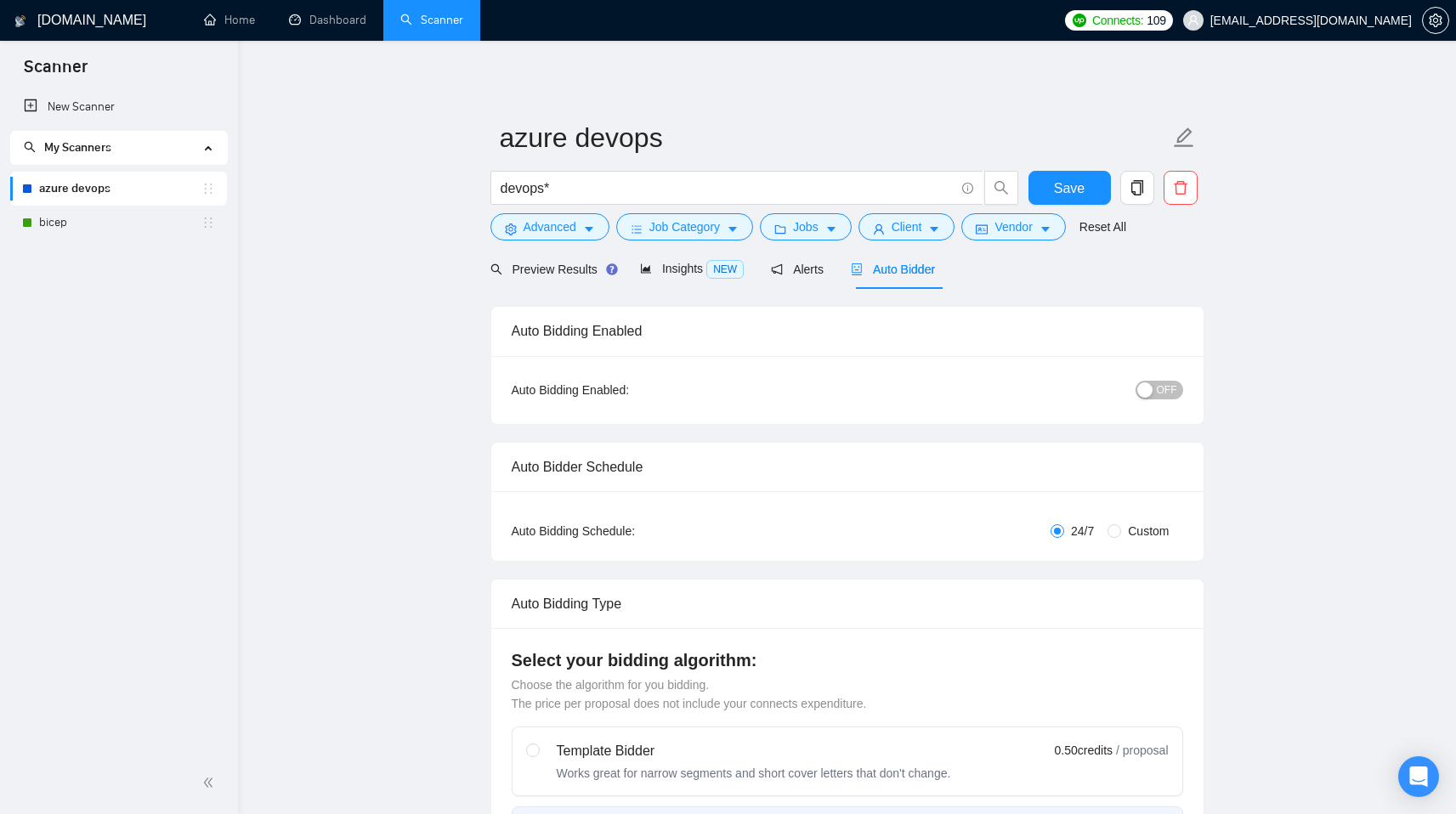
click at [1178, 391] on button "OFF" at bounding box center [1159, 391] width 48 height 19
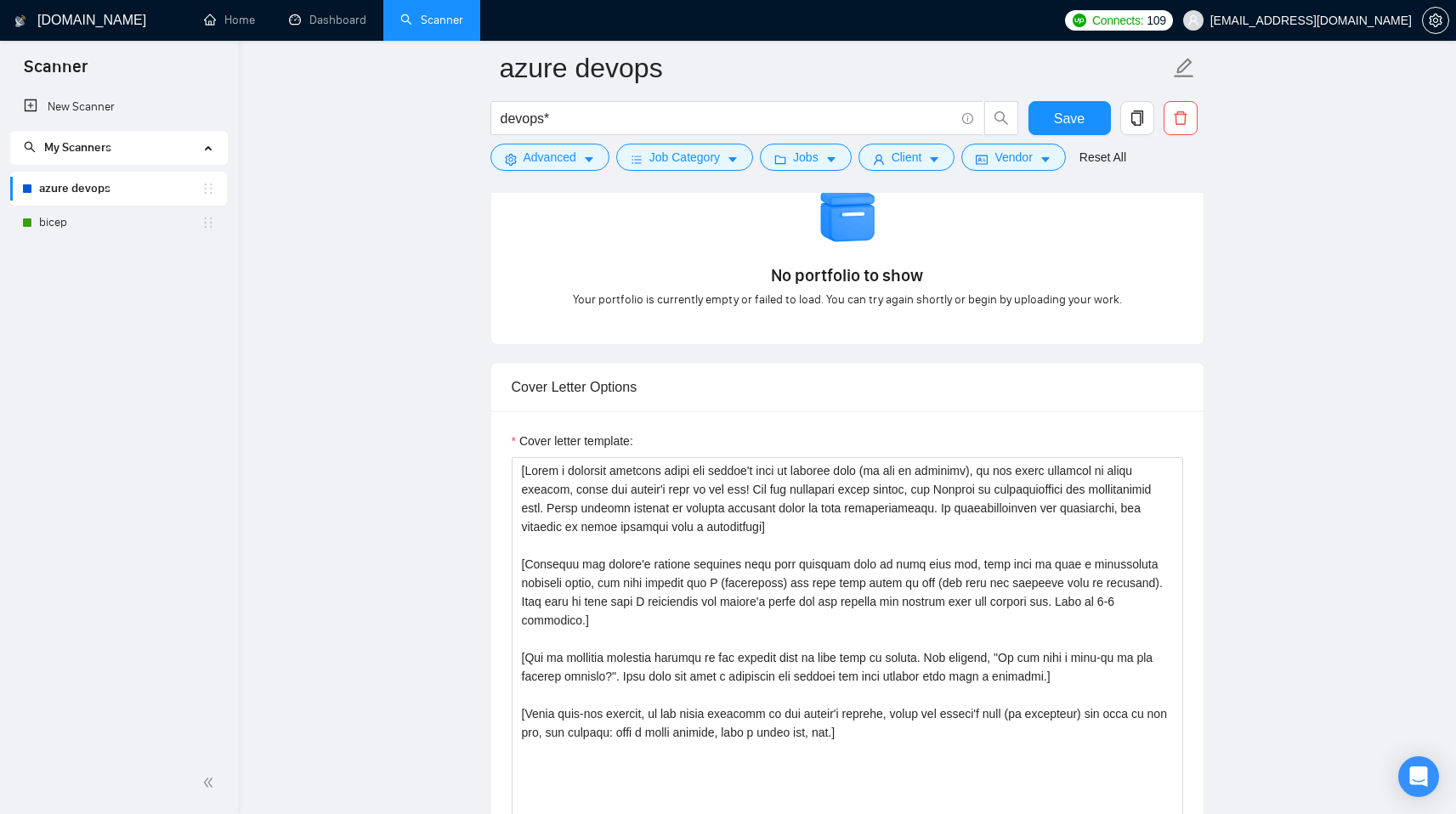
scroll to position [1701, 0]
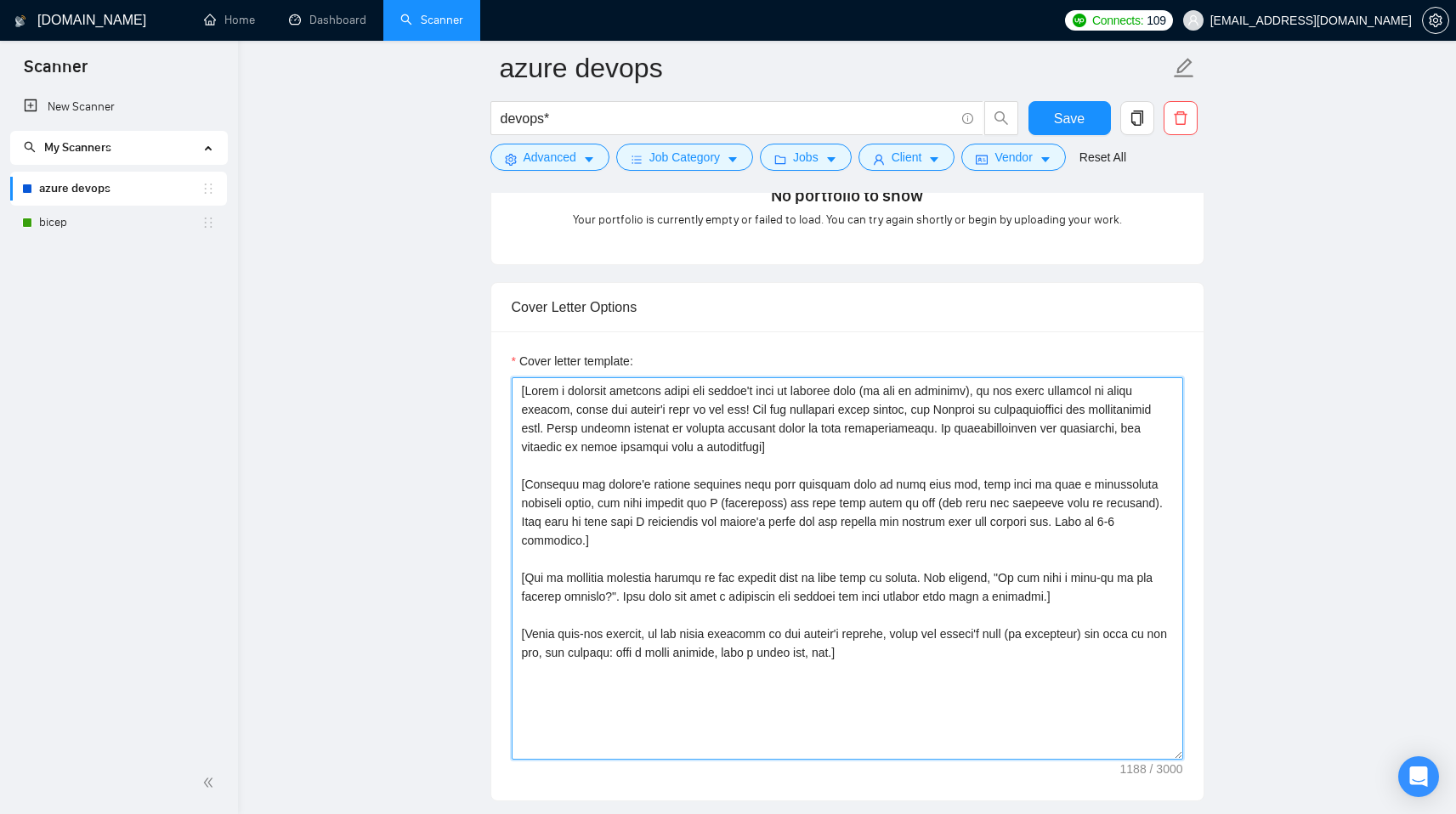
click at [1018, 552] on textarea "Cover letter template:" at bounding box center [848, 568] width 672 height 383
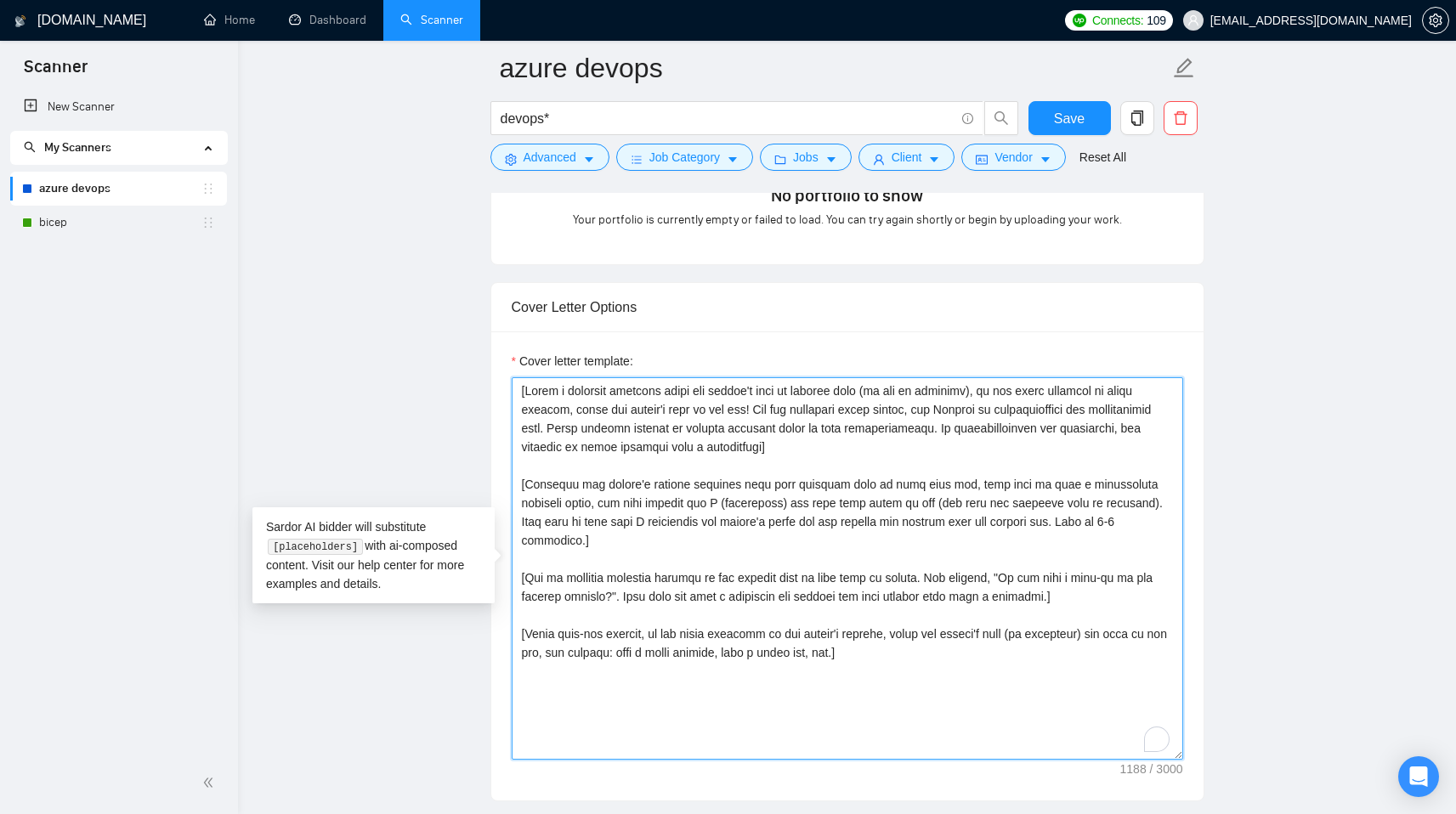
paste textarea "couple of bright emojis to make my first line bright] Hi there! I am available …"
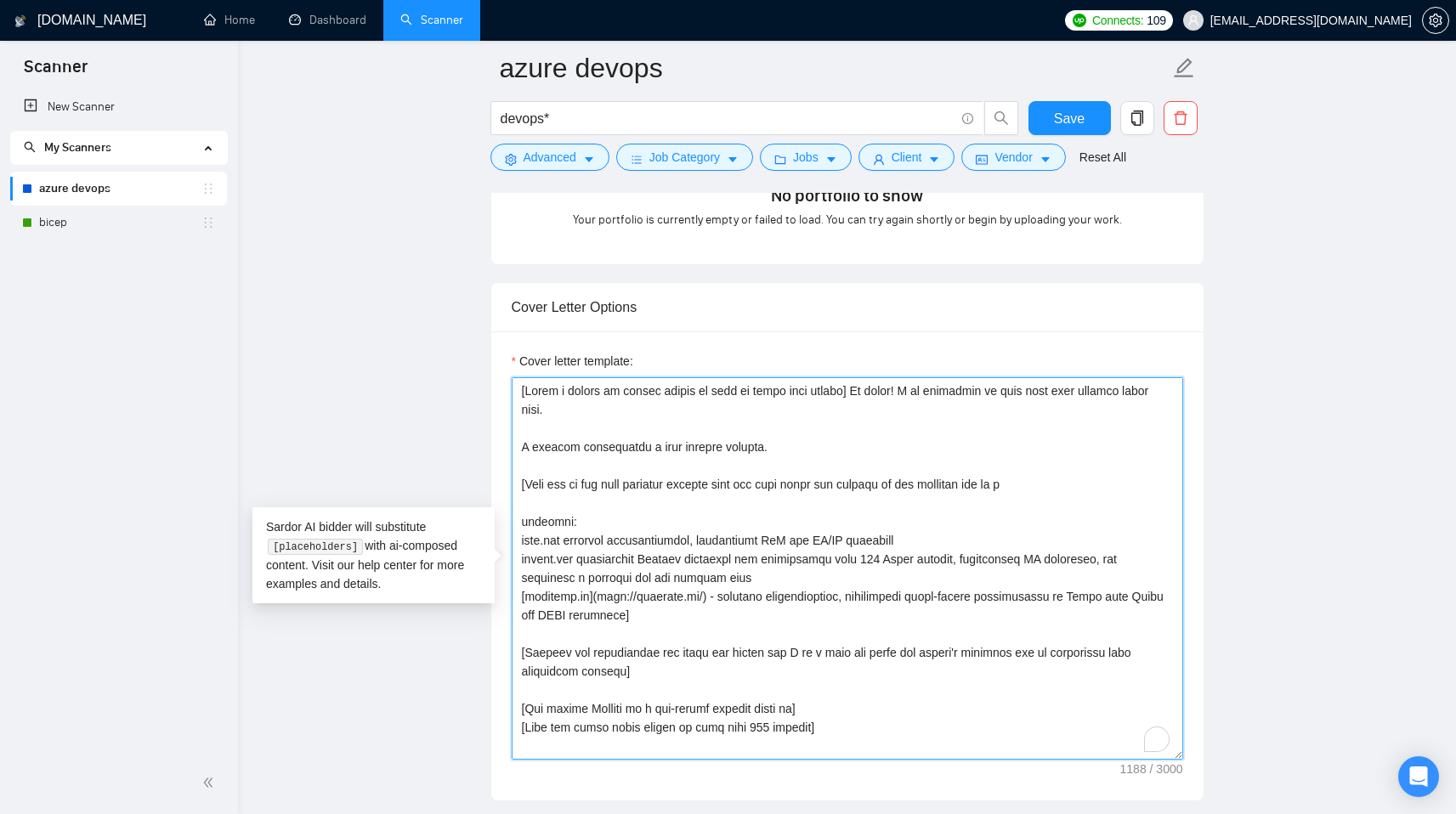
scroll to position [144, 0]
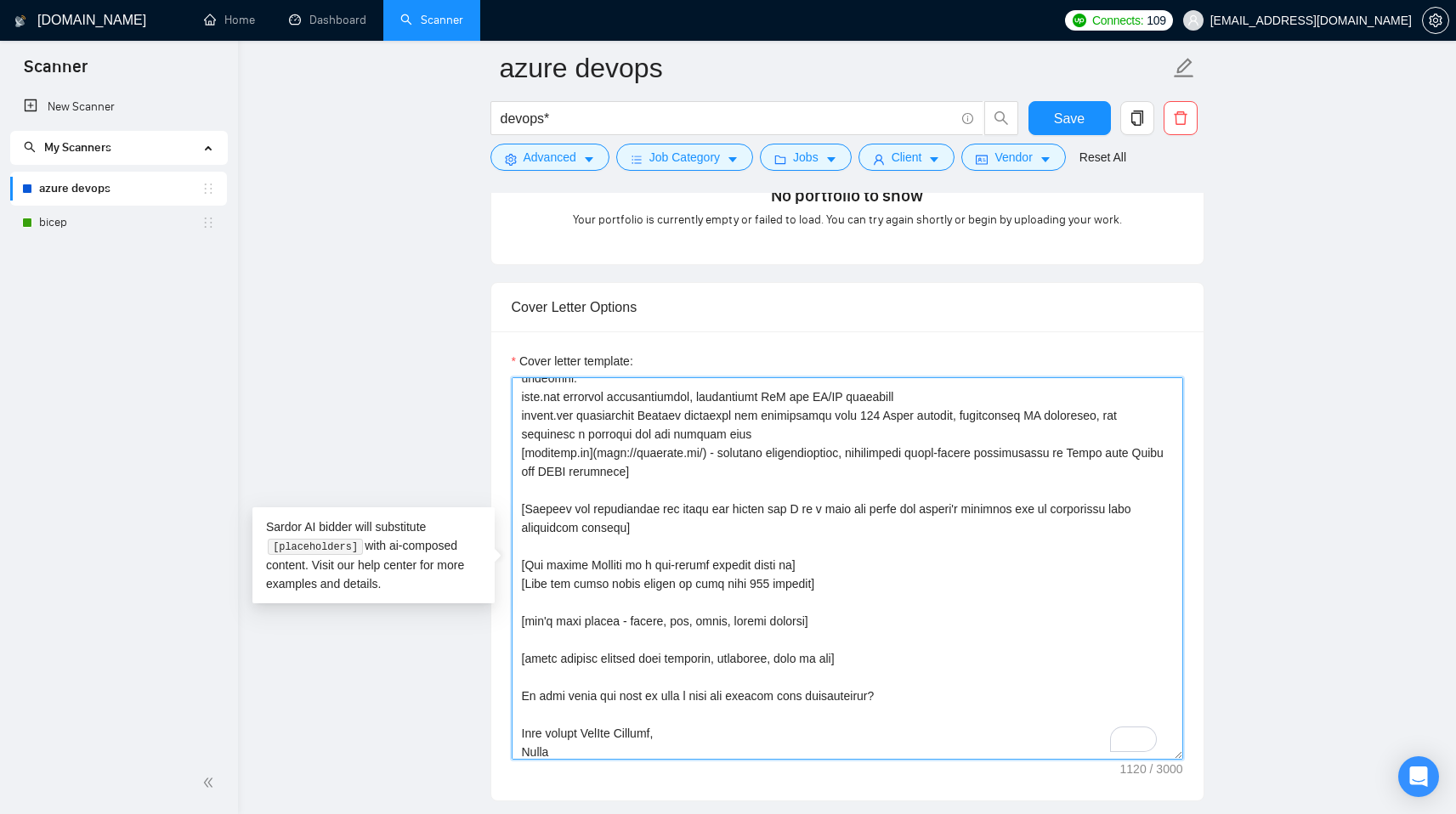
type textarea "[Write a couple of bright emojis to make my first line bright] Hi there! I am a…"
click at [1335, 567] on main "azure devops devops* Save Advanced Job Category Jobs Client Vendor Reset All Pr…" at bounding box center [847, 629] width 1164 height 4523
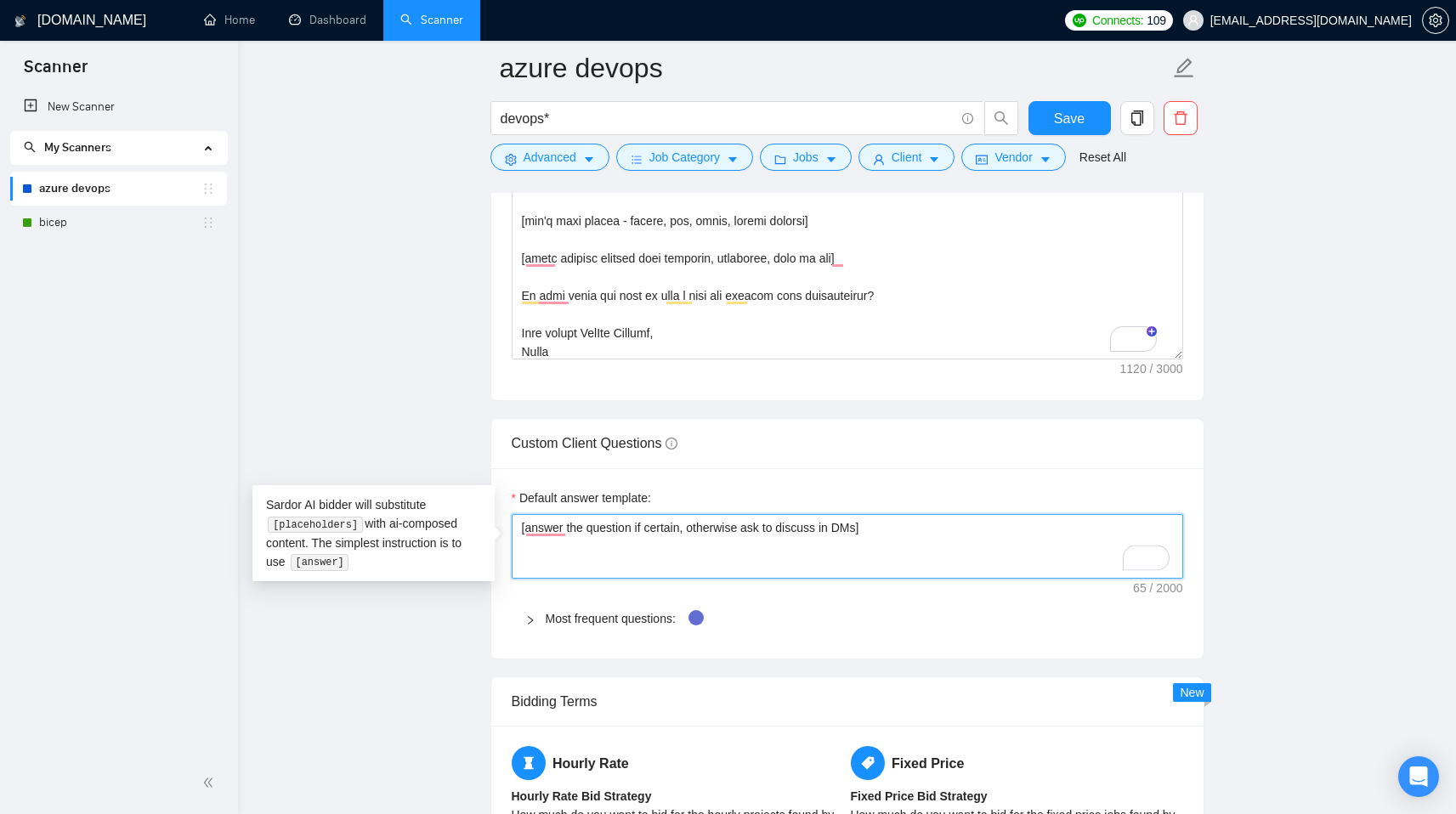
drag, startPoint x: 636, startPoint y: 525, endPoint x: 870, endPoint y: 531, distance: 234.1
click at [870, 531] on textarea "[answer the question if certain, otherwise ask to discuss in DMs]" at bounding box center [848, 547] width 672 height 64
type textarea "[answer the question]"
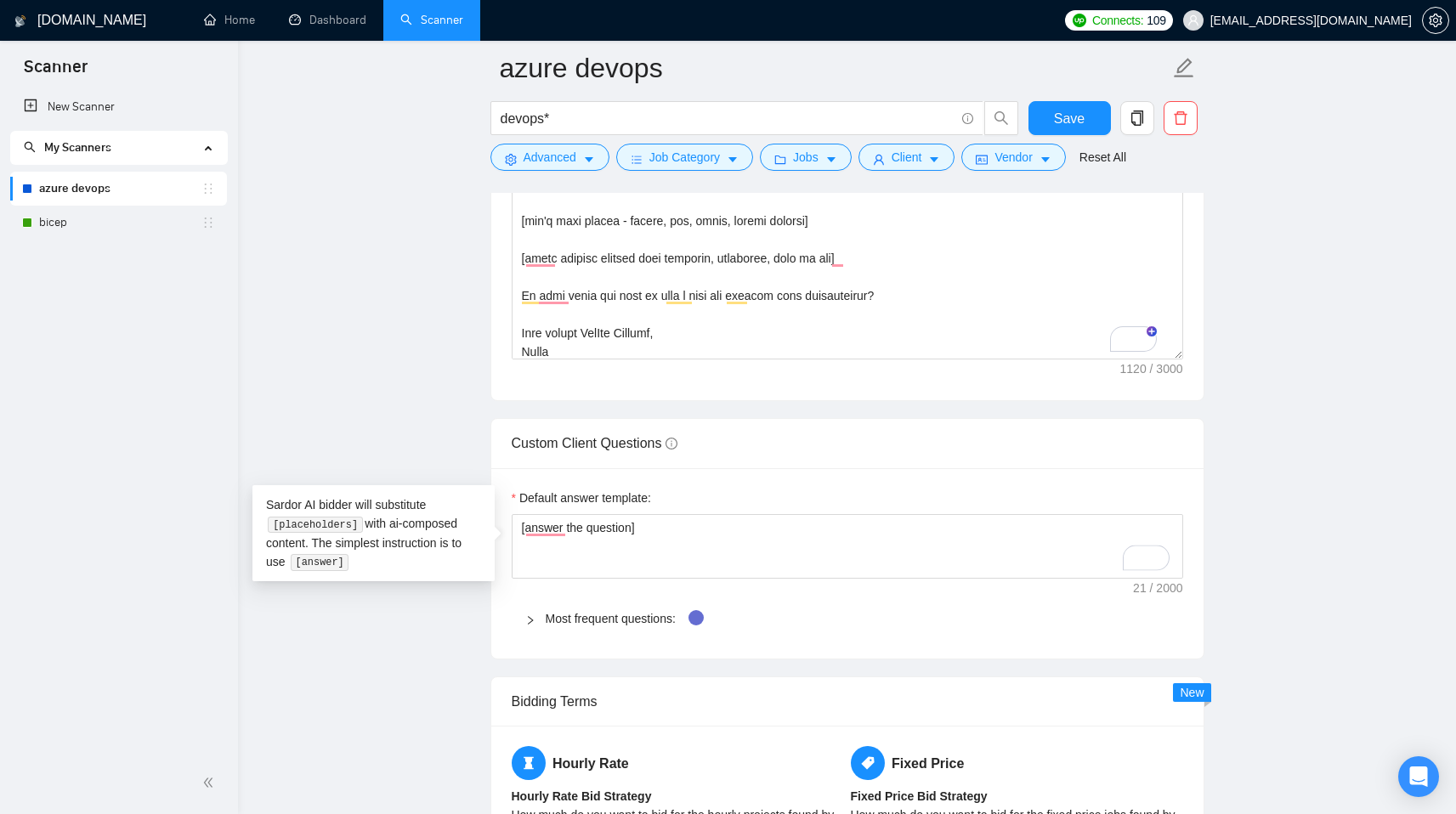
click at [1335, 538] on main "azure devops devops* Save Advanced Job Category Jobs Client Vendor Reset All Pr…" at bounding box center [847, 228] width 1164 height 4523
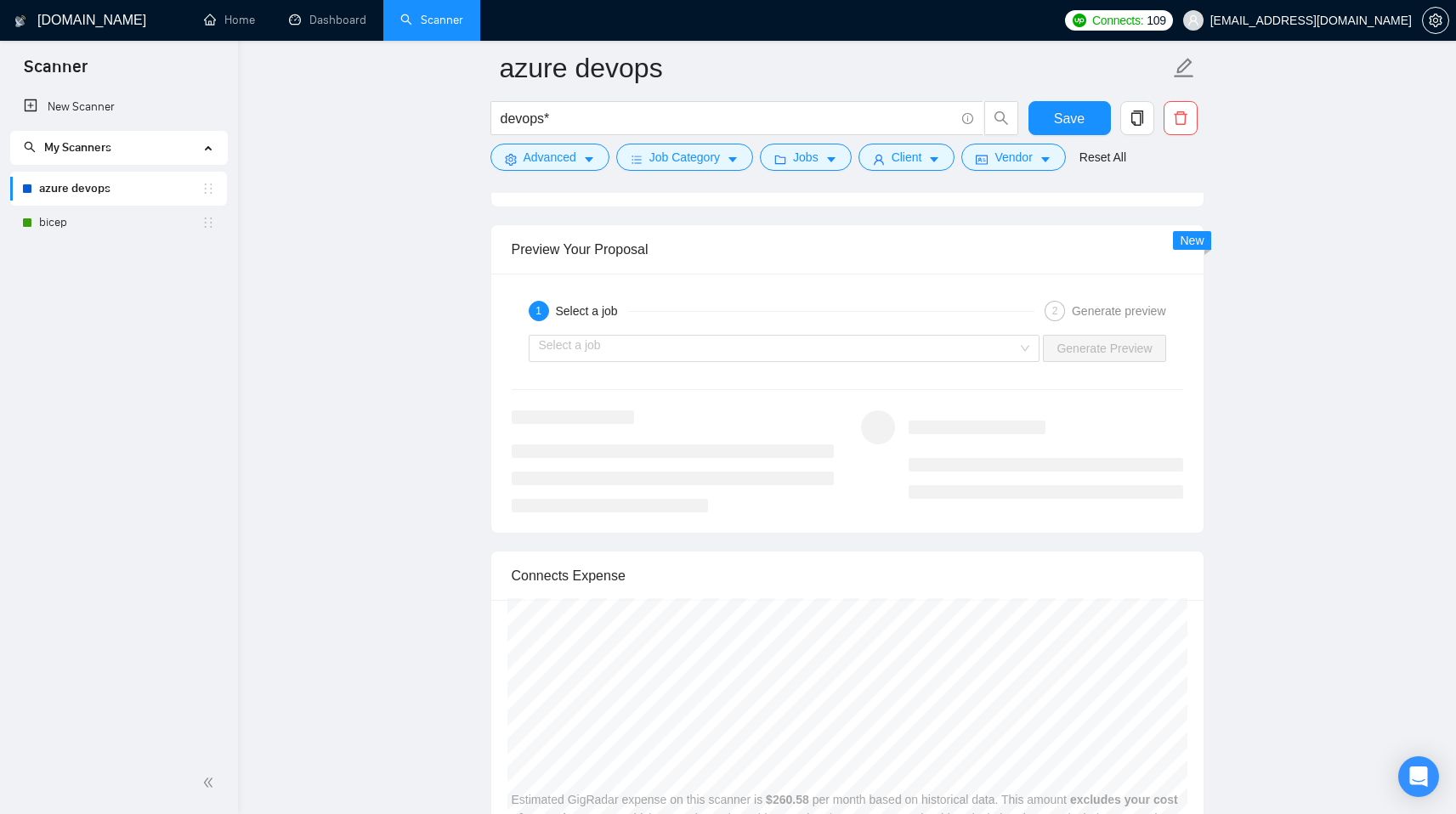
scroll to position [3099, 0]
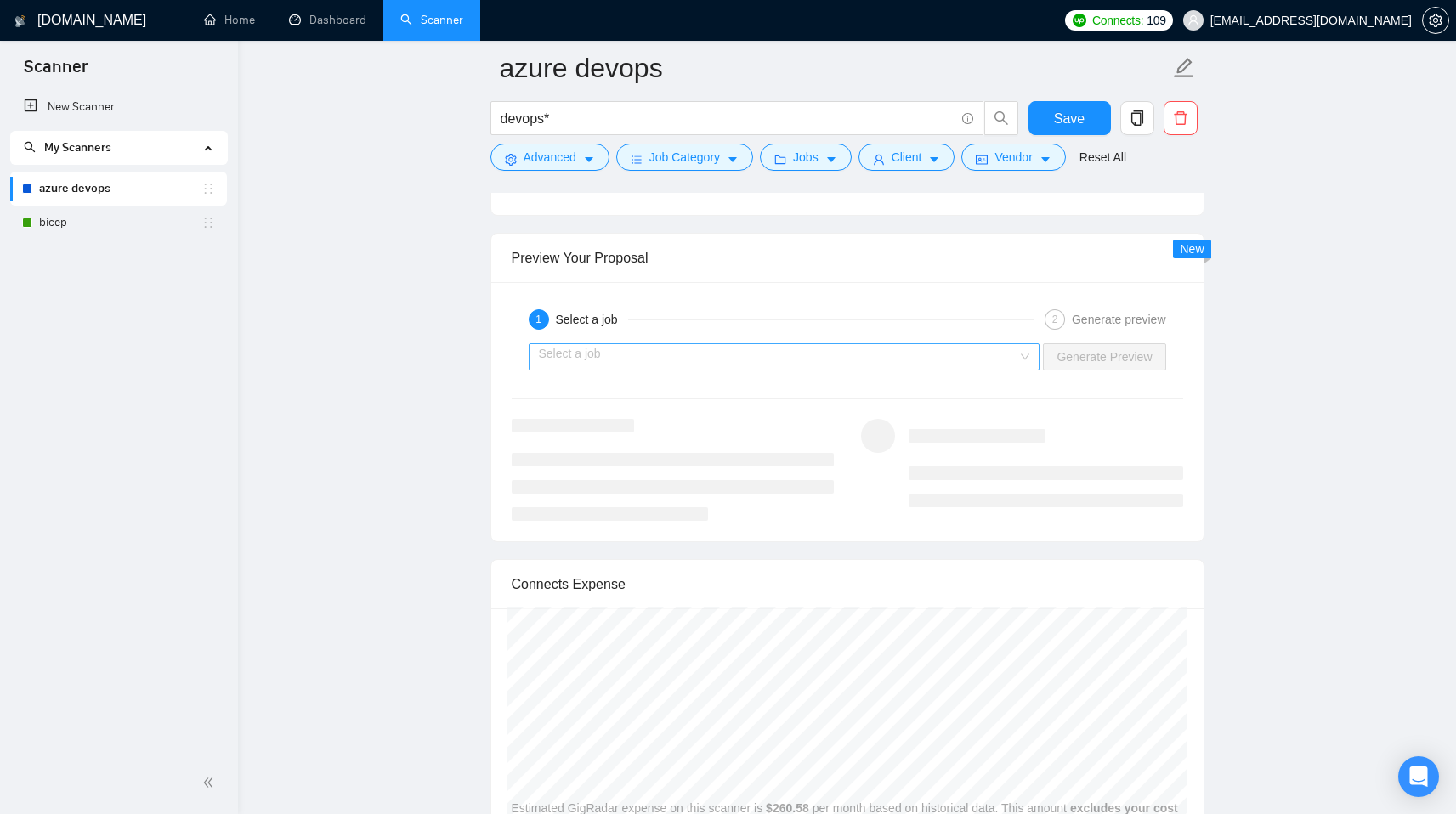
click at [938, 370] on div "Select a job" at bounding box center [784, 357] width 512 height 27
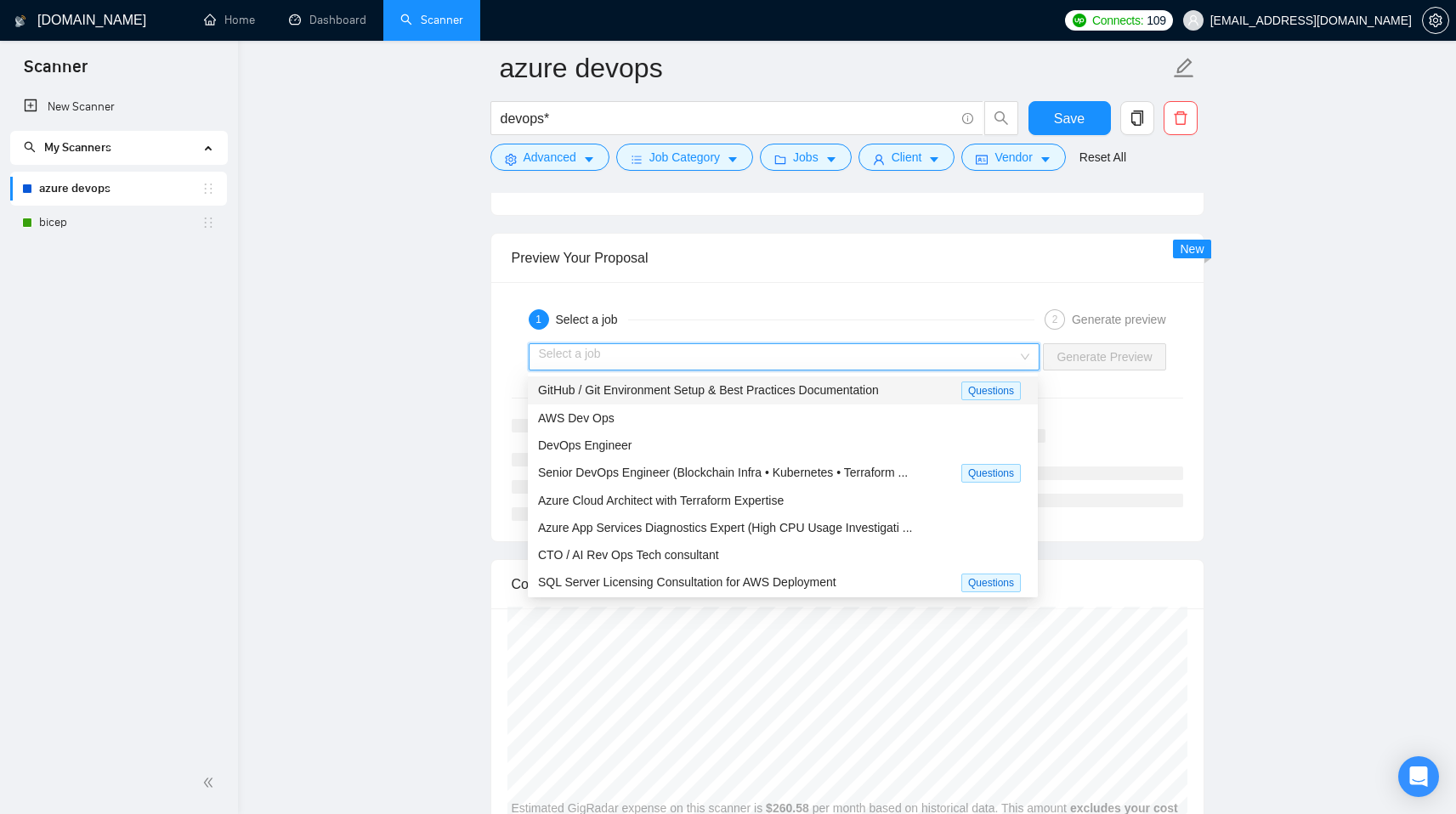
click at [910, 386] on div "GitHub / Git Environment Setup & Best Practices Documentation" at bounding box center [750, 391] width 423 height 20
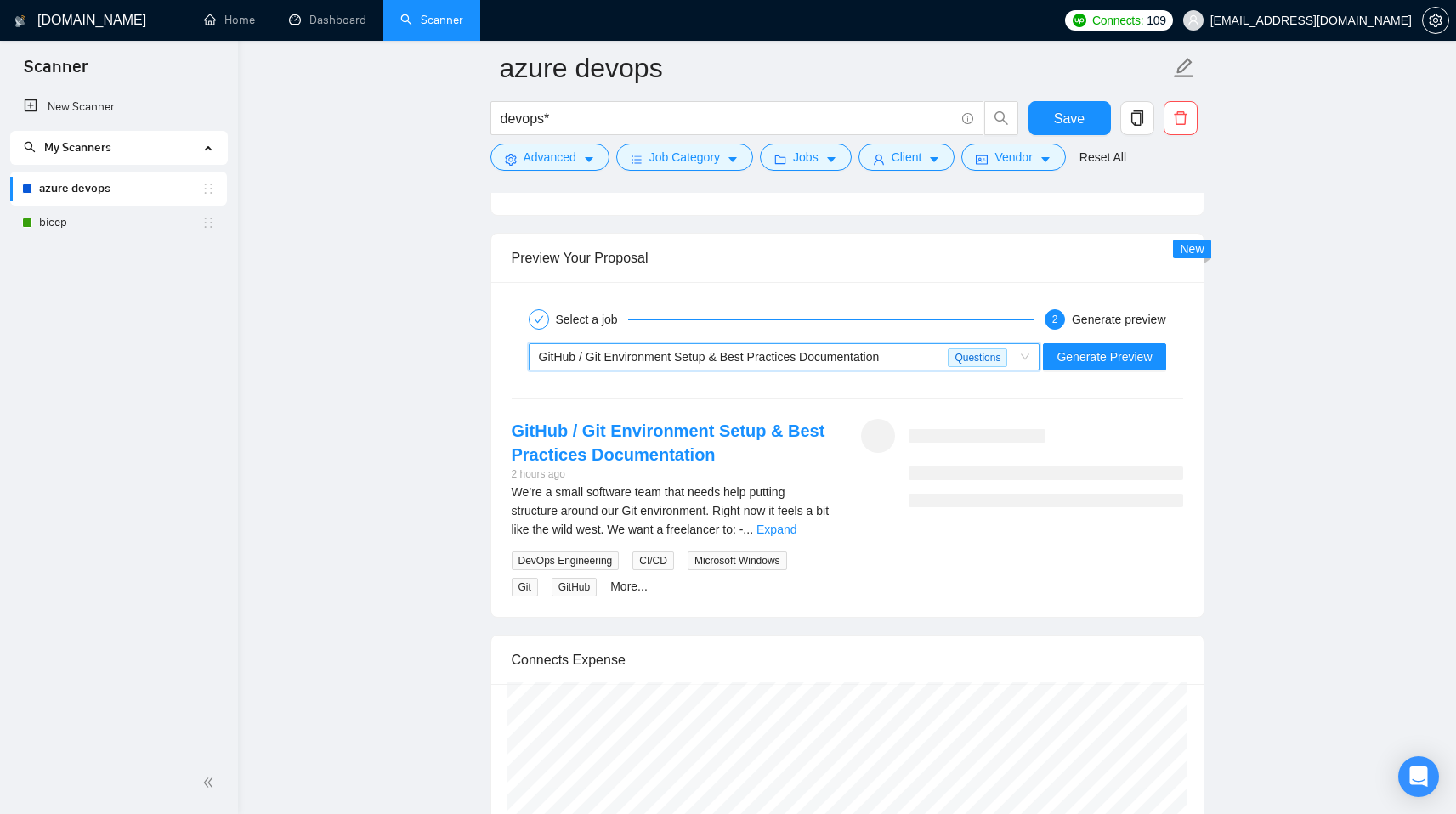
click at [894, 363] on div "GitHub / Git Environment Setup & Best Practices Documentation" at bounding box center [744, 357] width 410 height 25
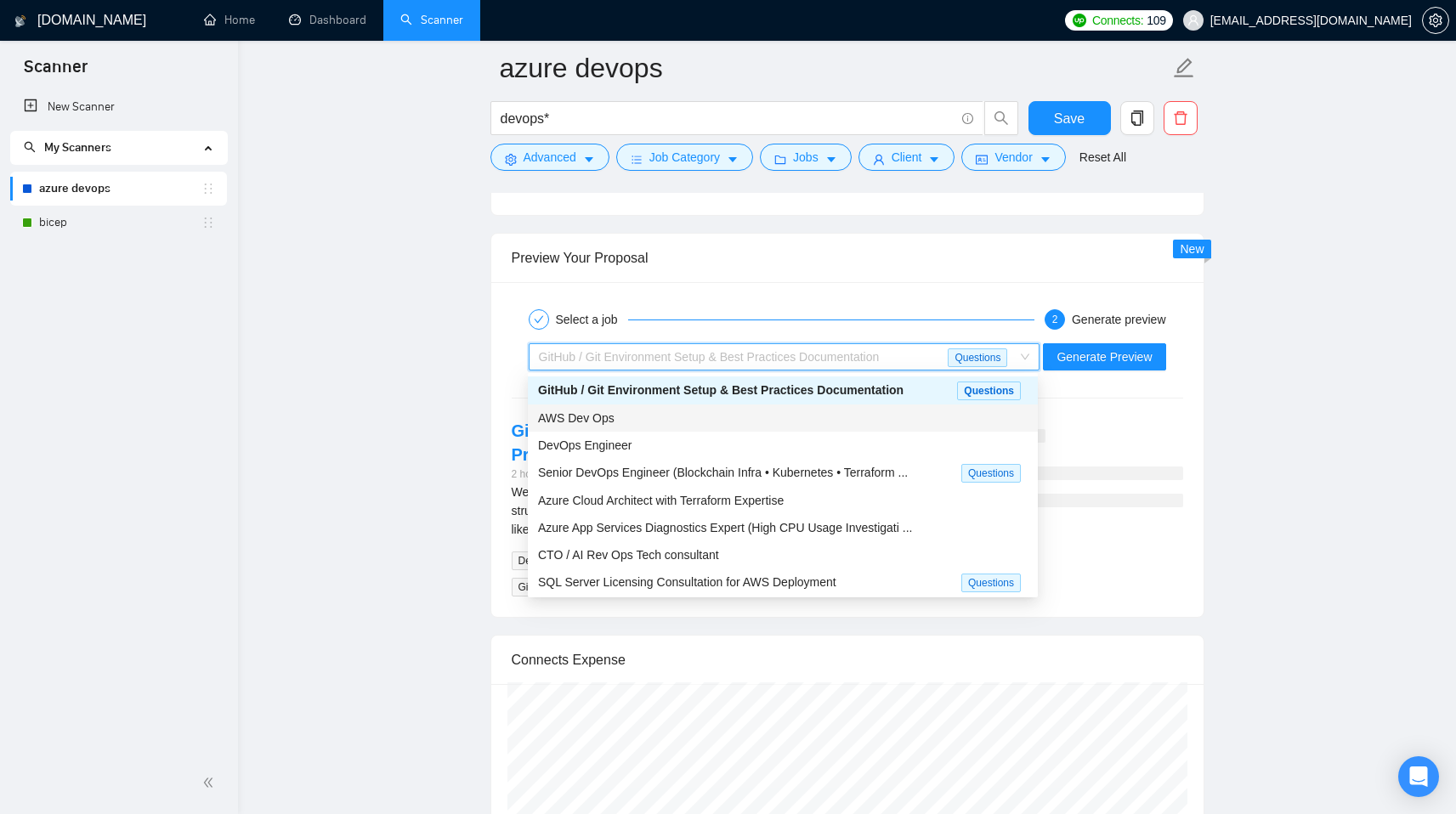
click at [849, 418] on div "AWS Dev Ops" at bounding box center [783, 418] width 489 height 19
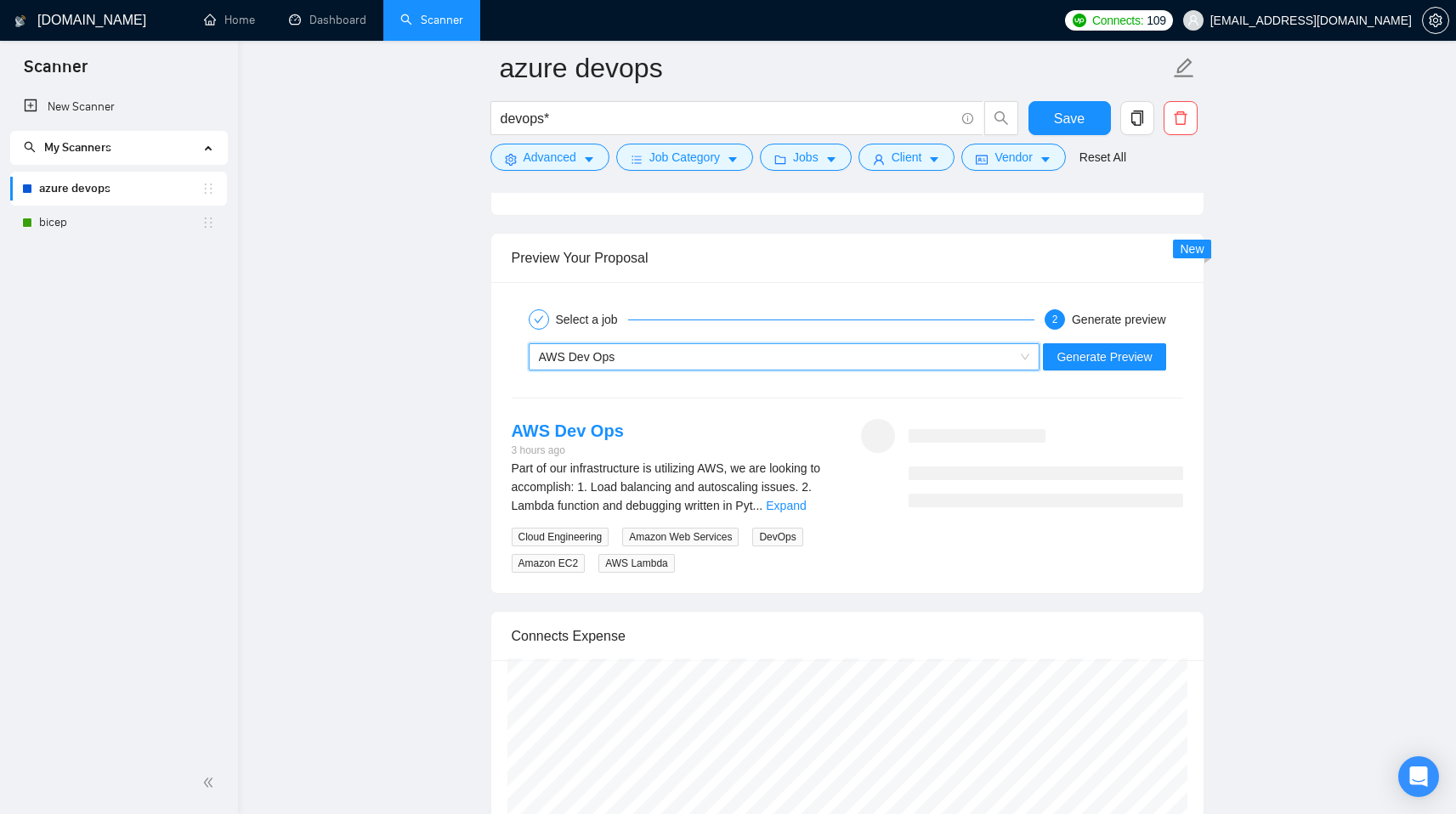
click at [863, 359] on div "AWS Dev Ops" at bounding box center [777, 357] width 475 height 25
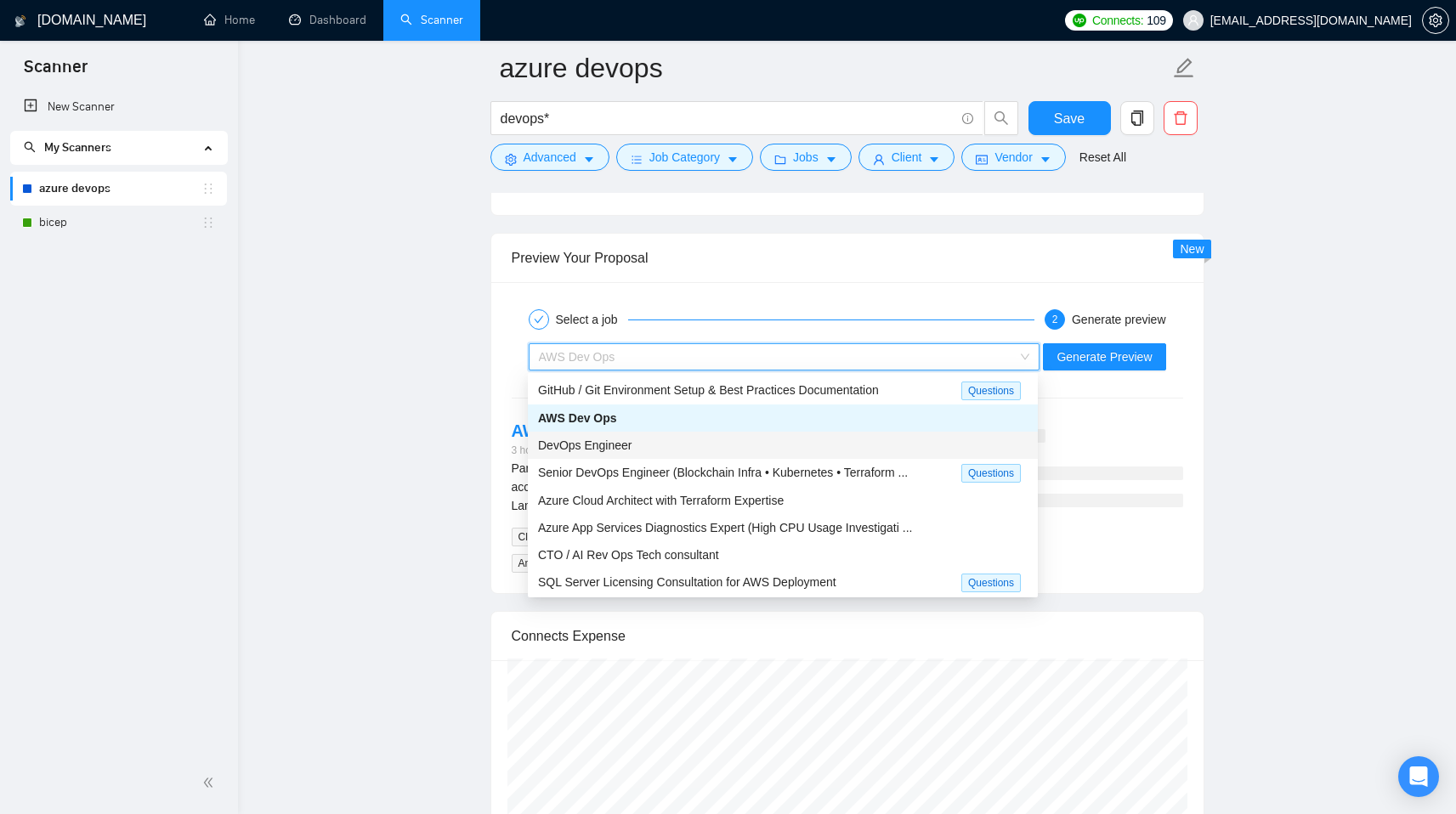
click at [820, 442] on div "DevOps Engineer" at bounding box center [783, 445] width 489 height 19
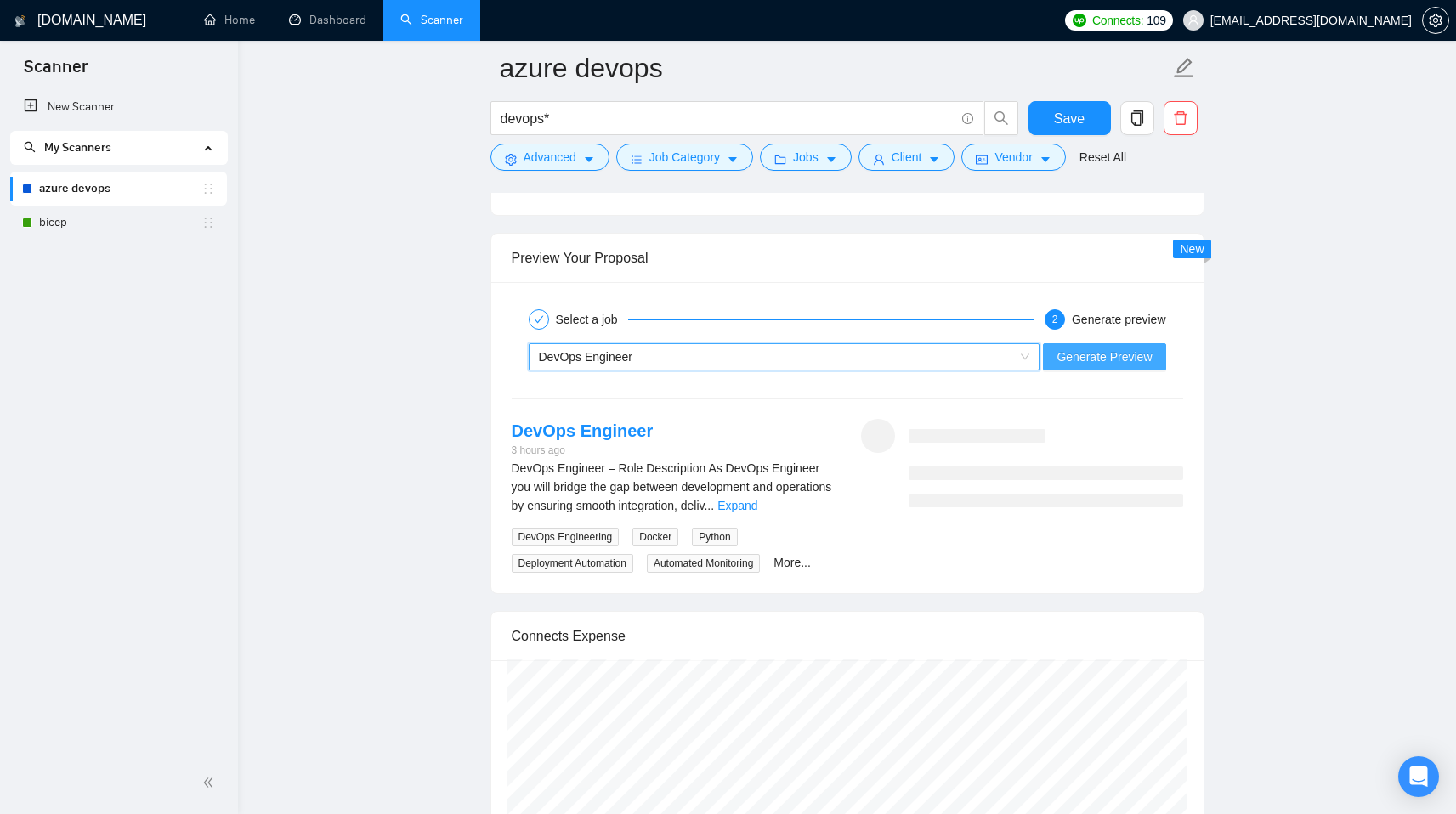
click at [1100, 351] on span "Generate Preview" at bounding box center [1104, 358] width 95 height 19
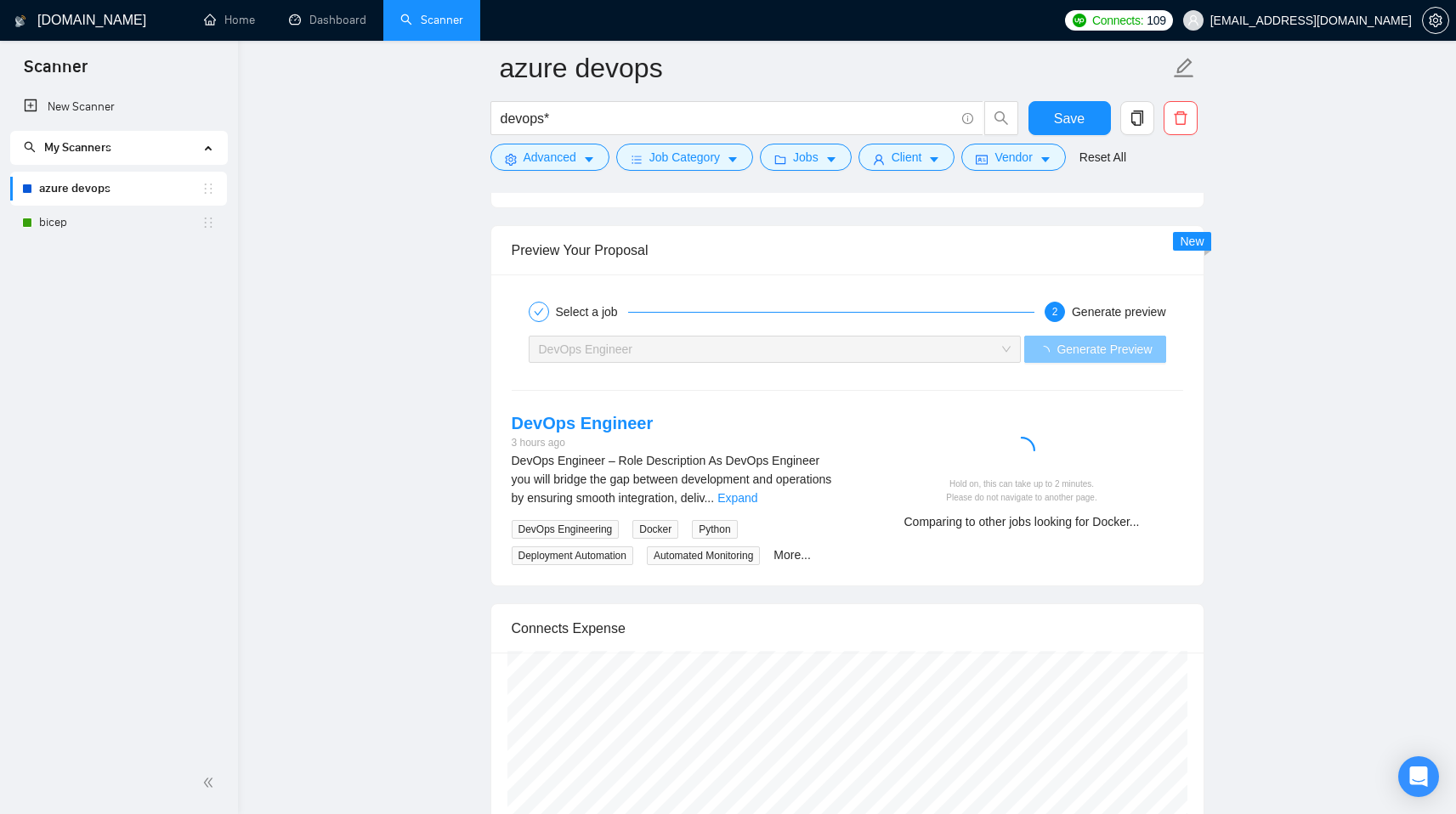
scroll to position [3095, 0]
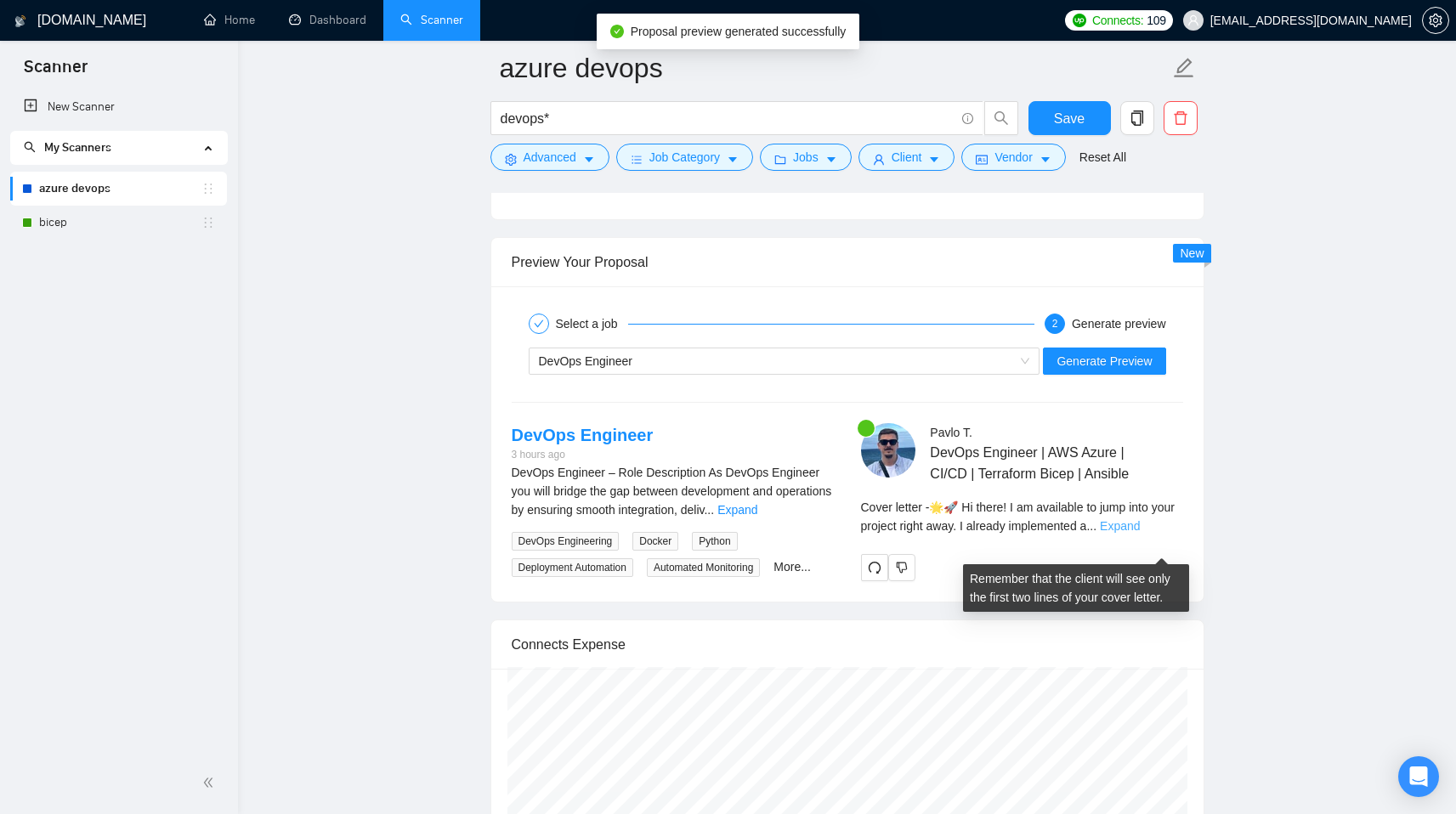
click at [1139, 533] on link "Expand" at bounding box center [1119, 526] width 40 height 14
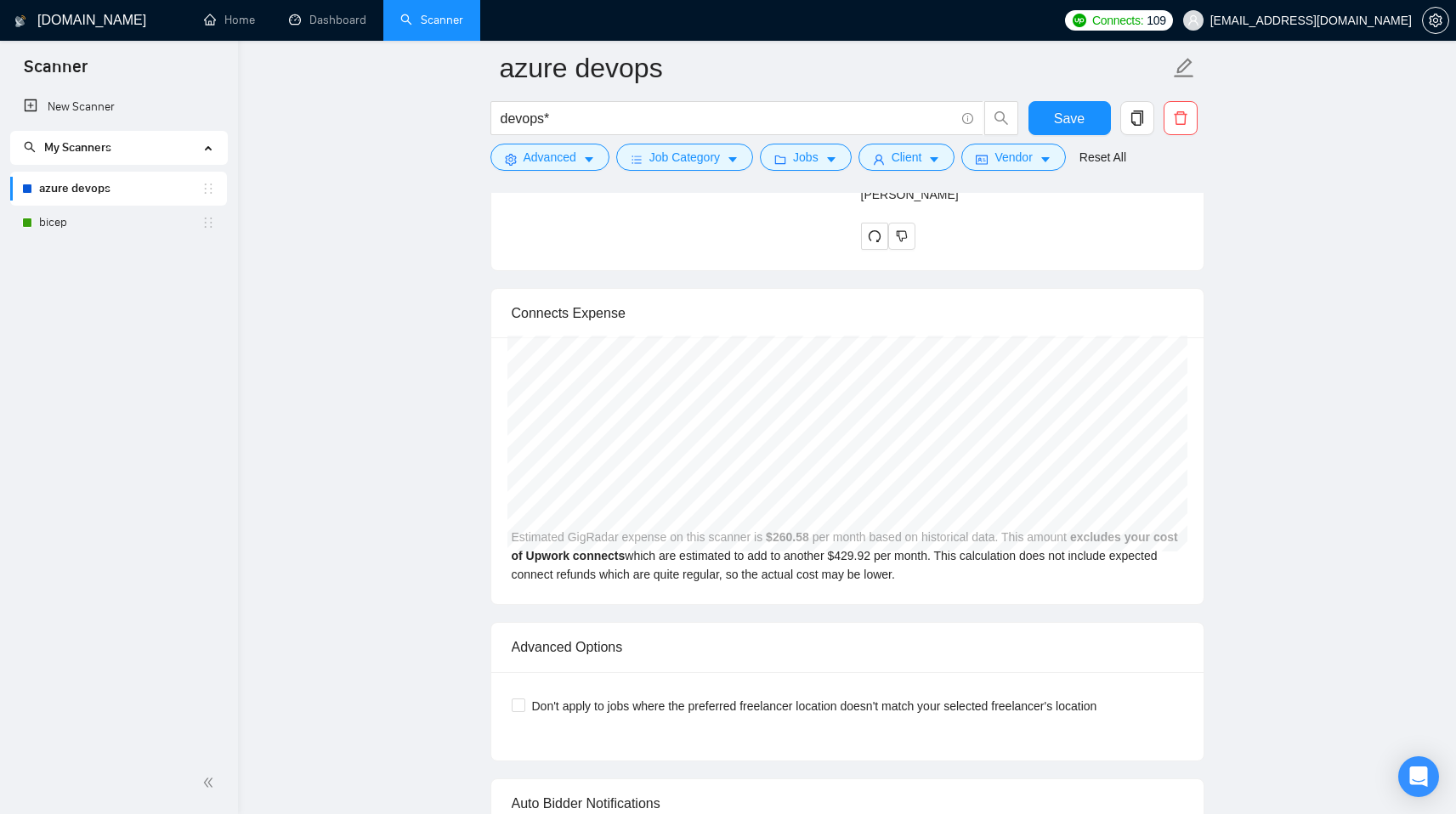
scroll to position [4277, 0]
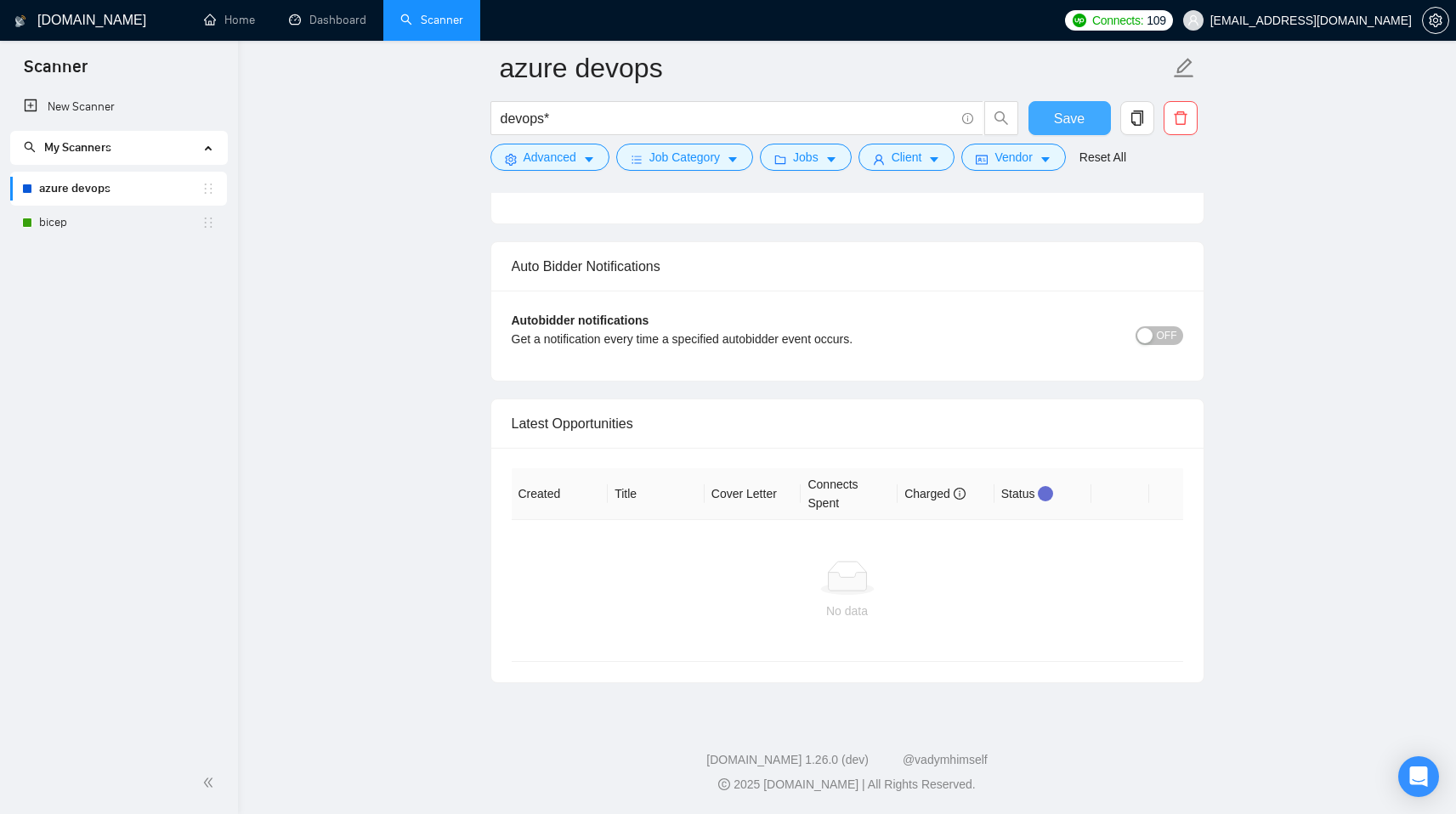
click at [1066, 113] on span "Save" at bounding box center [1068, 118] width 30 height 21
click at [69, 226] on link "bicep" at bounding box center [120, 222] width 162 height 34
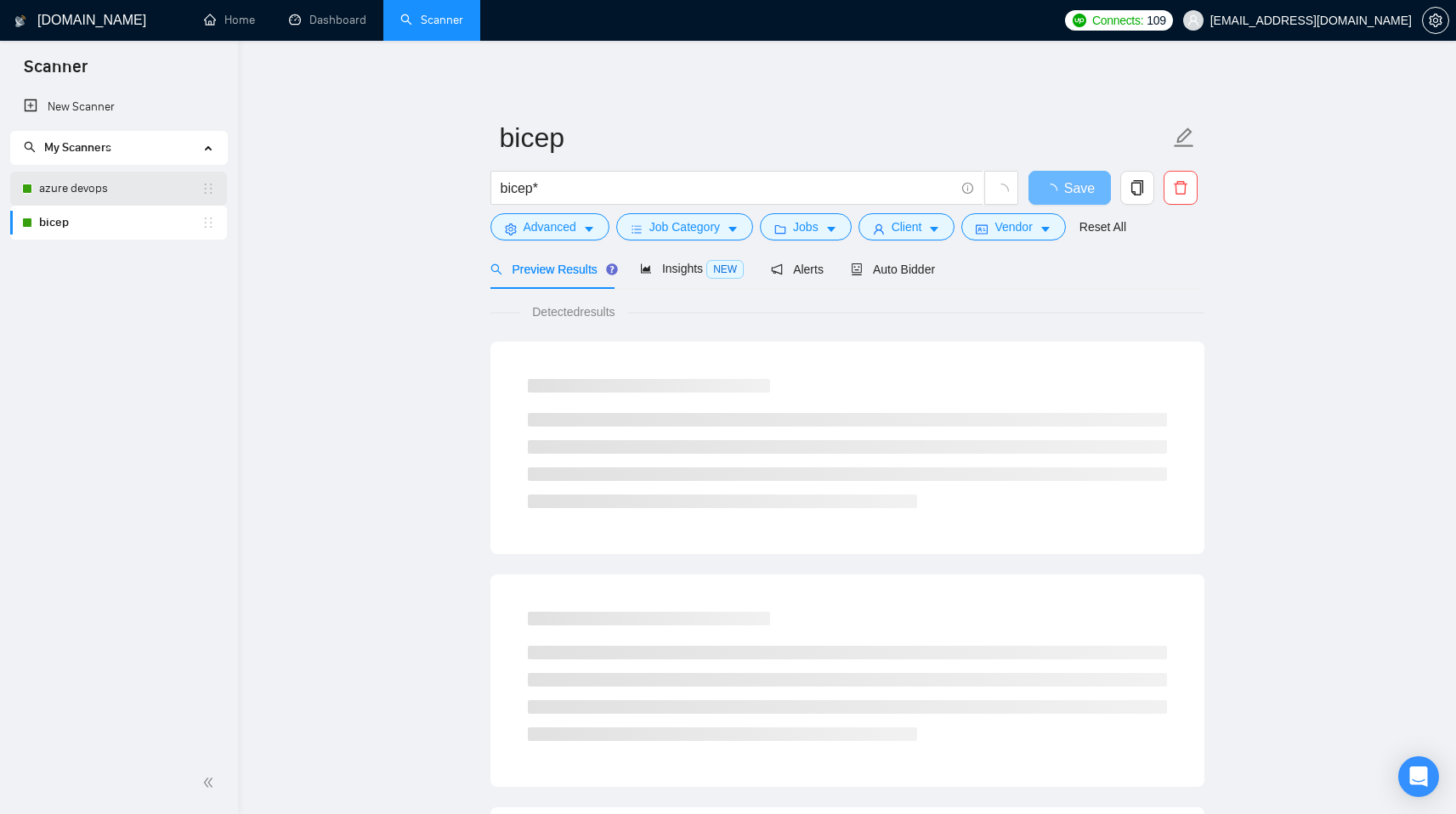
click at [89, 199] on link "azure devops" at bounding box center [120, 188] width 162 height 34
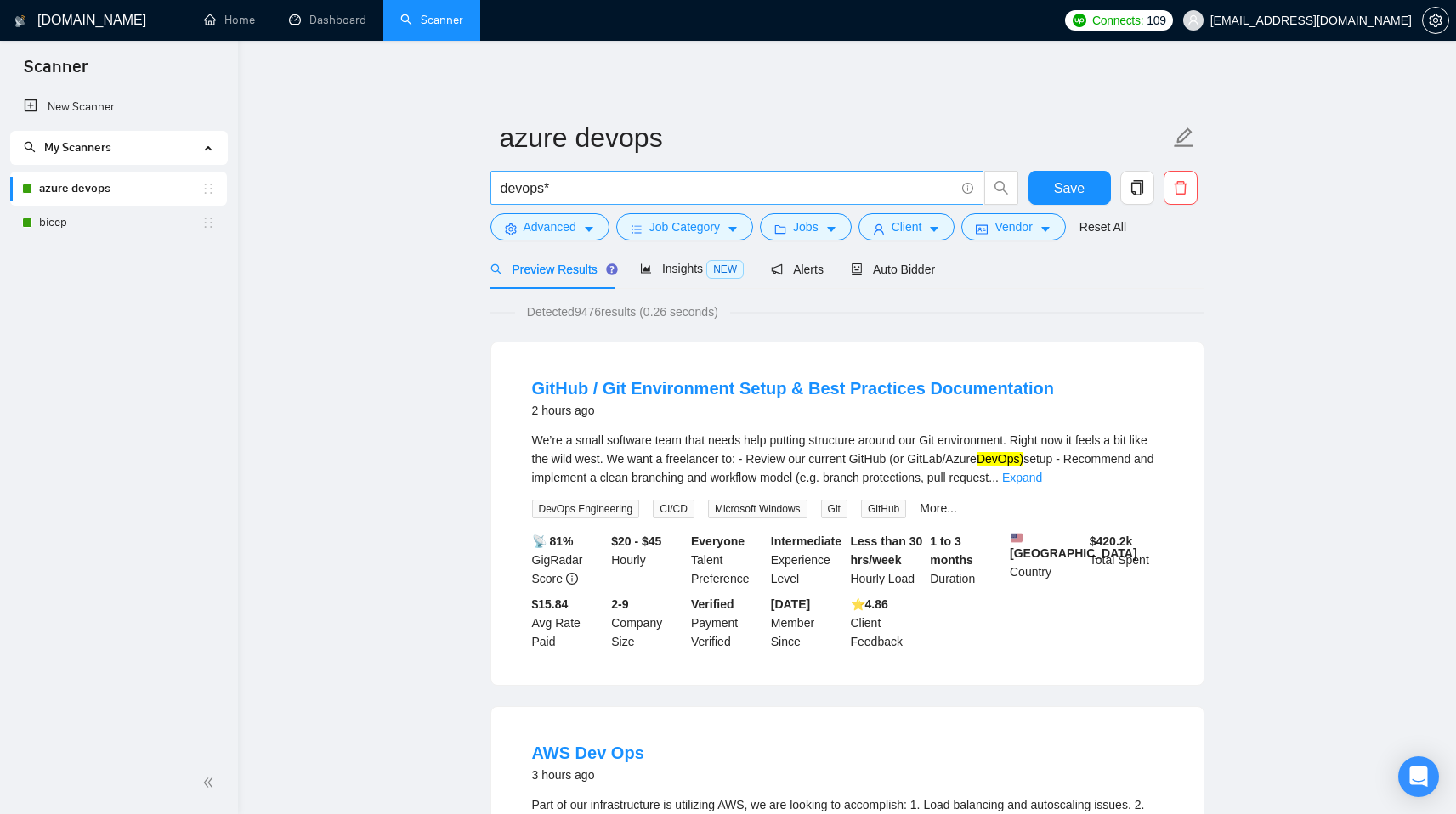
click at [569, 194] on input "devops*" at bounding box center [727, 188] width 454 height 21
click at [650, 260] on div "Insights NEW" at bounding box center [692, 269] width 103 height 20
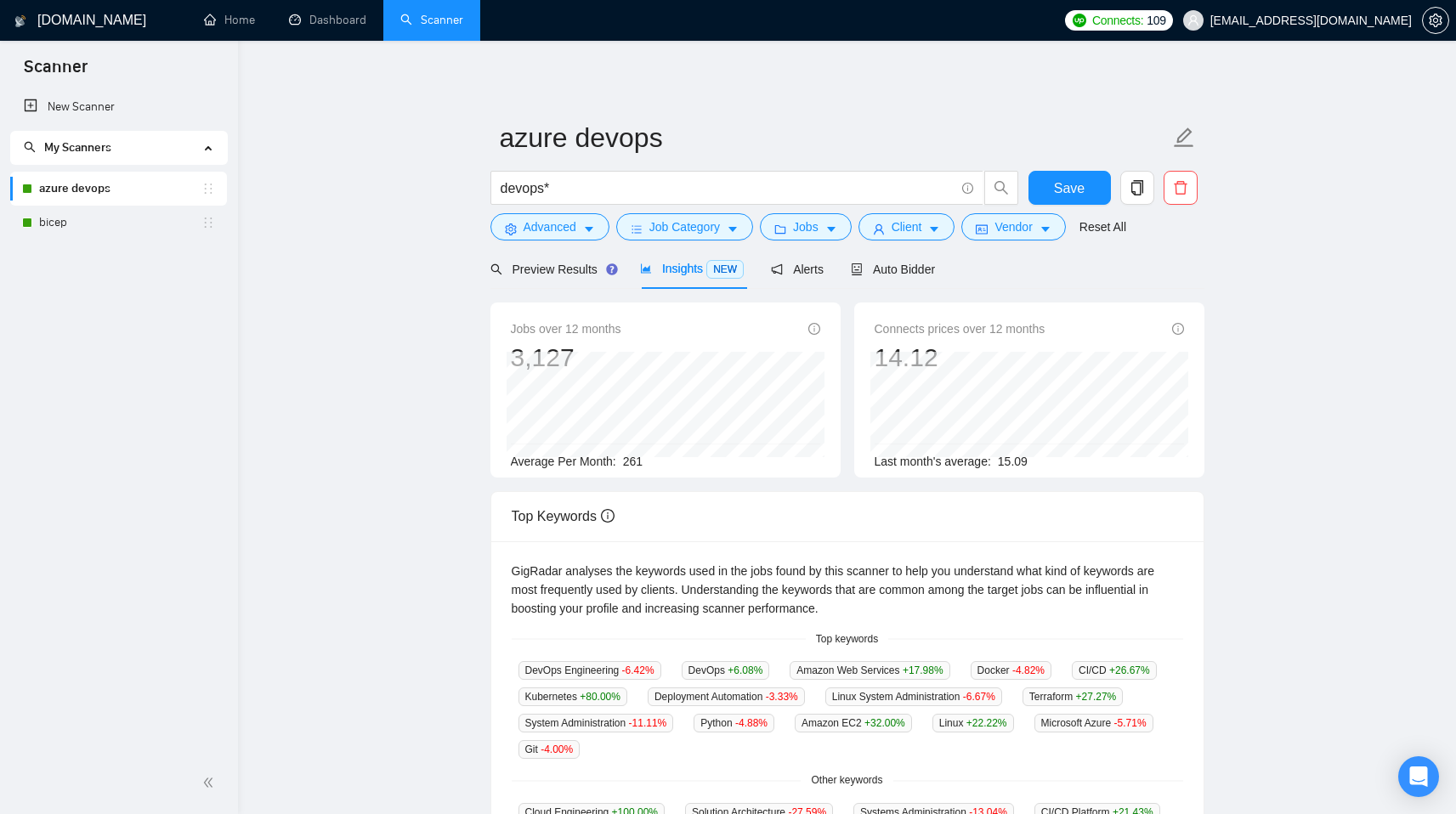
click at [653, 206] on div "devops*" at bounding box center [754, 192] width 535 height 43
click at [623, 199] on span "devops*" at bounding box center [737, 187] width 493 height 34
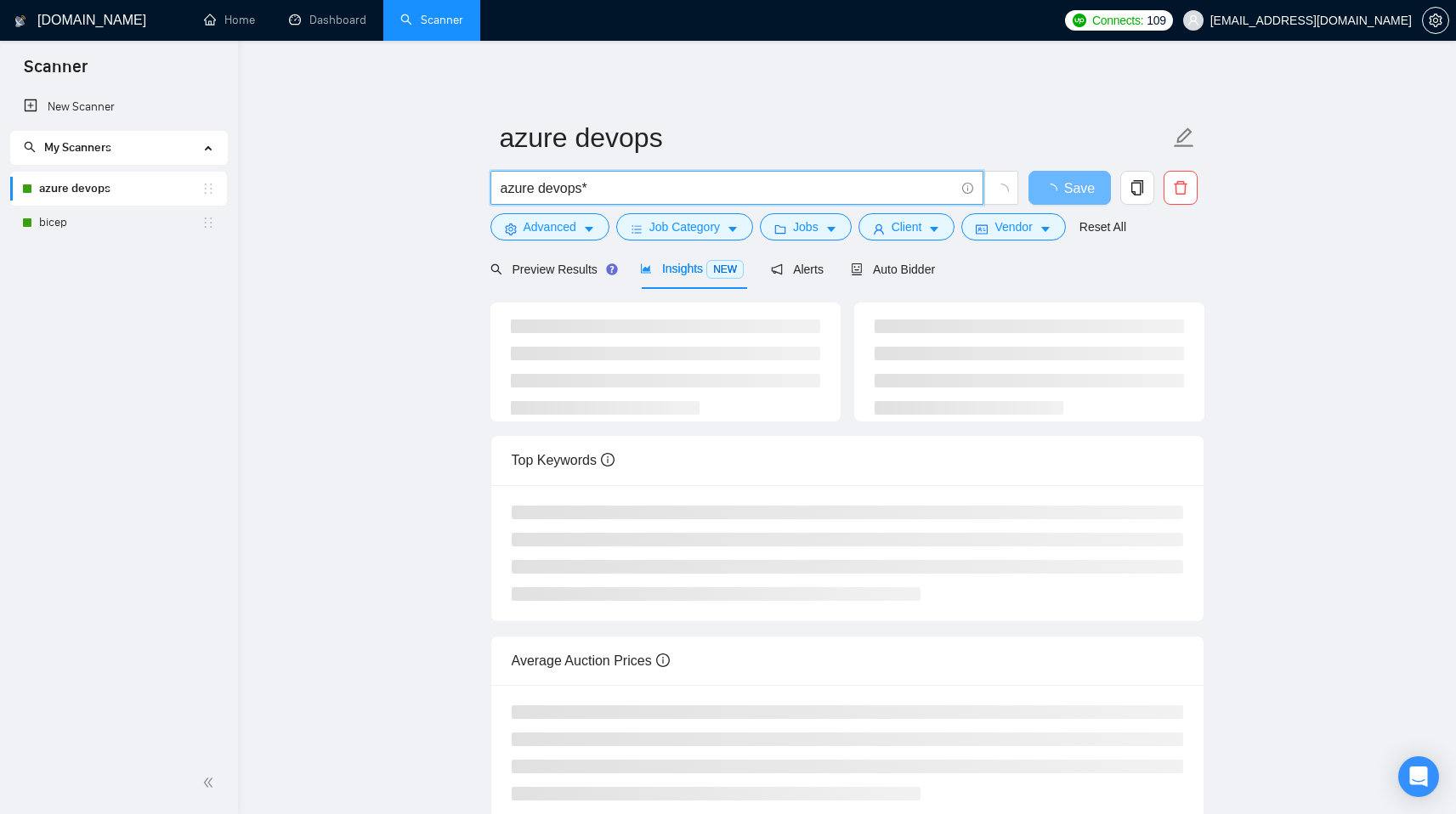
type input "azure devops*"
click at [410, 332] on main "azure devops azure devops* Save Advanced Job Category Jobs Client Vendor Reset …" at bounding box center [847, 444] width 1164 height 754
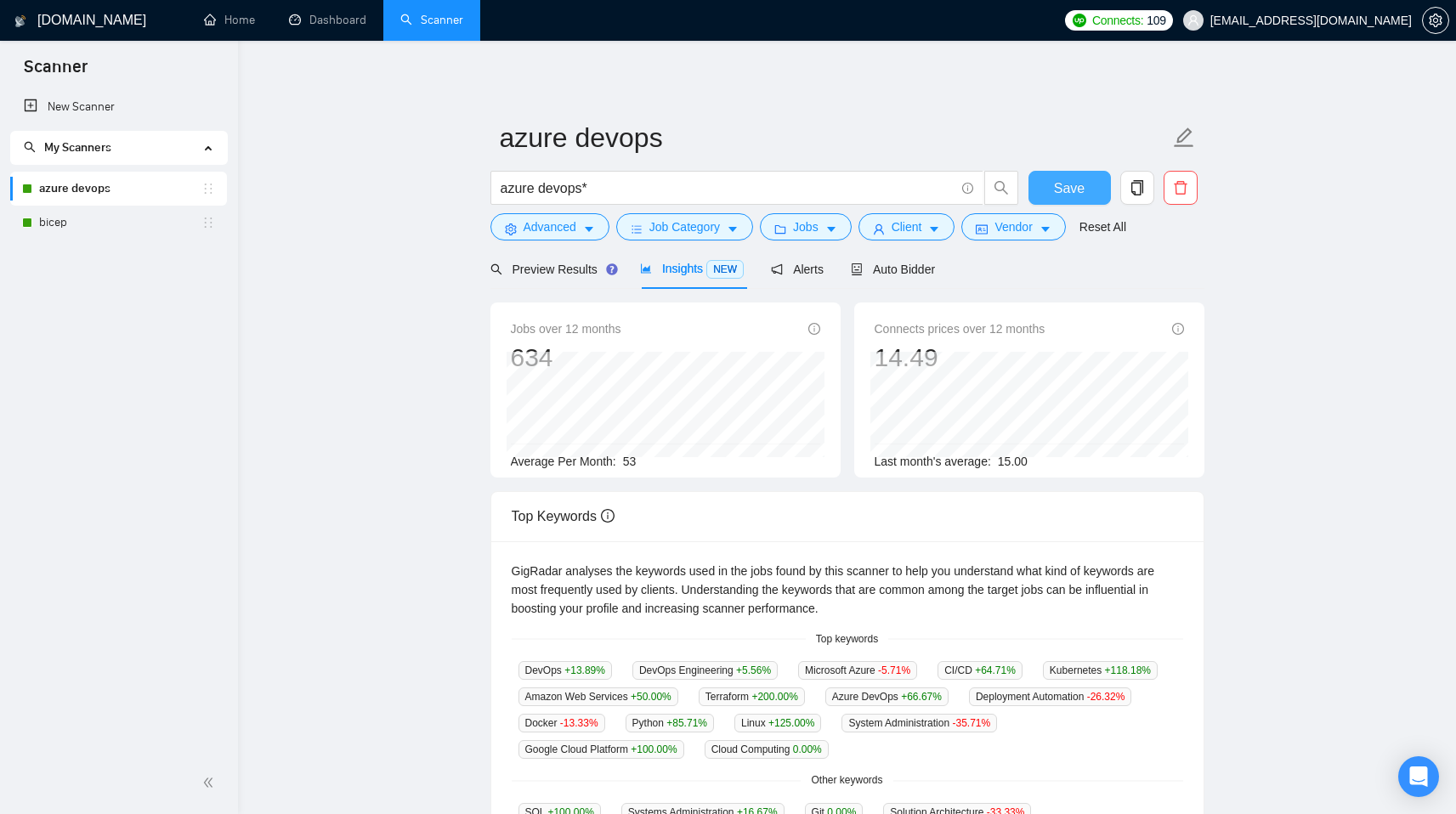
click at [1078, 185] on span "Save" at bounding box center [1068, 188] width 30 height 21
click at [357, 418] on main "azure devops azure devops* Save Advanced Job Category Jobs Client Vendor Reset …" at bounding box center [847, 651] width 1164 height 1166
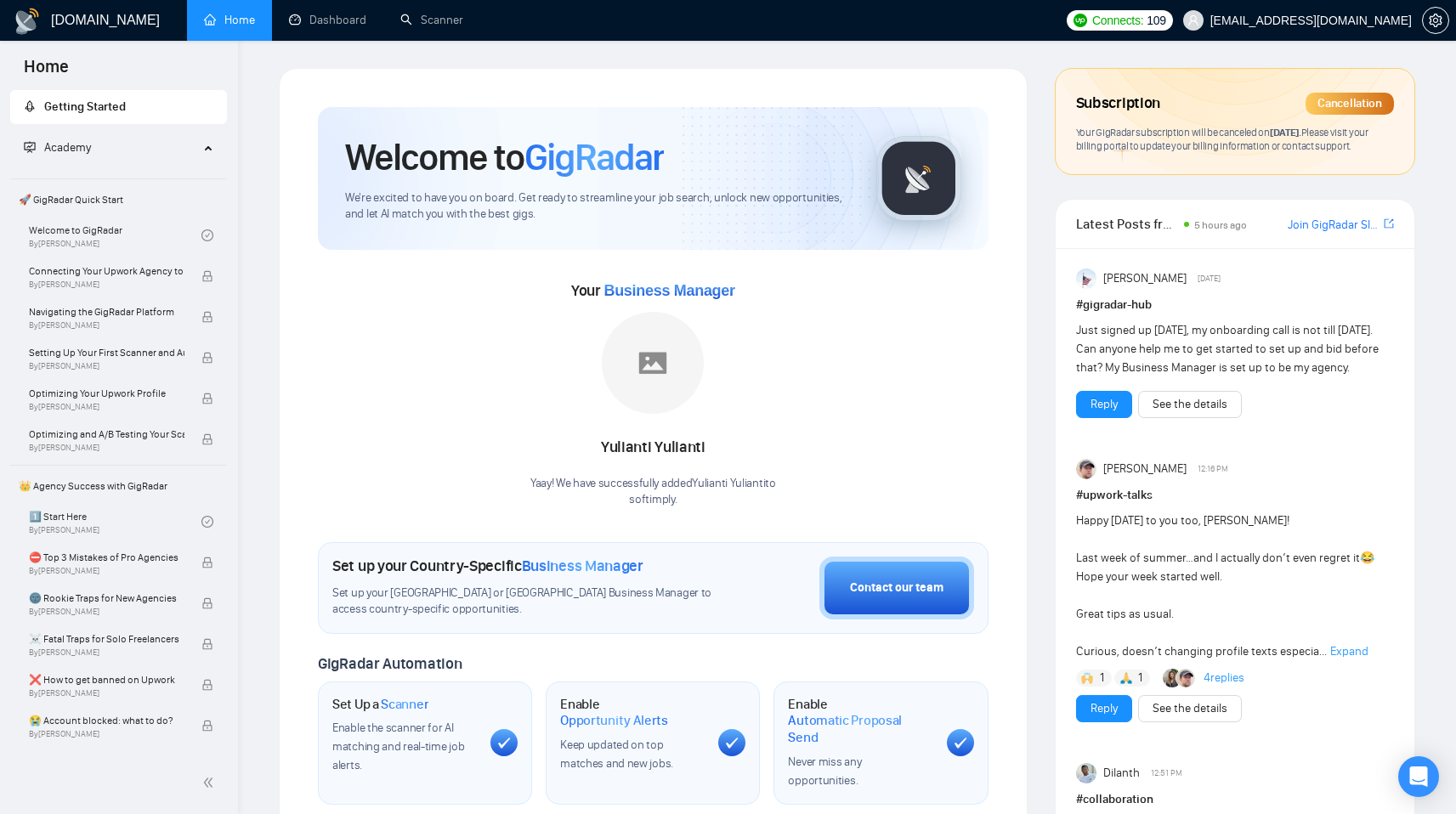
click at [97, 154] on span "Academy" at bounding box center [111, 148] width 175 height 34
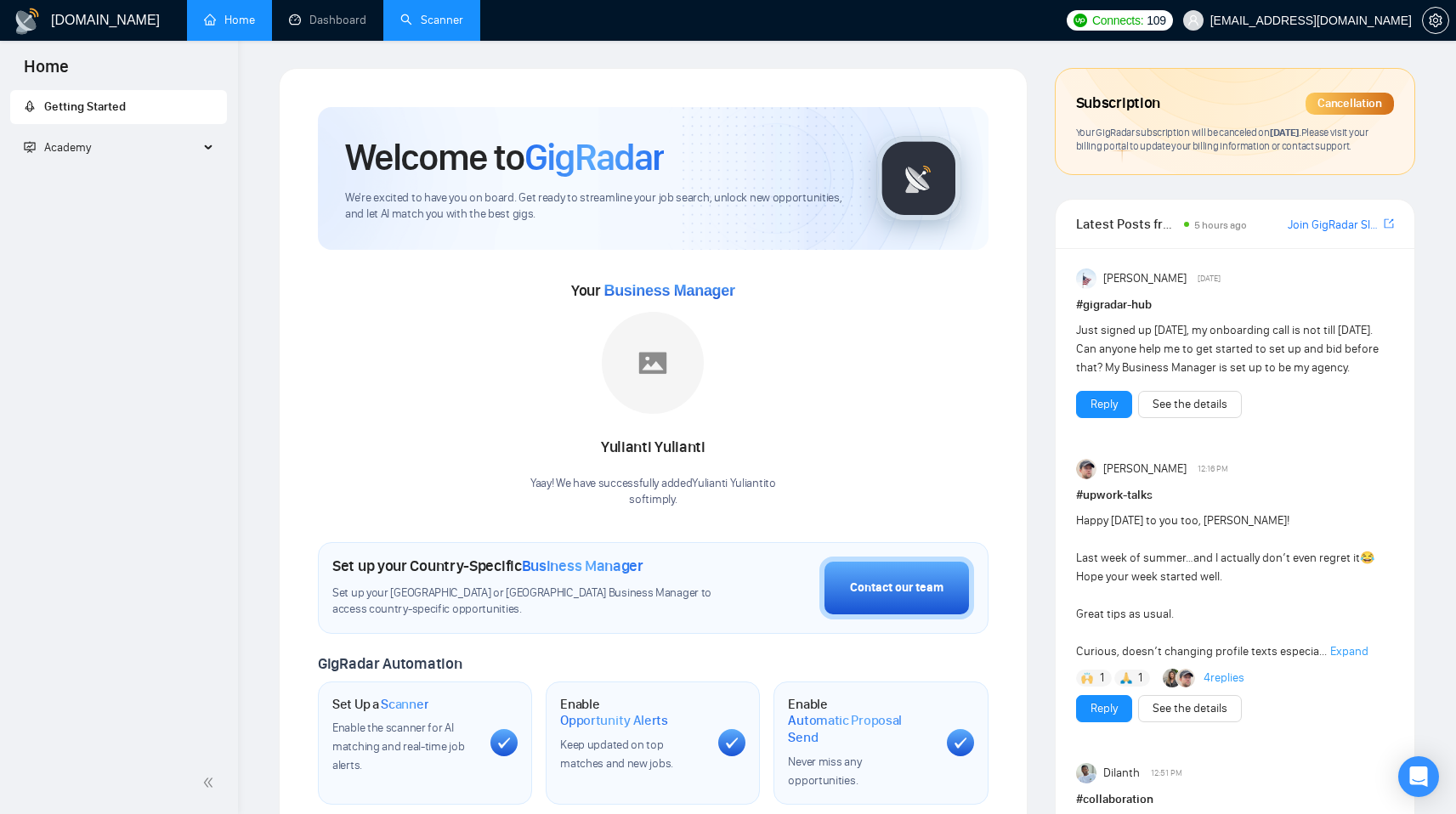
click at [442, 20] on link "Scanner" at bounding box center [431, 20] width 62 height 15
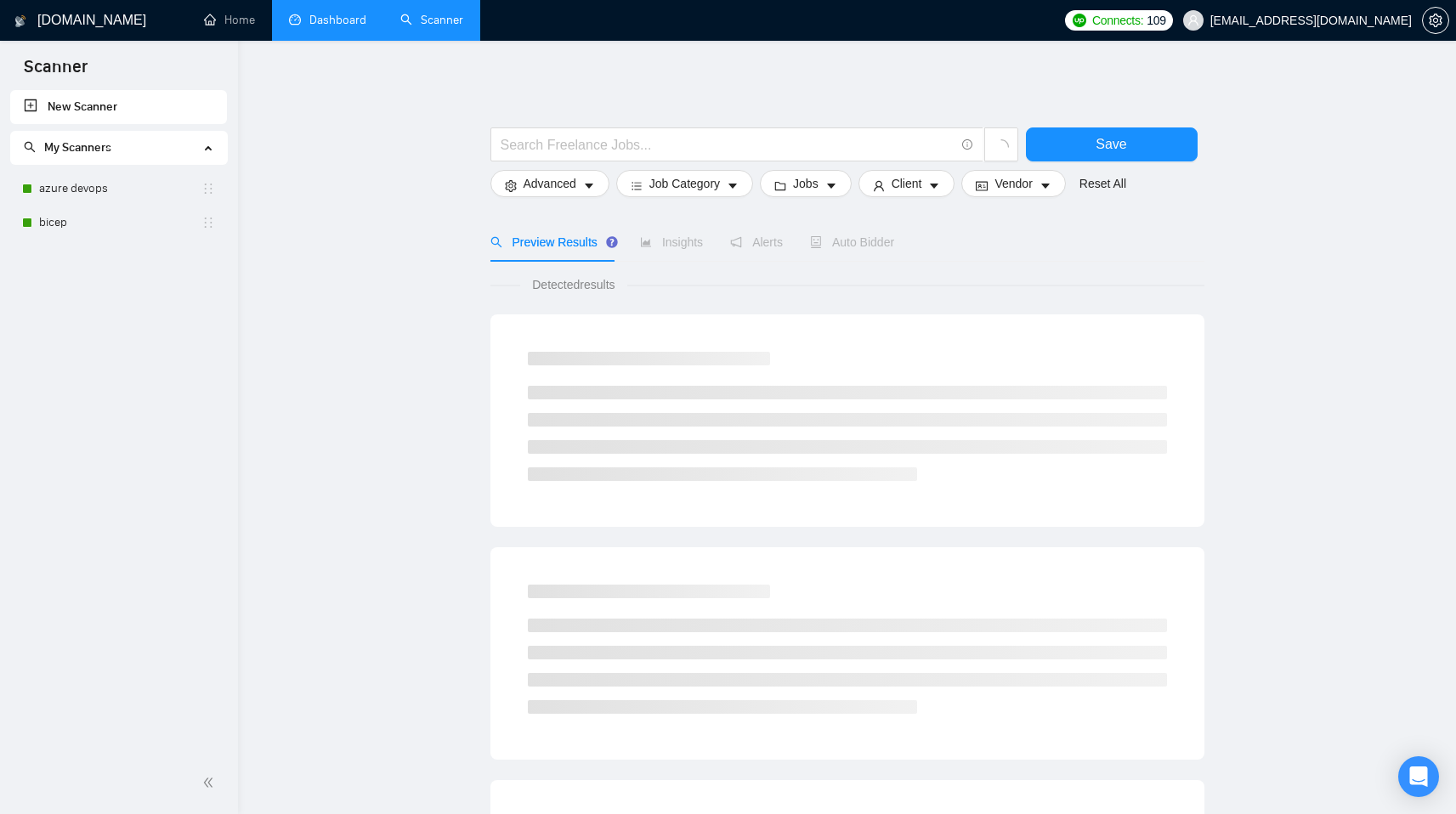
click at [351, 17] on link "Dashboard" at bounding box center [327, 20] width 77 height 15
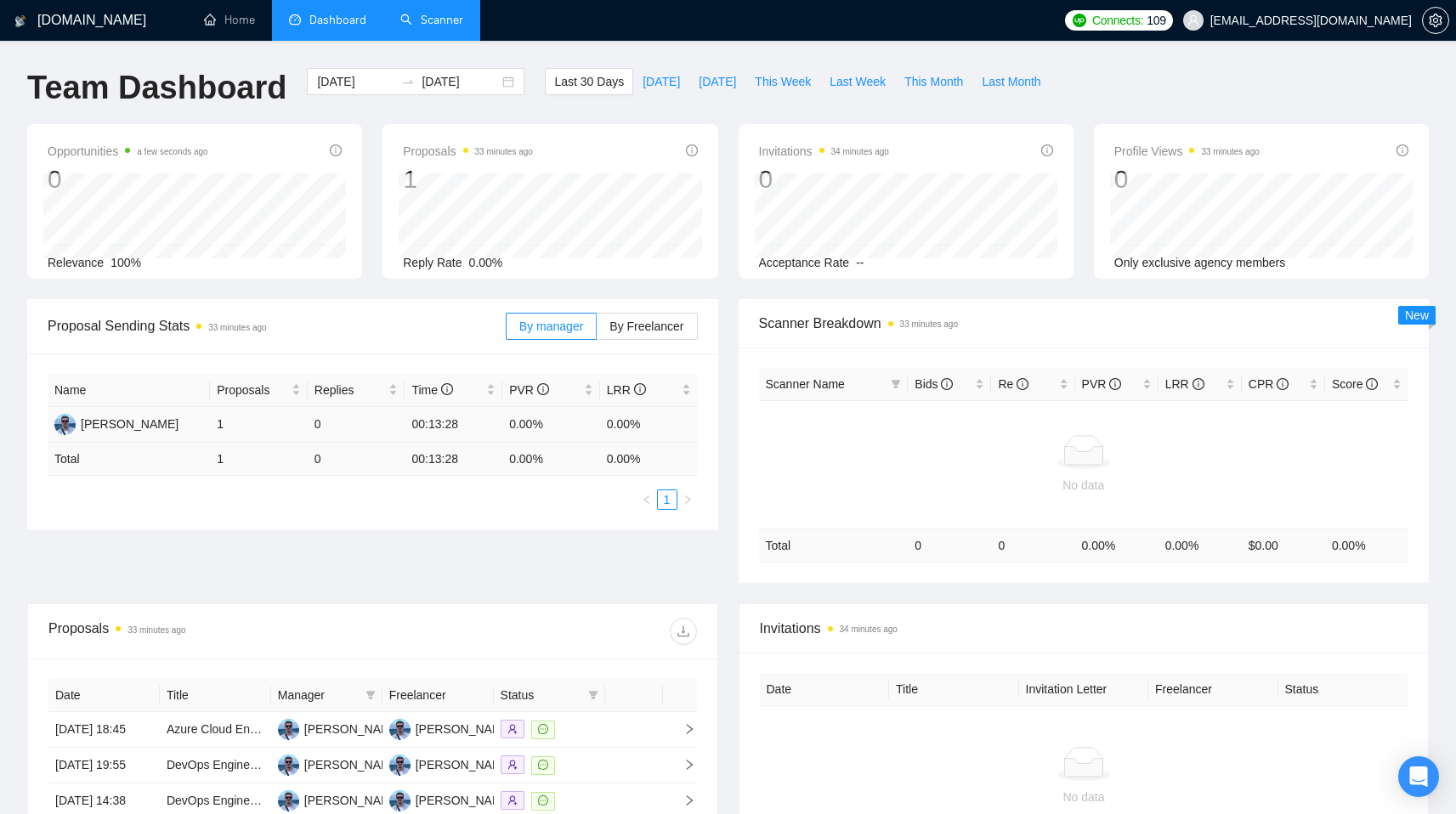
click at [226, 428] on td "1" at bounding box center [259, 424] width 98 height 36
click at [209, 423] on td "[PERSON_NAME]" at bounding box center [128, 424] width 162 height 36
click at [137, 422] on div "[PERSON_NAME]" at bounding box center [129, 424] width 98 height 19
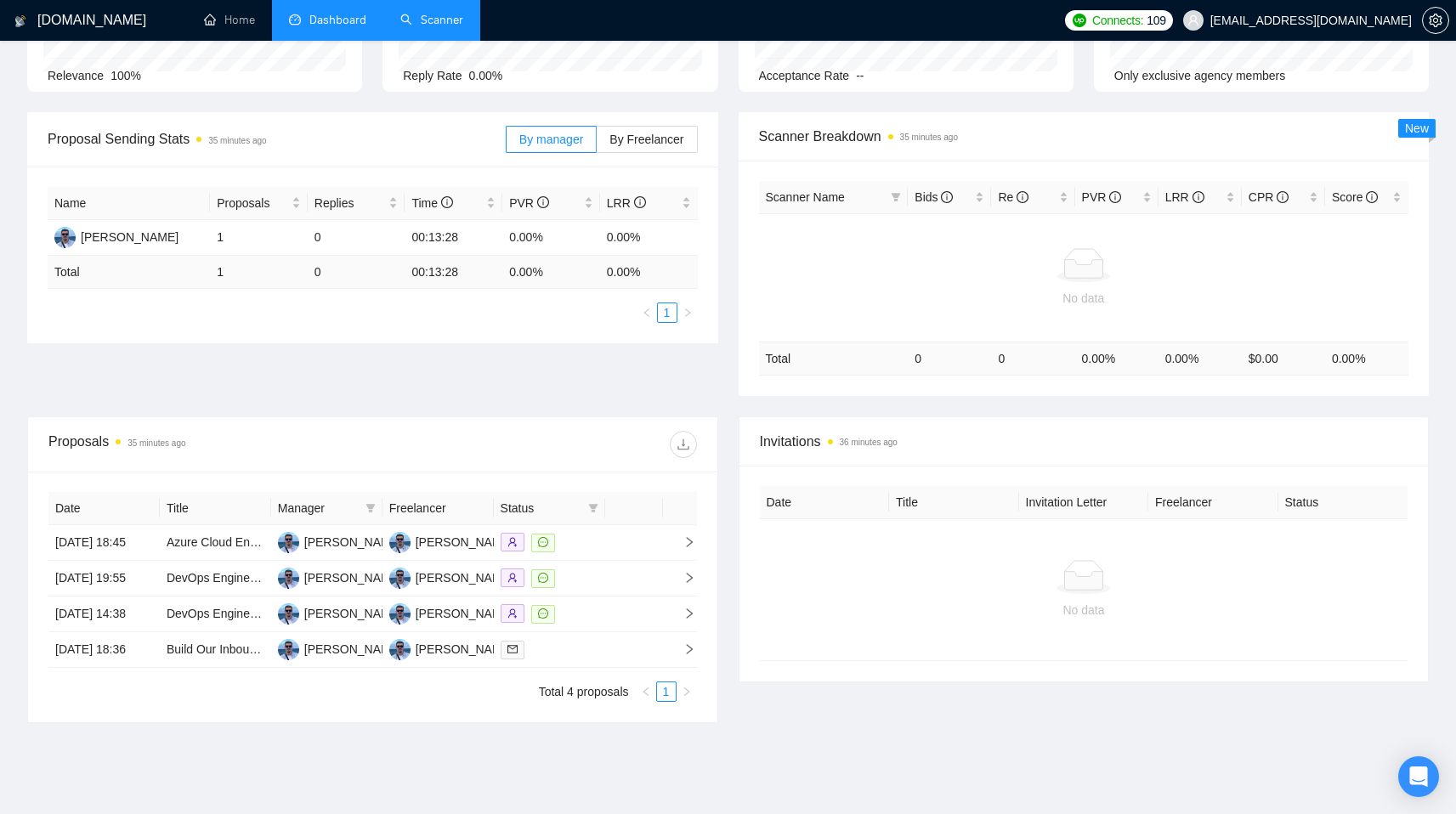
scroll to position [202, 0]
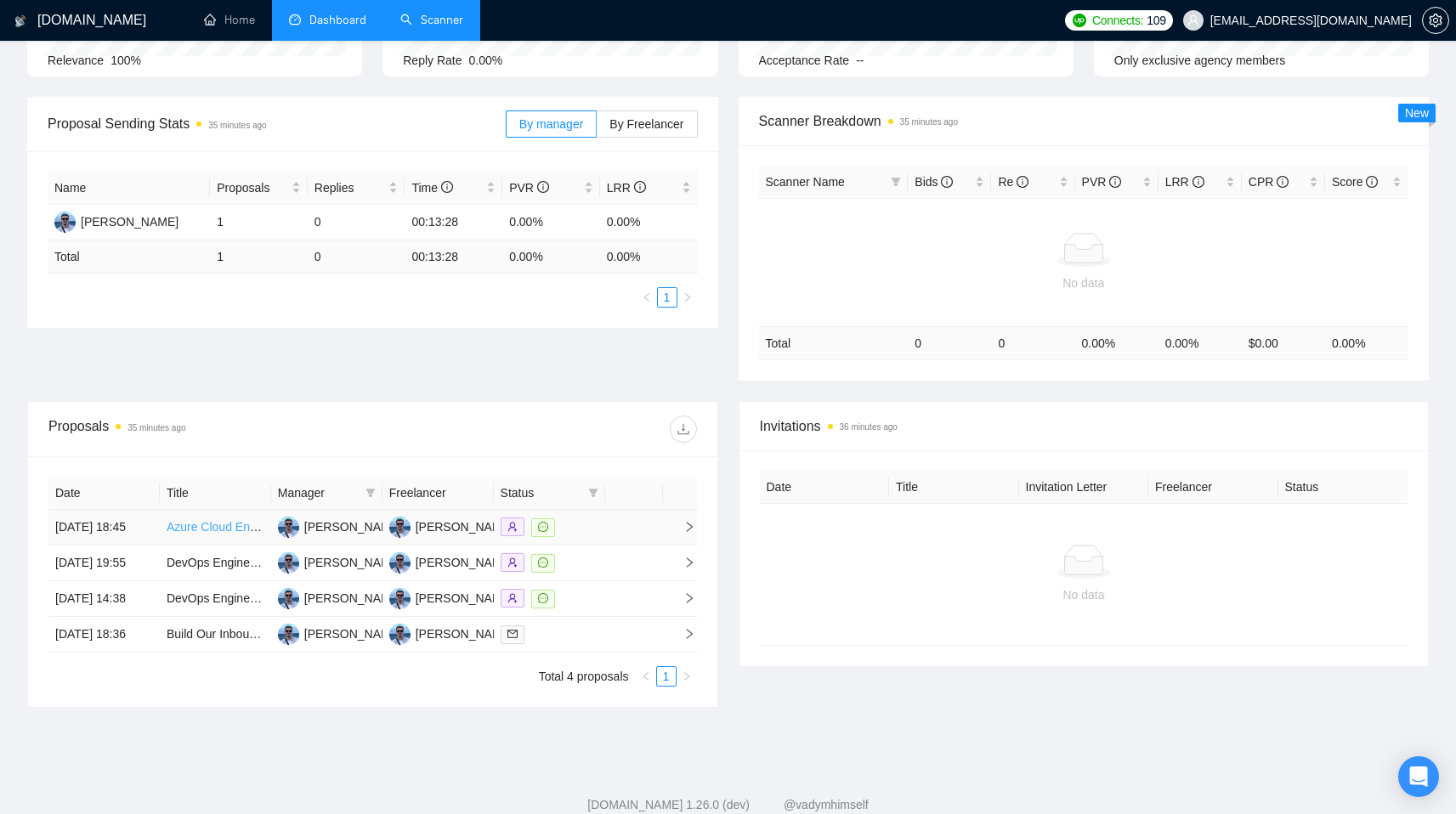
click at [210, 531] on link "Azure Cloud Engineer (DevOps) — Reproducible Customer Deployments" at bounding box center [360, 527] width 387 height 14
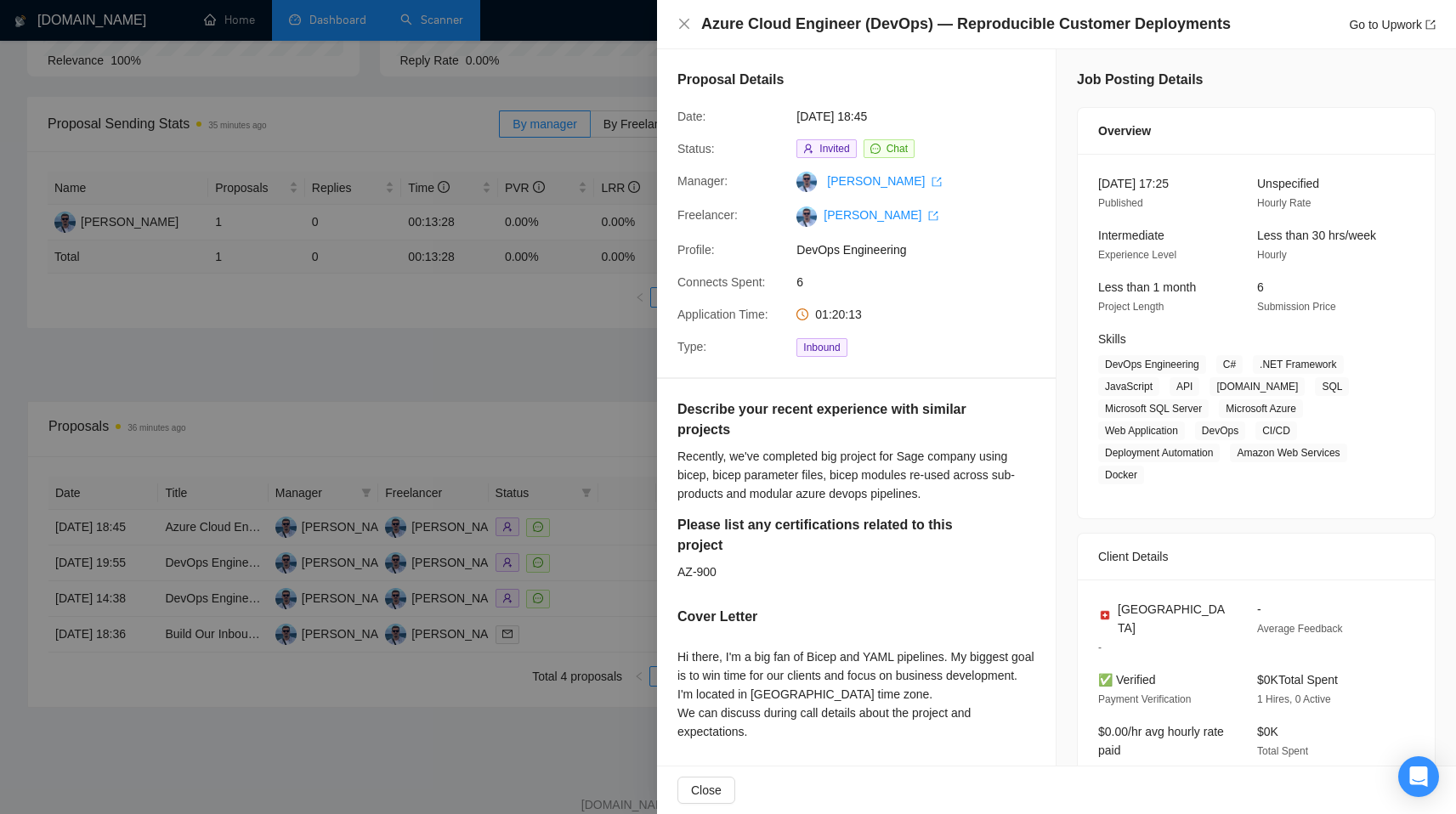
click at [492, 426] on div at bounding box center [728, 407] width 1456 height 814
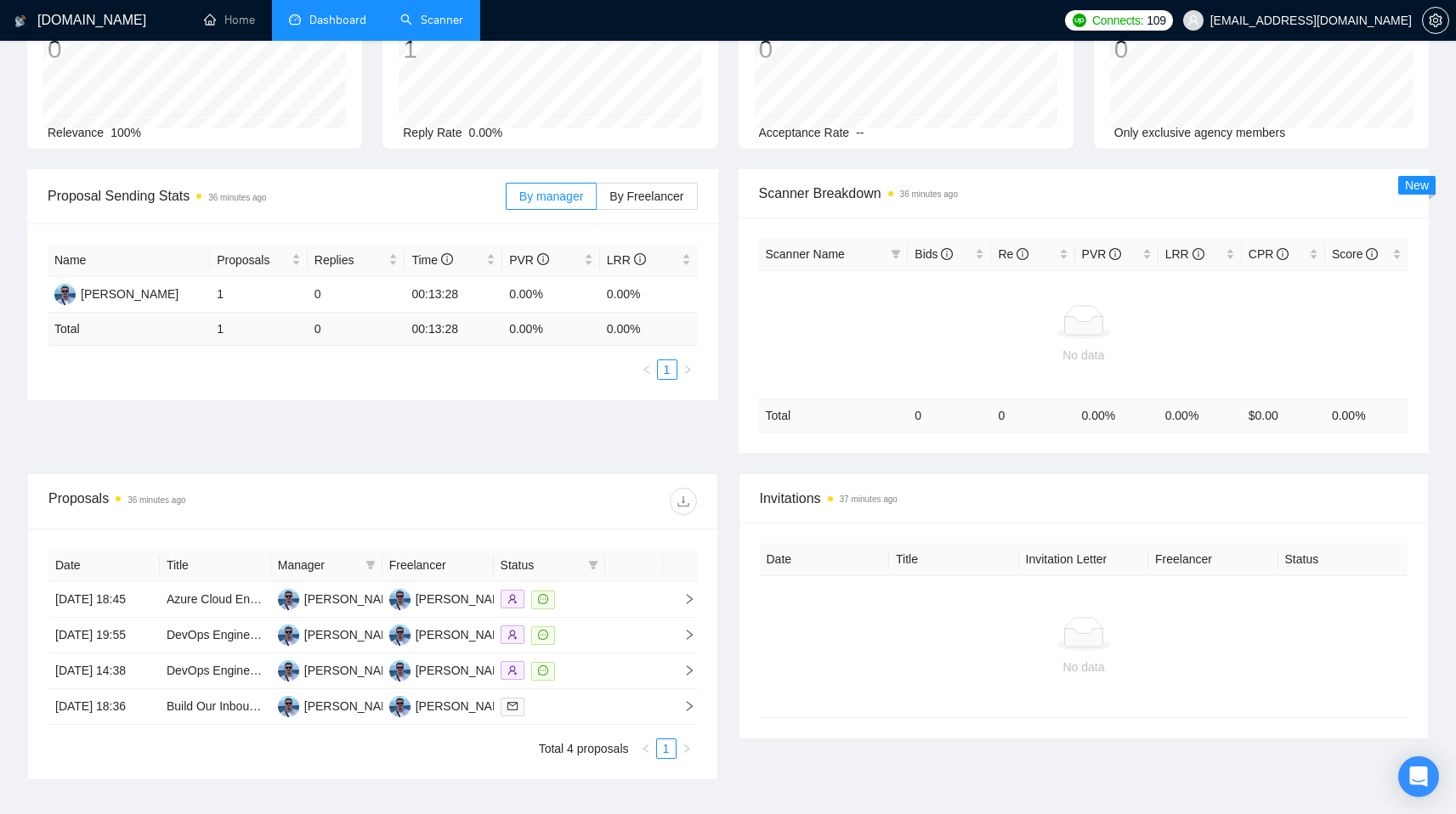
scroll to position [0, 0]
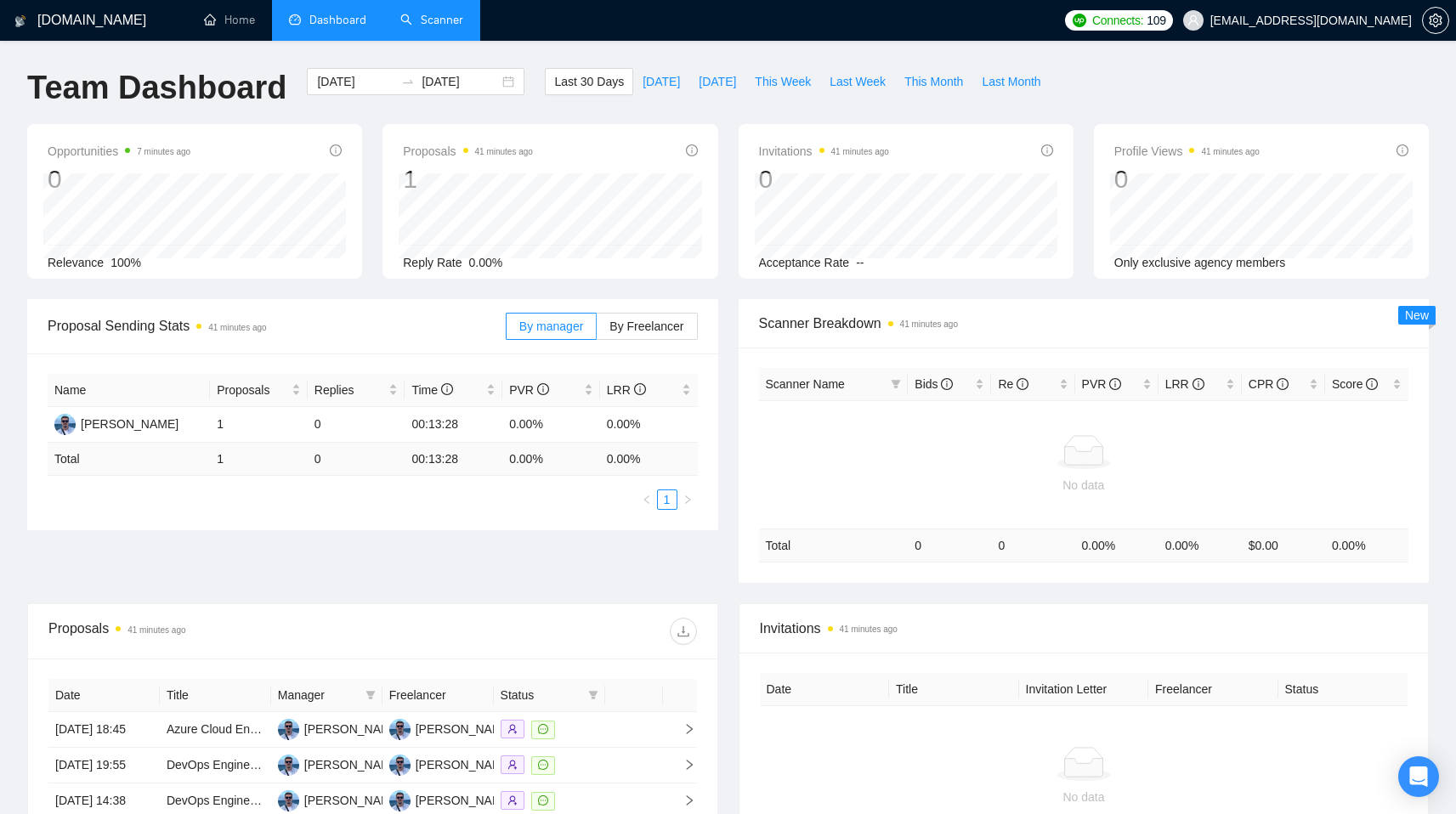
click at [176, 561] on div "Proposal Sending Stats 41 minutes ago By manager By Freelancer Name Proposals R…" at bounding box center [728, 451] width 1422 height 305
